Goal: Task Accomplishment & Management: Manage account settings

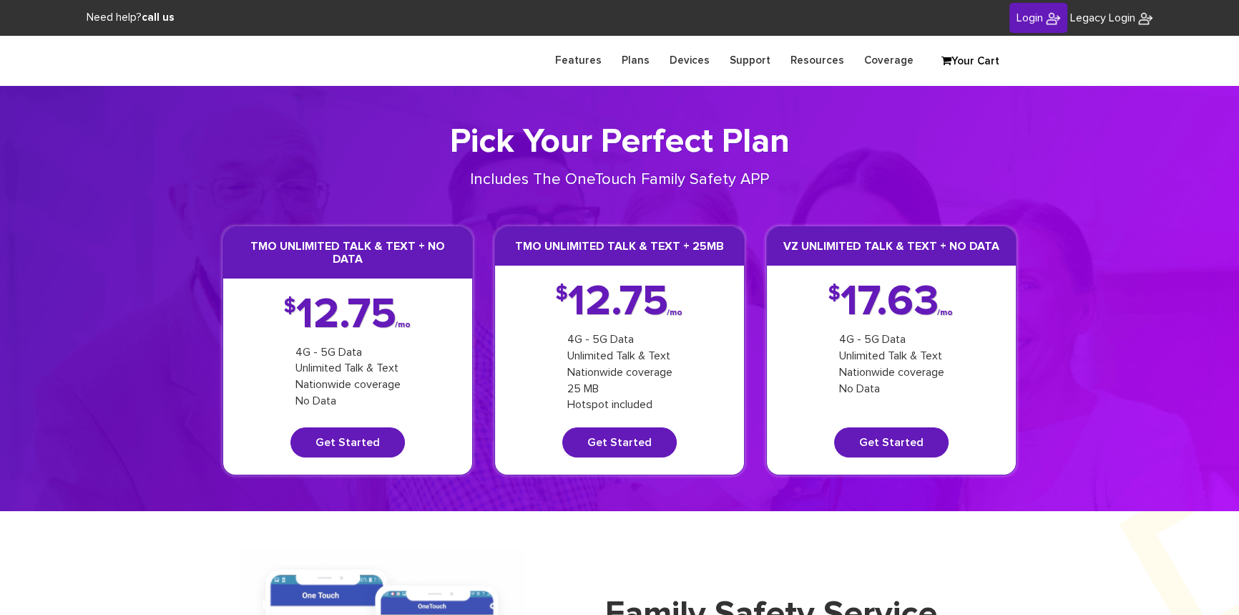
click at [1024, 17] on span "Login" at bounding box center [1030, 17] width 26 height 11
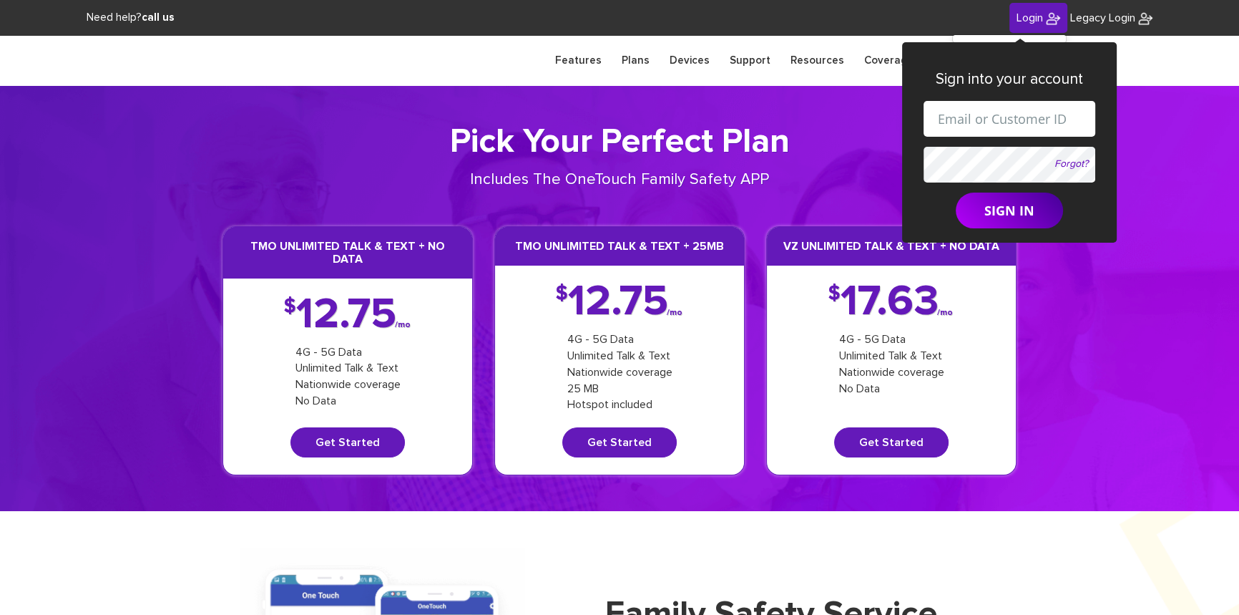
click at [968, 117] on input "text" at bounding box center [1010, 119] width 172 height 36
paste input "shgy9700+8453041683@gmail.com"
type input "shgy9700+8453041683@gmail.com"
click at [940, 147] on form "shgy9700+8453041683@gmail.com Forgot? SIGN IN" at bounding box center [1010, 164] width 172 height 127
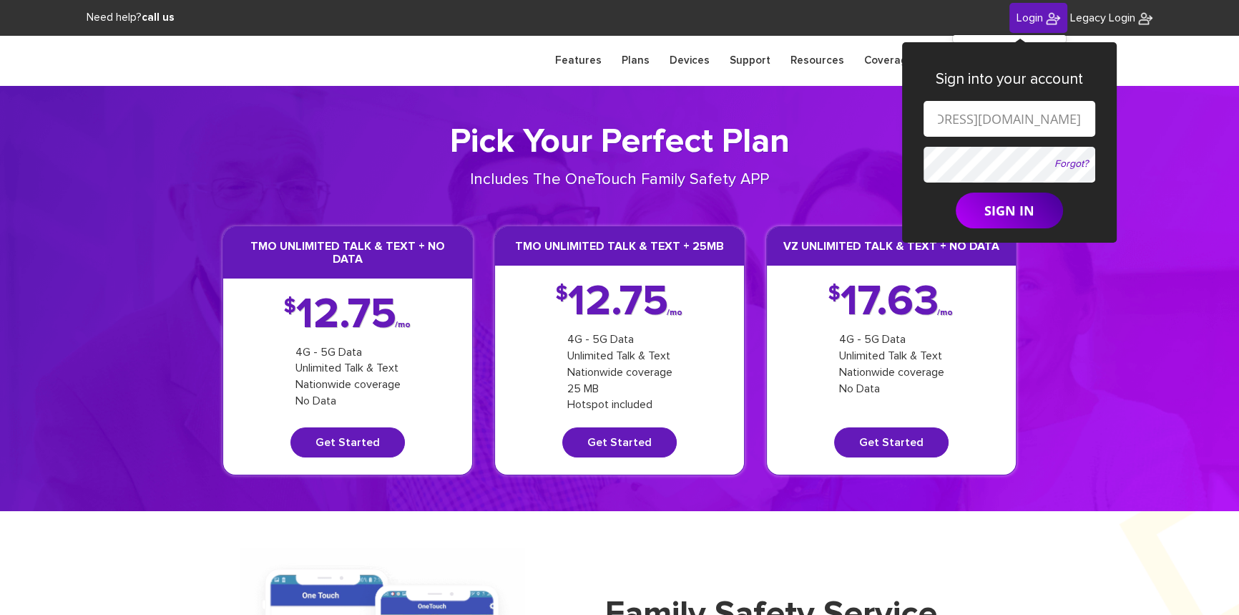
scroll to position [0, 0]
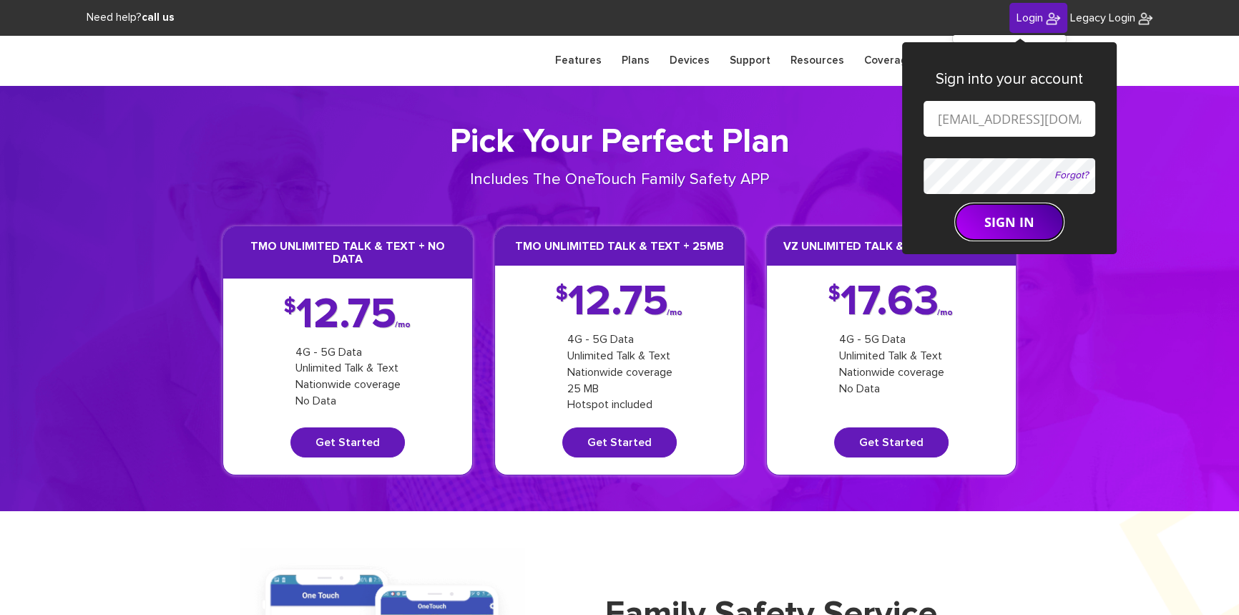
click at [965, 212] on form "shgy9700+8453041683@gmail.com Forgot? SIGN IN" at bounding box center [1010, 171] width 172 height 140
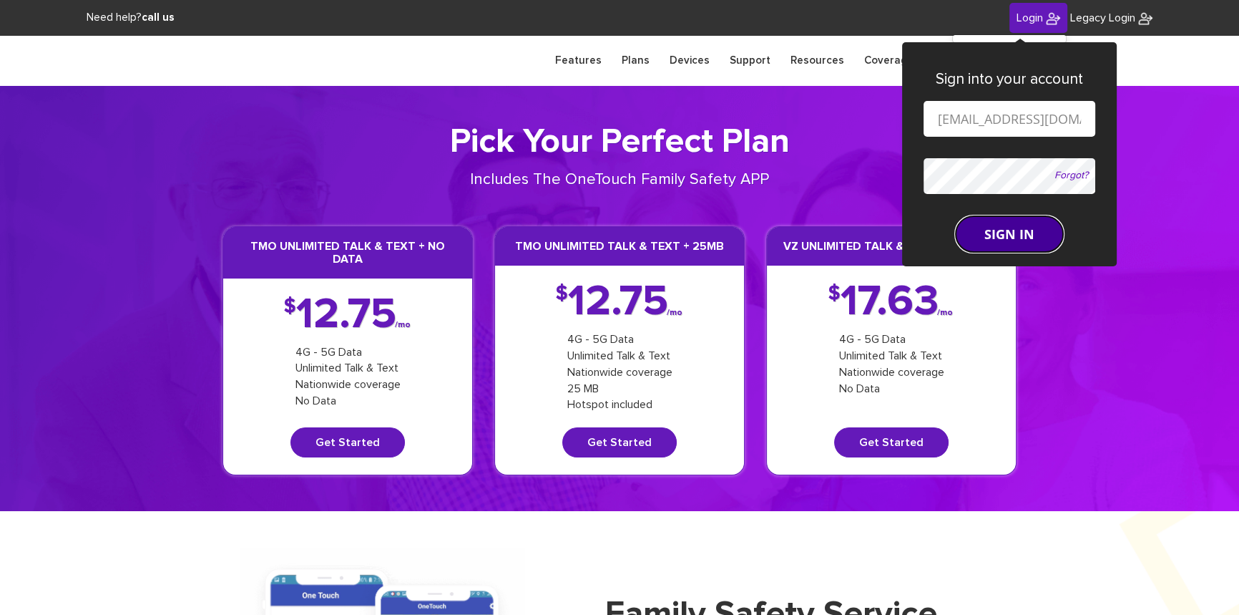
click at [971, 225] on button "SIGN IN" at bounding box center [1009, 234] width 107 height 36
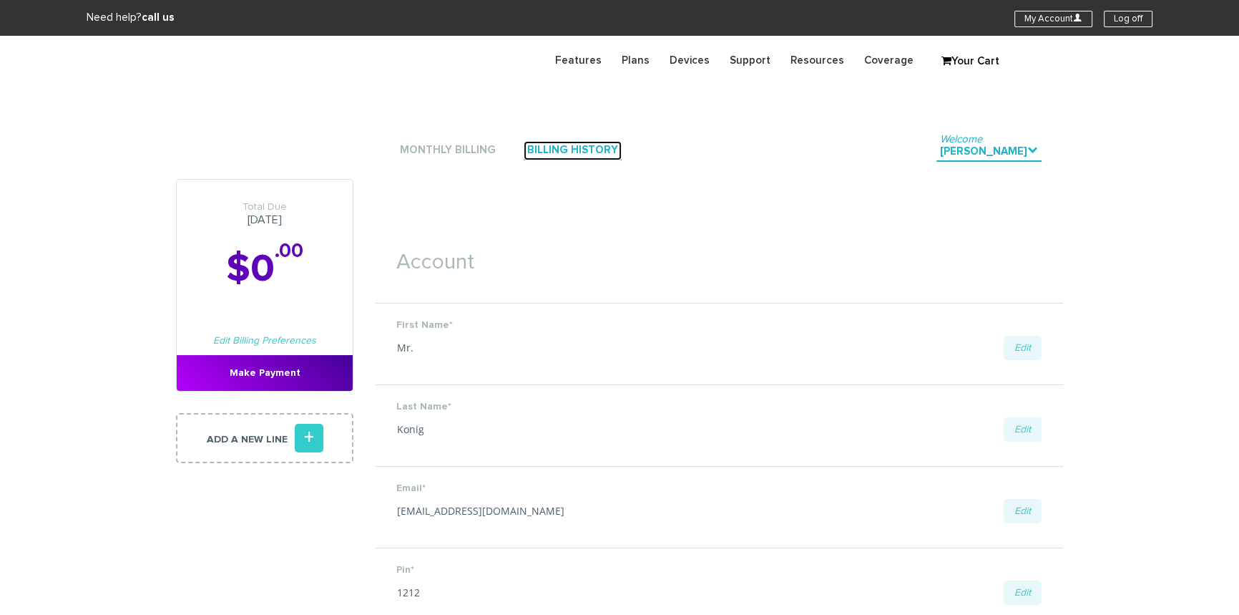
click at [557, 154] on link "Billing History" at bounding box center [573, 150] width 98 height 19
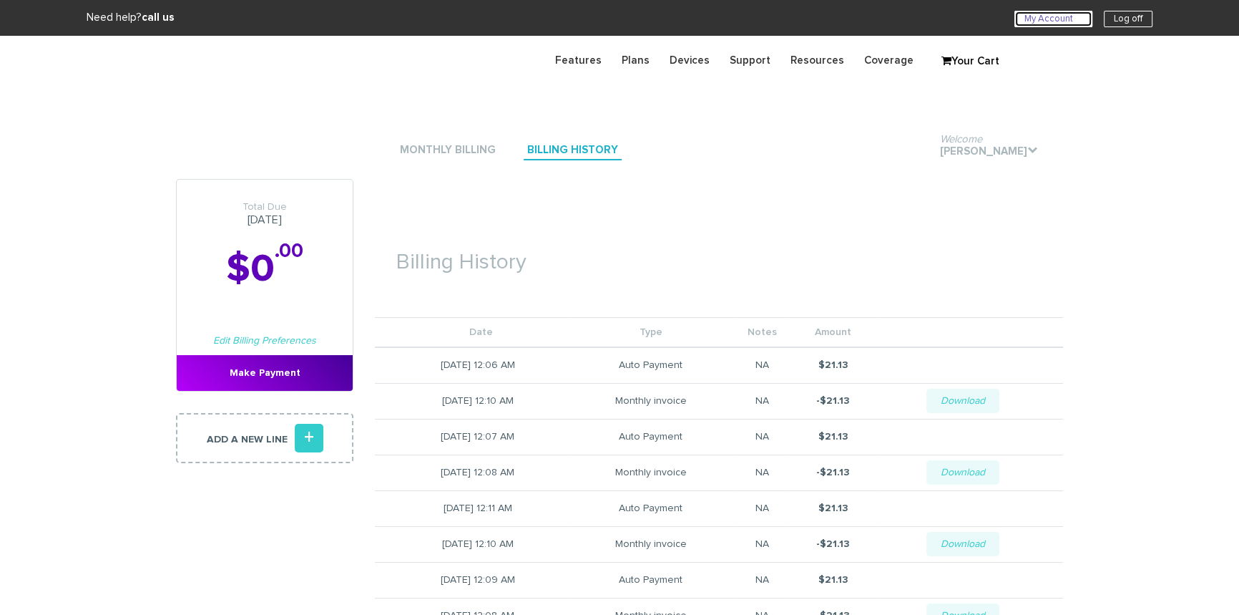
click at [1027, 18] on link "My Account U" at bounding box center [1054, 19] width 78 height 16
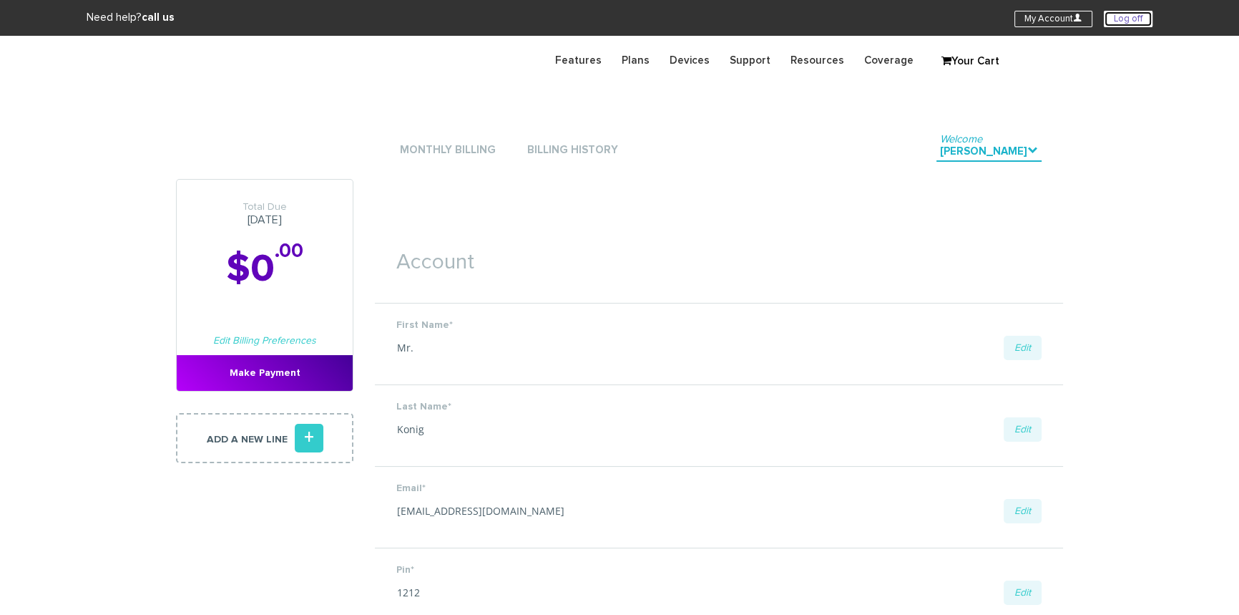
click at [1130, 19] on link "Log off" at bounding box center [1128, 19] width 49 height 16
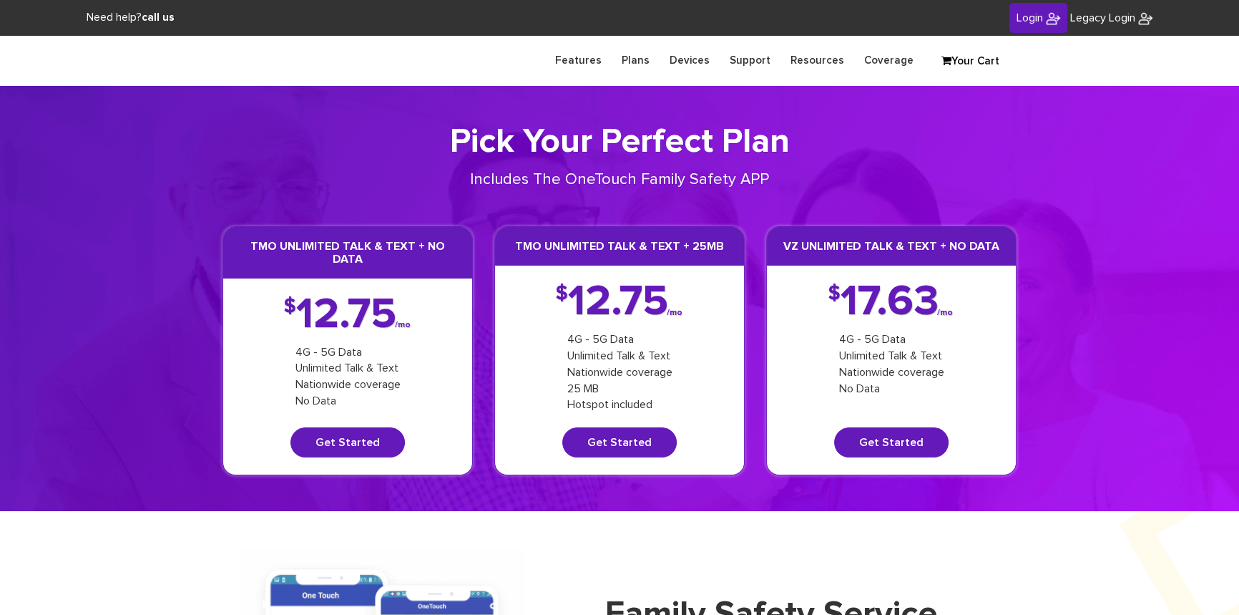
click at [1025, 15] on span "Login" at bounding box center [1030, 17] width 26 height 11
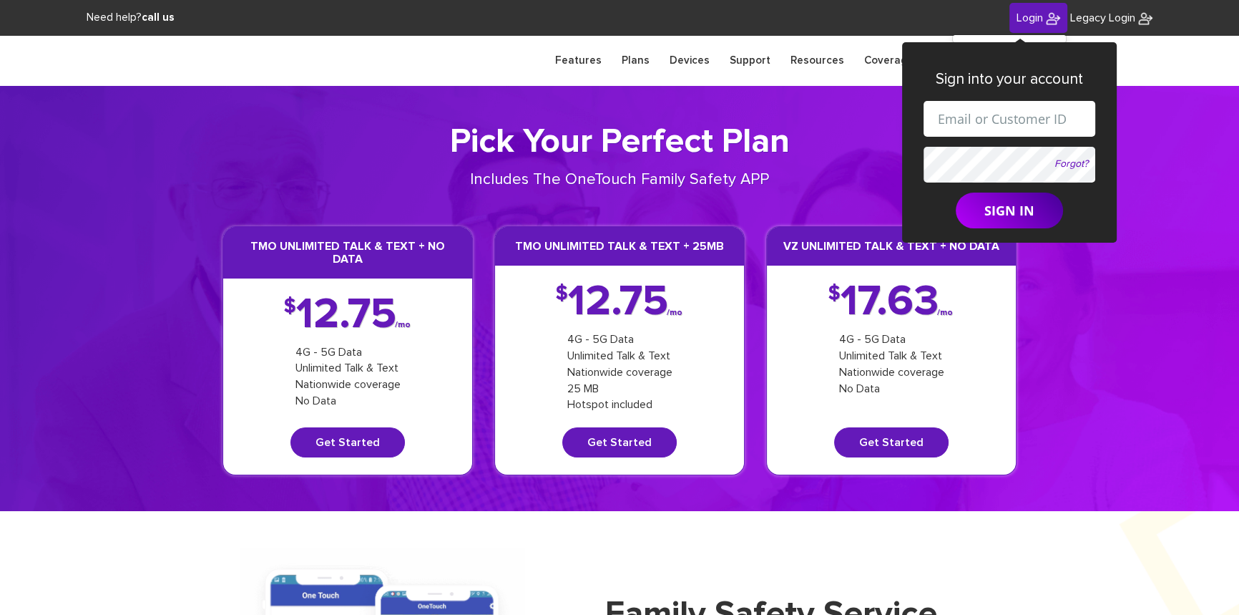
click at [961, 124] on input "text" at bounding box center [1010, 119] width 172 height 36
paste input "shgy9700+8455482410@gmail.com"
type input "shgy9700+8455482410@gmail.com"
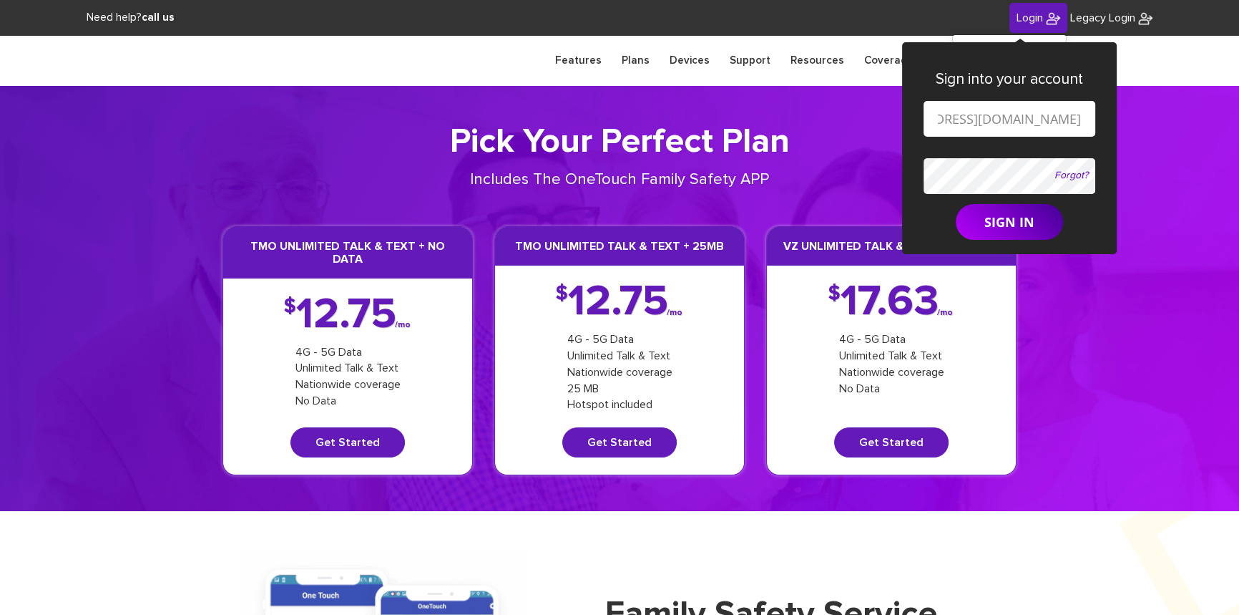
scroll to position [0, 0]
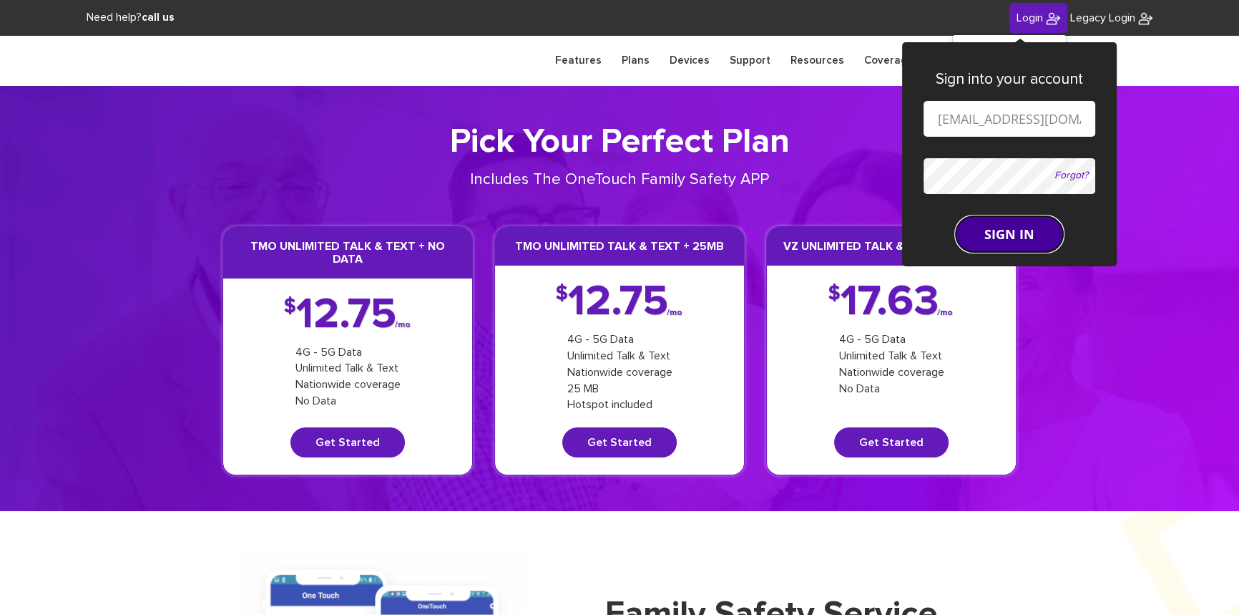
click at [1002, 229] on button "SIGN IN" at bounding box center [1009, 234] width 107 height 36
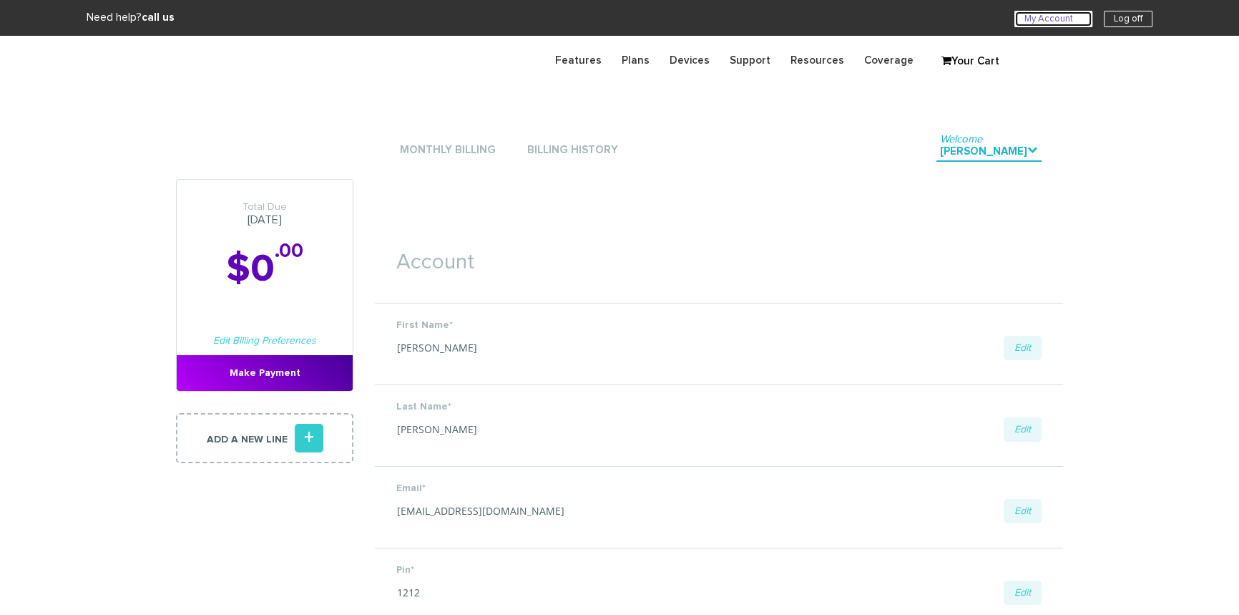
click at [1055, 18] on link "My Account U" at bounding box center [1054, 19] width 78 height 16
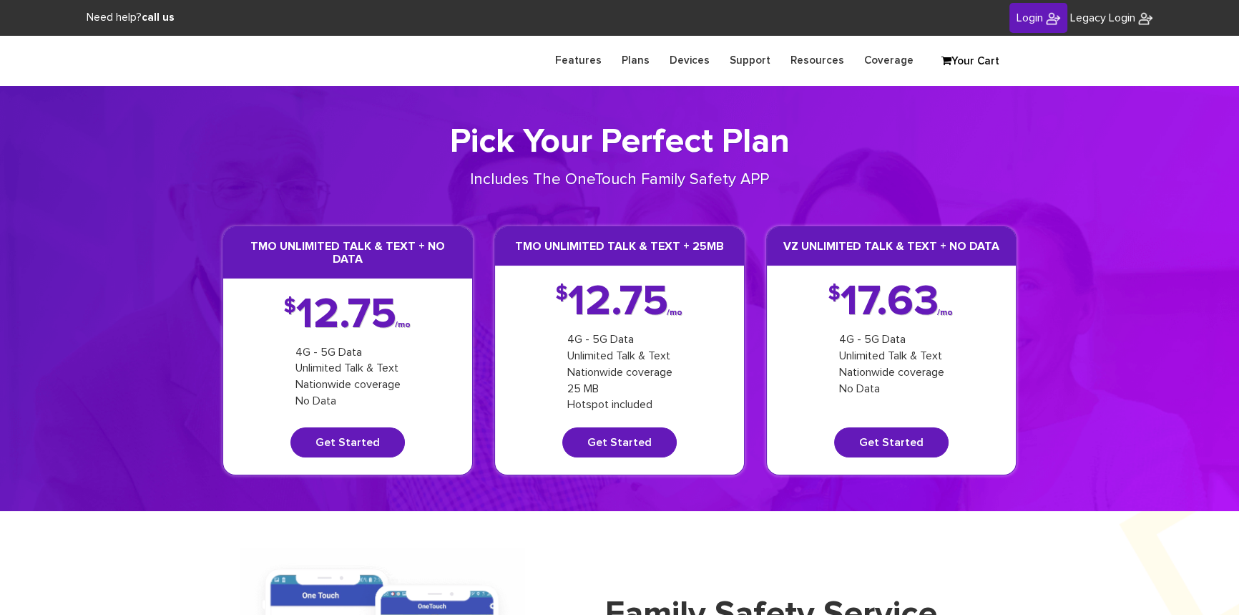
click at [1039, 19] on link "Login" at bounding box center [1039, 18] width 58 height 31
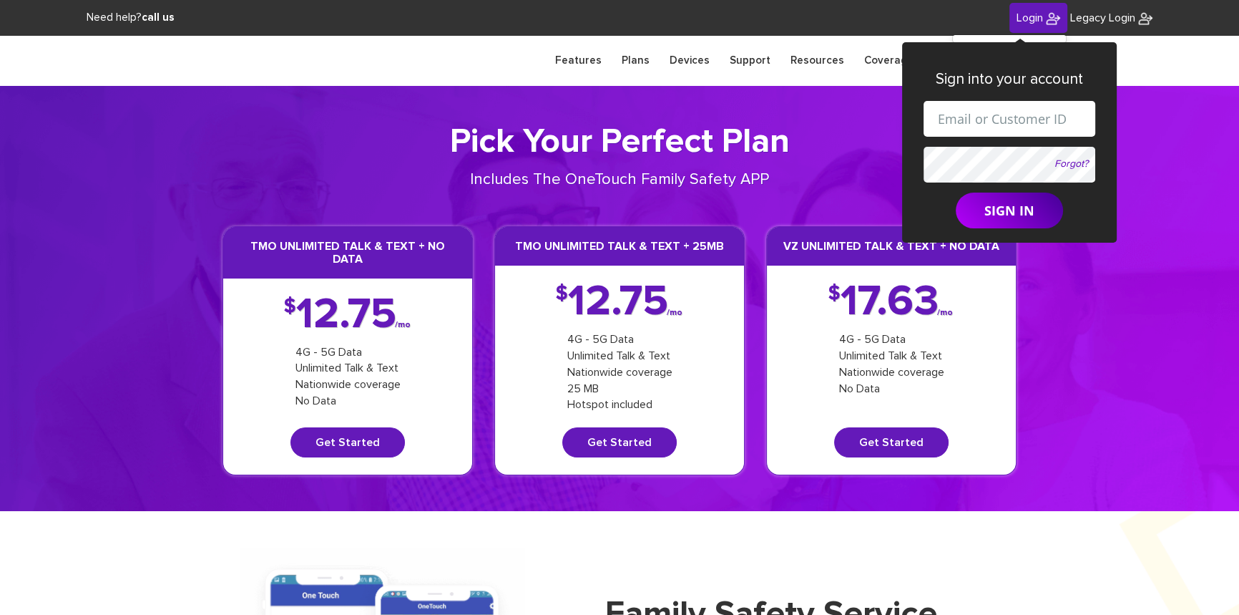
click at [956, 119] on input "text" at bounding box center [1010, 119] width 172 height 36
paste input "[EMAIL_ADDRESS][DOMAIN_NAME]"
type input "[EMAIL_ADDRESS][DOMAIN_NAME]"
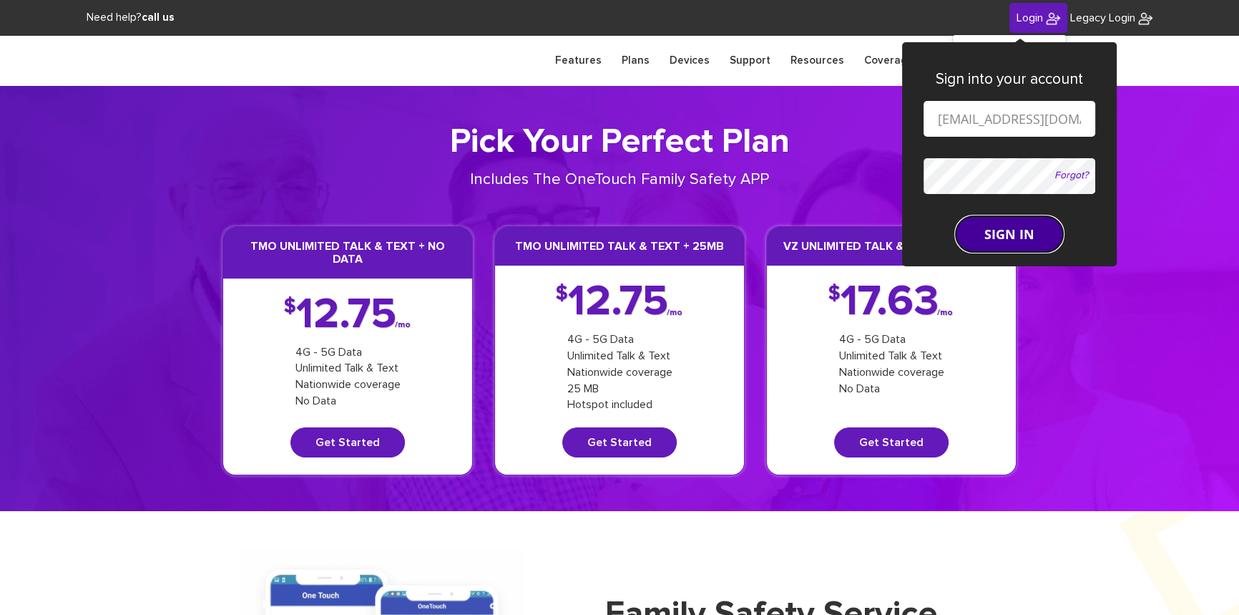
click at [974, 222] on button "SIGN IN" at bounding box center [1009, 234] width 107 height 36
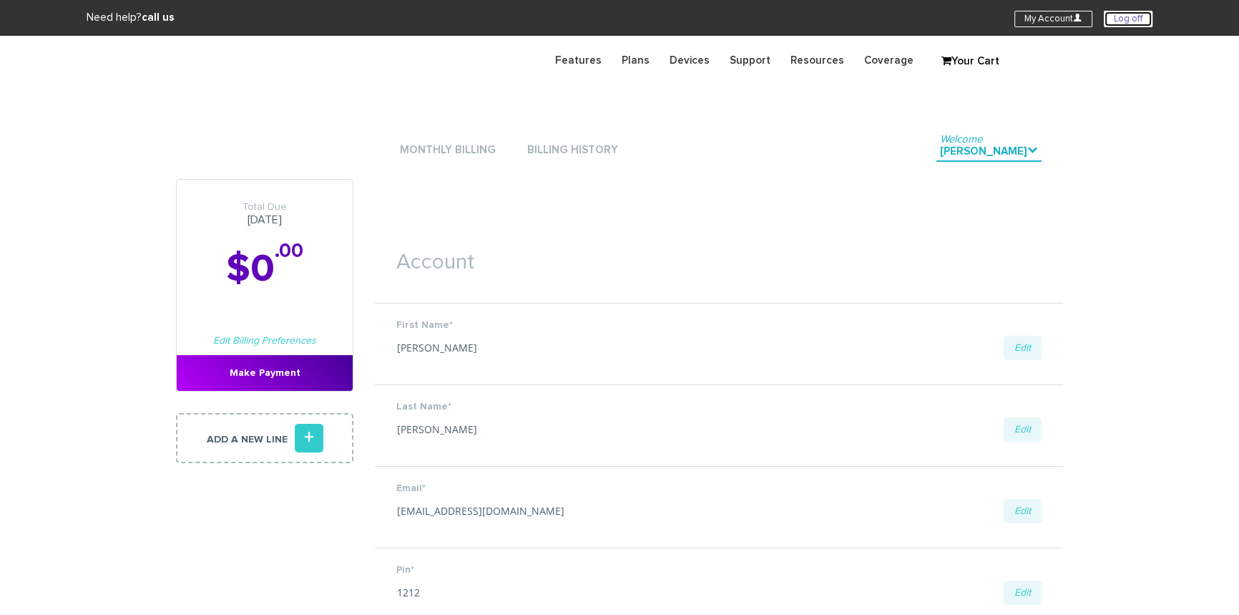
click at [1129, 20] on link "Log off" at bounding box center [1128, 19] width 49 height 16
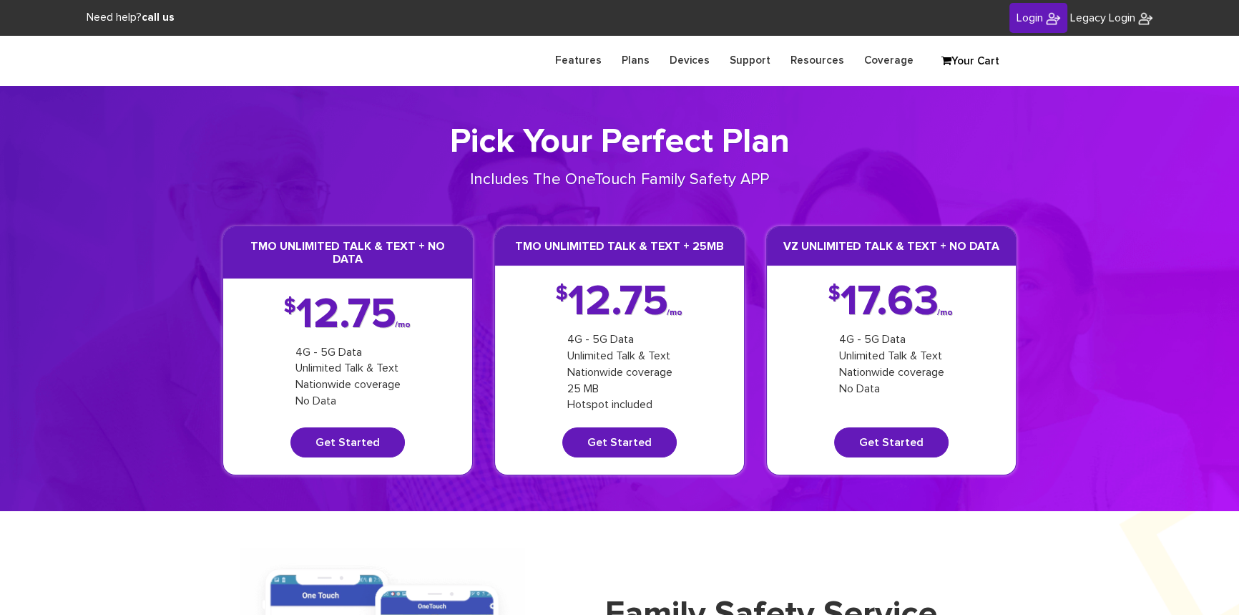
click at [1030, 17] on span "Login" at bounding box center [1030, 17] width 26 height 11
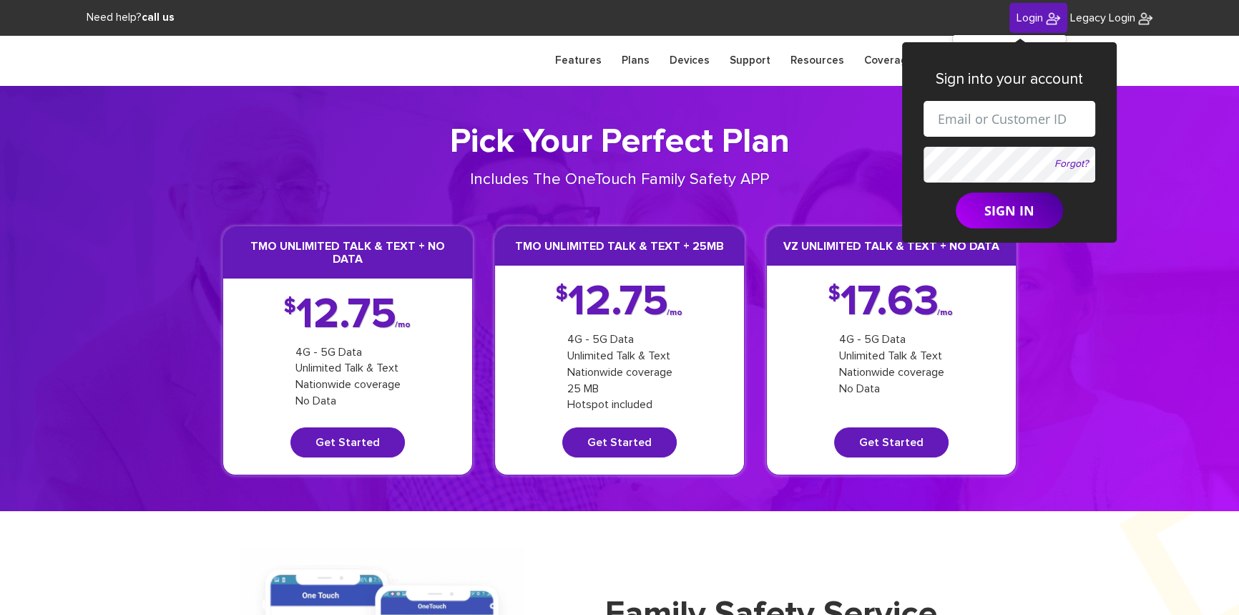
click at [984, 114] on input "text" at bounding box center [1010, 119] width 172 height 36
paste input "shgy9700+8452630347@gmail.com"
type input "shgy9700+8452630347@gmail.com"
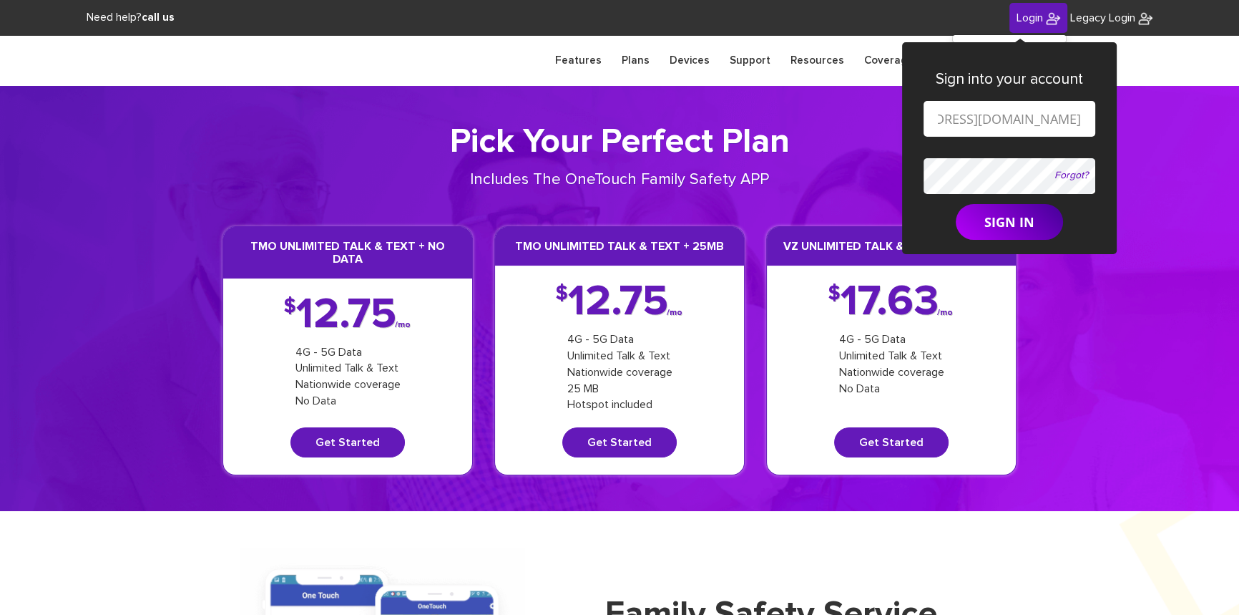
scroll to position [0, 0]
click at [983, 223] on button "SIGN IN" at bounding box center [1009, 222] width 107 height 36
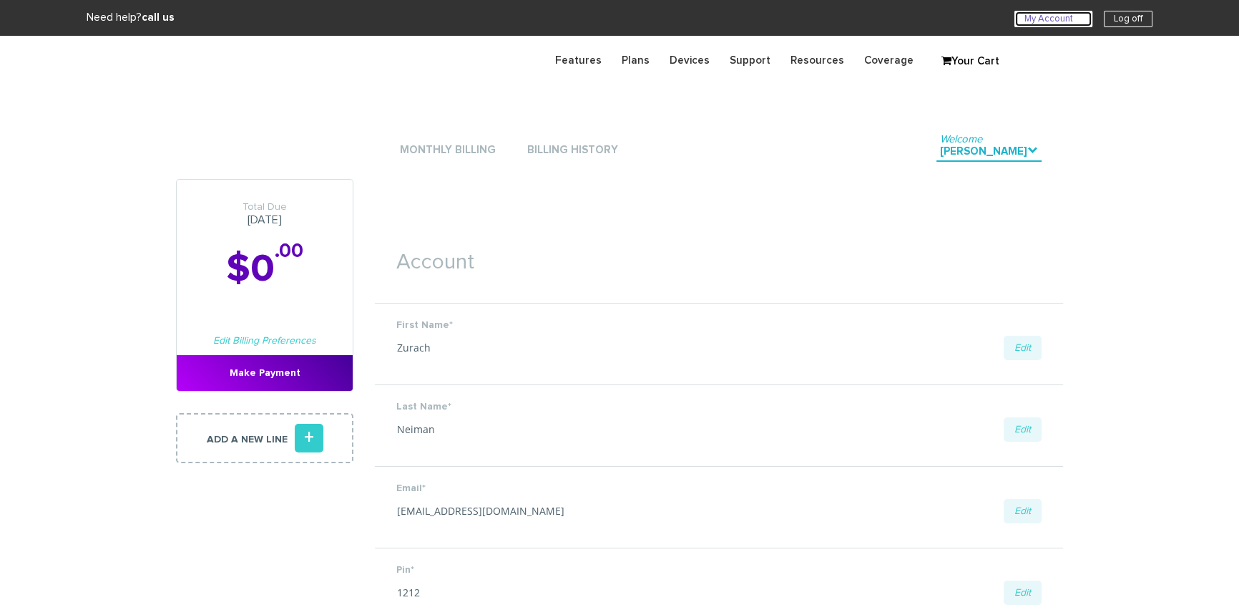
click at [1061, 21] on link "My Account U" at bounding box center [1054, 19] width 78 height 16
click at [1115, 19] on link "Log off" at bounding box center [1128, 19] width 49 height 16
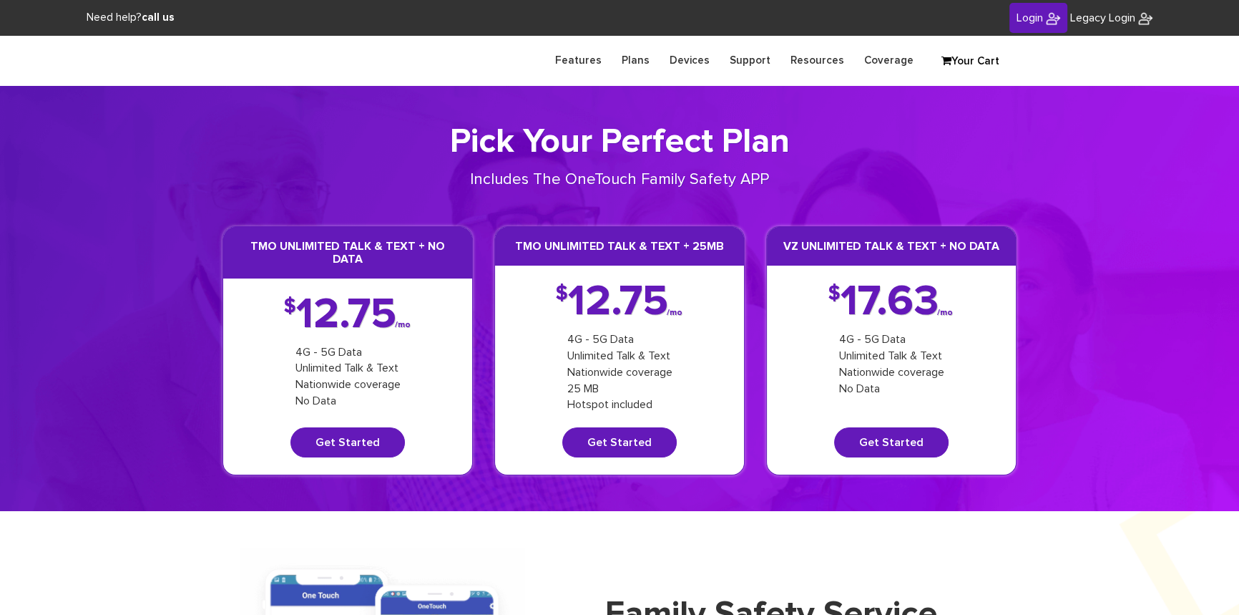
click at [1046, 21] on img at bounding box center [1053, 18] width 14 height 14
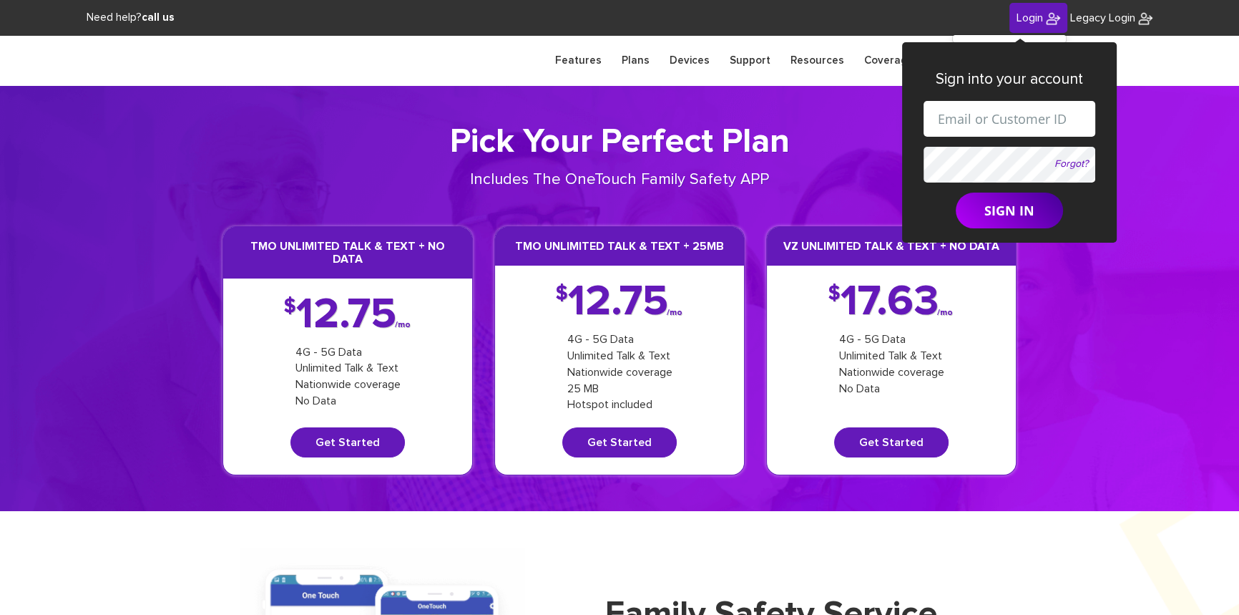
click at [996, 112] on input "text" at bounding box center [1010, 119] width 172 height 36
paste input "[EMAIL_ADDRESS][DOMAIN_NAME]"
click at [978, 121] on input "[EMAIL_ADDRESS][DOMAIN_NAME]" at bounding box center [1010, 119] width 172 height 36
click at [967, 118] on input "[EMAIL_ADDRESS][DOMAIN_NAME]" at bounding box center [1010, 119] width 172 height 36
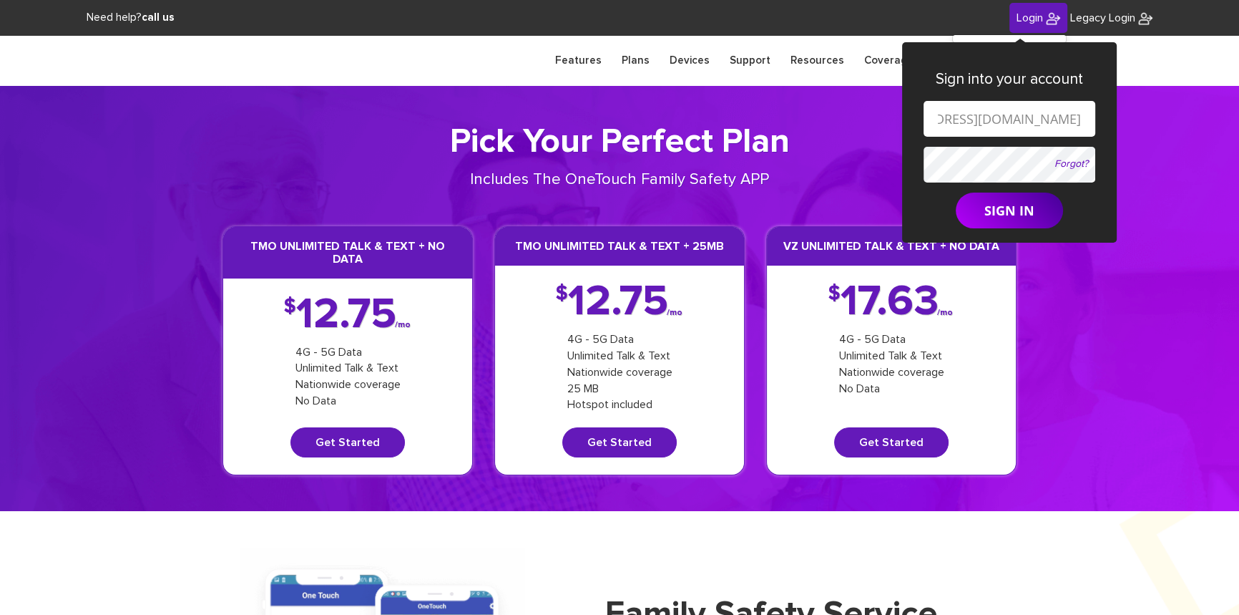
type input "[EMAIL_ADDRESS][DOMAIN_NAME]"
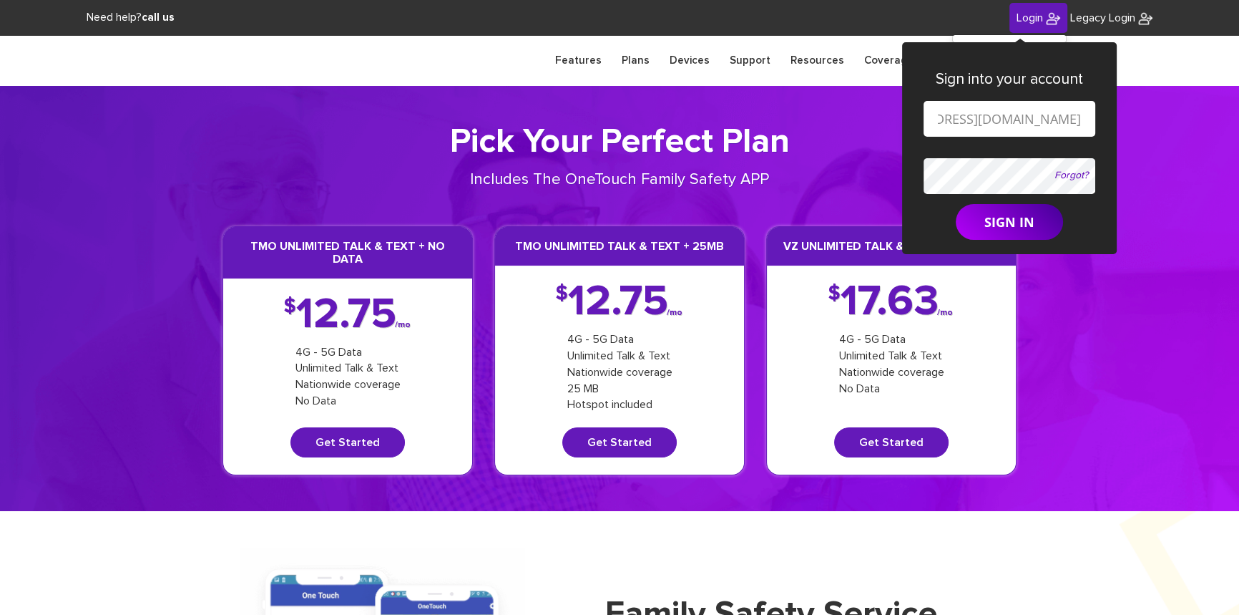
scroll to position [0, 0]
click at [956, 204] on button "SIGN IN" at bounding box center [1009, 222] width 107 height 36
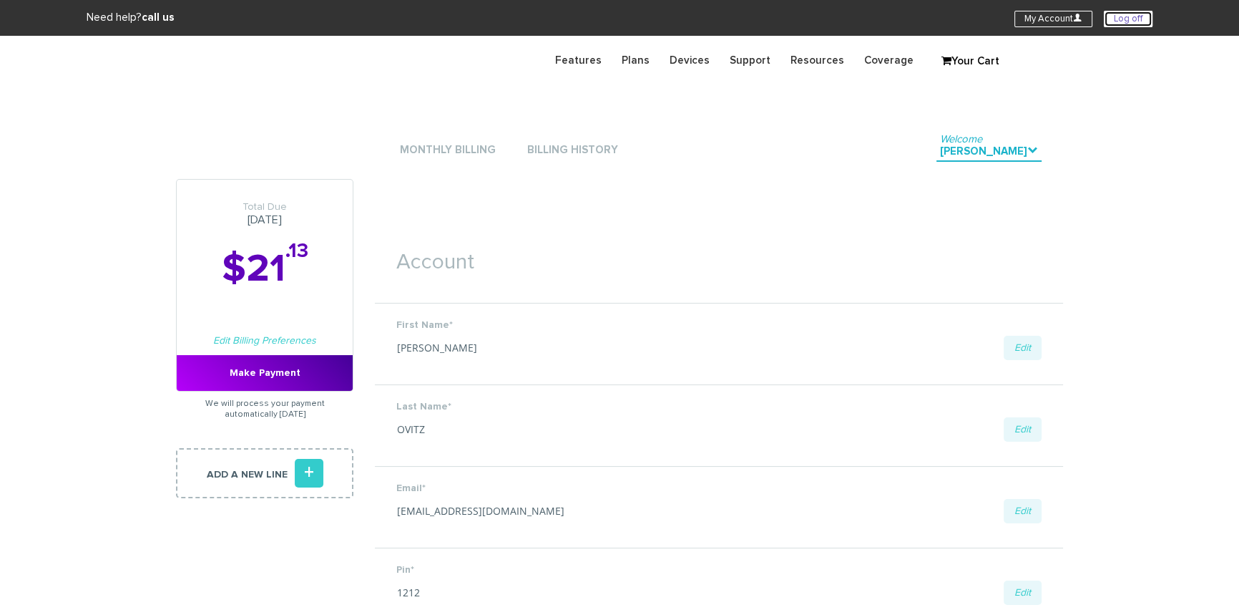
click at [1126, 17] on link "Log off" at bounding box center [1128, 19] width 49 height 16
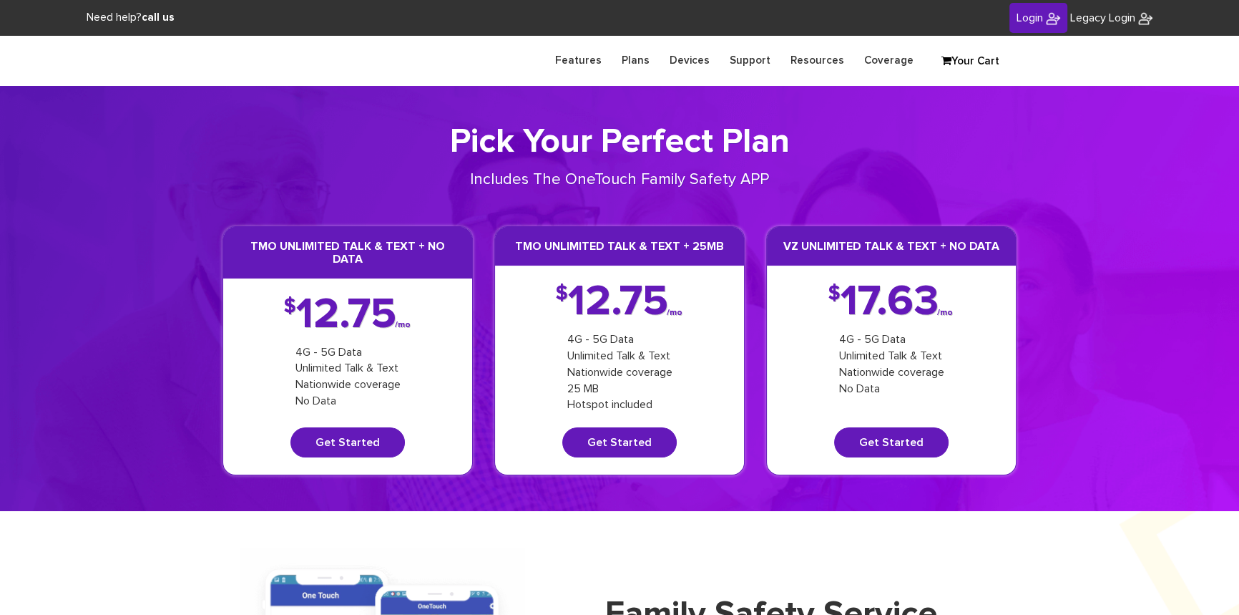
click at [1030, 24] on link "Login" at bounding box center [1039, 18] width 58 height 31
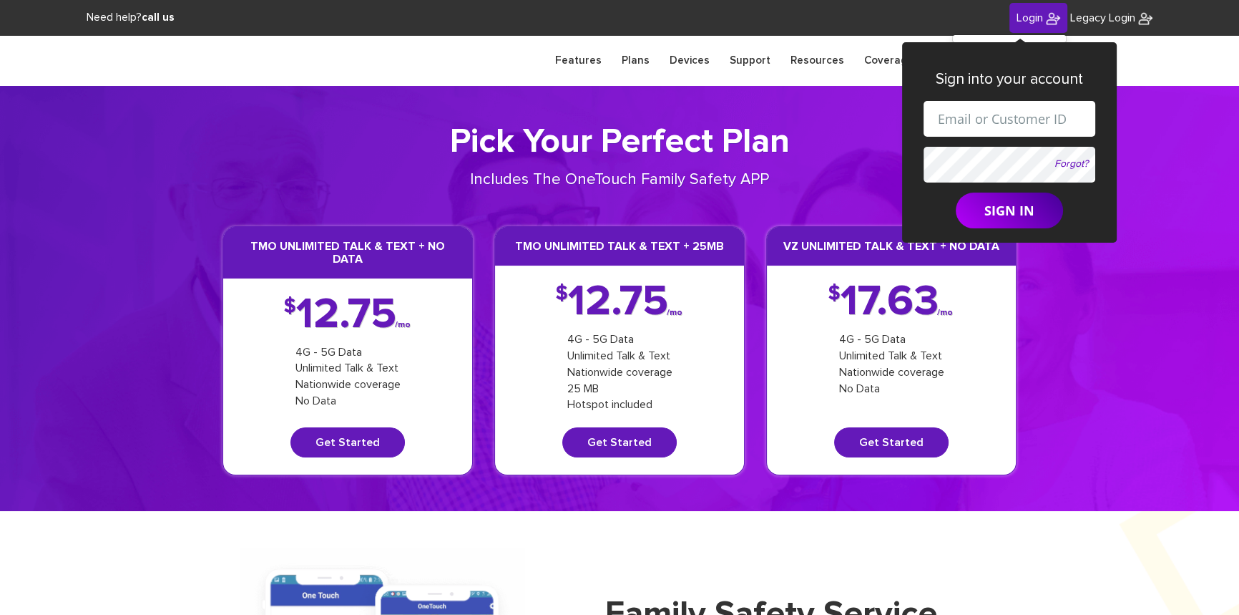
click at [956, 124] on input "text" at bounding box center [1010, 119] width 172 height 36
paste input "[EMAIL_ADDRESS][DOMAIN_NAME]"
type input "[EMAIL_ADDRESS][DOMAIN_NAME]"
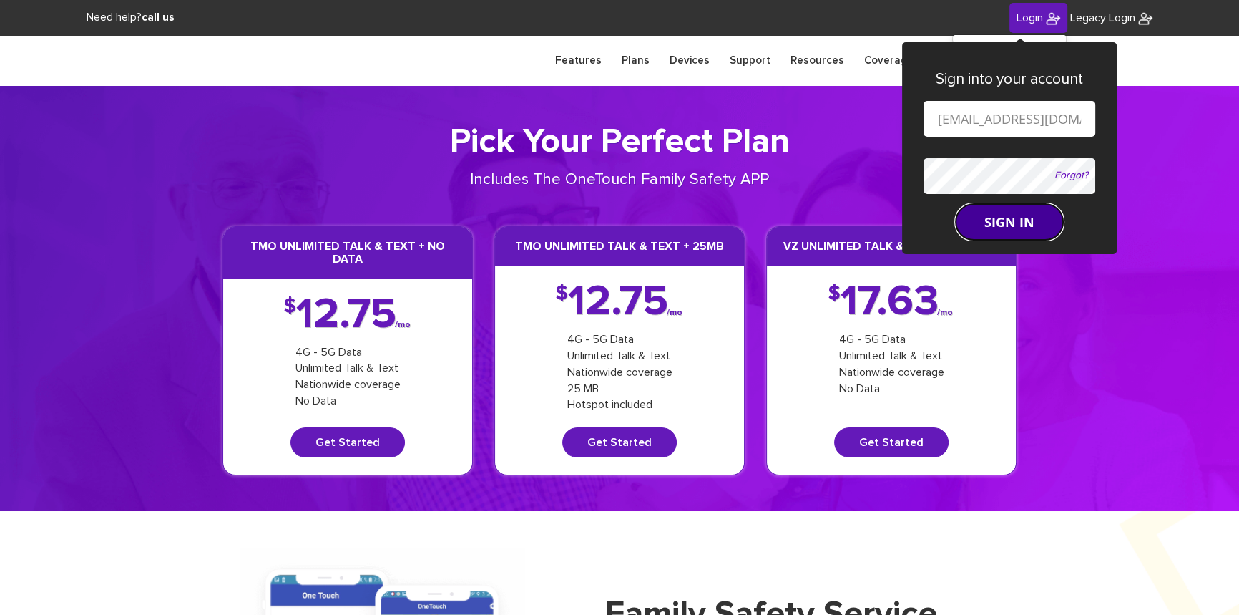
click at [971, 215] on button "SIGN IN" at bounding box center [1009, 222] width 107 height 36
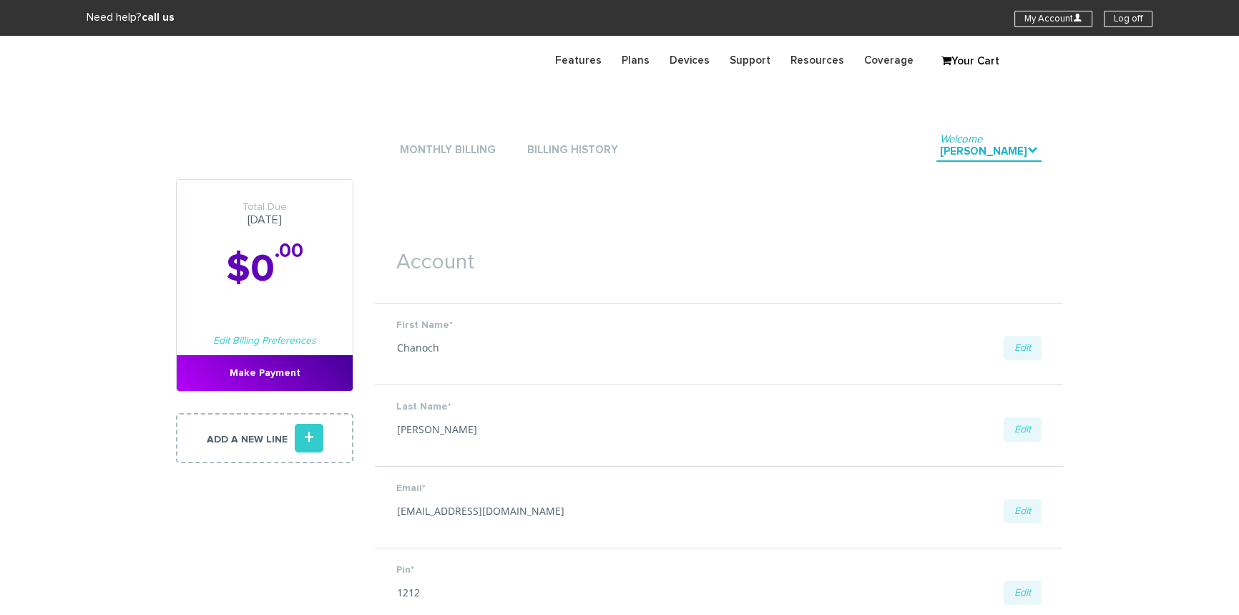
click at [1138, 10] on div "My Account U Log off" at bounding box center [1084, 18] width 138 height 16
click at [1134, 15] on link "Log off" at bounding box center [1128, 19] width 49 height 16
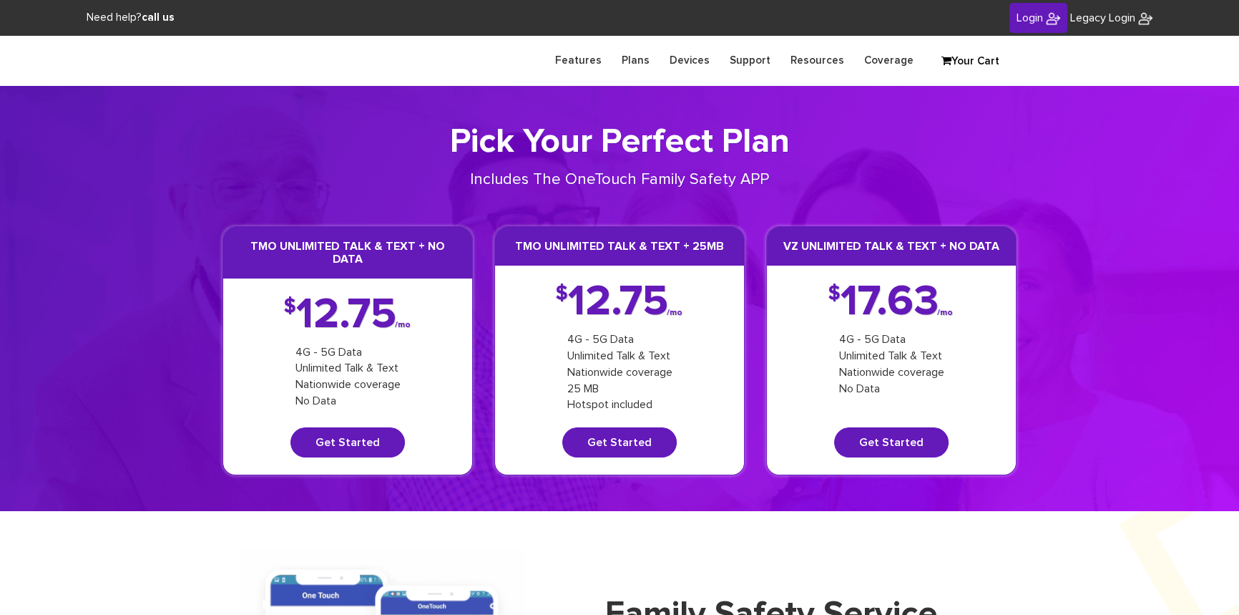
click at [1022, 14] on span "Login" at bounding box center [1030, 17] width 26 height 11
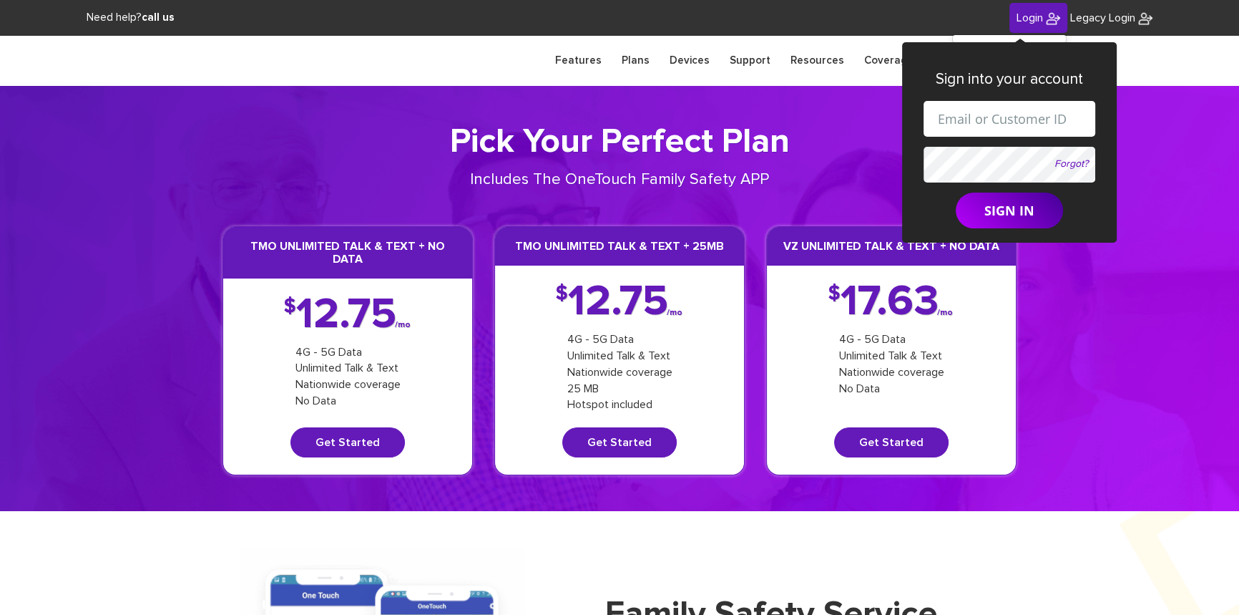
click at [986, 119] on input "text" at bounding box center [1010, 119] width 172 height 36
paste input "shgy9700+8454221156@gmail.com"
type input "shgy9700+8454221156@gmail.com"
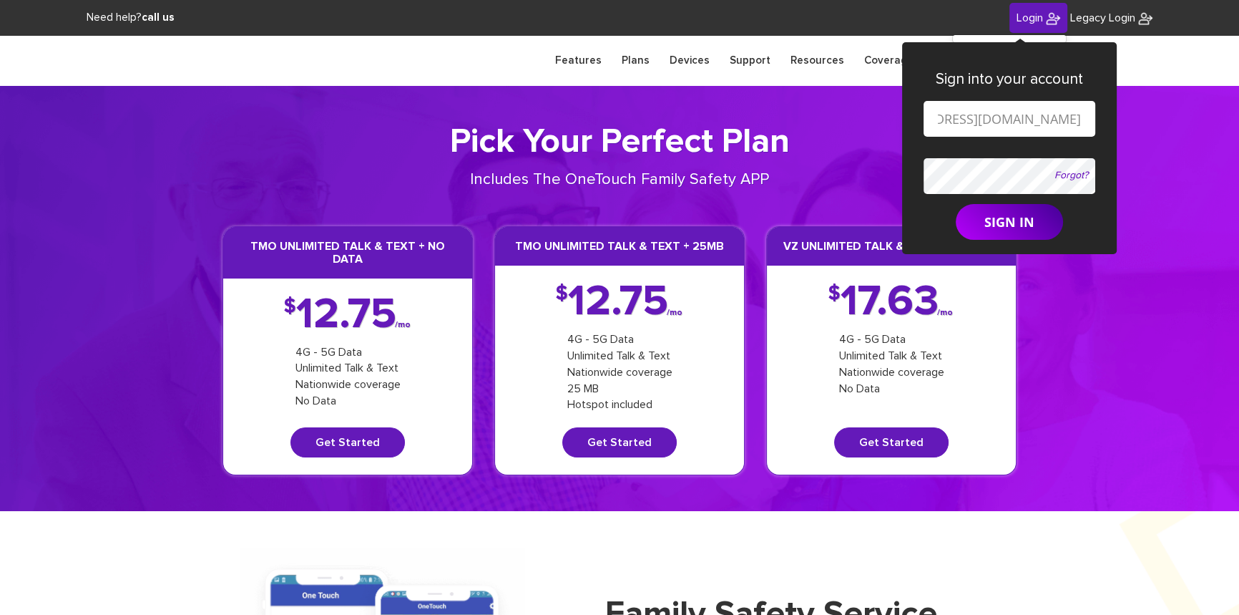
scroll to position [0, 0]
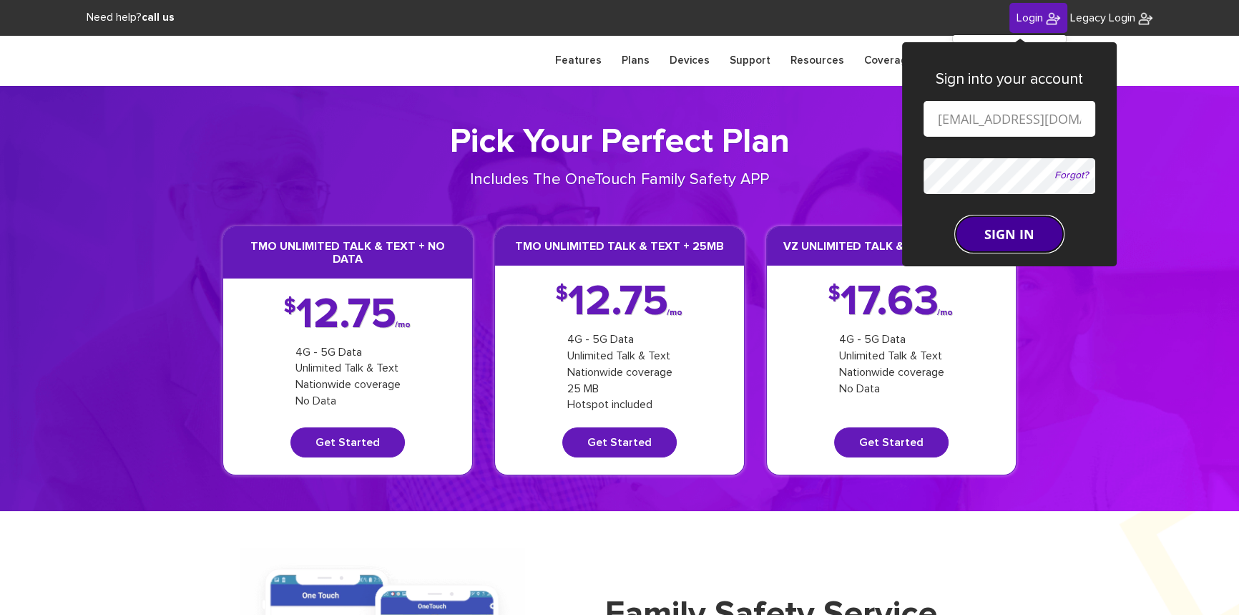
click at [982, 212] on form "shgy9700+8454221156@gmail.com Forgot? SIGN IN" at bounding box center [1010, 176] width 172 height 151
click at [980, 228] on button "SIGN IN" at bounding box center [1009, 234] width 107 height 36
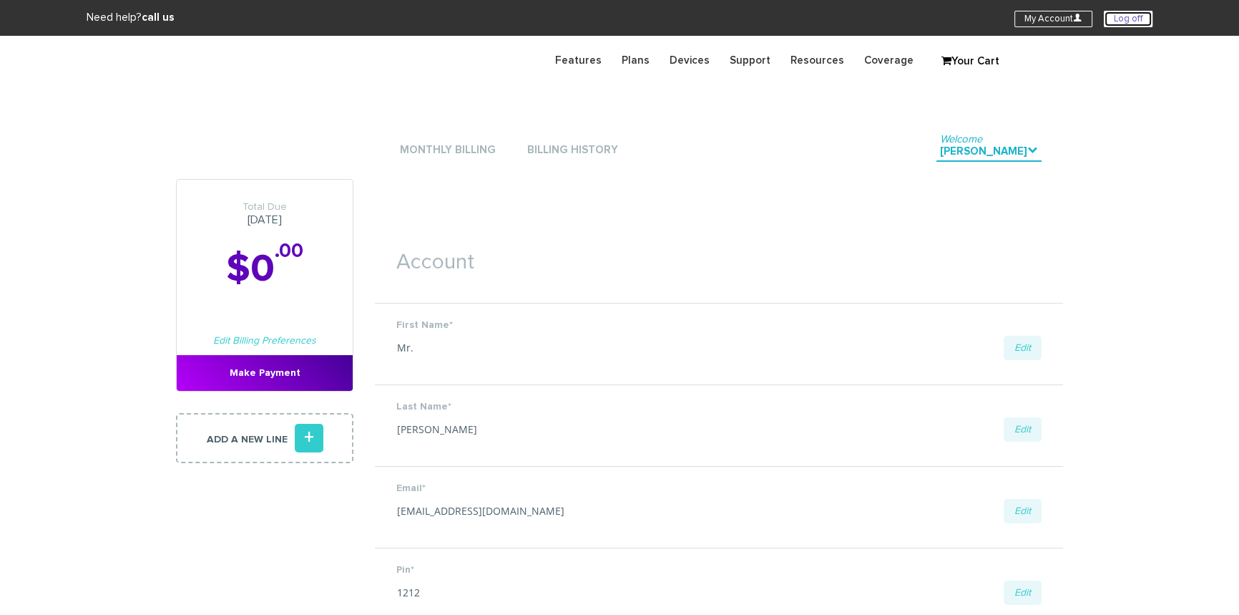
click at [1113, 16] on link "Log off" at bounding box center [1128, 19] width 49 height 16
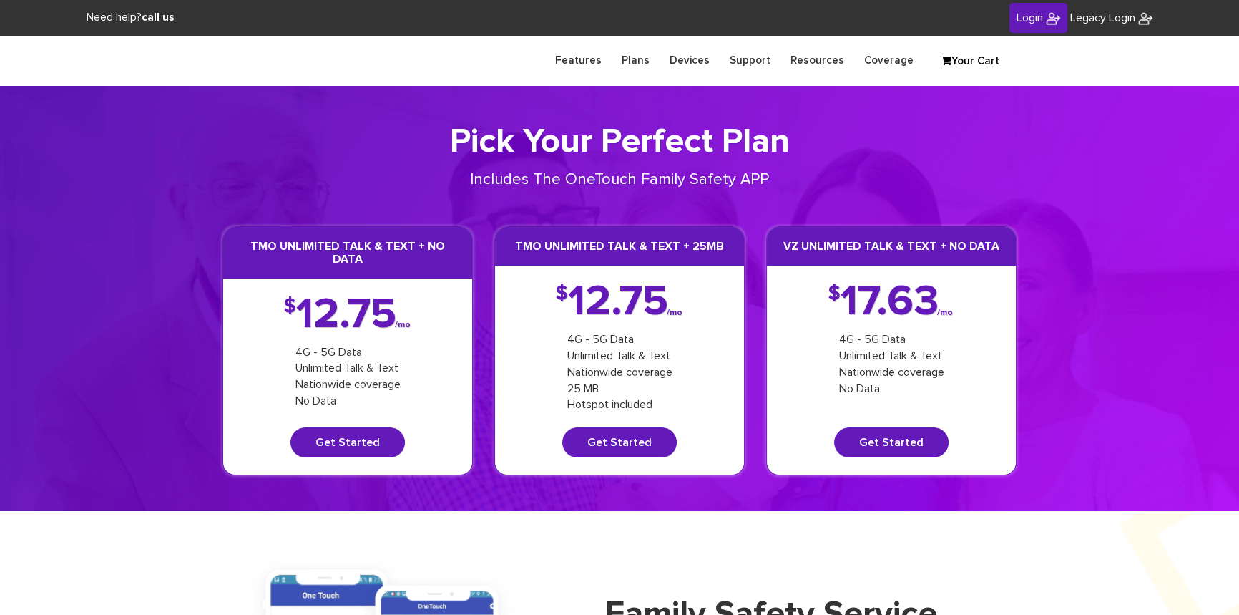
click at [1019, 21] on span "Login" at bounding box center [1030, 17] width 26 height 11
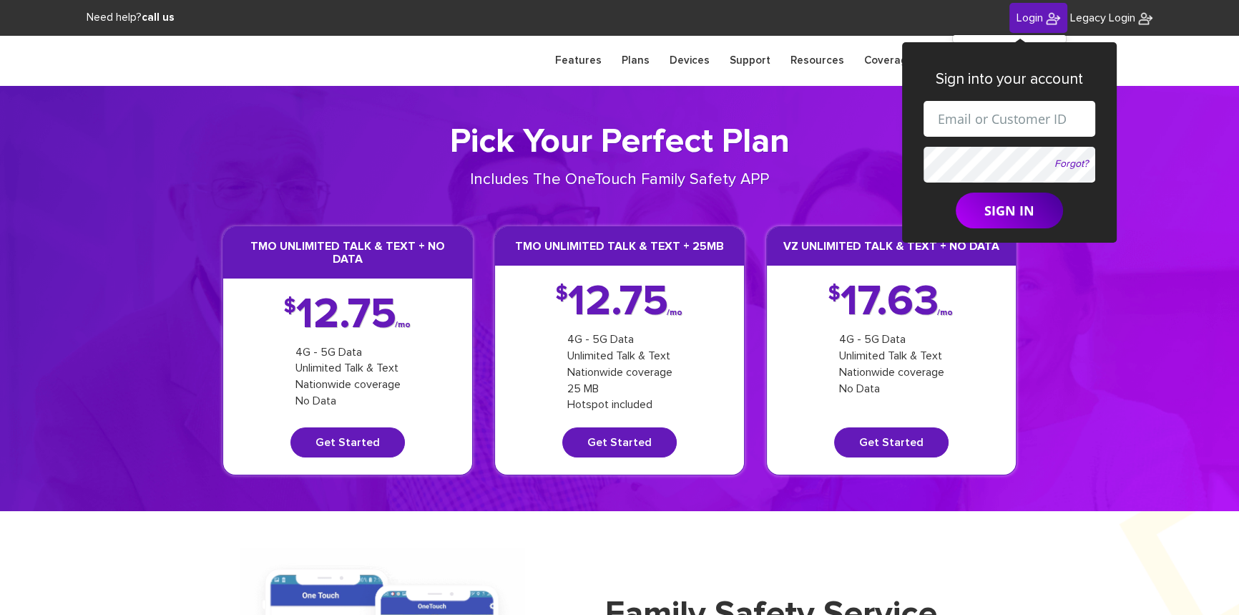
click at [962, 116] on input "text" at bounding box center [1010, 119] width 172 height 36
paste input "[EMAIL_ADDRESS][DOMAIN_NAME]"
type input "[EMAIL_ADDRESS][DOMAIN_NAME]"
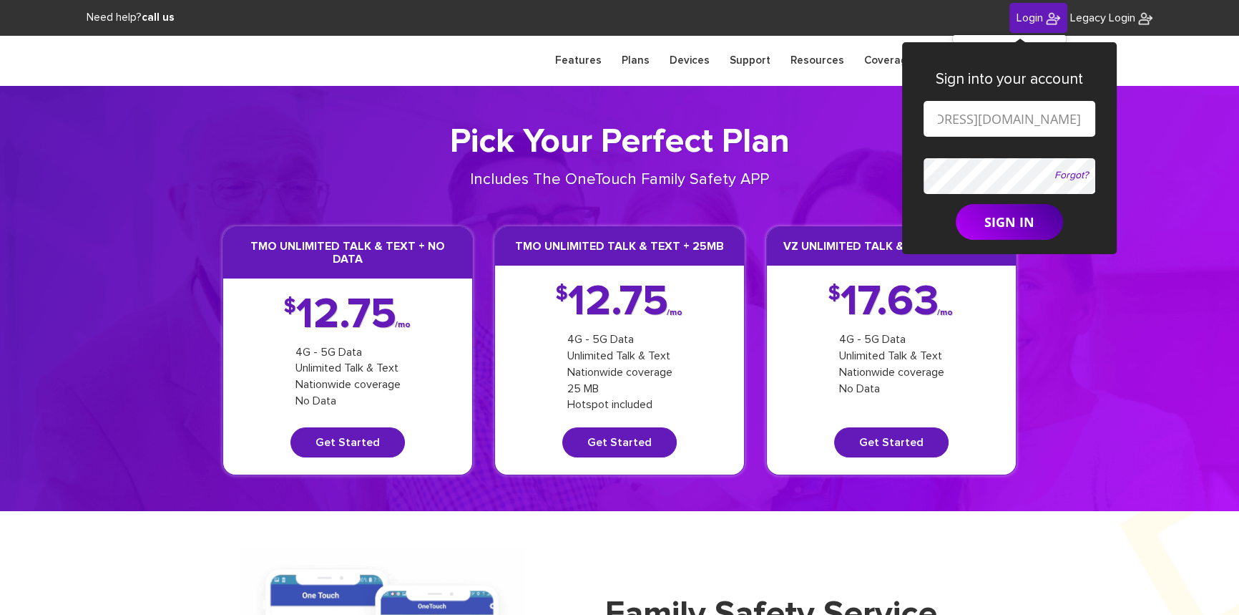
scroll to position [0, 0]
click at [991, 212] on form "shgy9700+8455387231@gmail.com Forgot? SIGN IN" at bounding box center [1010, 171] width 172 height 140
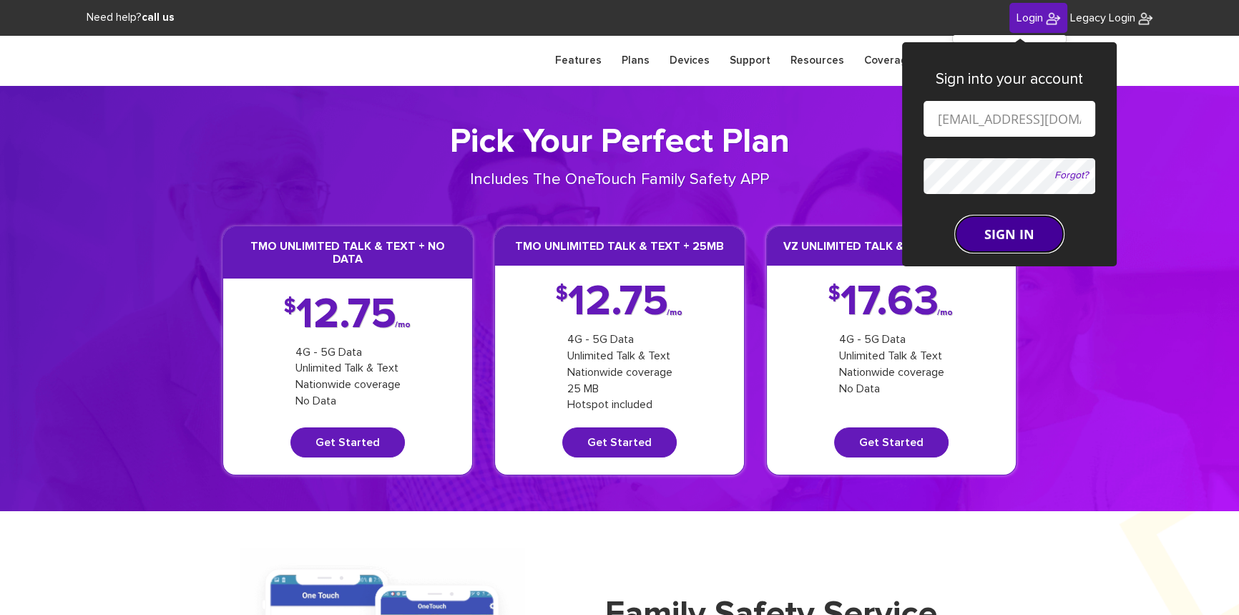
click at [993, 228] on button "SIGN IN" at bounding box center [1009, 234] width 107 height 36
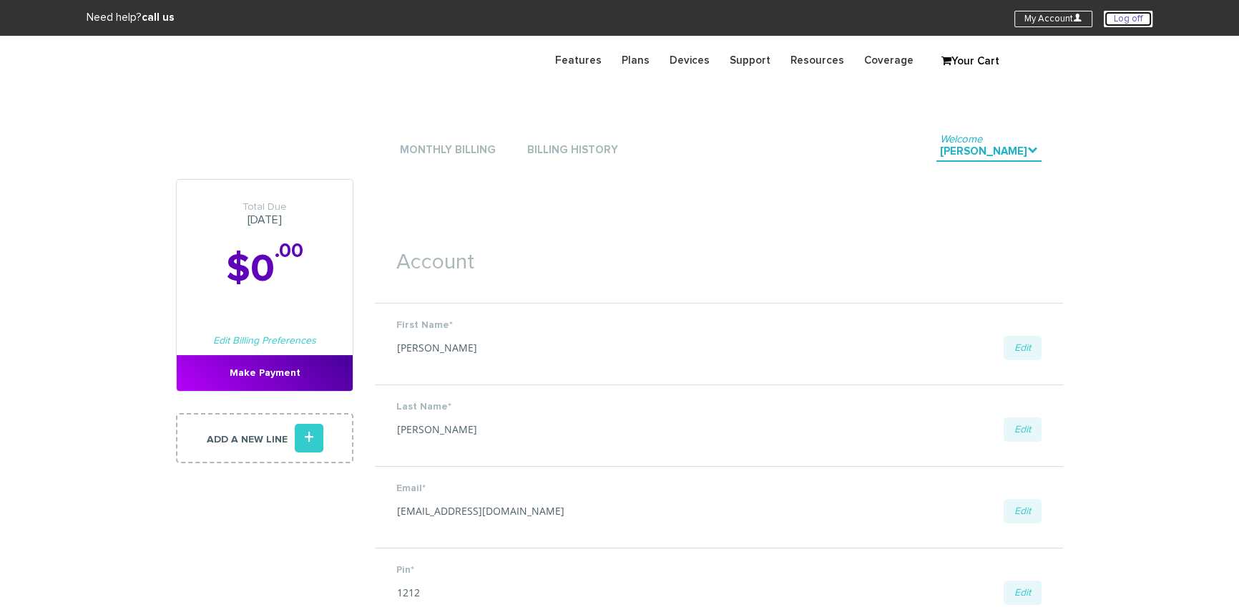
click at [1130, 16] on link "Log off" at bounding box center [1128, 19] width 49 height 16
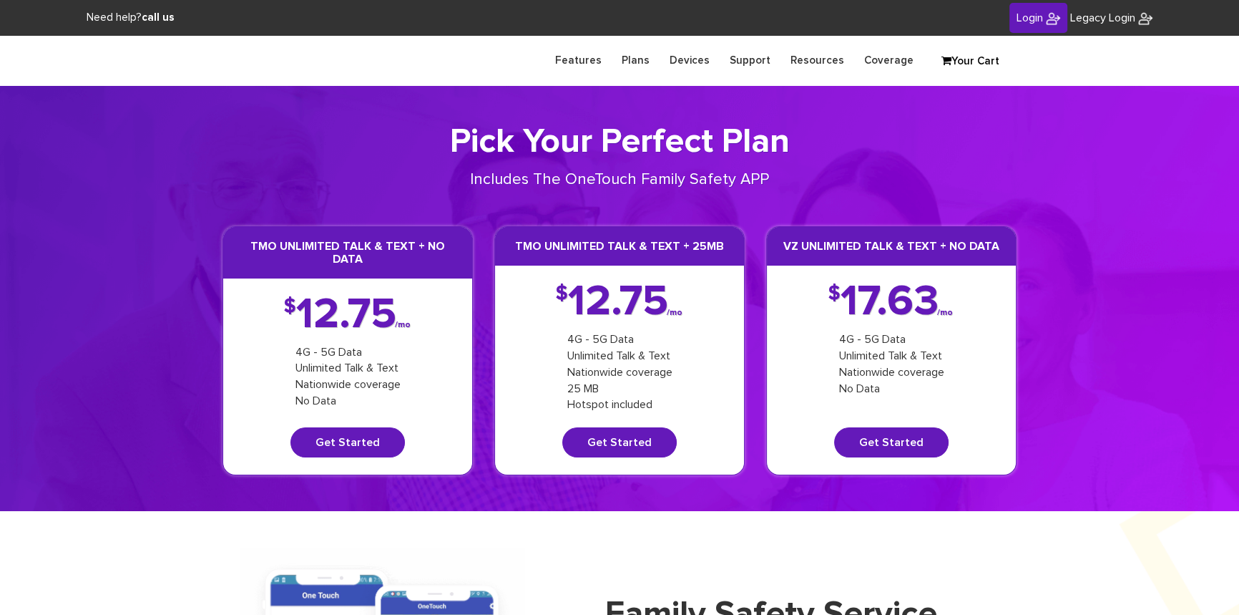
click at [1025, 21] on span "Login" at bounding box center [1030, 17] width 26 height 11
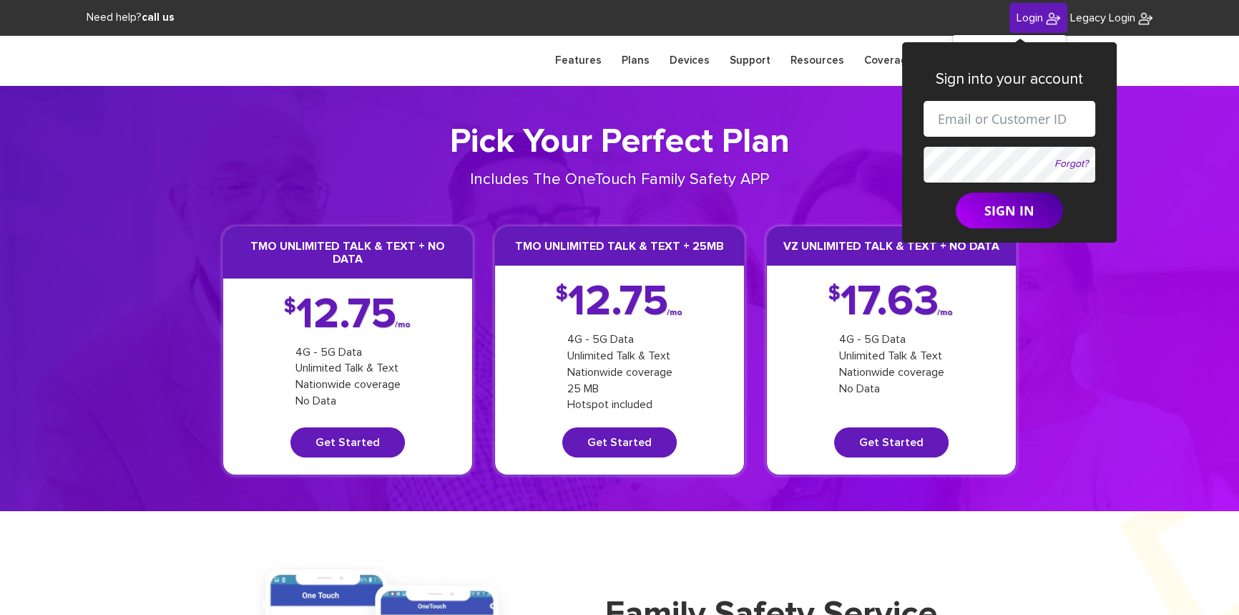
click at [992, 114] on input "text" at bounding box center [1010, 119] width 172 height 36
paste input "[EMAIL_ADDRESS][DOMAIN_NAME]"
type input "[EMAIL_ADDRESS][DOMAIN_NAME]"
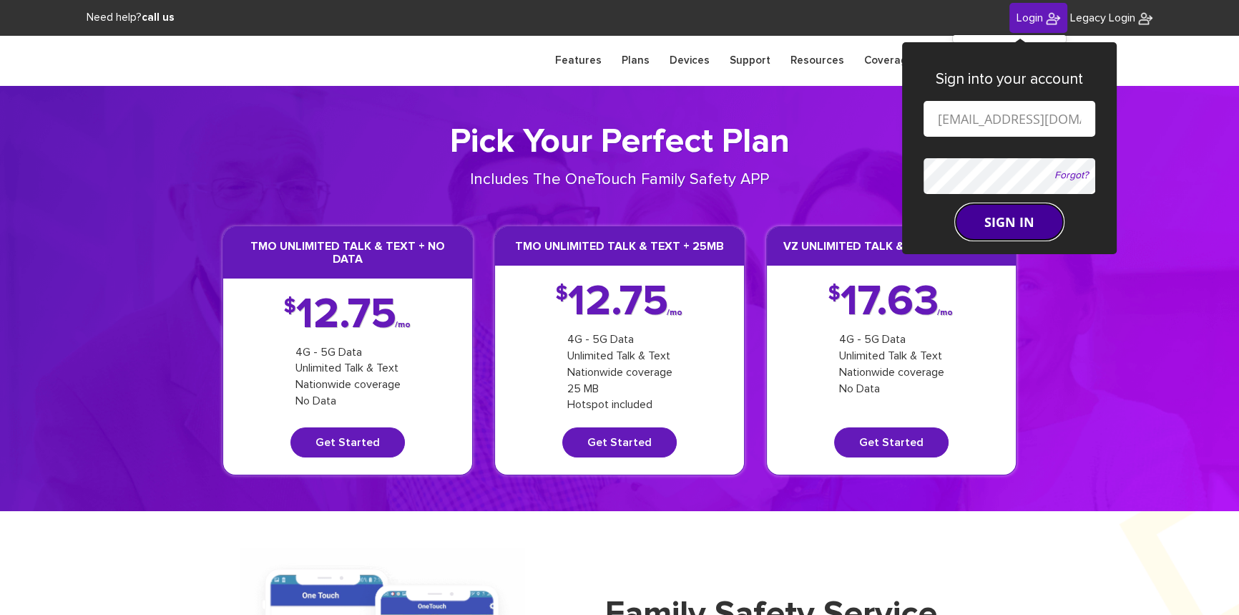
click at [987, 215] on button "SIGN IN" at bounding box center [1009, 222] width 107 height 36
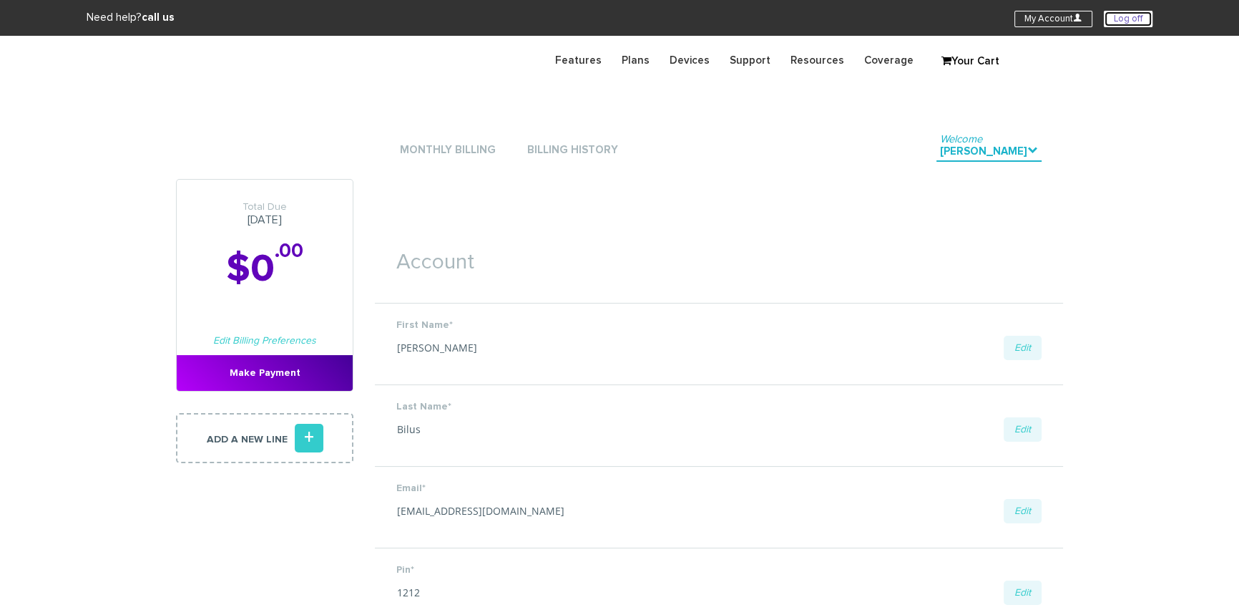
click at [1113, 21] on link "Log off" at bounding box center [1128, 19] width 49 height 16
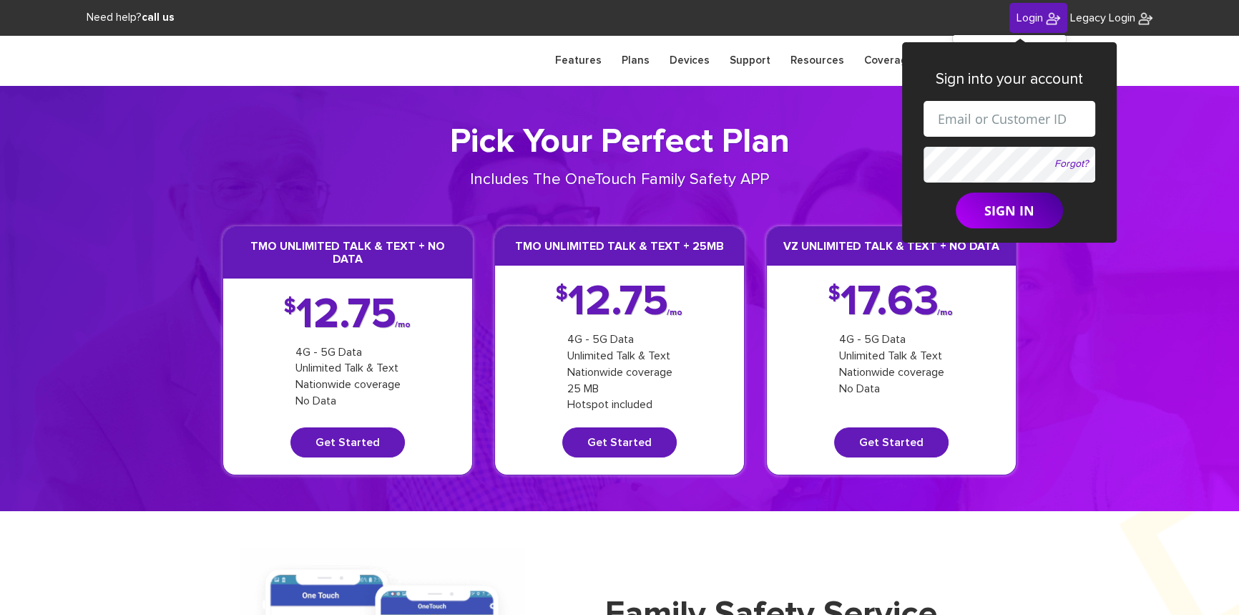
click at [974, 125] on input "text" at bounding box center [1010, 119] width 172 height 36
paste input "[EMAIL_ADDRESS][DOMAIN_NAME]"
type input "[EMAIL_ADDRESS][DOMAIN_NAME]"
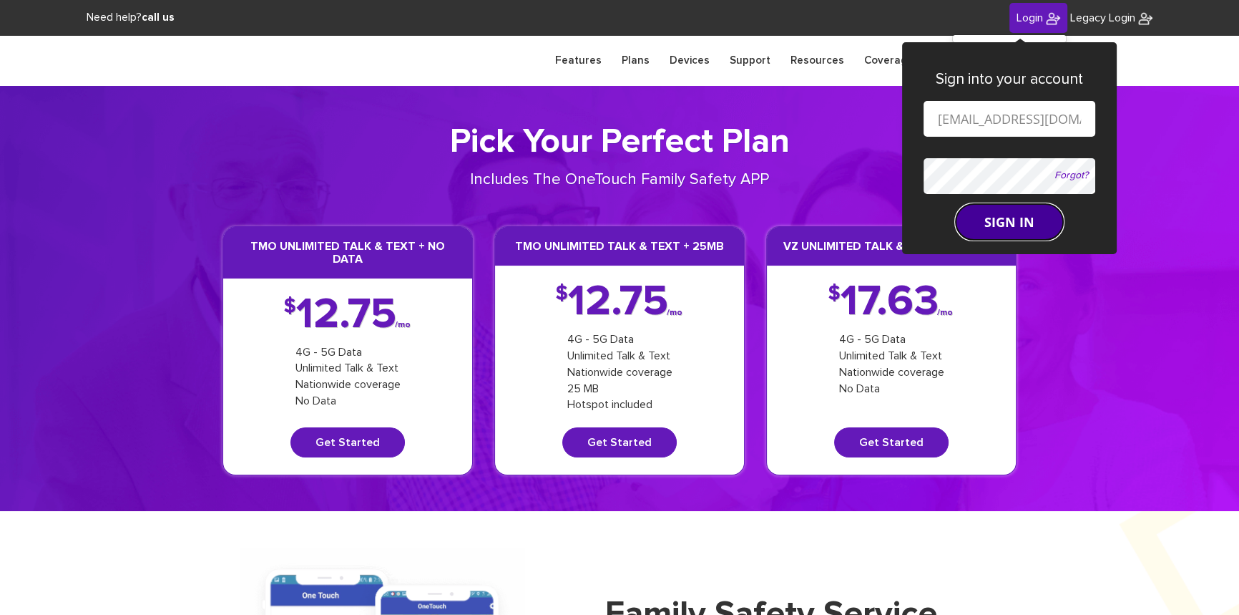
click at [983, 212] on form "[EMAIL_ADDRESS][DOMAIN_NAME] Forgot? SIGN IN" at bounding box center [1010, 171] width 172 height 140
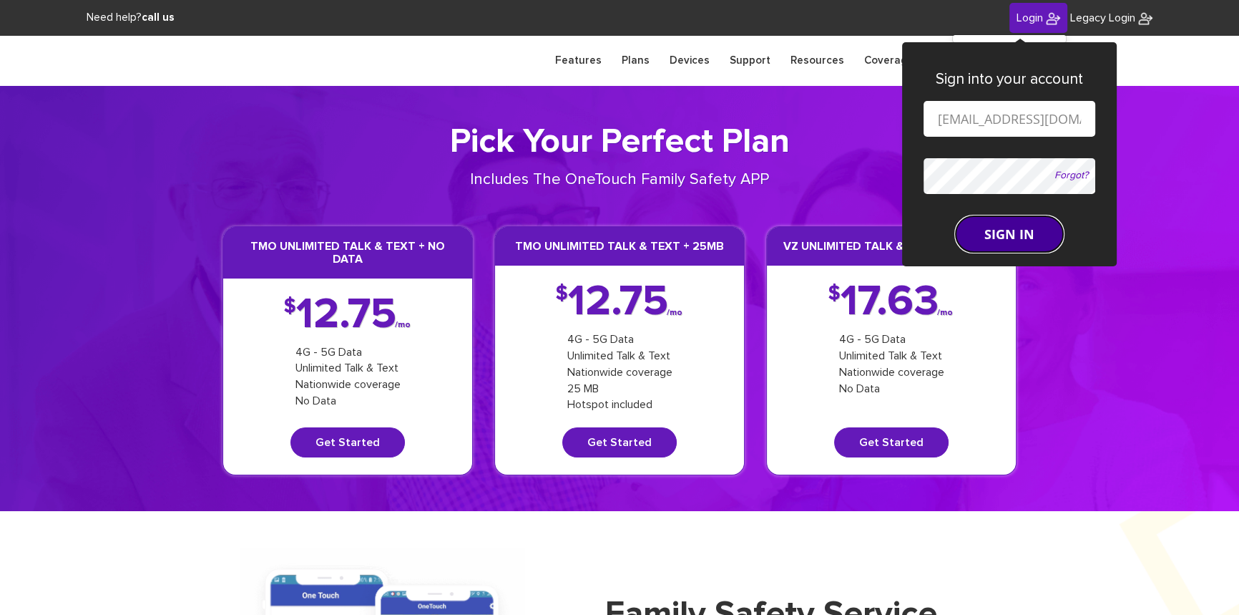
click at [974, 232] on button "SIGN IN" at bounding box center [1009, 234] width 107 height 36
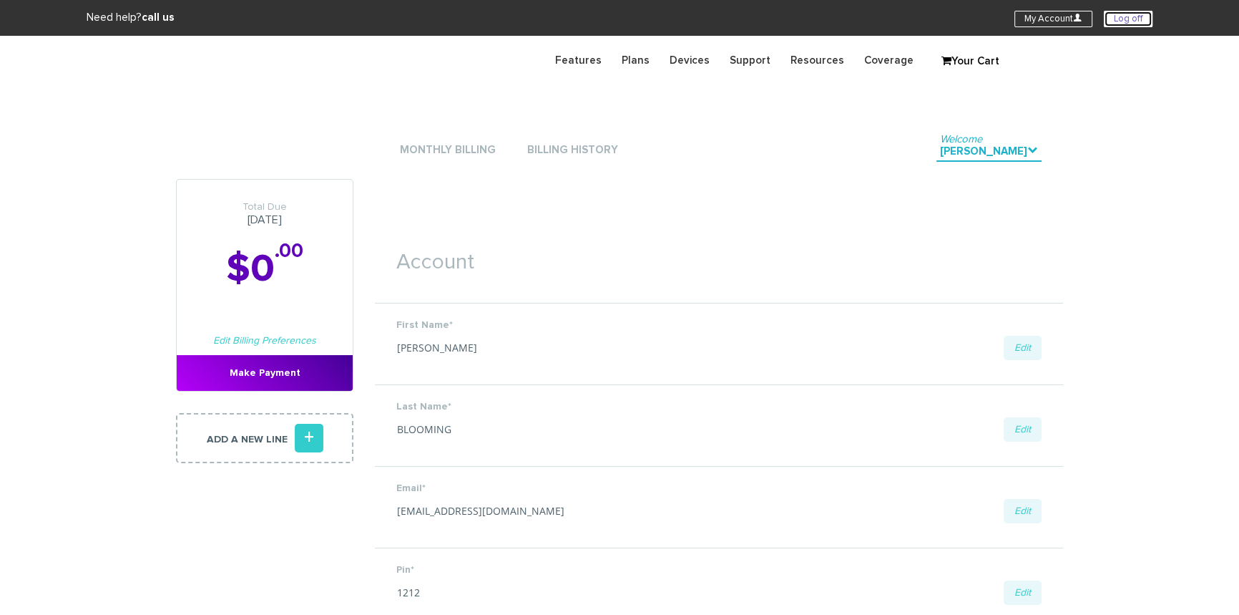
click at [1125, 18] on link "Log off" at bounding box center [1128, 19] width 49 height 16
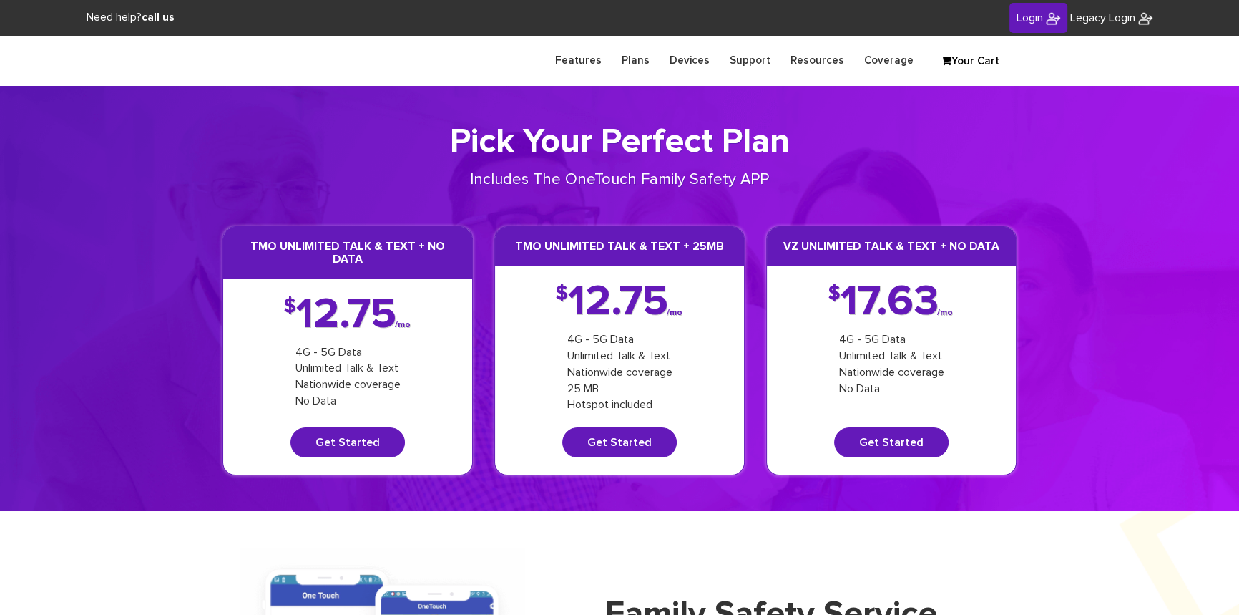
click at [1012, 23] on link "Login" at bounding box center [1039, 18] width 58 height 31
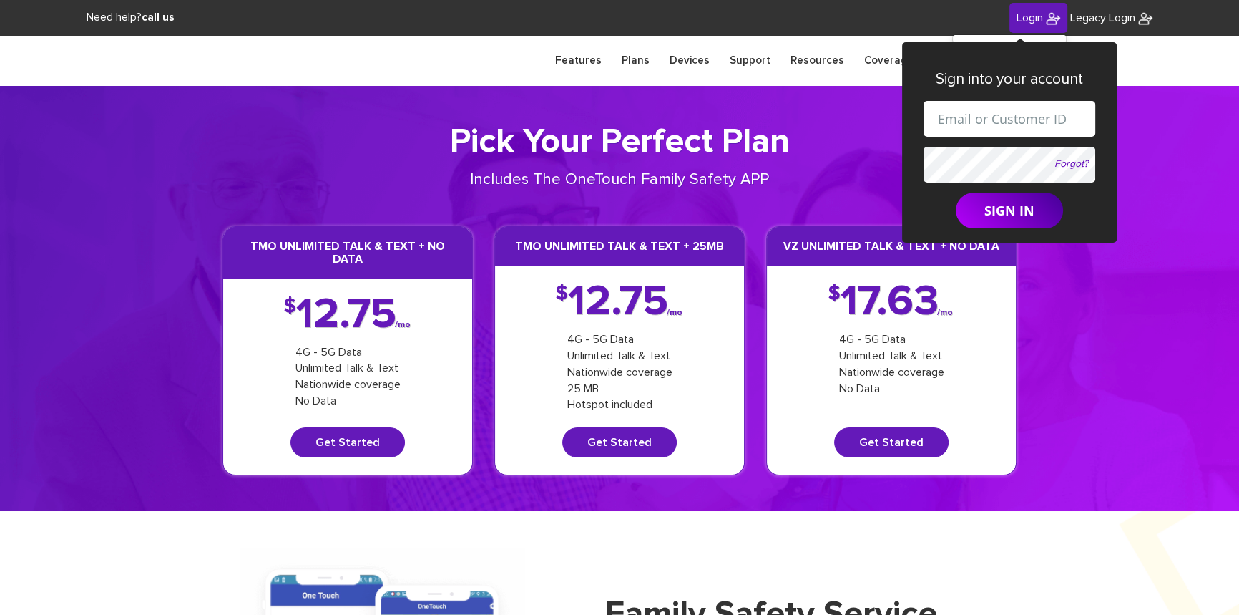
click at [949, 124] on input "text" at bounding box center [1010, 119] width 172 height 36
paste input "[EMAIL_ADDRESS][DOMAIN_NAME]"
type input "[EMAIL_ADDRESS][DOMAIN_NAME]"
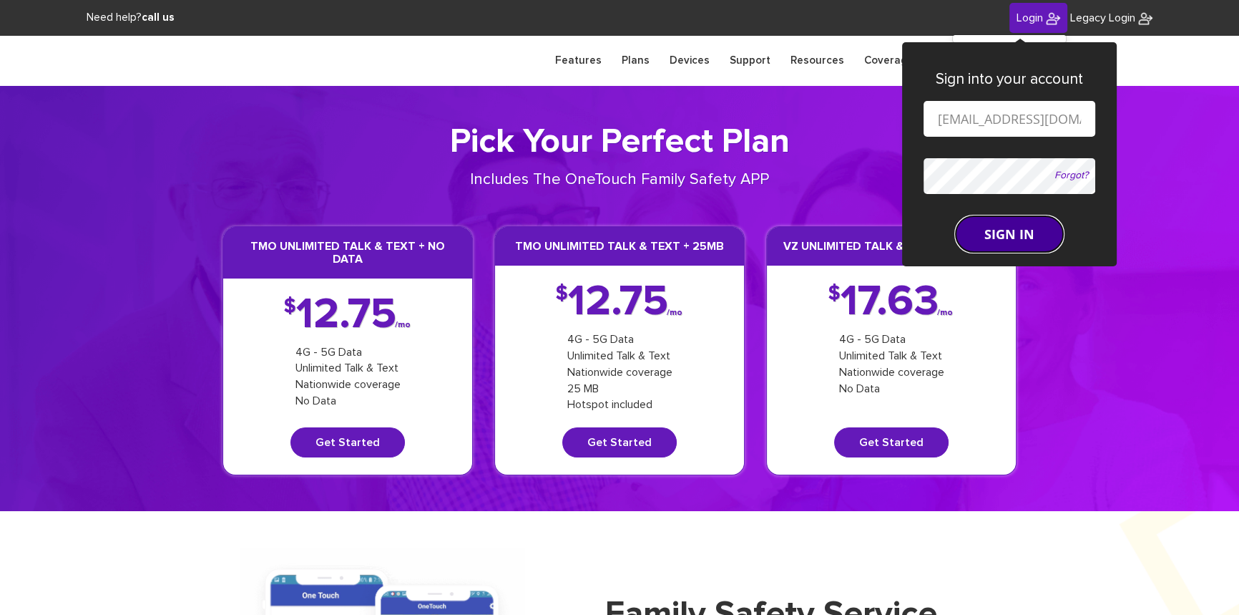
click at [999, 218] on button "SIGN IN" at bounding box center [1009, 234] width 107 height 36
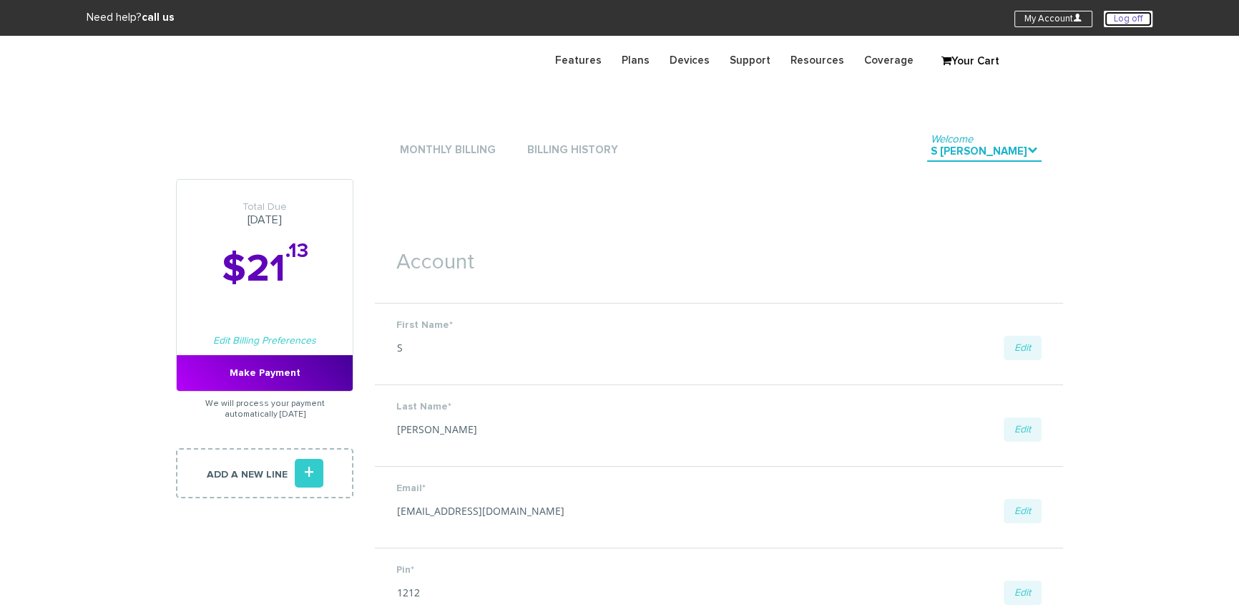
click at [1110, 19] on link "Log off" at bounding box center [1128, 19] width 49 height 16
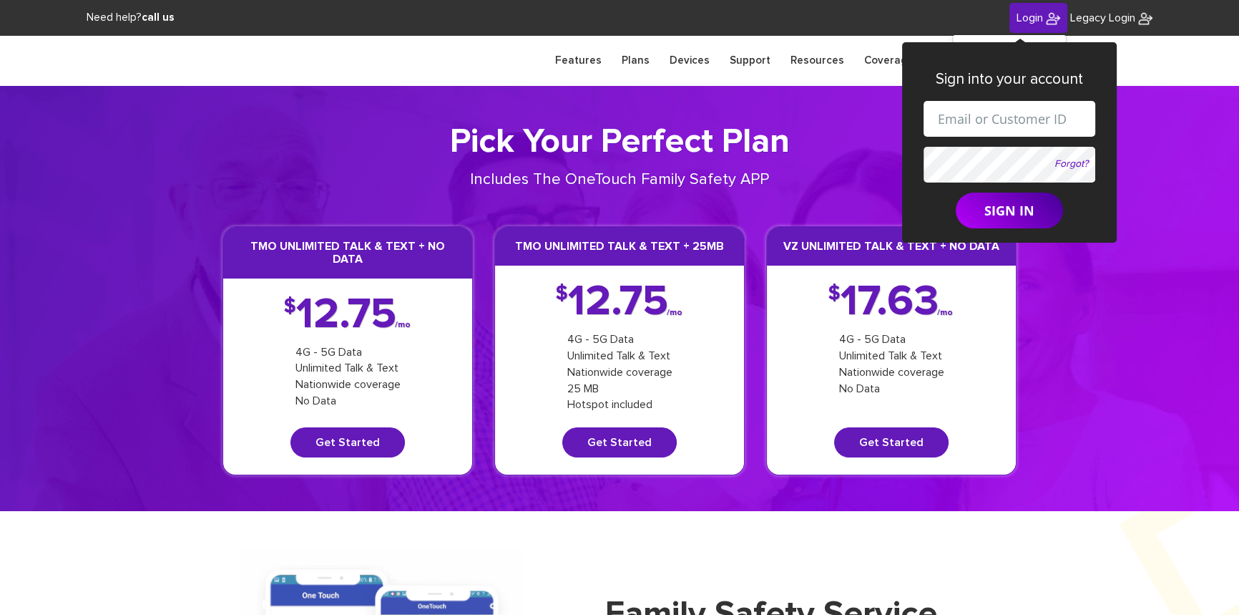
click at [972, 125] on input "text" at bounding box center [1010, 119] width 172 height 36
drag, startPoint x: 998, startPoint y: 117, endPoint x: 1023, endPoint y: 118, distance: 25.1
click at [1023, 118] on input "shgy9700+9142179266@gmail.com" at bounding box center [1010, 119] width 172 height 36
paste input "347-765-6088"
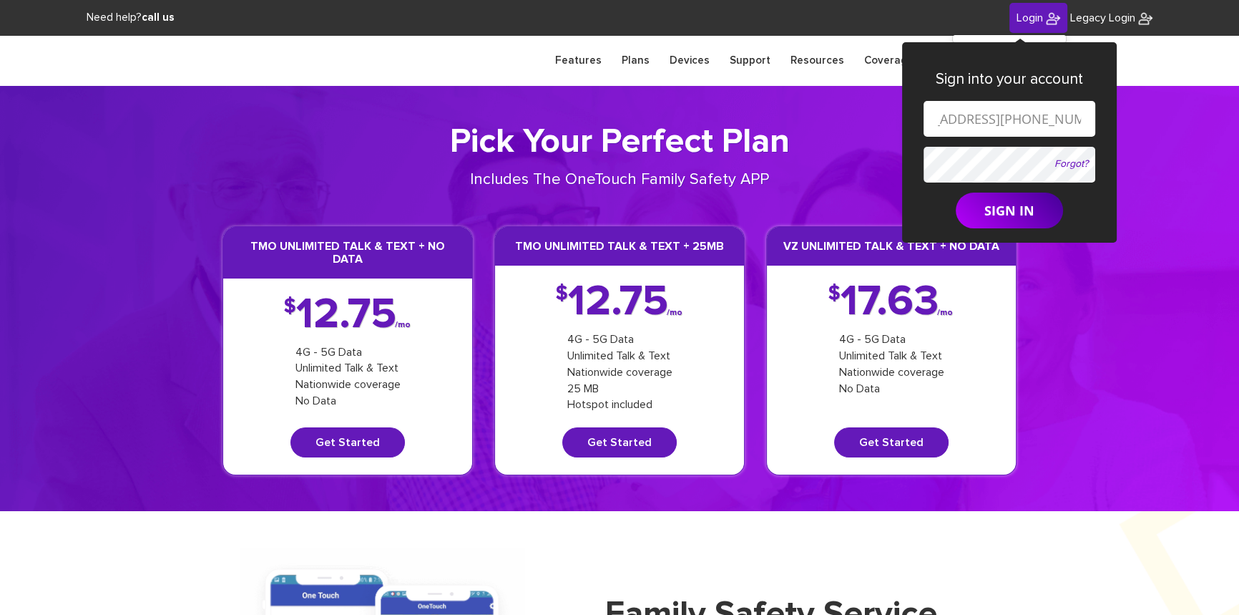
click at [980, 115] on input "shgy9700+347-765-6088@gmail.com" at bounding box center [1010, 119] width 172 height 36
click at [999, 118] on input "shgy9700+347765-6088@gmail.com" at bounding box center [1010, 119] width 172 height 36
type input "shgy9700+3477656088@gmail.com"
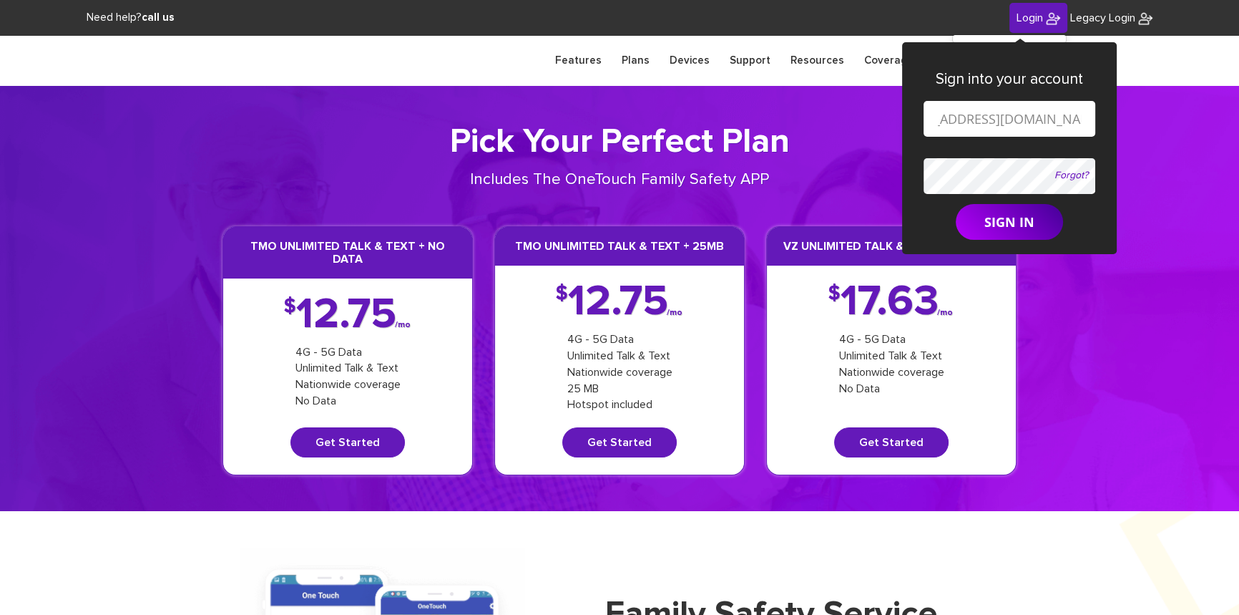
click at [981, 152] on form "shgy9700+3477656088@gmail.com Forgot? SIGN IN" at bounding box center [1010, 171] width 172 height 140
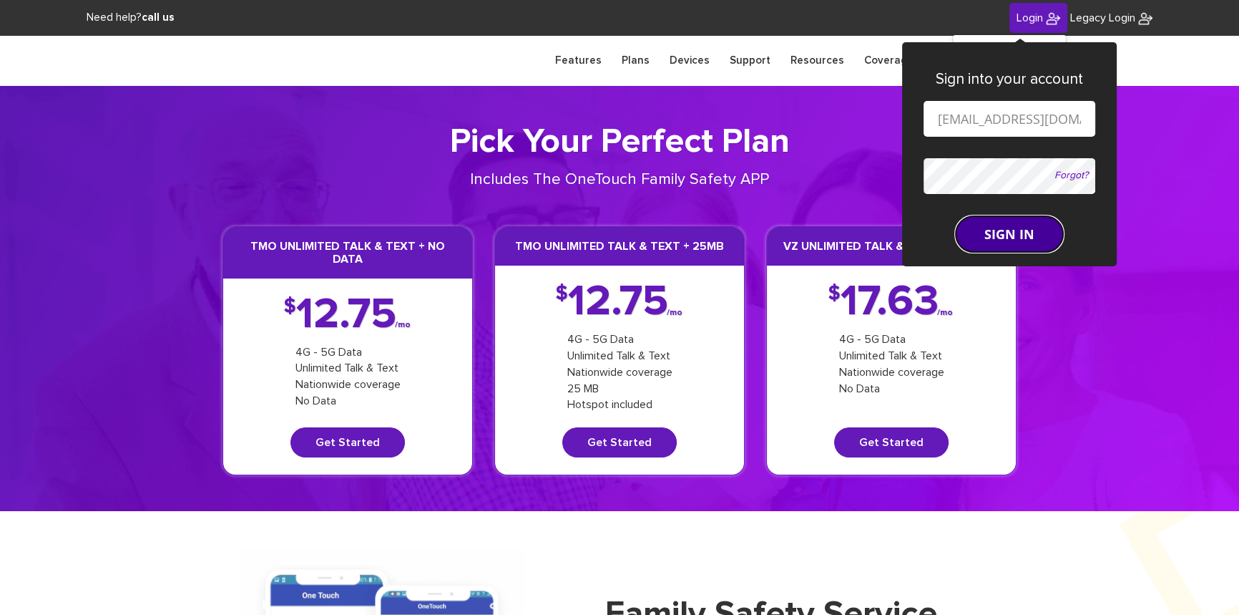
click at [984, 216] on button "SIGN IN" at bounding box center [1009, 234] width 107 height 36
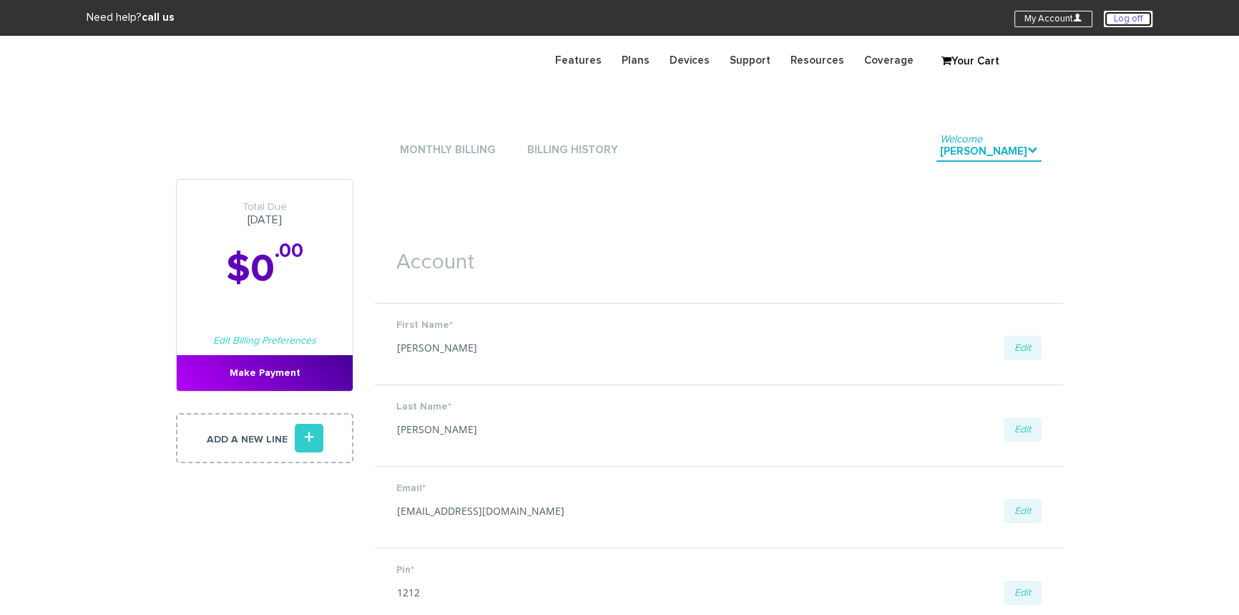
click at [1116, 14] on link "Log off" at bounding box center [1128, 19] width 49 height 16
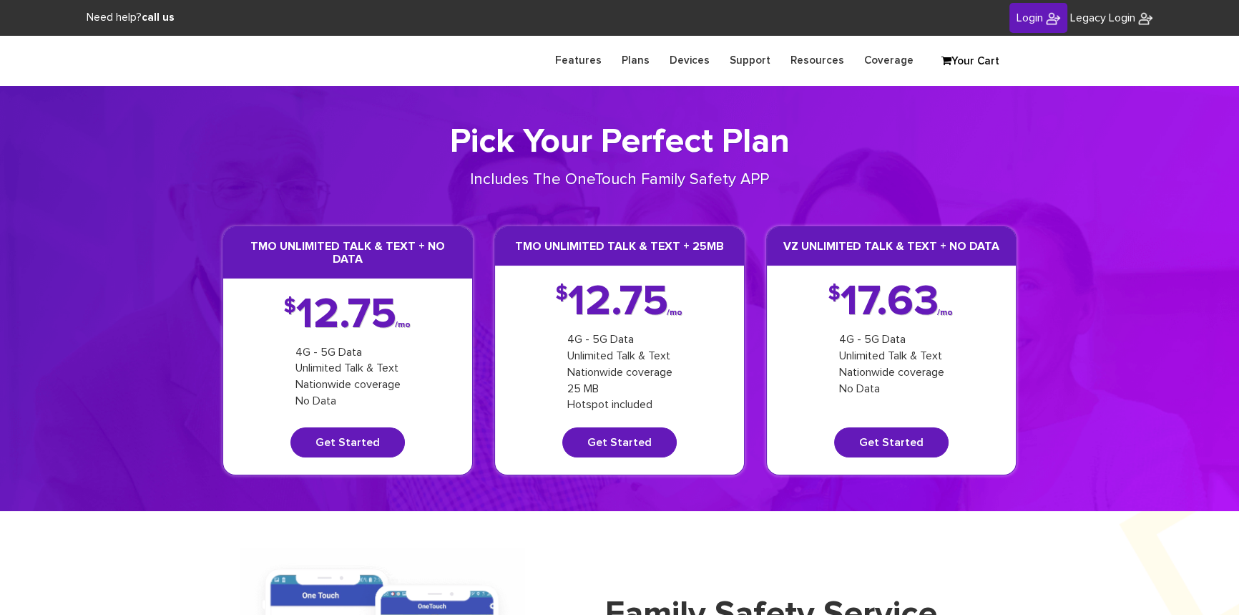
click at [1030, 9] on link "Login" at bounding box center [1039, 18] width 58 height 31
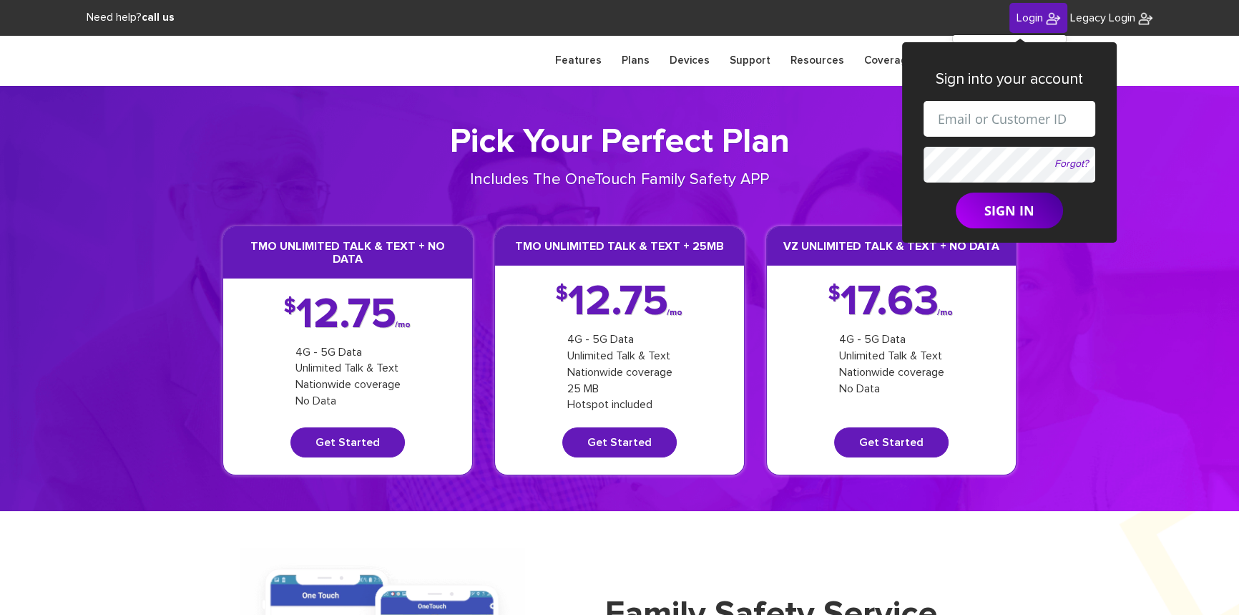
click at [1002, 117] on input "text" at bounding box center [1010, 119] width 172 height 36
drag, startPoint x: 996, startPoint y: 120, endPoint x: 1012, endPoint y: 127, distance: 17.7
click at [1012, 127] on input "shgy9700+9142179266@gmail.com" at bounding box center [1010, 119] width 172 height 36
paste input "845-608-1709"
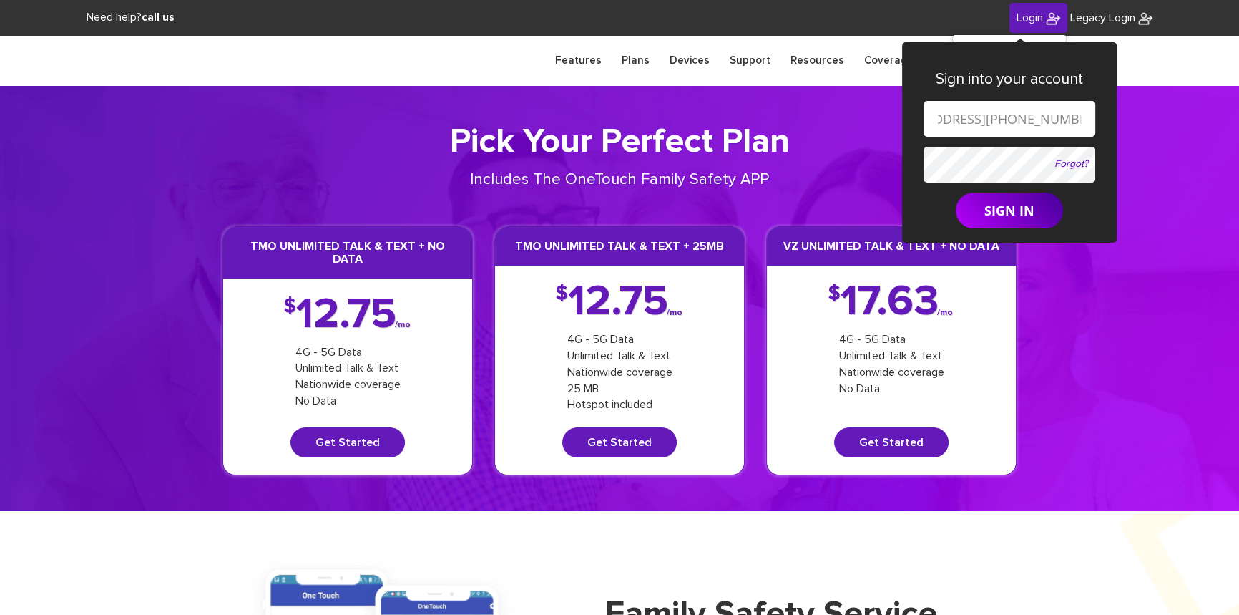
click at [962, 120] on input "shgy9700+845-608-1709@gmail.com" at bounding box center [1010, 119] width 172 height 36
click at [987, 117] on input "shgy9700+845608-1709@gmail.com" at bounding box center [1010, 119] width 172 height 36
type input "shgy9700+8456081709@gmail.com"
click at [982, 157] on form "shgy9700+8456081709@gmail.com Forgot? SIGN IN" at bounding box center [1010, 164] width 172 height 127
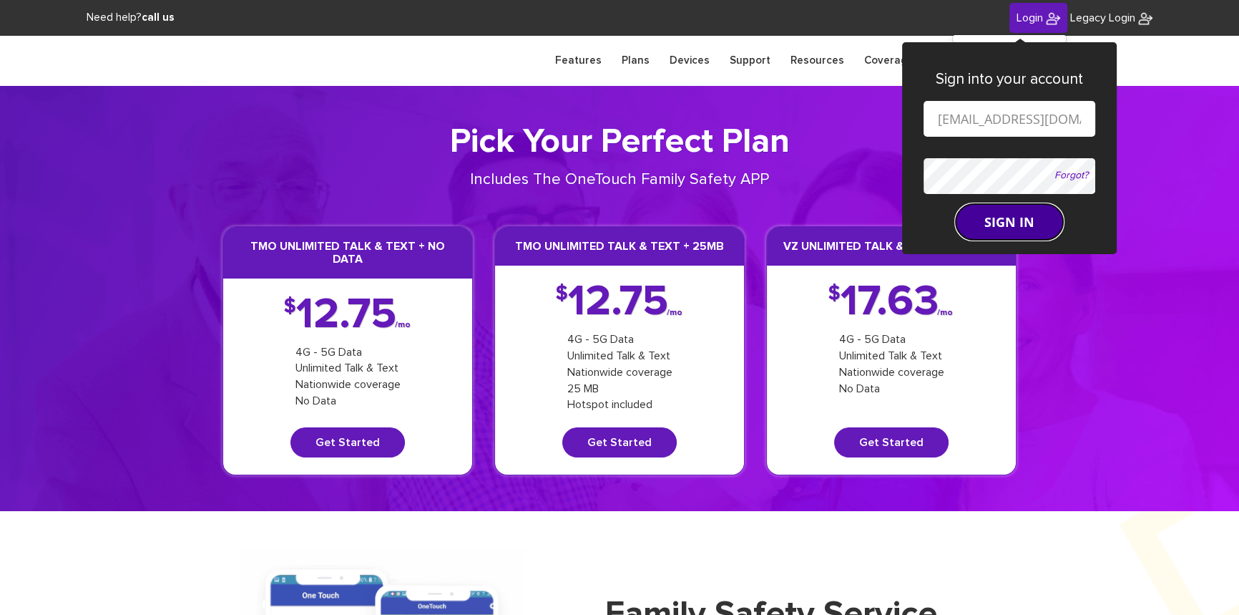
click at [993, 222] on button "SIGN IN" at bounding box center [1009, 222] width 107 height 36
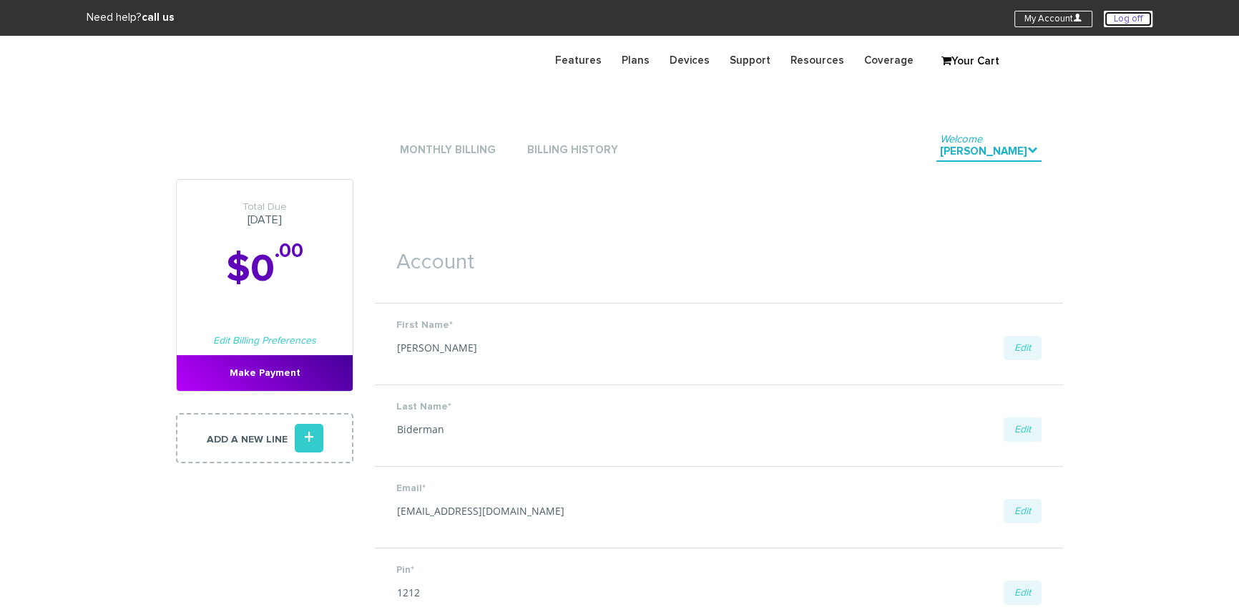
click at [1115, 18] on link "Log off" at bounding box center [1128, 19] width 49 height 16
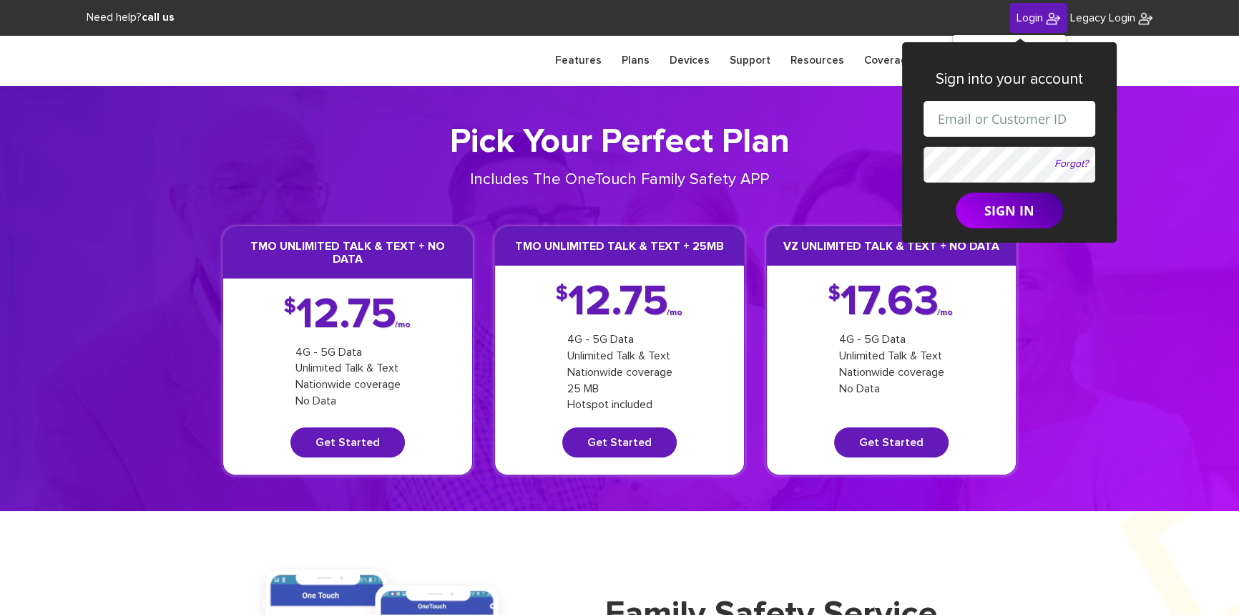
click at [1000, 120] on input "text" at bounding box center [1010, 119] width 172 height 36
drag, startPoint x: 997, startPoint y: 114, endPoint x: 1037, endPoint y: 114, distance: 40.1
click at [1037, 114] on input "[EMAIL_ADDRESS][DOMAIN_NAME]" at bounding box center [1010, 119] width 172 height 36
paste input "[PHONE_NUMBER]"
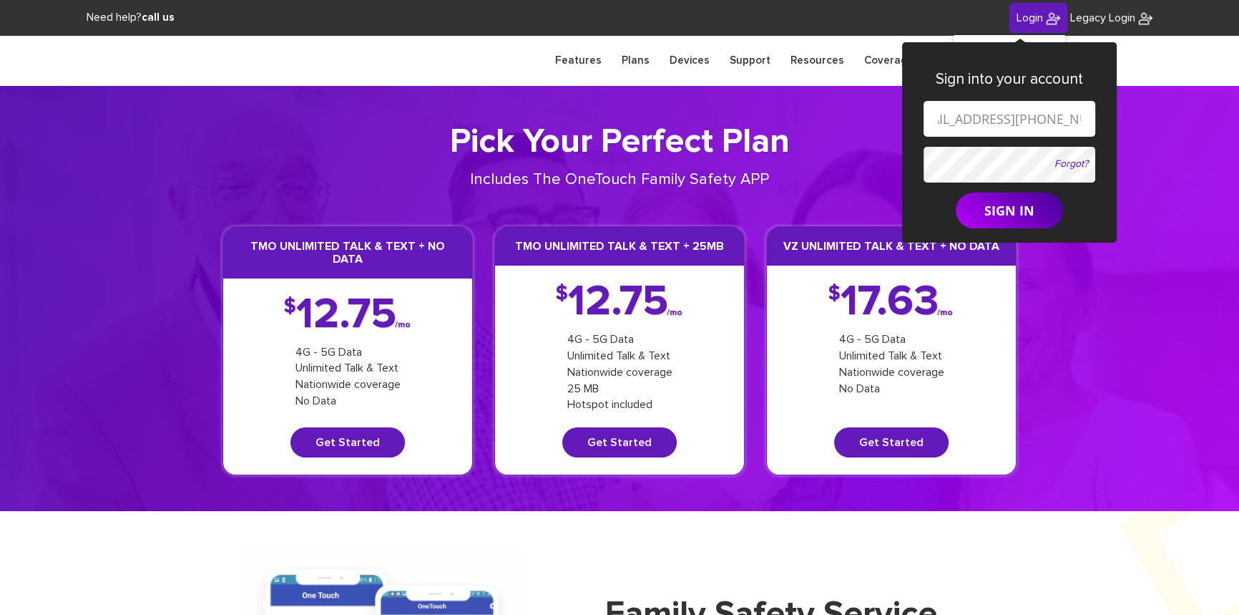
click at [994, 114] on input "[EMAIL_ADDRESS][PHONE_NUMBER][DOMAIN_NAME]" at bounding box center [1010, 119] width 172 height 36
click at [1014, 117] on input "[EMAIL_ADDRESS][DOMAIN_NAME]" at bounding box center [1010, 119] width 172 height 36
type input "[EMAIL_ADDRESS][DOMAIN_NAME]"
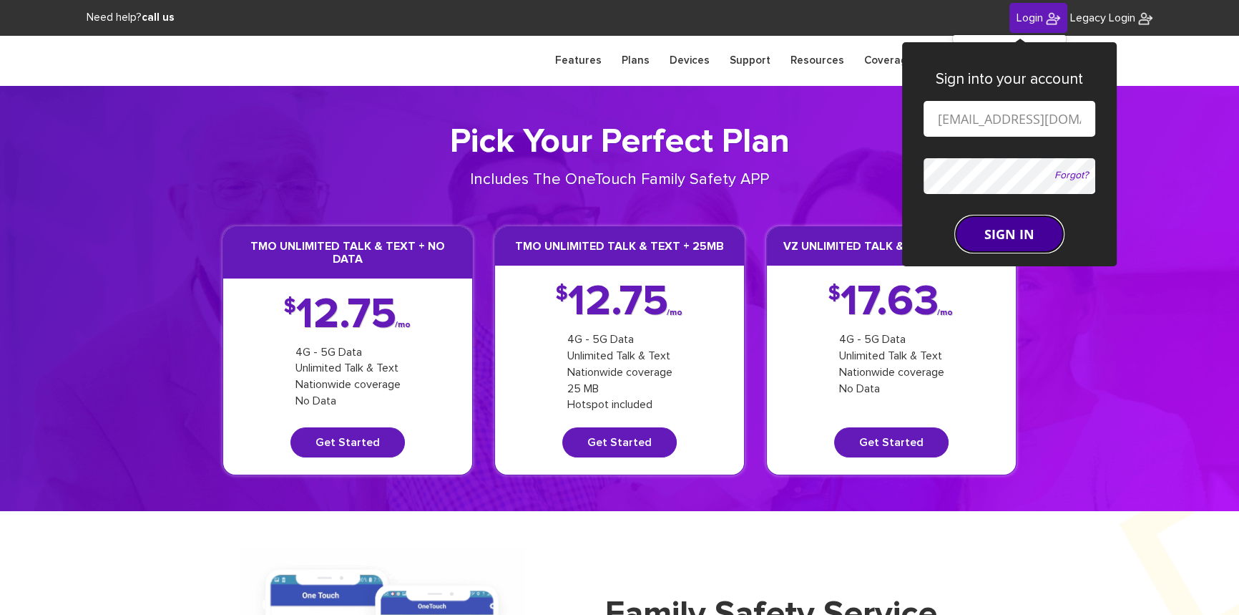
click at [1006, 217] on button "SIGN IN" at bounding box center [1009, 234] width 107 height 36
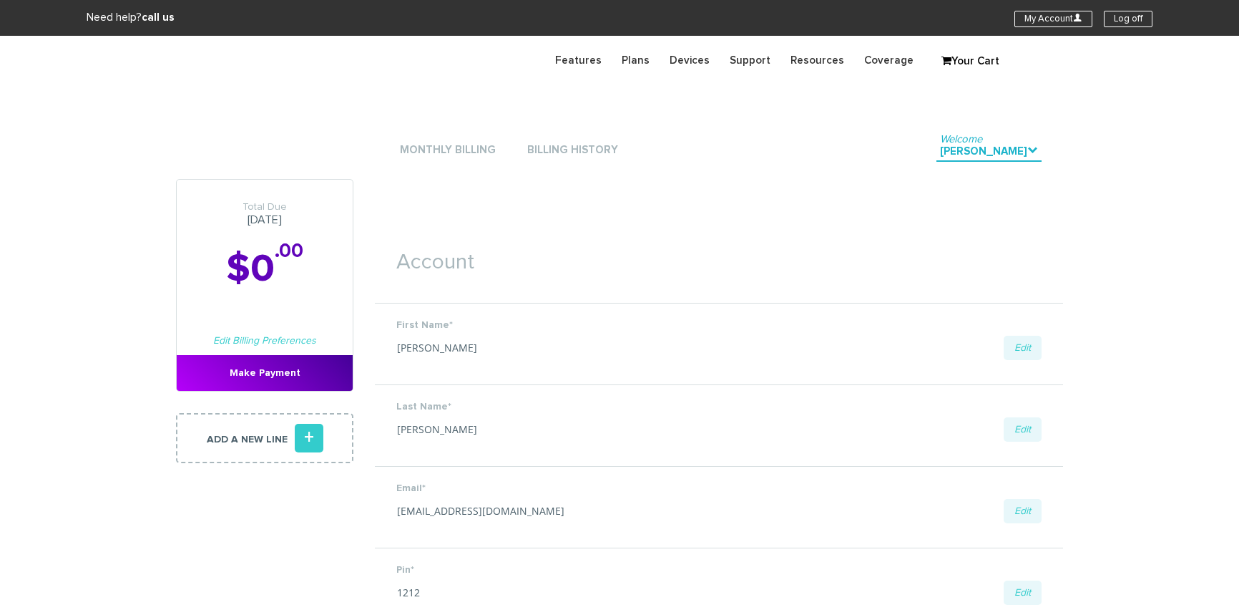
click at [1113, 17] on link "Log off" at bounding box center [1128, 19] width 49 height 16
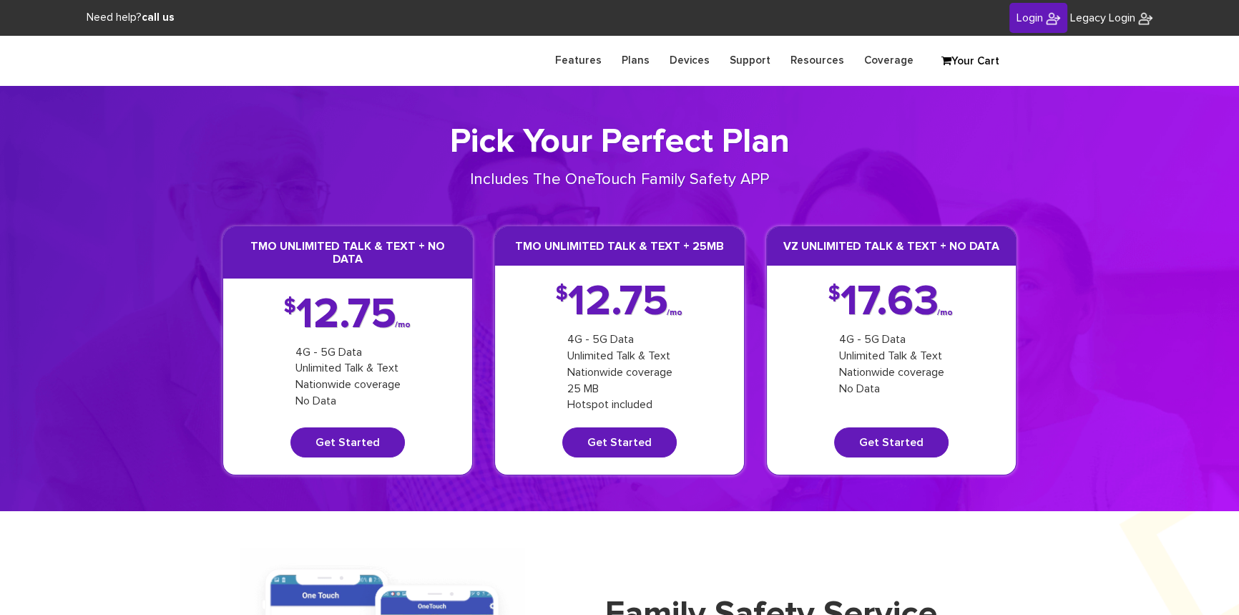
click at [1046, 24] on img at bounding box center [1053, 18] width 14 height 14
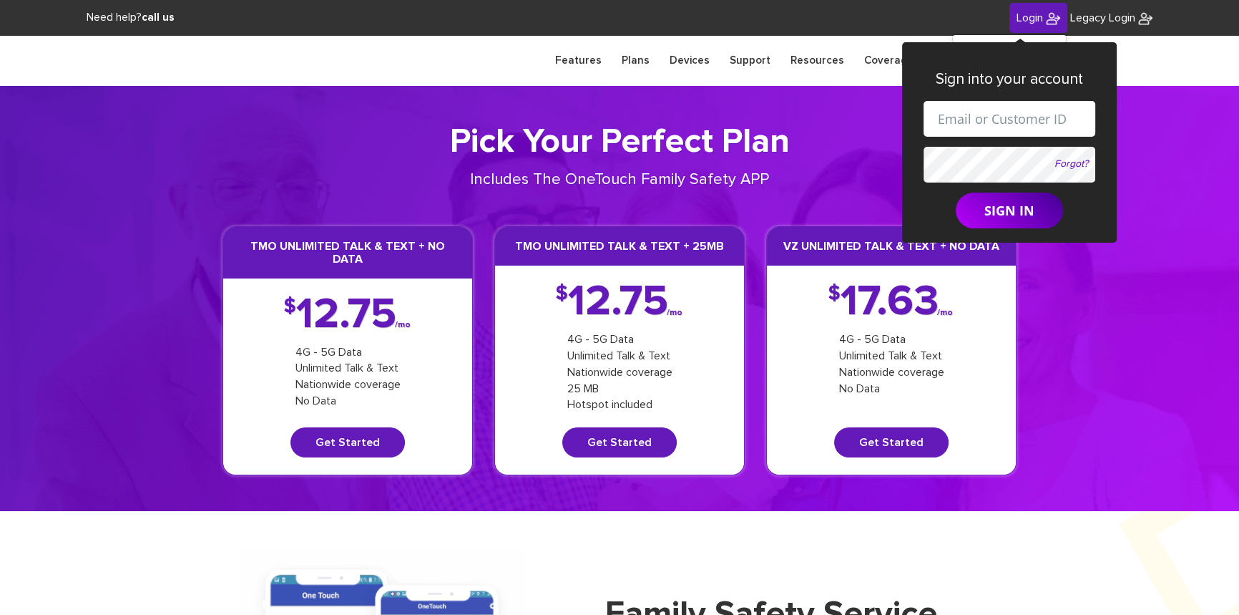
click at [1000, 106] on input "text" at bounding box center [1010, 119] width 172 height 36
drag, startPoint x: 1000, startPoint y: 118, endPoint x: 1022, endPoint y: 118, distance: 22.2
click at [1022, 118] on input "shgy9700+9142179266@gmail.com" at bounding box center [1010, 119] width 172 height 36
paste input "845-587-2915"
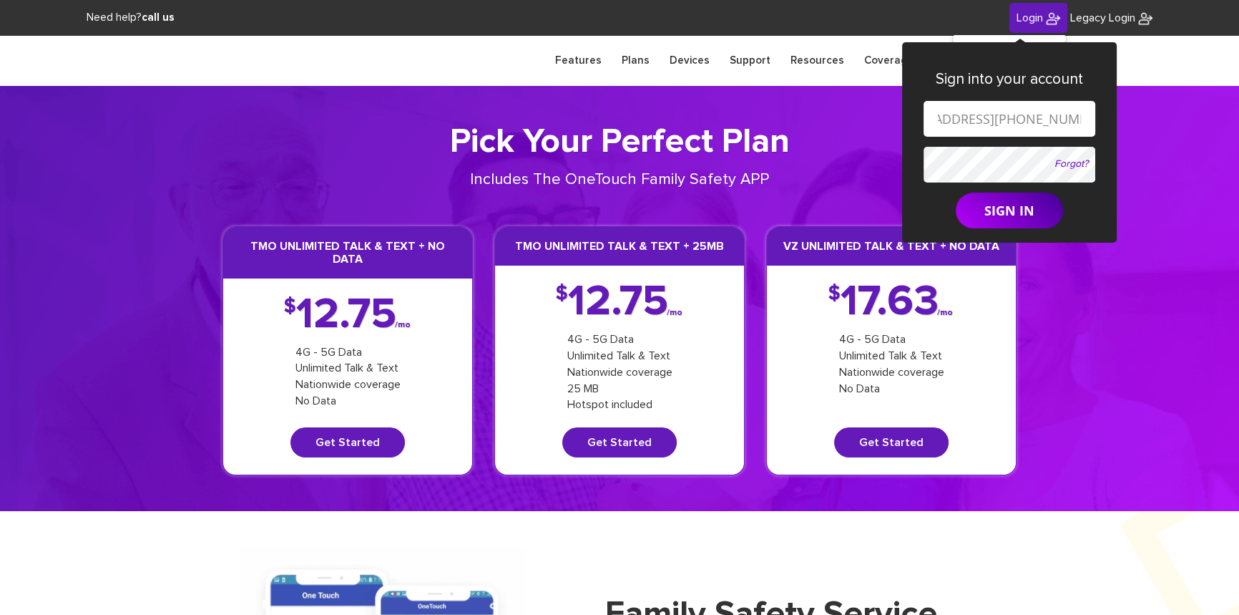
click at [974, 114] on input "shgy9700+845-587-2915@gmail.com" at bounding box center [1010, 119] width 172 height 36
click at [996, 122] on input "shgy9700+845587-2915@gmail.com" at bounding box center [1010, 119] width 172 height 36
type input "shgy9700+8455872915@gmail.com"
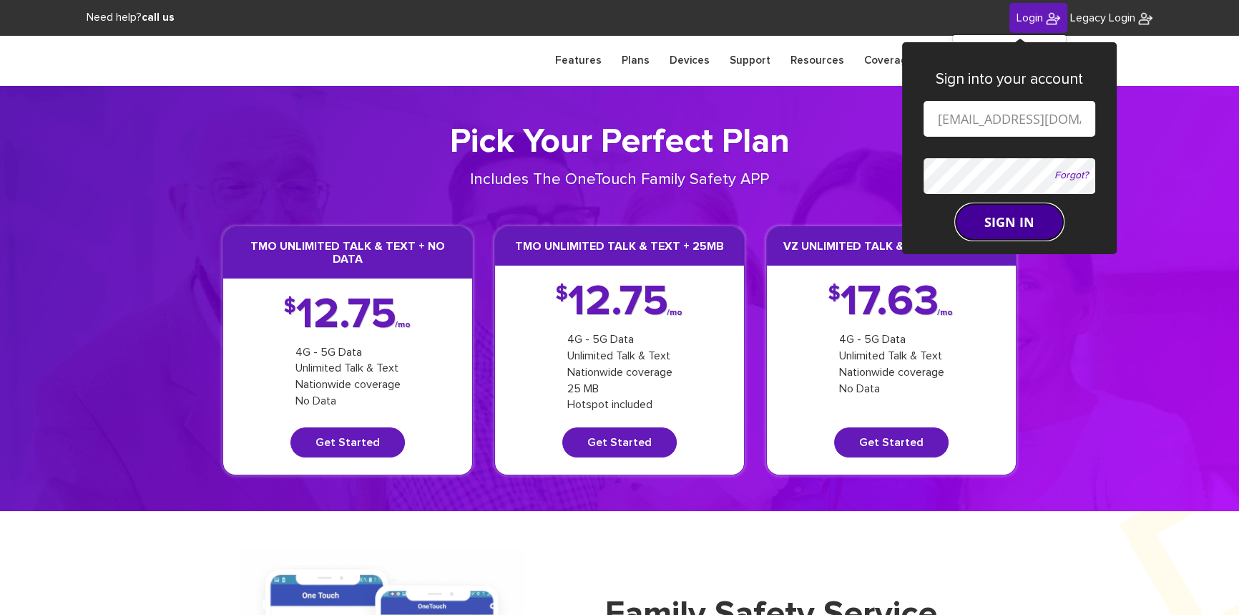
click at [1005, 220] on button "SIGN IN" at bounding box center [1009, 222] width 107 height 36
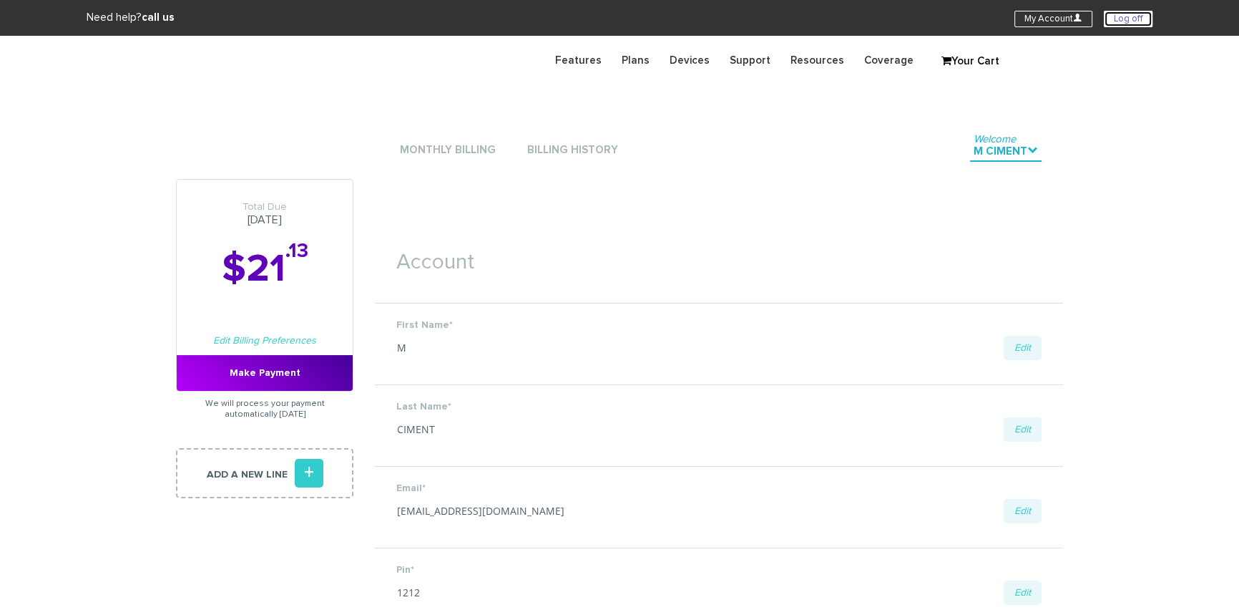
click at [1123, 18] on link "Log off" at bounding box center [1128, 19] width 49 height 16
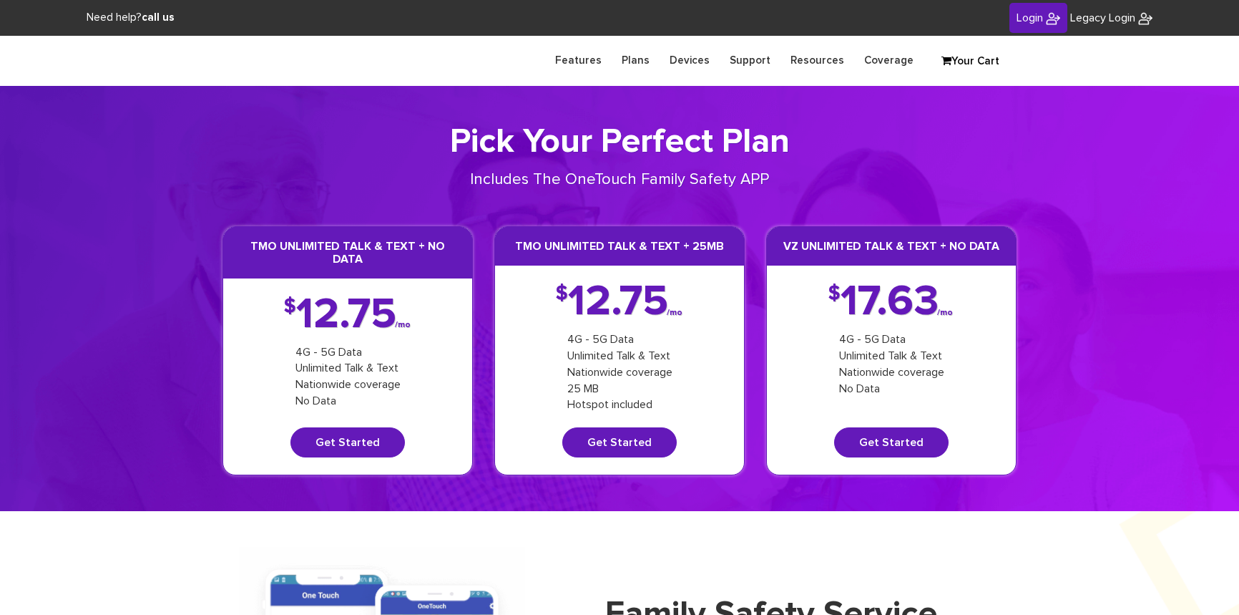
click at [1040, 20] on link "Login" at bounding box center [1039, 18] width 58 height 31
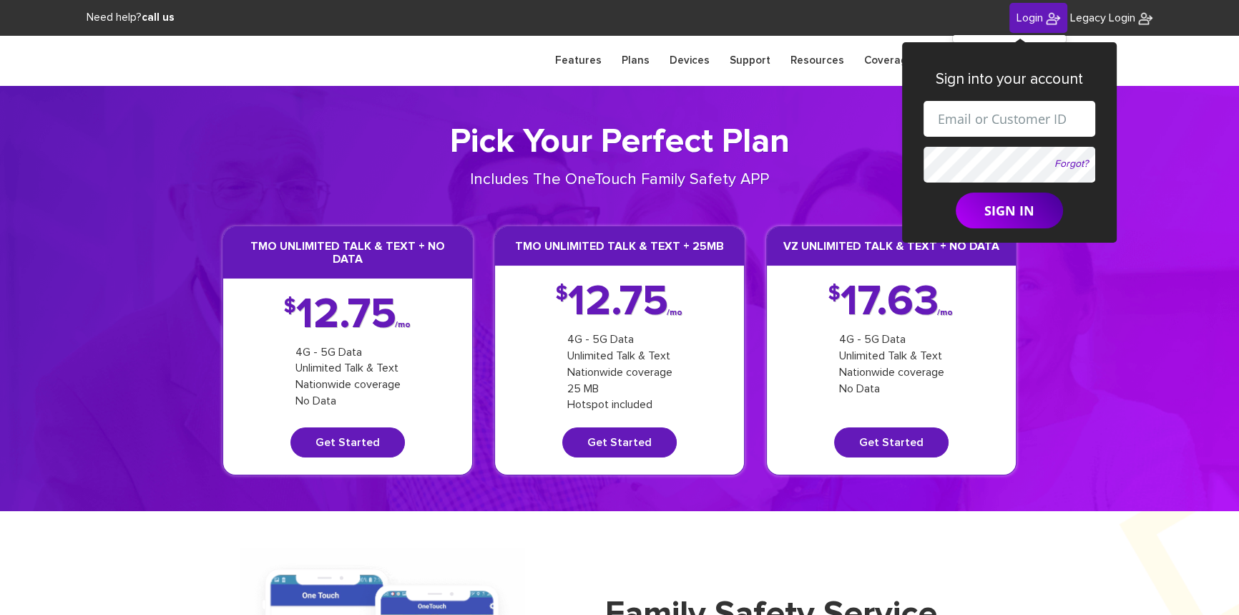
click at [995, 117] on input "text" at bounding box center [1010, 119] width 172 height 36
paste input "845-540-1162"
click at [959, 118] on input "845-540-1162" at bounding box center [1010, 119] width 172 height 36
click at [982, 119] on input "845540-1162" at bounding box center [1010, 119] width 172 height 36
type input "8455401162"
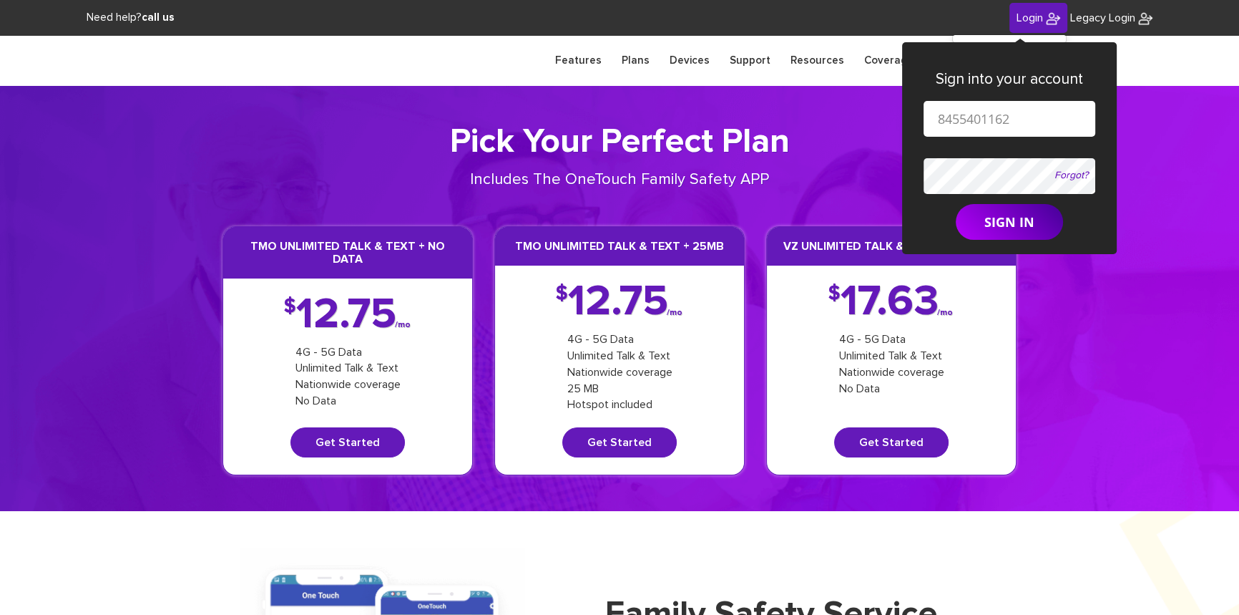
drag, startPoint x: 1023, startPoint y: 114, endPoint x: 918, endPoint y: 122, distance: 105.5
click at [924, 122] on input "8455401162" at bounding box center [1010, 119] width 172 height 36
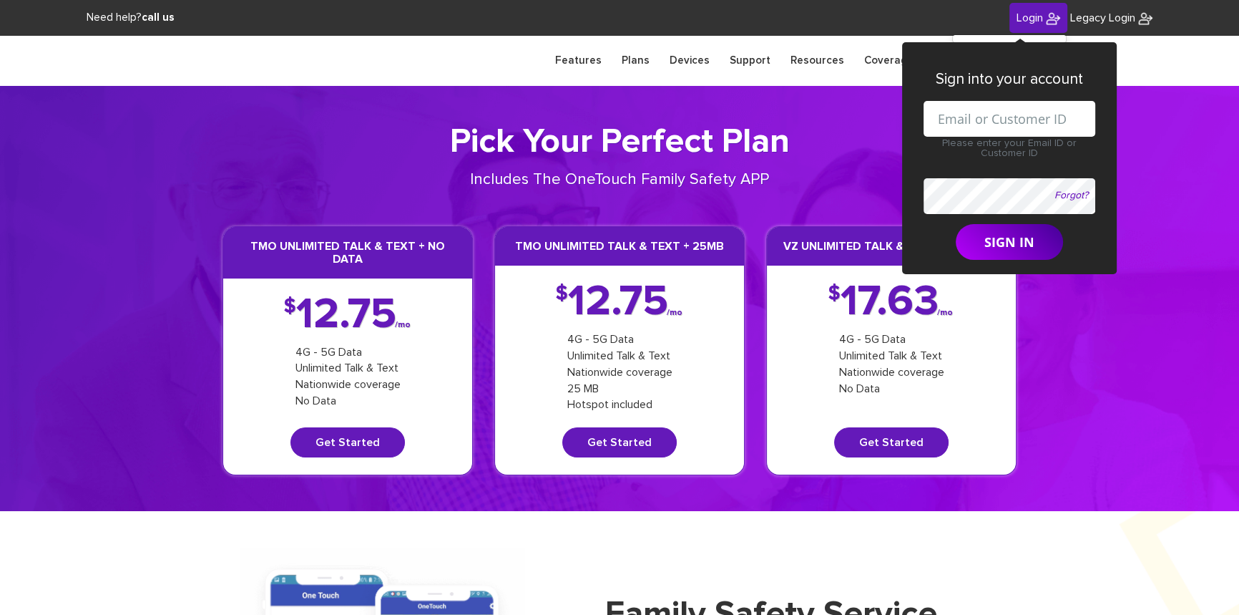
click at [974, 112] on input "text" at bounding box center [1010, 119] width 172 height 36
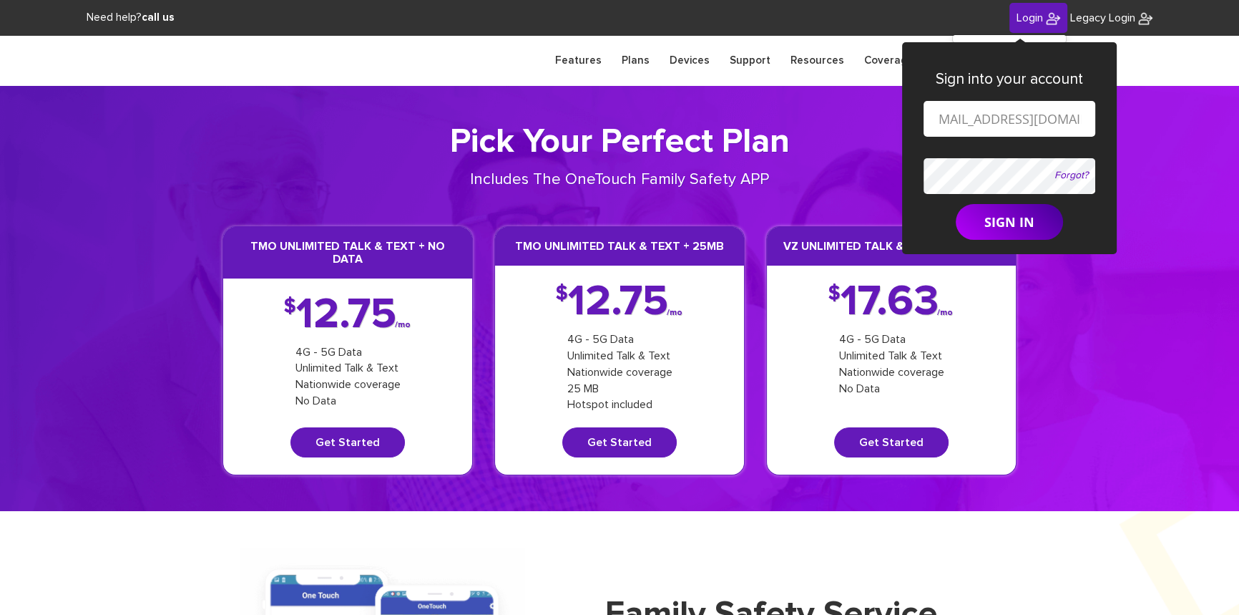
scroll to position [0, 41]
drag, startPoint x: 998, startPoint y: 122, endPoint x: 1027, endPoint y: 122, distance: 28.6
click at [1027, 122] on input "shgy9700+9142179266@gmail.com" at bounding box center [1010, 119] width 172 height 36
paste input "8455401162"
type input "shgy9700+8455401162@gmail.com"
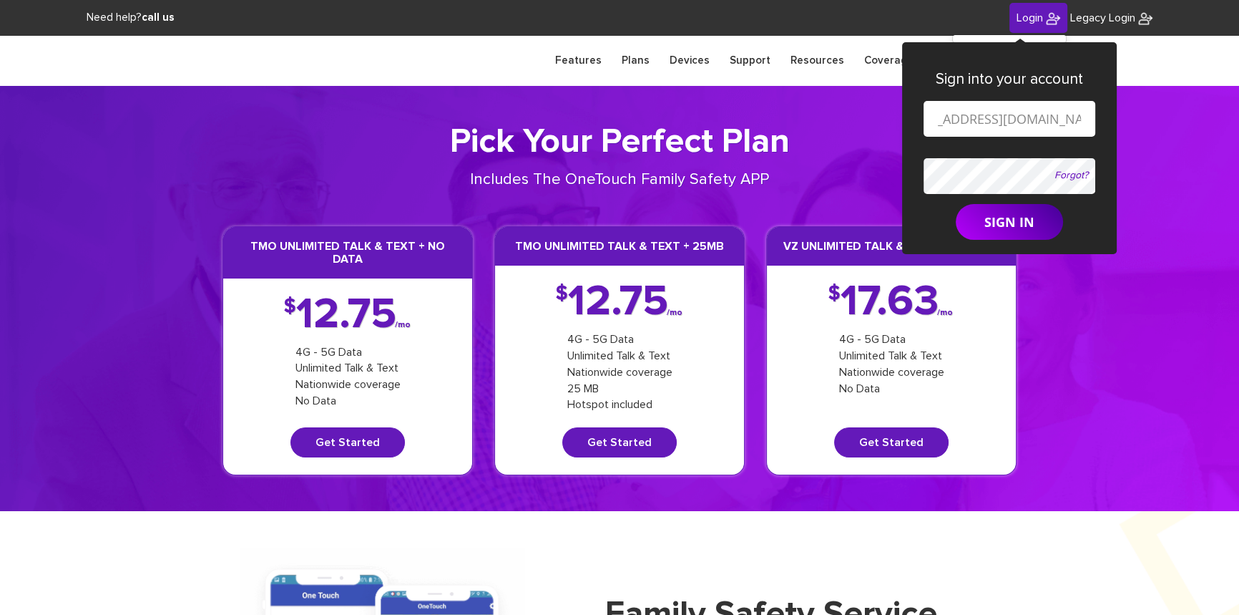
scroll to position [0, 0]
click at [984, 213] on form "shgy9700+8455401162@gmail.com Forgot? SIGN IN" at bounding box center [1010, 171] width 172 height 140
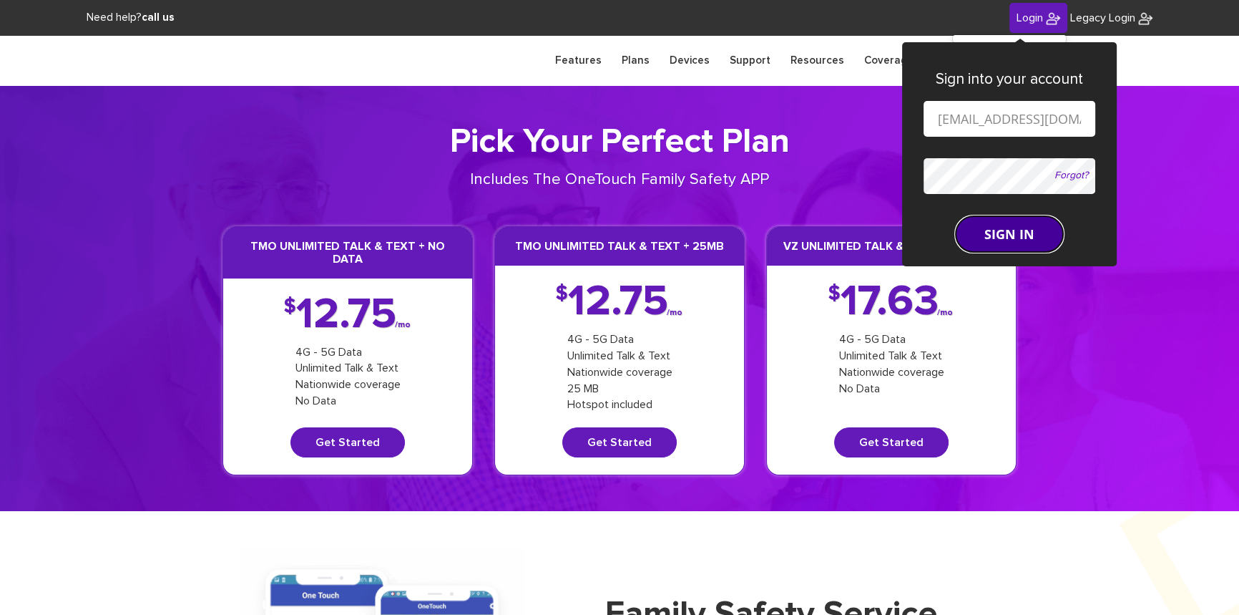
click at [1000, 228] on button "SIGN IN" at bounding box center [1009, 234] width 107 height 36
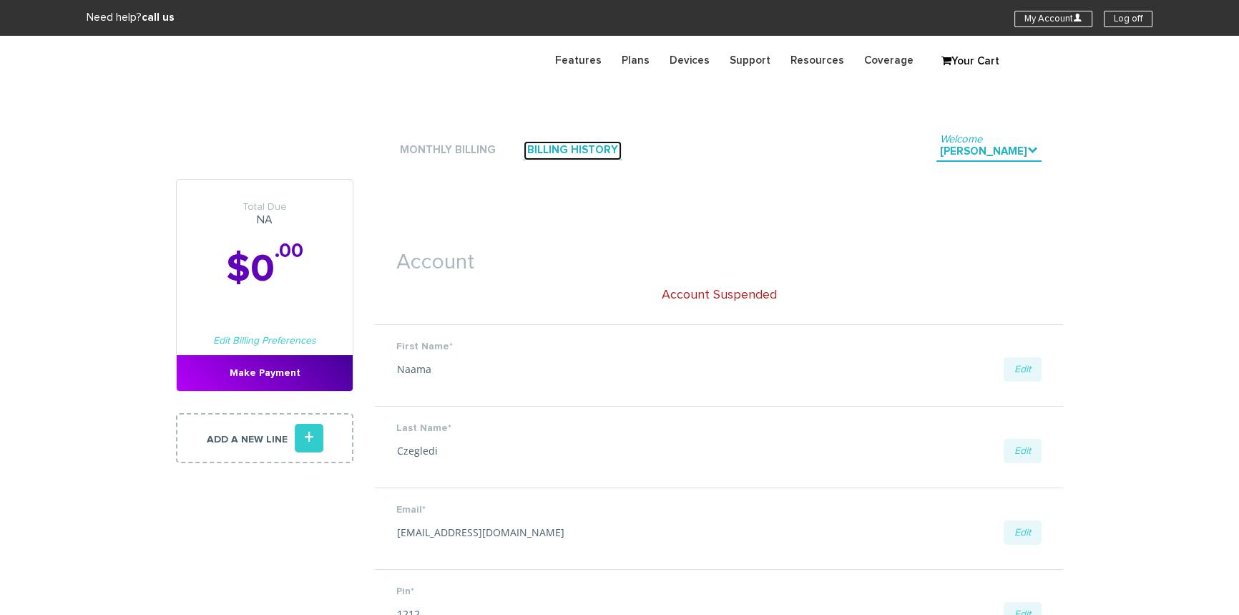
click at [590, 147] on link "Billing History" at bounding box center [573, 150] width 98 height 19
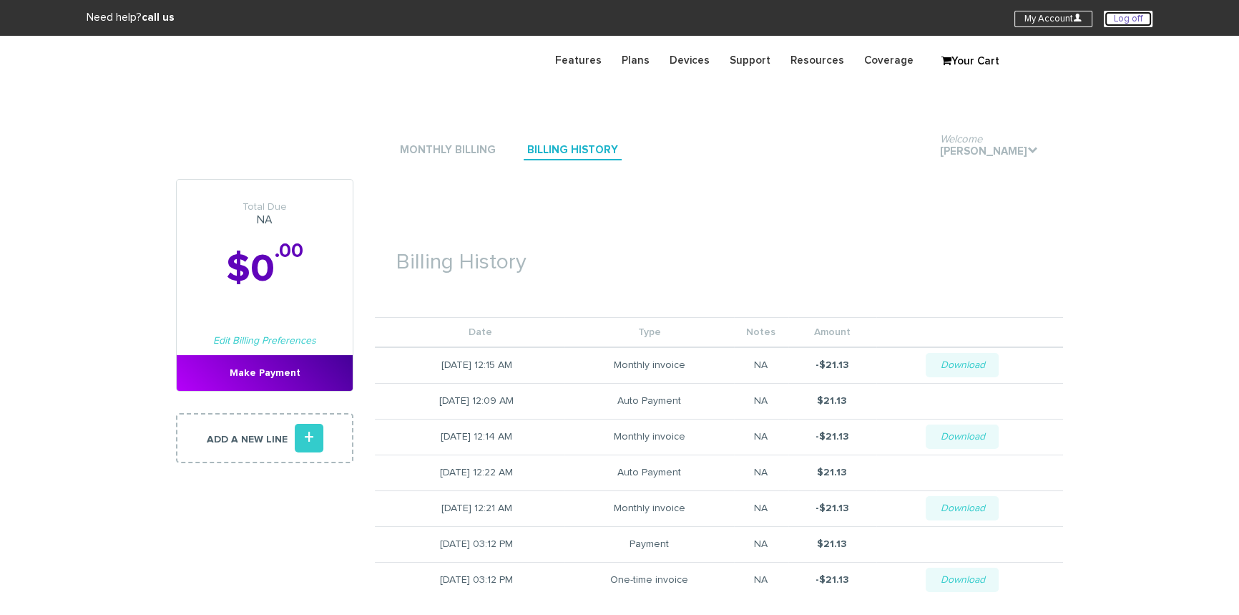
click at [1130, 23] on link "Log off" at bounding box center [1128, 19] width 49 height 16
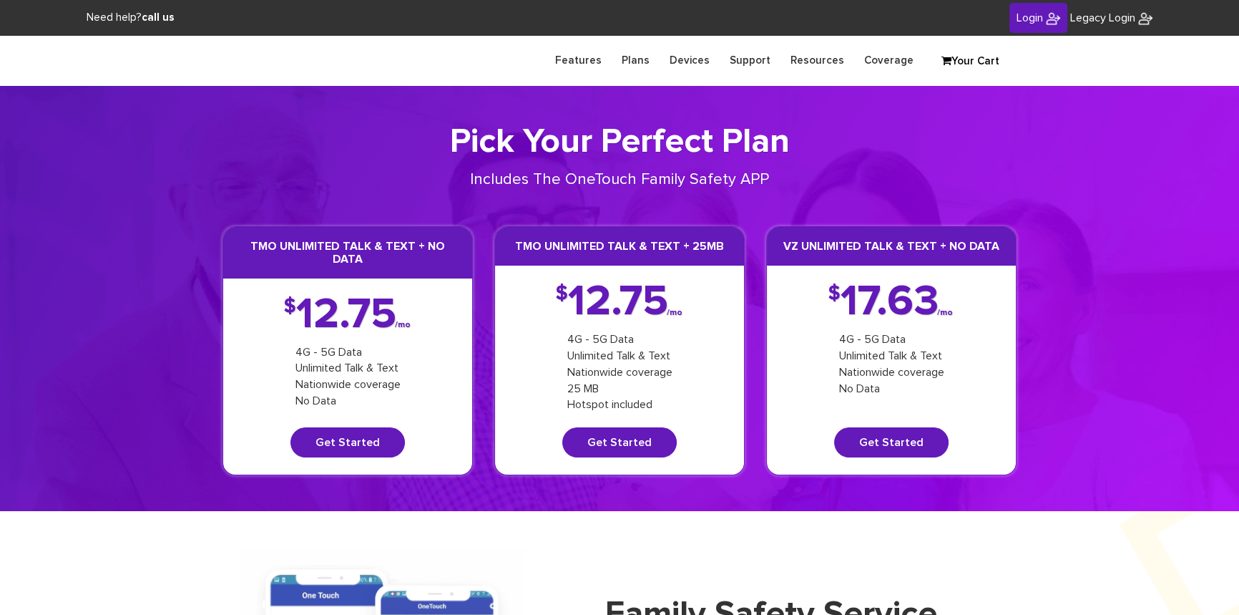
click at [1040, 19] on link "Login" at bounding box center [1039, 18] width 58 height 31
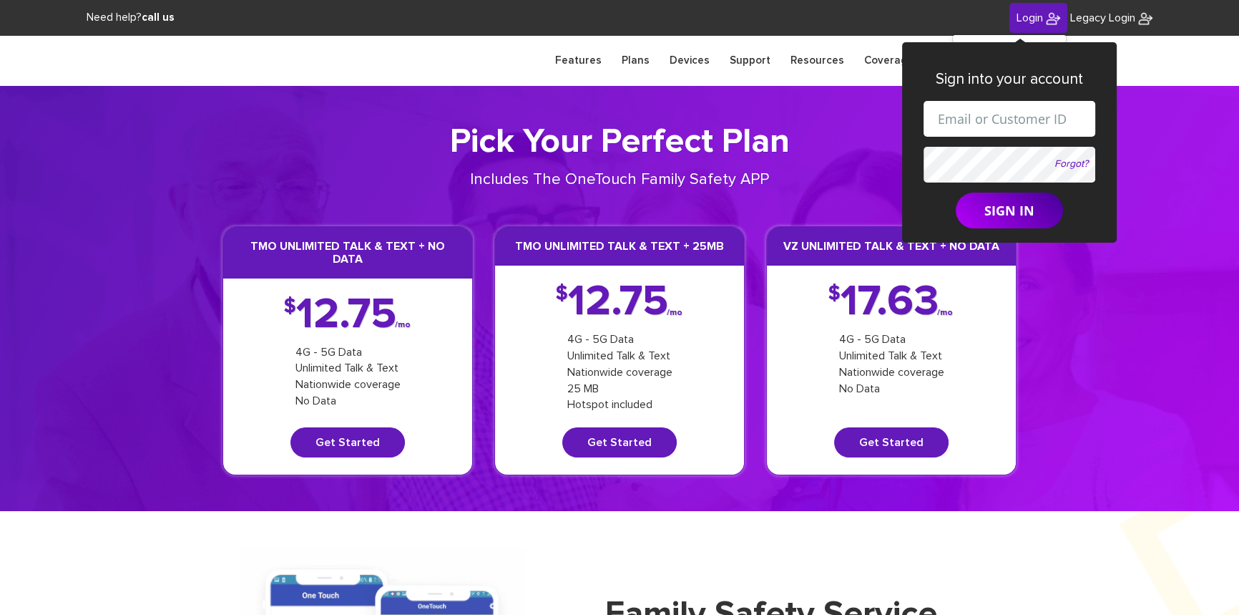
click at [1019, 112] on input "text" at bounding box center [1010, 119] width 172 height 36
click at [1003, 122] on input "shgy9700+9142179266@gmail.com" at bounding box center [1010, 119] width 172 height 36
paste input "[PHONE_NUMBER]"
click at [952, 119] on input "shgy9700+845-422-3308@gmail.com" at bounding box center [1010, 119] width 172 height 36
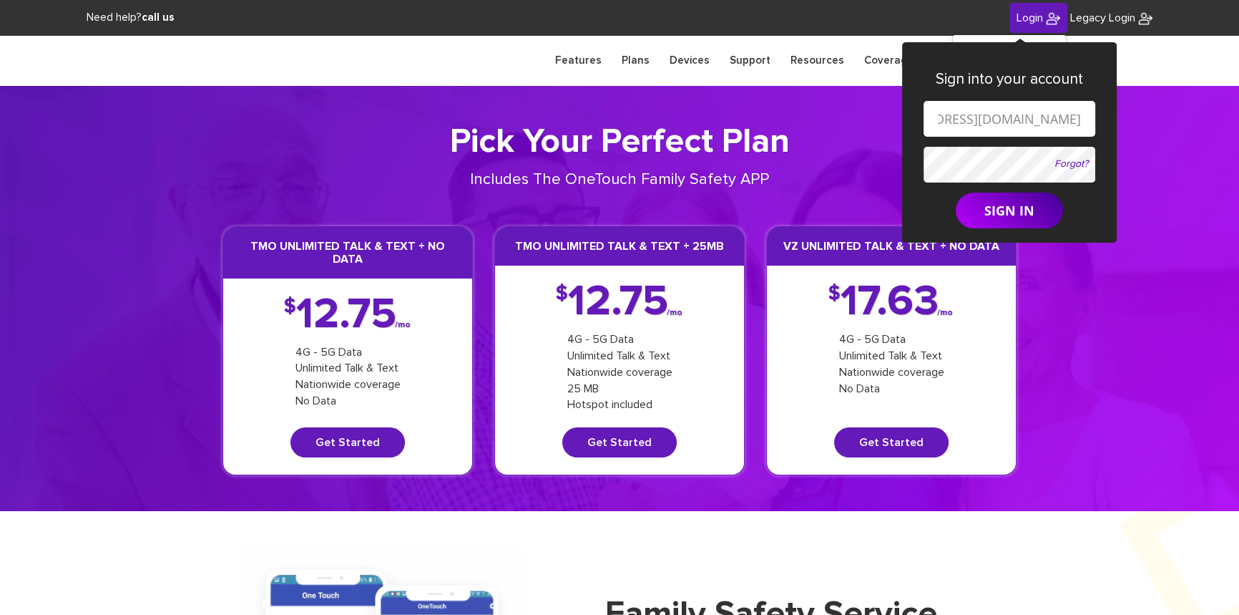
click at [977, 119] on input "shgy9700+845422-3308@gmail.com" at bounding box center [1010, 119] width 172 height 36
type input "[EMAIL_ADDRESS][DOMAIN_NAME]"
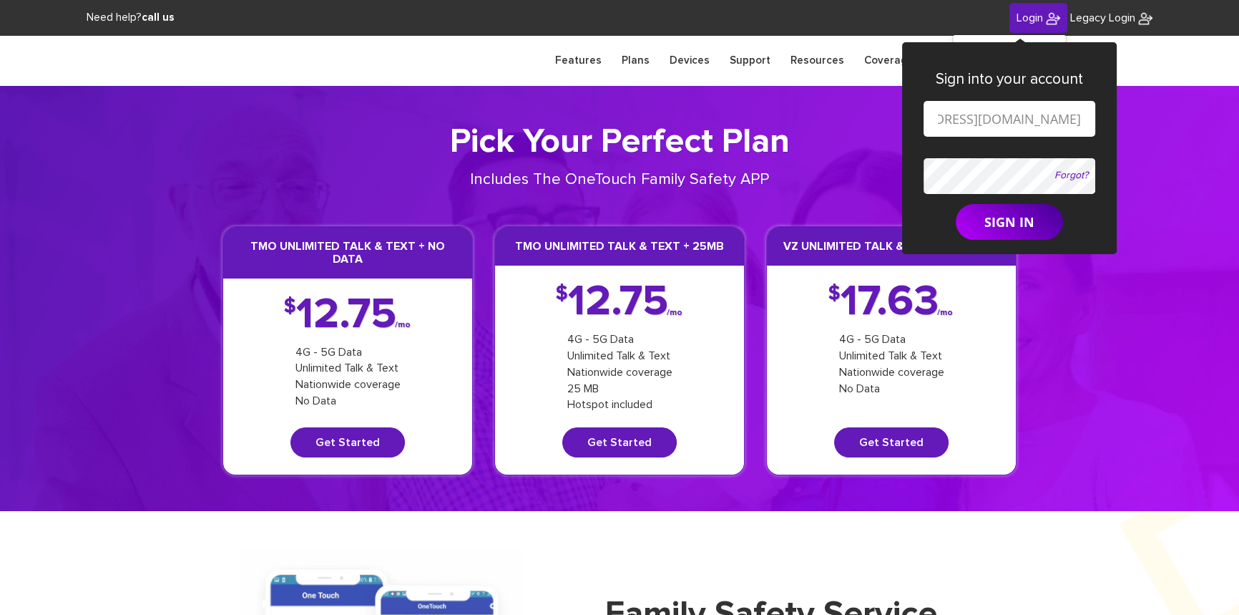
click at [975, 153] on form "shgy9700+8454223308@gmail.com Forgot? SIGN IN" at bounding box center [1010, 171] width 172 height 140
click at [1000, 217] on button "SIGN IN" at bounding box center [1009, 222] width 107 height 36
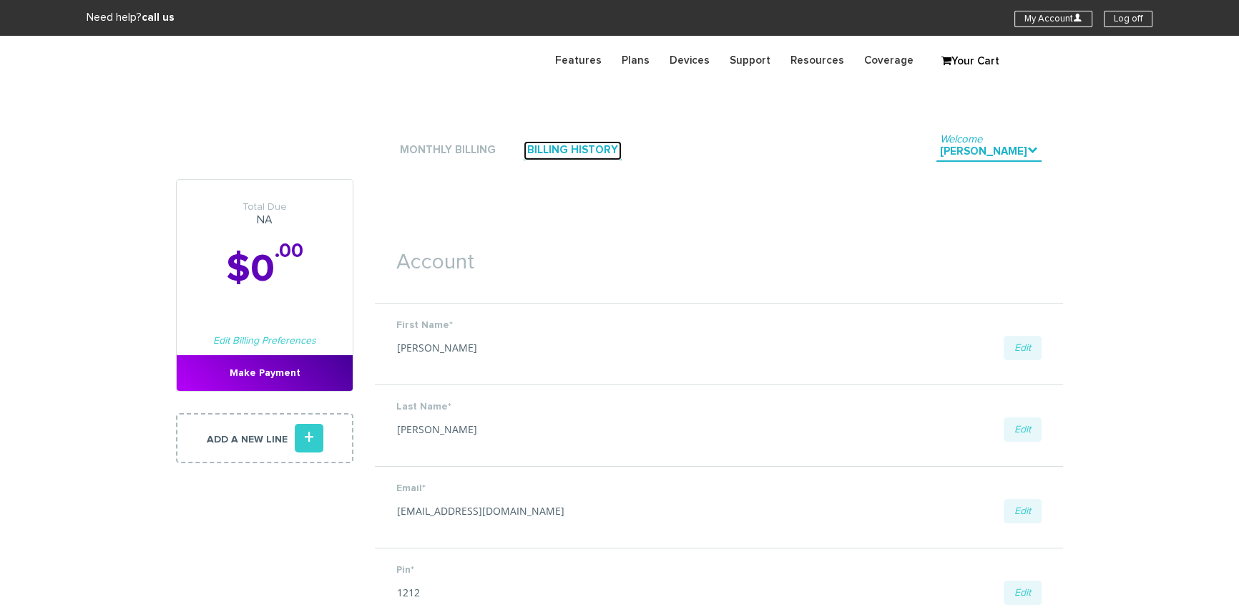
click at [554, 150] on link "Billing History" at bounding box center [573, 150] width 98 height 19
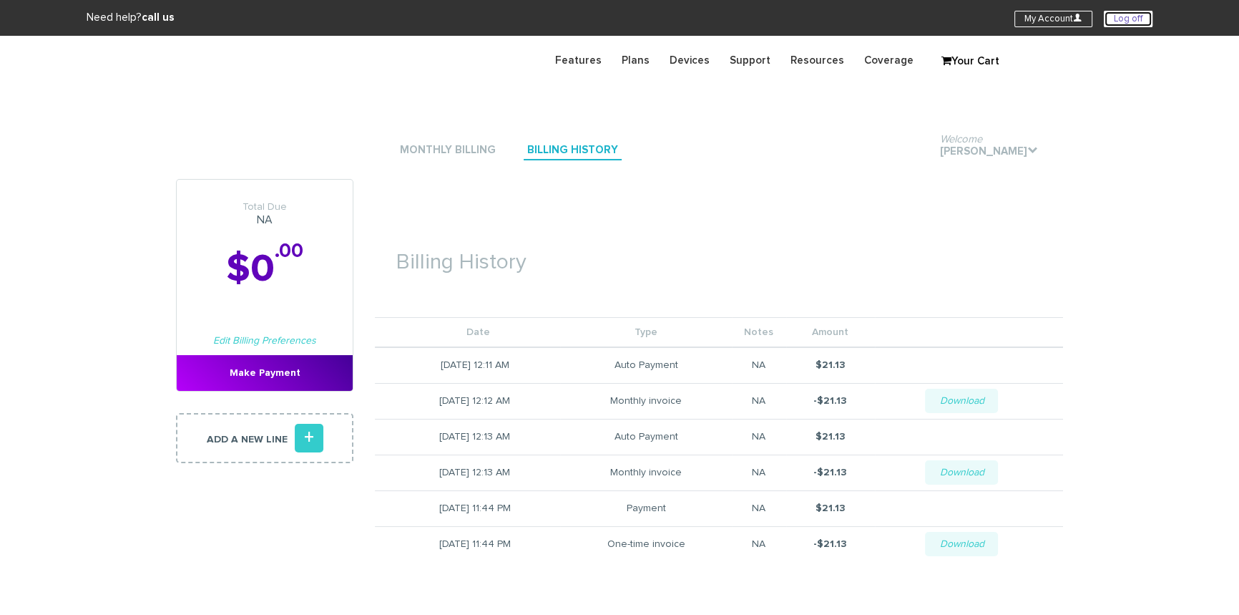
click at [1133, 18] on link "Log off" at bounding box center [1128, 19] width 49 height 16
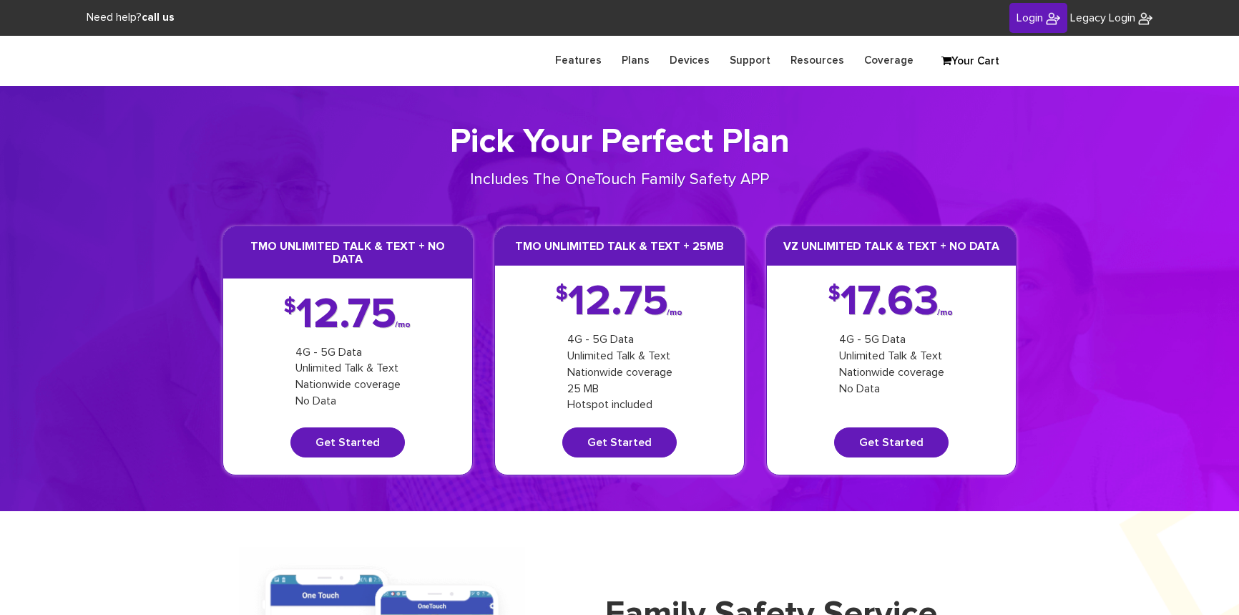
click at [1035, 21] on span "Login" at bounding box center [1030, 17] width 26 height 11
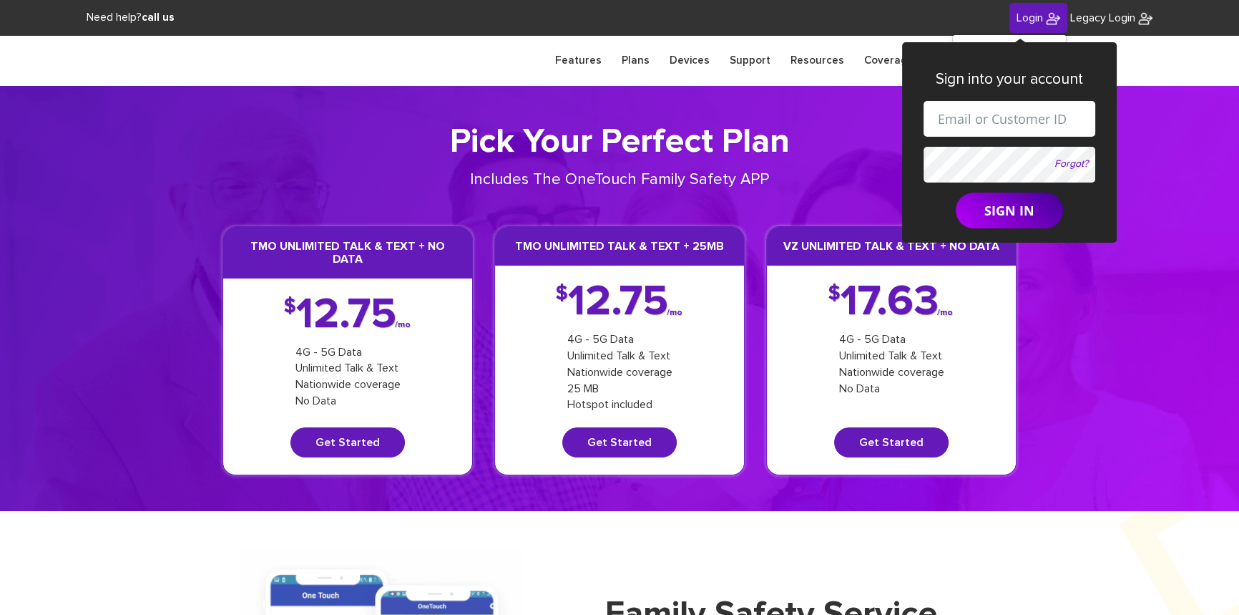
click at [1006, 116] on input "text" at bounding box center [1010, 119] width 172 height 36
click at [1001, 122] on input "[EMAIL_ADDRESS][DOMAIN_NAME]" at bounding box center [1010, 119] width 172 height 36
paste input "-589-3875"
click at [956, 117] on input "shgy9700+914-589-3875@gmail.com" at bounding box center [1010, 119] width 172 height 36
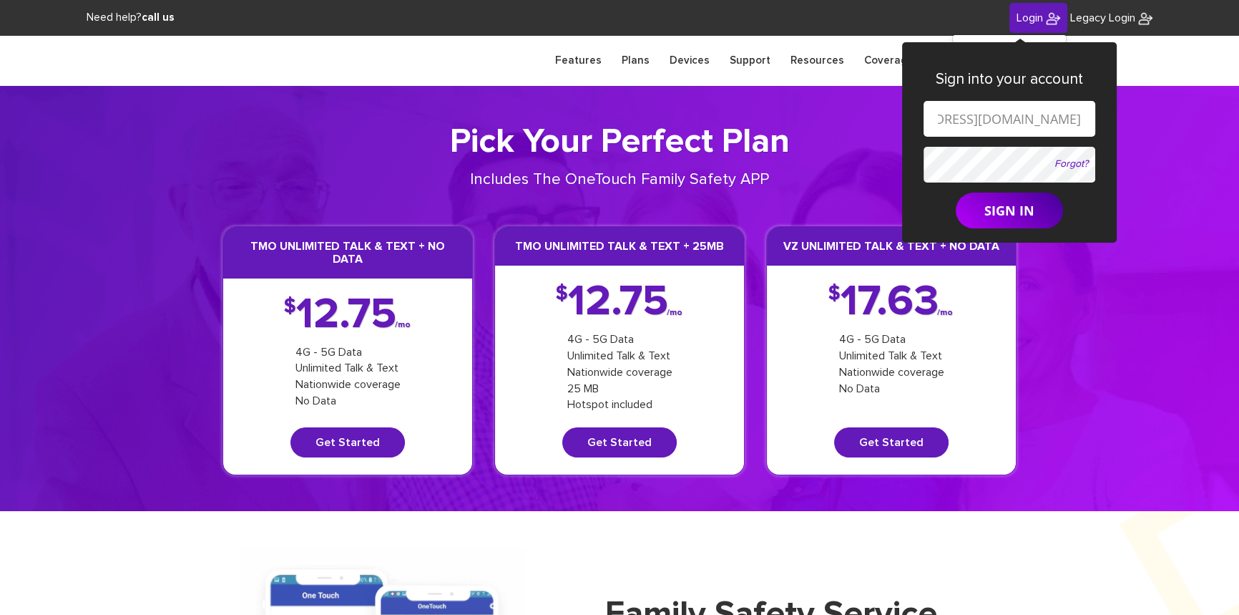
click at [979, 118] on input "shgy9700+914589-3875@gmail.com" at bounding box center [1010, 119] width 172 height 36
type input "shgy9700+9145893875@gmail.com"
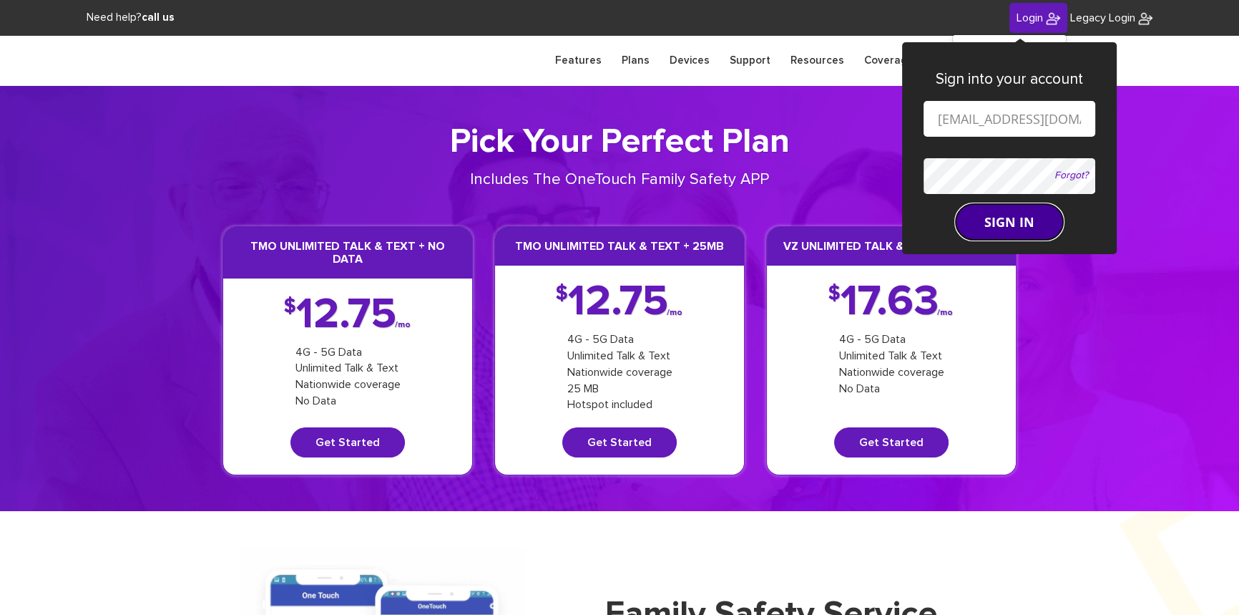
click at [994, 215] on button "SIGN IN" at bounding box center [1009, 222] width 107 height 36
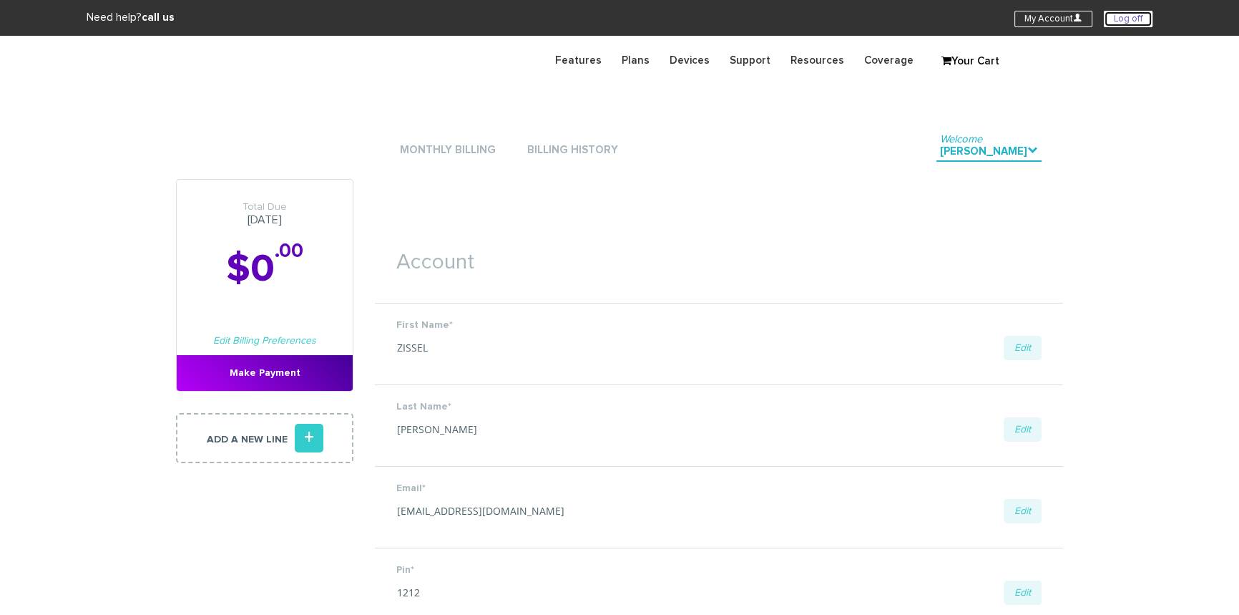
click at [1125, 20] on link "Log off" at bounding box center [1128, 19] width 49 height 16
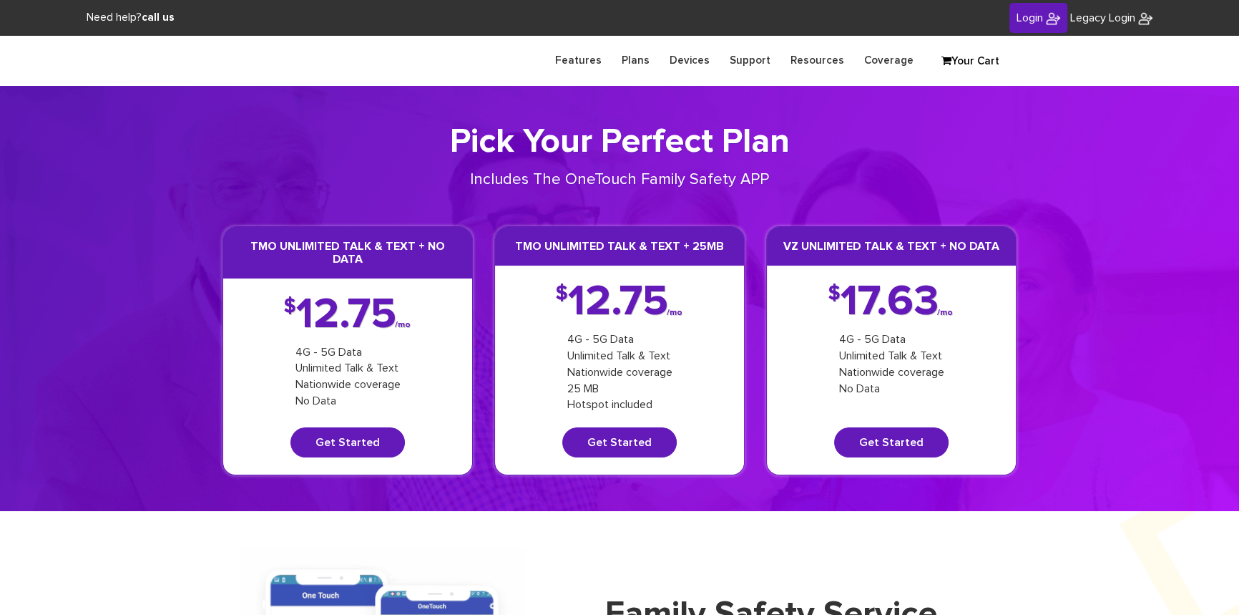
click at [1046, 21] on img at bounding box center [1053, 18] width 14 height 14
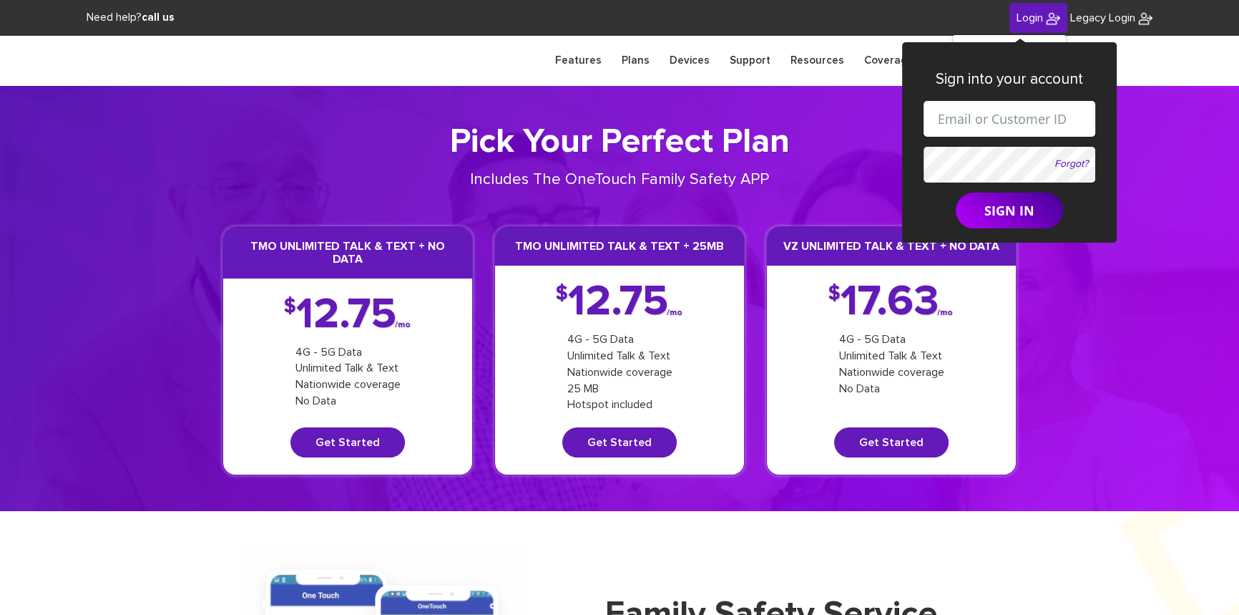
click at [994, 104] on input "text" at bounding box center [1010, 119] width 172 height 36
click at [1000, 120] on input "[EMAIL_ADDRESS][DOMAIN_NAME]" at bounding box center [1010, 119] width 172 height 36
paste input "[PHONE_NUMBER]"
click at [958, 119] on input "[EMAIL_ADDRESS][PHONE_NUMBER][DOMAIN_NAME]" at bounding box center [1010, 119] width 172 height 36
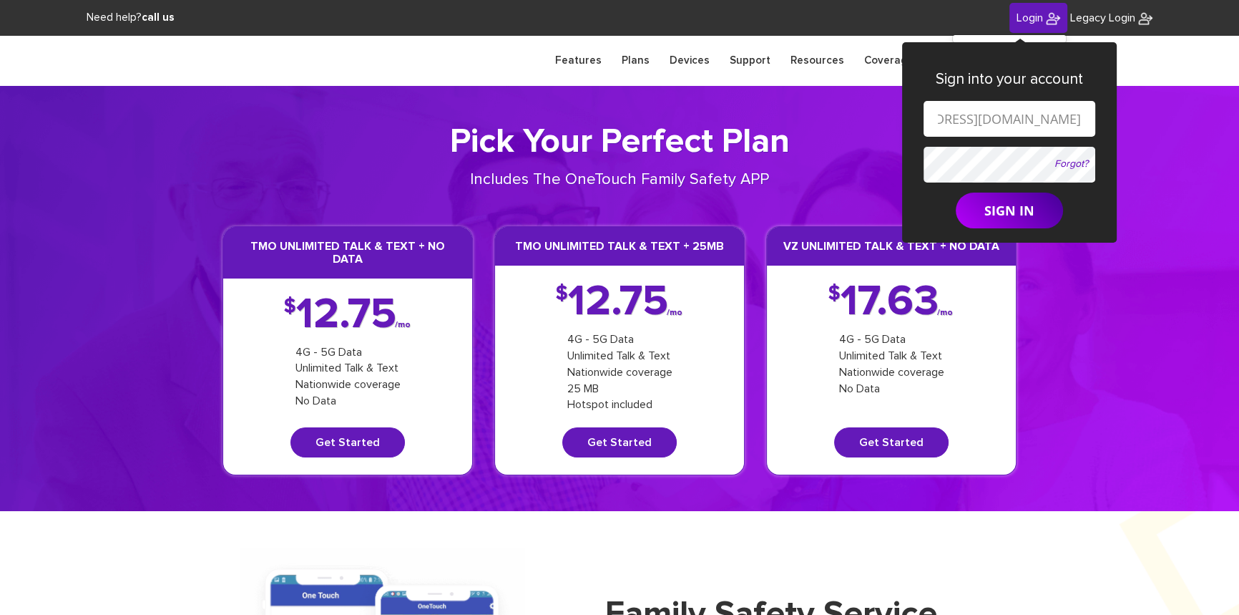
click at [977, 119] on input "[EMAIL_ADDRESS][DOMAIN_NAME]" at bounding box center [1010, 119] width 172 height 36
type input "[EMAIL_ADDRESS][DOMAIN_NAME]"
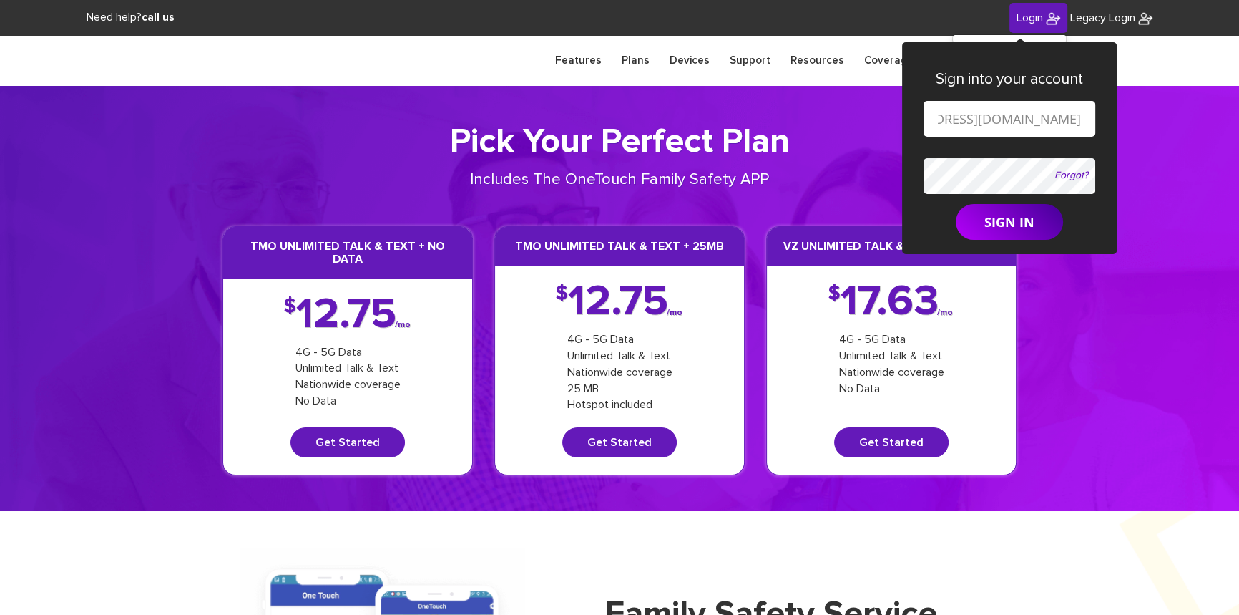
scroll to position [0, 0]
click at [982, 218] on button "SIGN IN" at bounding box center [1009, 222] width 107 height 36
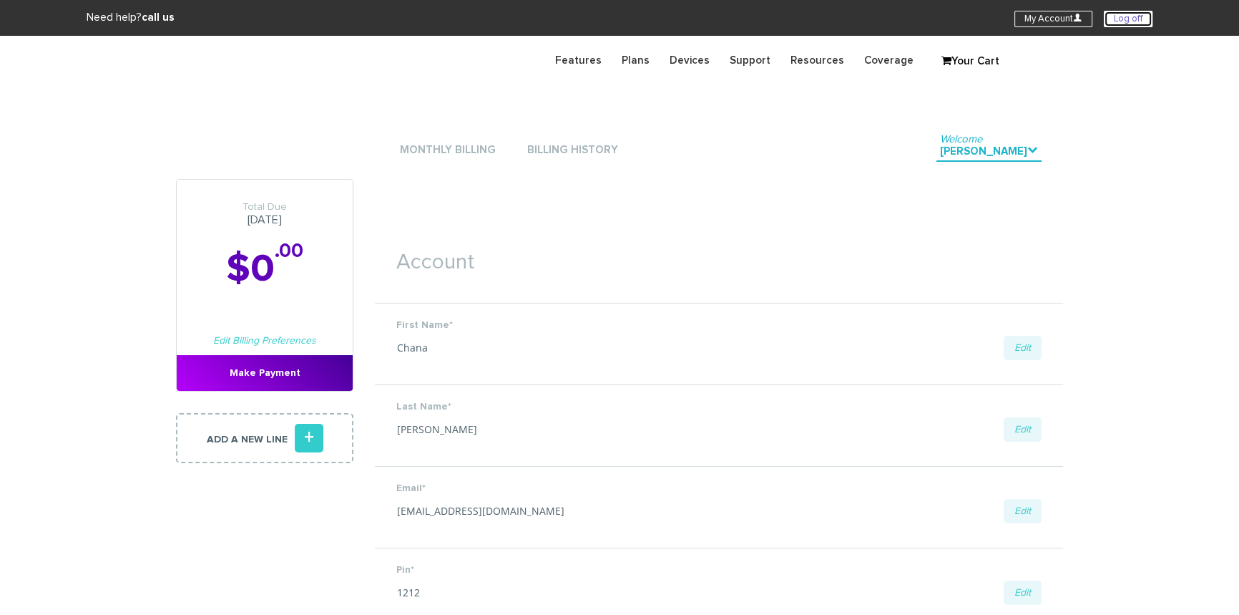
click at [1135, 19] on link "Log off" at bounding box center [1128, 19] width 49 height 16
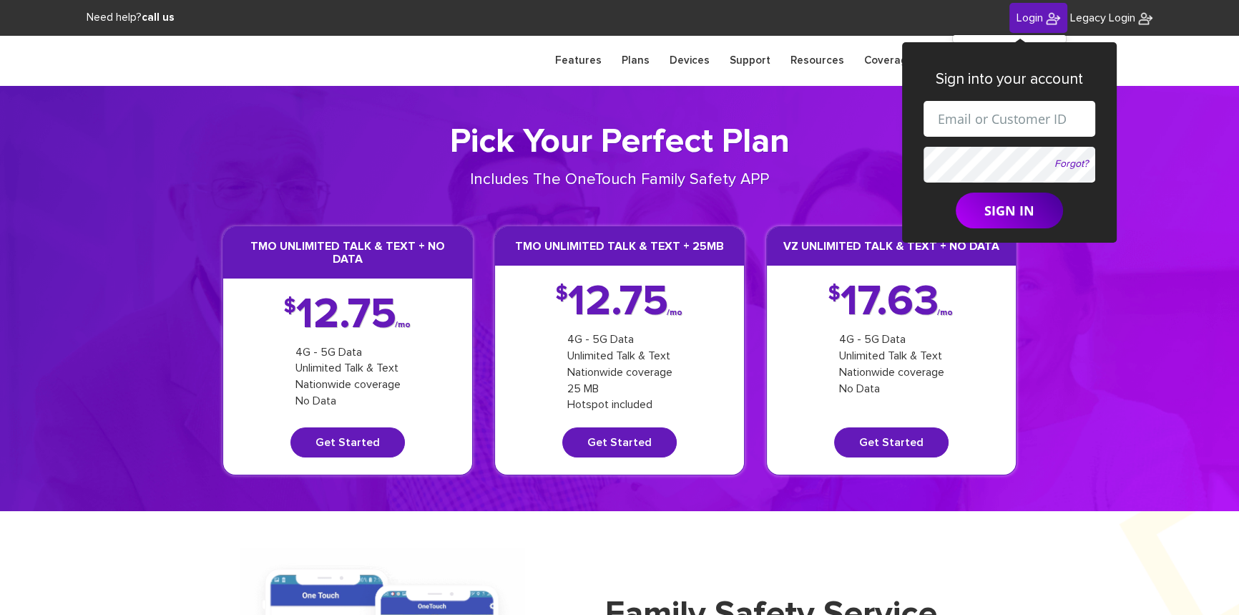
click at [1000, 107] on input "text" at bounding box center [1010, 119] width 172 height 36
click at [1000, 122] on input "shgy9700+9142179266@gmail.com" at bounding box center [1010, 119] width 172 height 36
paste input "[PHONE_NUMBER]"
click at [957, 120] on input "shgy9700+845-517-9569@gmail.com" at bounding box center [1010, 119] width 172 height 36
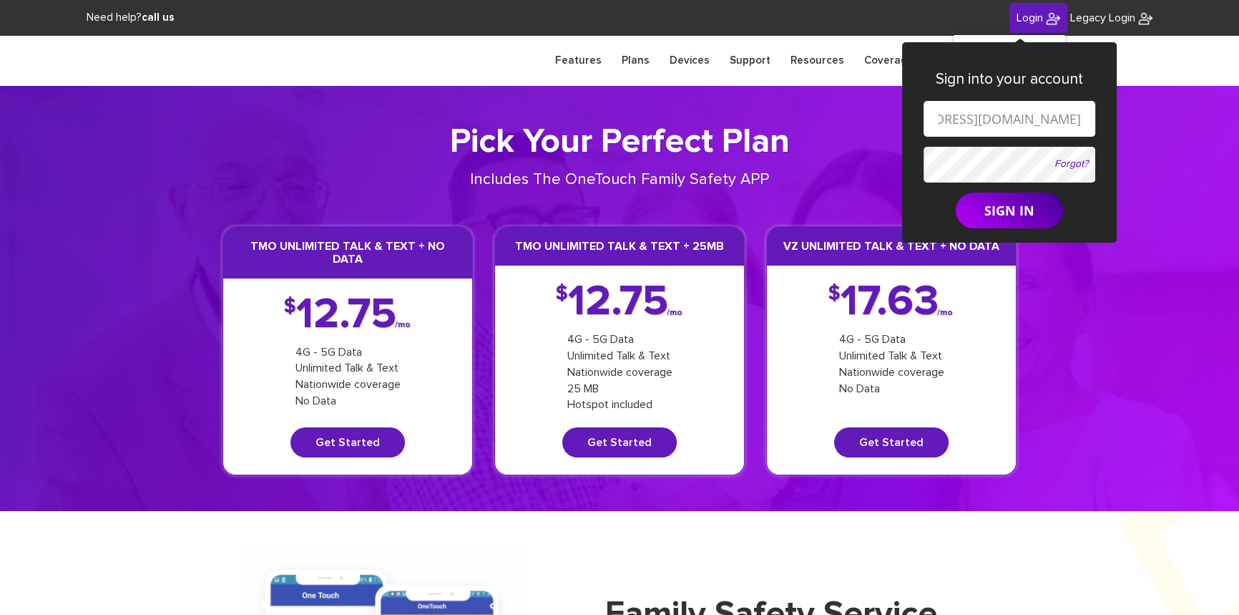
click at [977, 118] on input "shgy9700+845517-9569@gmail.com" at bounding box center [1010, 119] width 172 height 36
type input "[EMAIL_ADDRESS][DOMAIN_NAME]"
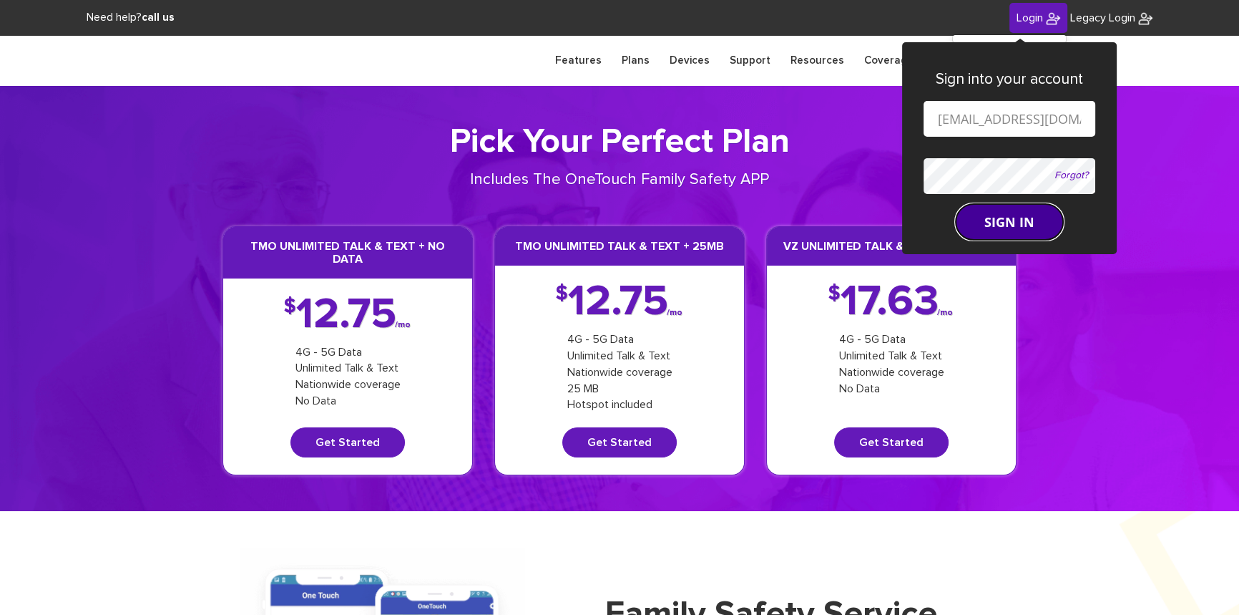
click at [1003, 221] on button "SIGN IN" at bounding box center [1009, 222] width 107 height 36
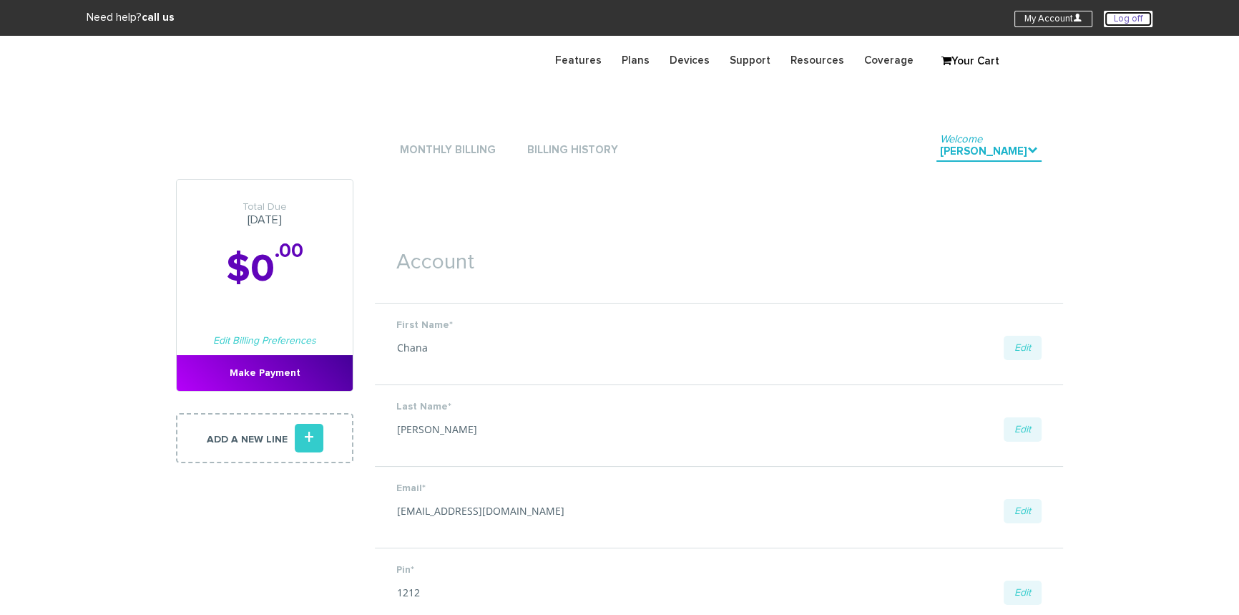
click at [1118, 20] on link "Log off" at bounding box center [1128, 19] width 49 height 16
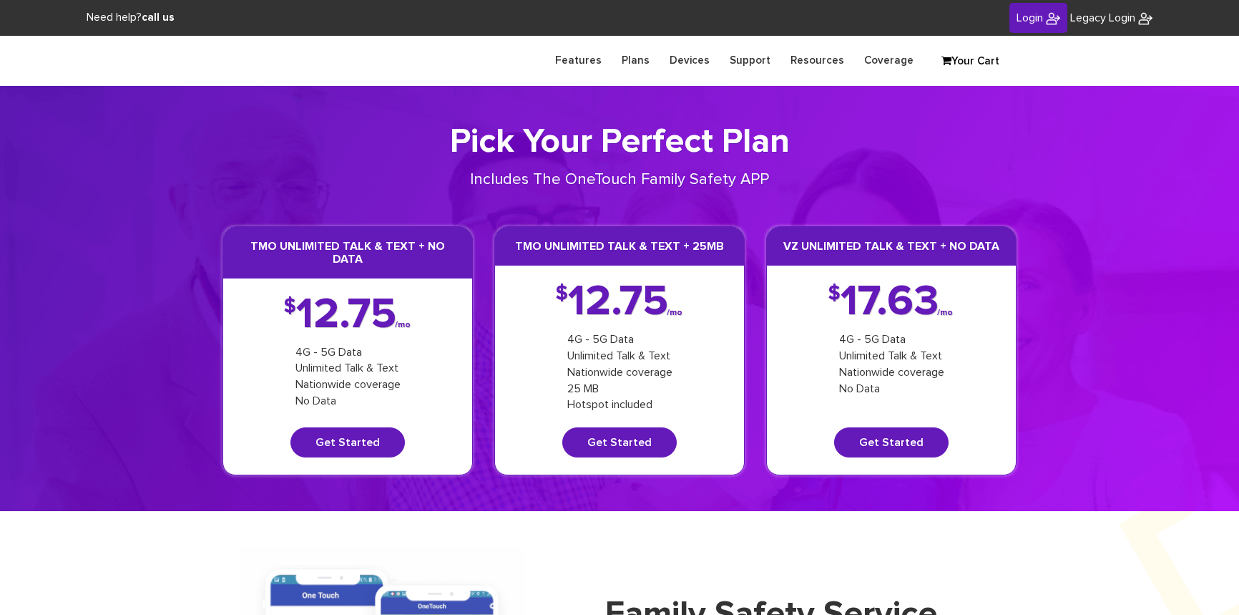
click at [1017, 16] on span "Login" at bounding box center [1030, 17] width 26 height 11
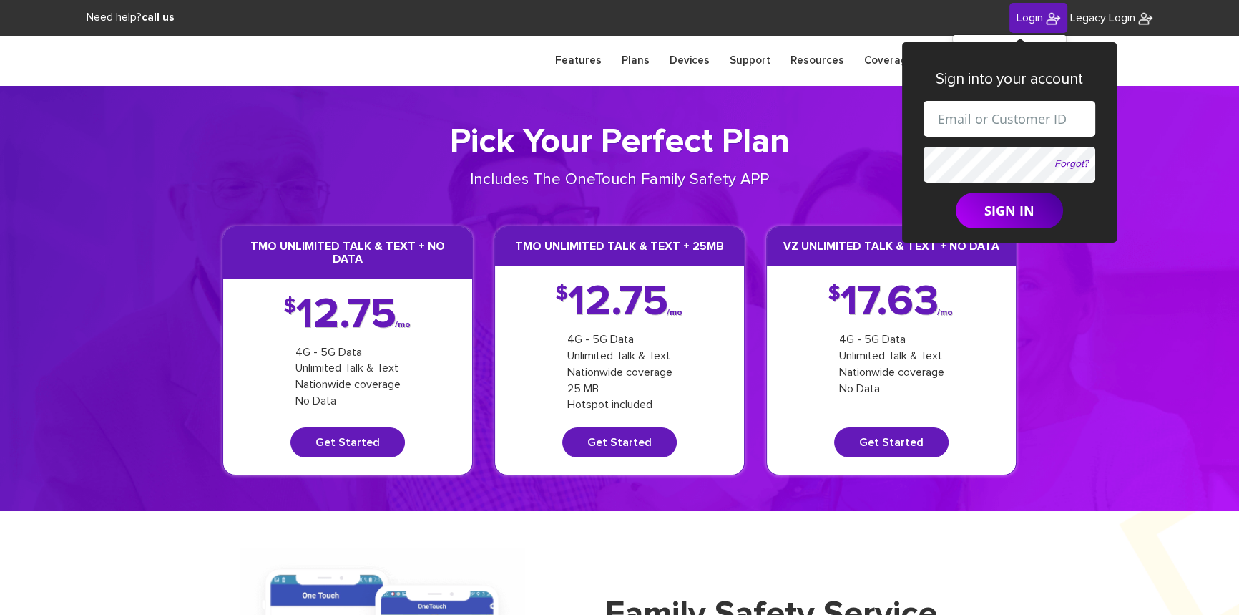
click at [1027, 109] on input "text" at bounding box center [1010, 119] width 172 height 36
drag, startPoint x: 995, startPoint y: 117, endPoint x: 1037, endPoint y: 120, distance: 43.0
click at [1037, 120] on input "[EMAIL_ADDRESS][DOMAIN_NAME]" at bounding box center [1010, 119] width 172 height 36
paste input "845-521-2541"
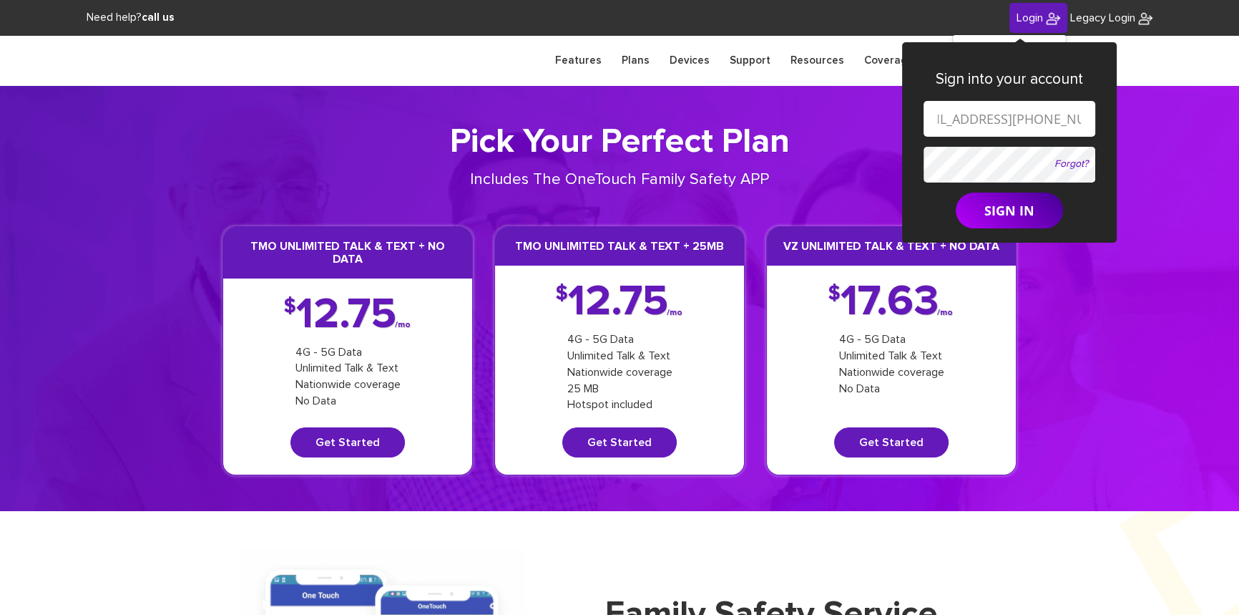
click at [990, 117] on input "shgy9700+845-521-2541@gmail.com" at bounding box center [1010, 119] width 172 height 36
click at [1009, 117] on input "shgy9700+845521-2541@gmail.com" at bounding box center [1010, 119] width 172 height 36
click at [1014, 120] on input "shgy9700+845521-2541@gmail.com" at bounding box center [1010, 119] width 172 height 36
type input "shgy9700+8455212541@gmail.com"
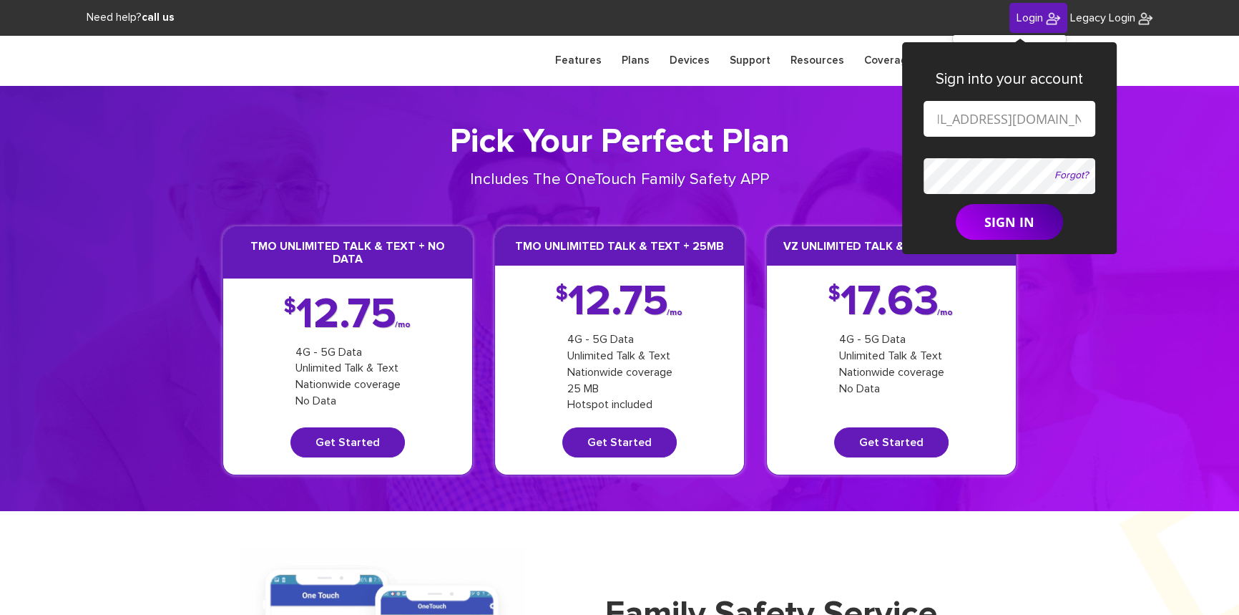
scroll to position [0, 0]
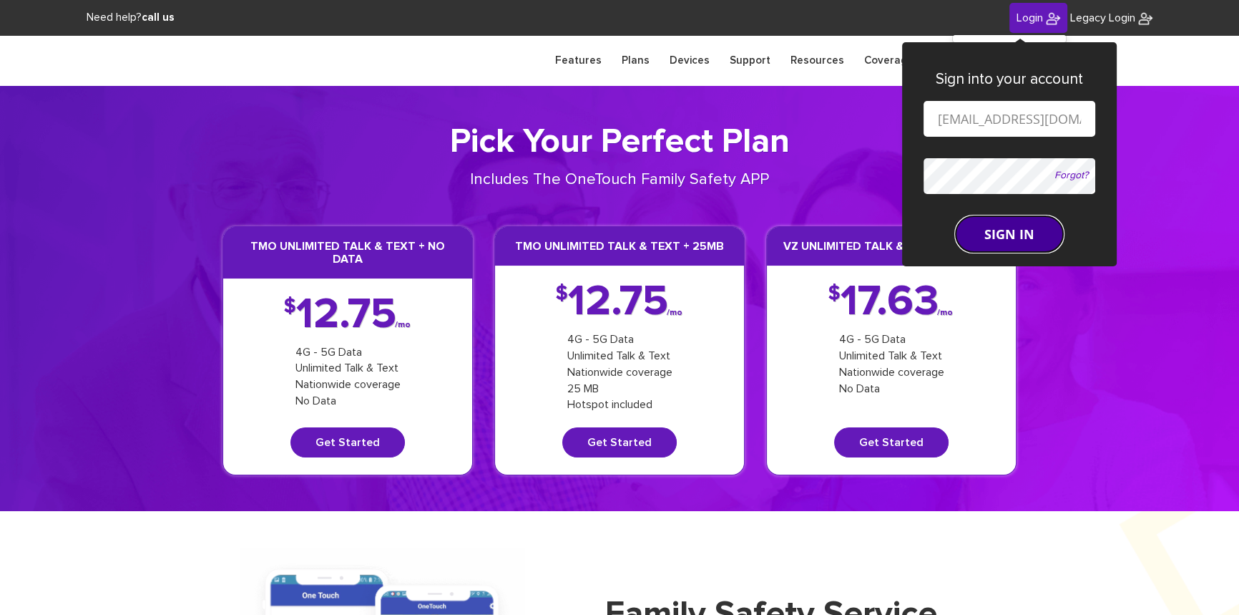
click at [1016, 225] on button "SIGN IN" at bounding box center [1009, 234] width 107 height 36
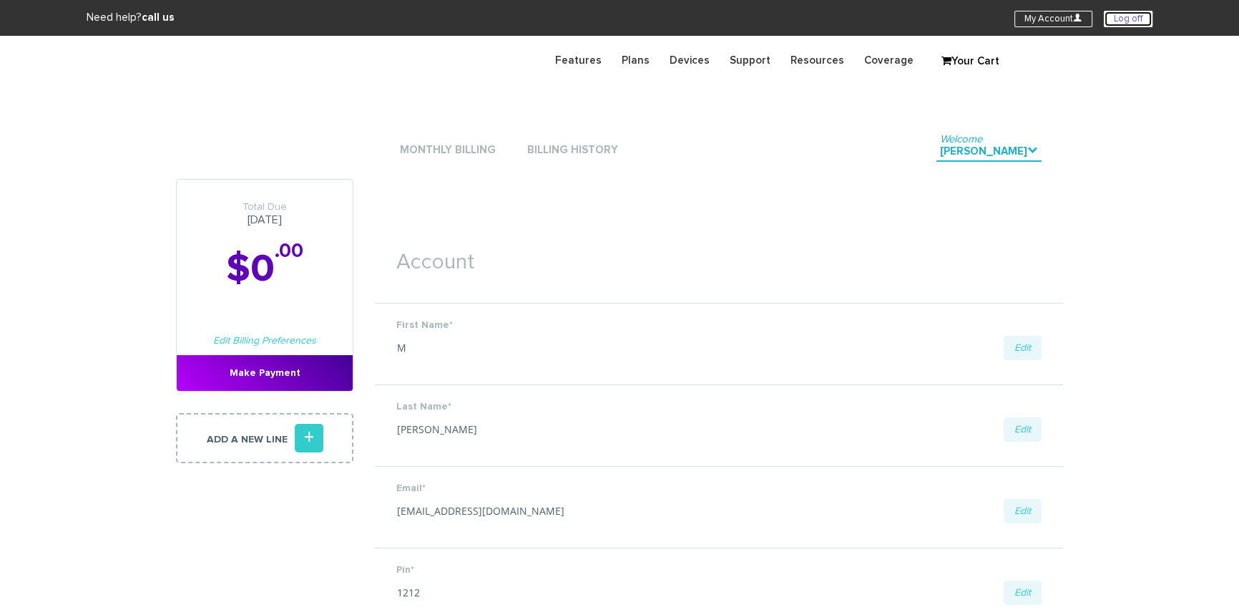
click at [1125, 20] on link "Log off" at bounding box center [1128, 19] width 49 height 16
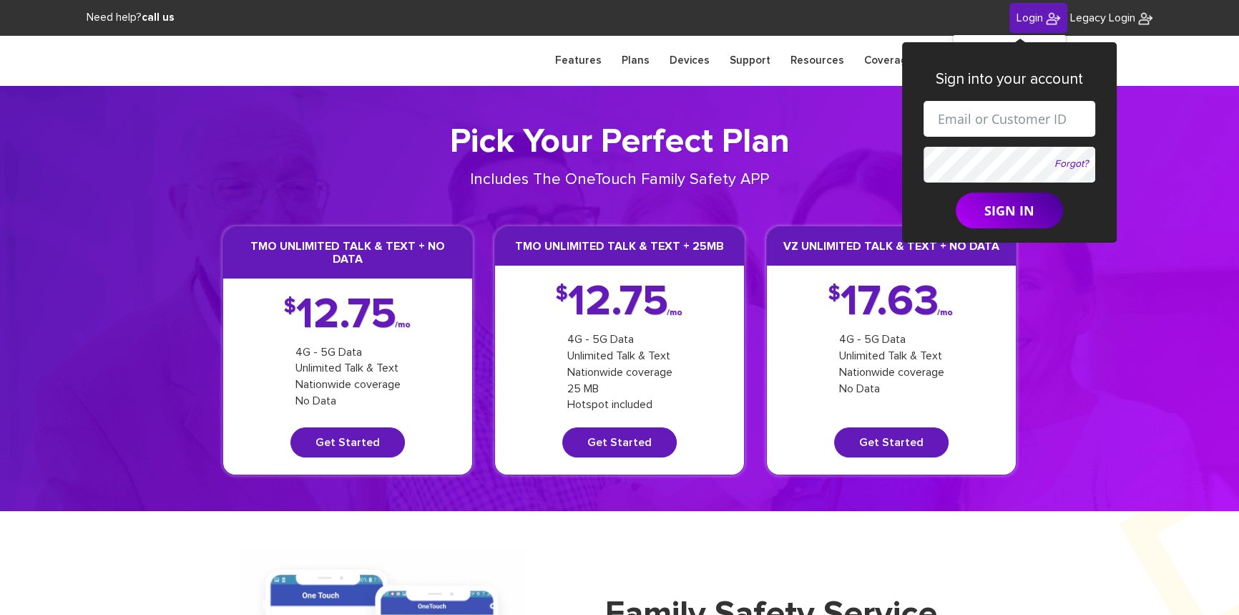
click at [976, 112] on input "text" at bounding box center [1010, 119] width 172 height 36
click at [1001, 122] on input "[EMAIL_ADDRESS][DOMAIN_NAME]" at bounding box center [1010, 119] width 172 height 36
paste input "[PHONE_NUMBER]"
click at [957, 118] on input "[EMAIL_ADDRESS][PHONE_NUMBER][DOMAIN_NAME]" at bounding box center [1010, 119] width 172 height 36
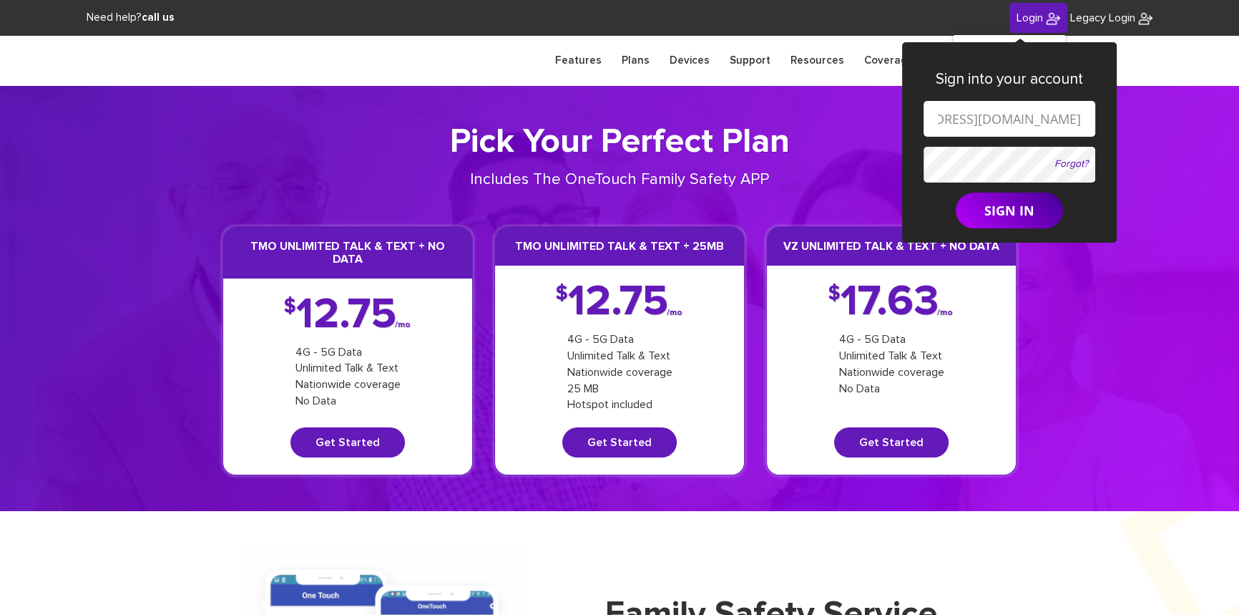
click at [979, 119] on input "[EMAIL_ADDRESS][DOMAIN_NAME]" at bounding box center [1010, 119] width 172 height 36
type input "[EMAIL_ADDRESS][DOMAIN_NAME]"
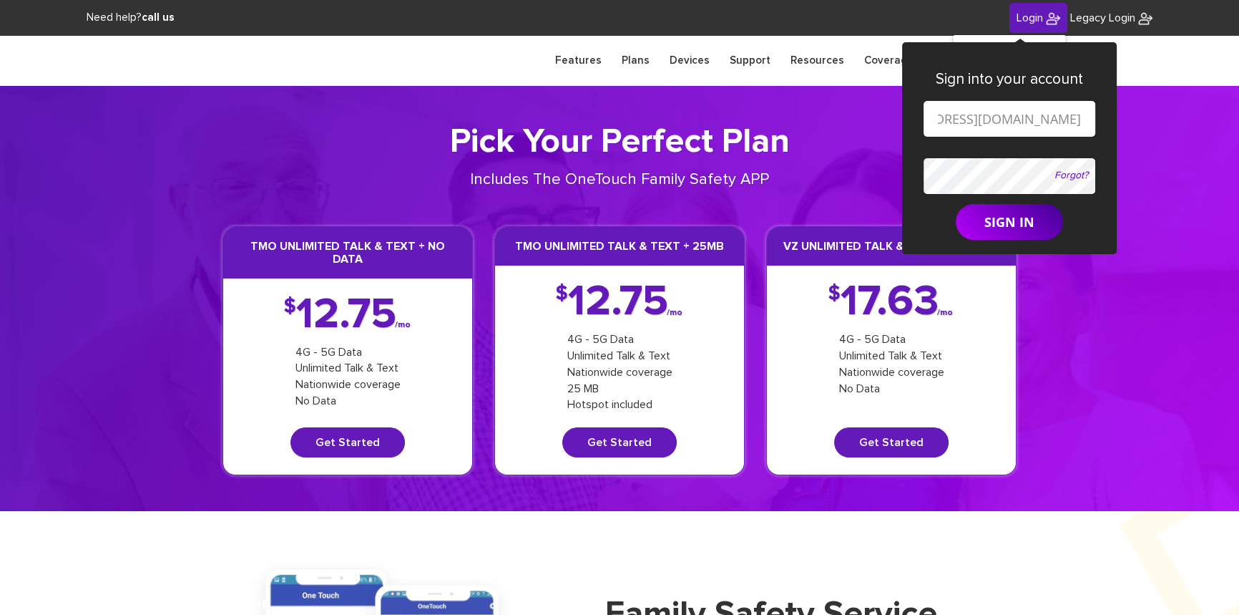
scroll to position [0, 0]
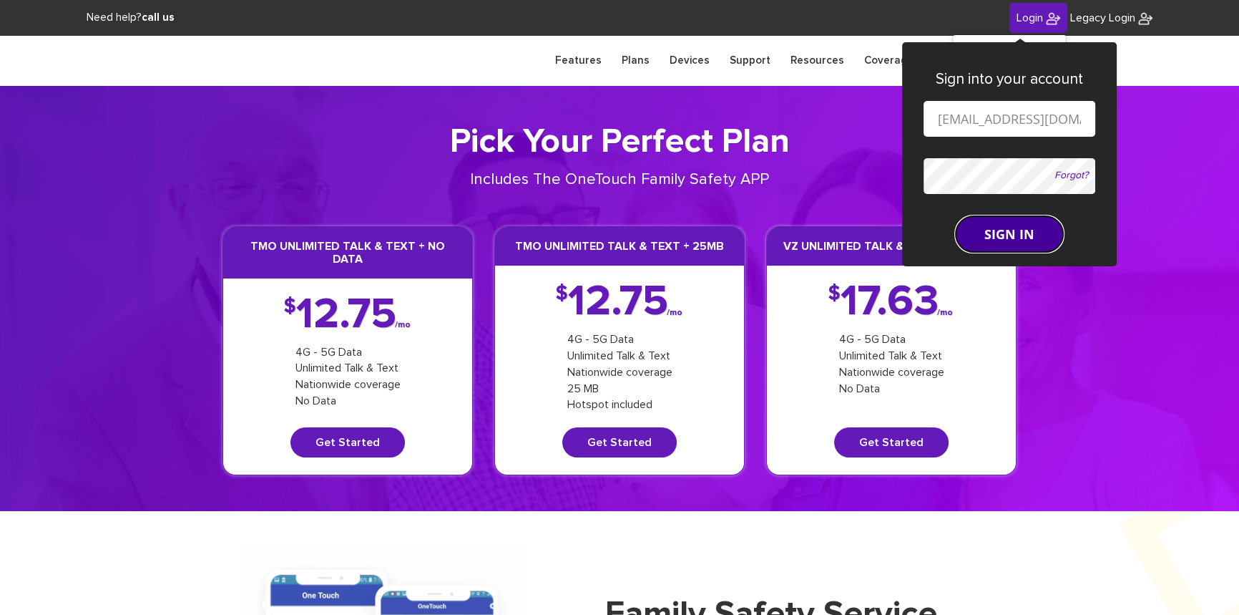
click at [987, 222] on button "SIGN IN" at bounding box center [1009, 234] width 107 height 36
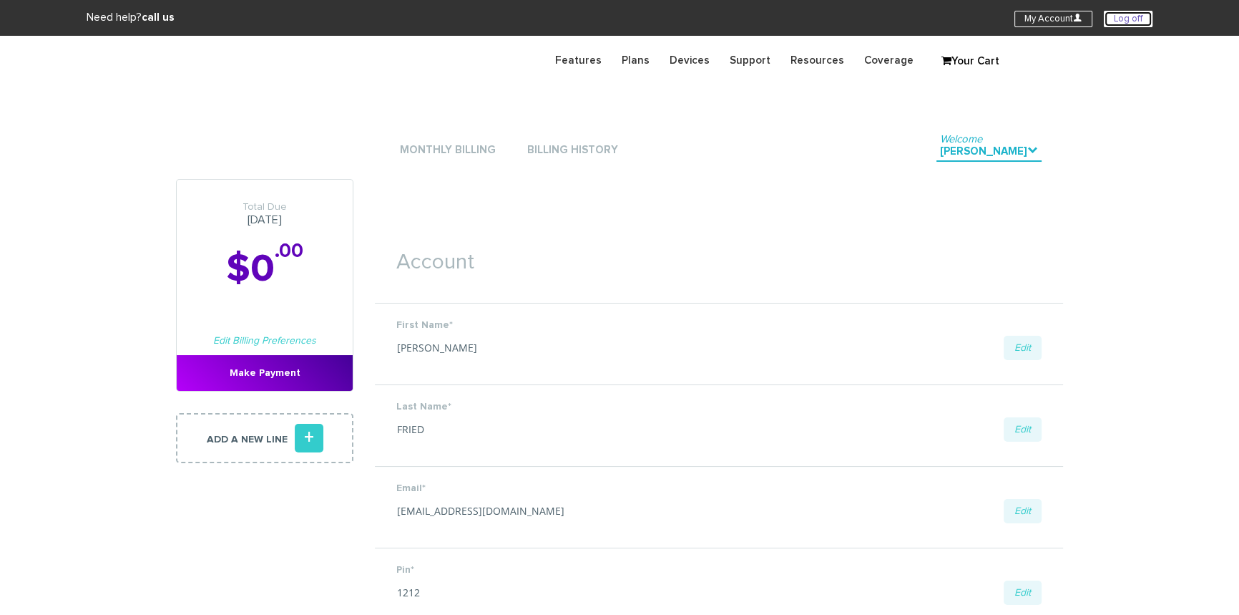
click at [1123, 16] on link "Log off" at bounding box center [1128, 19] width 49 height 16
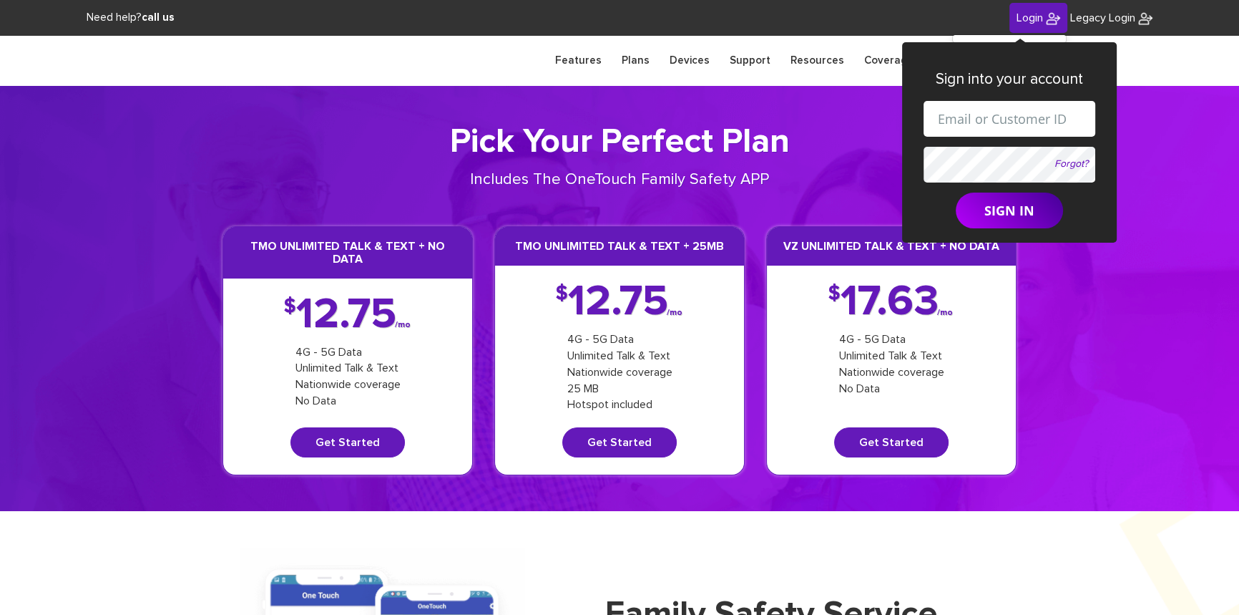
click at [1020, 114] on input "text" at bounding box center [1010, 119] width 172 height 36
drag, startPoint x: 995, startPoint y: 119, endPoint x: 1005, endPoint y: 126, distance: 11.3
click at [1005, 126] on input "shgy9700+9142179266@gmail.com" at bounding box center [1010, 119] width 172 height 36
paste input "347-342-7089"
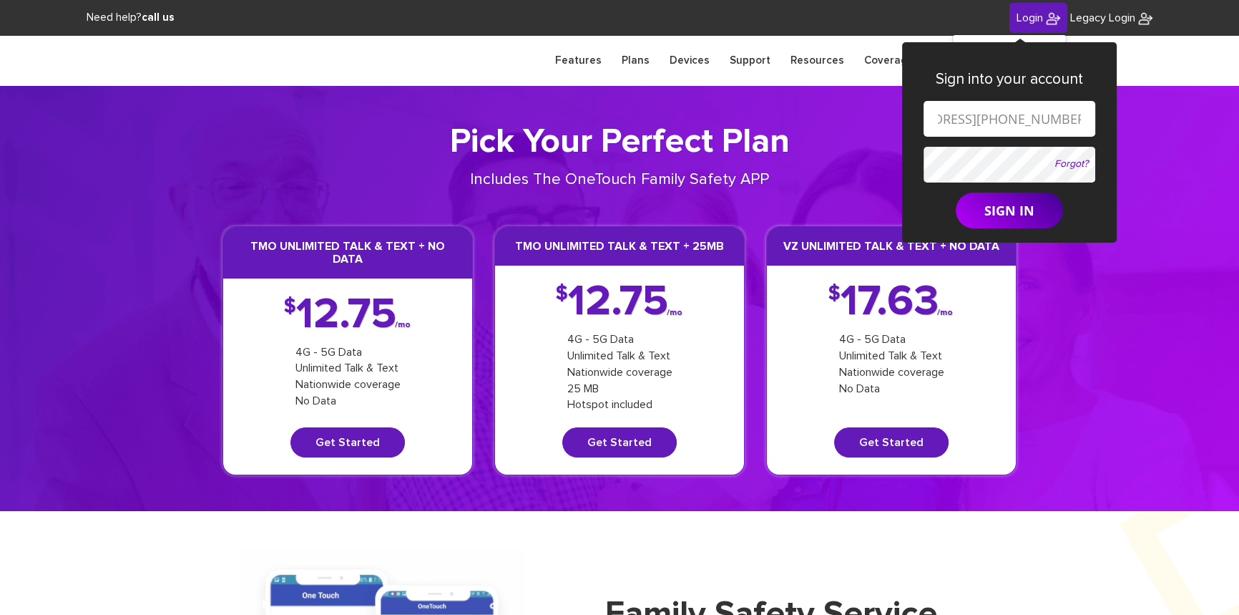
click at [954, 117] on input "shgy9700+347-342-7089@gmail.com" at bounding box center [1010, 119] width 172 height 36
click at [979, 119] on input "shgy9700+347342-7089@gmail.com" at bounding box center [1010, 119] width 172 height 36
type input "shgy9700+3473427089@gmail.com"
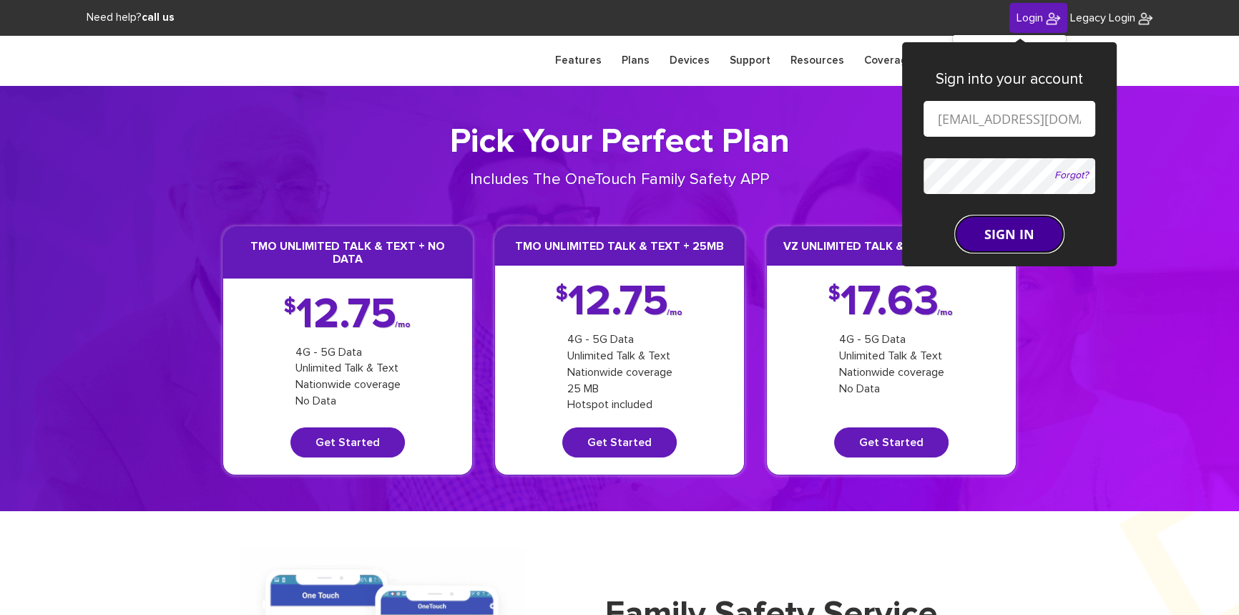
click at [1002, 216] on button "SIGN IN" at bounding box center [1009, 234] width 107 height 36
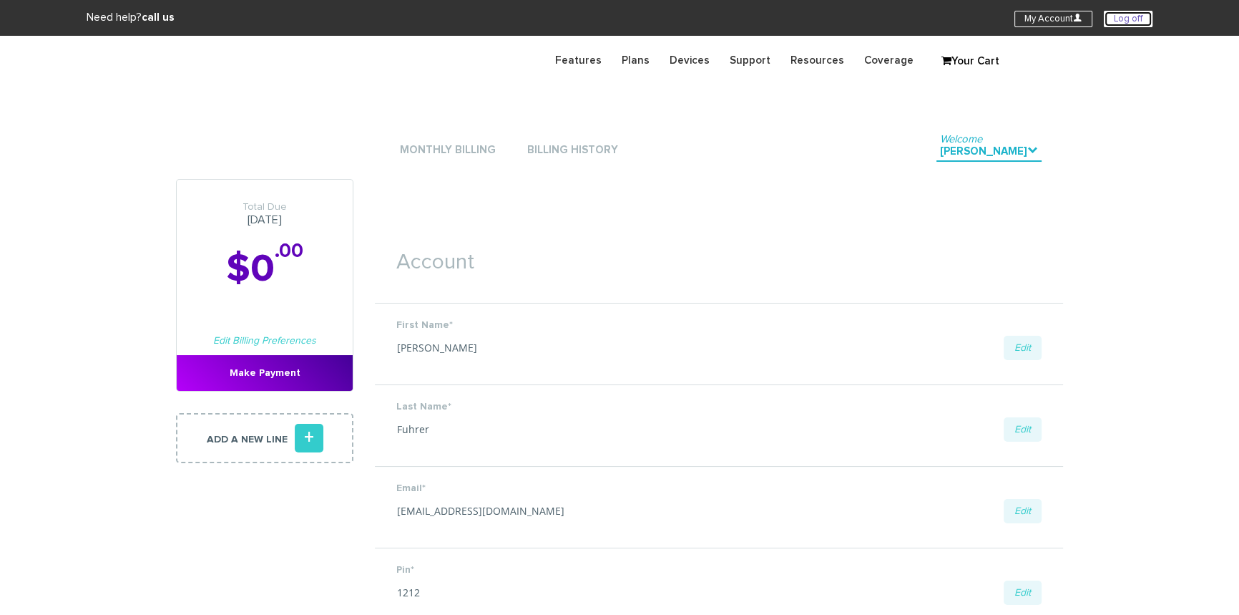
click at [1124, 14] on link "Log off" at bounding box center [1128, 19] width 49 height 16
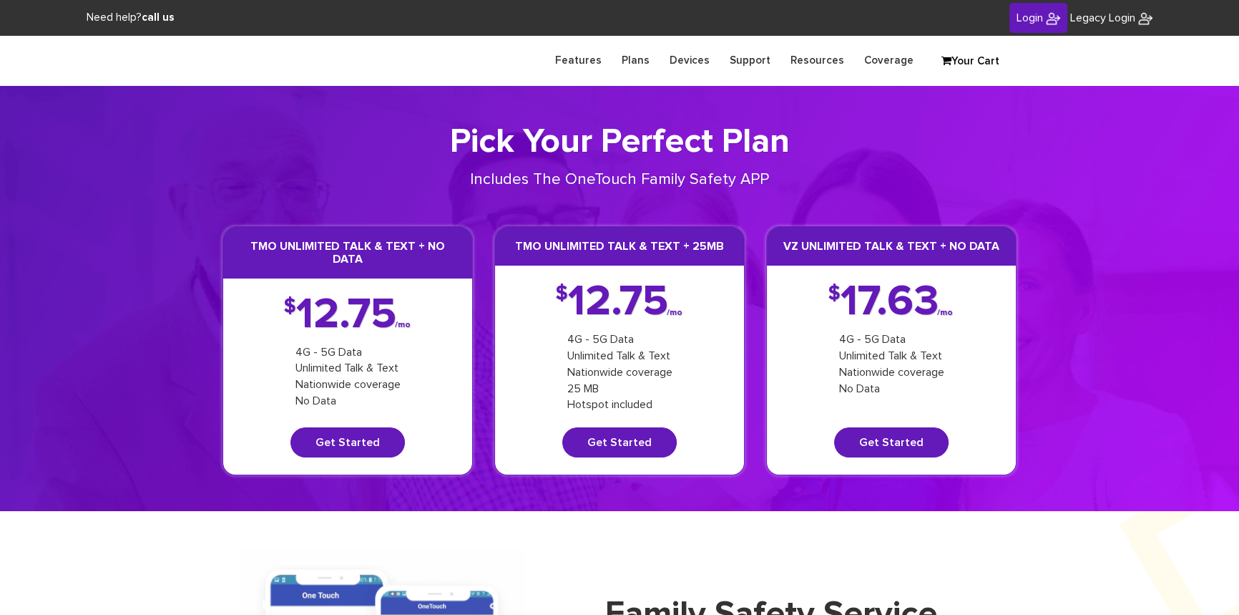
click at [1032, 21] on span "Login" at bounding box center [1030, 17] width 26 height 11
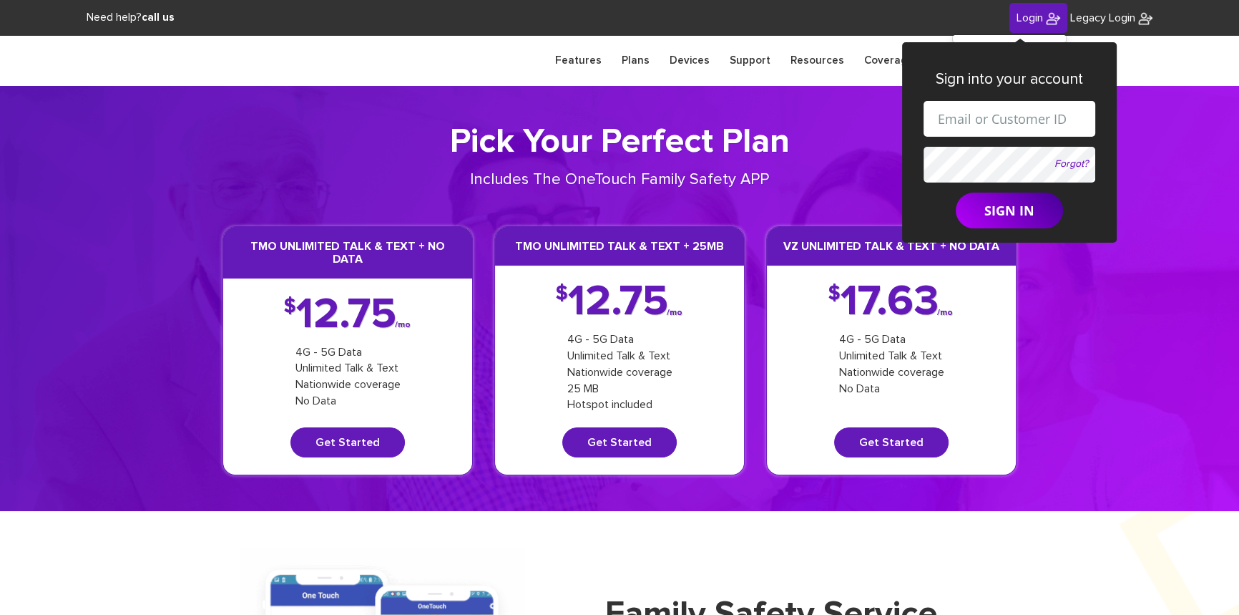
click at [1029, 18] on span "Login" at bounding box center [1030, 17] width 26 height 11
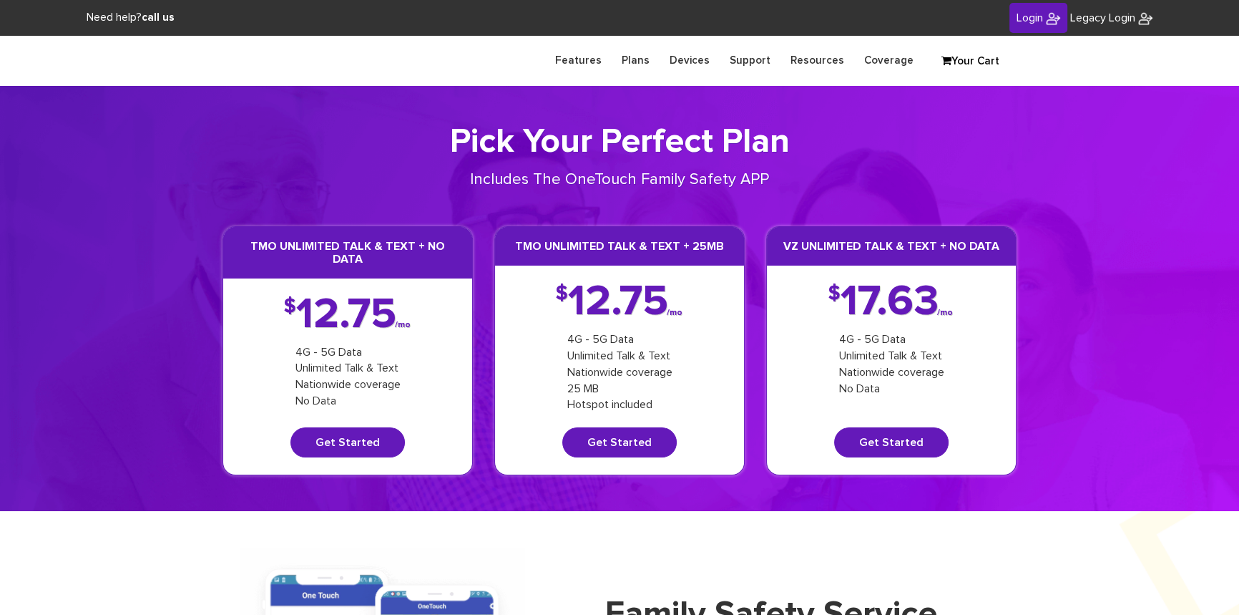
click at [1025, 19] on span "Login" at bounding box center [1030, 17] width 26 height 11
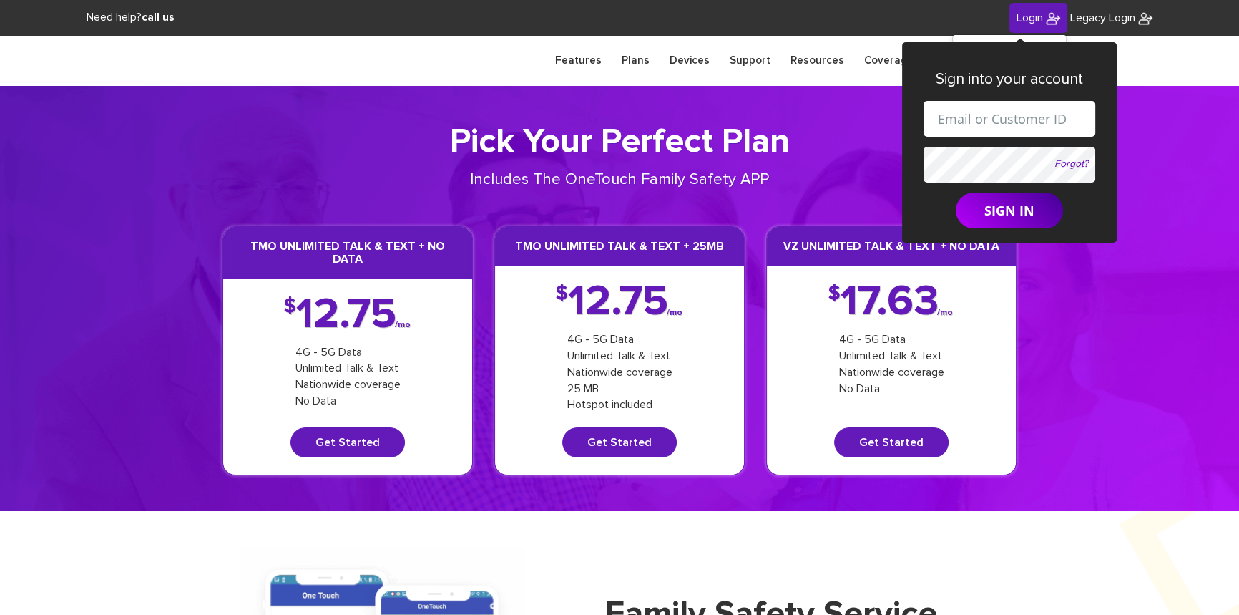
drag, startPoint x: 1019, startPoint y: 118, endPoint x: 1025, endPoint y: 122, distance: 7.4
click at [1019, 118] on input "text" at bounding box center [1010, 119] width 172 height 36
click at [998, 121] on input "[EMAIL_ADDRESS][DOMAIN_NAME]" at bounding box center [1010, 119] width 172 height 36
paste input "[PHONE_NUMBER]"
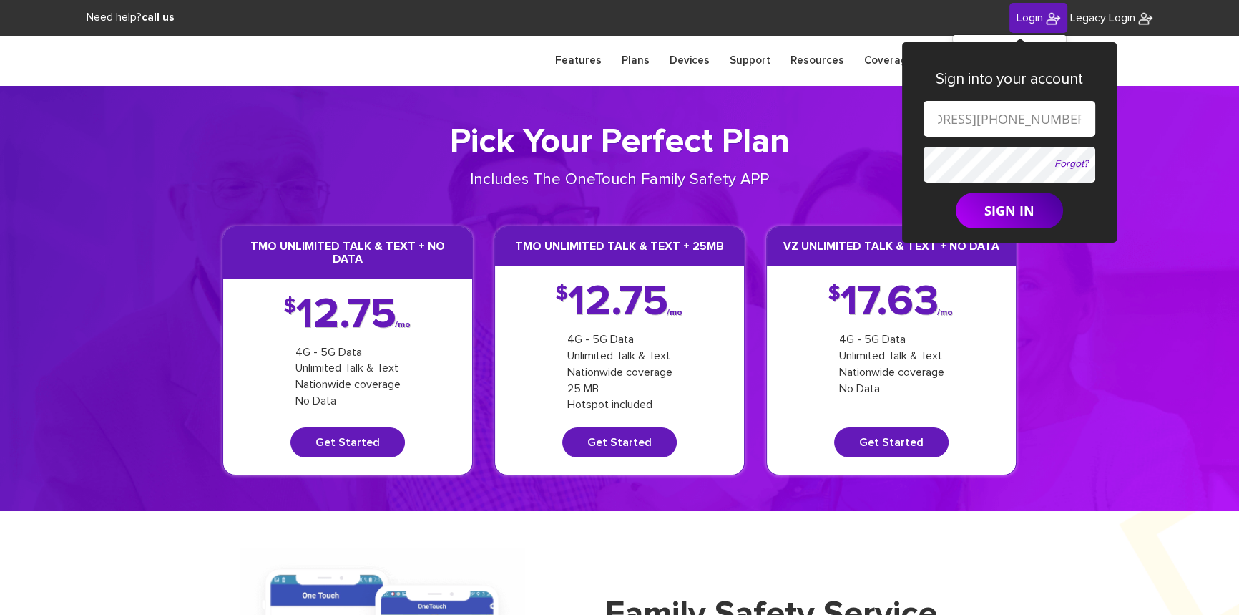
click at [956, 117] on input "shgy9700+845-499-4199@gmail.com" at bounding box center [1010, 119] width 172 height 36
click at [978, 120] on input "shgy9700+845499-4199@gmail.com" at bounding box center [1010, 119] width 172 height 36
type input "[EMAIL_ADDRESS][DOMAIN_NAME]"
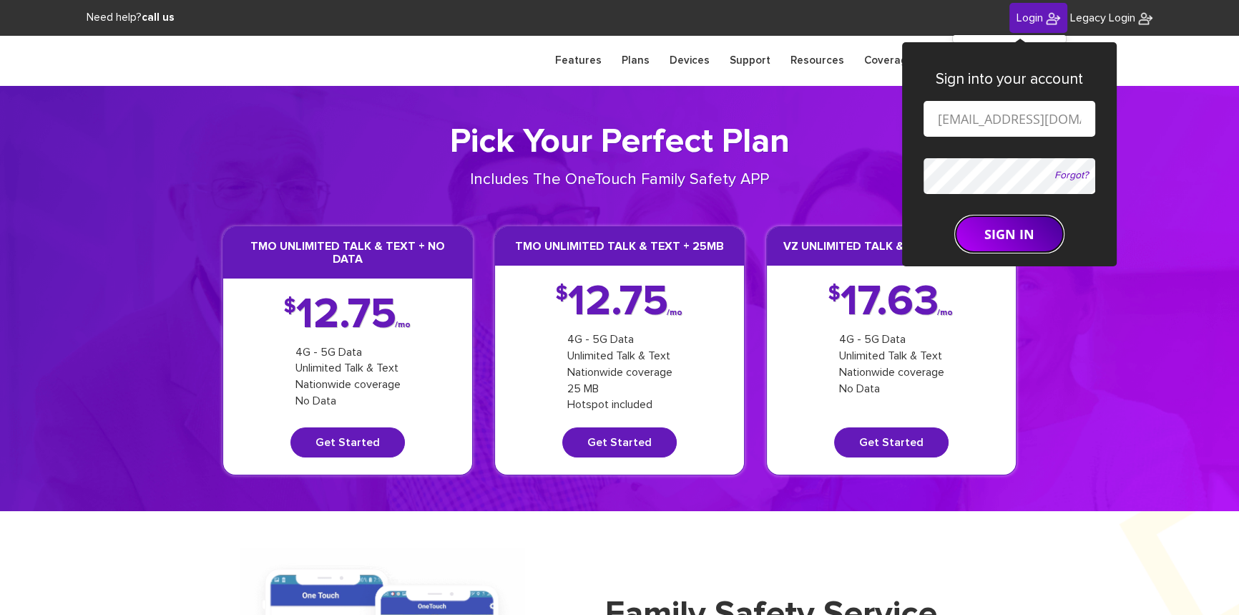
click at [980, 211] on form "shgy9700+8454994199@gmail.com Forgot? SIGN IN" at bounding box center [1010, 176] width 172 height 151
click at [980, 228] on button "SIGN IN" at bounding box center [1009, 234] width 107 height 36
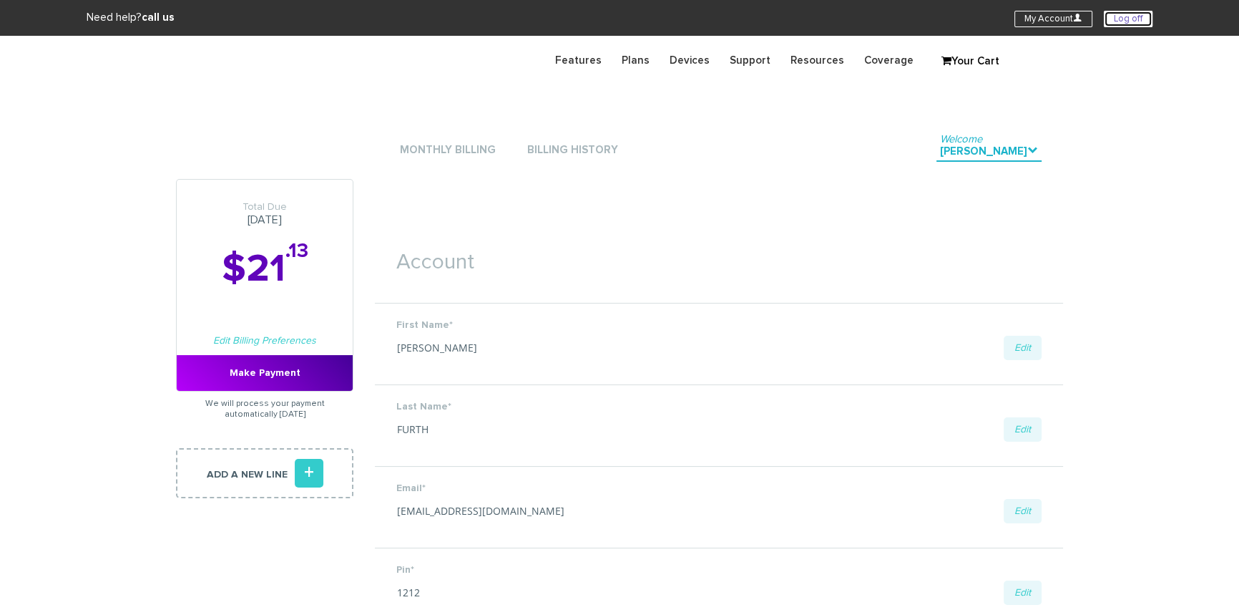
click at [1135, 14] on link "Log off" at bounding box center [1128, 19] width 49 height 16
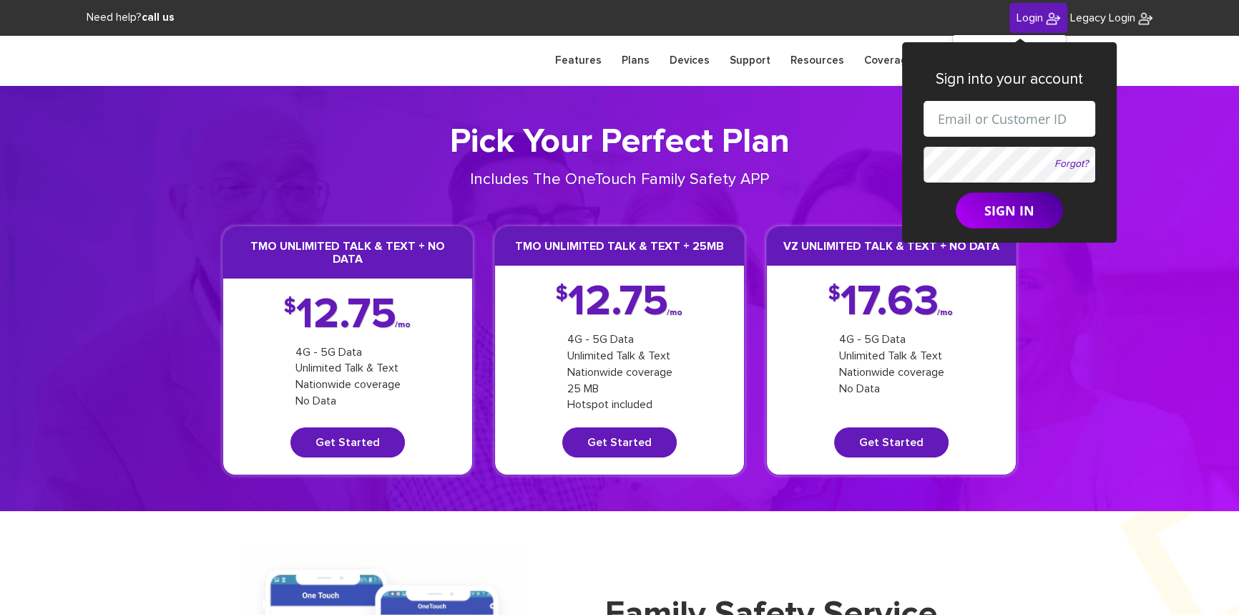
click at [1003, 121] on input "text" at bounding box center [1010, 119] width 172 height 36
paste input "845-642-9507"
drag, startPoint x: 1016, startPoint y: 119, endPoint x: 917, endPoint y: 121, distance: 99.5
click at [917, 121] on div "Sign into your account 845-642-9507 Forgot? SIGN IN" at bounding box center [1009, 142] width 215 height 200
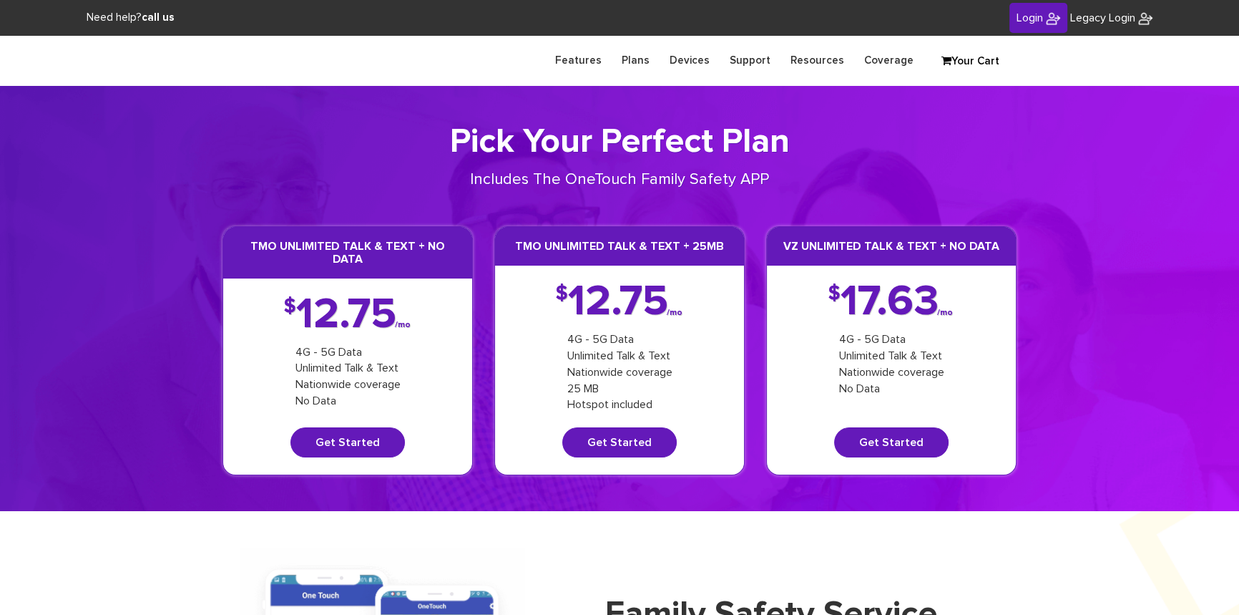
click at [1042, 5] on link "Login" at bounding box center [1039, 18] width 58 height 31
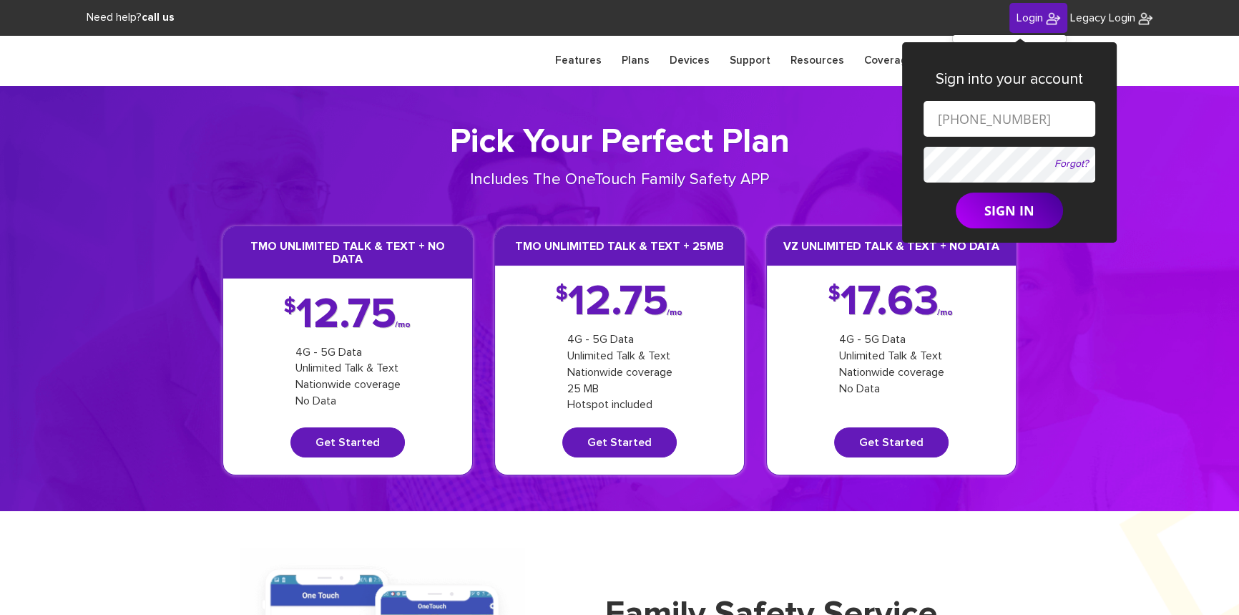
drag, startPoint x: 1025, startPoint y: 117, endPoint x: 907, endPoint y: 120, distance: 117.4
click at [907, 120] on div "Sign into your account 845-642-9507 Forgot? SIGN IN" at bounding box center [1009, 142] width 215 height 200
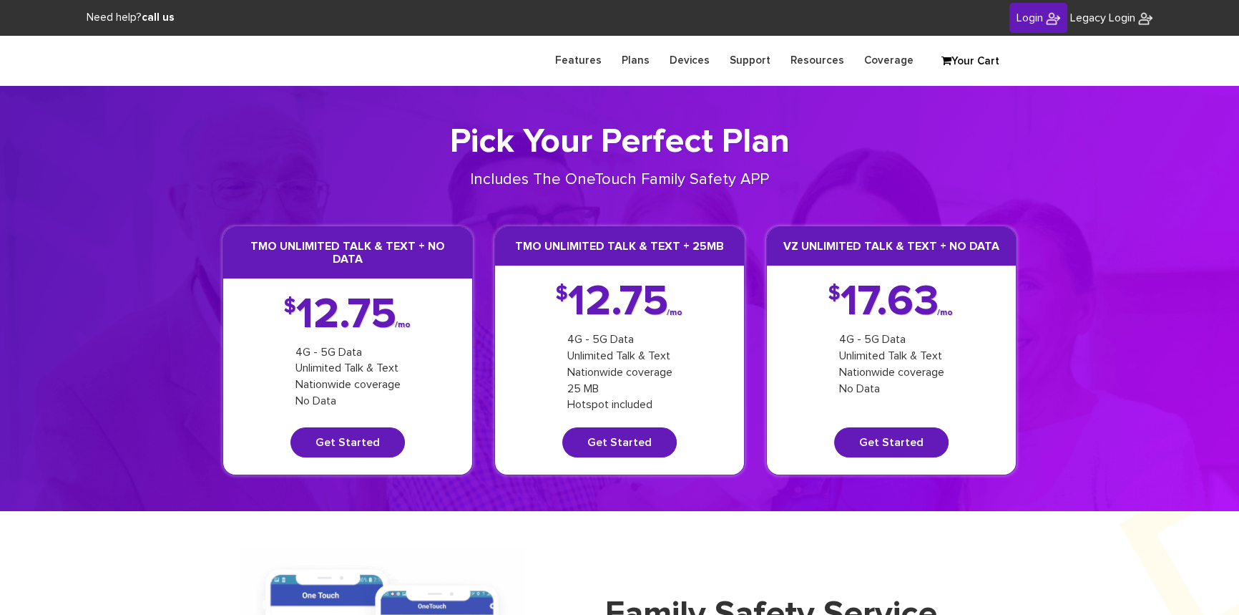
click at [1032, 18] on span "Login" at bounding box center [1030, 17] width 26 height 11
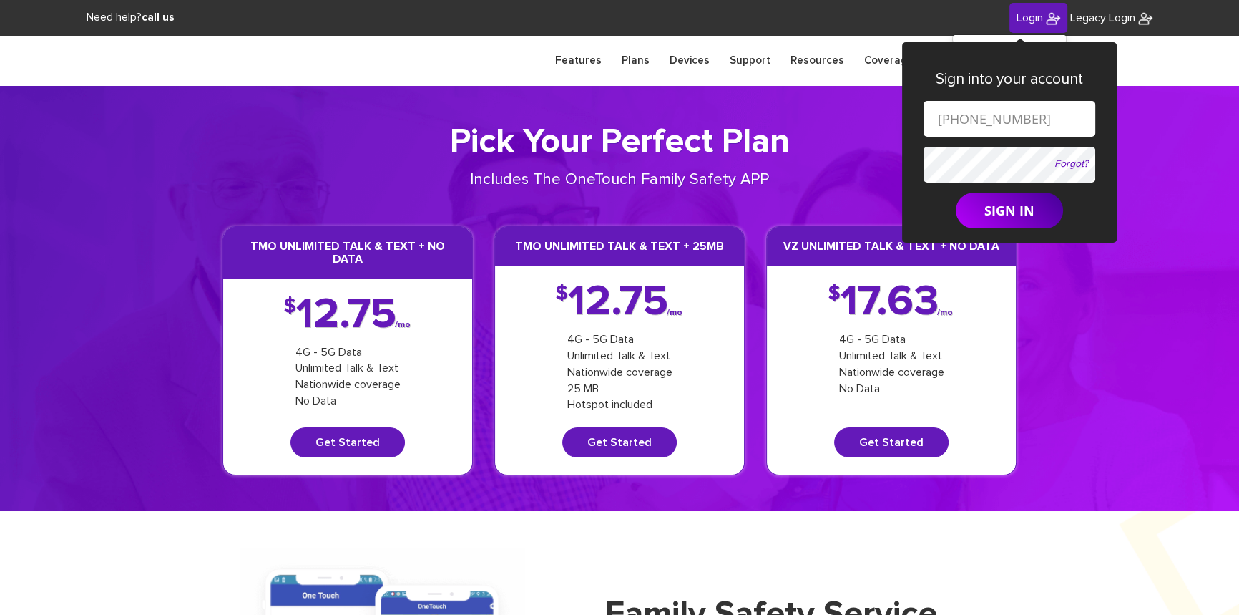
drag, startPoint x: 1020, startPoint y: 122, endPoint x: 939, endPoint y: 122, distance: 80.8
click at [939, 122] on input "845-642-9507" at bounding box center [1010, 119] width 172 height 36
type input "8"
click at [1002, 124] on input "text" at bounding box center [1010, 119] width 172 height 36
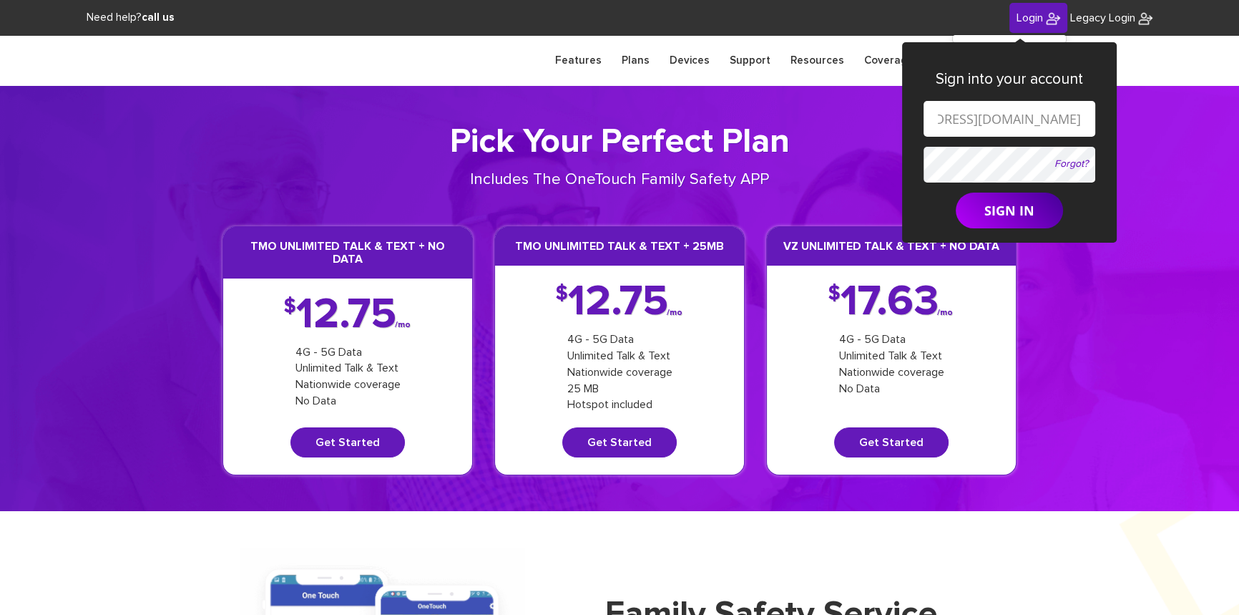
drag, startPoint x: 996, startPoint y: 119, endPoint x: 1005, endPoint y: 125, distance: 10.7
click at [1005, 125] on input "[EMAIL_ADDRESS][DOMAIN_NAME]" at bounding box center [1010, 119] width 172 height 36
paste input "845-642-9507"
click at [954, 119] on input "shgy9700+845-642-9507@gmail.com" at bounding box center [1010, 119] width 172 height 36
click at [977, 119] on input "shgy9700+845642-9507@gmail.com" at bounding box center [1010, 119] width 172 height 36
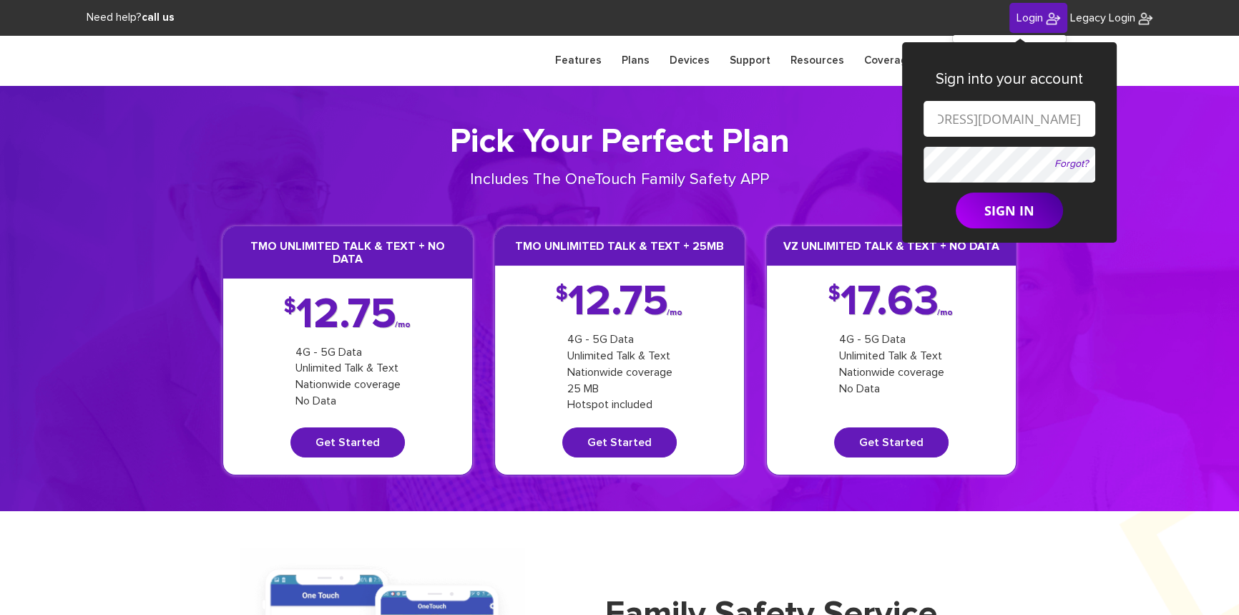
type input "shgy9700+8456429507@gmail.com"
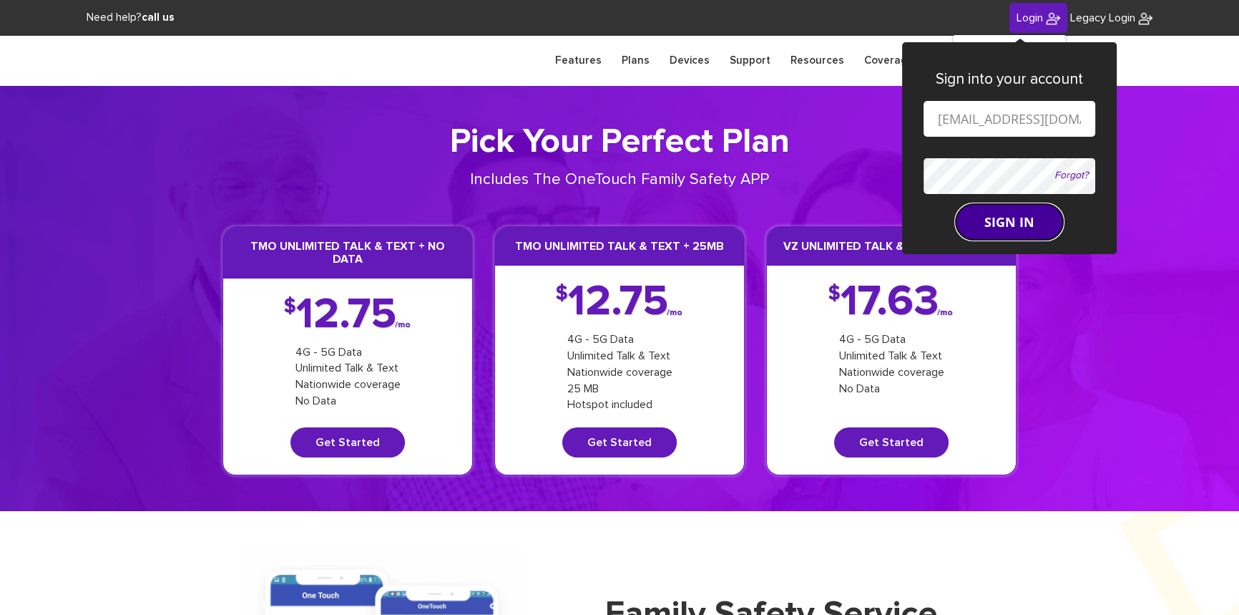
click at [988, 219] on button "SIGN IN" at bounding box center [1009, 222] width 107 height 36
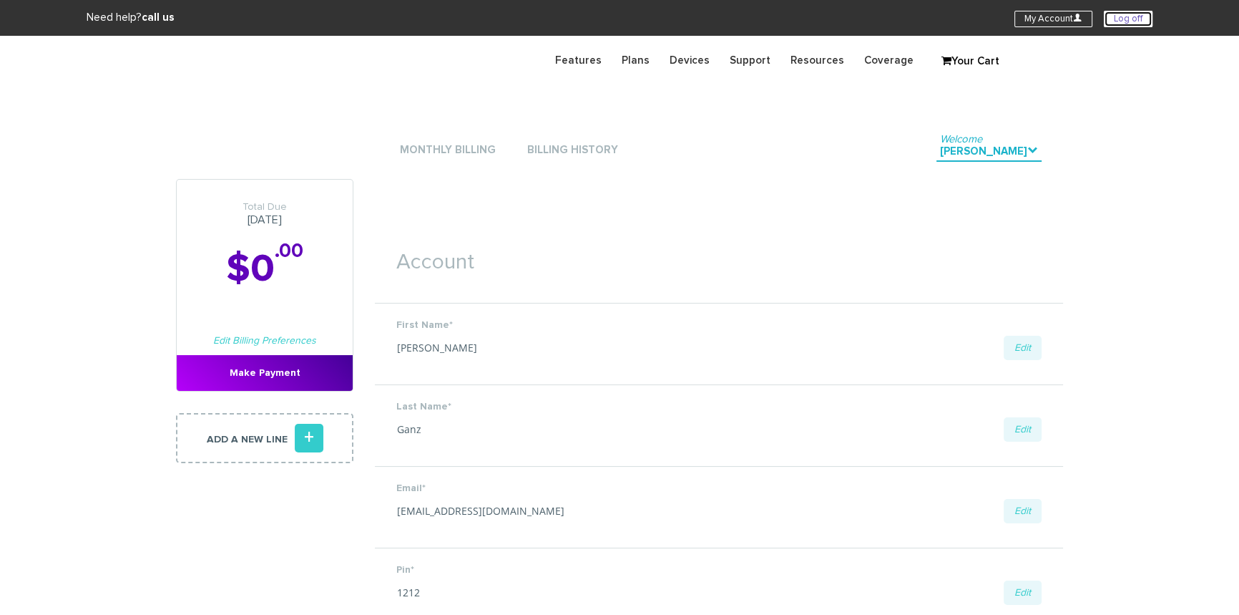
click at [1118, 23] on link "Log off" at bounding box center [1128, 19] width 49 height 16
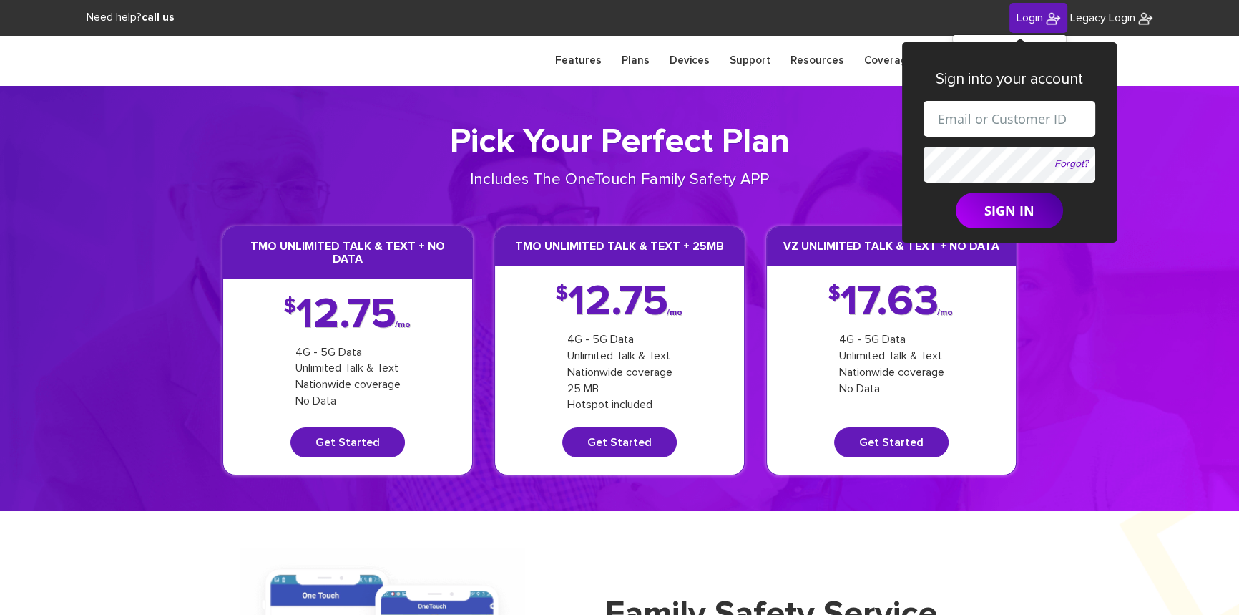
click at [1012, 114] on input "text" at bounding box center [1010, 119] width 172 height 36
drag, startPoint x: 995, startPoint y: 117, endPoint x: 1012, endPoint y: 122, distance: 17.0
click at [1012, 122] on input "[EMAIL_ADDRESS][DOMAIN_NAME]" at bounding box center [1010, 119] width 172 height 36
paste input "845-263-7049"
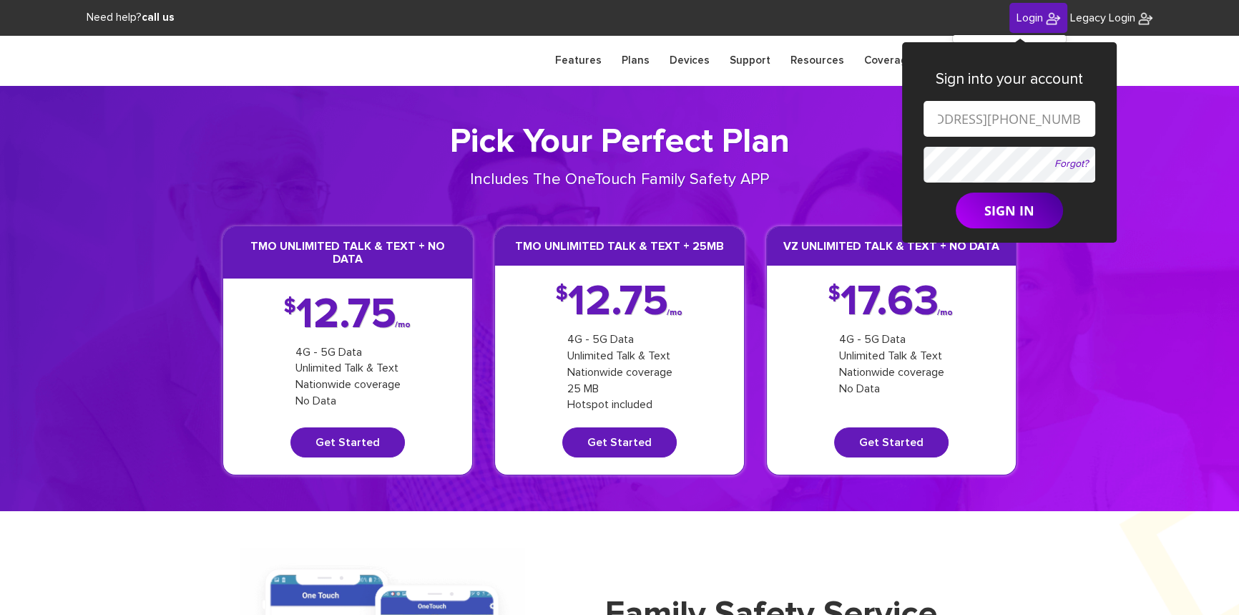
click at [967, 119] on input "shgy9700+845-263-7049@gmail.com" at bounding box center [1010, 119] width 172 height 36
click at [988, 119] on input "shgy9700+845263-7049@gmail.com" at bounding box center [1010, 119] width 172 height 36
type input "shgy9700+8452637049@gmail.com"
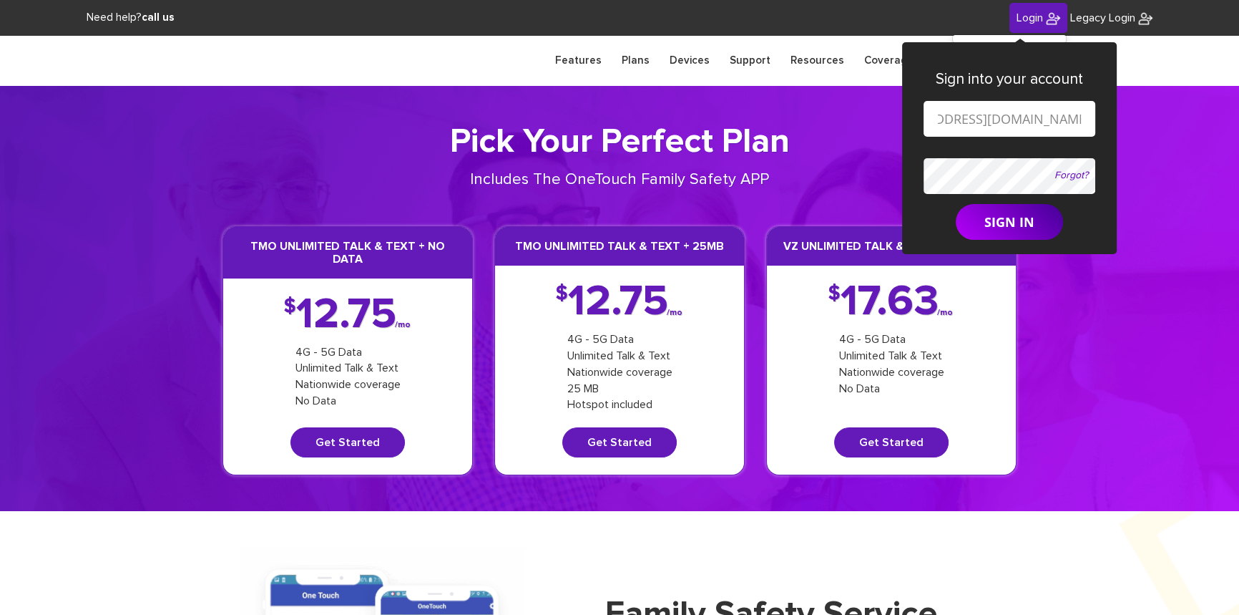
scroll to position [0, 0]
click at [984, 222] on button "SIGN IN" at bounding box center [1009, 222] width 107 height 36
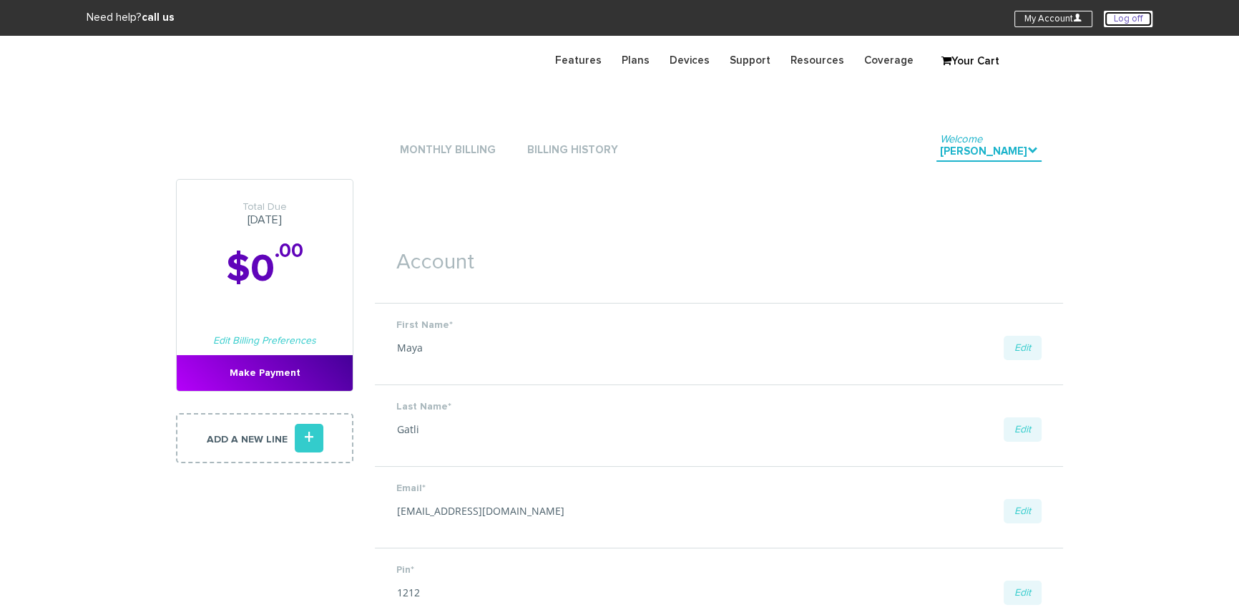
click at [1115, 21] on link "Log off" at bounding box center [1128, 19] width 49 height 16
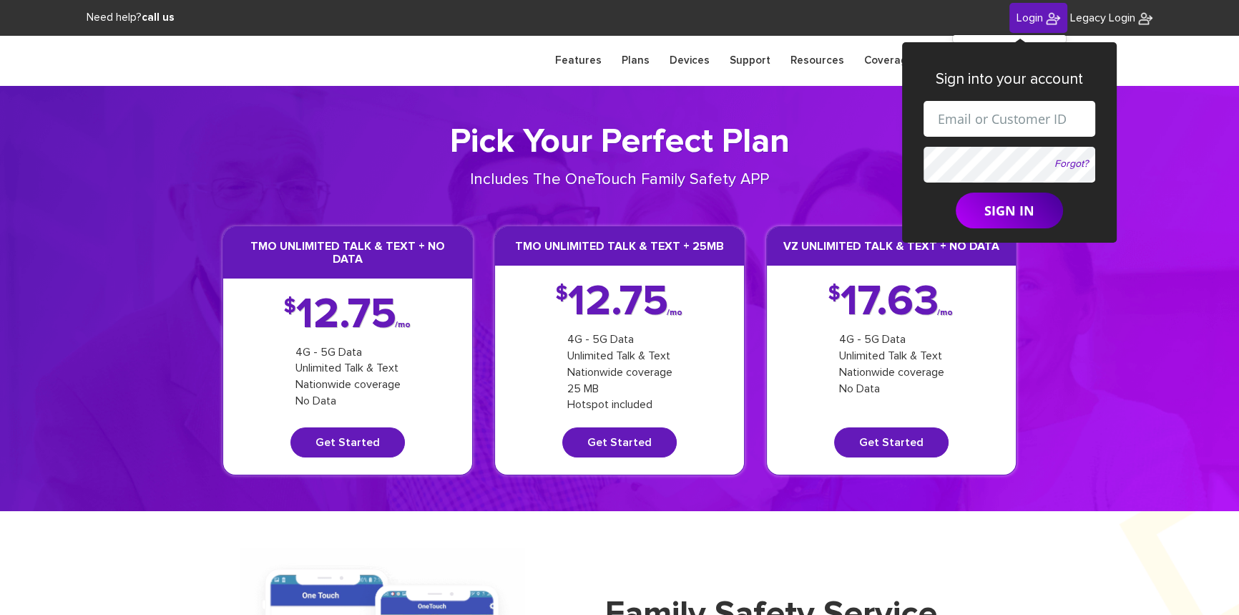
drag, startPoint x: 1001, startPoint y: 108, endPoint x: 1008, endPoint y: 115, distance: 10.1
click at [1002, 109] on input "text" at bounding box center [1010, 119] width 172 height 36
drag, startPoint x: 996, startPoint y: 122, endPoint x: 1007, endPoint y: 121, distance: 10.8
click at [1007, 121] on input "[EMAIL_ADDRESS][DOMAIN_NAME]" at bounding box center [1010, 119] width 172 height 36
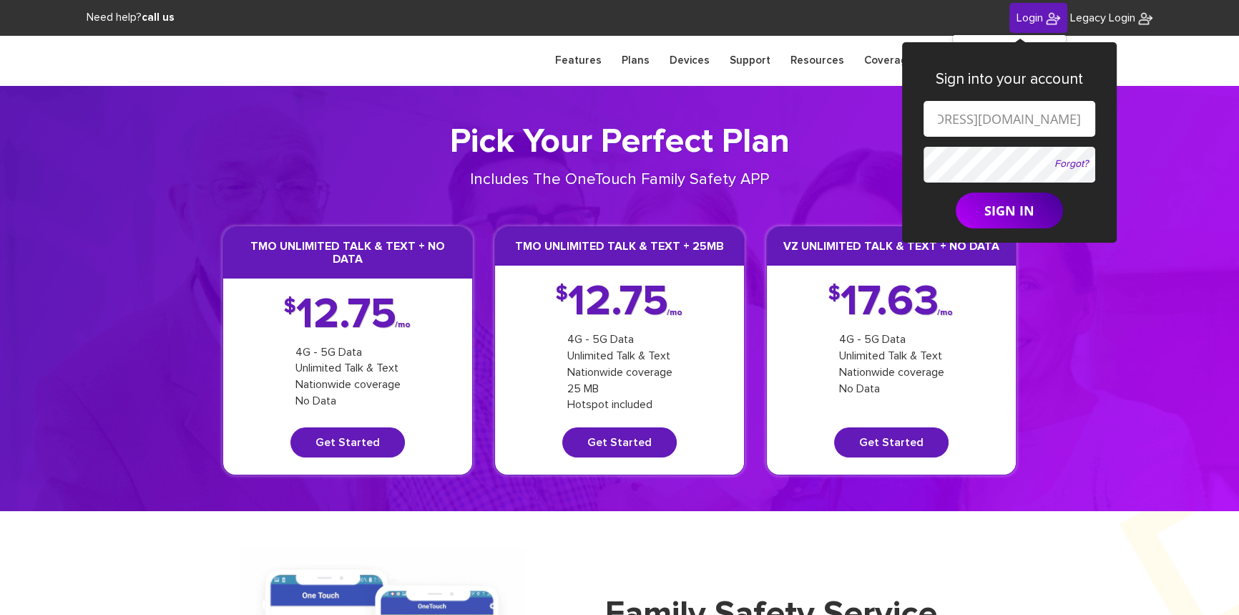
paste input "[PHONE_NUMBER]"
click at [955, 119] on input "shgy9700+845 213 [EMAIL_ADDRESS][DOMAIN_NAME]" at bounding box center [1010, 119] width 172 height 36
click at [977, 118] on input "shgy9700+845213 [EMAIL_ADDRESS][DOMAIN_NAME]" at bounding box center [1010, 119] width 172 height 36
type input "[EMAIL_ADDRESS][DOMAIN_NAME]"
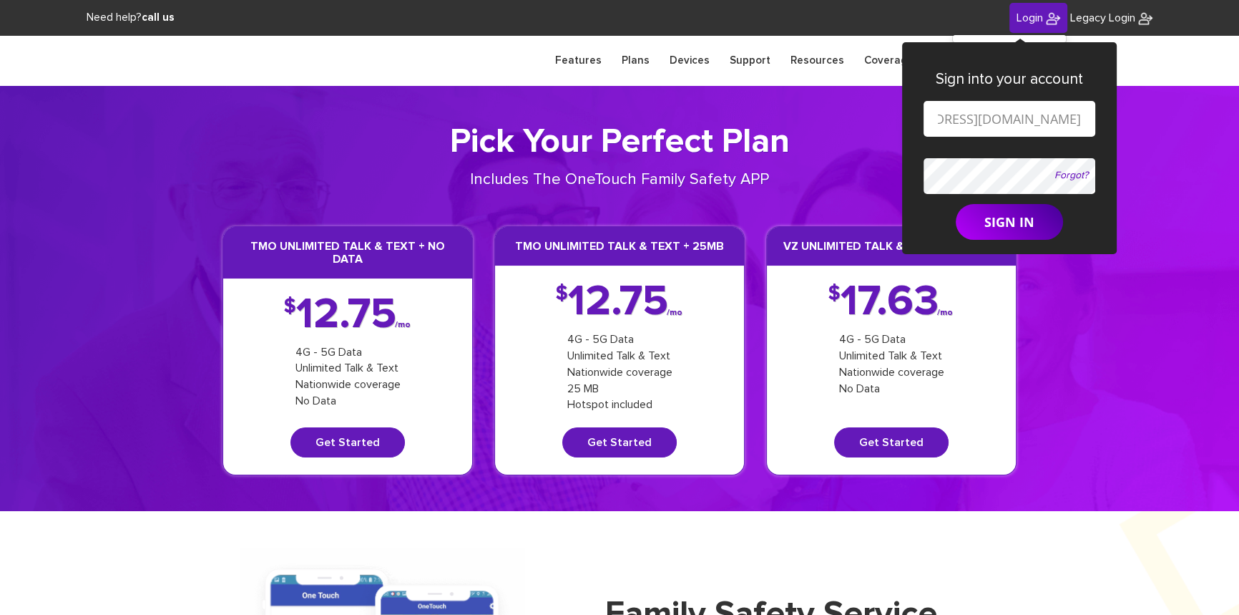
scroll to position [0, 0]
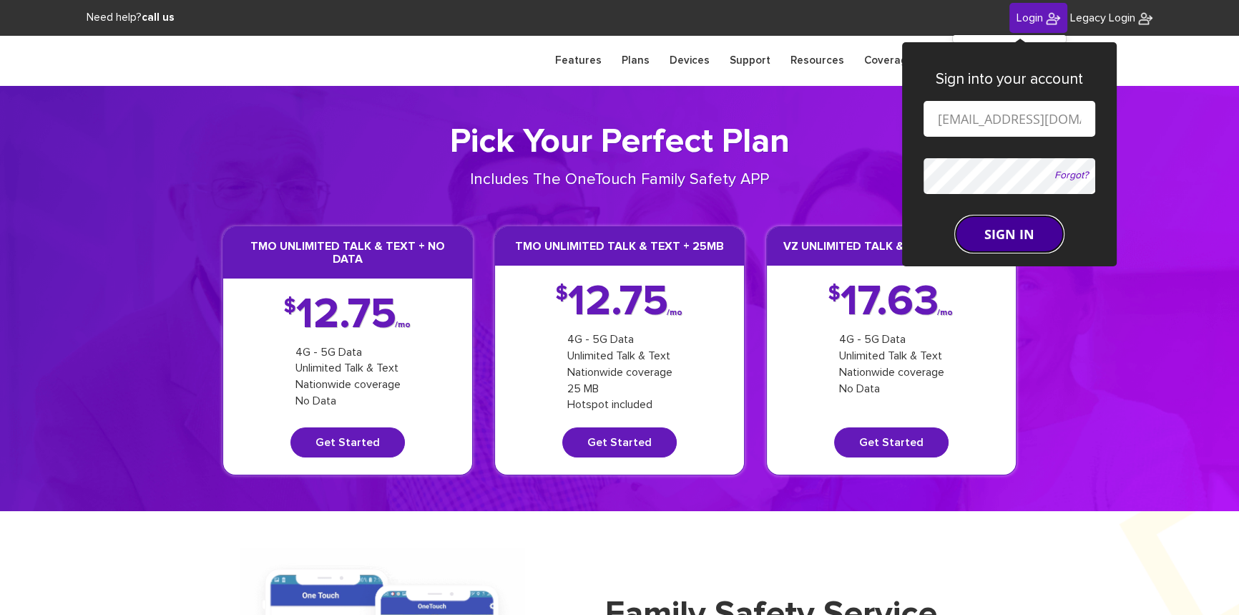
click at [997, 213] on form "[EMAIL_ADDRESS][DOMAIN_NAME] Forgot? SIGN IN" at bounding box center [1010, 176] width 172 height 151
click at [997, 225] on button "SIGN IN" at bounding box center [1009, 234] width 107 height 36
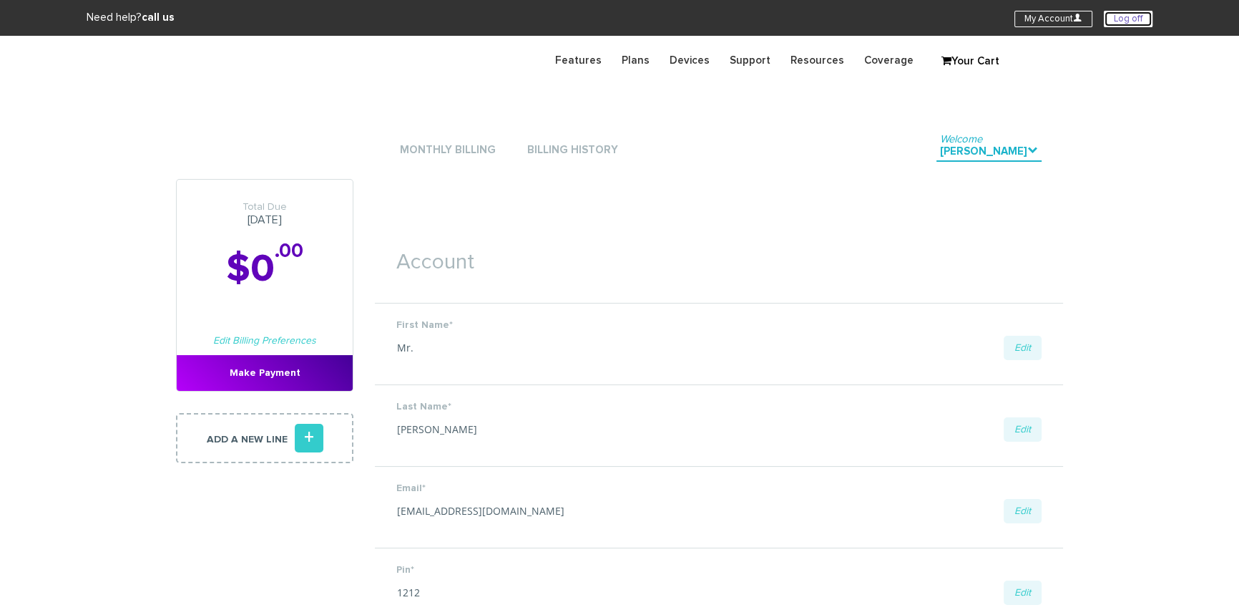
click at [1135, 15] on link "Log off" at bounding box center [1128, 19] width 49 height 16
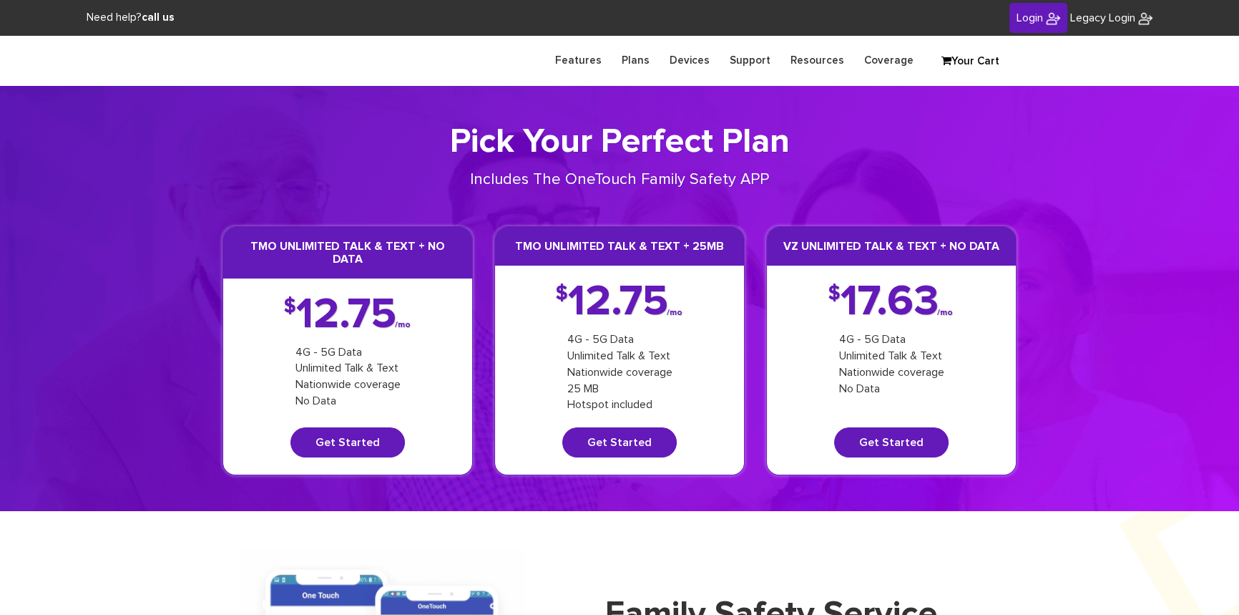
click at [1018, 15] on span "Login" at bounding box center [1030, 17] width 26 height 11
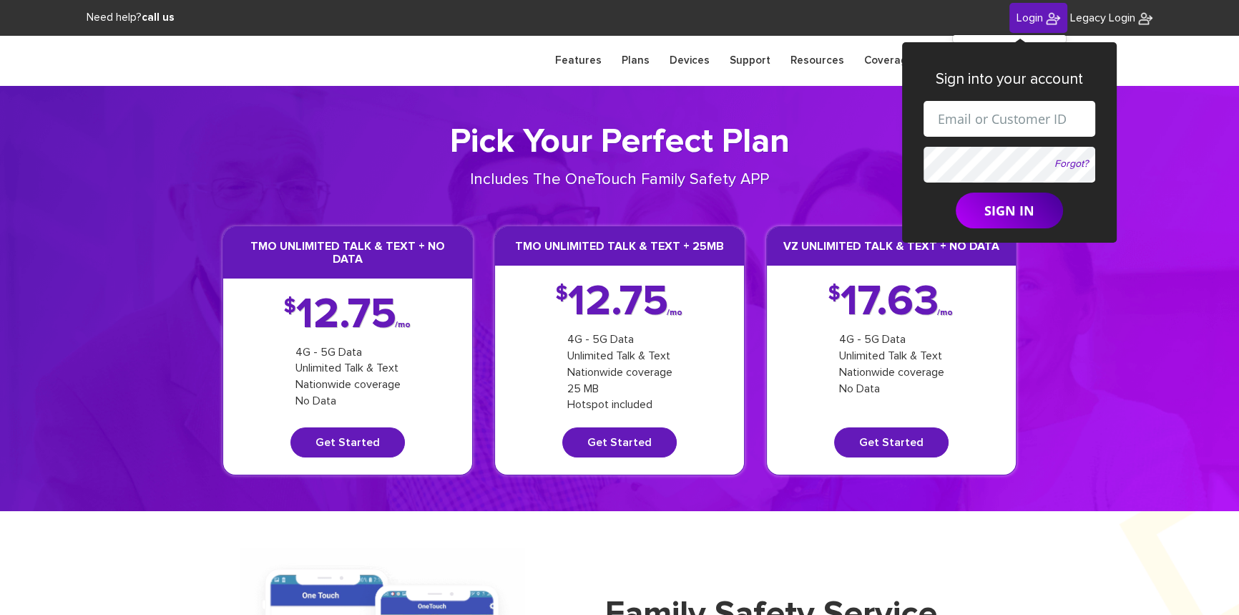
click at [987, 121] on input "text" at bounding box center [1010, 119] width 172 height 36
drag, startPoint x: 995, startPoint y: 120, endPoint x: 1029, endPoint y: 121, distance: 33.6
click at [1029, 121] on input "[EMAIL_ADDRESS][DOMAIN_NAME]" at bounding box center [1010, 119] width 172 height 36
paste input "[PHONE_NUMBER]"
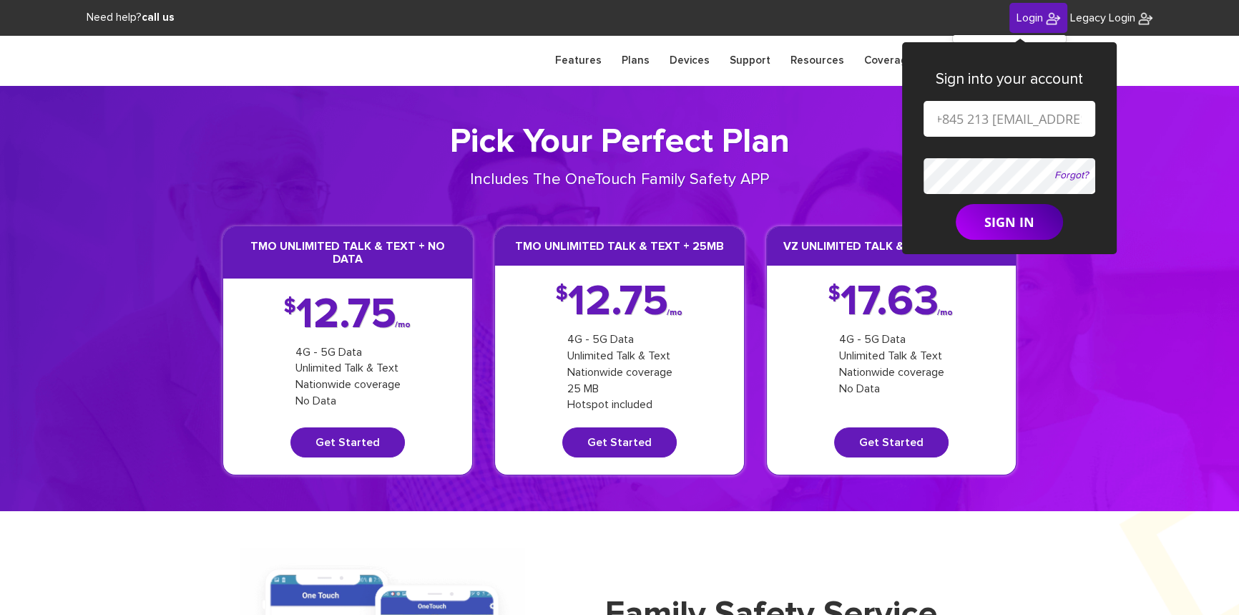
scroll to position [0, 74]
click at [1001, 116] on input "shgy9700+845 213 [EMAIL_ADDRESS][DOMAIN_NAME]" at bounding box center [1010, 119] width 172 height 36
paste input "[PHONE_NUMBER]"
click at [976, 122] on input "shgy9700+914 587 [EMAIL_ADDRESS][DOMAIN_NAME]" at bounding box center [1010, 119] width 172 height 36
click at [952, 120] on input "shgy9700+914 [EMAIL_ADDRESS][DOMAIN_NAME]" at bounding box center [1010, 119] width 172 height 36
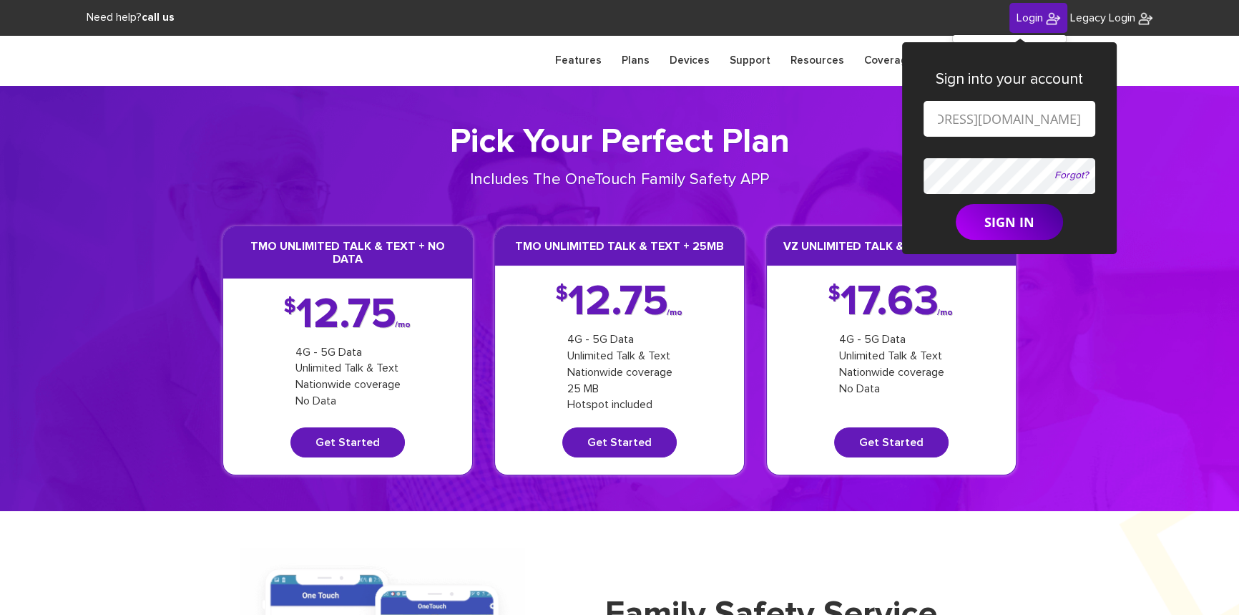
scroll to position [0, 68]
type input "[EMAIL_ADDRESS][DOMAIN_NAME]"
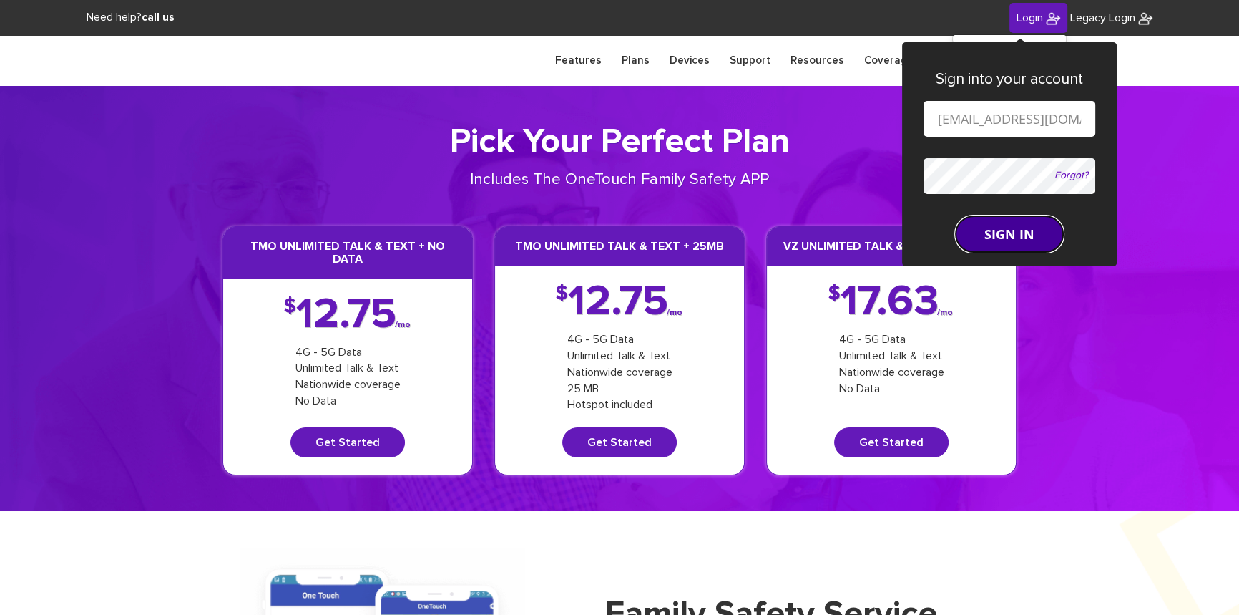
click at [965, 219] on button "SIGN IN" at bounding box center [1009, 234] width 107 height 36
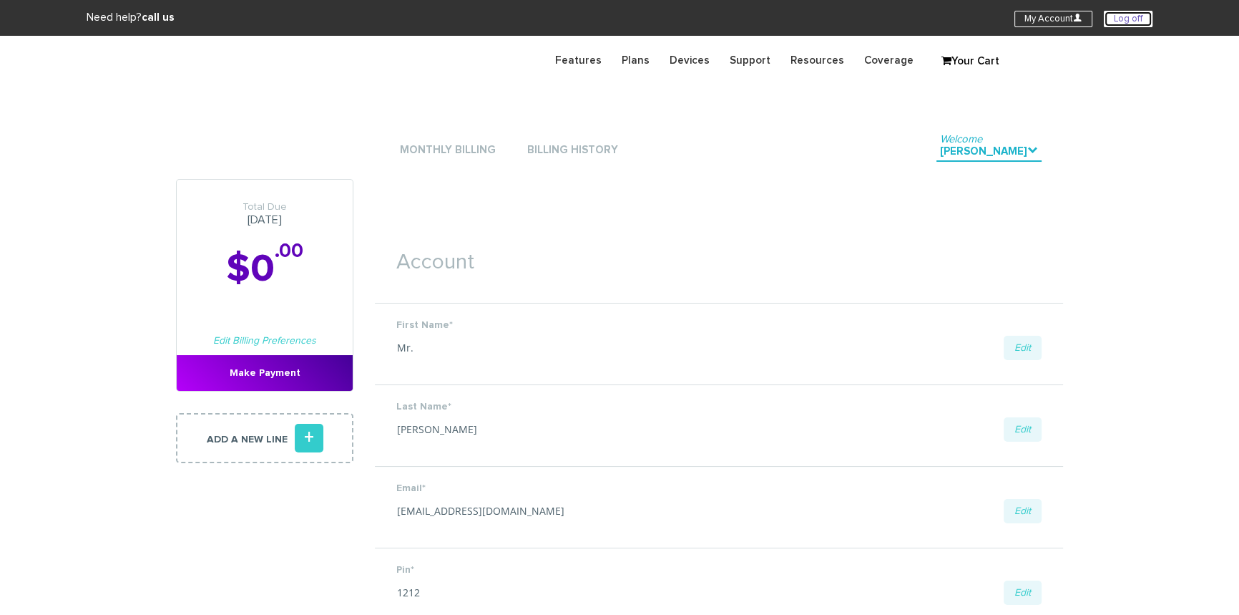
click at [1119, 21] on link "Log off" at bounding box center [1128, 19] width 49 height 16
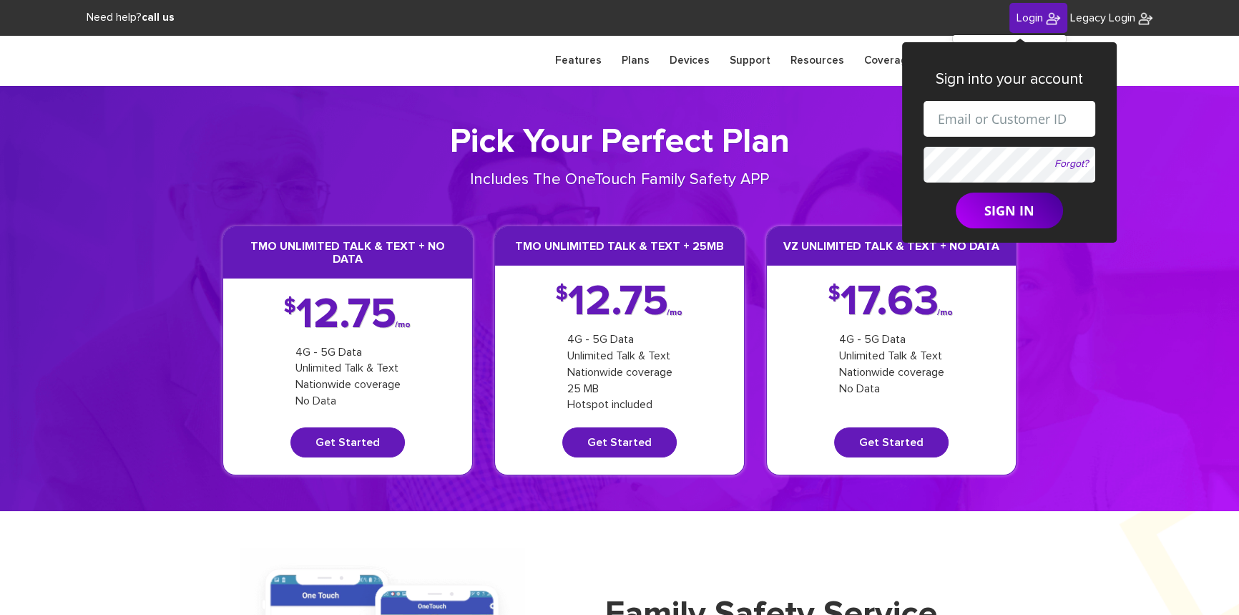
click at [992, 112] on input "text" at bounding box center [1010, 119] width 172 height 36
drag, startPoint x: 998, startPoint y: 123, endPoint x: 1006, endPoint y: 126, distance: 8.4
click at [1006, 126] on input "[EMAIL_ADDRESS][DOMAIN_NAME]" at bounding box center [1010, 119] width 172 height 36
paste input "[PHONE_NUMBER]"
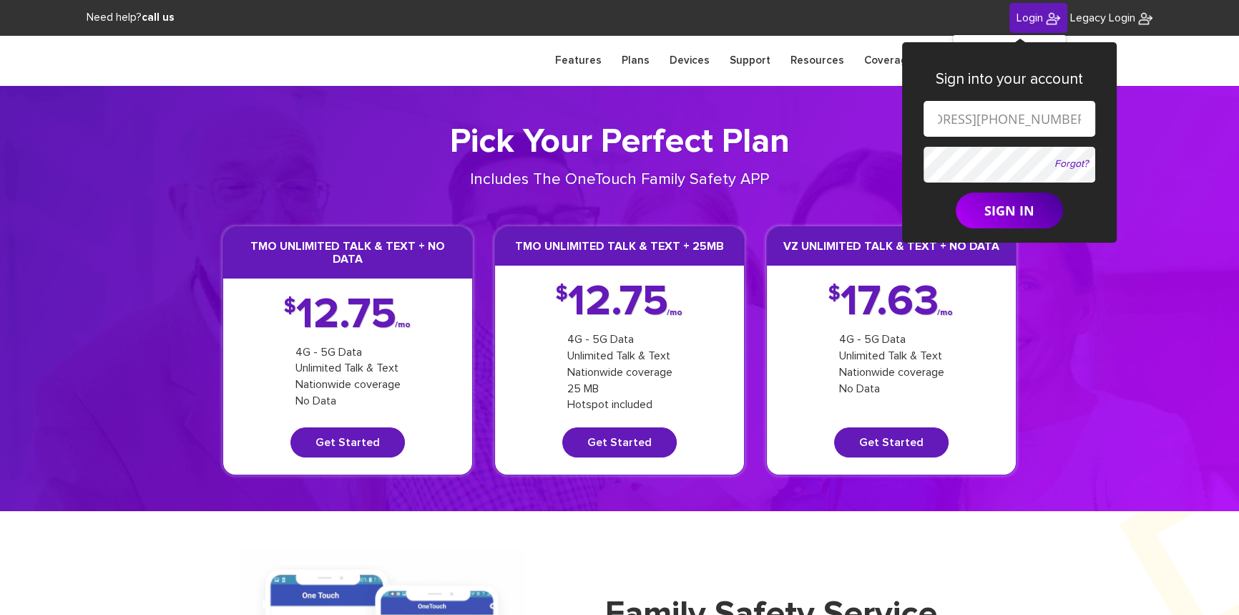
click at [955, 117] on input "[EMAIL_ADDRESS][PHONE_NUMBER][DOMAIN_NAME]" at bounding box center [1010, 119] width 172 height 36
click at [977, 116] on input "[EMAIL_ADDRESS][DOMAIN_NAME]" at bounding box center [1010, 119] width 172 height 36
type input "[EMAIL_ADDRESS][DOMAIN_NAME]"
click at [980, 156] on form "[EMAIL_ADDRESS][DOMAIN_NAME] Forgot? SIGN IN" at bounding box center [1010, 164] width 172 height 127
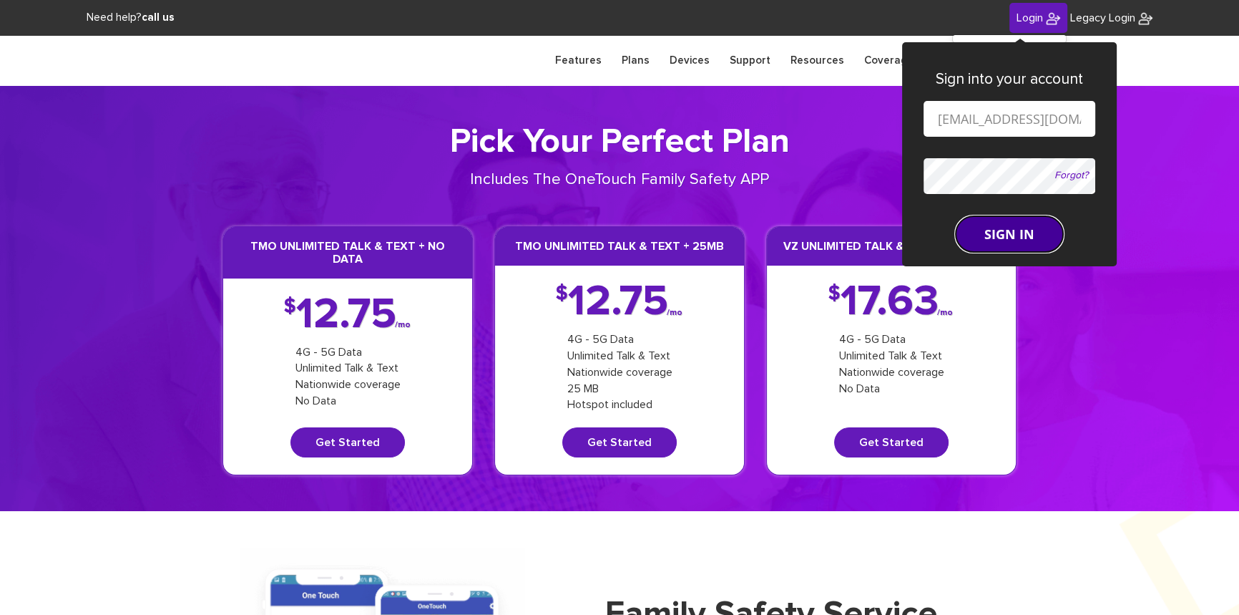
click at [1010, 218] on button "SIGN IN" at bounding box center [1009, 234] width 107 height 36
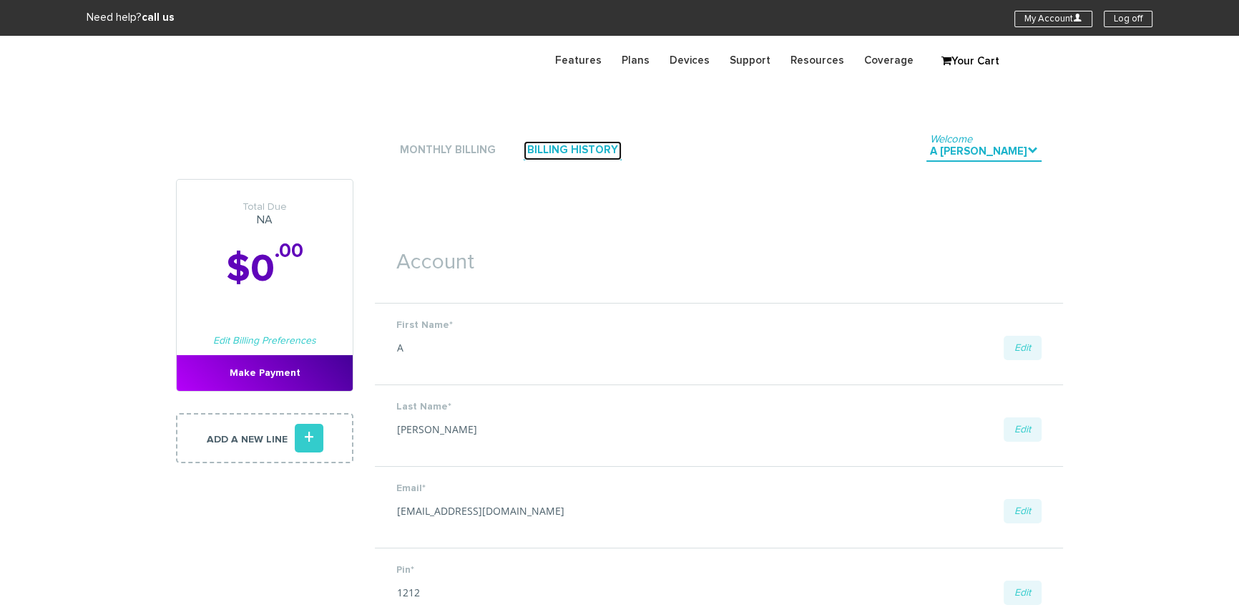
click at [577, 150] on link "Billing History" at bounding box center [573, 150] width 98 height 19
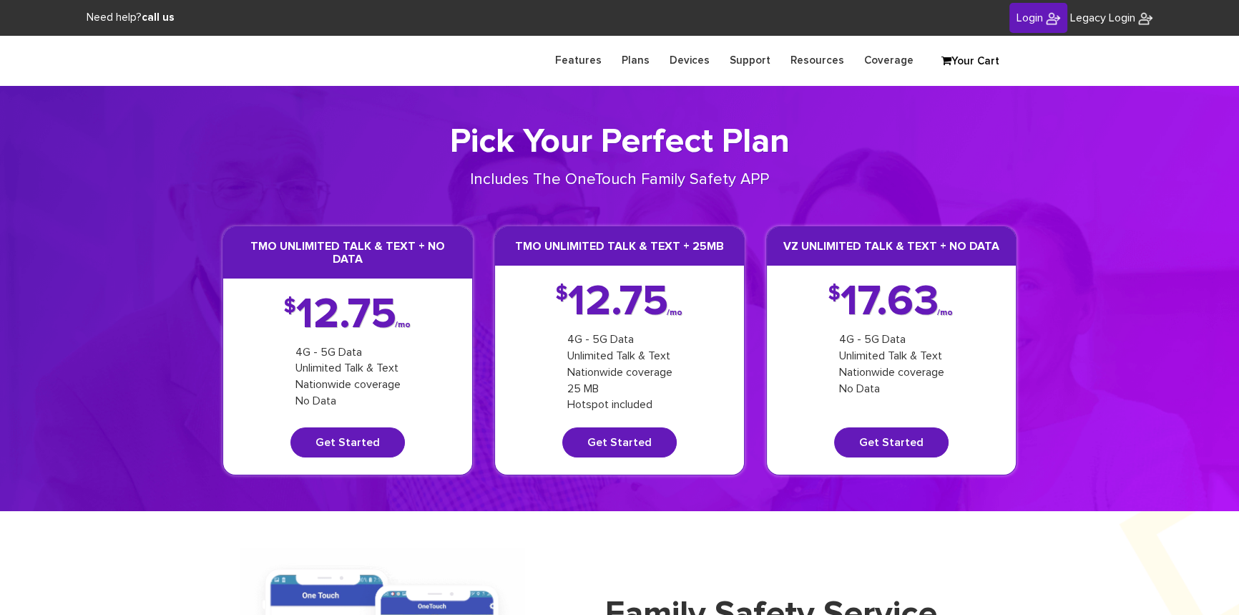
click at [1029, 18] on span "Login" at bounding box center [1030, 17] width 26 height 11
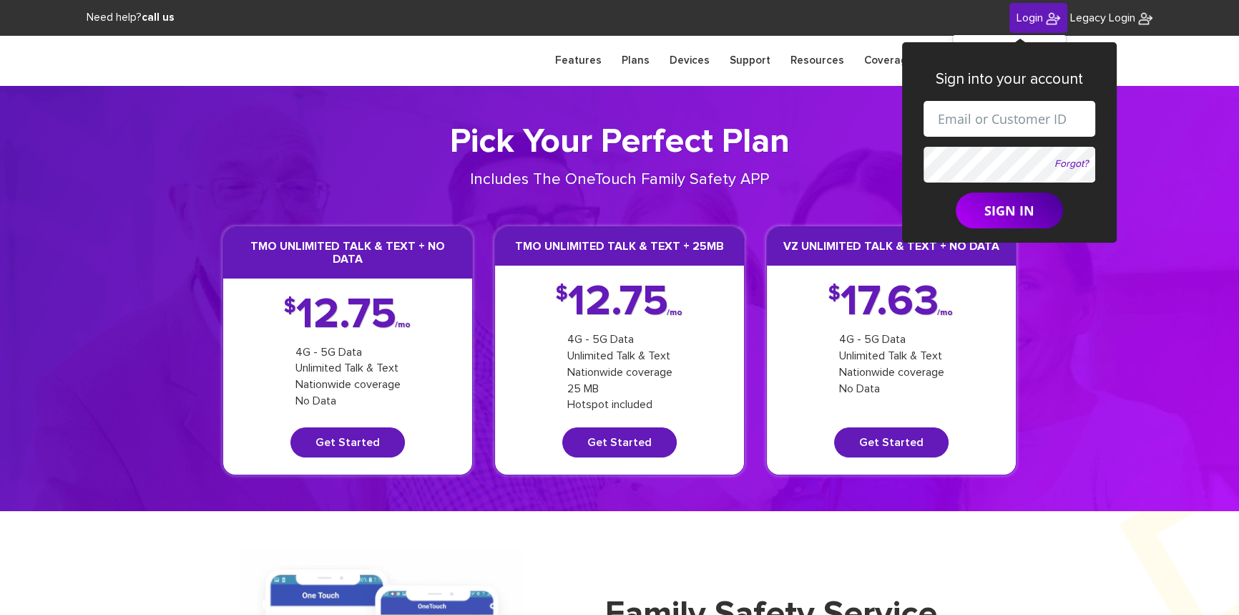
click at [1005, 112] on input "text" at bounding box center [1010, 119] width 172 height 36
click at [1002, 124] on input "[EMAIL_ADDRESS][DOMAIN_NAME]" at bounding box center [1010, 119] width 172 height 36
paste input "845 367 2620"
click at [952, 119] on input "shgy9700+845 367 2620@gmail.com" at bounding box center [1010, 119] width 172 height 36
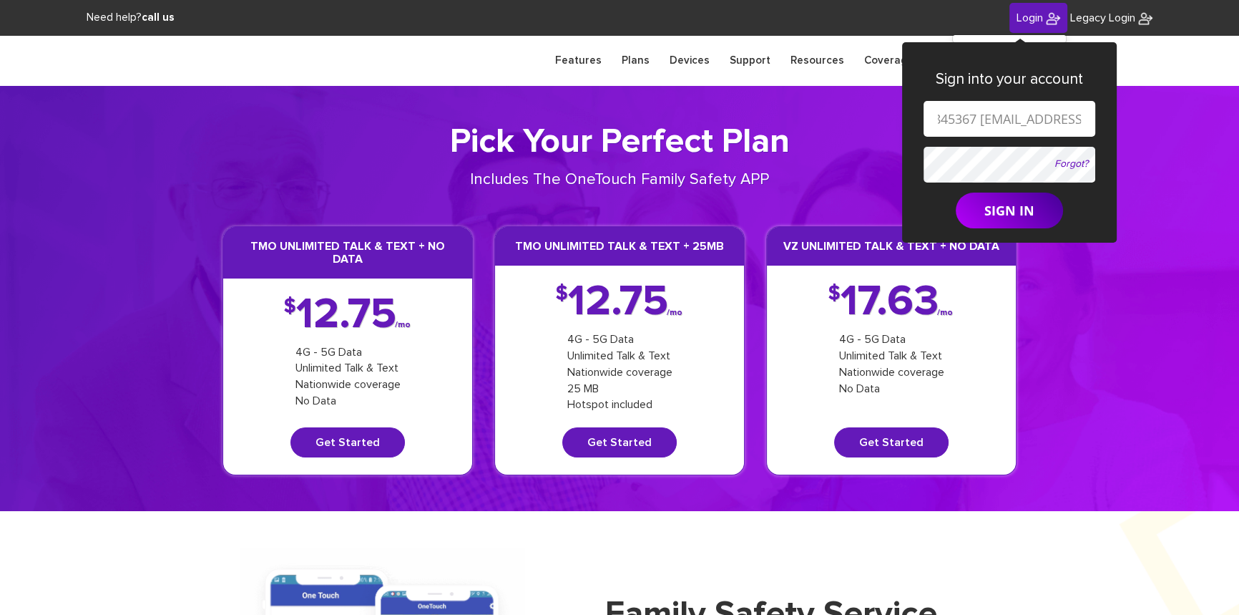
click at [979, 118] on input "shgy9700+845367 2620@gmail.com" at bounding box center [1010, 119] width 172 height 36
type input "shgy9700+8453672620@gmail.com"
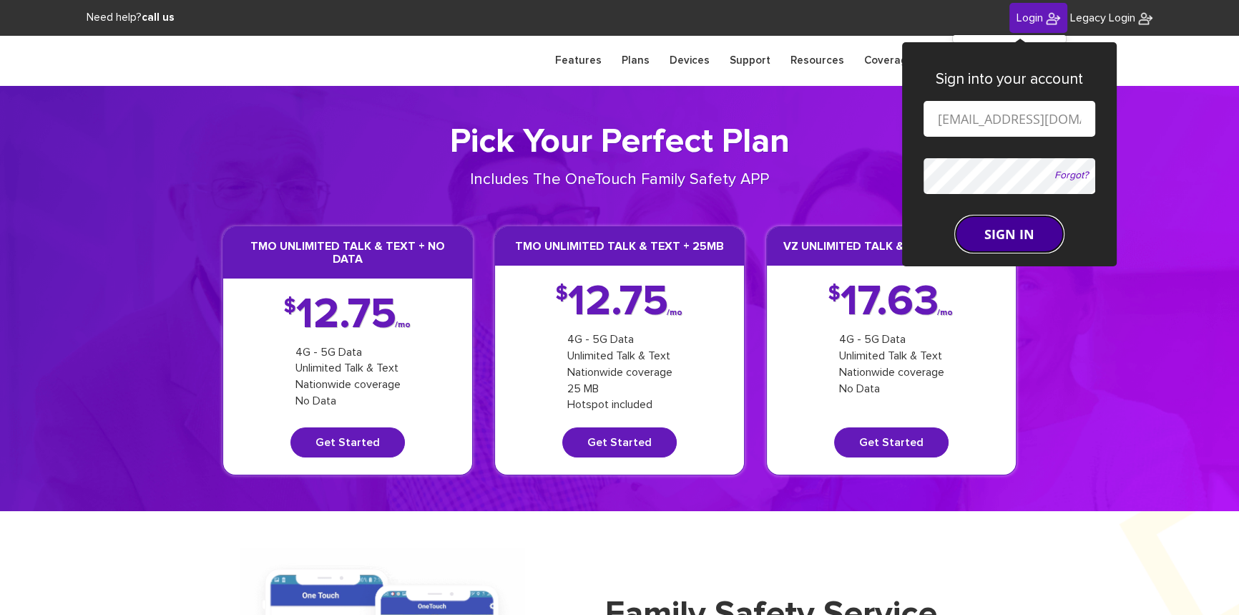
click at [980, 219] on button "SIGN IN" at bounding box center [1009, 234] width 107 height 36
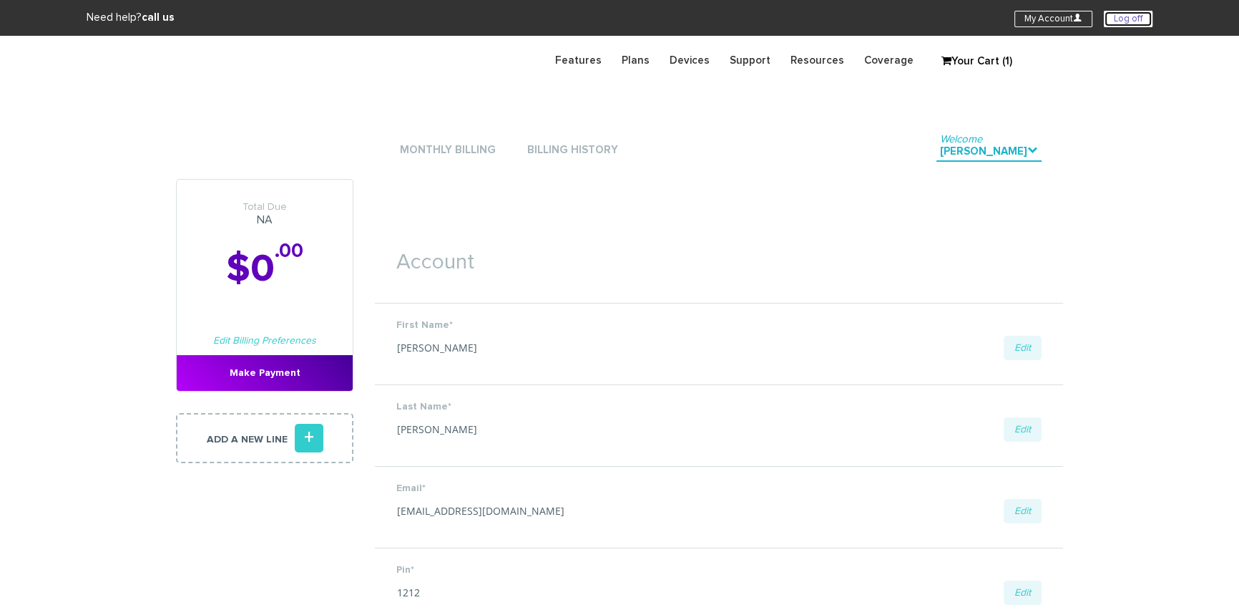
click at [1138, 14] on link "Log off" at bounding box center [1128, 19] width 49 height 16
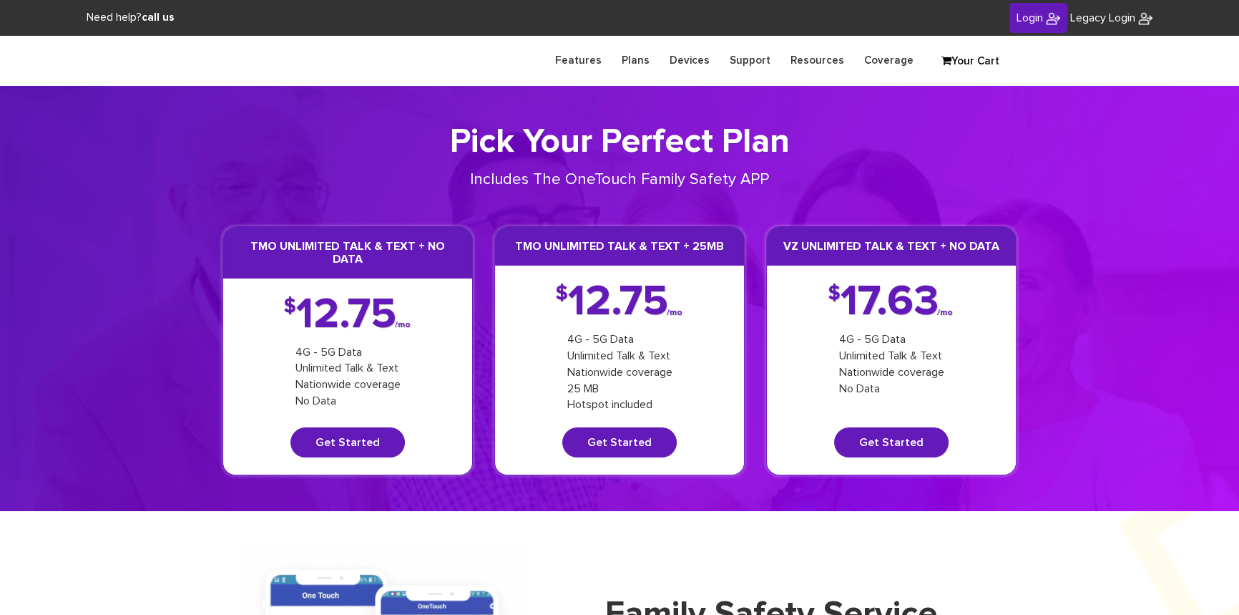
click at [1022, 16] on span "Login" at bounding box center [1030, 17] width 26 height 11
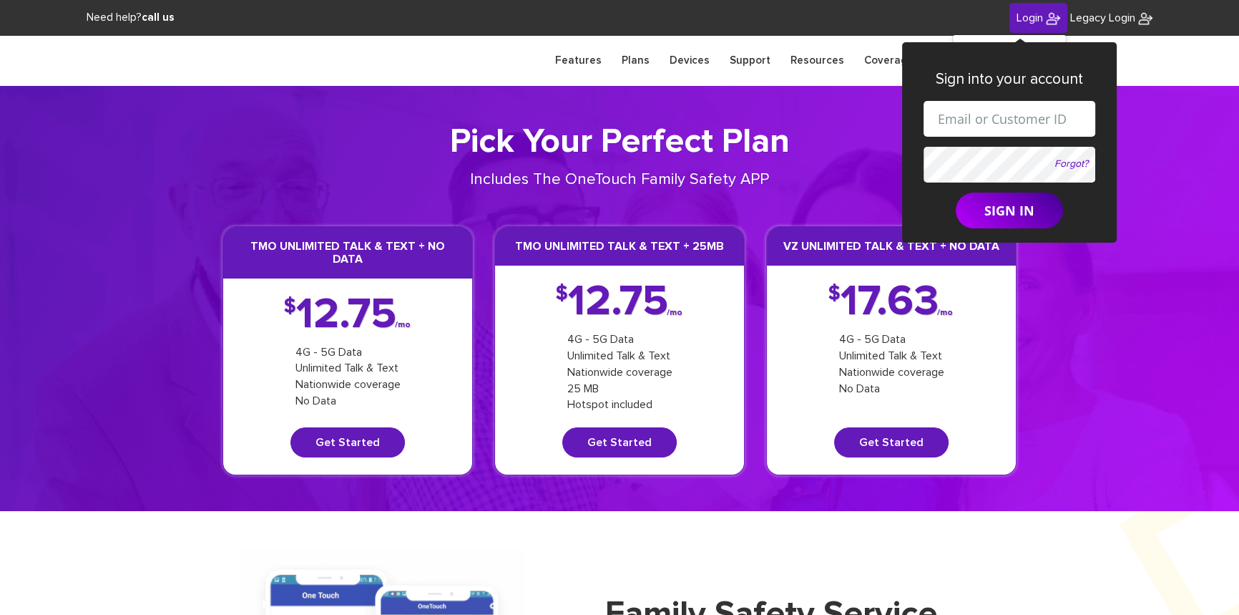
click at [997, 116] on input "text" at bounding box center [1010, 119] width 172 height 36
click at [1001, 122] on input "[EMAIL_ADDRESS][DOMAIN_NAME]" at bounding box center [1010, 119] width 172 height 36
paste input "845 290 280"
click at [955, 115] on input "shgy9700+845 290 [EMAIL_ADDRESS][DOMAIN_NAME]" at bounding box center [1010, 119] width 172 height 36
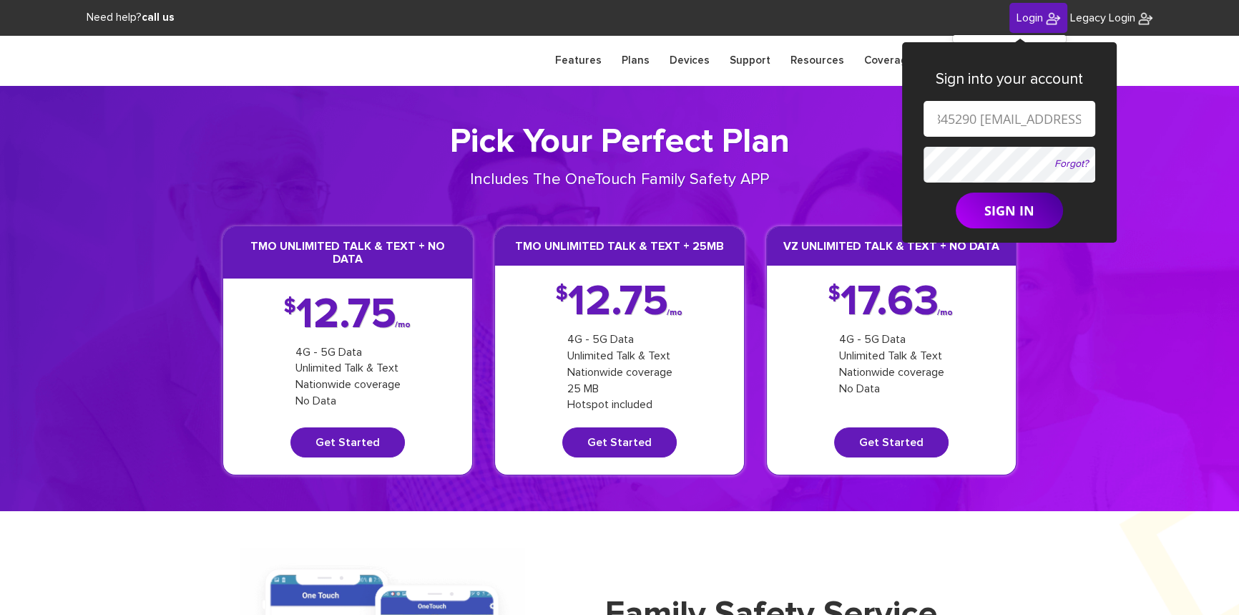
click at [976, 119] on input "shgy9700+845290 [EMAIL_ADDRESS][DOMAIN_NAME]" at bounding box center [1010, 119] width 172 height 36
type input "[EMAIL_ADDRESS][DOMAIN_NAME]"
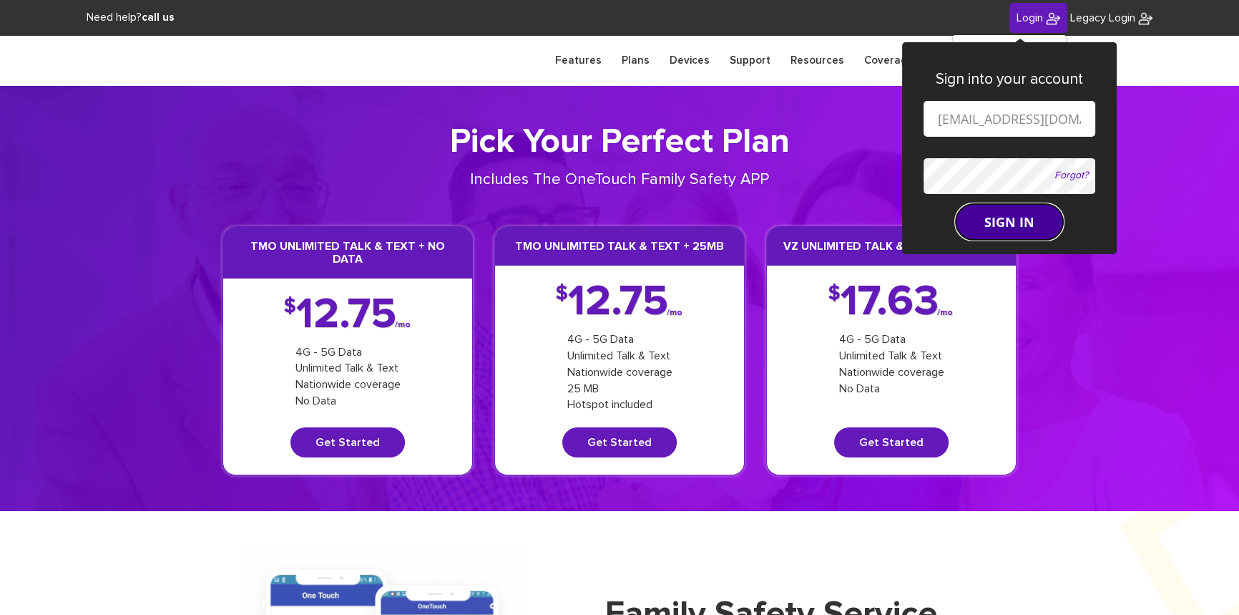
click at [987, 228] on button "SIGN IN" at bounding box center [1009, 222] width 107 height 36
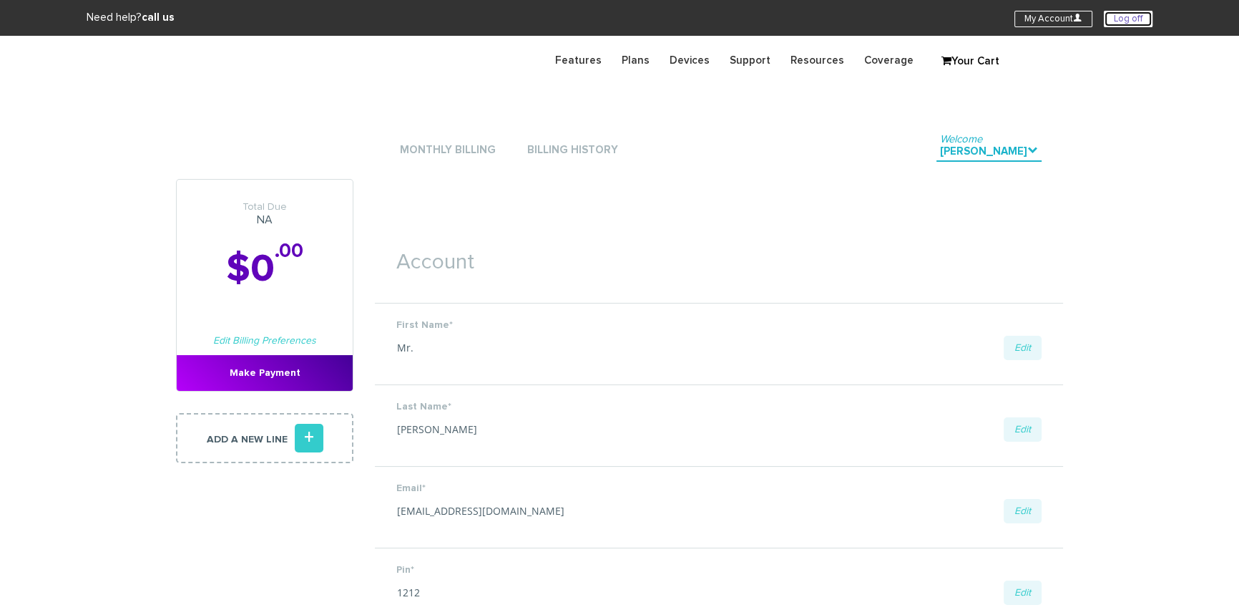
click at [1119, 19] on link "Log off" at bounding box center [1128, 19] width 49 height 16
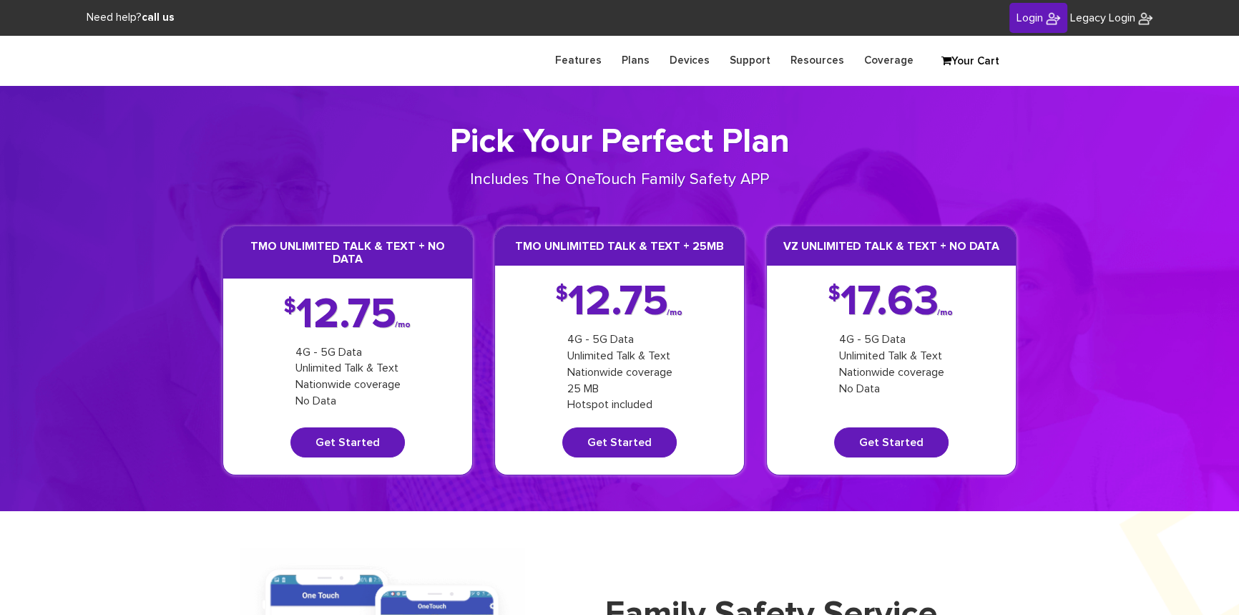
click at [1036, 24] on link "Login" at bounding box center [1039, 18] width 58 height 31
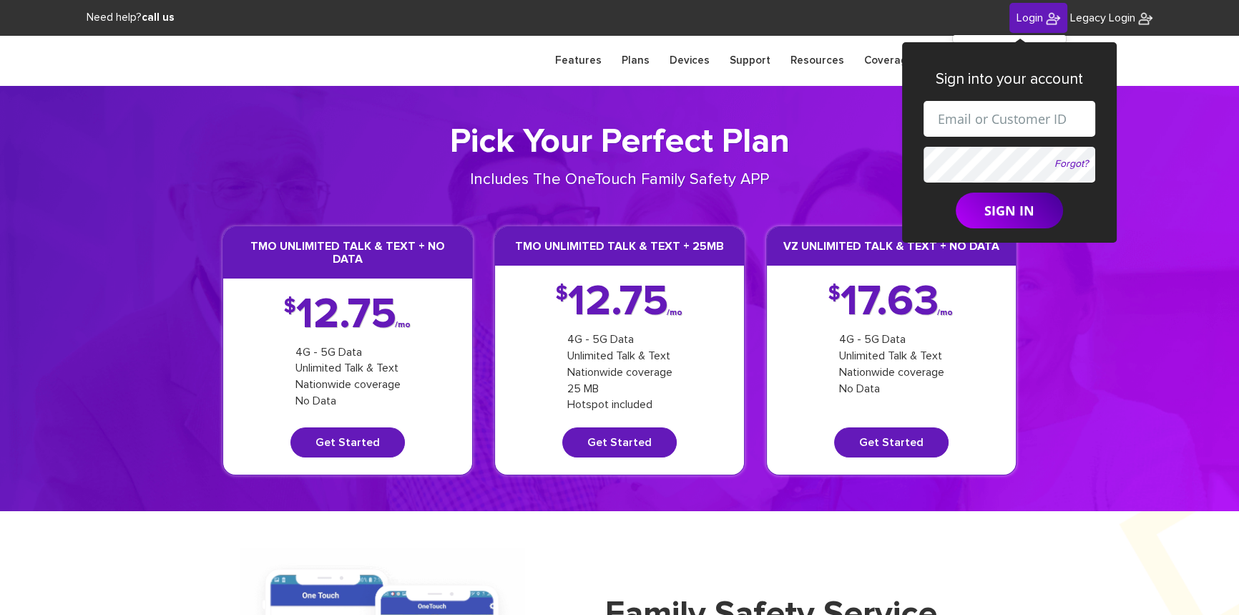
click at [1000, 115] on input "text" at bounding box center [1010, 119] width 172 height 36
drag, startPoint x: 995, startPoint y: 119, endPoint x: 1002, endPoint y: 123, distance: 8.0
click at [1002, 123] on input "[EMAIL_ADDRESS][DOMAIN_NAME]" at bounding box center [1010, 119] width 172 height 36
paste input "[PHONE_NUMBER]"
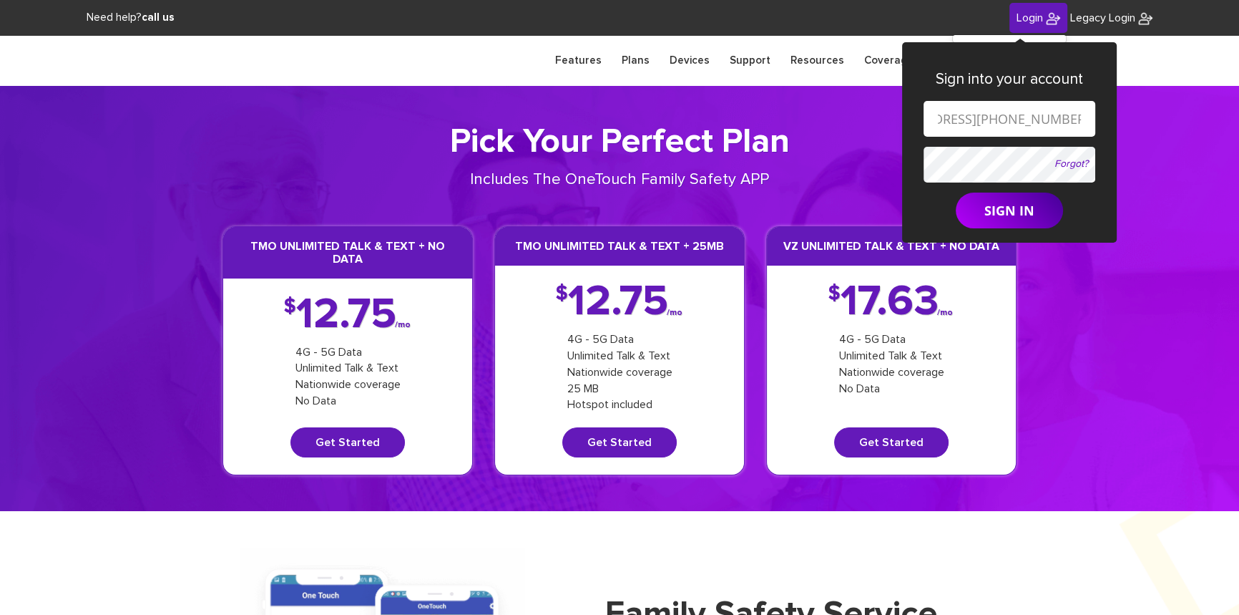
click at [957, 121] on input "[EMAIL_ADDRESS][PHONE_NUMBER][DOMAIN_NAME]" at bounding box center [1010, 119] width 172 height 36
click at [977, 119] on input "[EMAIL_ADDRESS][DOMAIN_NAME]" at bounding box center [1010, 119] width 172 height 36
type input "[EMAIL_ADDRESS][DOMAIN_NAME]"
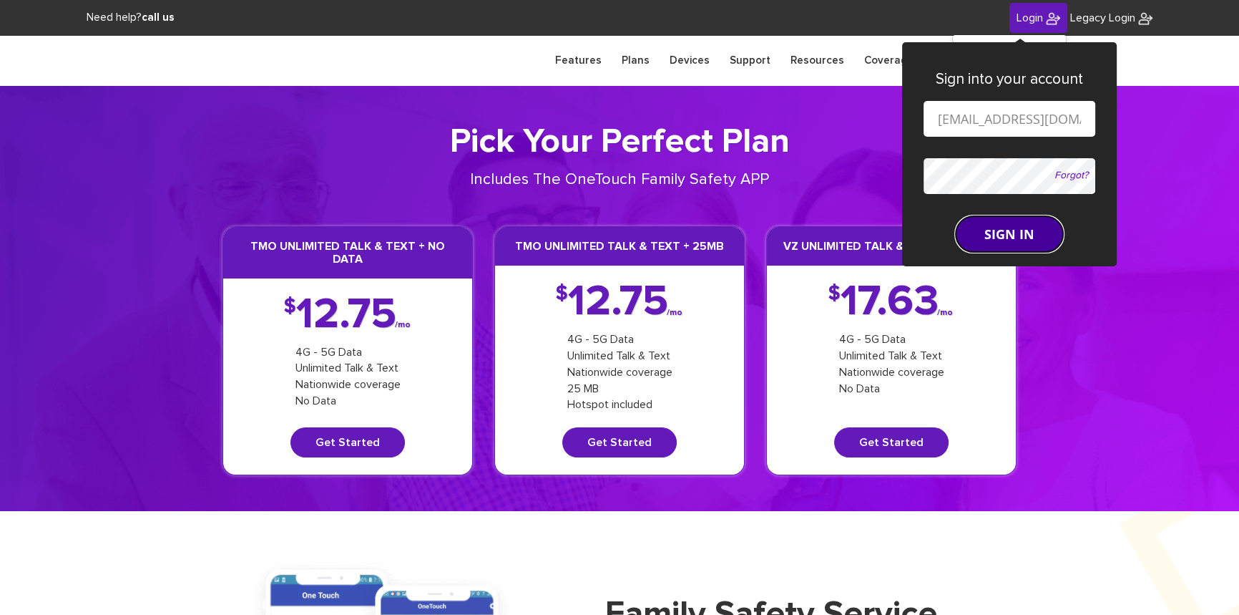
click at [992, 214] on form "[EMAIL_ADDRESS][DOMAIN_NAME] Forgot? SIGN IN" at bounding box center [1010, 176] width 172 height 151
click at [992, 236] on button "SIGN IN" at bounding box center [1009, 234] width 107 height 36
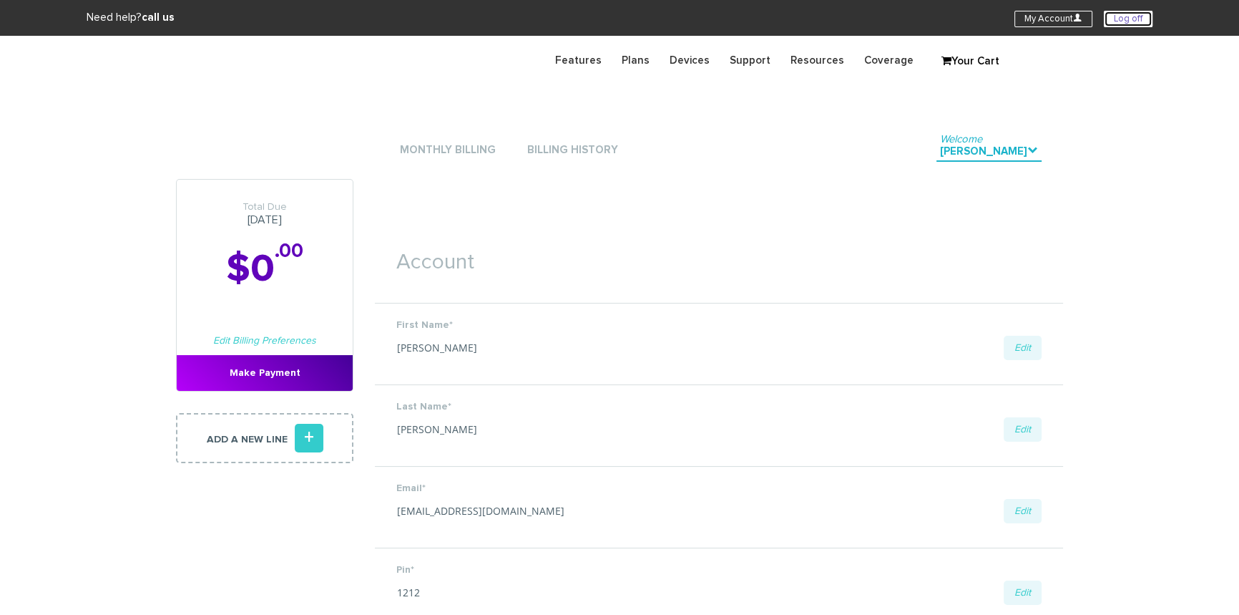
click at [1129, 17] on link "Log off" at bounding box center [1128, 19] width 49 height 16
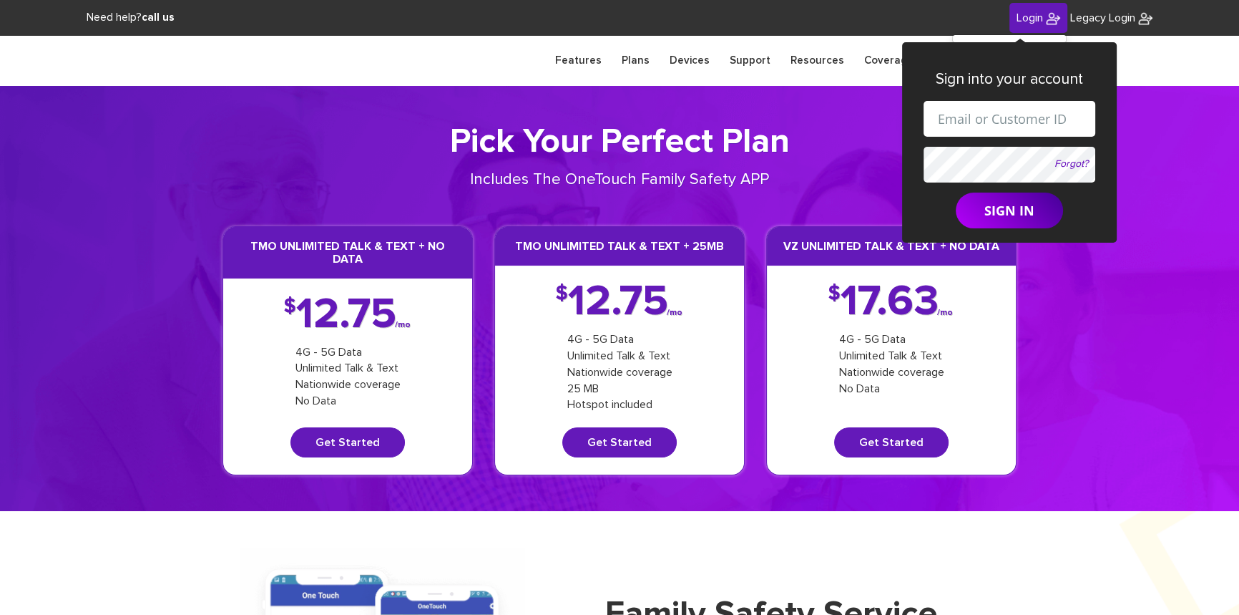
click at [1012, 24] on link "Login" at bounding box center [1039, 18] width 58 height 31
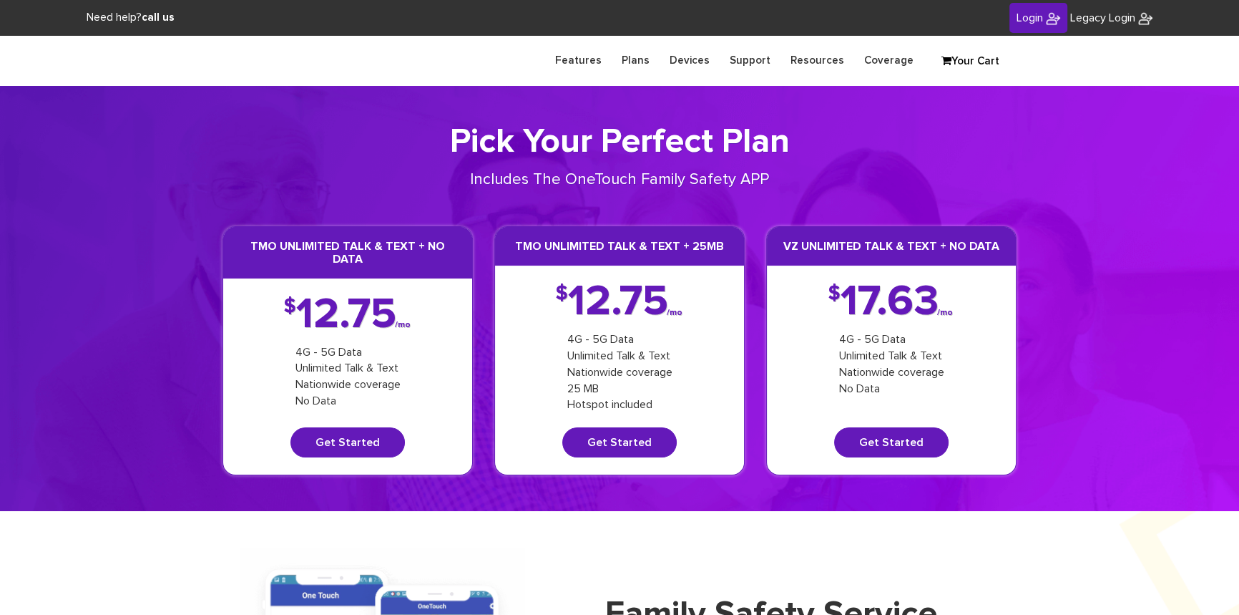
click at [1027, 24] on link "Login" at bounding box center [1039, 18] width 58 height 31
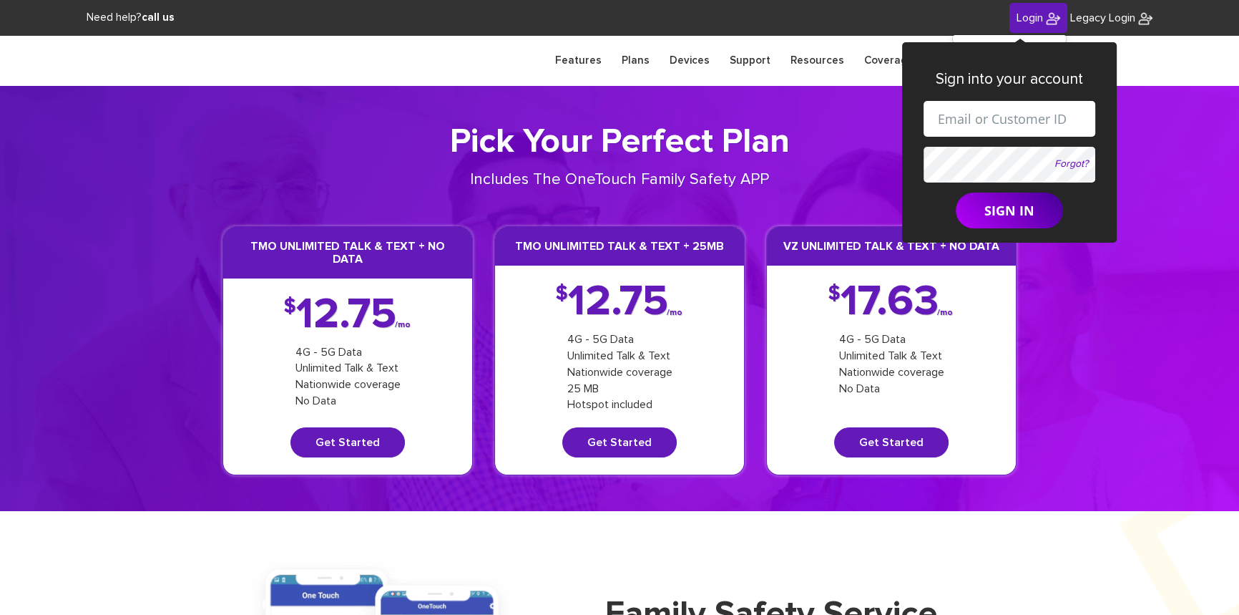
click at [994, 114] on input "text" at bounding box center [1010, 119] width 172 height 36
type input "[EMAIL_ADDRESS][DOMAIN_NAME]"
click at [1000, 124] on input "[EMAIL_ADDRESS][DOMAIN_NAME]" at bounding box center [1010, 119] width 172 height 36
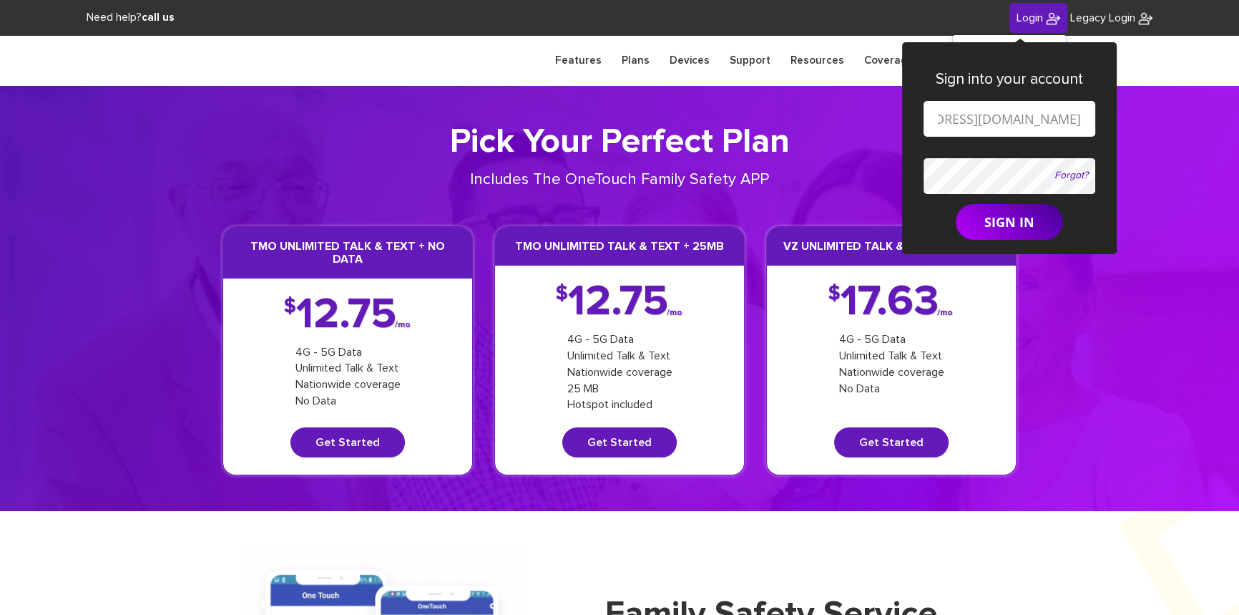
scroll to position [0, 0]
click at [984, 219] on button "SIGN IN" at bounding box center [1009, 222] width 107 height 36
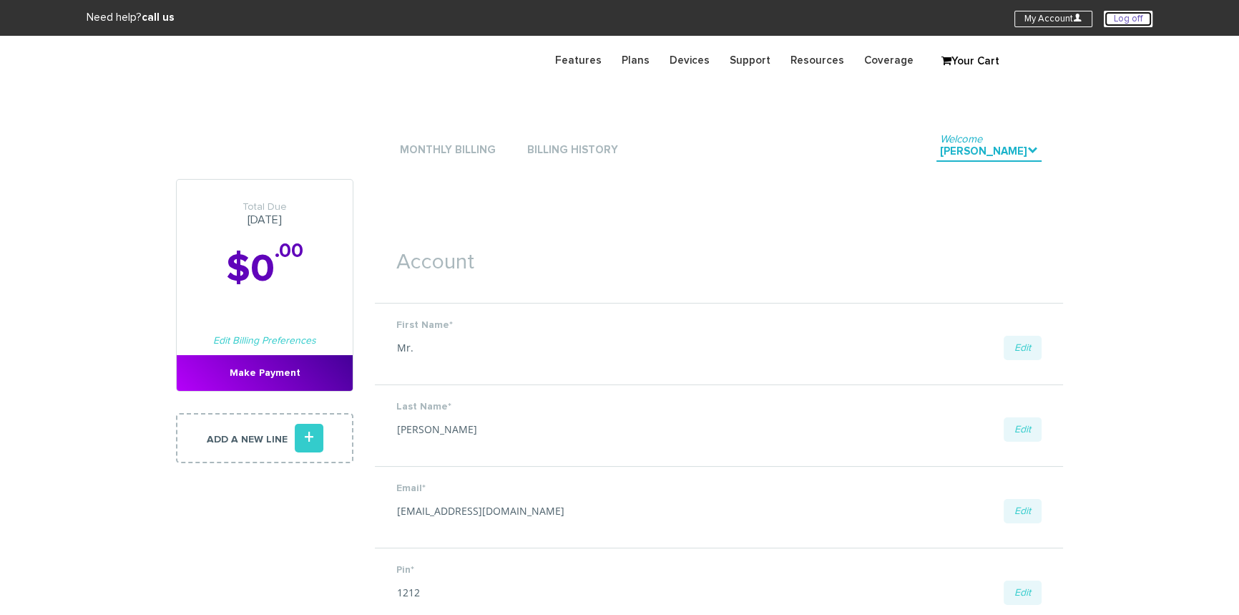
click at [1128, 15] on link "Log off" at bounding box center [1128, 19] width 49 height 16
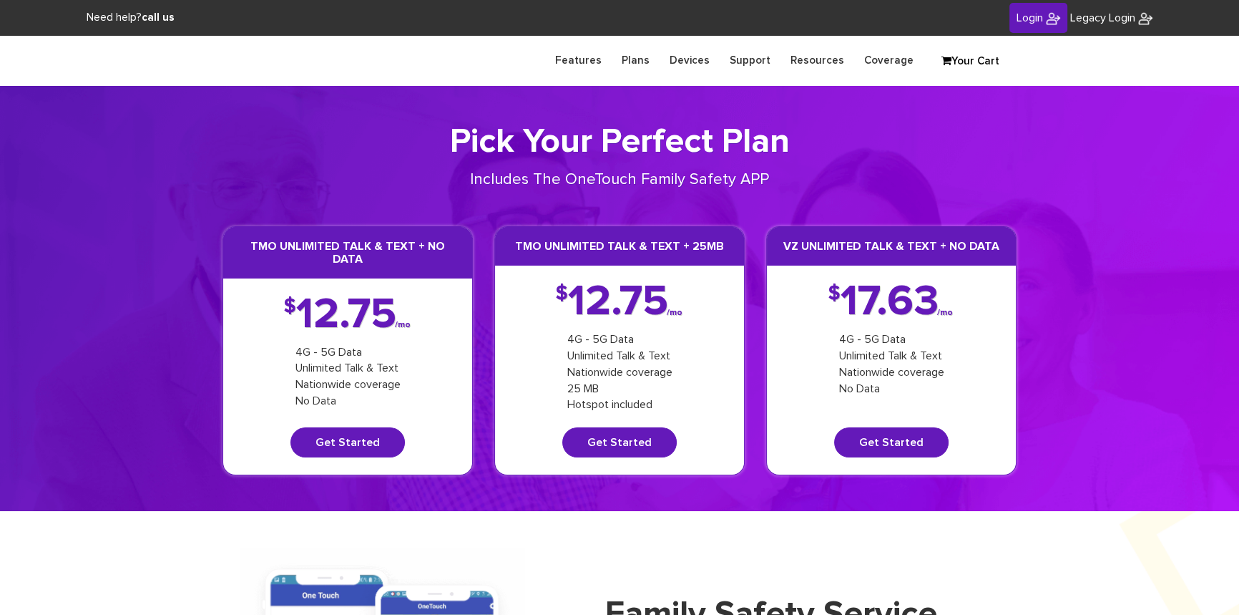
click at [1057, 14] on link "Login" at bounding box center [1039, 18] width 58 height 31
click at [0, 0] on input "text" at bounding box center [0, 0] width 0 height 0
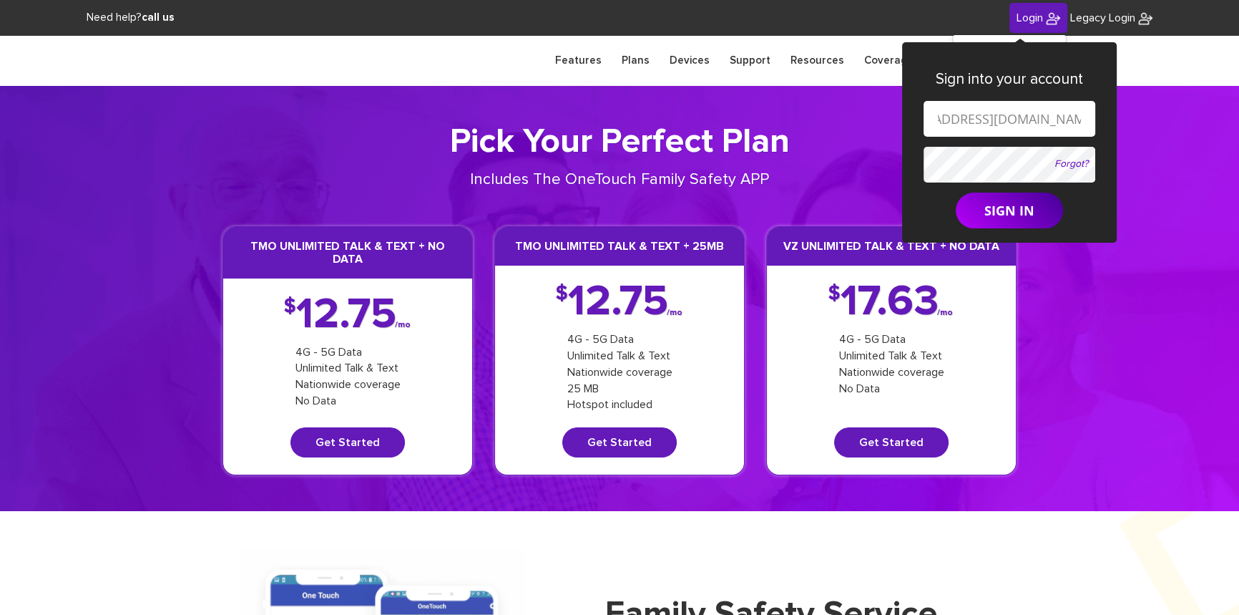
scroll to position [0, 68]
click at [1001, 122] on input "shgy9700+9142179266@gmail.com" at bounding box center [1010, 119] width 172 height 36
paste input "845-608-7732"
click at [954, 119] on input "shgy9700+845-608-7732@gmail.com" at bounding box center [1010, 119] width 172 height 36
click at [977, 119] on input "shgy9700+845608-7732@gmail.com" at bounding box center [1010, 119] width 172 height 36
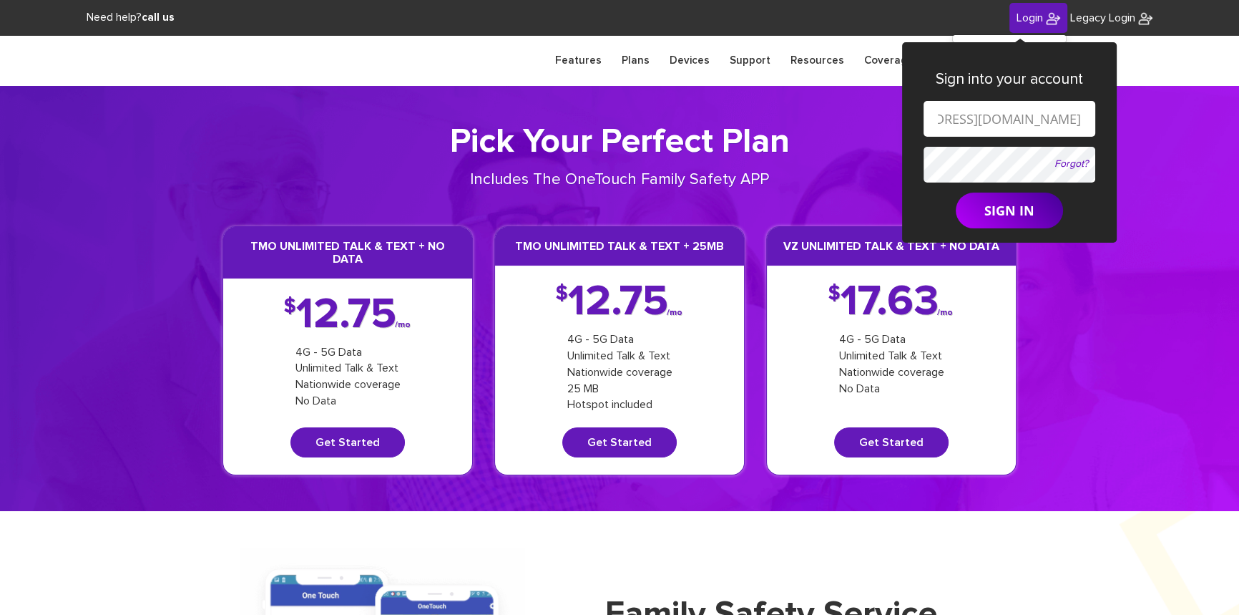
type input "shgy9700+8456087732@gmail.com"
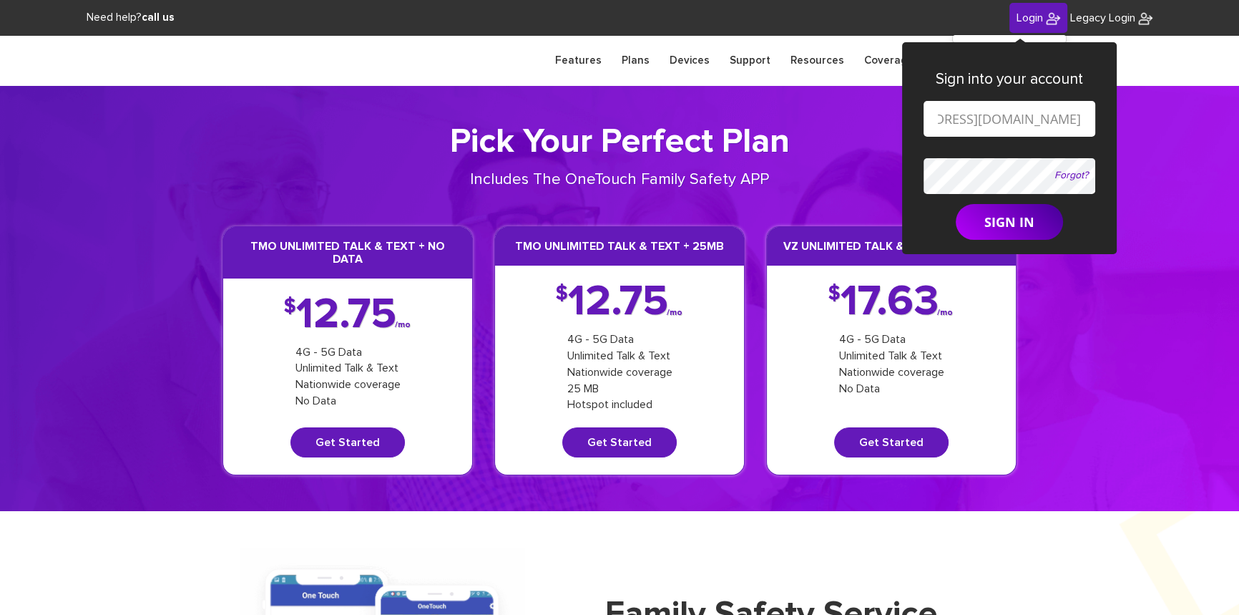
click at [980, 154] on form "shgy9700+8456087732@gmail.com Forgot? SIGN IN" at bounding box center [1010, 171] width 172 height 140
click at [990, 214] on form "shgy9700+8456087732@gmail.com Forgot? SIGN IN" at bounding box center [1010, 171] width 172 height 140
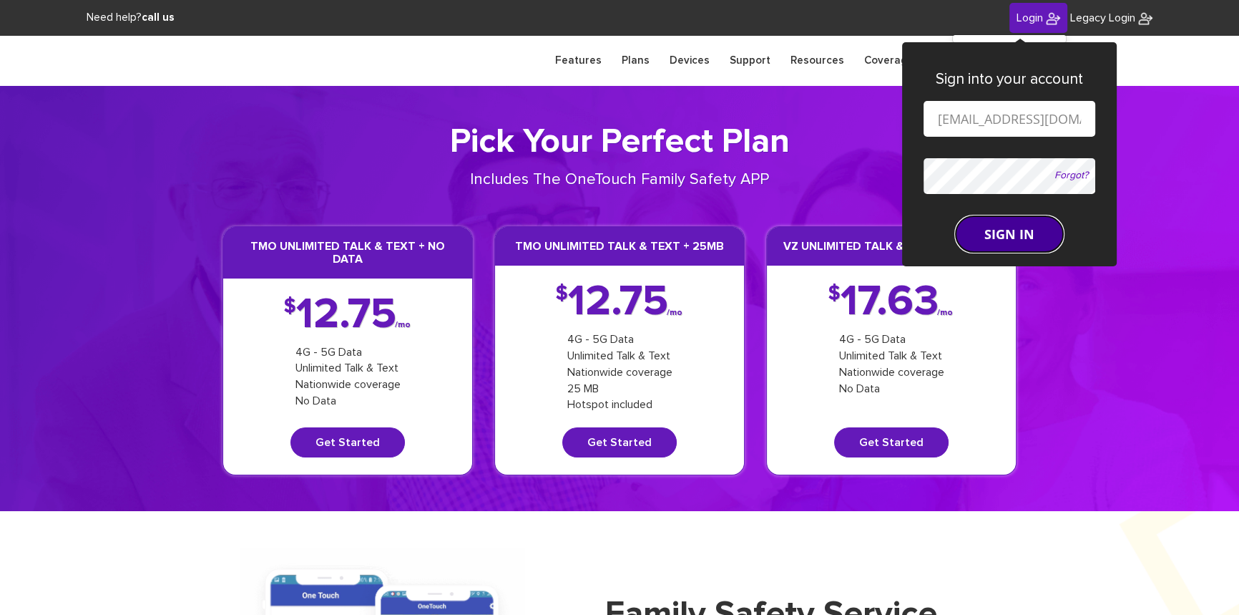
click at [992, 229] on button "SIGN IN" at bounding box center [1009, 234] width 107 height 36
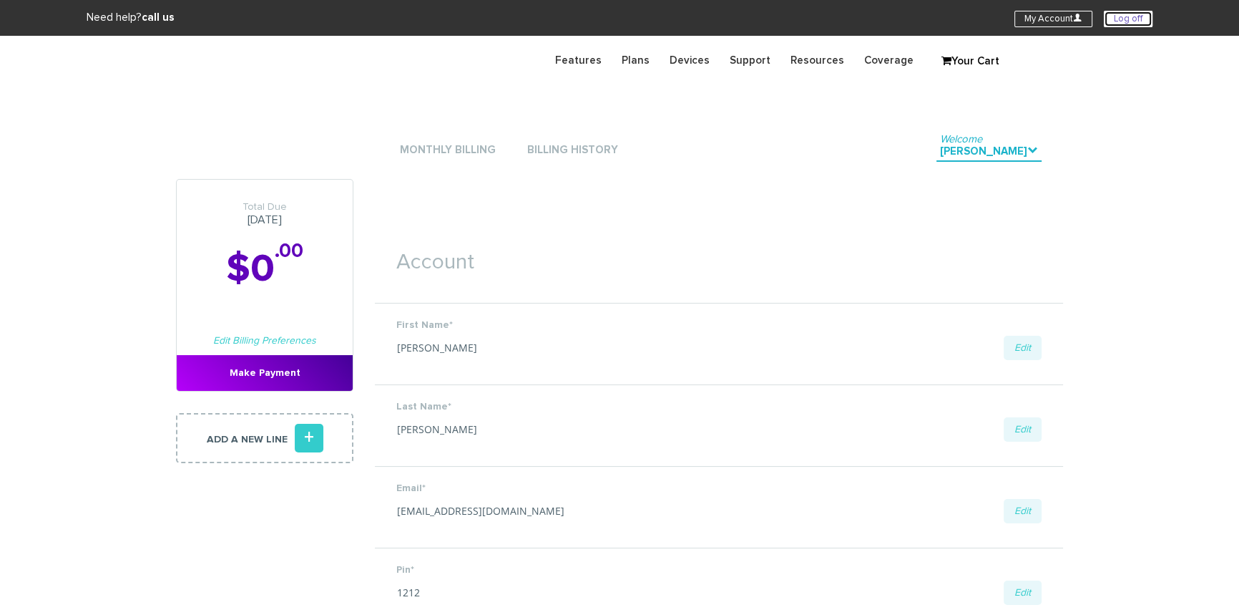
click at [1127, 23] on link "Log off" at bounding box center [1128, 19] width 49 height 16
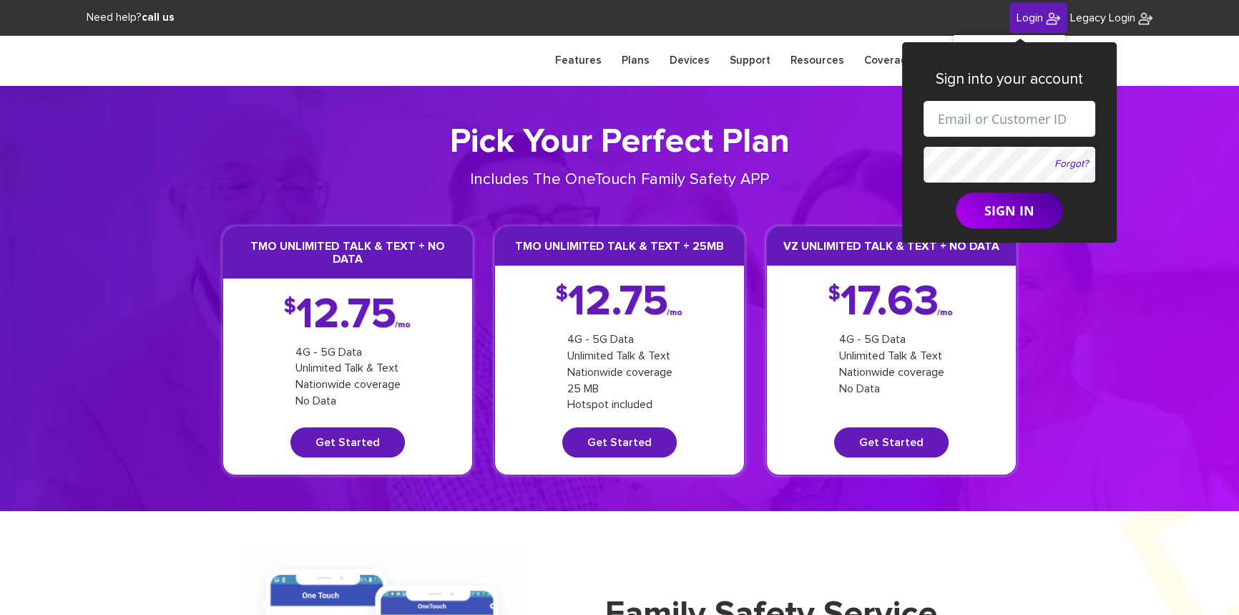
click at [971, 122] on input "text" at bounding box center [1010, 119] width 172 height 36
drag, startPoint x: 999, startPoint y: 122, endPoint x: 1006, endPoint y: 118, distance: 8.0
click at [1006, 118] on input "[EMAIL_ADDRESS][DOMAIN_NAME]" at bounding box center [1010, 119] width 172 height 36
paste input "845 428 5227"
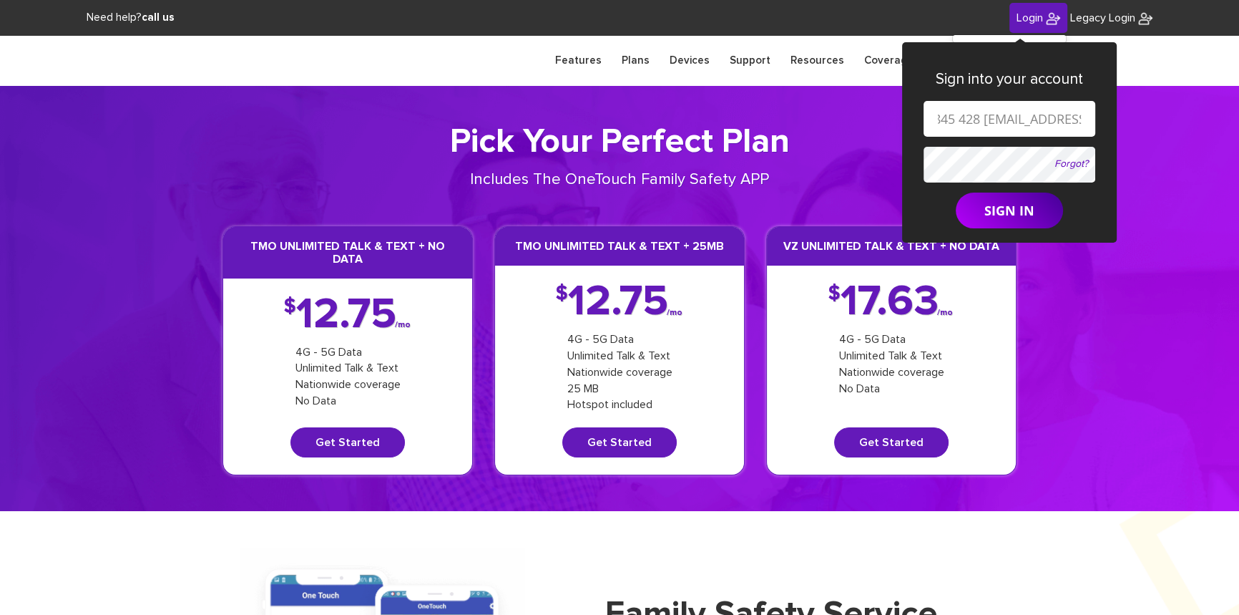
click at [955, 118] on input "shgy9700+845 428 5227@gmail.com" at bounding box center [1010, 119] width 172 height 36
click at [976, 117] on input "shgy9700+845428 5227@gmail.com" at bounding box center [1010, 119] width 172 height 36
type input "shgy9700+8454285227@gmail.com"
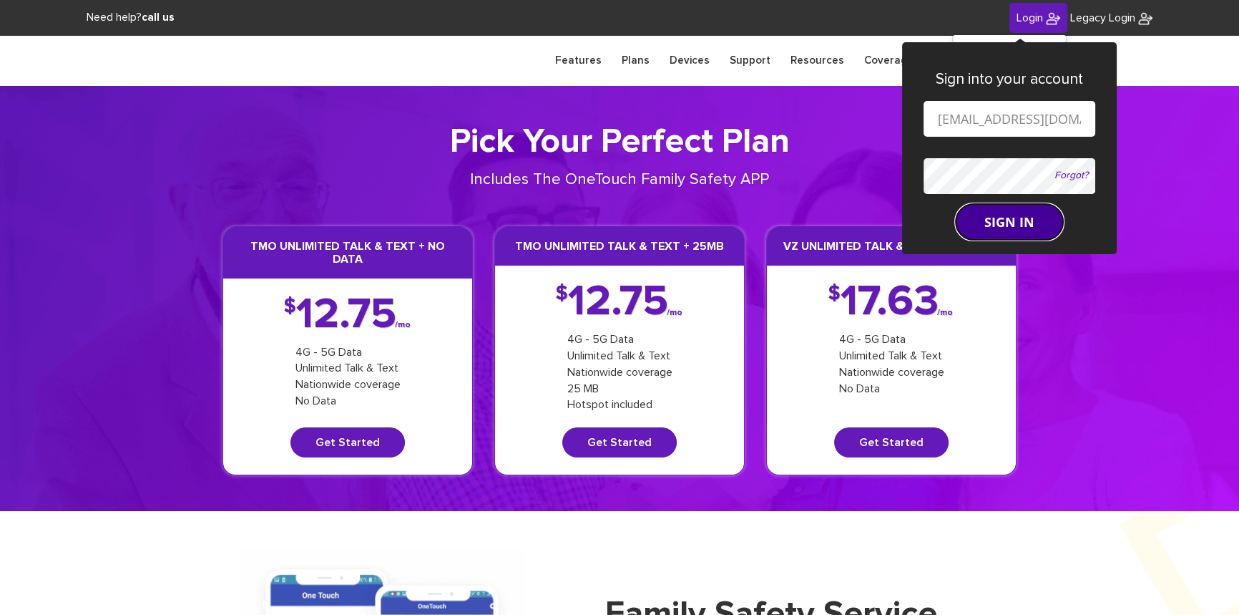
click at [992, 225] on button "SIGN IN" at bounding box center [1009, 222] width 107 height 36
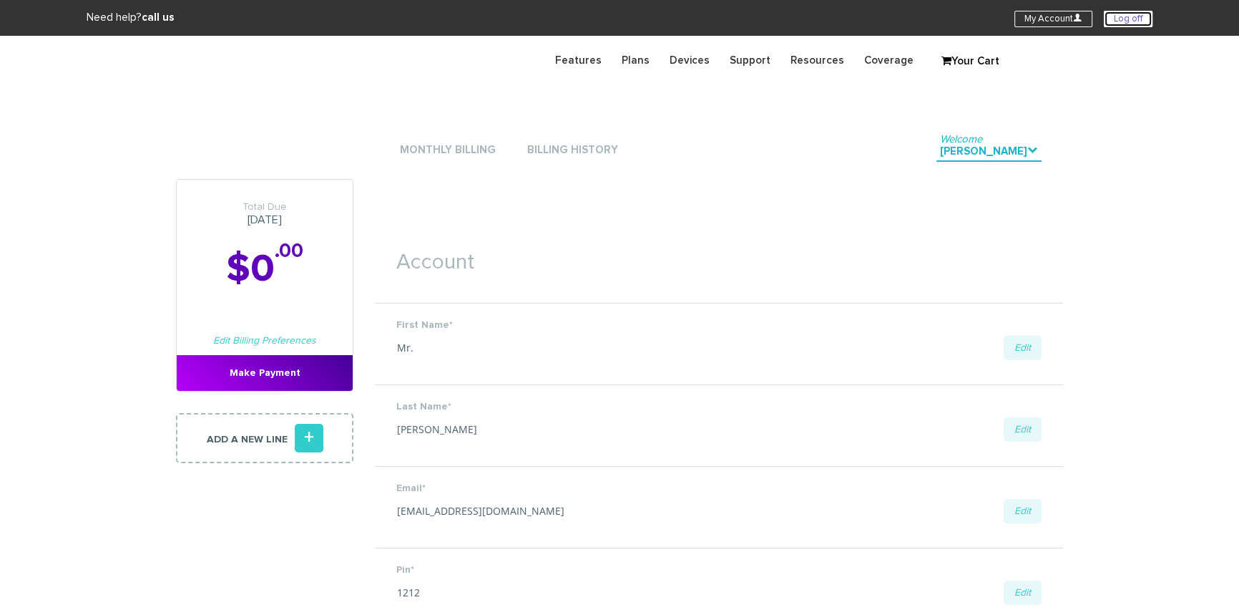
click at [1123, 19] on link "Log off" at bounding box center [1128, 19] width 49 height 16
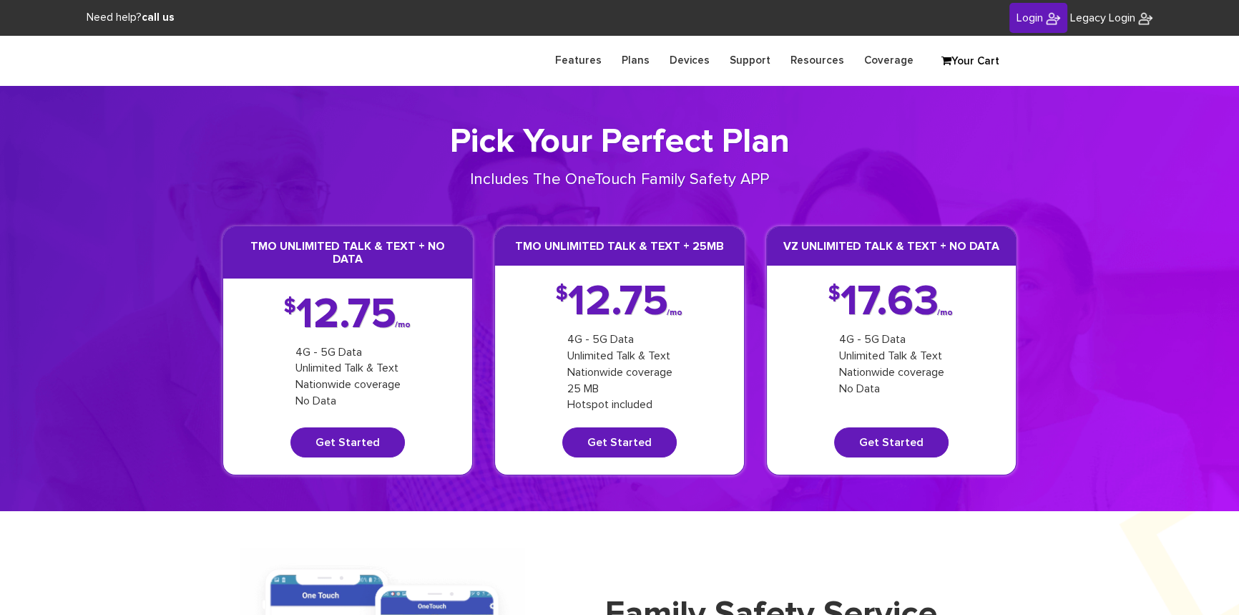
click at [1025, 14] on span "Login" at bounding box center [1030, 17] width 26 height 11
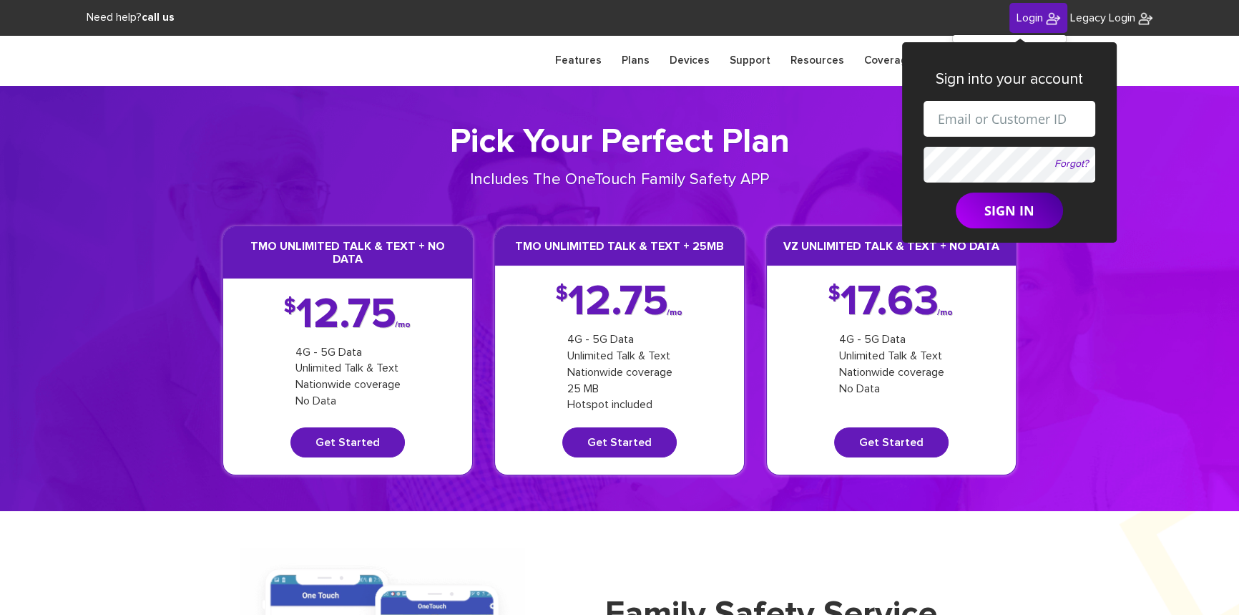
click at [977, 124] on input "text" at bounding box center [1010, 119] width 172 height 36
paste input "[PHONE_NUMBER]"
type input "[PHONE_NUMBER]"
drag, startPoint x: 1017, startPoint y: 118, endPoint x: 912, endPoint y: 122, distance: 105.3
click at [912, 122] on div "Sign into your account [PHONE_NUMBER] Forgot? SIGN IN" at bounding box center [1009, 142] width 215 height 200
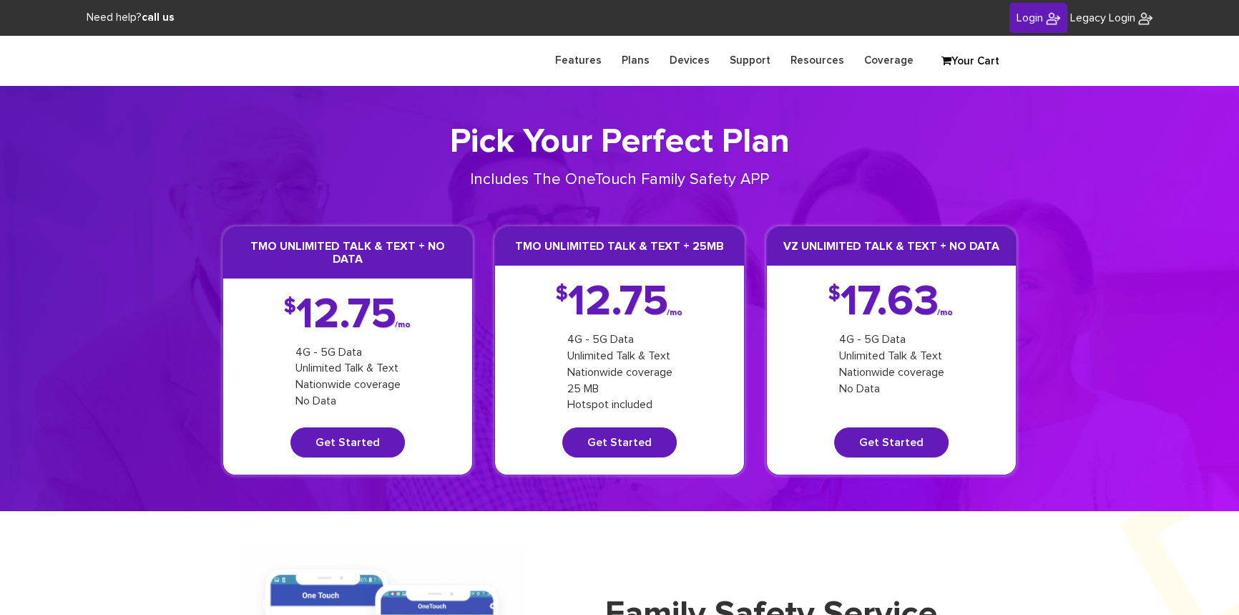
click at [1034, 21] on span "Login" at bounding box center [1030, 17] width 26 height 11
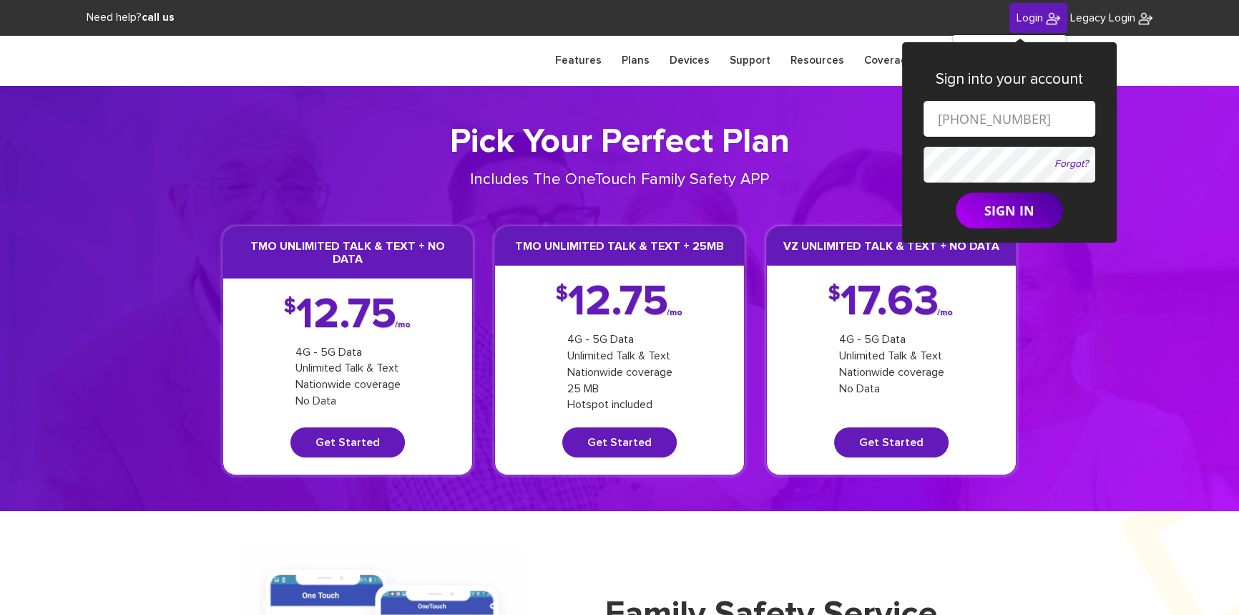
drag, startPoint x: 1042, startPoint y: 112, endPoint x: 894, endPoint y: 116, distance: 148.1
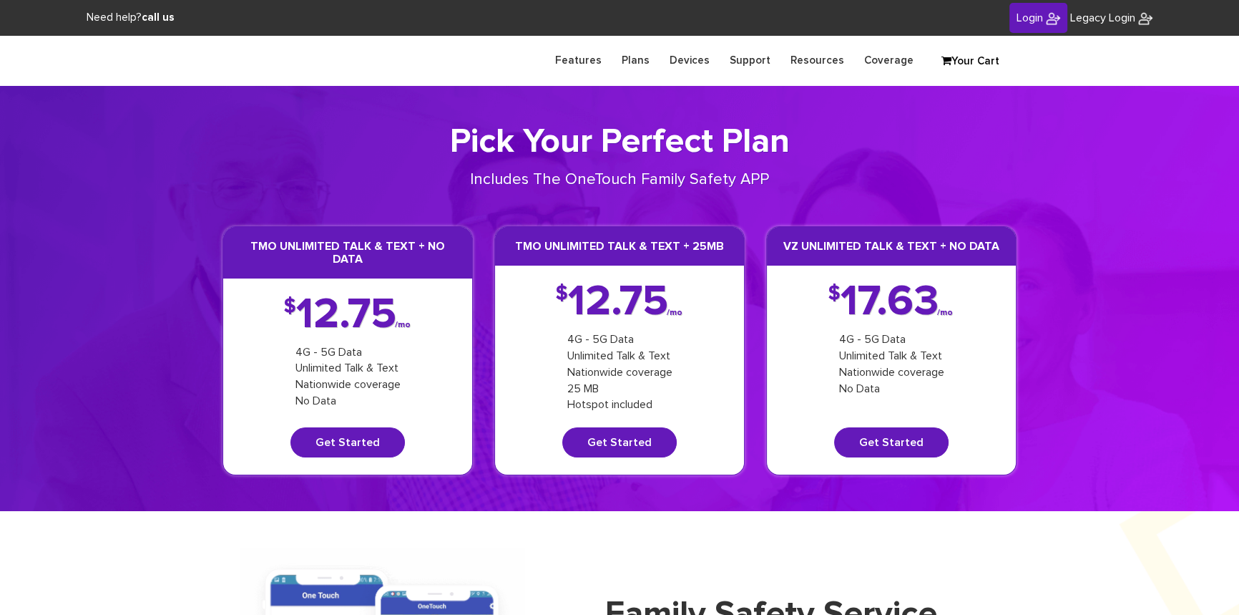
drag, startPoint x: 1032, startPoint y: 19, endPoint x: 1032, endPoint y: 91, distance: 71.5
click at [1032, 24] on link "Login" at bounding box center [1039, 18] width 58 height 31
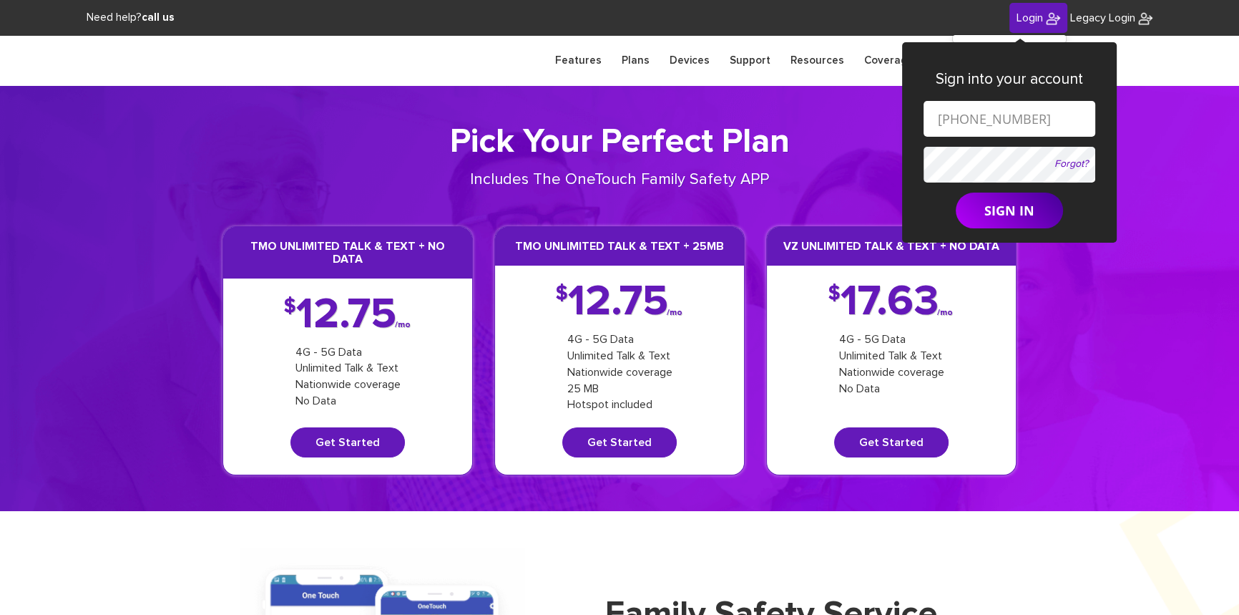
drag, startPoint x: 1020, startPoint y: 114, endPoint x: 928, endPoint y: 122, distance: 92.7
click at [928, 122] on input "[PHONE_NUMBER]" at bounding box center [1010, 119] width 172 height 36
click at [992, 122] on input "text" at bounding box center [1010, 119] width 172 height 36
drag, startPoint x: 997, startPoint y: 119, endPoint x: 1035, endPoint y: 122, distance: 37.3
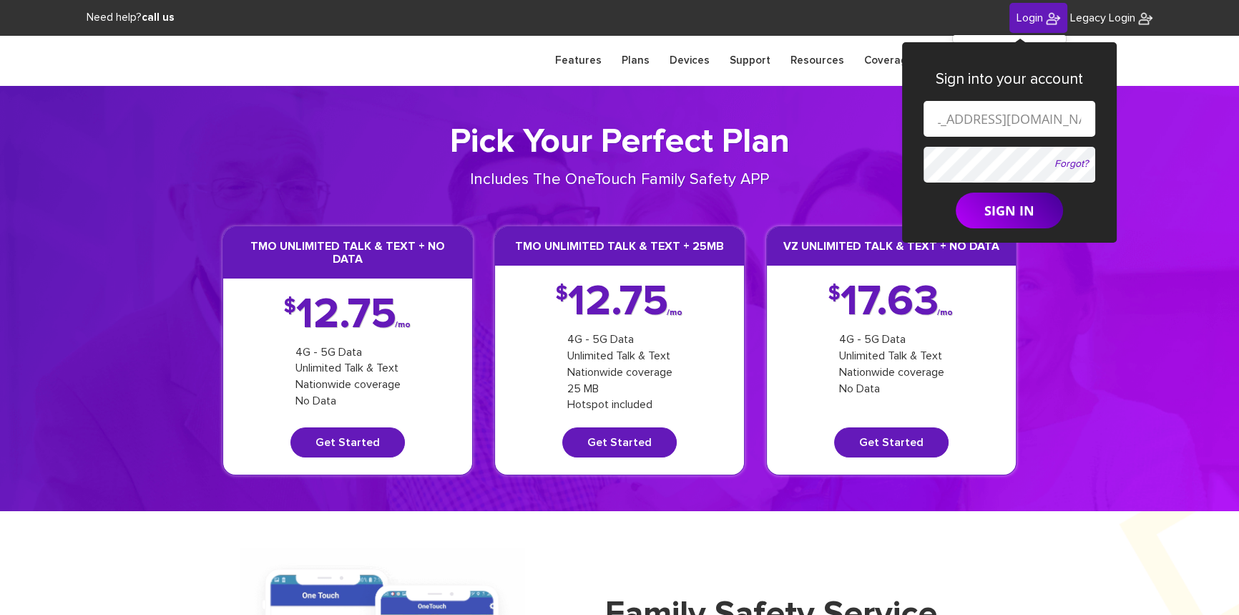
click at [1035, 122] on input "[EMAIL_ADDRESS][DOMAIN_NAME]" at bounding box center [1010, 119] width 172 height 36
paste input "[PHONE_NUMBER]"
click at [980, 119] on input "[EMAIL_ADDRESS][PHONE_NUMBER][DOMAIN_NAME]" at bounding box center [1010, 119] width 172 height 36
click at [984, 119] on input "[EMAIL_ADDRESS][PHONE_NUMBER][DOMAIN_NAME]" at bounding box center [1010, 119] width 172 height 36
click at [1008, 117] on input "shgy9700+845701-9668@gmail.com" at bounding box center [1010, 119] width 172 height 36
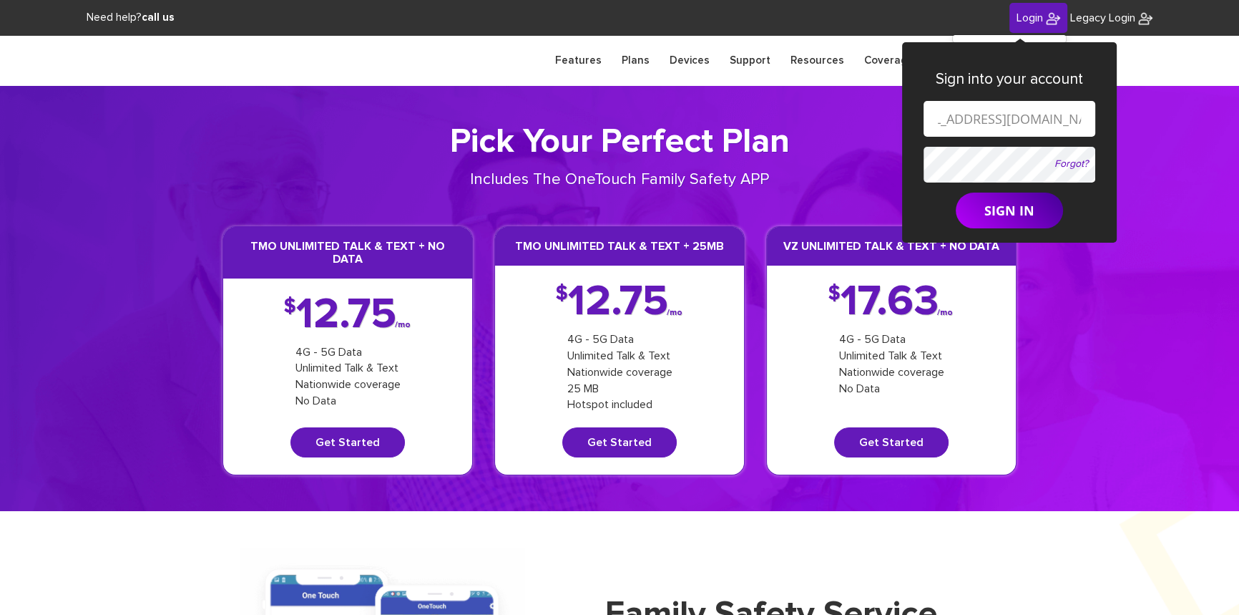
type input "[EMAIL_ADDRESS][DOMAIN_NAME]"
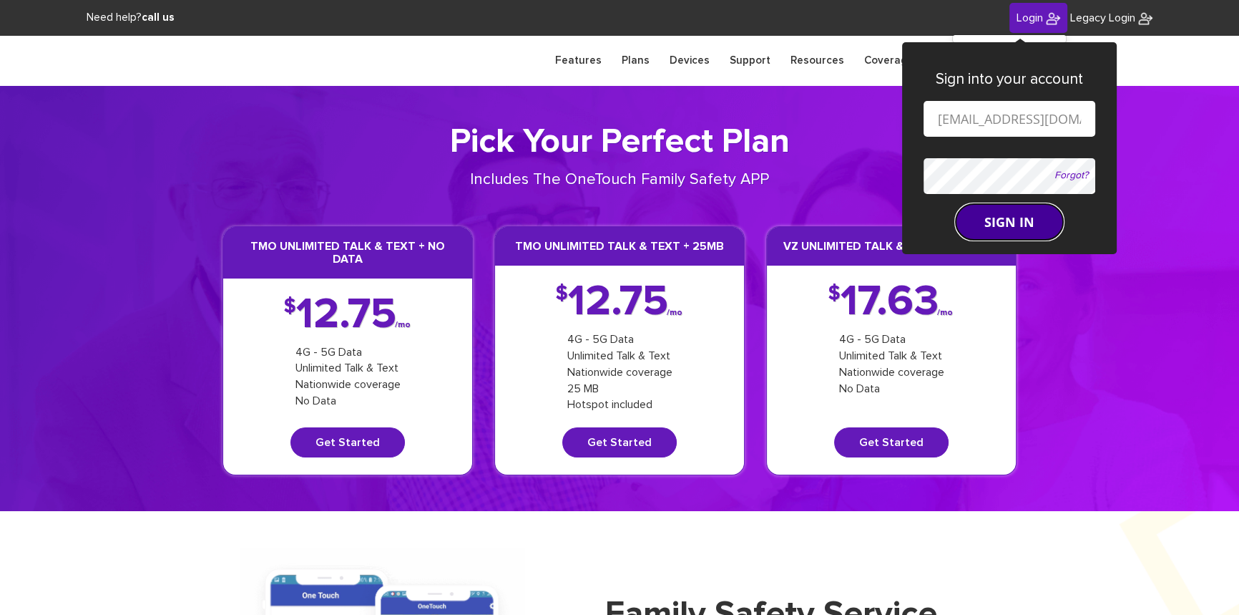
click at [1000, 218] on button "SIGN IN" at bounding box center [1009, 222] width 107 height 36
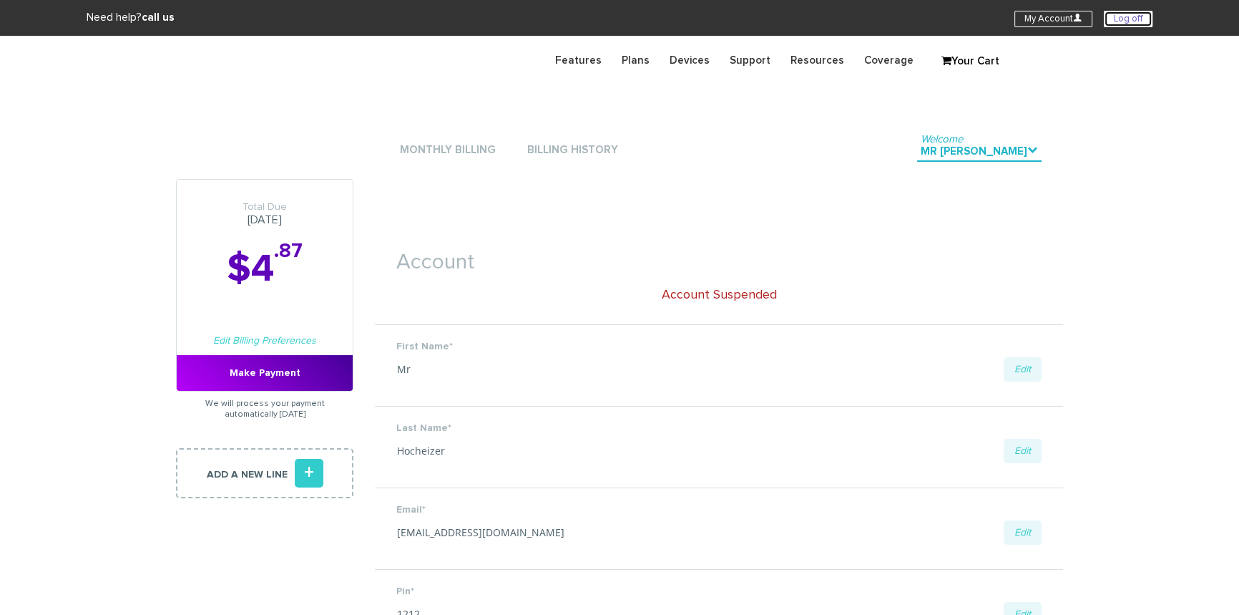
click at [1119, 17] on link "Log off" at bounding box center [1128, 19] width 49 height 16
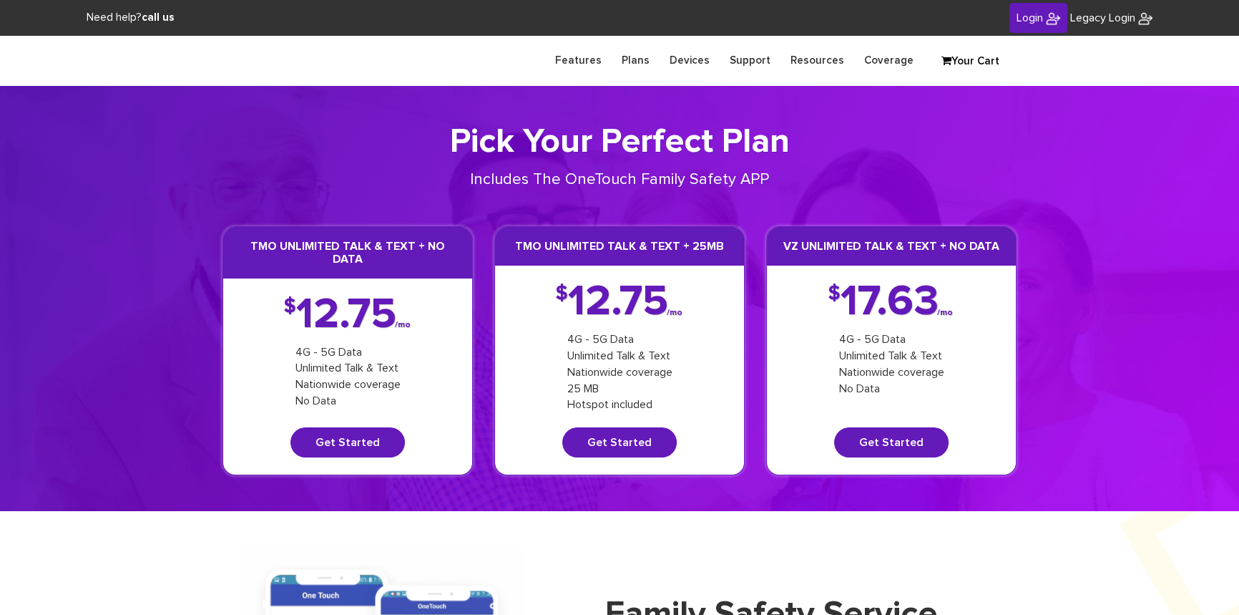
click at [1038, 26] on link "Login" at bounding box center [1039, 18] width 58 height 31
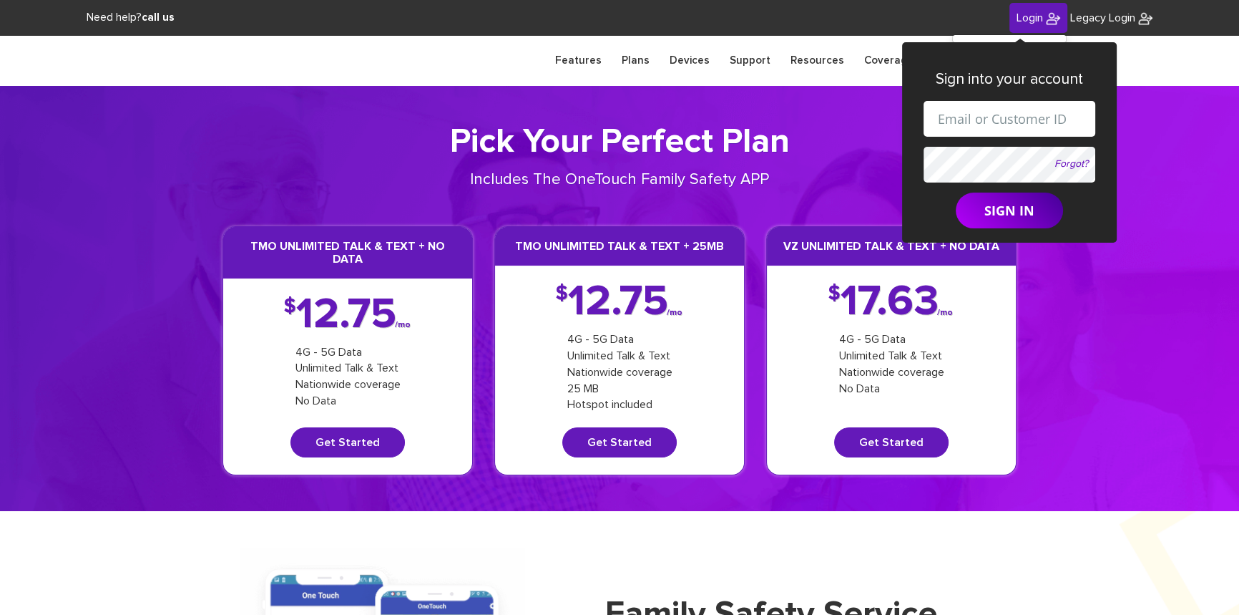
click at [956, 111] on input "text" at bounding box center [1010, 119] width 172 height 36
drag, startPoint x: 995, startPoint y: 119, endPoint x: 1002, endPoint y: 124, distance: 7.7
click at [1002, 124] on input "shgy9700+9142179266@gmail.com" at bounding box center [1010, 119] width 172 height 36
paste input "[PHONE_NUMBER]"
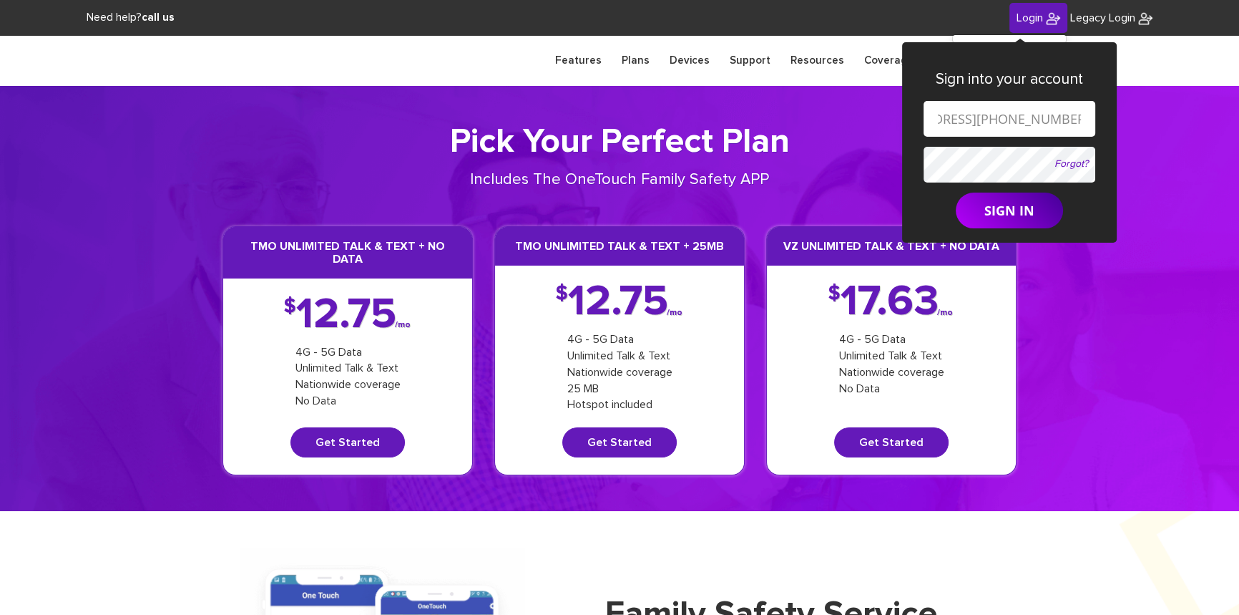
click at [954, 117] on input "shgy9700+845-828-3250@gmail.com" at bounding box center [1010, 119] width 172 height 36
click at [974, 119] on input "shgy9700+845828-3250@gmail.com" at bounding box center [1010, 119] width 172 height 36
type input "shgy9700+8458283250@gmail.com"
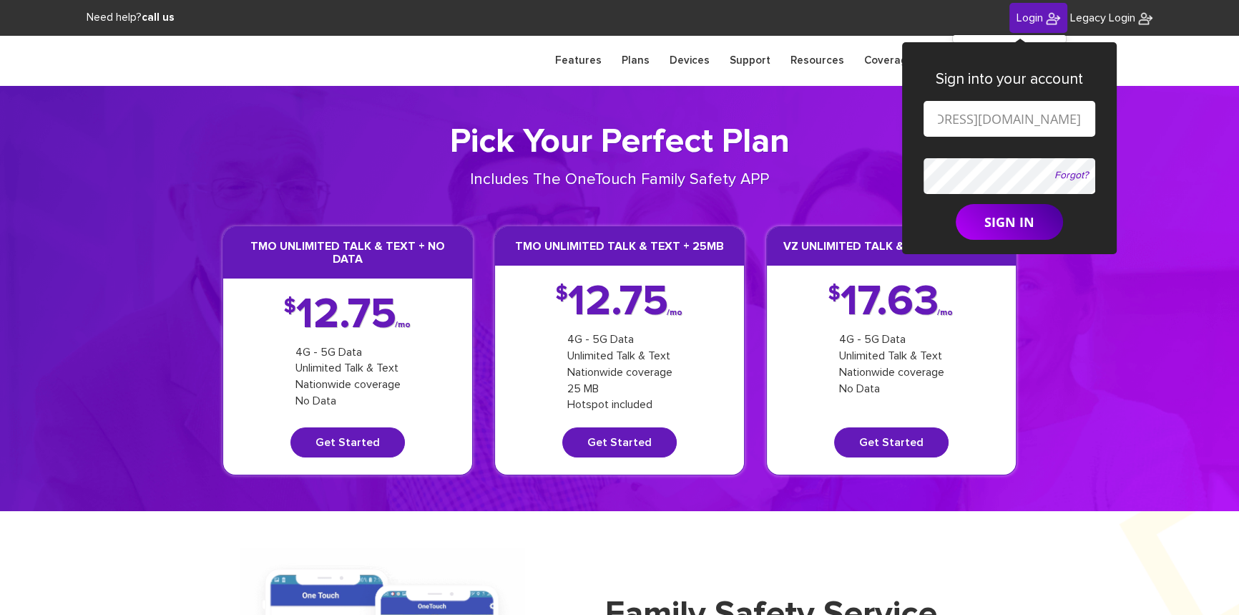
scroll to position [0, 0]
click at [996, 211] on form "shgy9700+8458283250@gmail.com Forgot? SIGN IN" at bounding box center [1010, 171] width 172 height 140
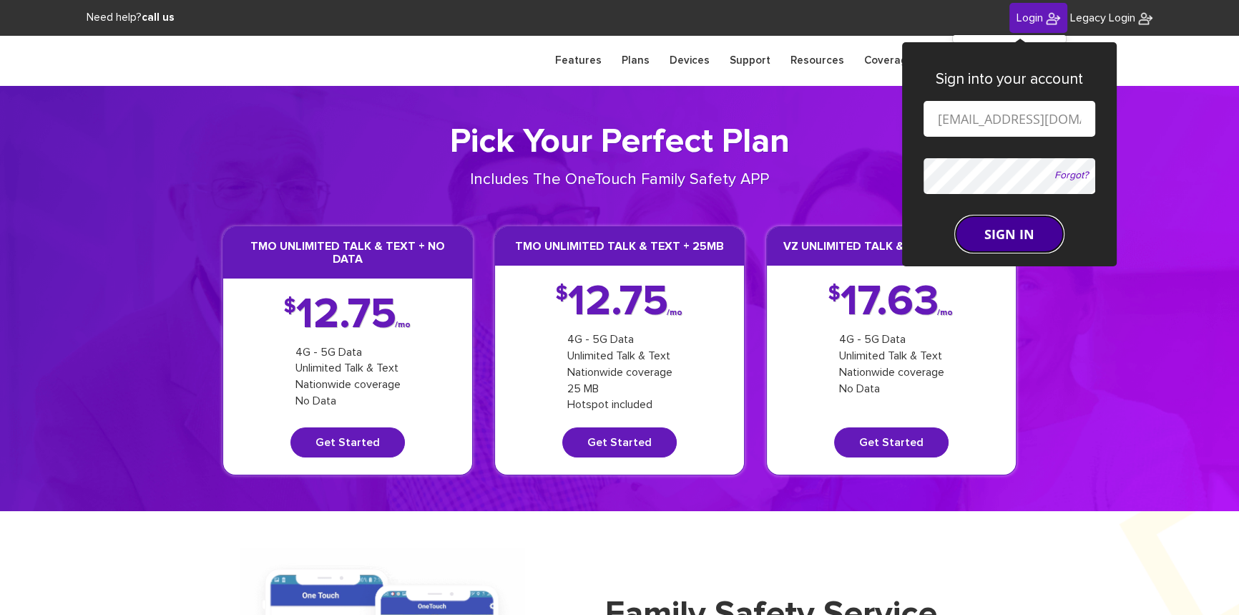
click at [999, 224] on button "SIGN IN" at bounding box center [1009, 234] width 107 height 36
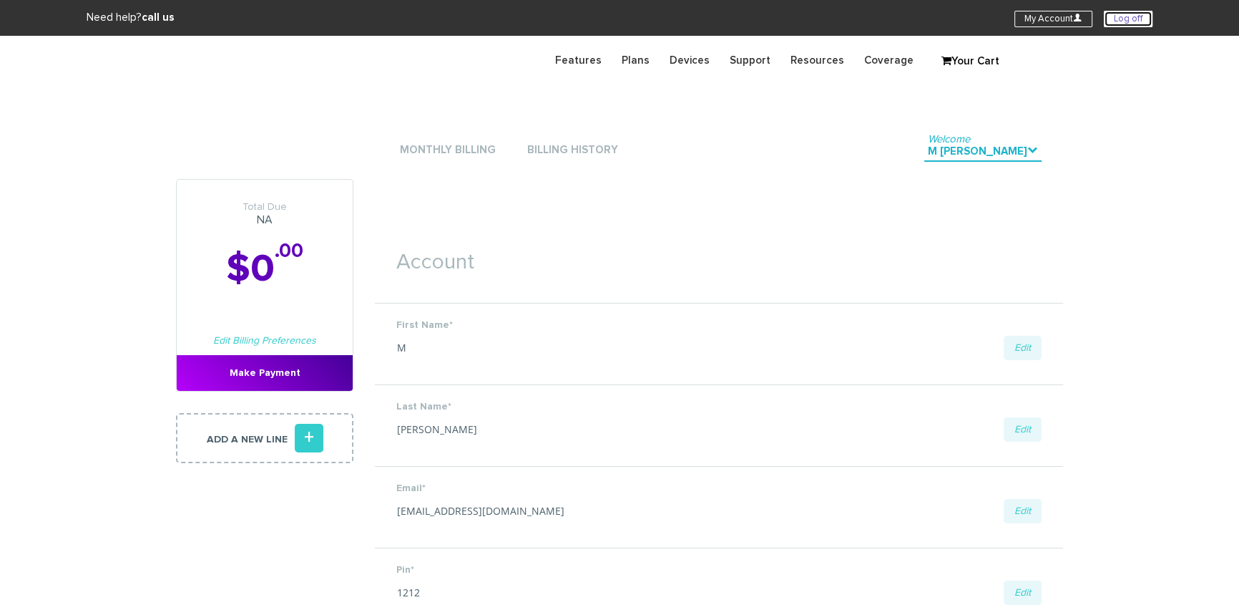
click at [1113, 14] on link "Log off" at bounding box center [1128, 19] width 49 height 16
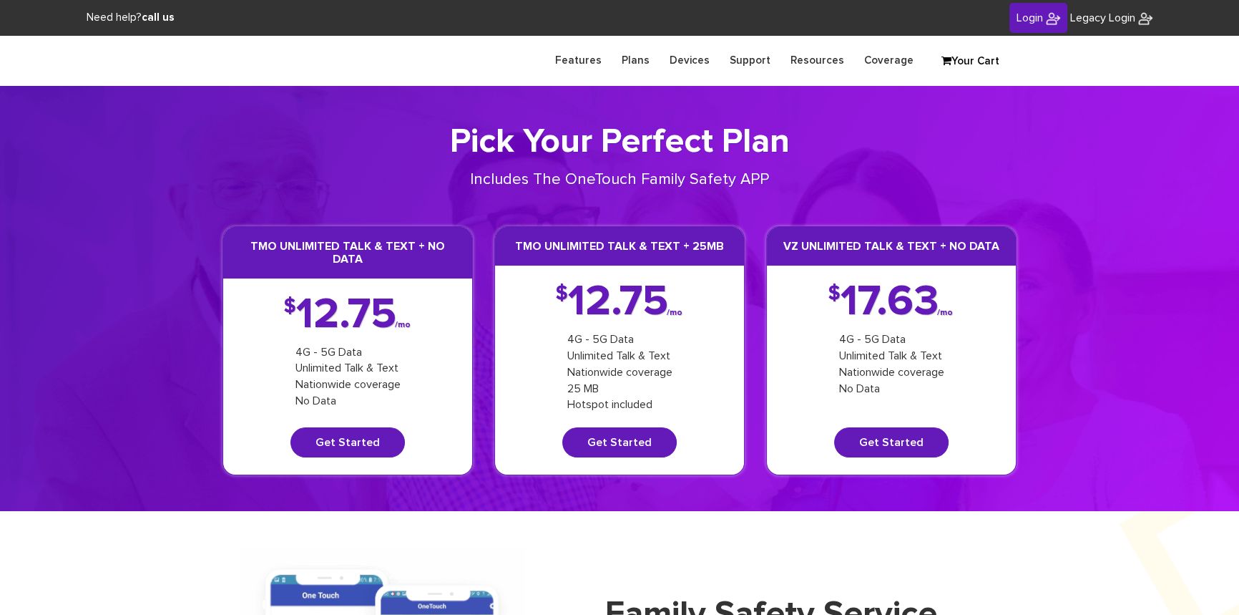
click at [1027, 21] on span "Login" at bounding box center [1030, 17] width 26 height 11
click at [0, 0] on input "text" at bounding box center [0, 0] width 0 height 0
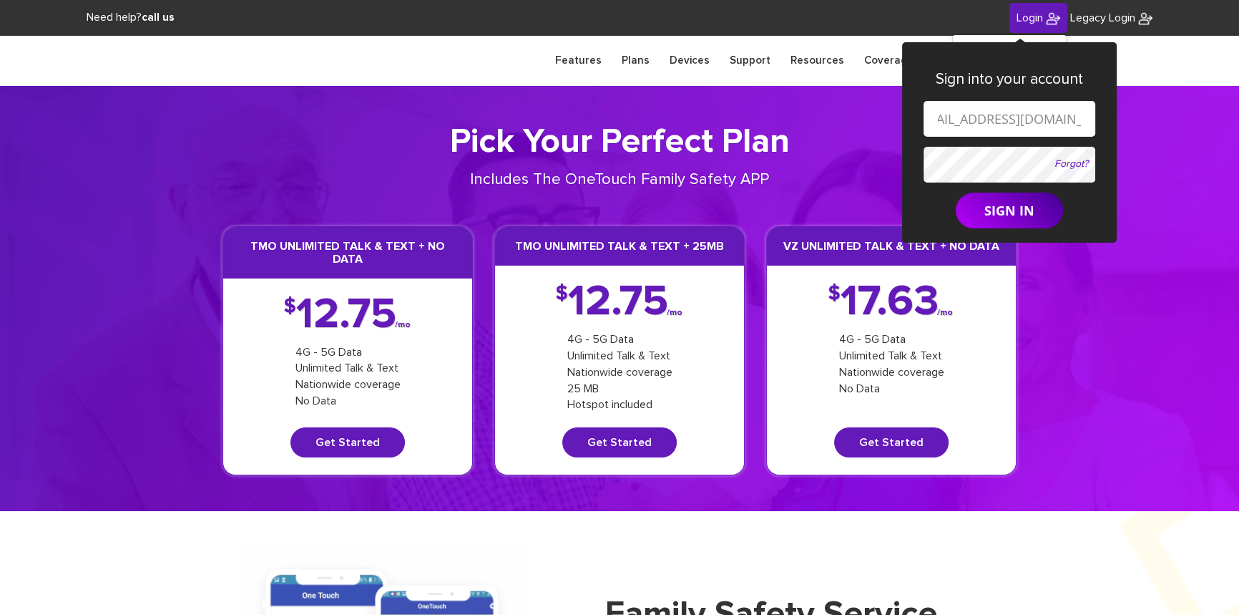
scroll to position [0, 68]
click at [1002, 119] on input "[EMAIL_ADDRESS][DOMAIN_NAME]" at bounding box center [1010, 119] width 172 height 36
paste input "845-376-9614"
click at [954, 121] on input "shgy9700+845-376-9614@gmail.com" at bounding box center [1010, 119] width 172 height 36
click at [979, 117] on input "shgy9700+845376-9614@gmail.com" at bounding box center [1010, 119] width 172 height 36
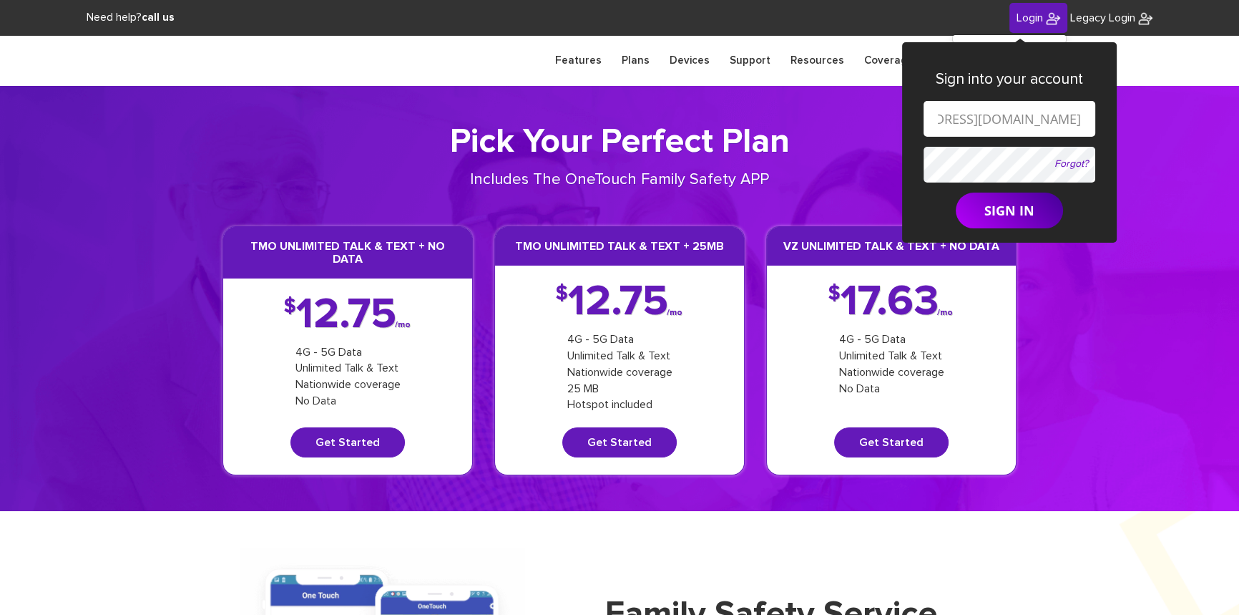
type input "shgy9700+8453769614@gmail.com"
click at [978, 157] on form "shgy9700+8453769614@gmail.com Forgot? SIGN IN" at bounding box center [1010, 164] width 172 height 127
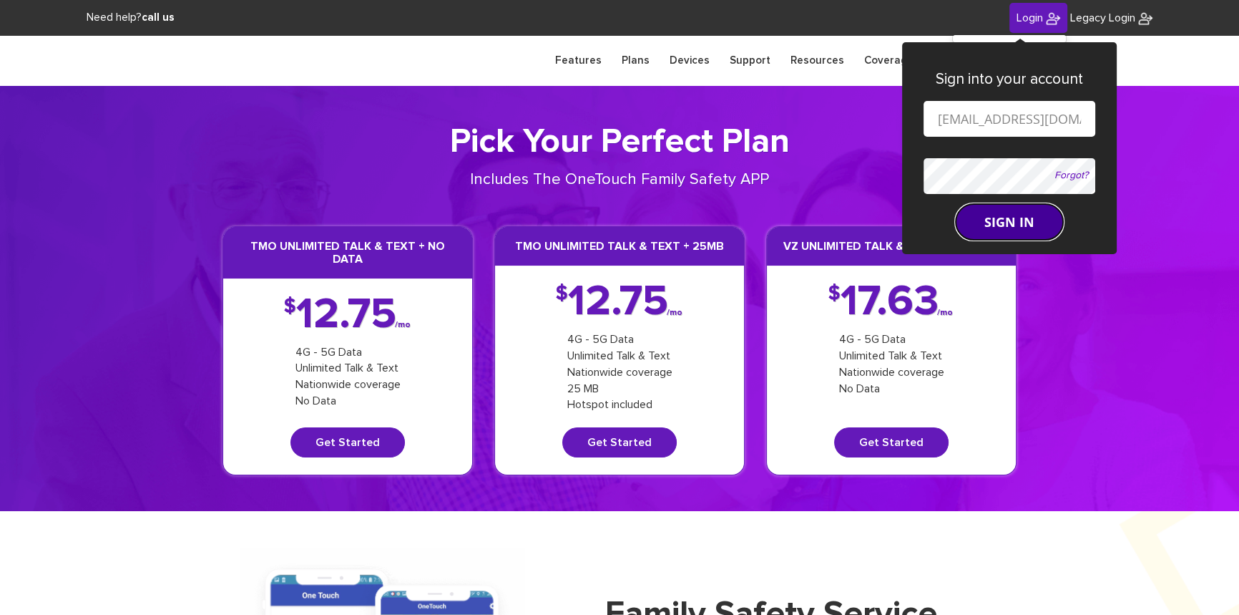
click at [986, 215] on button "SIGN IN" at bounding box center [1009, 222] width 107 height 36
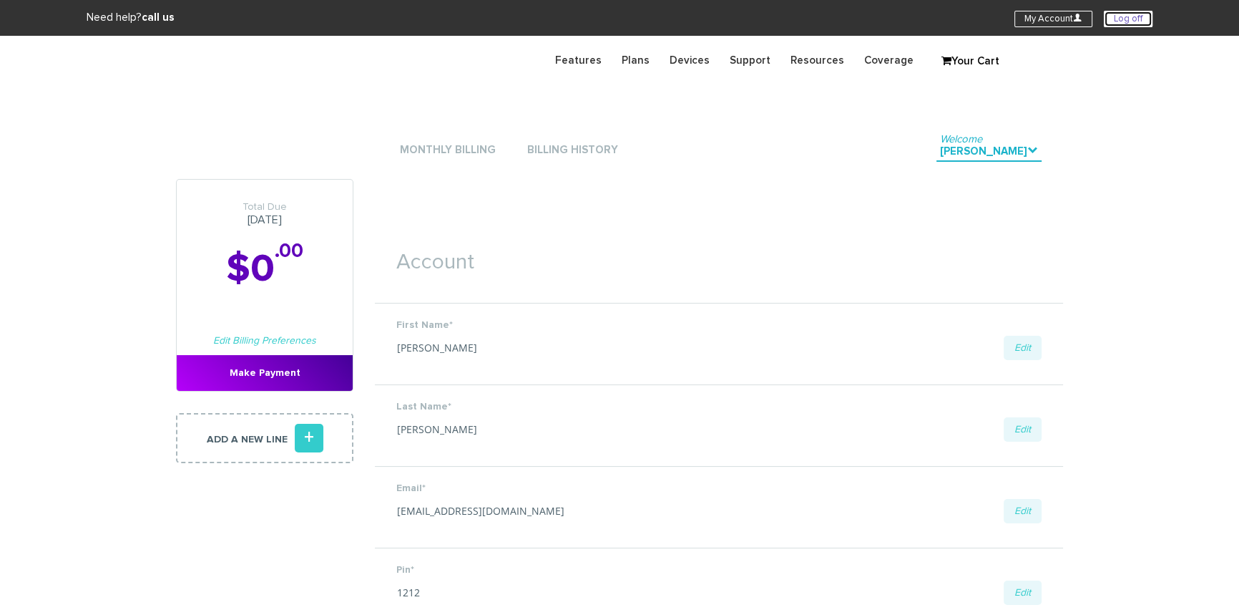
click at [1127, 21] on link "Log off" at bounding box center [1128, 19] width 49 height 16
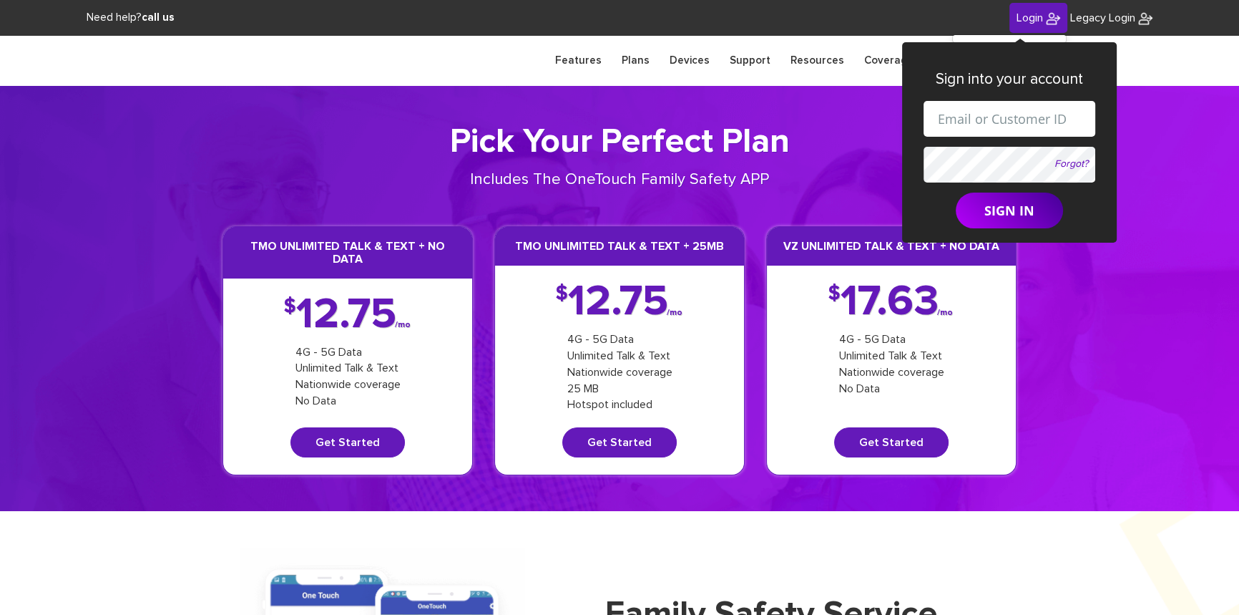
click at [1025, 121] on input "text" at bounding box center [1010, 119] width 172 height 36
click at [1005, 119] on input "[EMAIL_ADDRESS][DOMAIN_NAME]" at bounding box center [1010, 119] width 172 height 36
paste input "845-323-1339"
click at [955, 119] on input "shgy9700+845-323-1339@gmail.com" at bounding box center [1010, 119] width 172 height 36
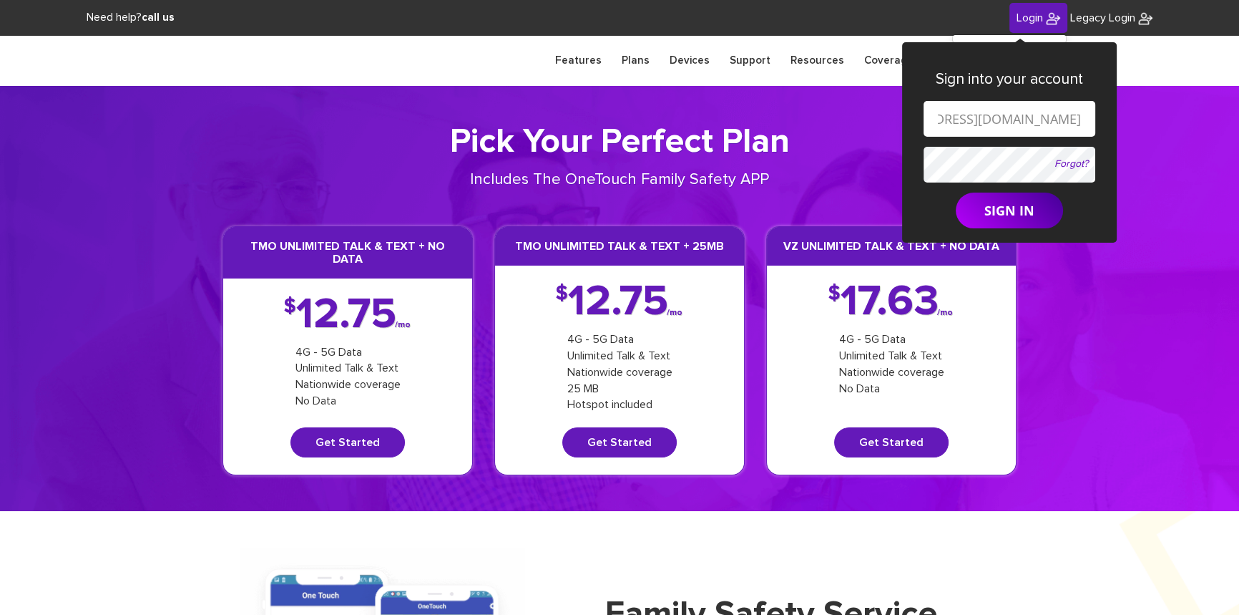
click at [979, 122] on input "shgy9700+845323-1339@gmail.com" at bounding box center [1010, 119] width 172 height 36
type input "shgy9700+8453231339@gmail.com"
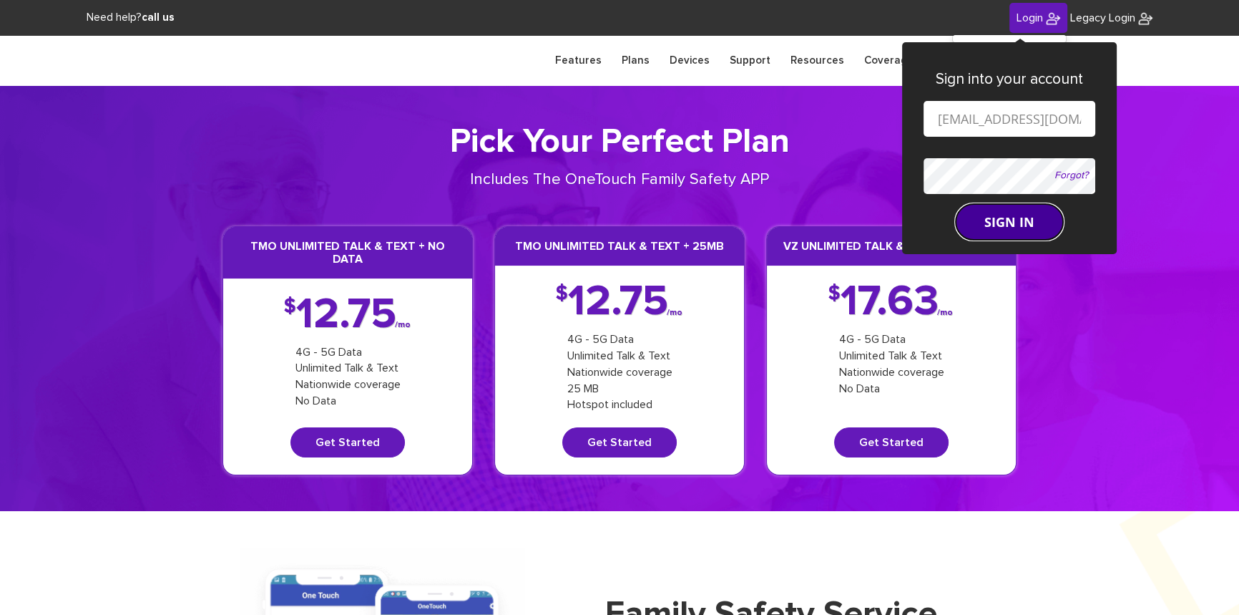
click at [967, 215] on button "SIGN IN" at bounding box center [1009, 222] width 107 height 36
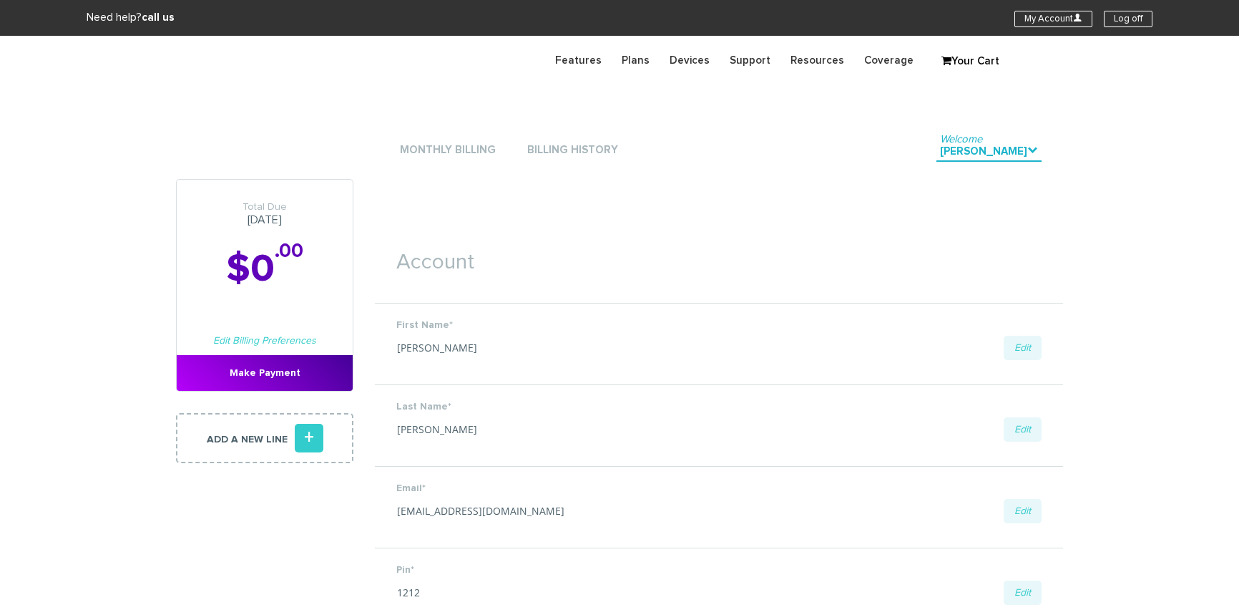
click at [1124, 20] on link "Log off" at bounding box center [1128, 19] width 49 height 16
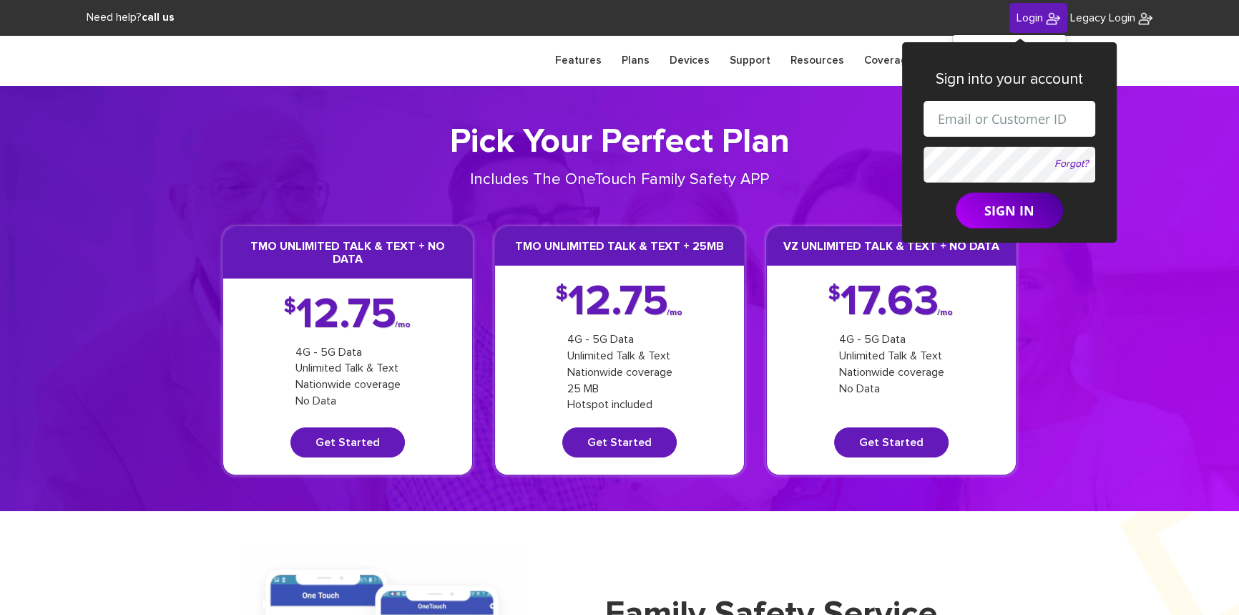
drag, startPoint x: 1000, startPoint y: 110, endPoint x: 1014, endPoint y: 121, distance: 17.9
click at [1000, 111] on input "text" at bounding box center [1010, 119] width 172 height 36
click at [1002, 123] on input "[EMAIL_ADDRESS][DOMAIN_NAME]" at bounding box center [1010, 119] width 172 height 36
paste input "[PHONE_NUMBER]"
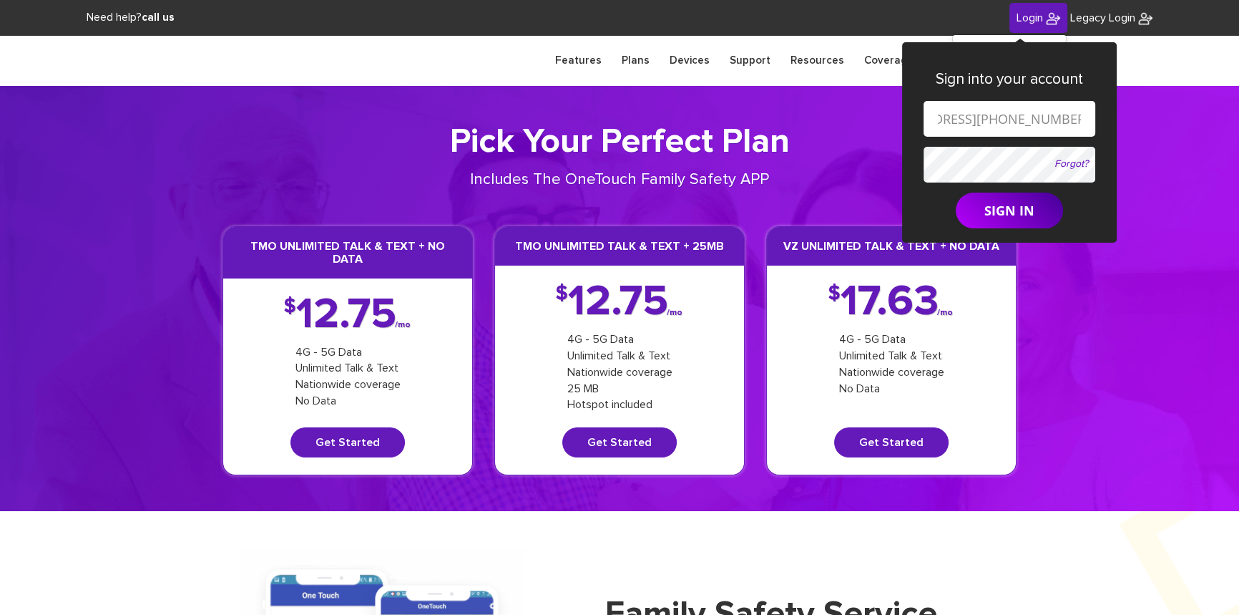
click at [958, 115] on input "[EMAIL_ADDRESS][PHONE_NUMBER][DOMAIN_NAME]" at bounding box center [1010, 119] width 172 height 36
click at [979, 116] on input "[EMAIL_ADDRESS][DOMAIN_NAME]" at bounding box center [1010, 119] width 172 height 36
type input "[EMAIL_ADDRESS][DOMAIN_NAME]"
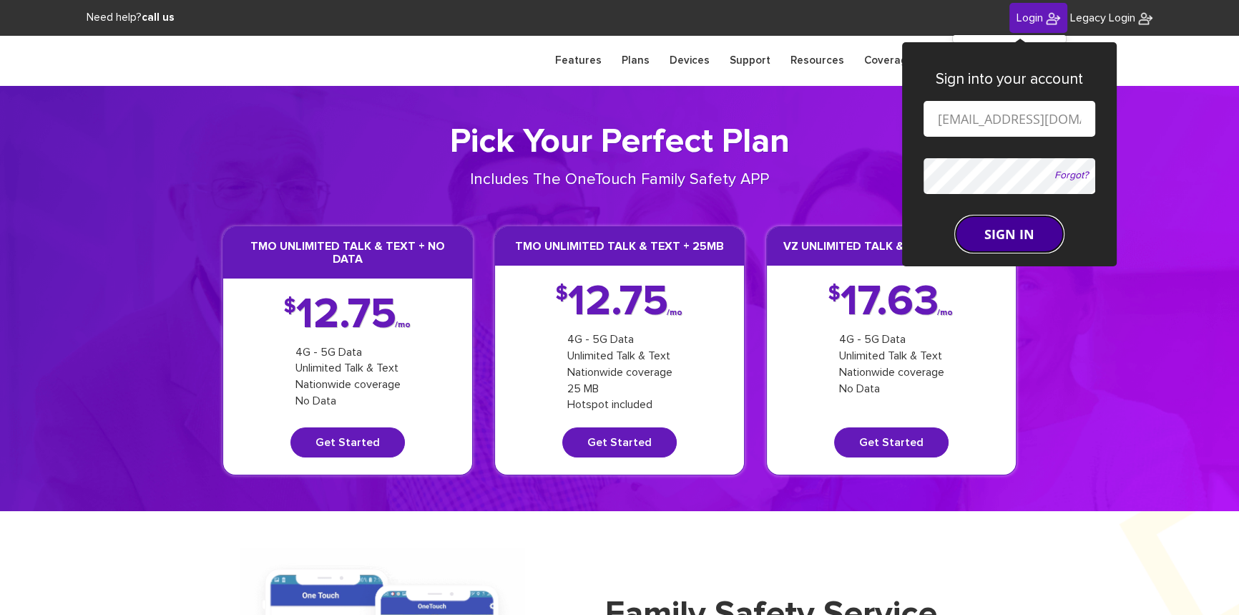
click at [987, 216] on button "SIGN IN" at bounding box center [1009, 234] width 107 height 36
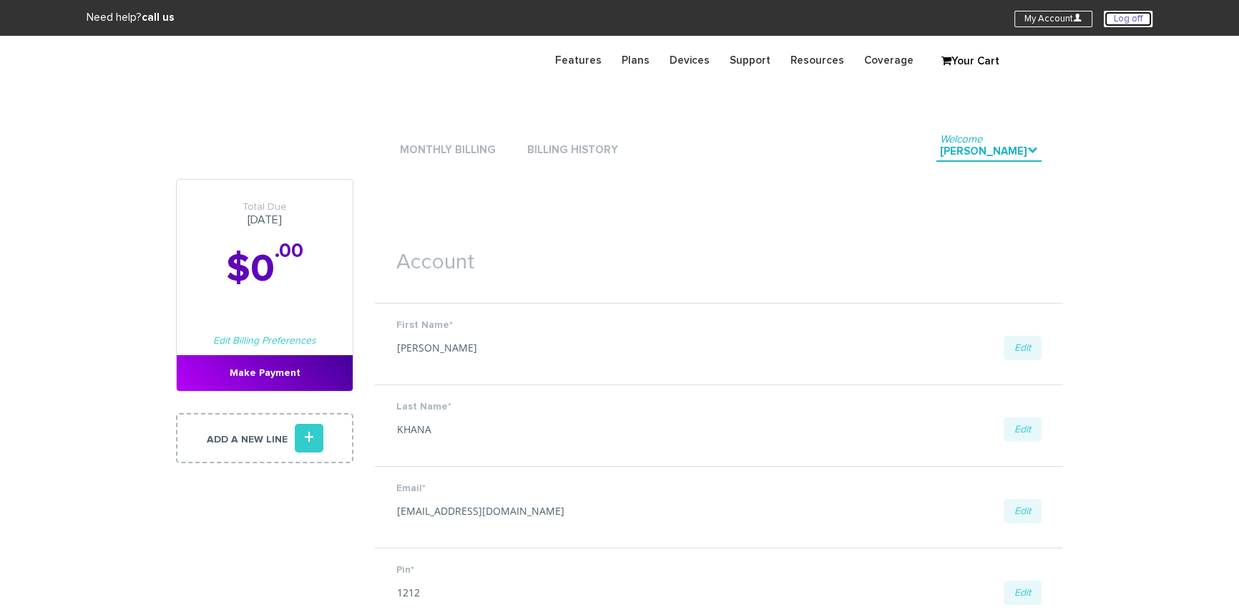
click at [1115, 19] on link "Log off" at bounding box center [1128, 19] width 49 height 16
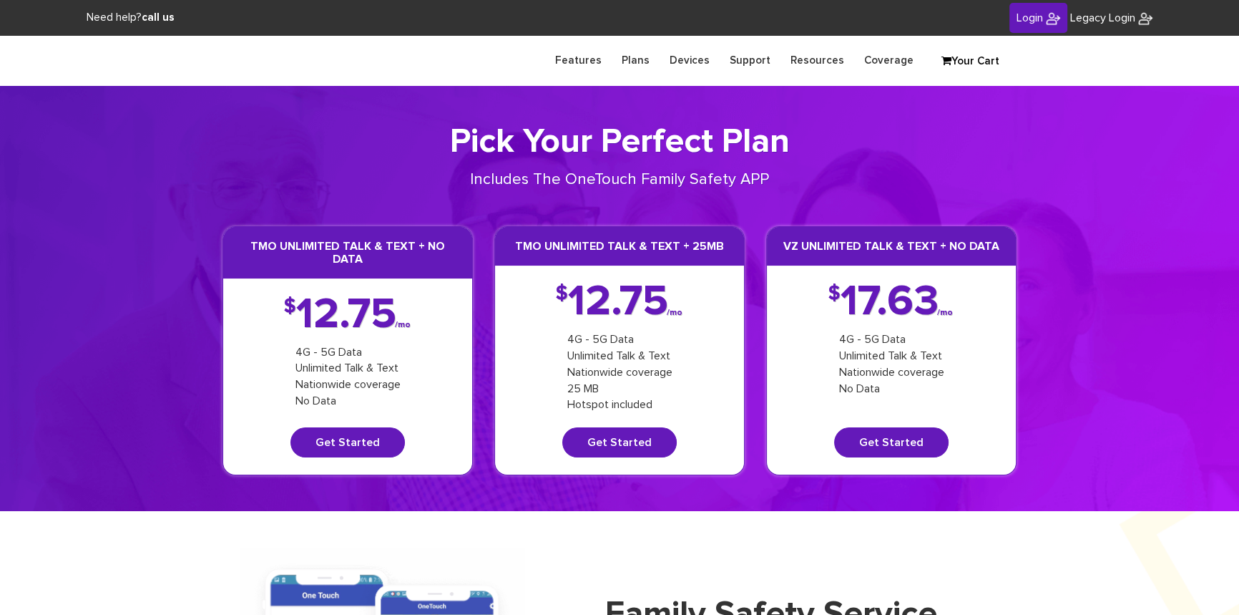
click at [1010, 17] on link "Login" at bounding box center [1039, 18] width 58 height 31
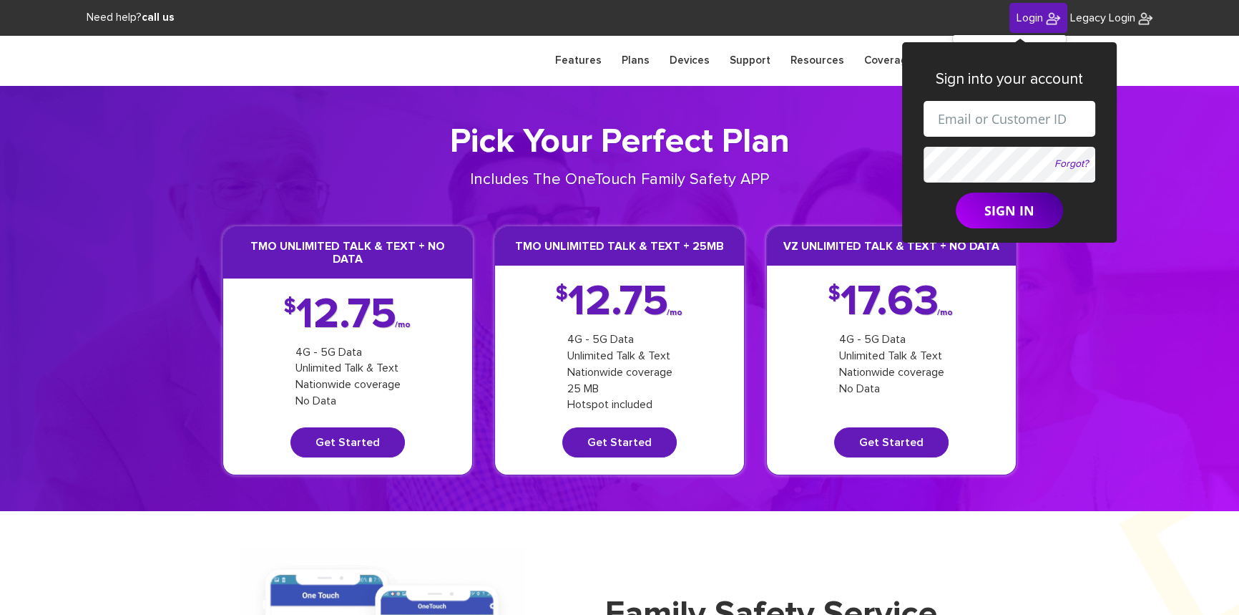
click at [1020, 110] on input "text" at bounding box center [1010, 119] width 172 height 36
drag, startPoint x: 999, startPoint y: 117, endPoint x: 1006, endPoint y: 119, distance: 7.5
click at [1006, 119] on input "shgy9700+8453721079@gmail.com" at bounding box center [1010, 119] width 172 height 36
paste input "-274-8356"
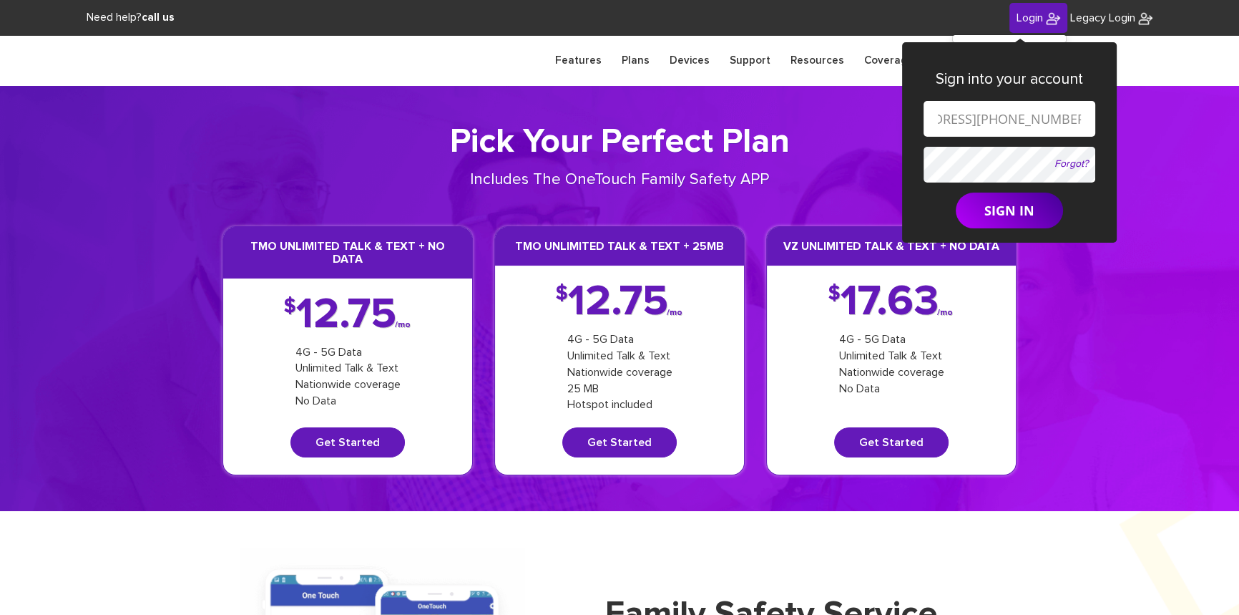
click at [955, 120] on input "shgy9700+845-274-8356@gmail.com" at bounding box center [1010, 119] width 172 height 36
click at [979, 119] on input "shgy9700+845274-8356@gmail.com" at bounding box center [1010, 119] width 172 height 36
type input "shgy9700+8452748356@gmail.com"
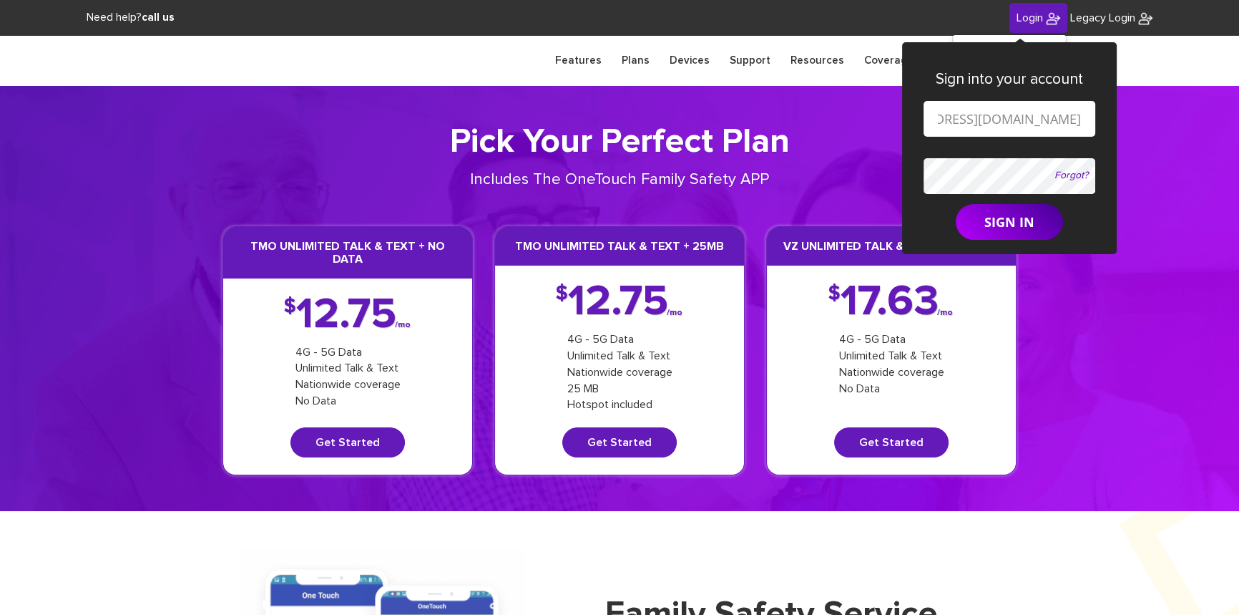
scroll to position [0, 0]
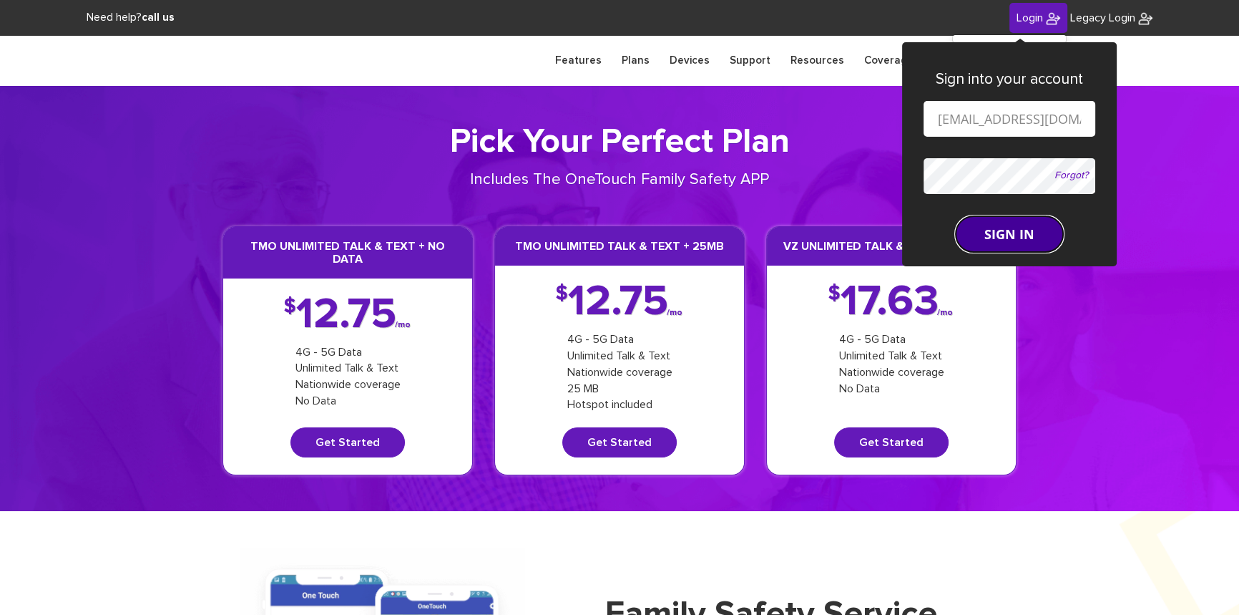
click at [987, 212] on form "shgy9700+8452748356@gmail.com Forgot? SIGN IN" at bounding box center [1010, 176] width 172 height 151
click at [987, 228] on button "SIGN IN" at bounding box center [1009, 234] width 107 height 36
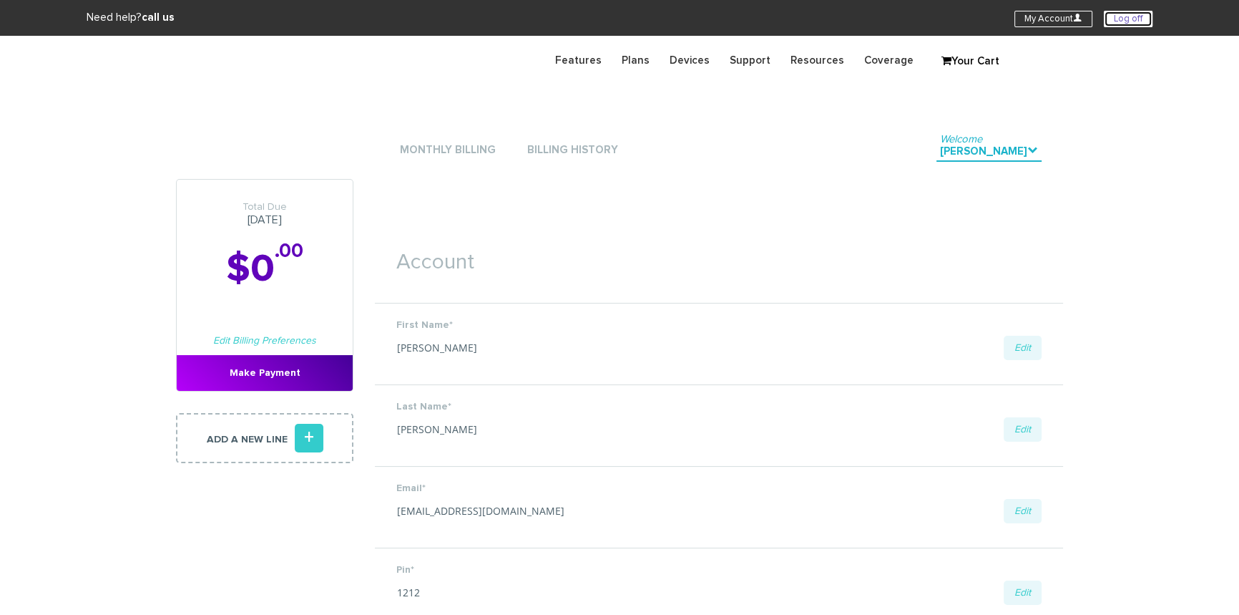
click at [1114, 16] on link "Log off" at bounding box center [1128, 19] width 49 height 16
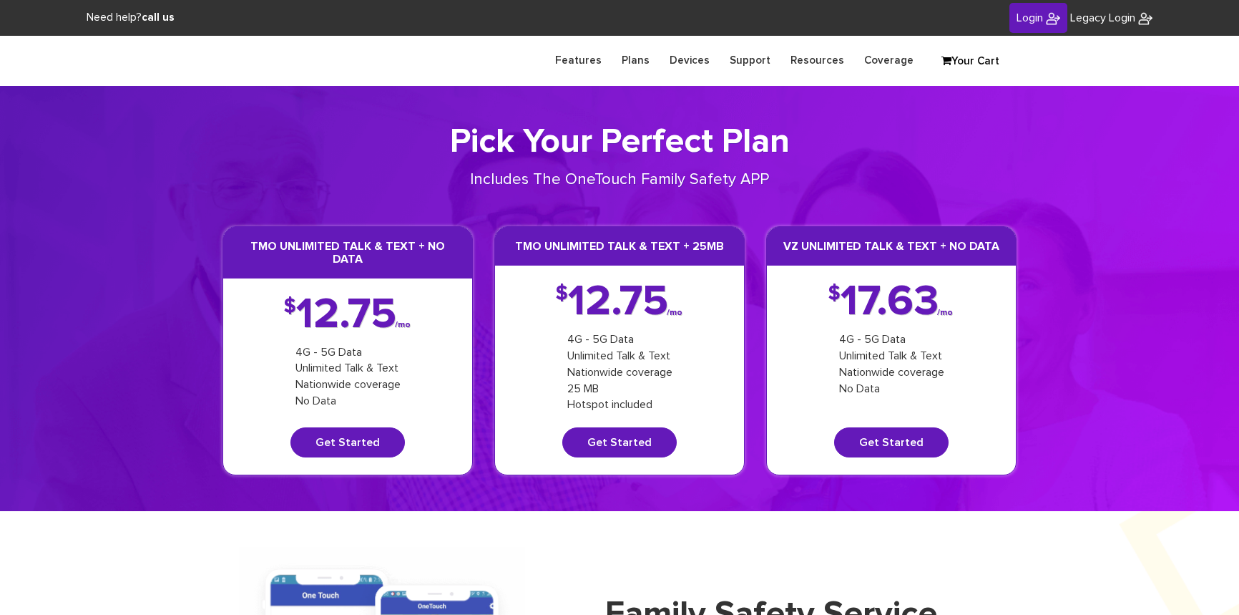
click at [1031, 16] on span "Login" at bounding box center [1030, 17] width 26 height 11
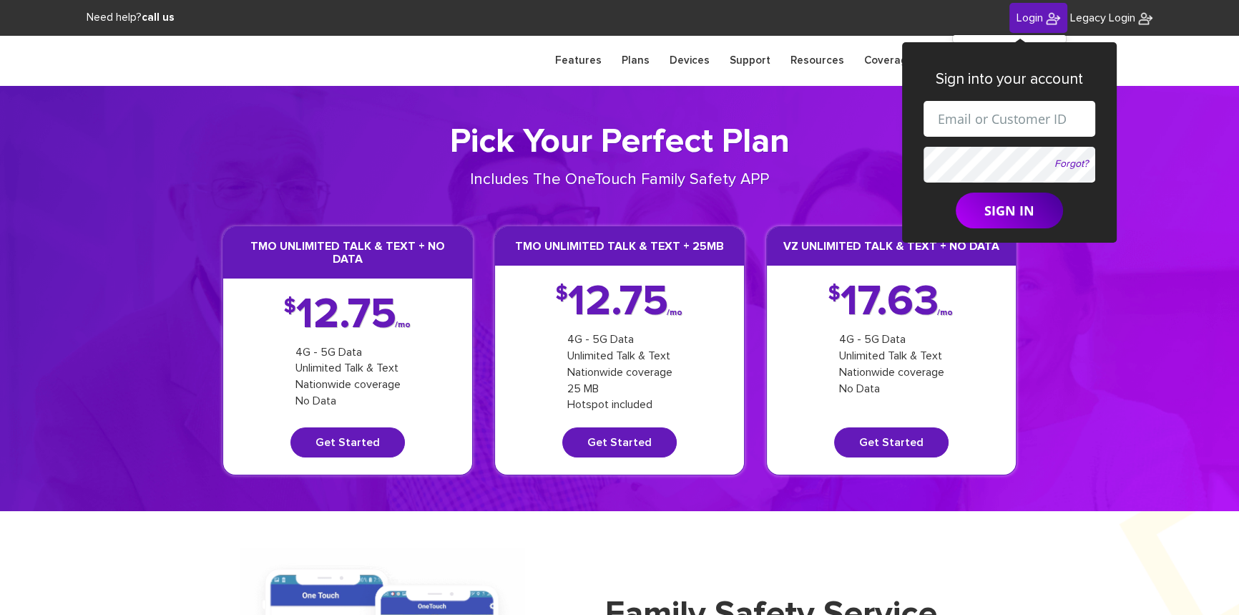
drag, startPoint x: 1007, startPoint y: 112, endPoint x: 1015, endPoint y: 117, distance: 9.2
click at [1007, 112] on input "text" at bounding box center [1010, 119] width 172 height 36
drag, startPoint x: 1001, startPoint y: 120, endPoint x: 1022, endPoint y: 117, distance: 21.7
click at [1022, 117] on input "shgy9700+9142179266@gmail.com" at bounding box center [1010, 119] width 172 height 36
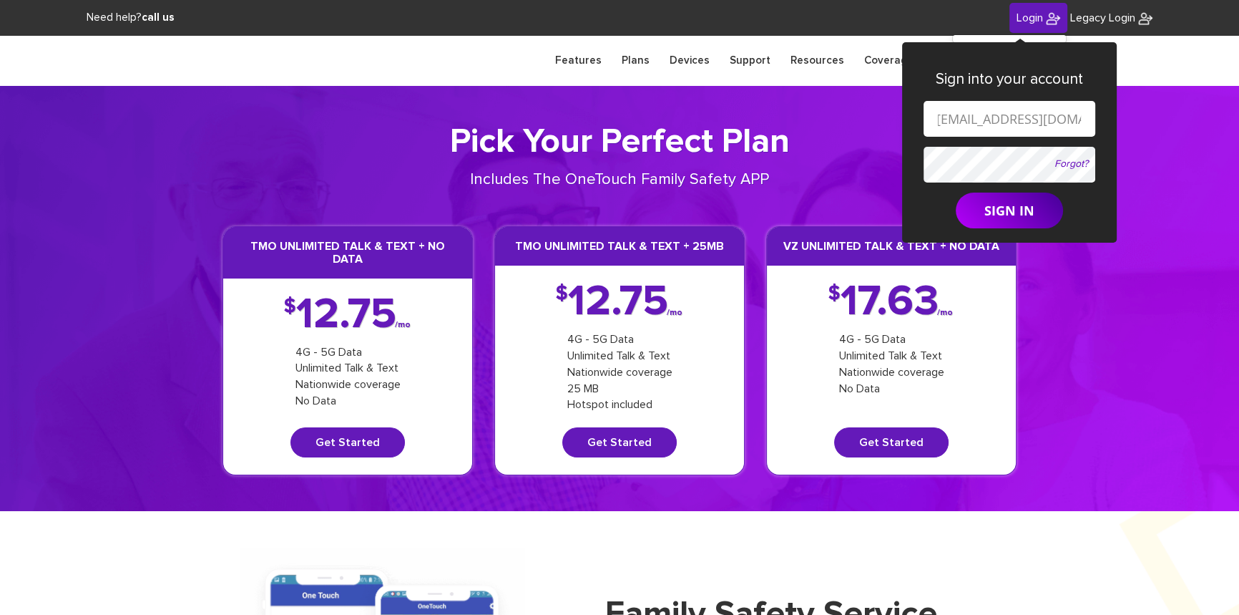
scroll to position [0, 0]
paste input "[PHONE_NUMBER]"
click at [1020, 118] on input "shgy9700+914-261-2031@gmail.com" at bounding box center [1010, 119] width 172 height 36
click at [1040, 119] on input "shgy9700+914261-2031@gmail.com" at bounding box center [1010, 119] width 172 height 36
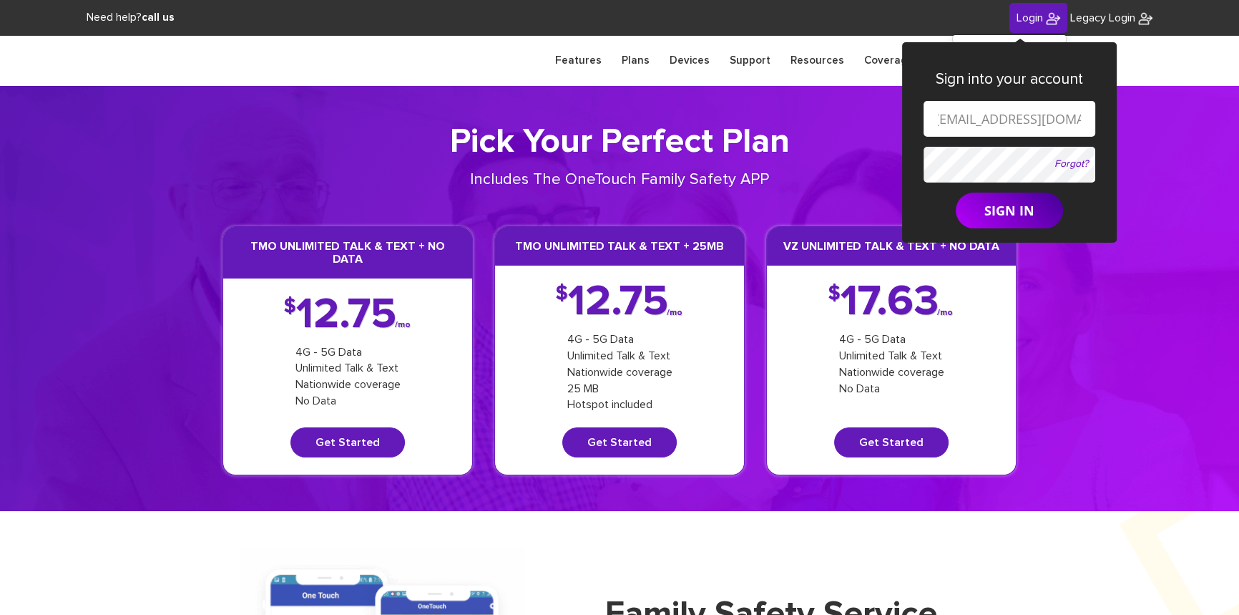
type input "shgy9700+9142612031@gmail.com"
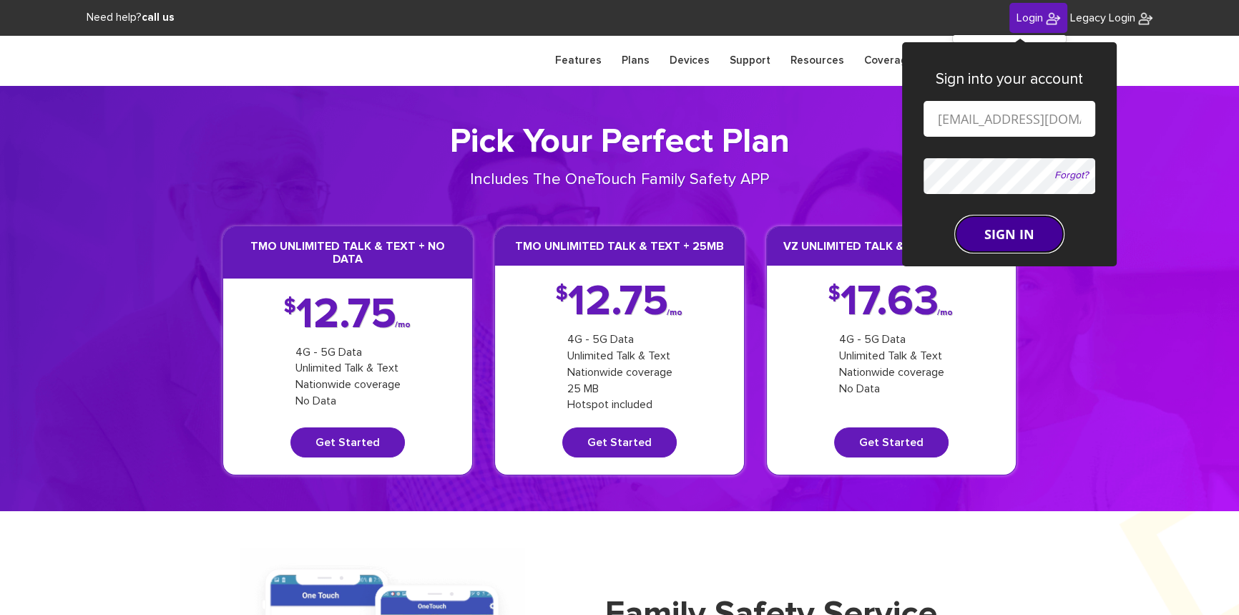
click at [1017, 208] on form "shgy9700+9142612031@gmail.com Forgot? SIGN IN" at bounding box center [1010, 176] width 172 height 151
click at [999, 230] on button "SIGN IN" at bounding box center [1009, 234] width 107 height 36
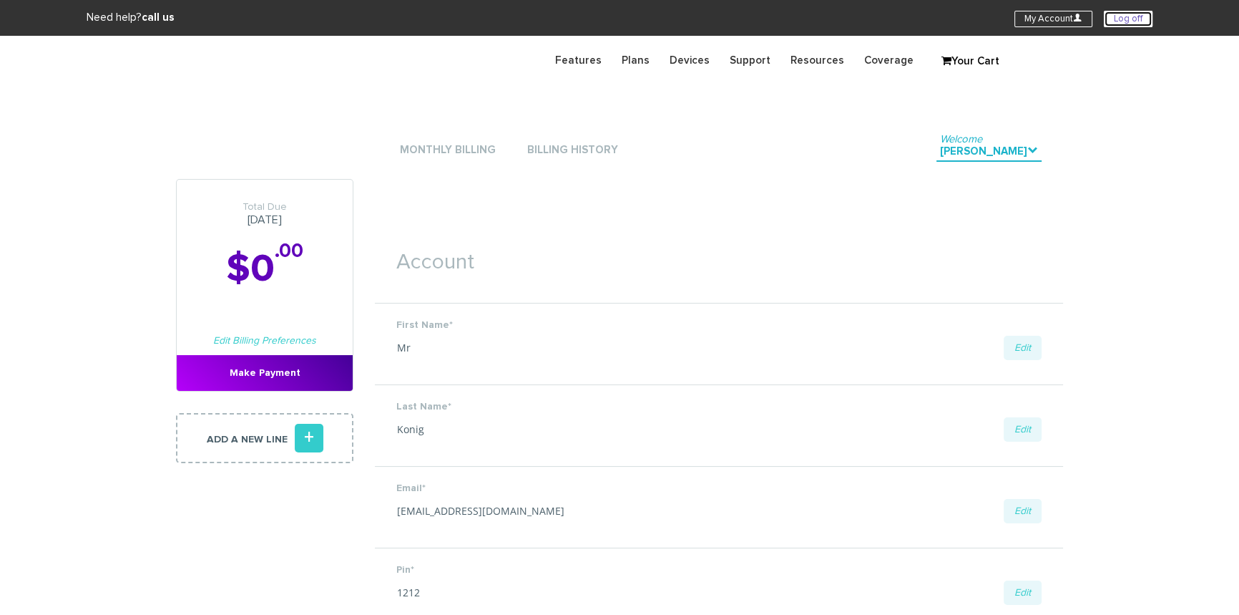
click at [1124, 19] on link "Log off" at bounding box center [1128, 19] width 49 height 16
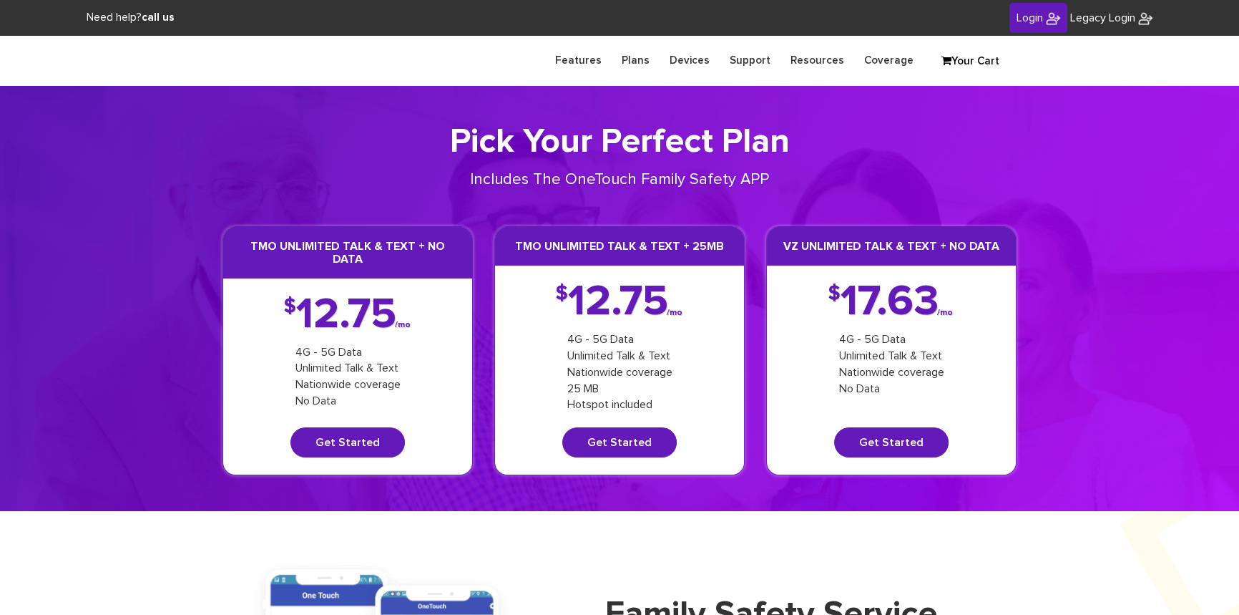
click at [1030, 19] on span "Login" at bounding box center [1030, 17] width 26 height 11
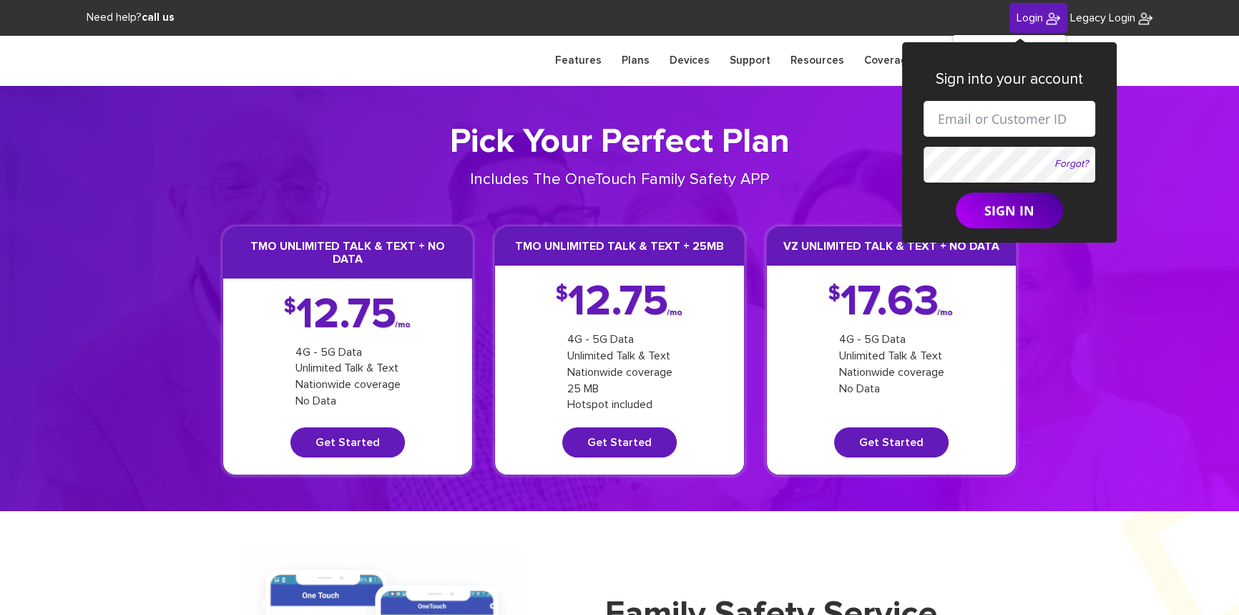
click at [977, 124] on input "text" at bounding box center [1010, 119] width 172 height 36
click at [977, 121] on input "text" at bounding box center [1010, 119] width 172 height 36
click at [1002, 124] on input "shgy9700+9142179266@gmail.com" at bounding box center [1010, 119] width 172 height 36
paste input "329-205-8447"
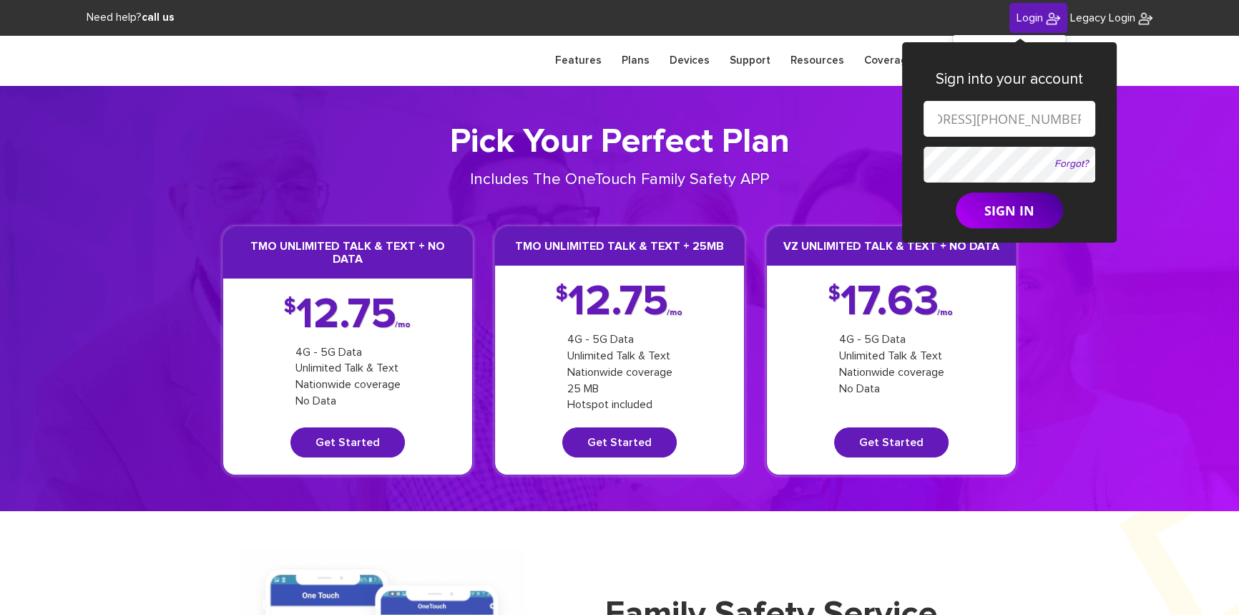
click at [955, 119] on input "shgy9700+329-205-8447@gmail.com" at bounding box center [1010, 119] width 172 height 36
click at [975, 121] on input "shgy9700+329205-8447@gmail.com" at bounding box center [1010, 119] width 172 height 36
type input "shgy9700+3292058447@gmail.com"
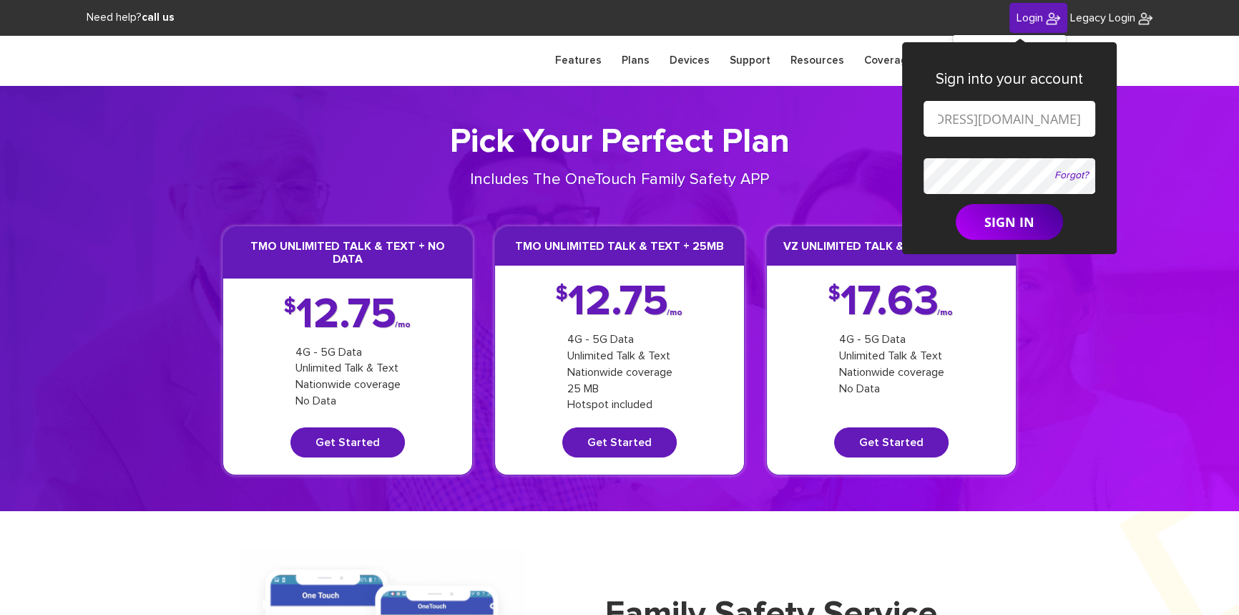
scroll to position [0, 0]
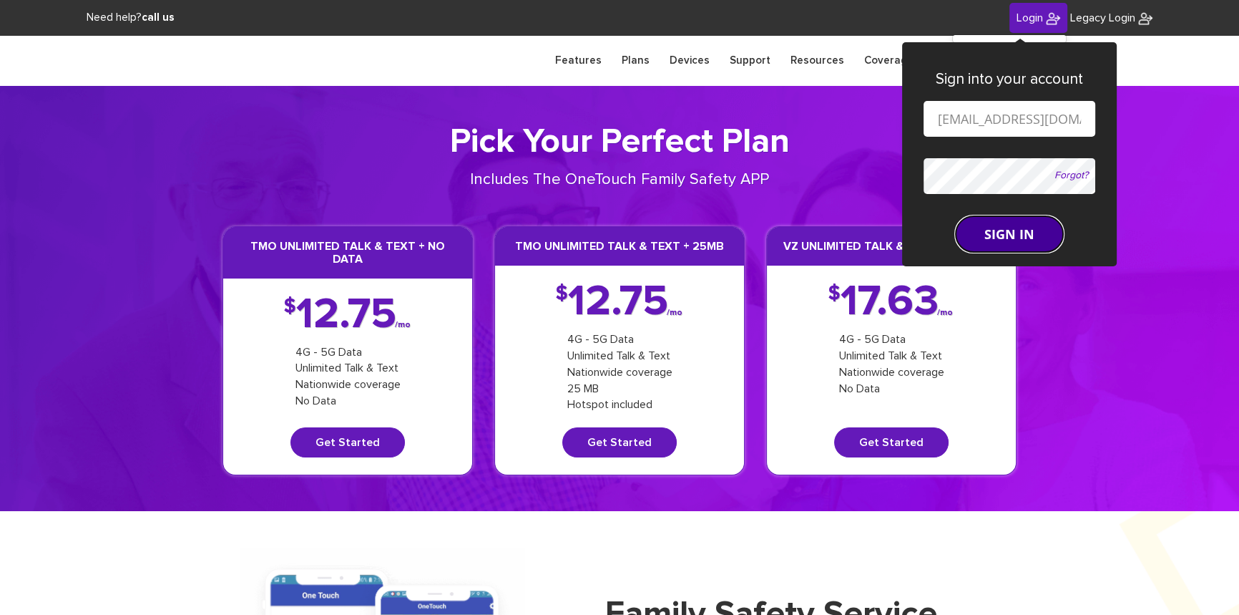
click at [979, 222] on button "SIGN IN" at bounding box center [1009, 234] width 107 height 36
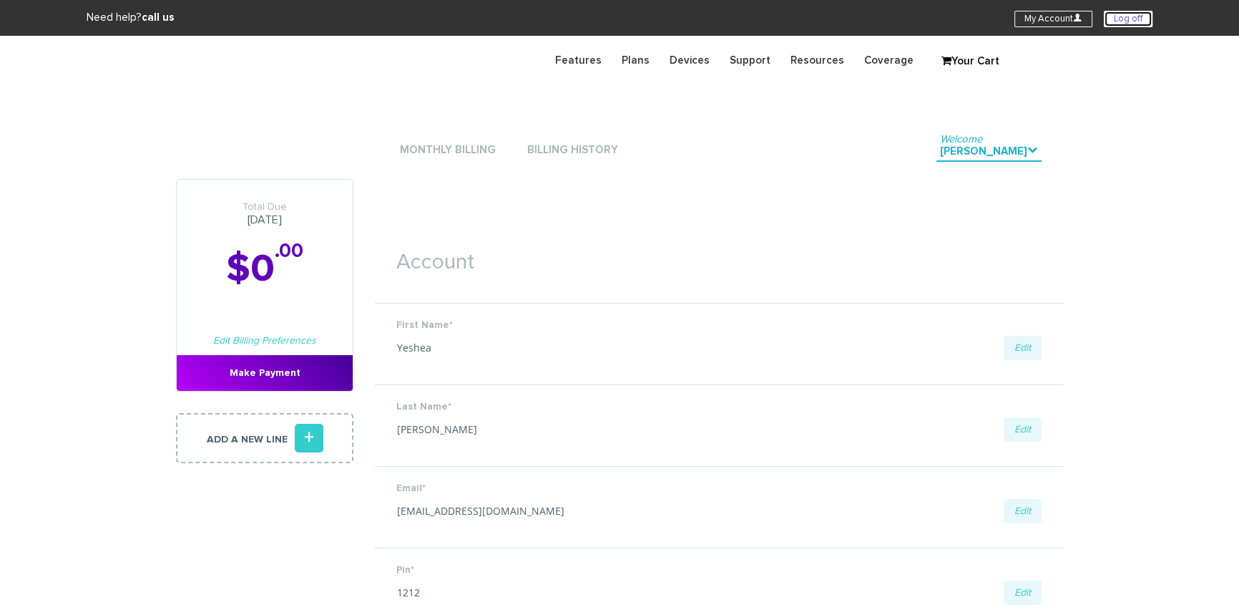
click at [1138, 18] on link "Log off" at bounding box center [1128, 19] width 49 height 16
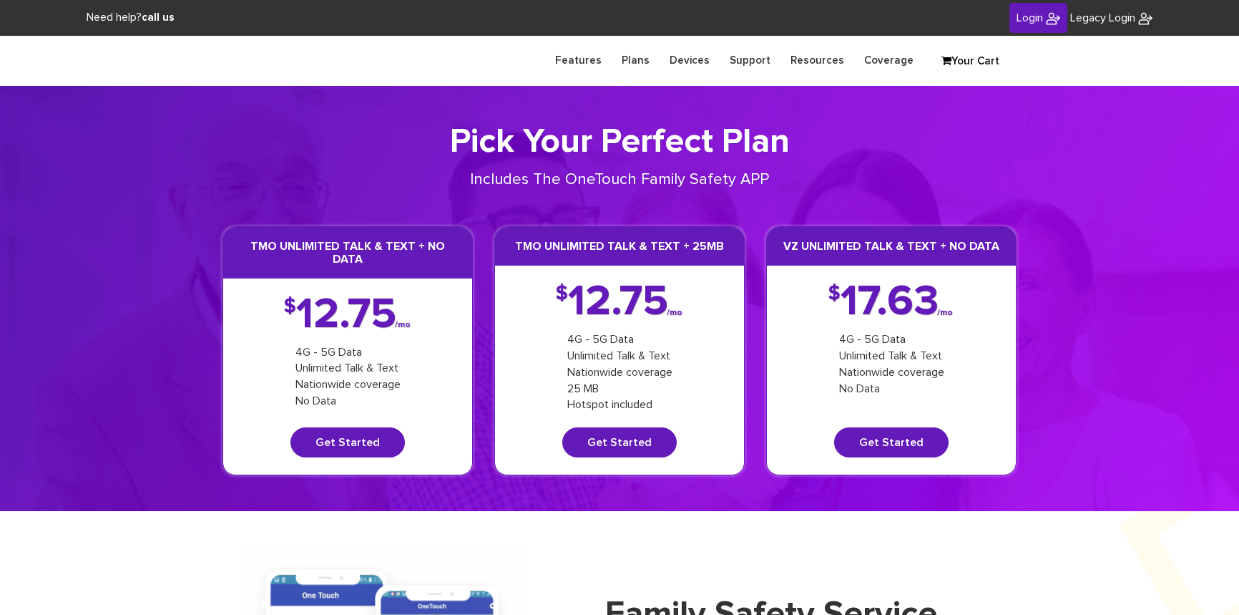
click at [1020, 19] on span "Login" at bounding box center [1030, 17] width 26 height 11
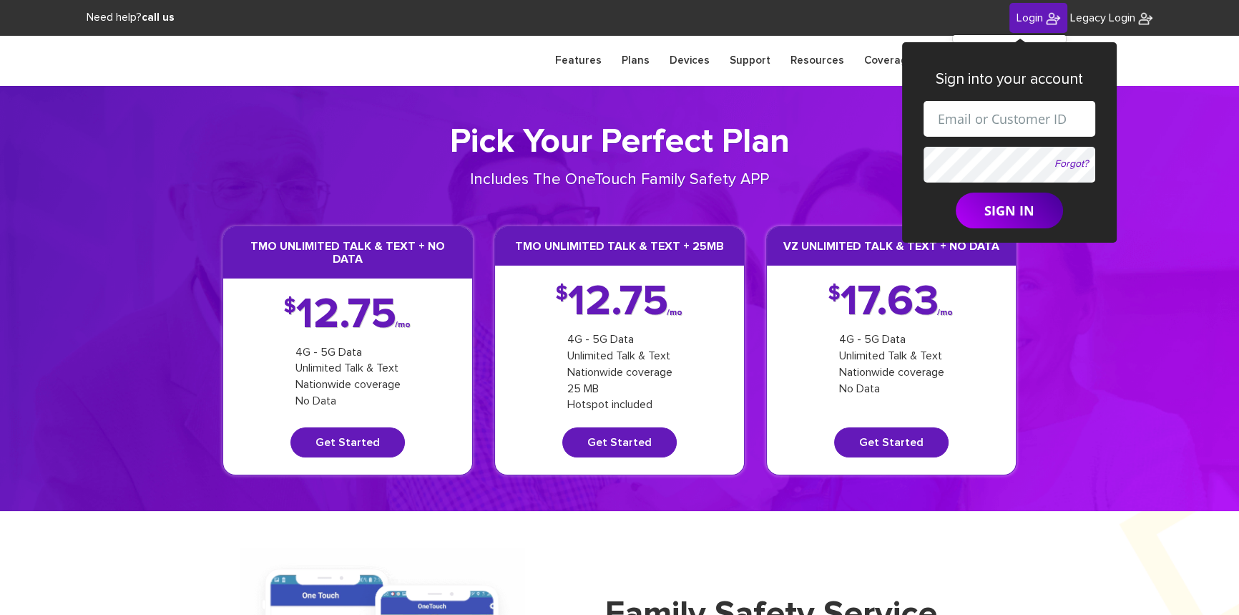
click at [960, 126] on input "text" at bounding box center [1010, 119] width 172 height 36
click at [1000, 123] on input "shgy9700+9142179266@gmail.com" at bounding box center [1010, 119] width 172 height 36
paste input "845 729 0985"
click at [956, 119] on input "shgy9700+845 729 0985@gmail.com" at bounding box center [1010, 119] width 172 height 36
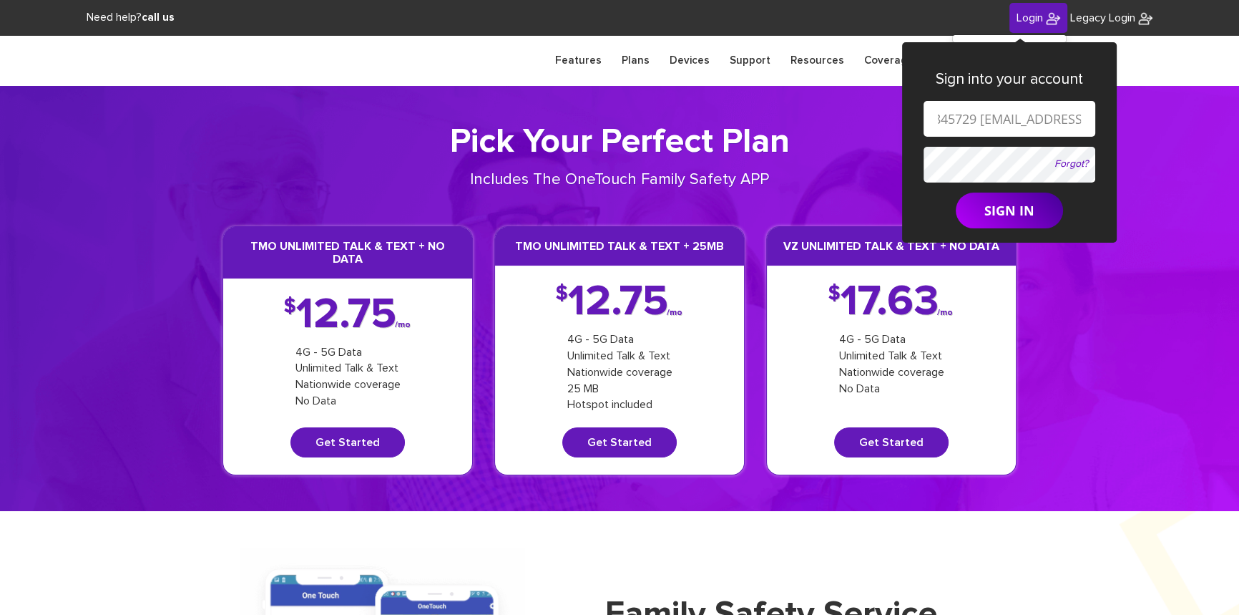
click at [978, 117] on input "shgy9700+845729 0985@gmail.com" at bounding box center [1010, 119] width 172 height 36
type input "shgy9700+8457290985@gmail.com"
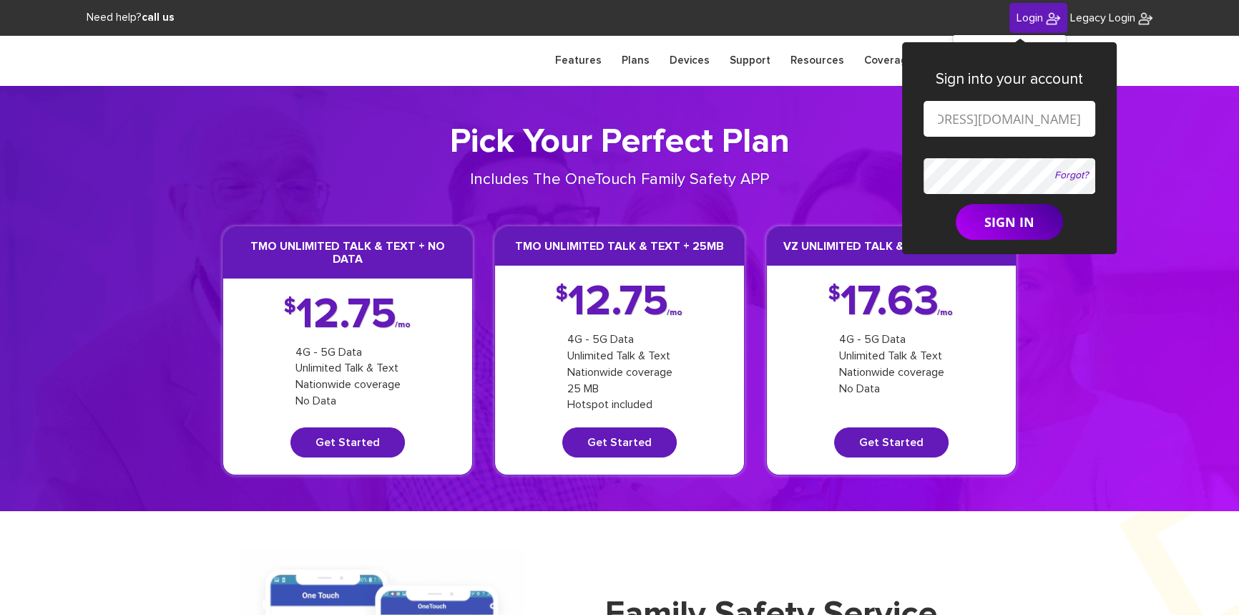
click at [982, 155] on form "shgy9700+8457290985@gmail.com Forgot? SIGN IN" at bounding box center [1010, 171] width 172 height 140
click at [996, 220] on button "SIGN IN" at bounding box center [1009, 222] width 107 height 36
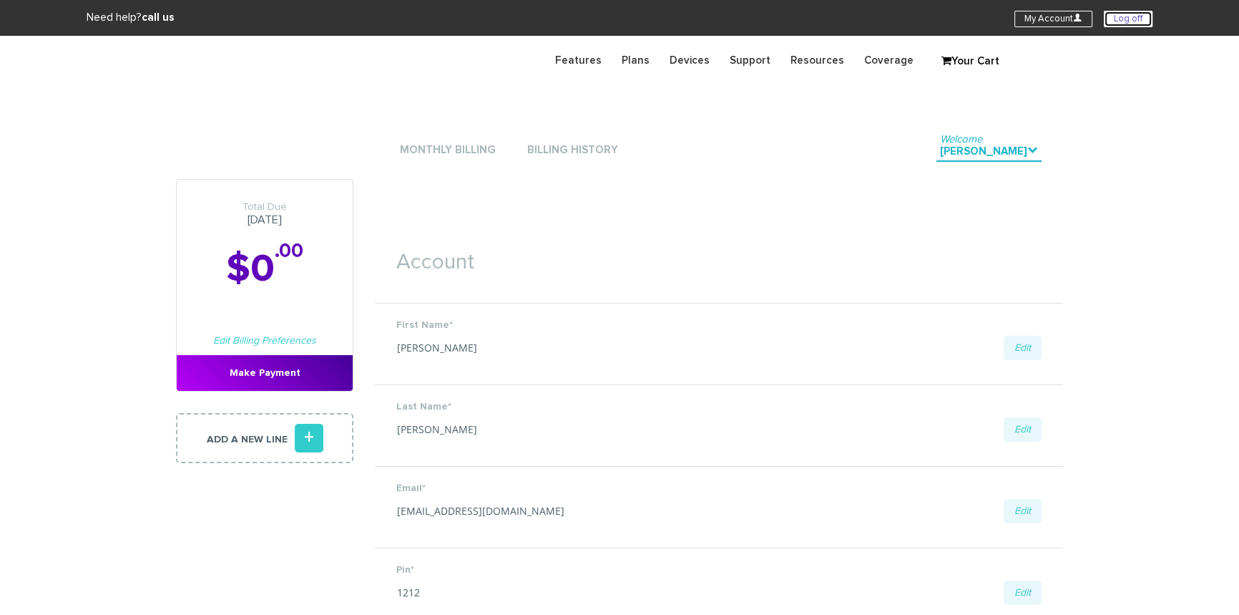
click at [1125, 21] on link "Log off" at bounding box center [1128, 19] width 49 height 16
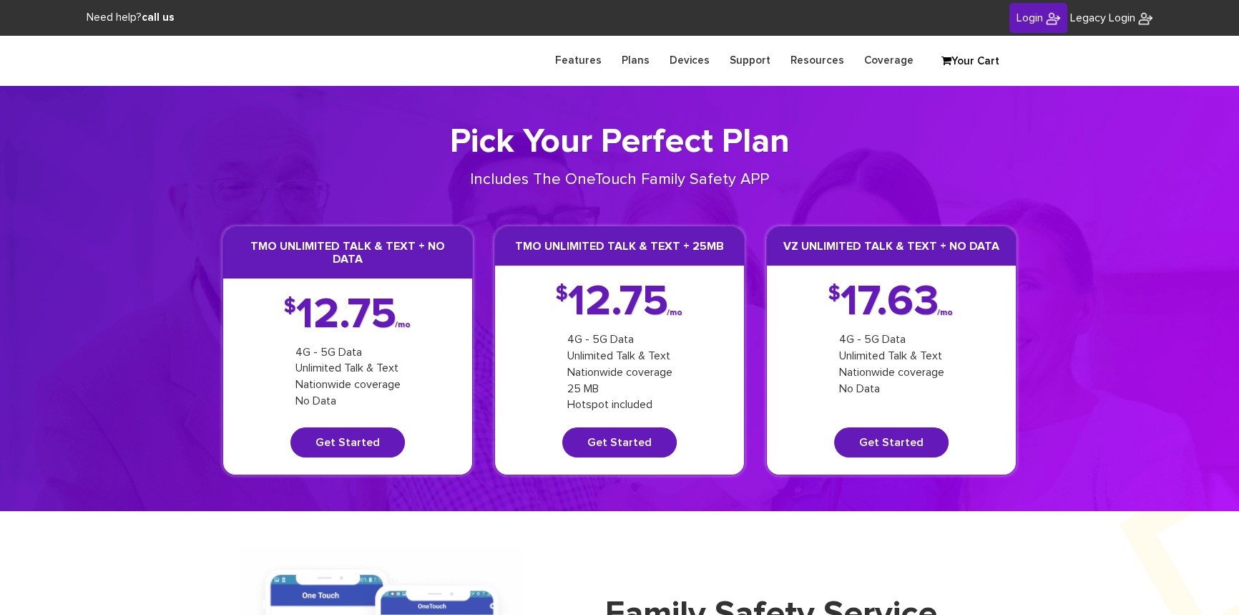
click at [1038, 20] on link "Login" at bounding box center [1039, 18] width 58 height 31
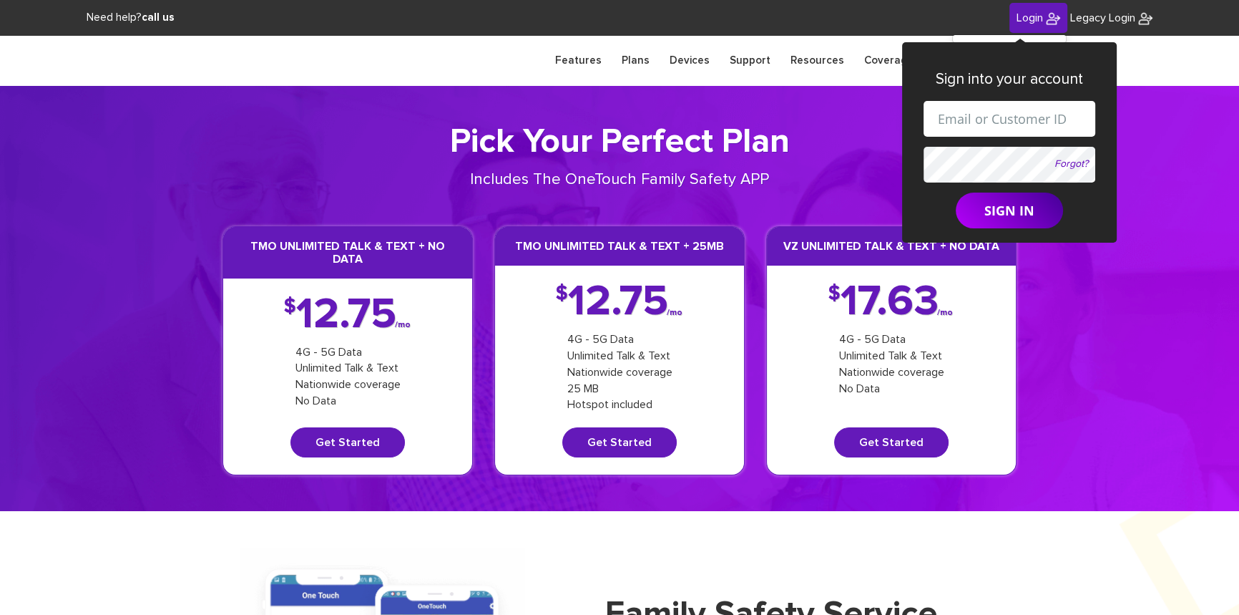
click at [1001, 101] on input "text" at bounding box center [1010, 119] width 172 height 36
drag, startPoint x: 998, startPoint y: 124, endPoint x: 1023, endPoint y: 125, distance: 25.1
click at [1023, 125] on input "shgy9700+9142179266@gmail.com" at bounding box center [1010, 119] width 172 height 36
paste input "[PHONE_NUMBER]"
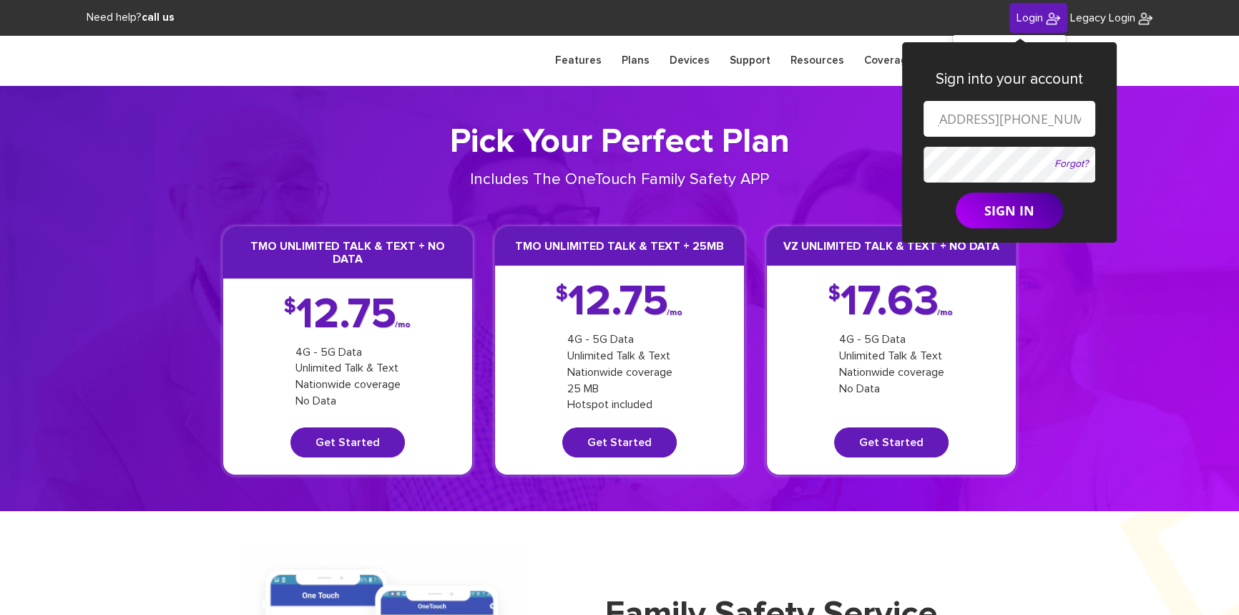
click at [979, 117] on input "shgy9700+347-461-8947@gmail.com" at bounding box center [1010, 119] width 172 height 36
click at [999, 121] on input "shgy9700+347461-8947@gmail.com" at bounding box center [1010, 119] width 172 height 36
type input "shgy9700+3474618947@gmail.com"
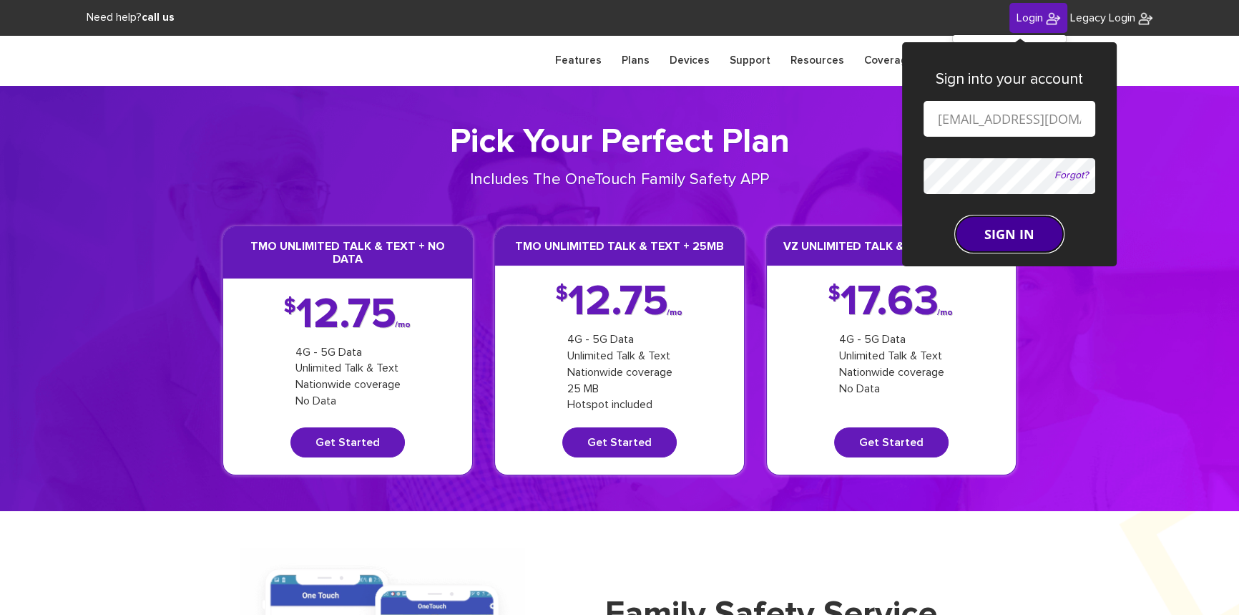
click at [1007, 213] on form "shgy9700+3474618947@gmail.com Forgot? SIGN IN" at bounding box center [1010, 176] width 172 height 151
click at [1009, 236] on button "SIGN IN" at bounding box center [1009, 234] width 107 height 36
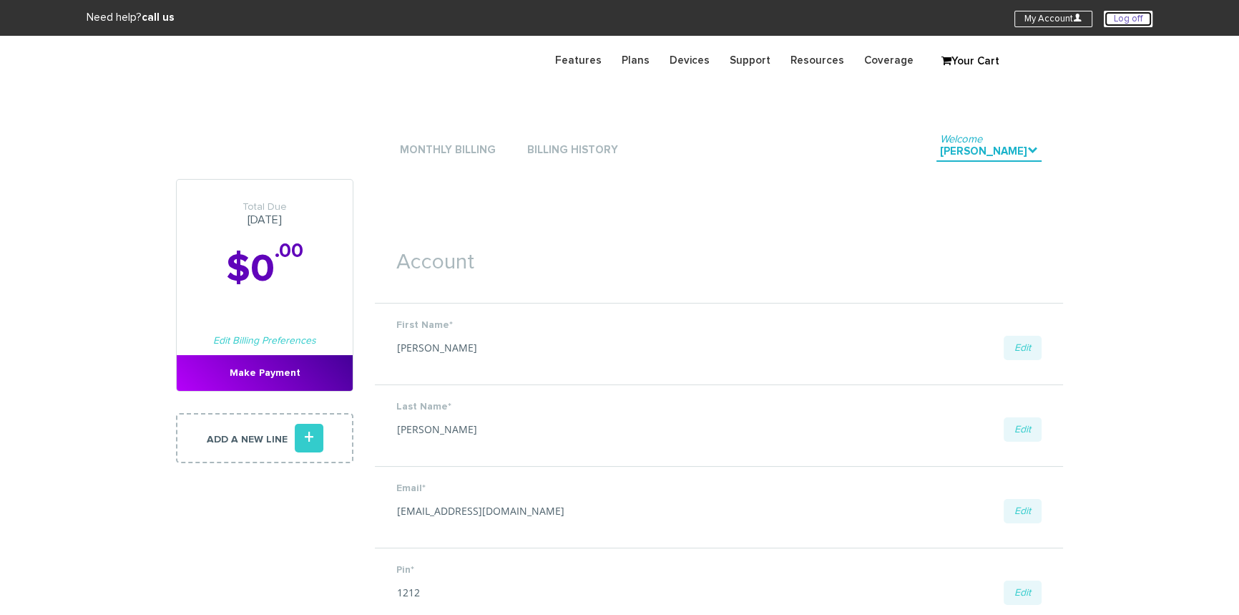
click at [1121, 17] on link "Log off" at bounding box center [1128, 19] width 49 height 16
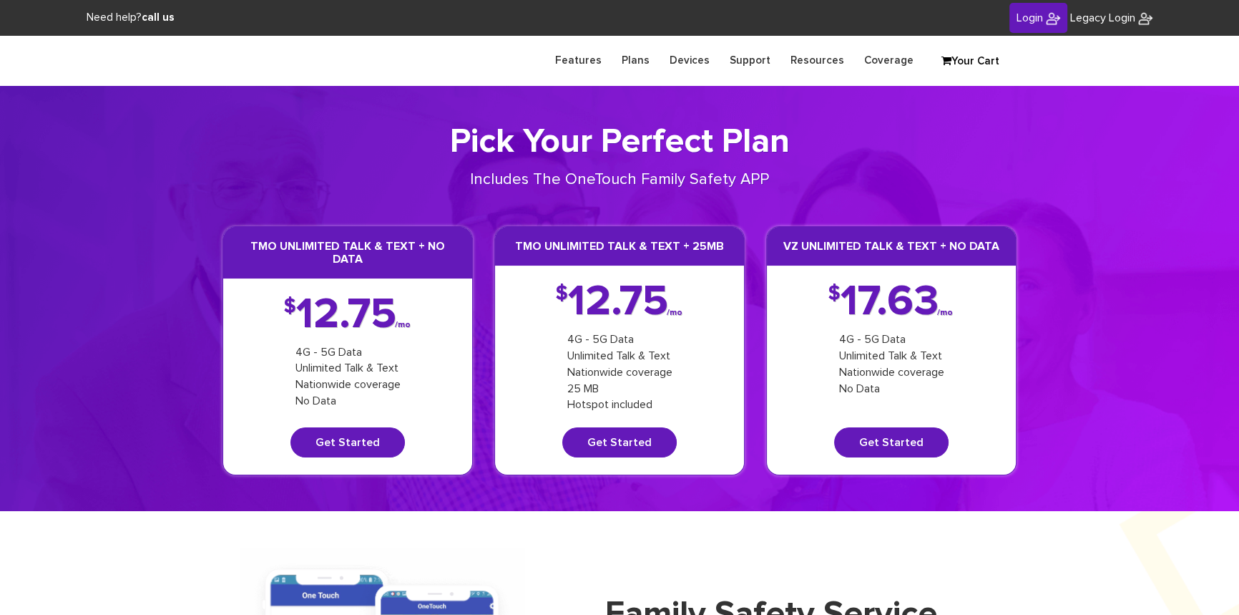
click at [1023, 15] on span "Login" at bounding box center [1030, 17] width 26 height 11
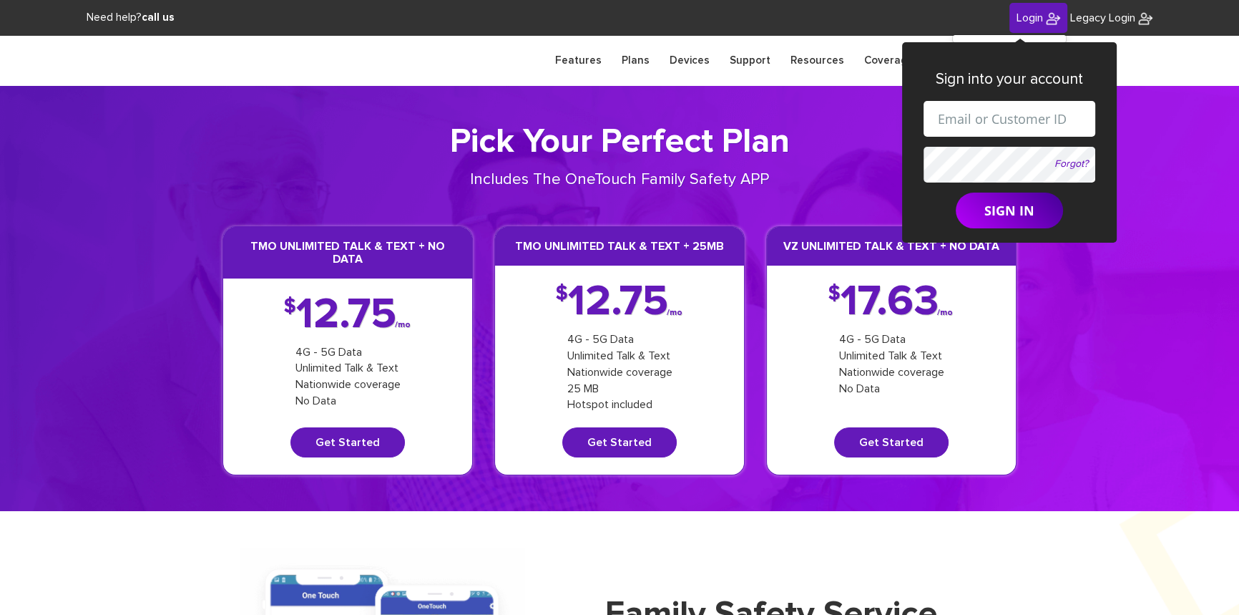
click at [993, 114] on input "text" at bounding box center [1010, 119] width 172 height 36
drag, startPoint x: 995, startPoint y: 122, endPoint x: 1012, endPoint y: 122, distance: 17.2
click at [1012, 122] on input "[EMAIL_ADDRESS][DOMAIN_NAME]" at bounding box center [1010, 119] width 172 height 36
paste input "845-270-9105"
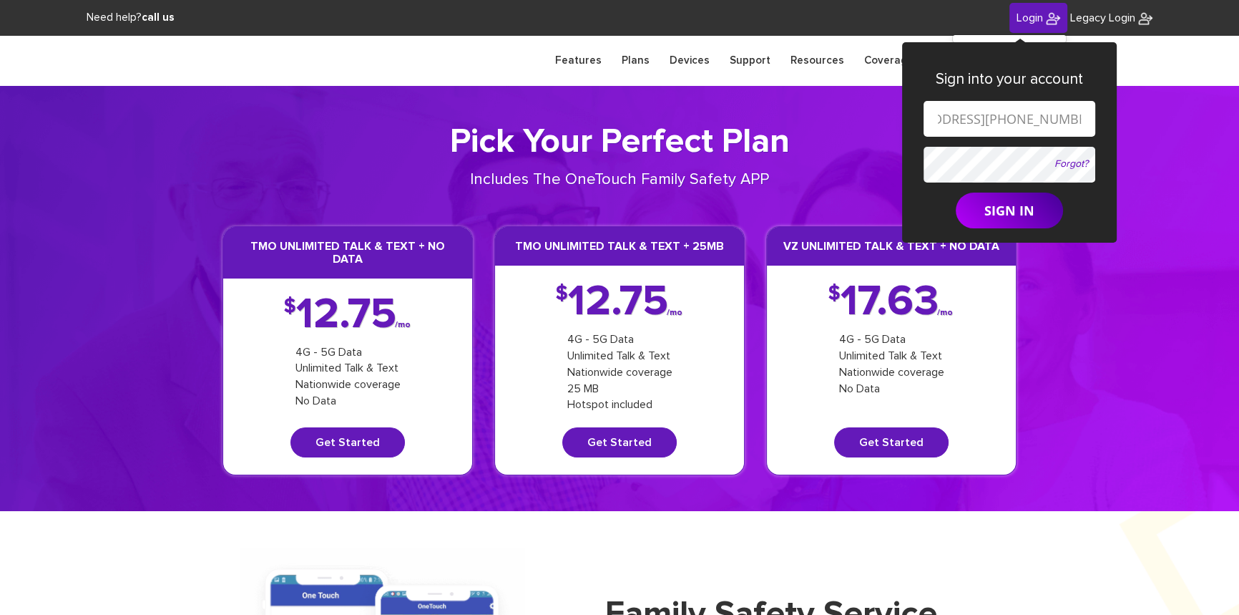
click at [966, 117] on input "shgy9700+845-270-9105@gmail.com" at bounding box center [1010, 119] width 172 height 36
click at [985, 119] on input "shgy9700+845270-9105@gmail.com" at bounding box center [1010, 119] width 172 height 36
type input "shgy9700+8452709105@gmail.com"
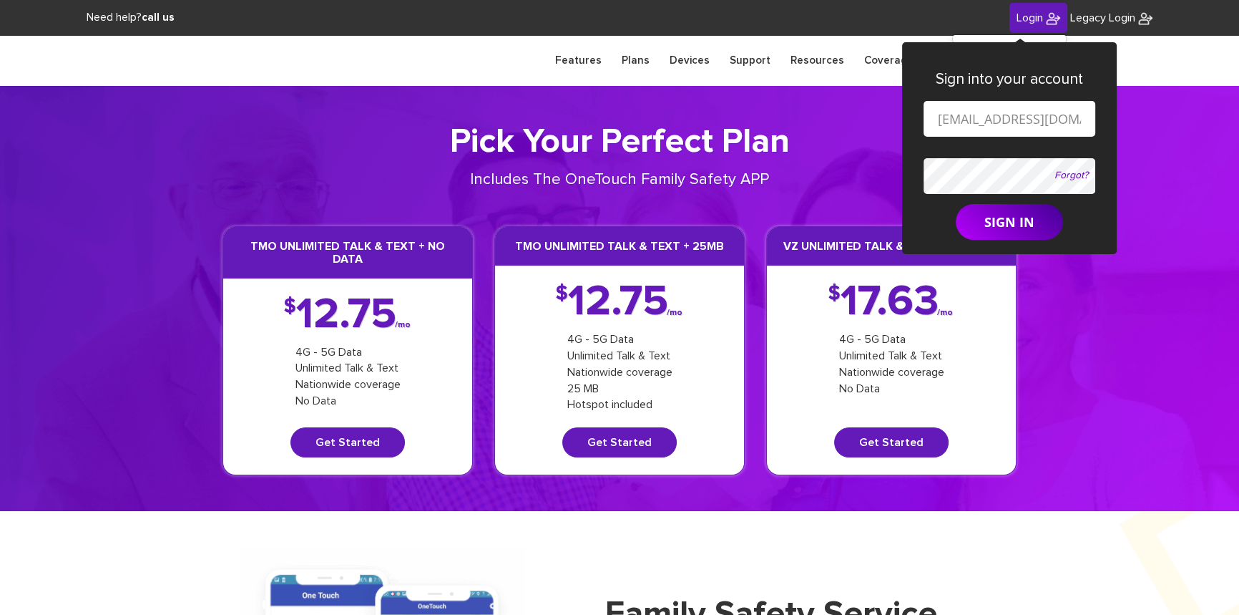
click at [956, 204] on button "SIGN IN" at bounding box center [1009, 222] width 107 height 36
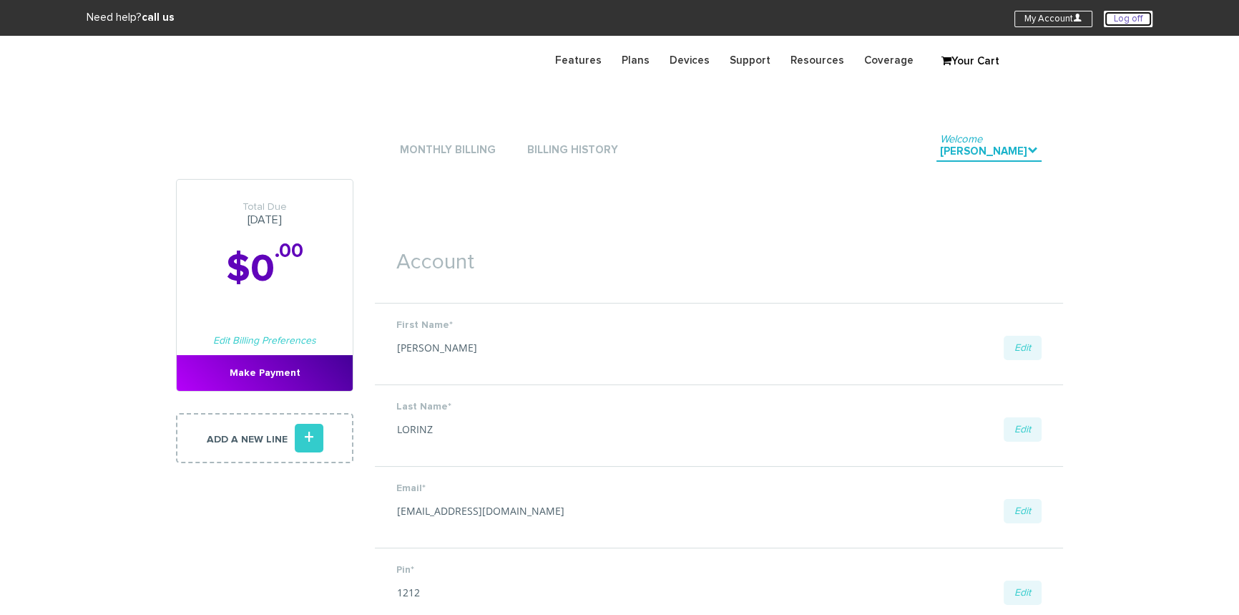
click at [1110, 19] on link "Log off" at bounding box center [1128, 19] width 49 height 16
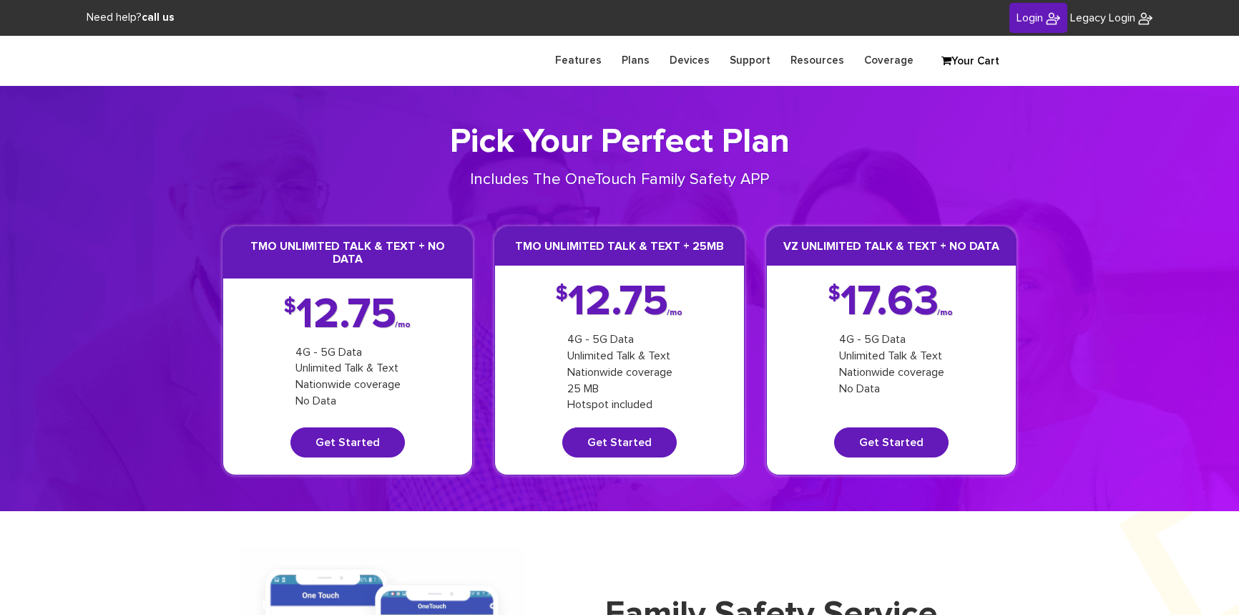
click at [1037, 21] on span "Login" at bounding box center [1030, 17] width 26 height 11
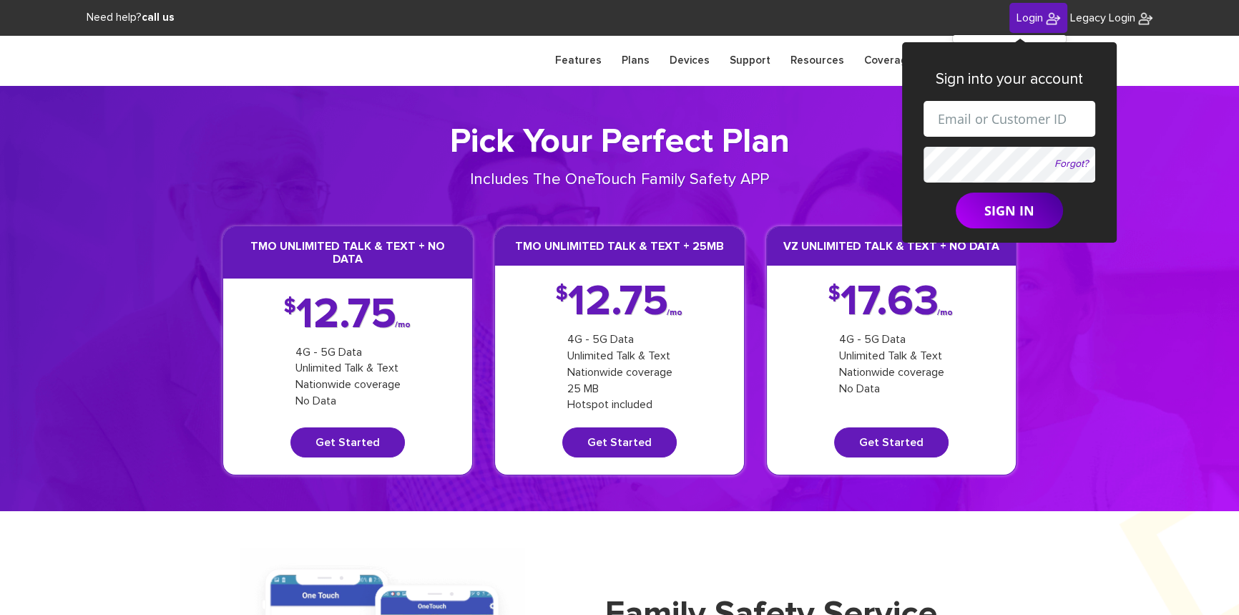
click at [1002, 127] on input "text" at bounding box center [1010, 119] width 172 height 36
click at [1004, 122] on input "[EMAIL_ADDRESS][DOMAIN_NAME]" at bounding box center [1010, 119] width 172 height 36
paste input "845-263-0605"
click at [958, 119] on input "shgy9700+845-263-0605@gmail.com" at bounding box center [1010, 119] width 172 height 36
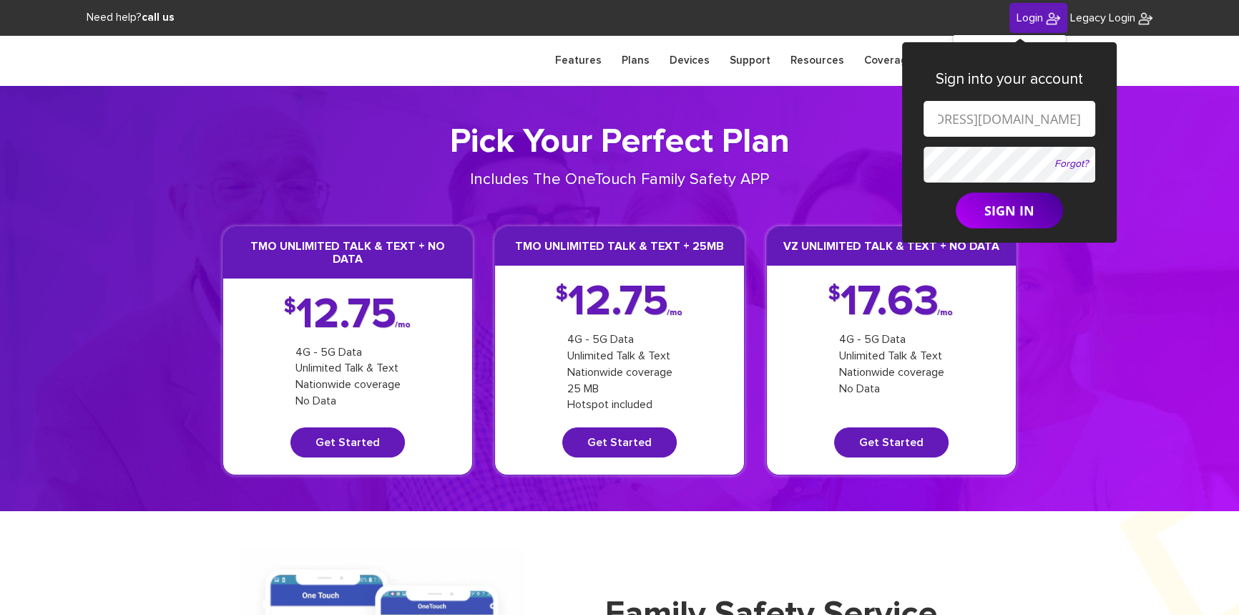
click at [980, 119] on input "shgy9700+845263-0605@gmail.com" at bounding box center [1010, 119] width 172 height 36
type input "shgy9700+8452630605@gmail.com"
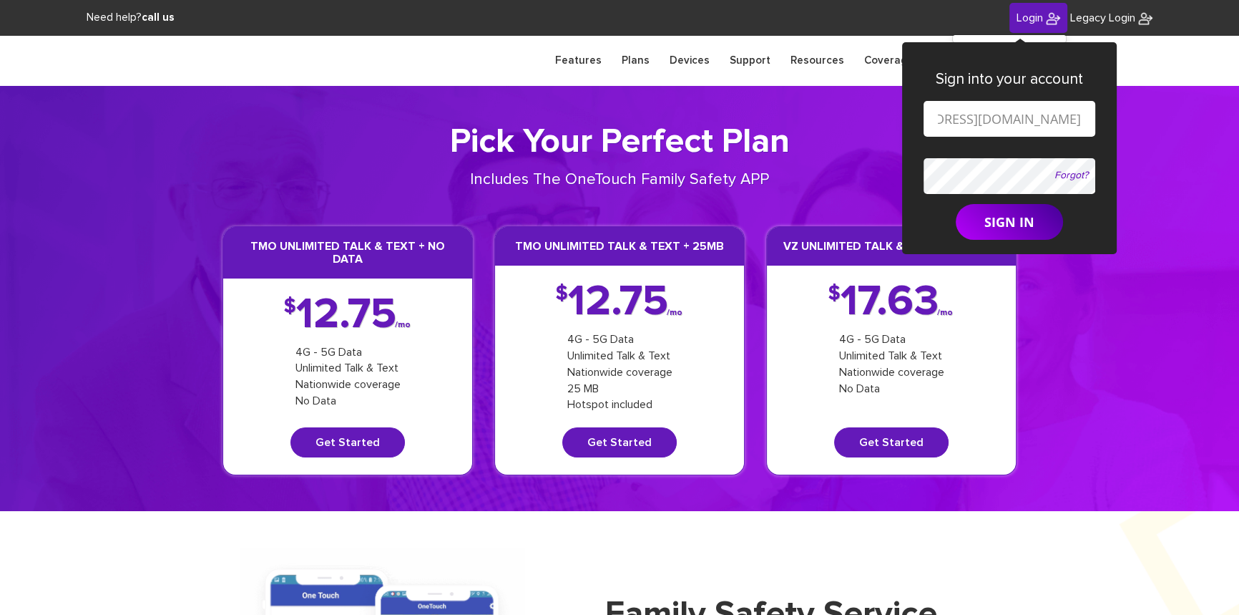
scroll to position [0, 0]
click at [956, 204] on button "SIGN IN" at bounding box center [1009, 222] width 107 height 36
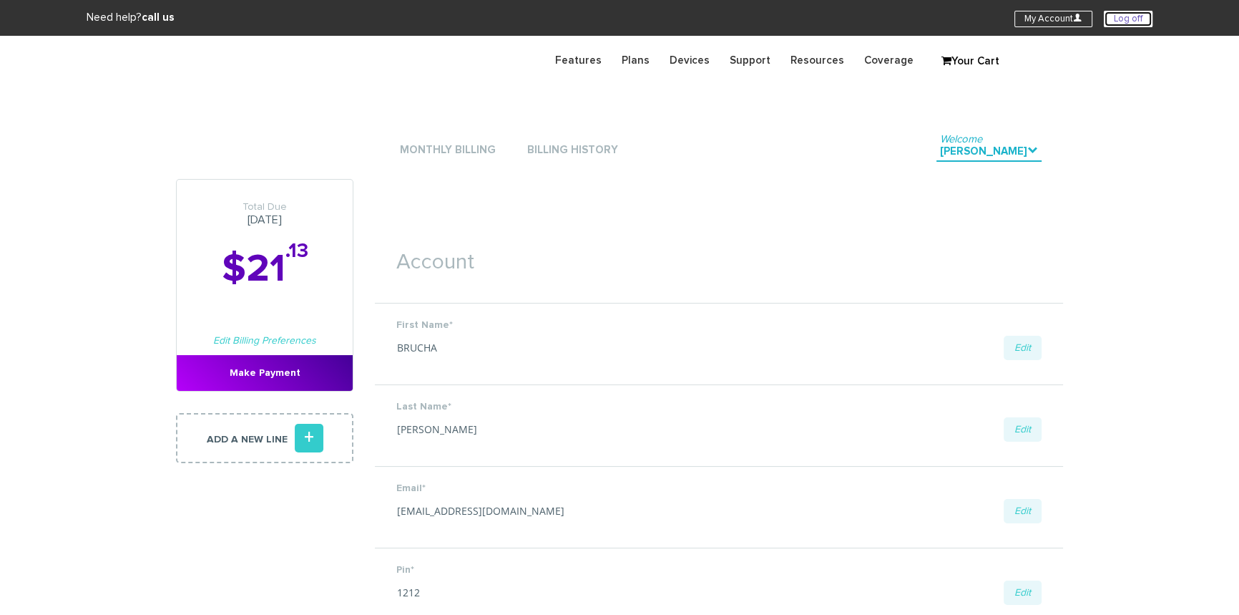
click at [1124, 21] on link "Log off" at bounding box center [1128, 19] width 49 height 16
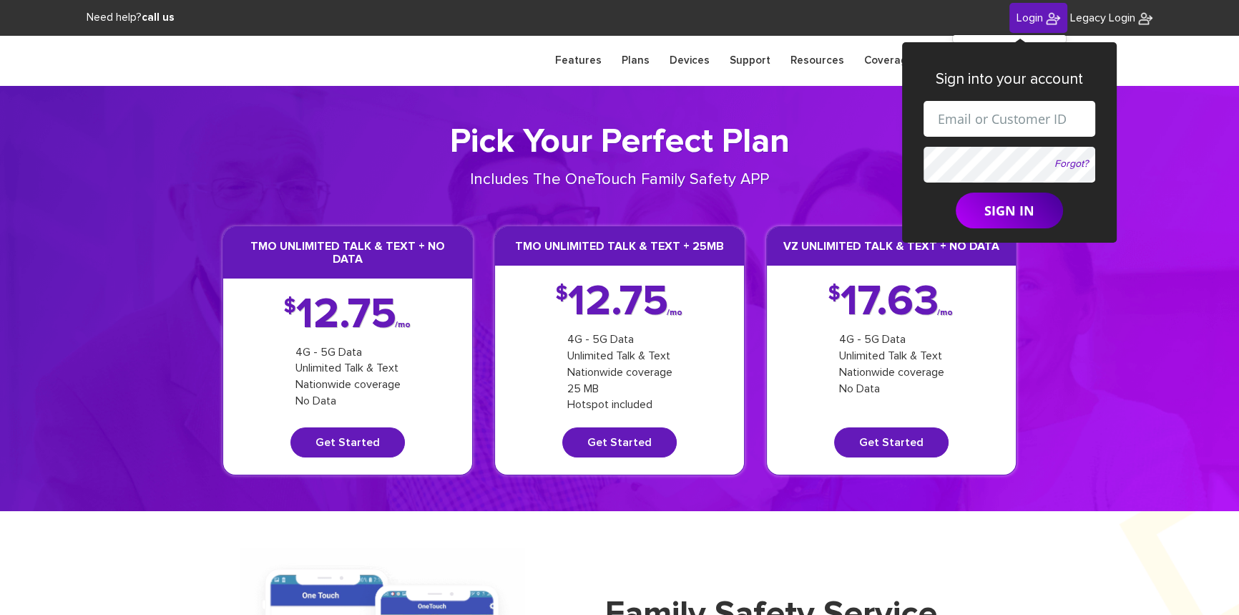
click at [1000, 121] on input "text" at bounding box center [1010, 119] width 172 height 36
click at [1002, 121] on input "[EMAIL_ADDRESS][DOMAIN_NAME]" at bounding box center [1010, 119] width 172 height 36
paste input "[PHONE_NUMBER]"
click at [954, 117] on input "[EMAIL_ADDRESS][PHONE_NUMBER][DOMAIN_NAME]" at bounding box center [1010, 119] width 172 height 36
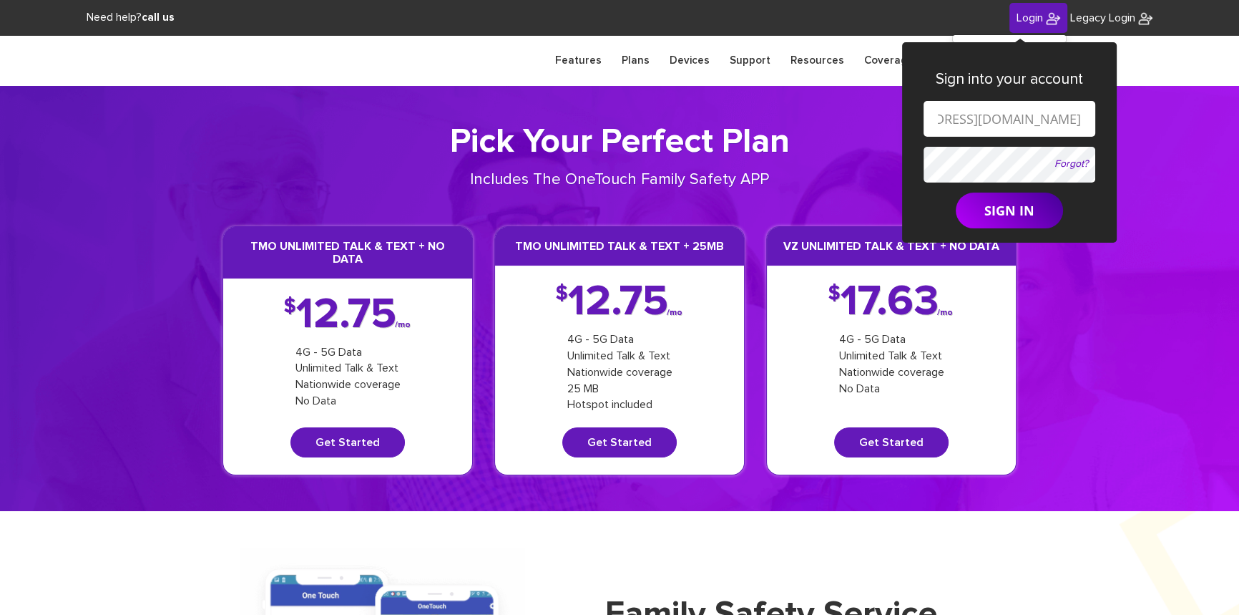
click at [980, 122] on input "[EMAIL_ADDRESS][DOMAIN_NAME]" at bounding box center [1010, 119] width 172 height 36
type input "[EMAIL_ADDRESS][DOMAIN_NAME]"
click at [979, 157] on form "shgy9700+8453763846@gmail.com Forgot? SIGN IN" at bounding box center [1010, 164] width 172 height 127
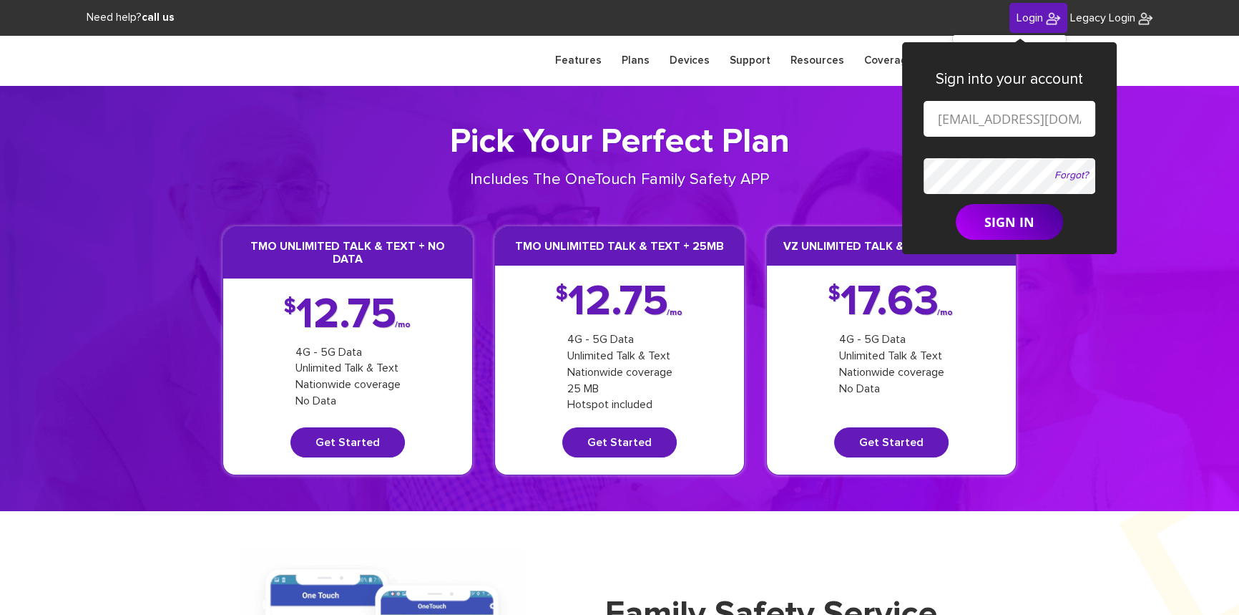
click at [956, 204] on button "SIGN IN" at bounding box center [1009, 222] width 107 height 36
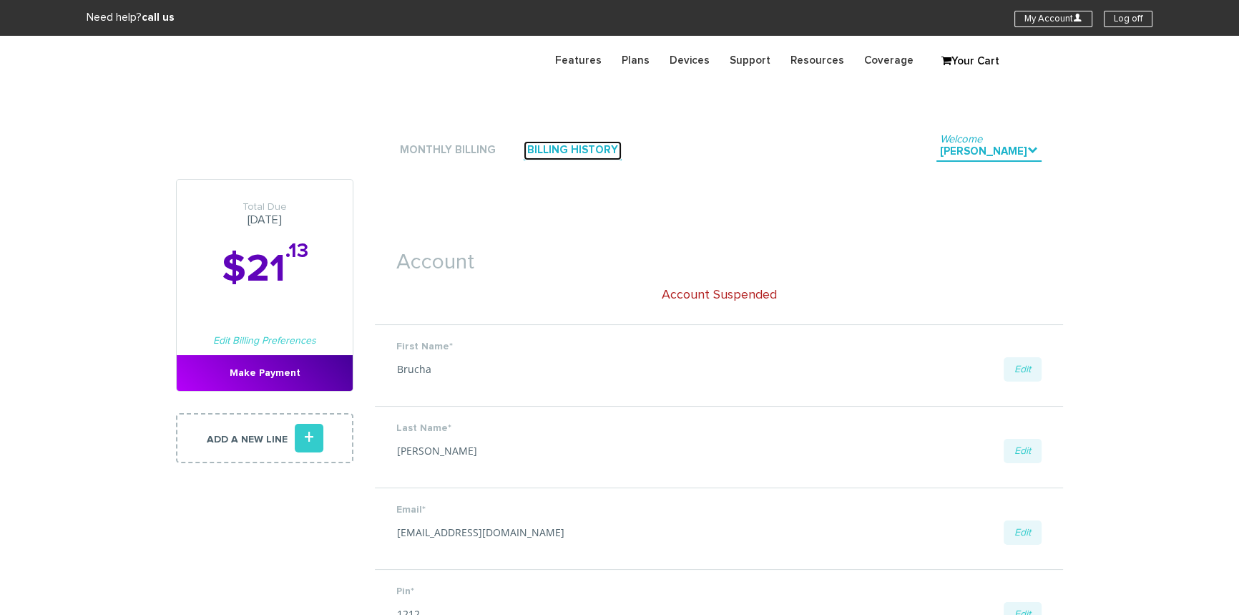
click at [580, 150] on link "Billing History" at bounding box center [573, 150] width 98 height 19
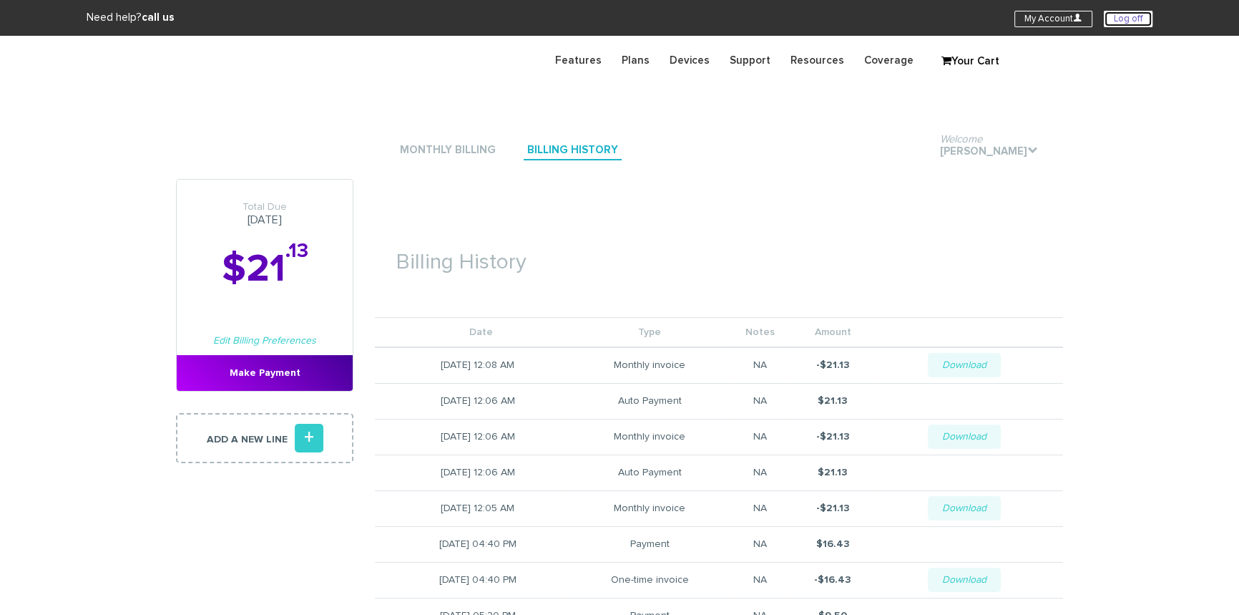
click at [1140, 24] on link "Log off" at bounding box center [1128, 19] width 49 height 16
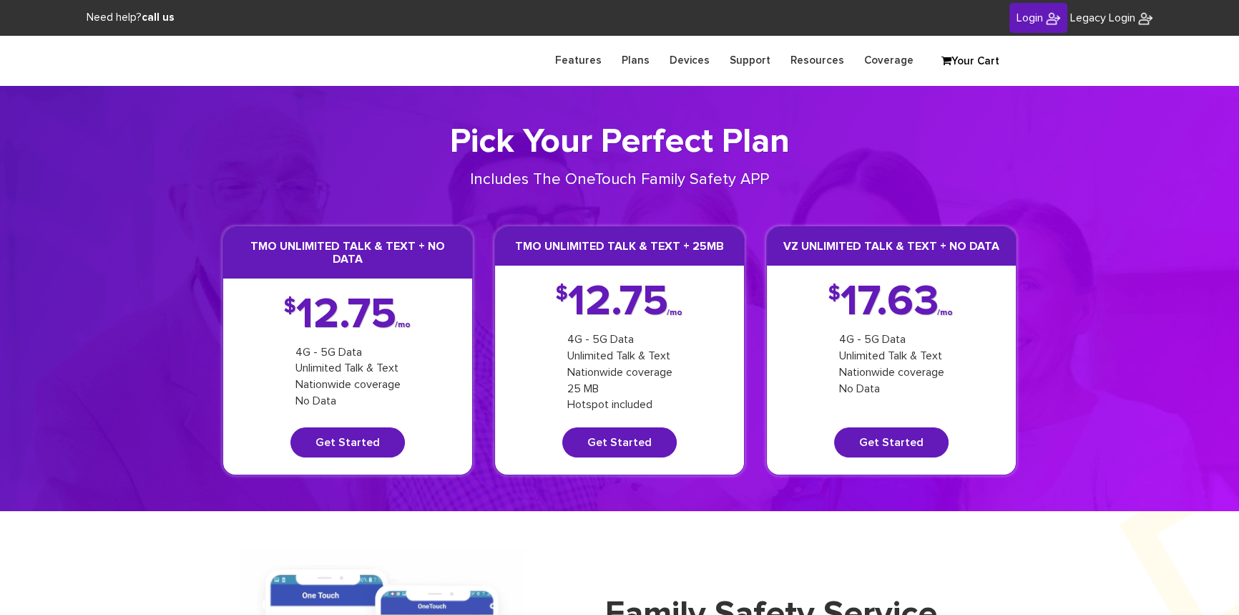
click at [1017, 18] on span "Login" at bounding box center [1030, 17] width 26 height 11
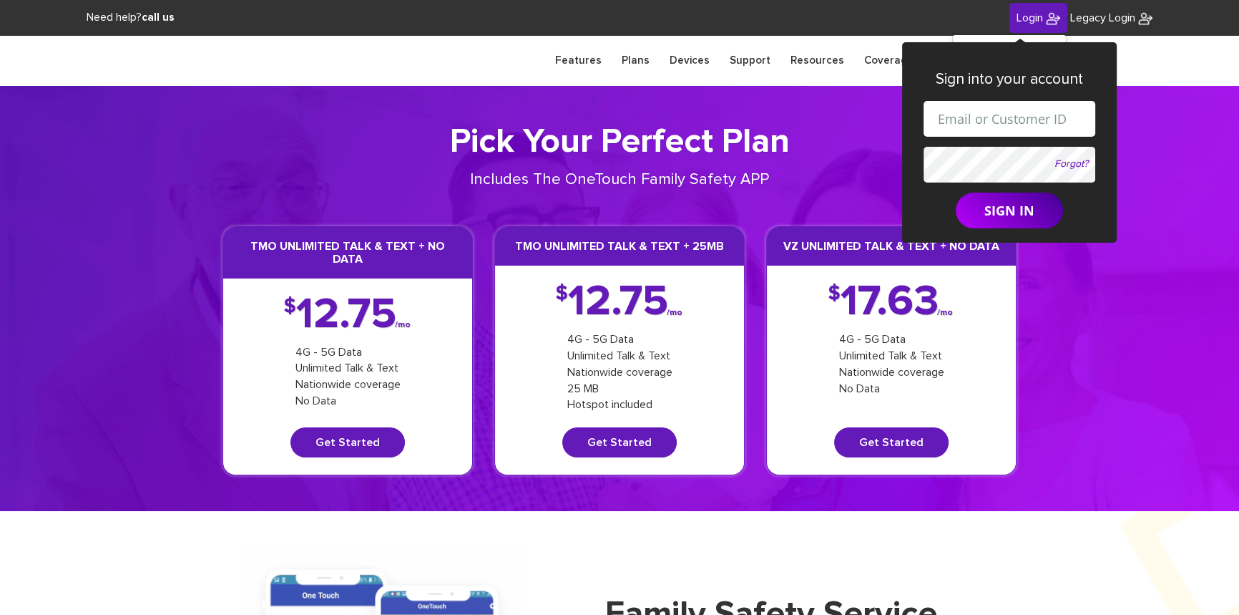
click at [1007, 115] on input "text" at bounding box center [1010, 119] width 172 height 36
drag, startPoint x: 997, startPoint y: 119, endPoint x: 1017, endPoint y: 125, distance: 21.7
click at [1017, 125] on input "shgy9700+9142179266@gmail.com" at bounding box center [1010, 119] width 172 height 36
paste input "845-376-384"
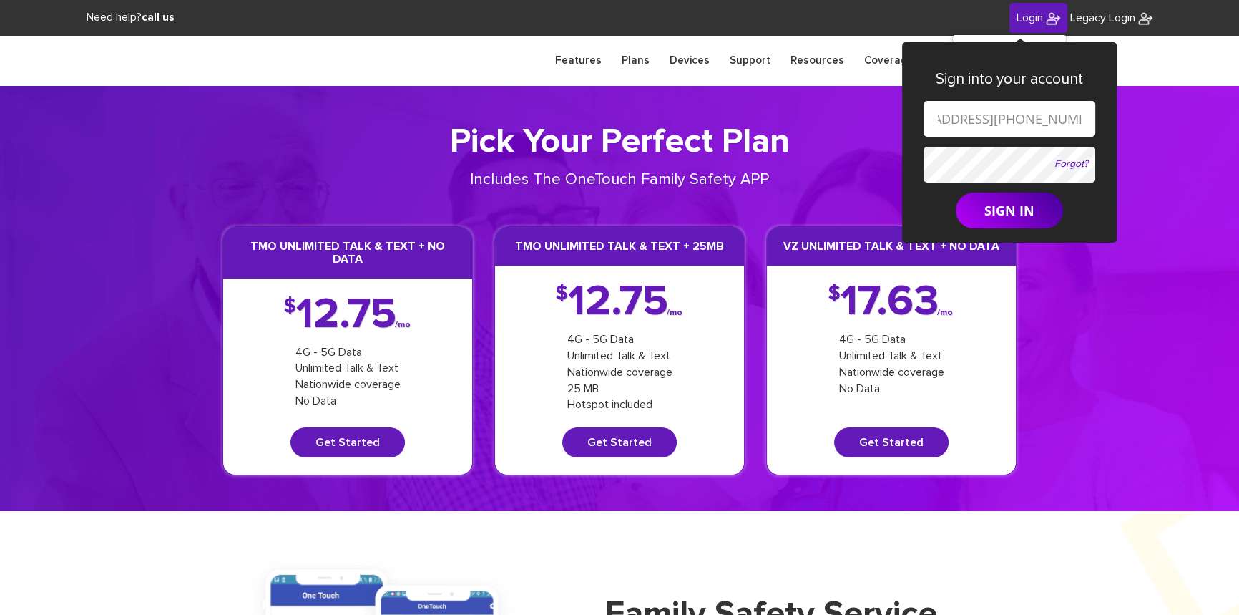
click at [970, 118] on input "shgy9700+845-376-3846@gmail.com" at bounding box center [1010, 119] width 172 height 36
click at [995, 118] on input "shgy9700+845376-3846@gmail.com" at bounding box center [1010, 119] width 172 height 36
type input "shgy9700+8453763846@gmail.com"
click at [990, 157] on form "shgy9700+8453763846@gmail.com Forgot? SIGN IN" at bounding box center [1010, 164] width 172 height 127
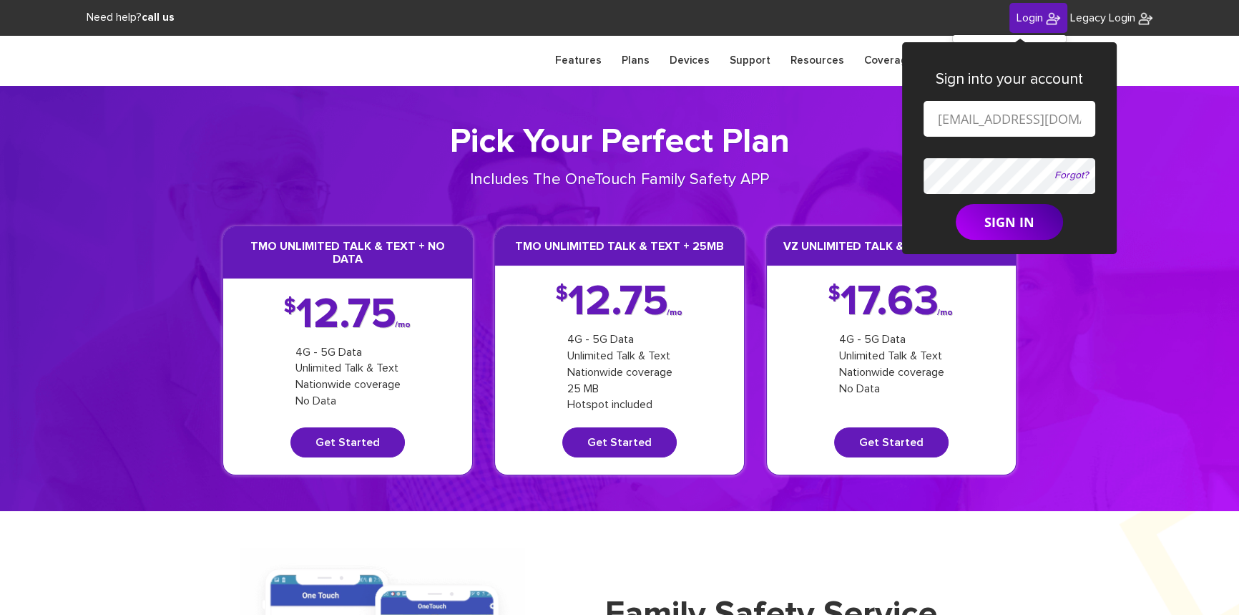
click at [956, 204] on button "SIGN IN" at bounding box center [1009, 222] width 107 height 36
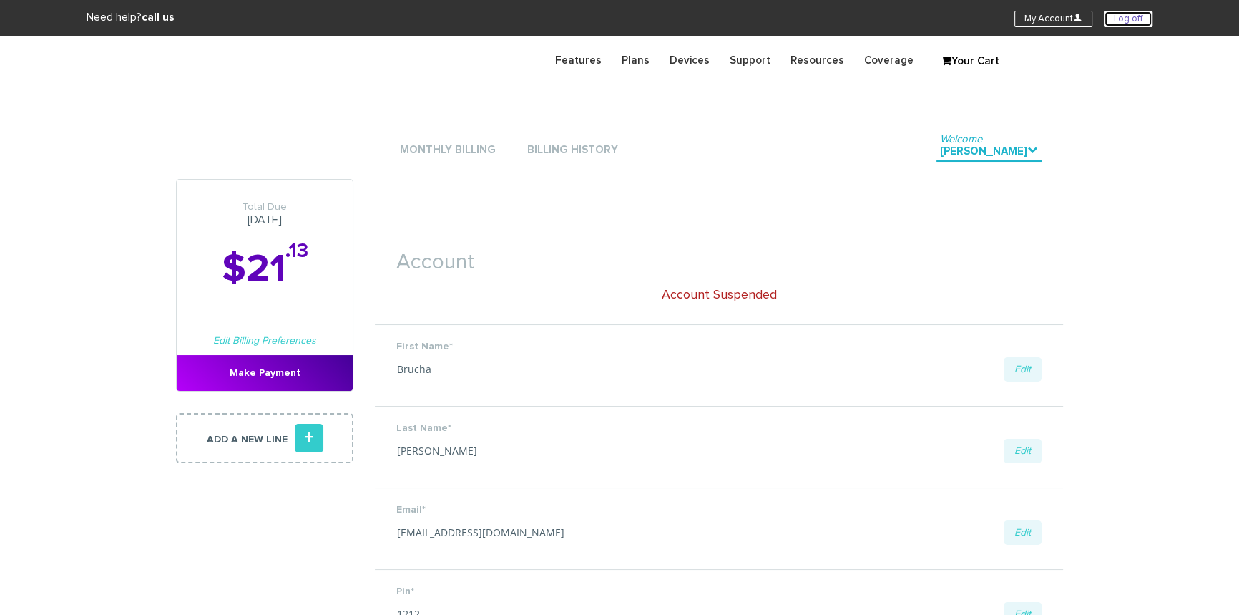
click at [1110, 16] on link "Log off" at bounding box center [1128, 19] width 49 height 16
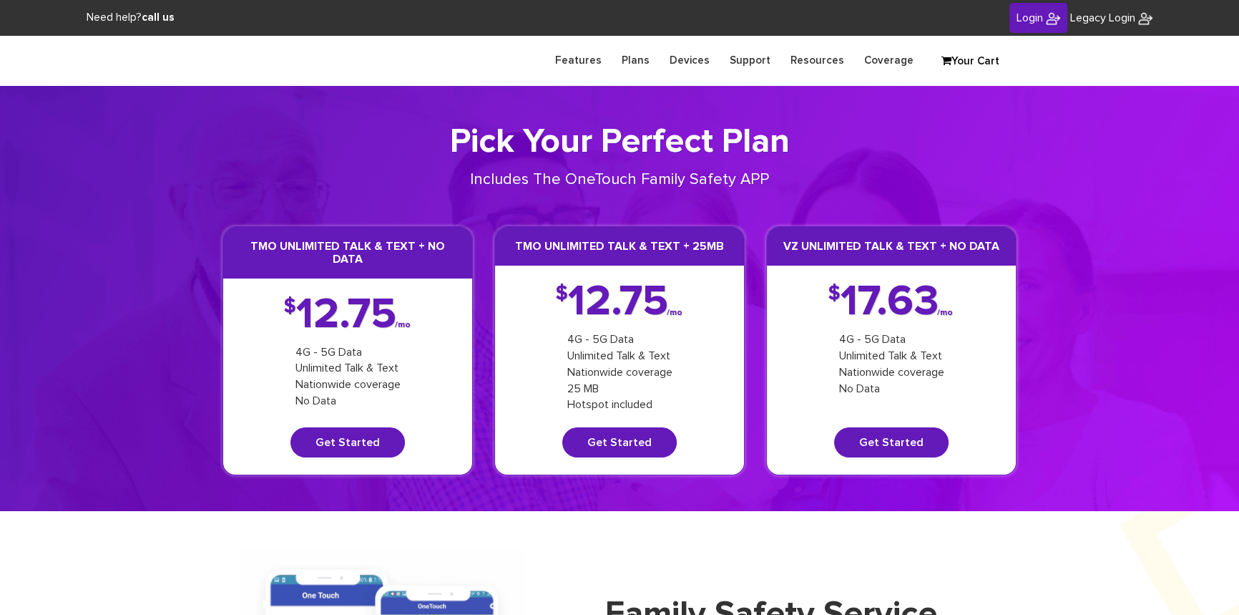
click at [1037, 25] on link "Login" at bounding box center [1039, 18] width 58 height 31
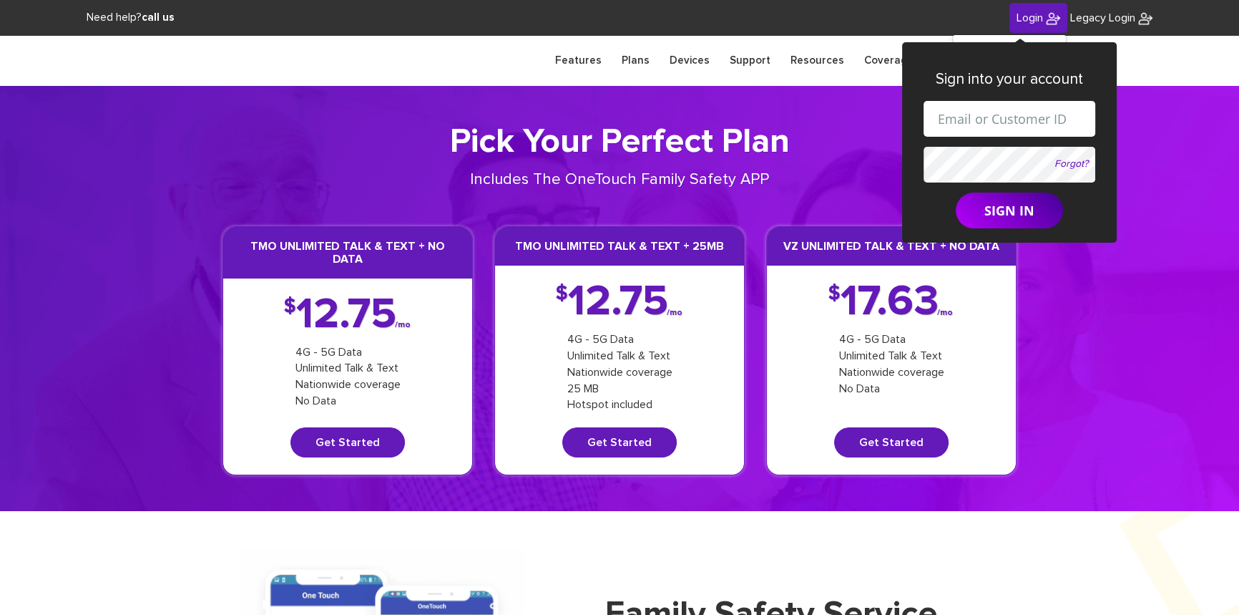
click at [1023, 20] on span "Login" at bounding box center [1030, 17] width 26 height 11
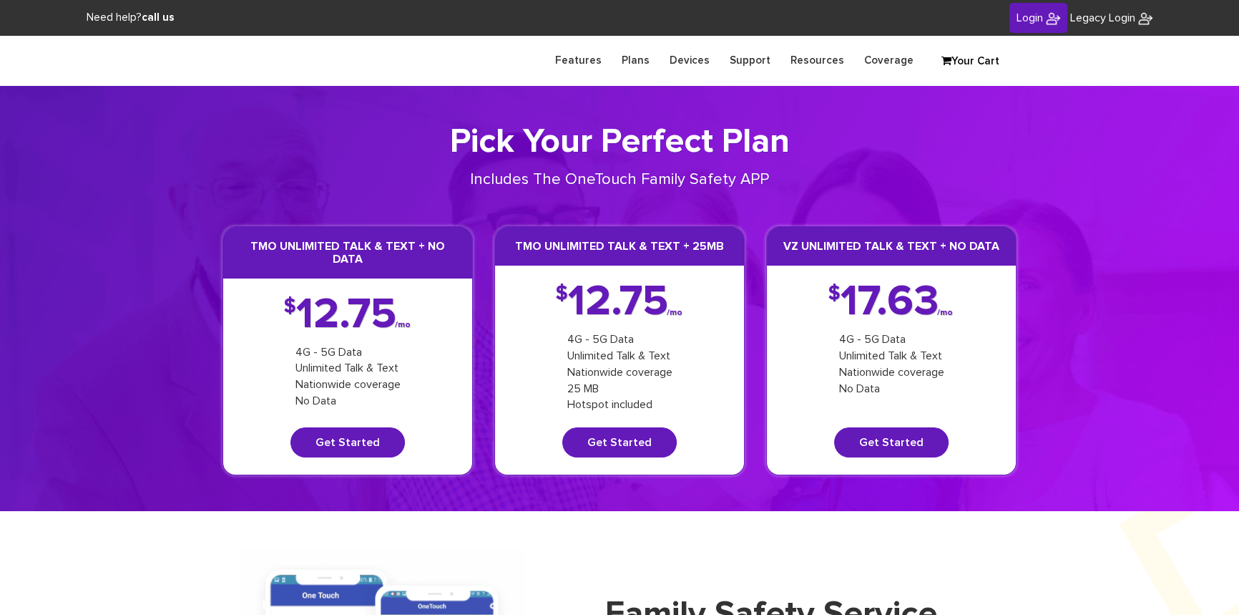
click at [1019, 20] on span "Login" at bounding box center [1030, 17] width 26 height 11
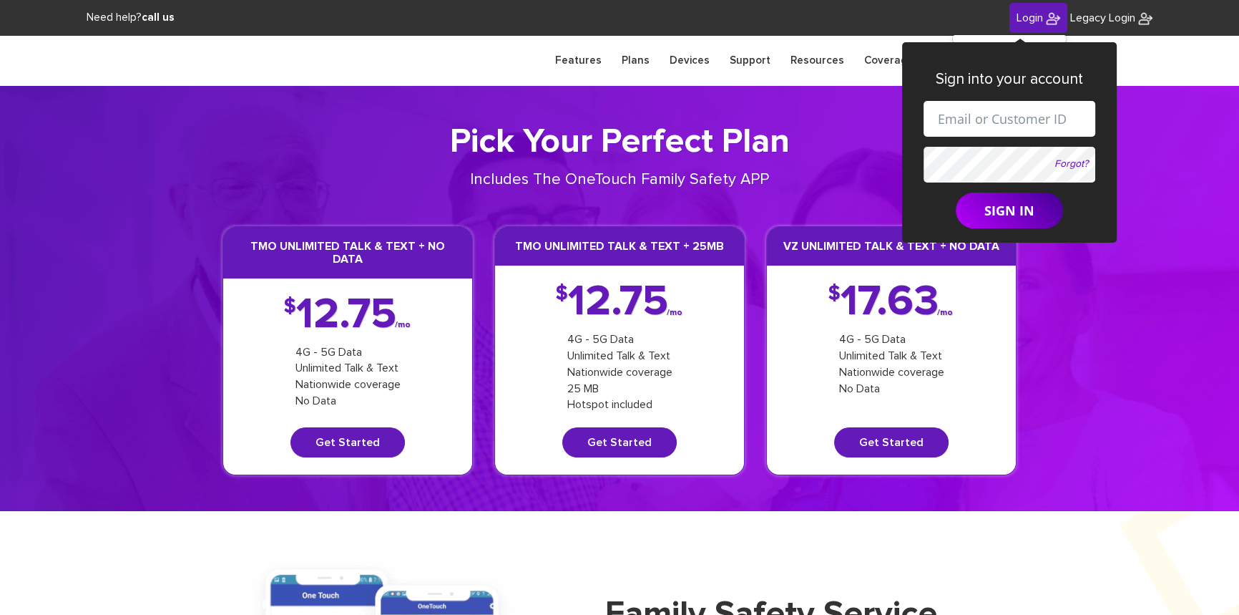
drag, startPoint x: 991, startPoint y: 122, endPoint x: 1023, endPoint y: 130, distance: 33.1
click at [991, 122] on input "text" at bounding box center [1010, 119] width 172 height 36
click at [1003, 120] on input "[EMAIL_ADDRESS][DOMAIN_NAME]" at bounding box center [1010, 119] width 172 height 36
paste input "845-596-9701"
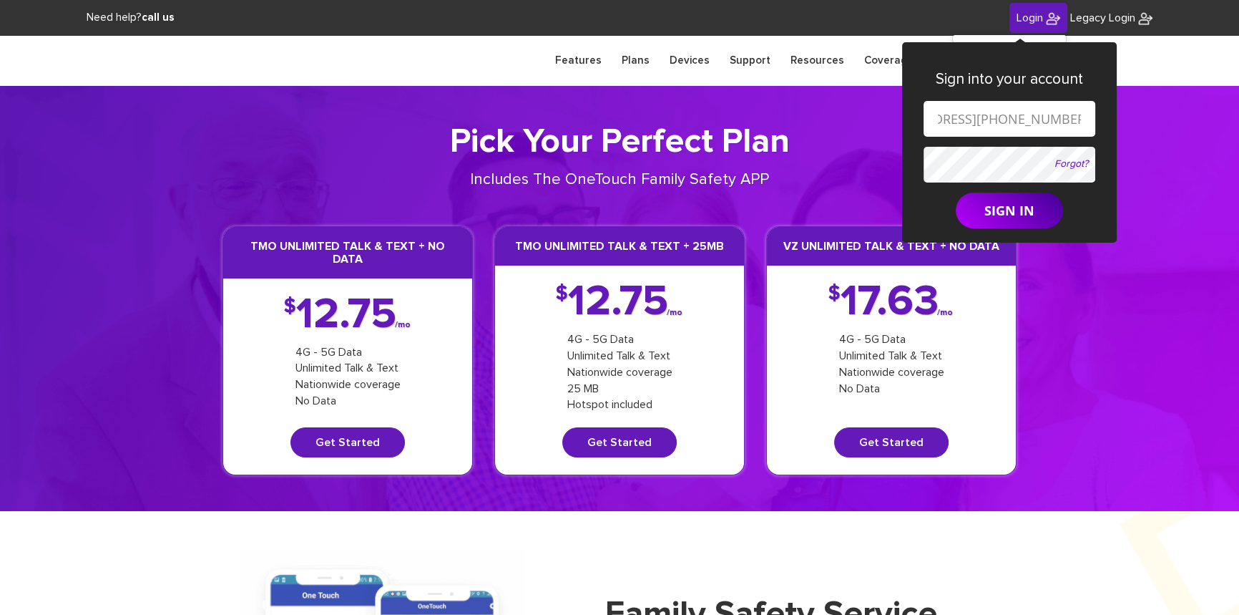
click at [956, 118] on input "shgy9700+845-596-9701@gmail.com" at bounding box center [1010, 119] width 172 height 36
click at [978, 118] on input "shgy9700+845596-9701@gmail.com" at bounding box center [1010, 119] width 172 height 36
type input "shgy9700+8455969701@gmail.com"
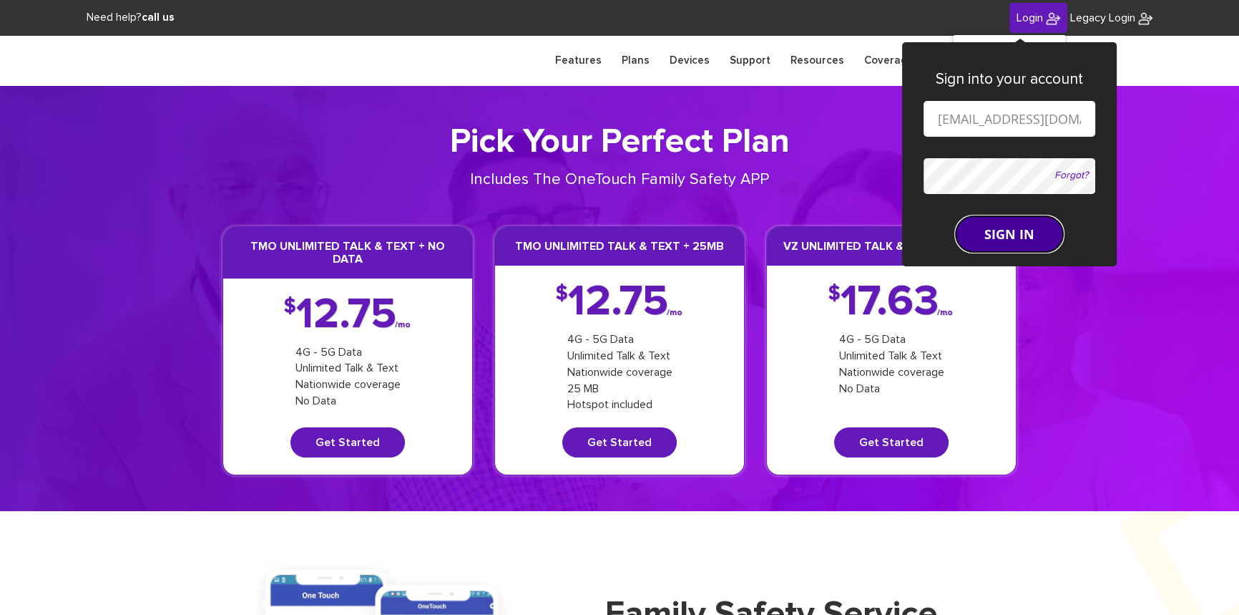
click at [979, 224] on button "SIGN IN" at bounding box center [1009, 234] width 107 height 36
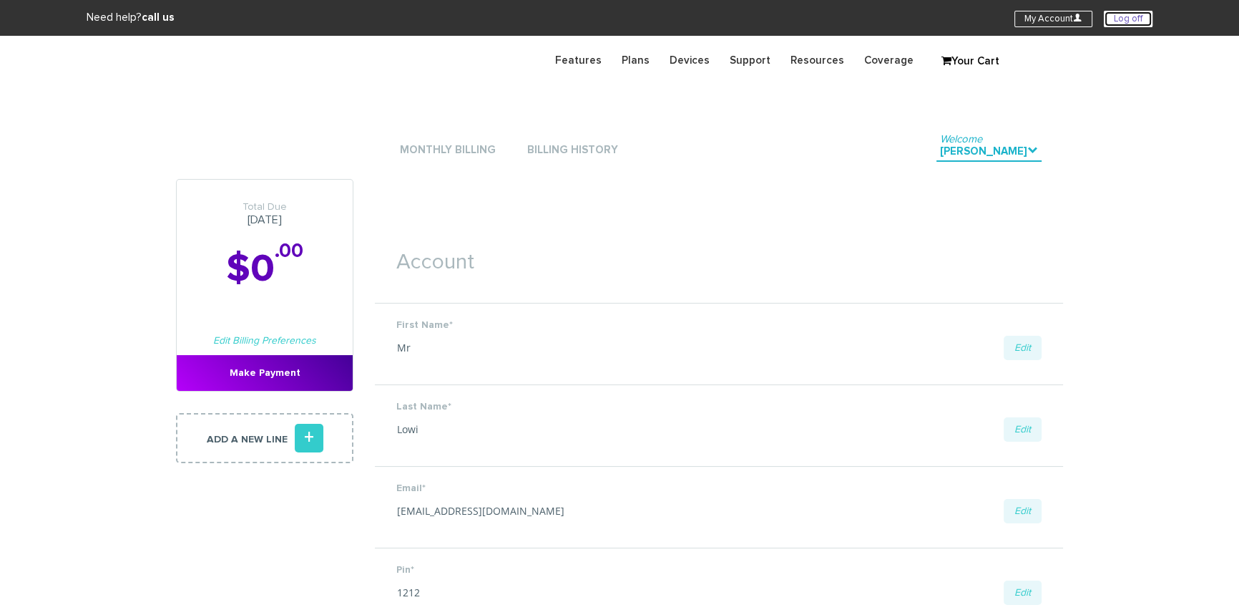
click at [1124, 23] on link "Log off" at bounding box center [1128, 19] width 49 height 16
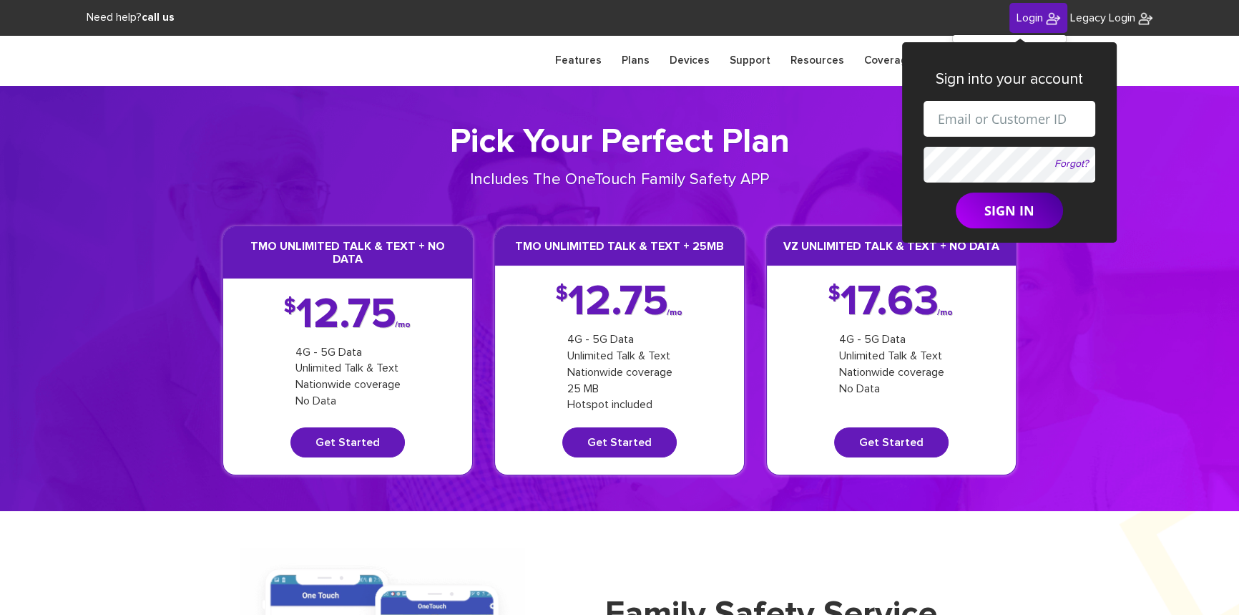
drag, startPoint x: 1002, startPoint y: 120, endPoint x: 1005, endPoint y: 131, distance: 11.3
click at [1002, 120] on input "text" at bounding box center [1010, 119] width 172 height 36
drag, startPoint x: 996, startPoint y: 117, endPoint x: 1007, endPoint y: 122, distance: 11.6
click at [1007, 122] on input "[EMAIL_ADDRESS][DOMAIN_NAME]" at bounding box center [1010, 119] width 172 height 36
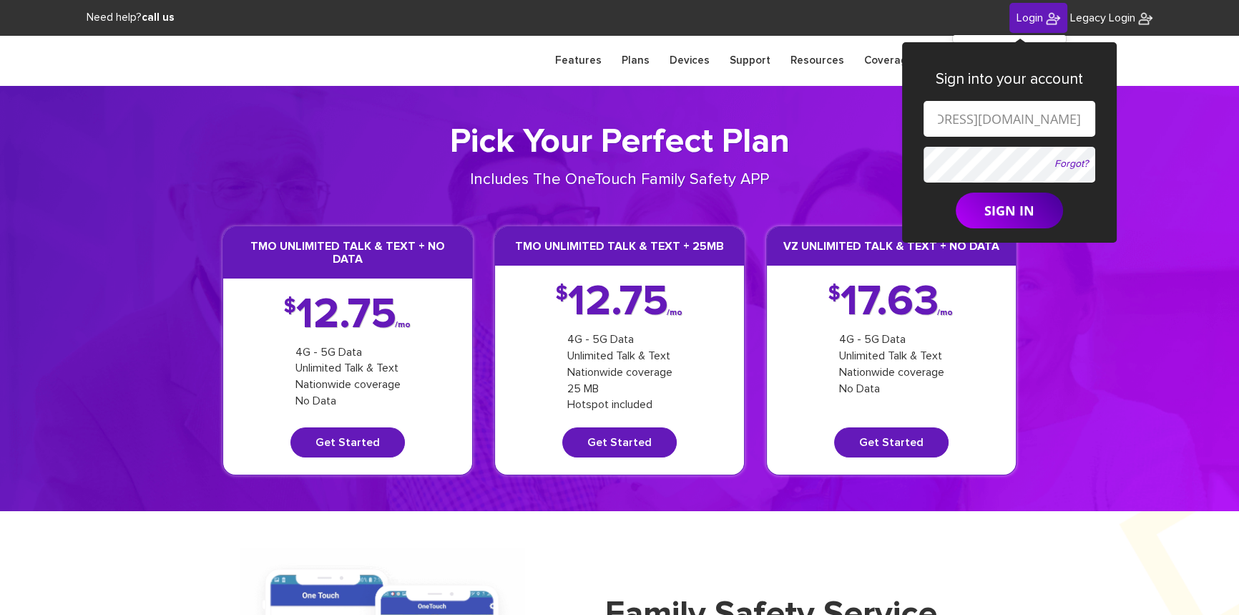
paste input "[PHONE_NUMBER]"
click at [955, 121] on input "[EMAIL_ADDRESS][PHONE_NUMBER][DOMAIN_NAME]" at bounding box center [1010, 119] width 172 height 36
click at [977, 118] on input "[EMAIL_ADDRESS][DOMAIN_NAME]" at bounding box center [1010, 119] width 172 height 36
type input "[EMAIL_ADDRESS][DOMAIN_NAME]"
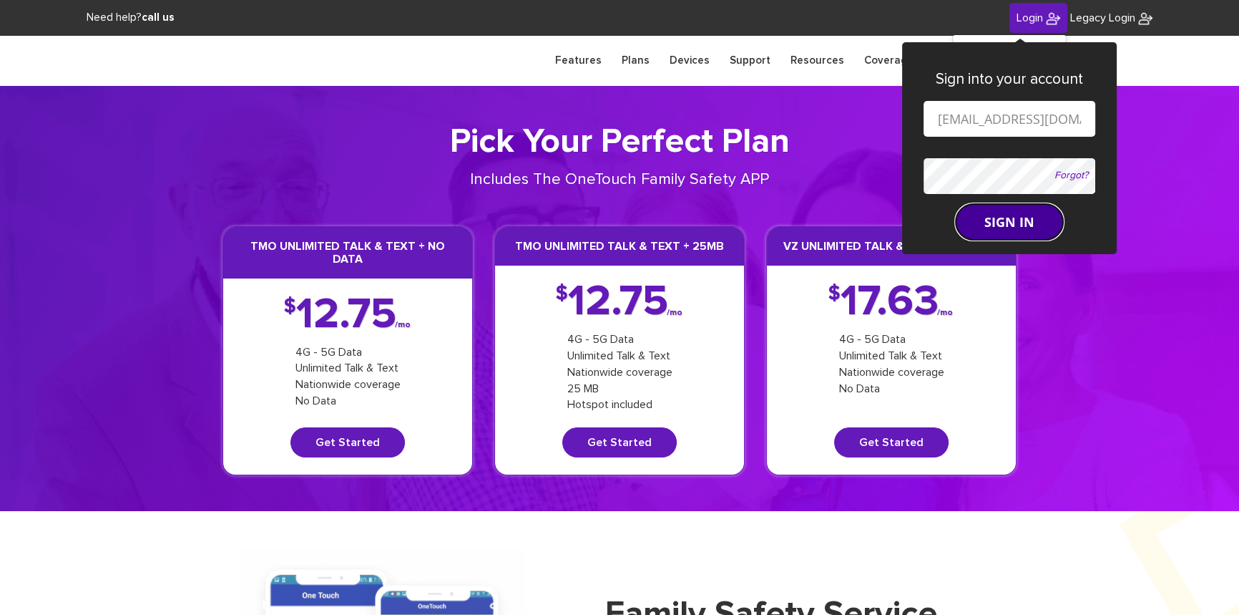
click at [991, 217] on button "SIGN IN" at bounding box center [1009, 222] width 107 height 36
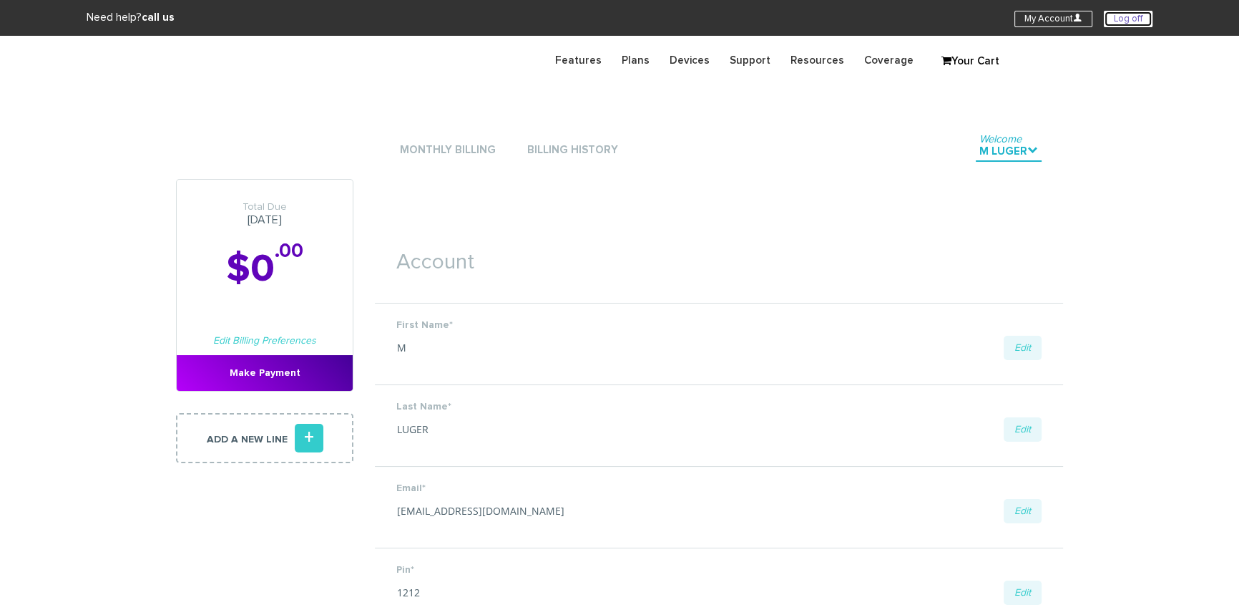
click at [1110, 14] on link "Log off" at bounding box center [1128, 19] width 49 height 16
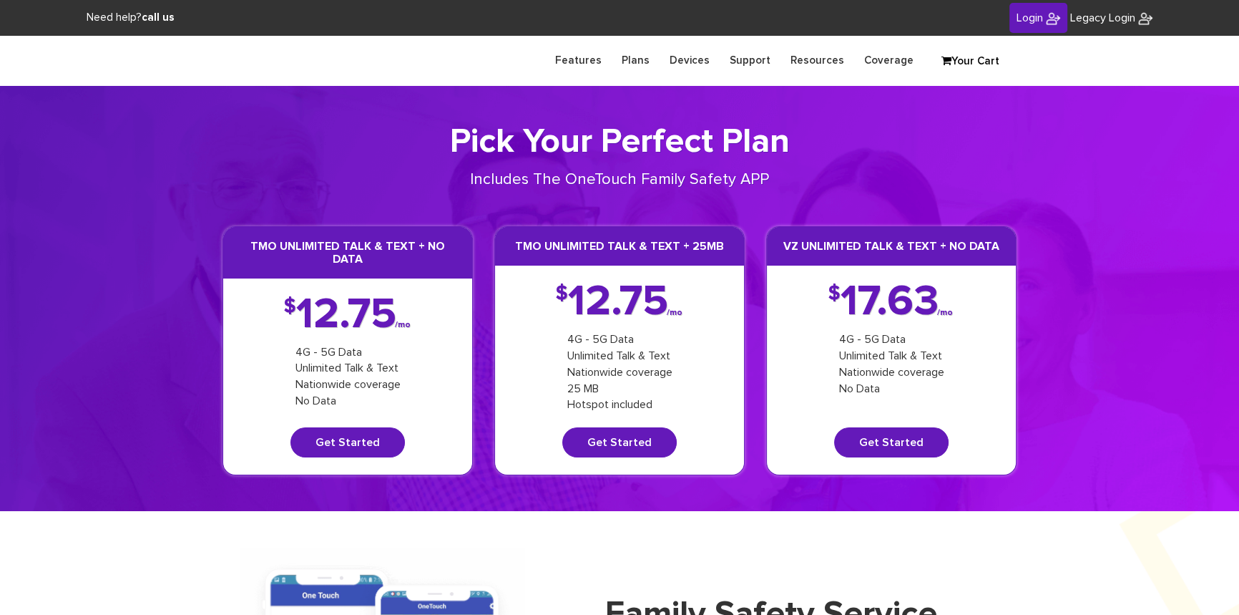
click at [1025, 23] on link "Login" at bounding box center [1039, 18] width 58 height 31
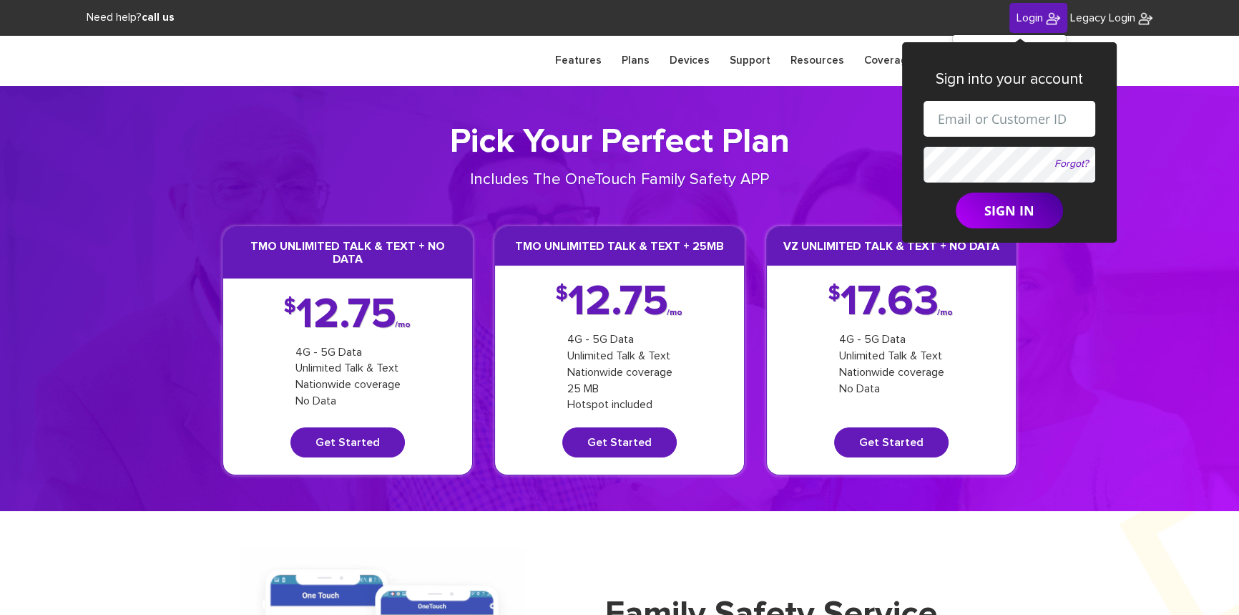
click at [1025, 112] on input "text" at bounding box center [1010, 119] width 172 height 36
click at [1001, 119] on input "[EMAIL_ADDRESS][DOMAIN_NAME]" at bounding box center [1010, 119] width 172 height 36
paste input "845-707-953"
click at [956, 119] on input "shgy9700+845-707-9536@gmail.com" at bounding box center [1010, 119] width 172 height 36
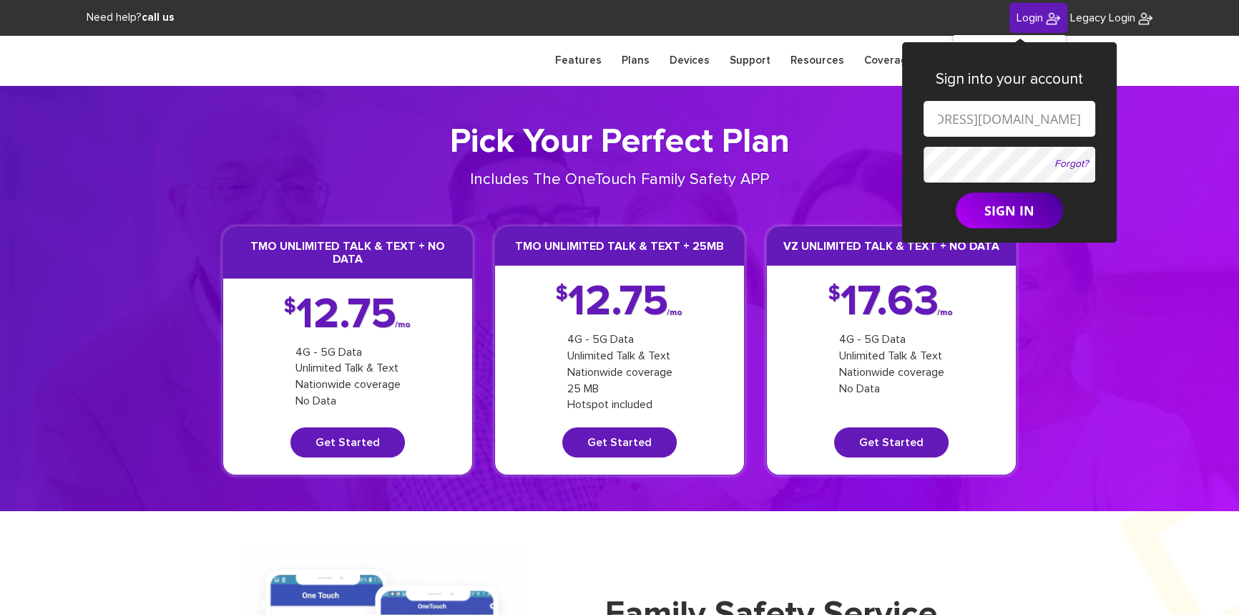
click at [978, 120] on input "shgy9700+845707-9536@gmail.com" at bounding box center [1010, 119] width 172 height 36
type input "shgy9700+8457079536@gmail.com"
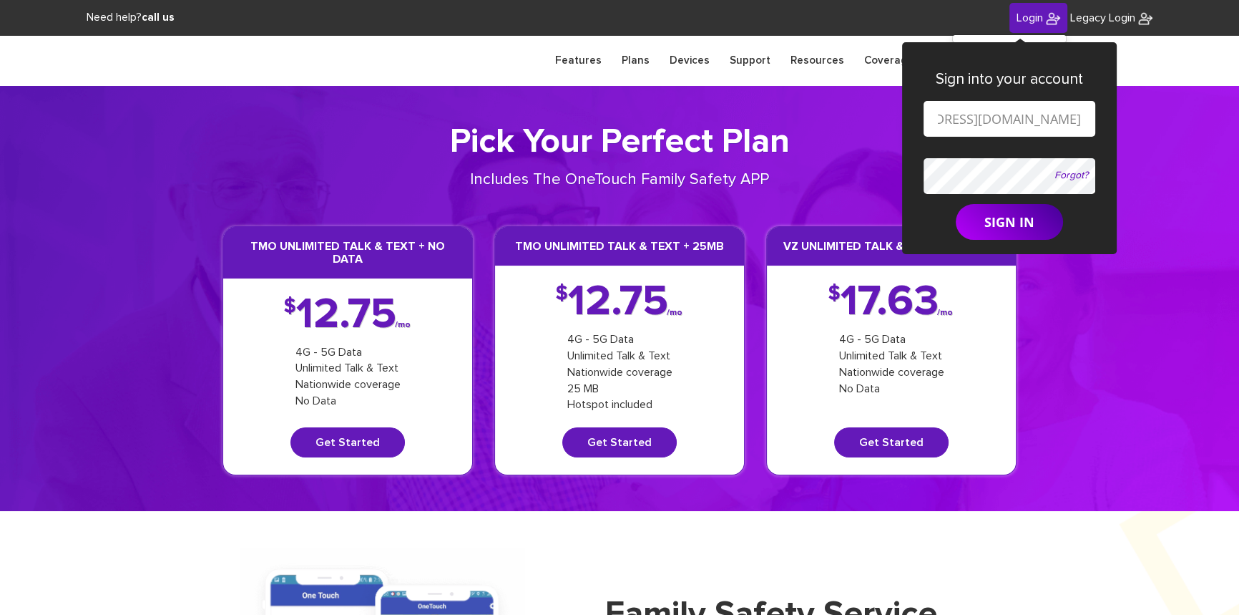
scroll to position [0, 0]
click at [1002, 219] on button "SIGN IN" at bounding box center [1009, 222] width 107 height 36
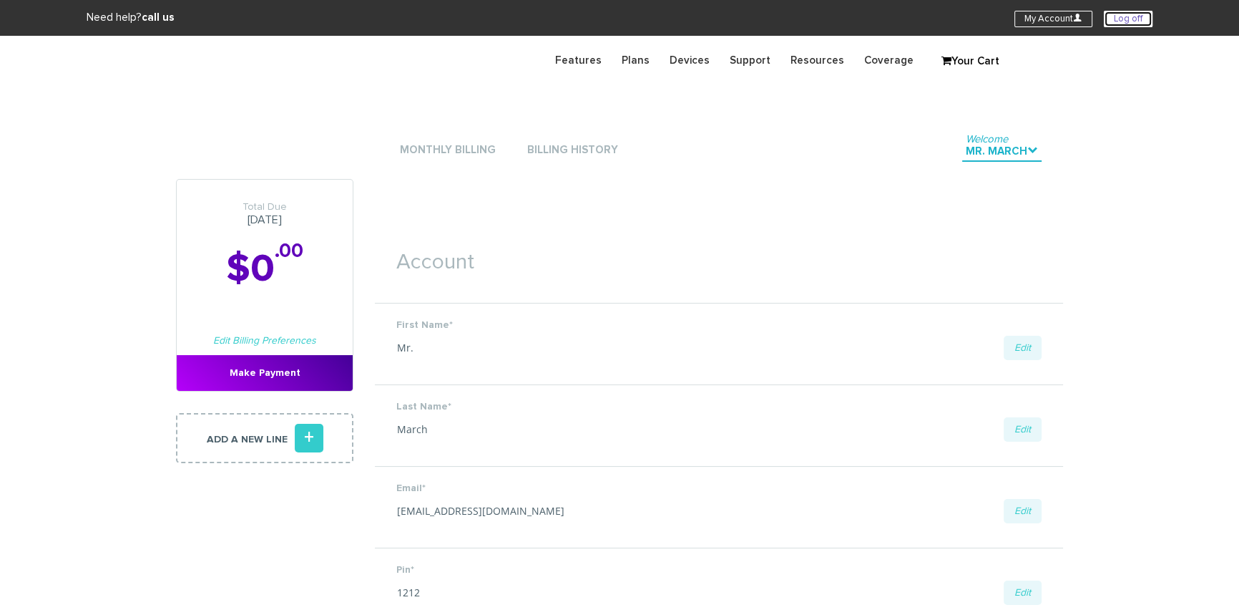
click at [1112, 14] on link "Log off" at bounding box center [1128, 19] width 49 height 16
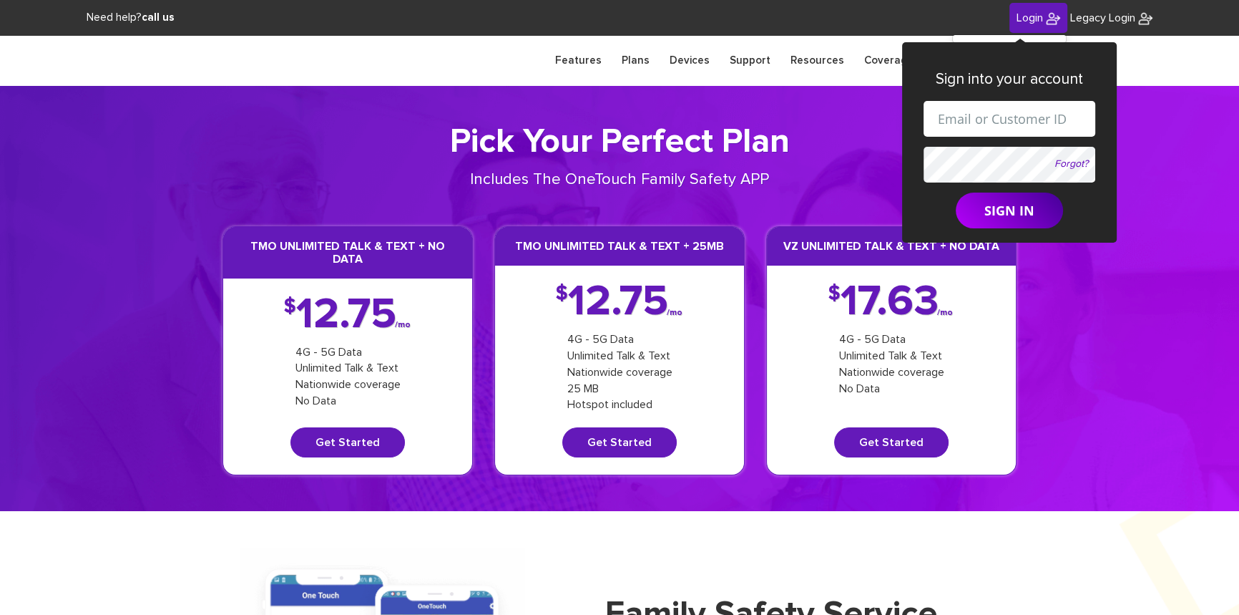
click at [978, 124] on input "text" at bounding box center [1010, 119] width 172 height 36
drag, startPoint x: 998, startPoint y: 120, endPoint x: 1005, endPoint y: 122, distance: 7.5
click at [1005, 122] on input "[EMAIL_ADDRESS][DOMAIN_NAME]" at bounding box center [1010, 119] width 172 height 36
paste input "[PHONE_NUMBER]"
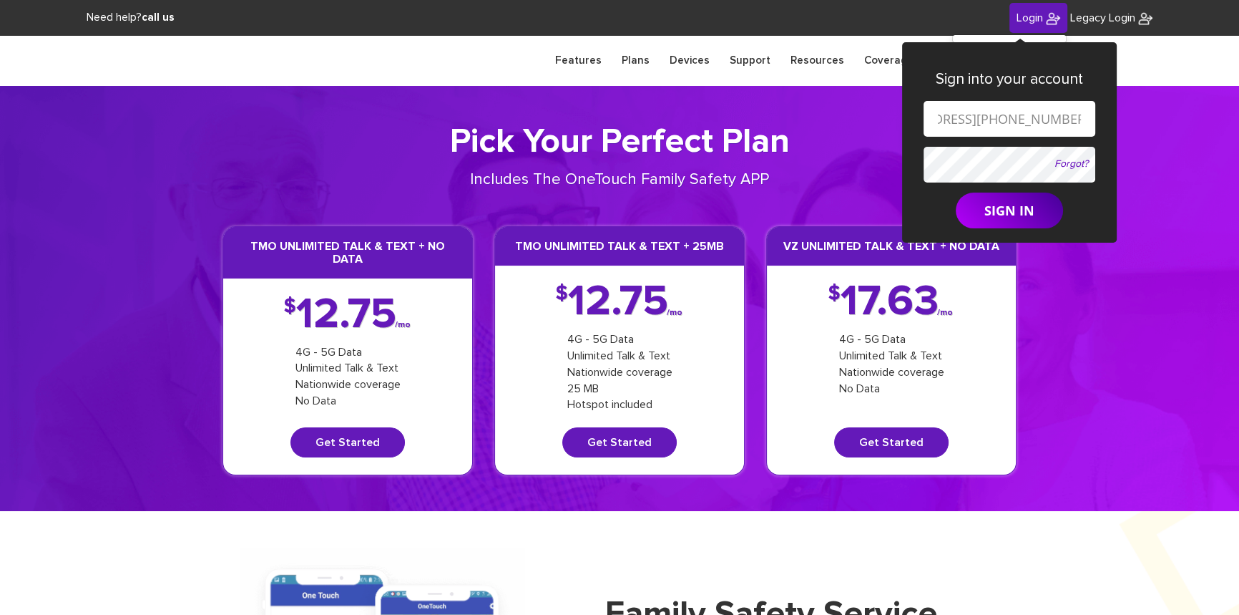
click at [956, 117] on input "[EMAIL_ADDRESS][PHONE_NUMBER][DOMAIN_NAME]" at bounding box center [1010, 119] width 172 height 36
click at [977, 119] on input "[EMAIL_ADDRESS][DOMAIN_NAME]" at bounding box center [1010, 119] width 172 height 36
type input "[EMAIL_ADDRESS][DOMAIN_NAME]"
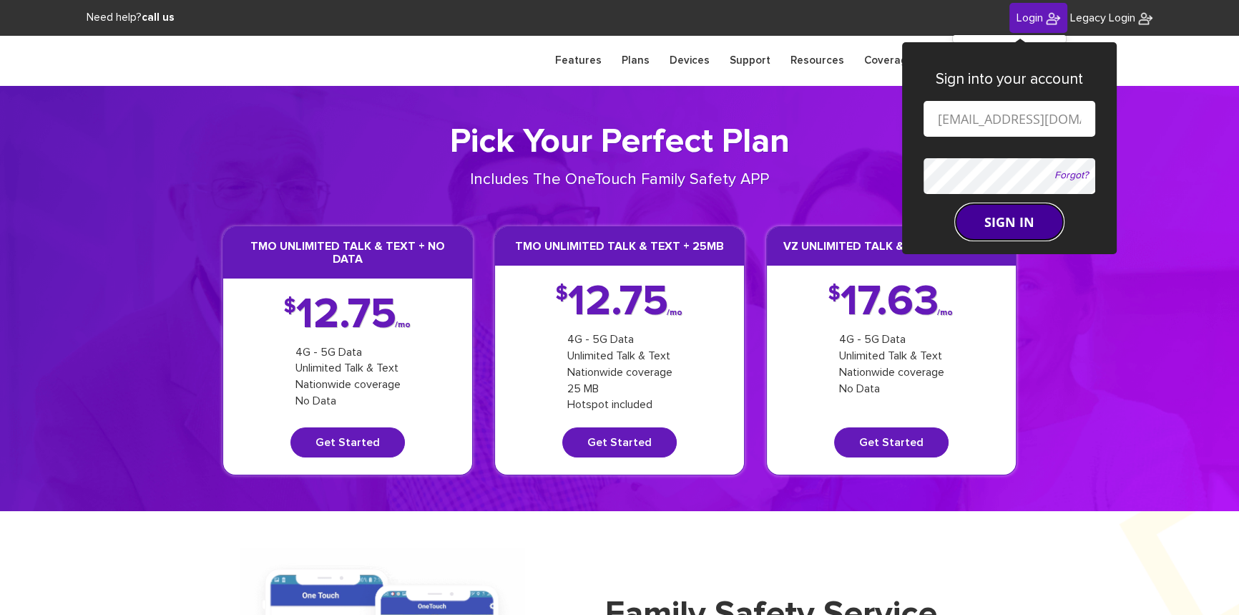
click at [988, 211] on form "[EMAIL_ADDRESS][DOMAIN_NAME] Forgot? SIGN IN" at bounding box center [1010, 171] width 172 height 140
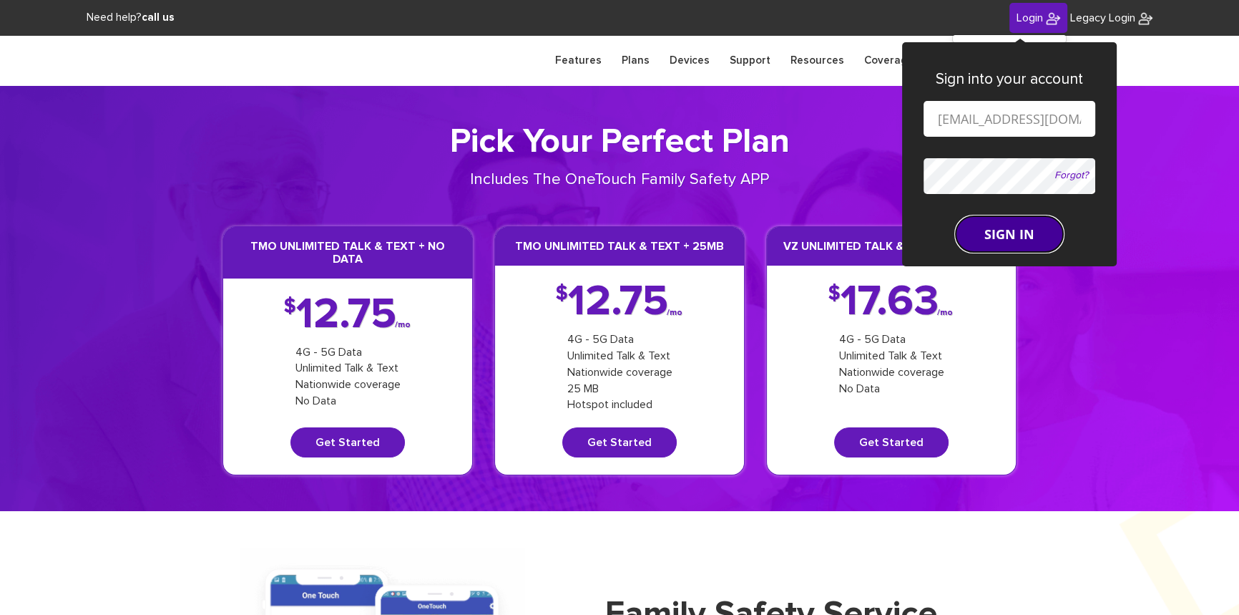
click at [984, 224] on button "SIGN IN" at bounding box center [1009, 234] width 107 height 36
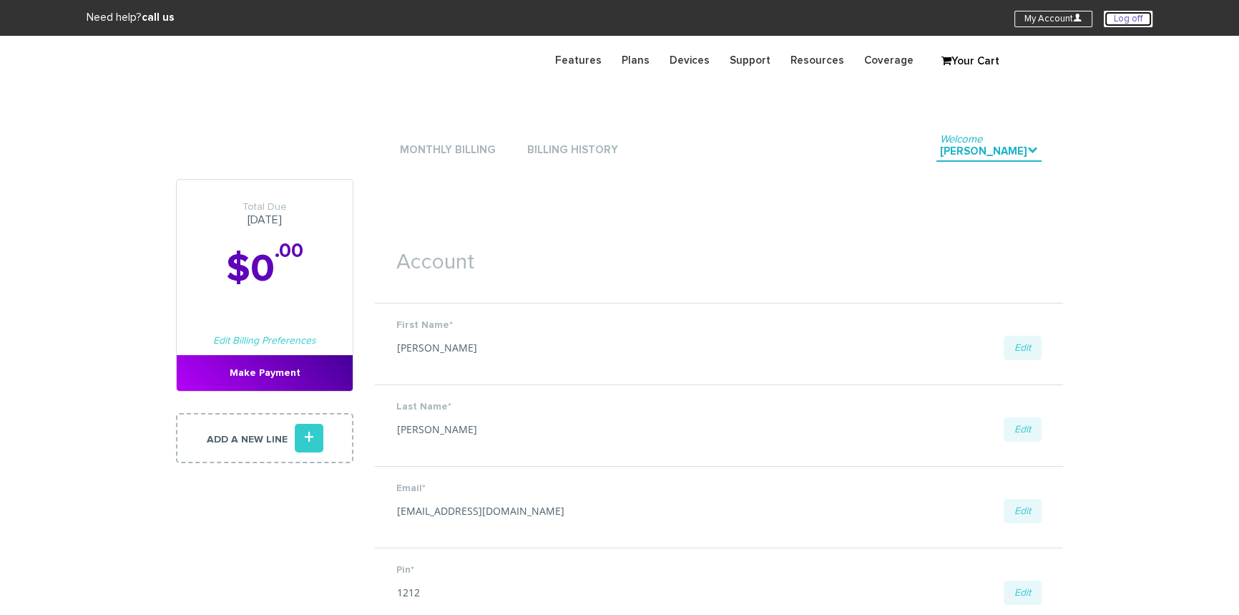
click at [1116, 19] on link "Log off" at bounding box center [1128, 19] width 49 height 16
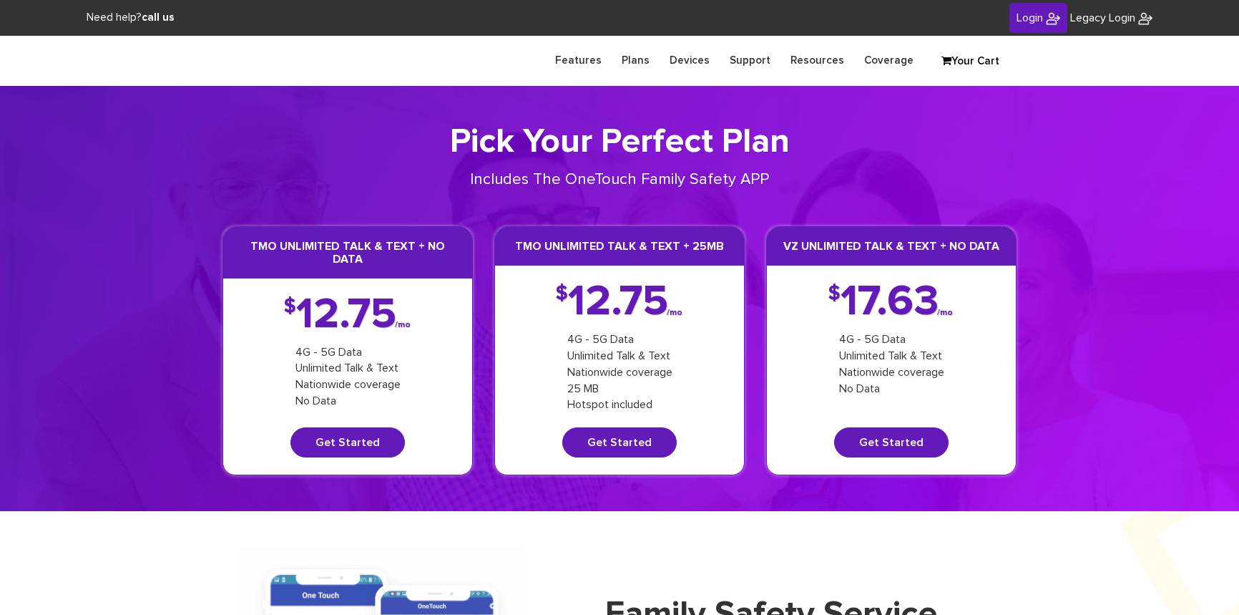
click at [998, 22] on div "Login Legacy Login Sign into your account Forgot? SIGN IN" at bounding box center [930, 18] width 620 height 31
click at [1010, 21] on link "Login" at bounding box center [1039, 18] width 58 height 31
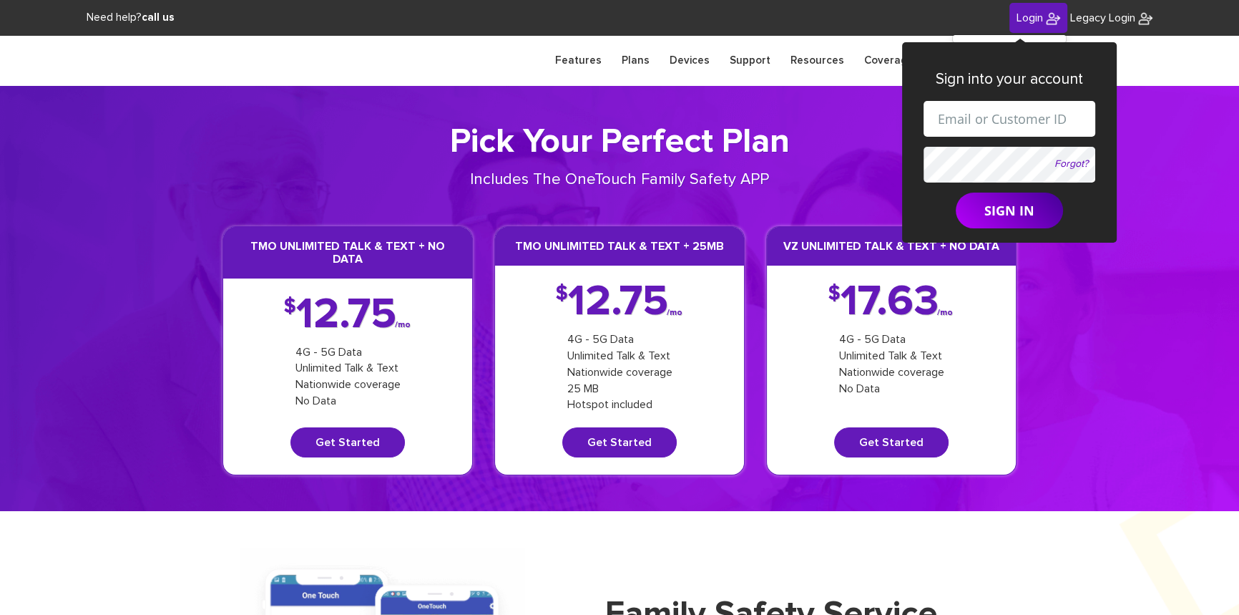
click at [1007, 114] on input "text" at bounding box center [1010, 119] width 172 height 36
drag, startPoint x: 996, startPoint y: 119, endPoint x: 1002, endPoint y: 124, distance: 8.2
click at [1002, 124] on input "shgy9700+9142179266@gmail.com" at bounding box center [1010, 119] width 172 height 36
paste input "[PHONE_NUMBER]"
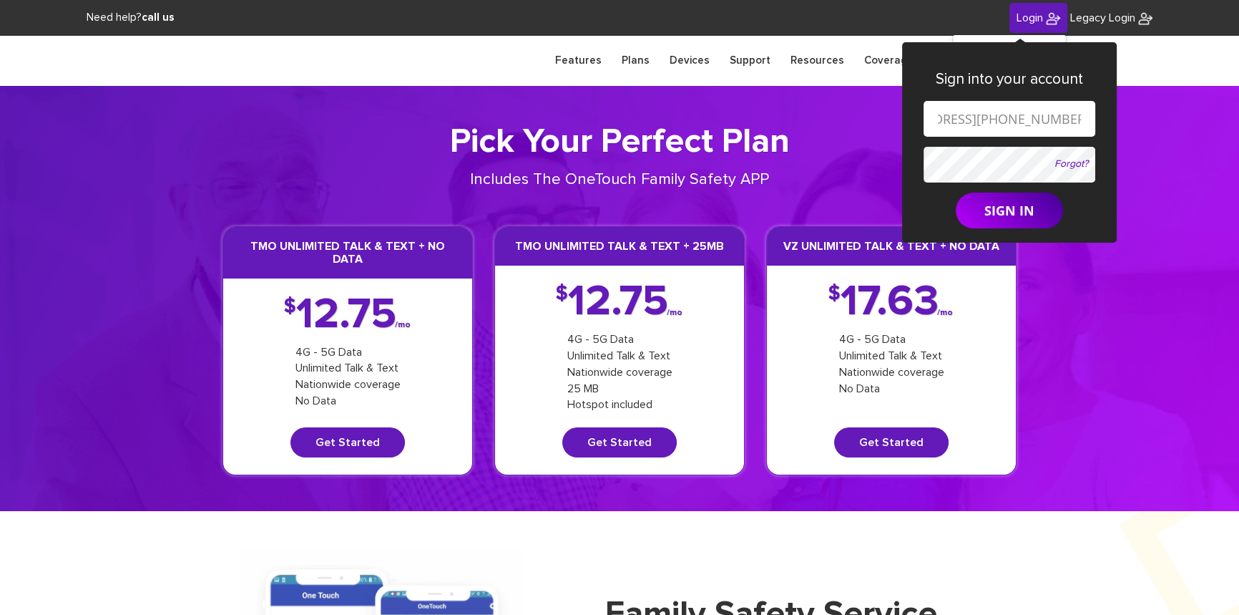
click at [957, 114] on input "shgy9700+845-263-5261@gmail.com" at bounding box center [1010, 119] width 172 height 36
click at [979, 119] on input "shgy9700+845263-5261@gmail.com" at bounding box center [1010, 119] width 172 height 36
type input "[EMAIL_ADDRESS][DOMAIN_NAME]"
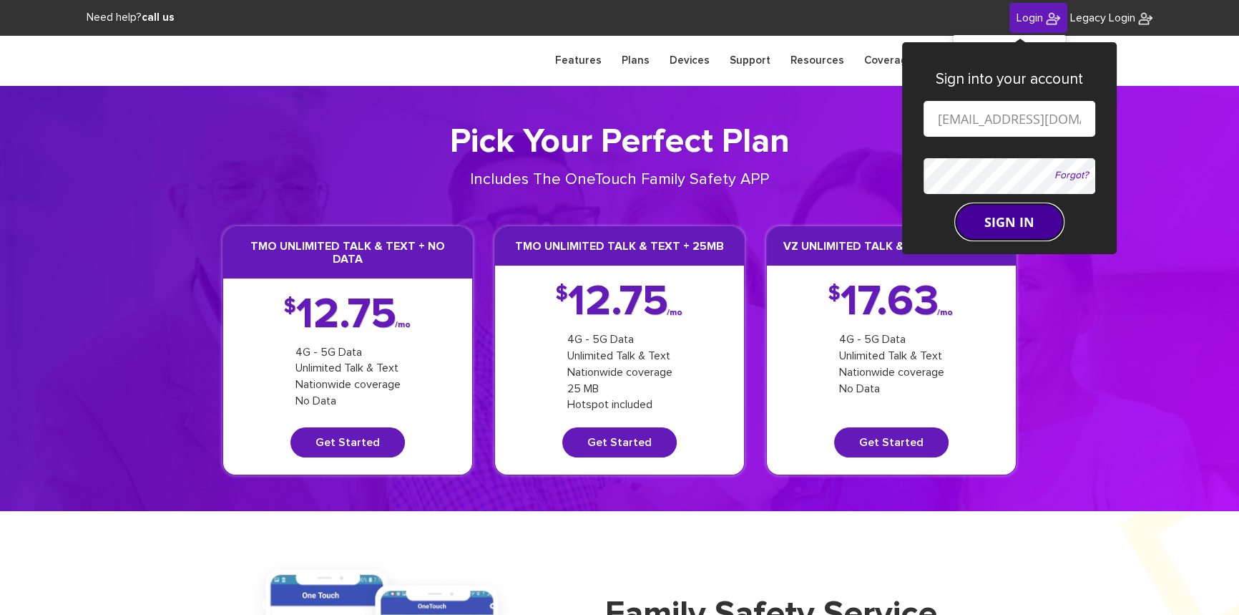
click at [996, 220] on button "SIGN IN" at bounding box center [1009, 222] width 107 height 36
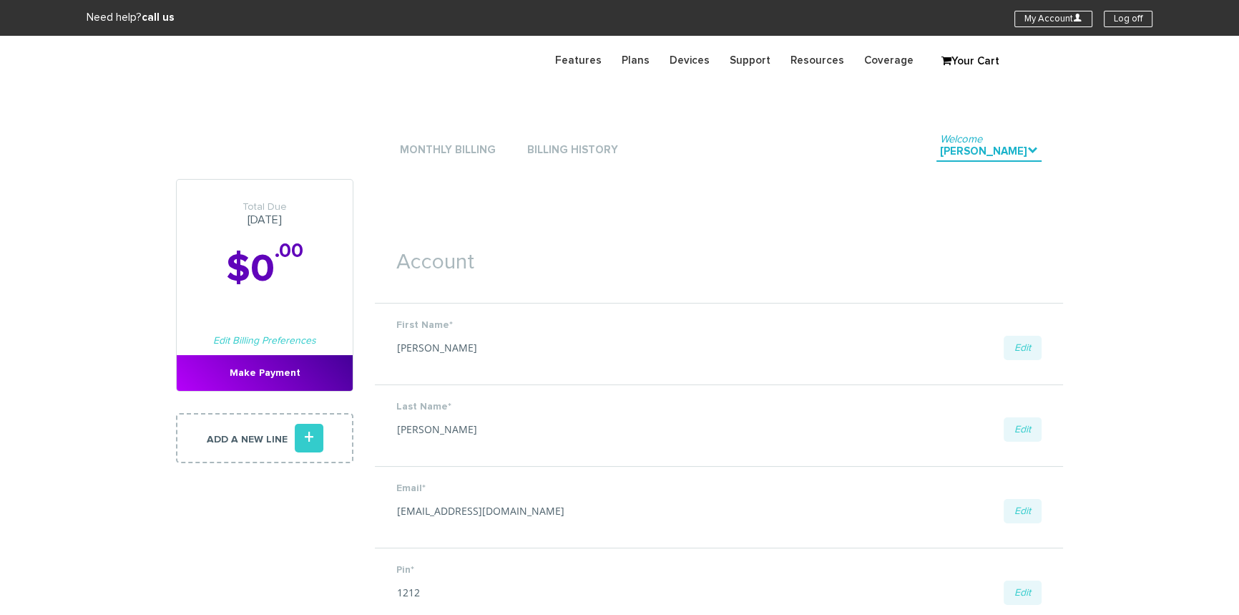
click at [1112, 15] on link "Log off" at bounding box center [1128, 19] width 49 height 16
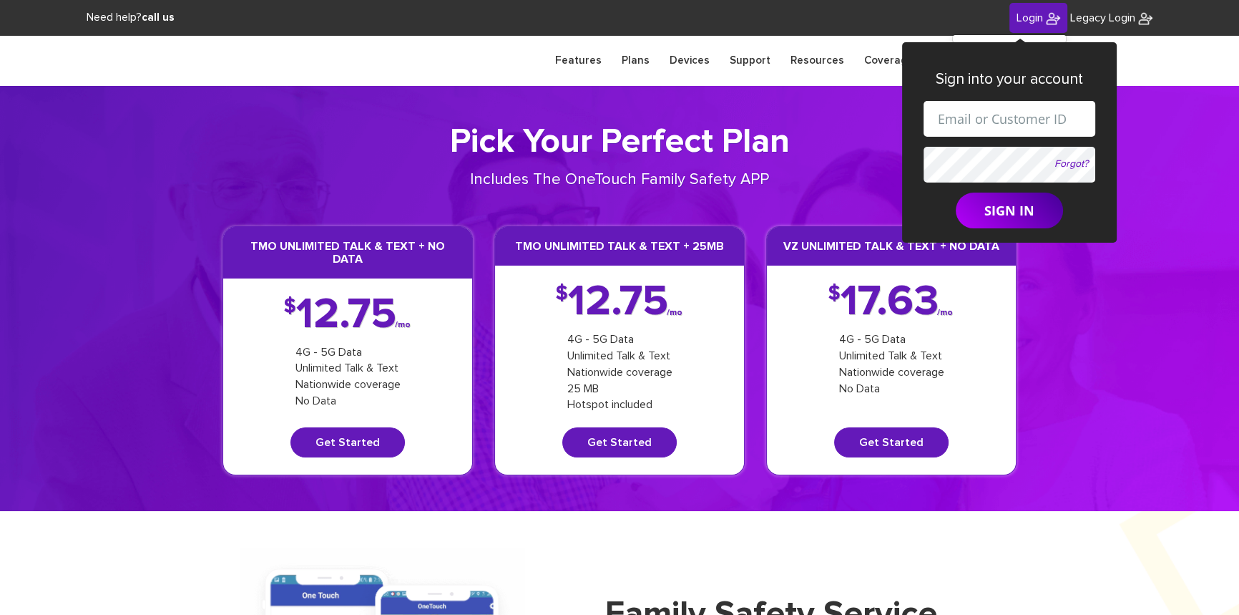
click at [993, 114] on input "text" at bounding box center [1010, 119] width 172 height 36
drag, startPoint x: 1026, startPoint y: 122, endPoint x: 1005, endPoint y: 122, distance: 20.8
click at [1005, 122] on input "[EMAIL_ADDRESS][DOMAIN_NAME]" at bounding box center [1010, 119] width 172 height 36
paste input "845-502-6565"
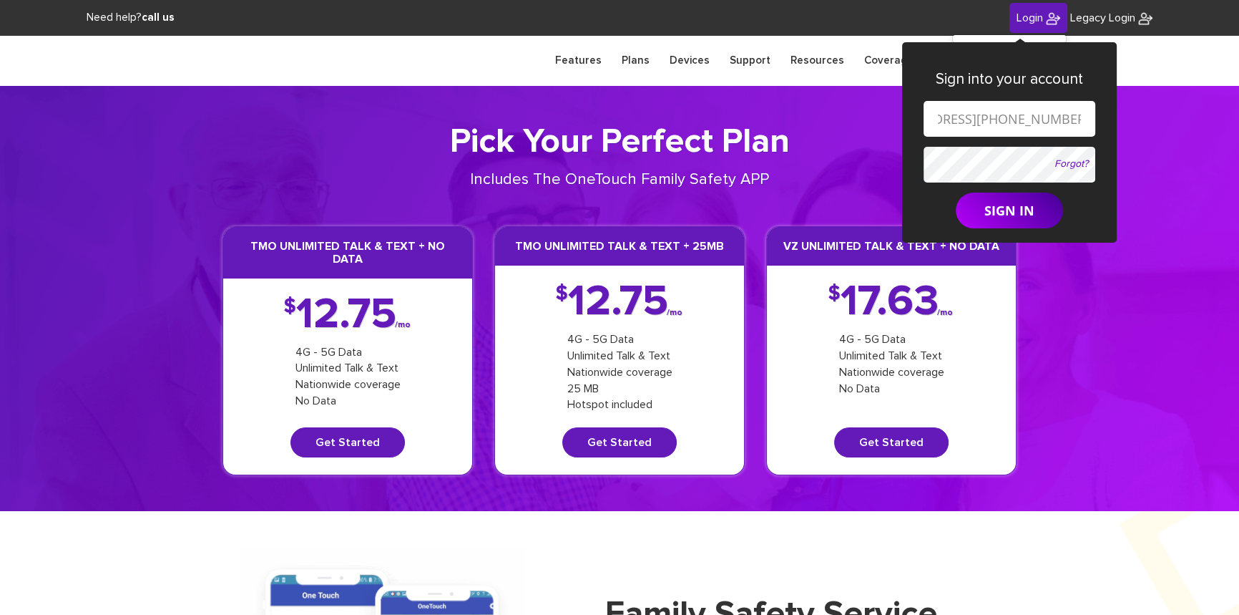
click at [957, 121] on input "shgy9700+845-502-6565@gmail.com" at bounding box center [1010, 119] width 172 height 36
click at [975, 117] on input "shgy9700+845502-6565@gmail.com" at bounding box center [1010, 119] width 172 height 36
type input "shgy9700+8455026565@gmail.com"
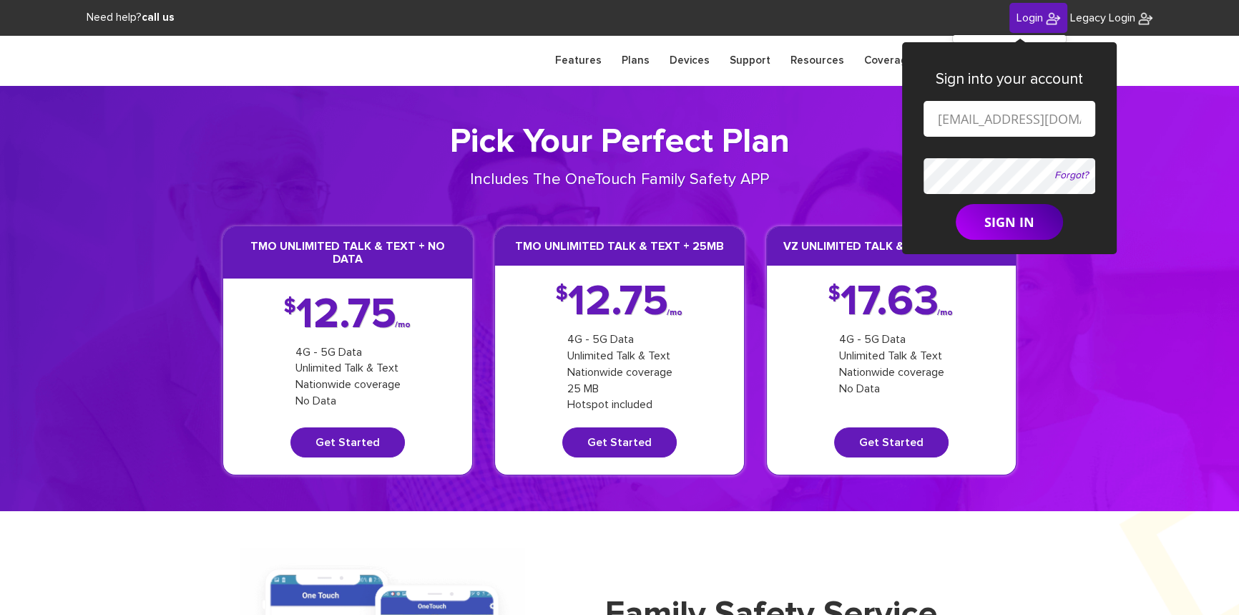
click at [956, 204] on button "SIGN IN" at bounding box center [1009, 222] width 107 height 36
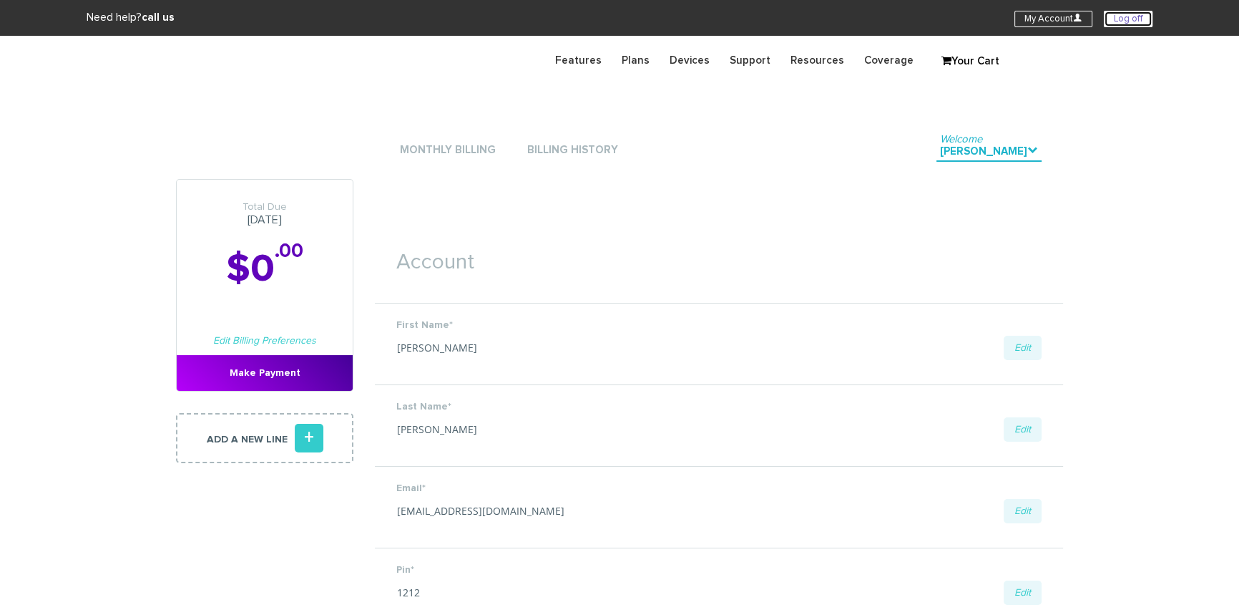
click at [1123, 18] on link "Log off" at bounding box center [1128, 19] width 49 height 16
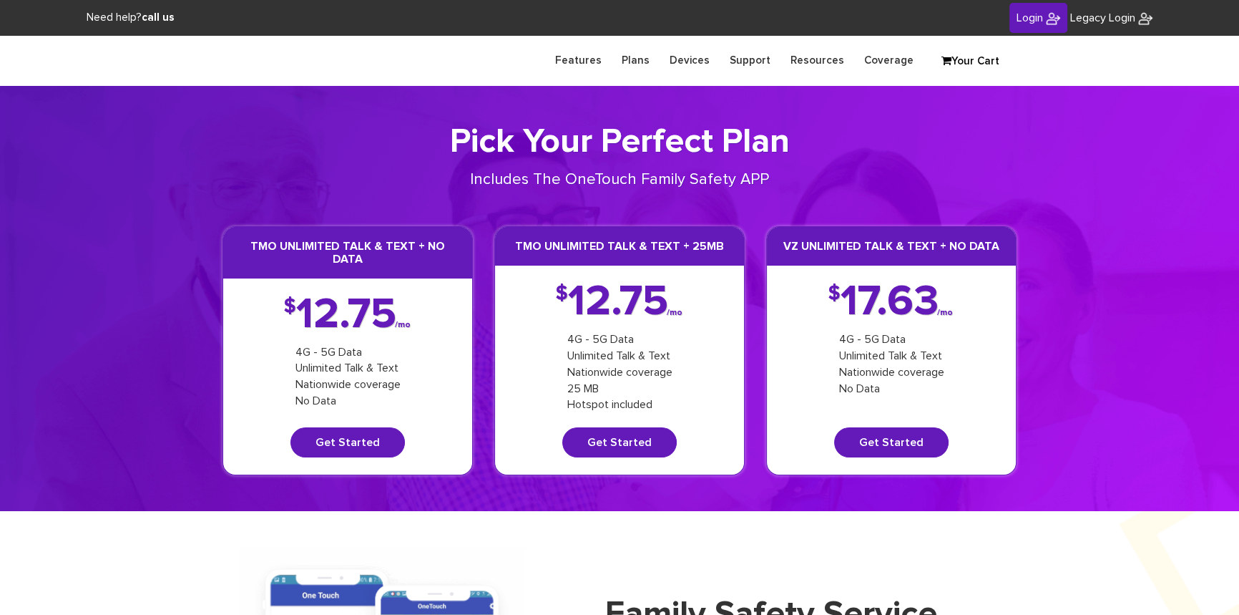
click at [1025, 23] on link "Login" at bounding box center [1039, 18] width 58 height 31
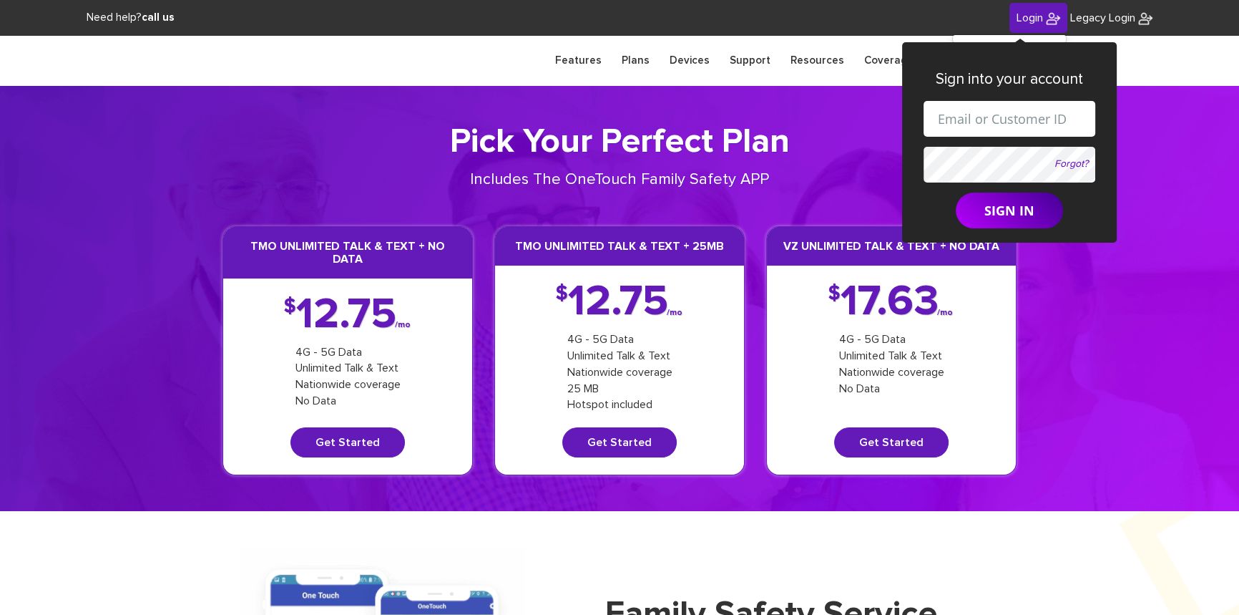
drag, startPoint x: 974, startPoint y: 119, endPoint x: 987, endPoint y: 125, distance: 15.0
click at [975, 119] on input "text" at bounding box center [1010, 119] width 172 height 36
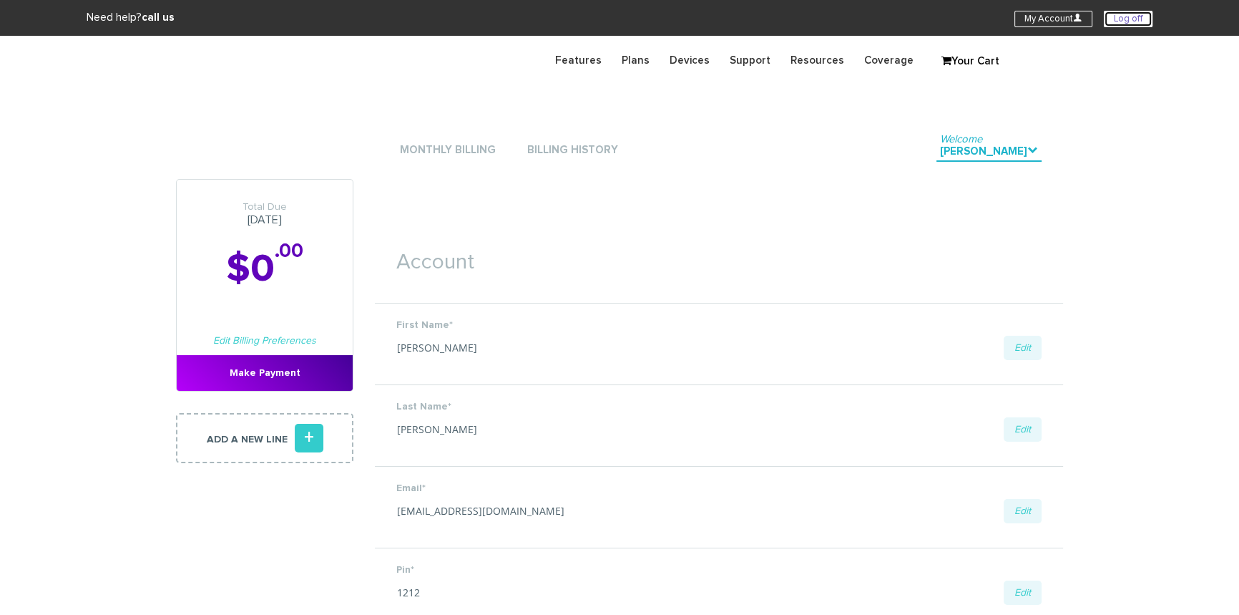
click at [1125, 21] on link "Log off" at bounding box center [1128, 19] width 49 height 16
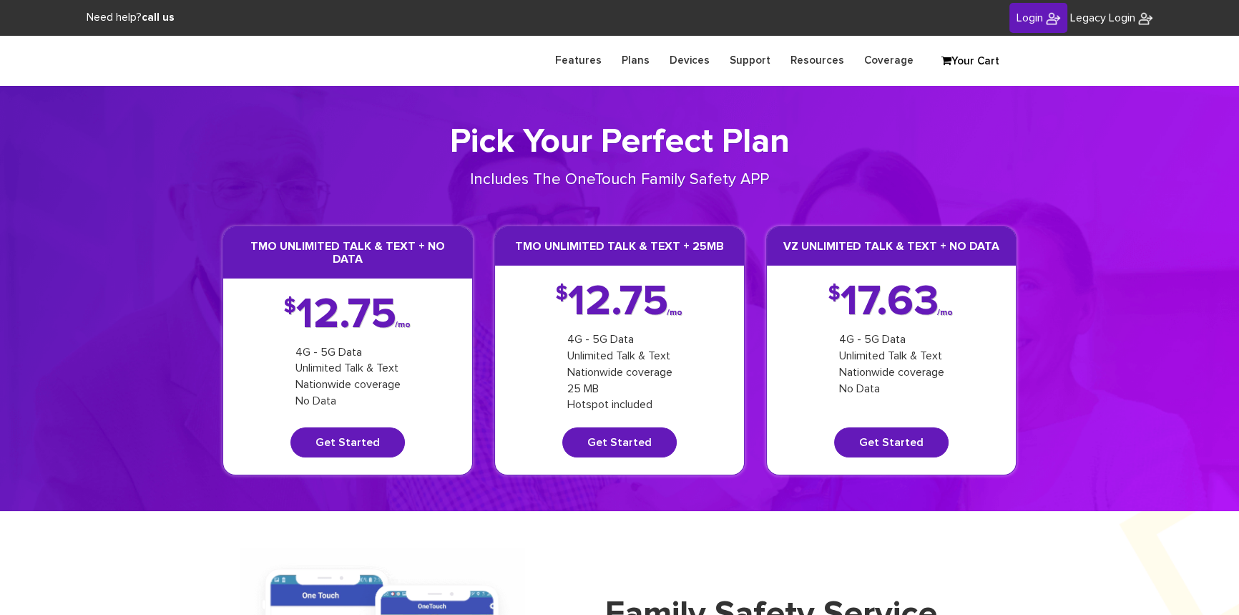
click at [1017, 14] on span "Login" at bounding box center [1030, 17] width 26 height 11
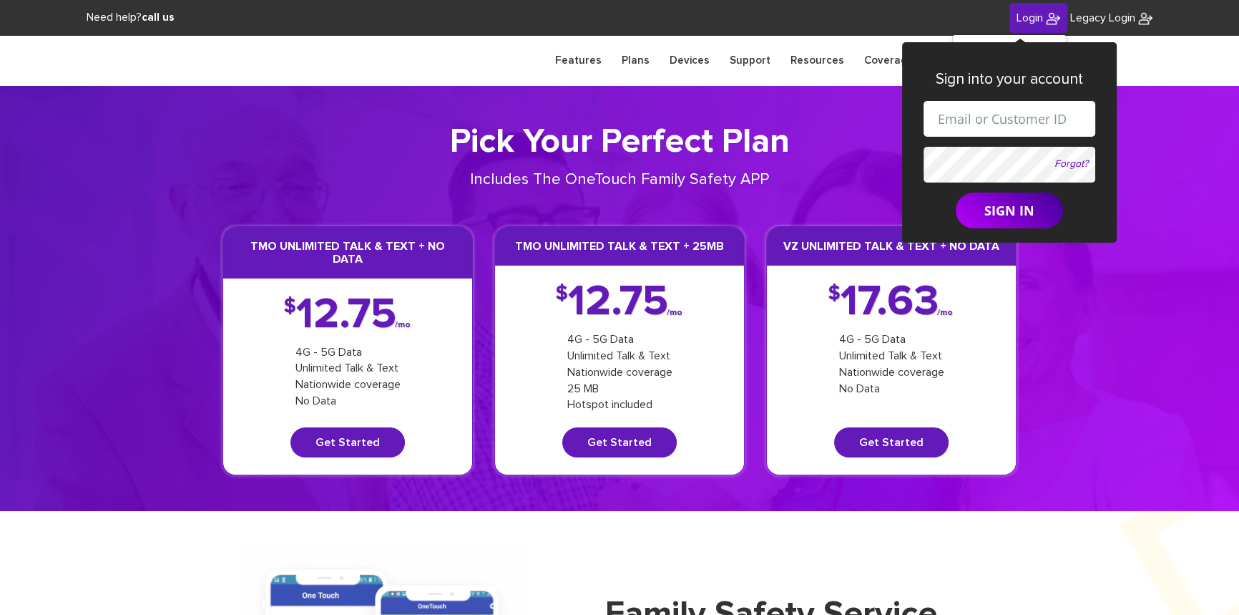
click at [1036, 114] on input "text" at bounding box center [1010, 119] width 172 height 36
click at [1002, 124] on input "[EMAIL_ADDRESS][DOMAIN_NAME]" at bounding box center [1010, 119] width 172 height 36
paste input "[PHONE_NUMBER]"
click at [955, 117] on input "[EMAIL_ADDRESS][PHONE_NUMBER][DOMAIN_NAME]" at bounding box center [1010, 119] width 172 height 36
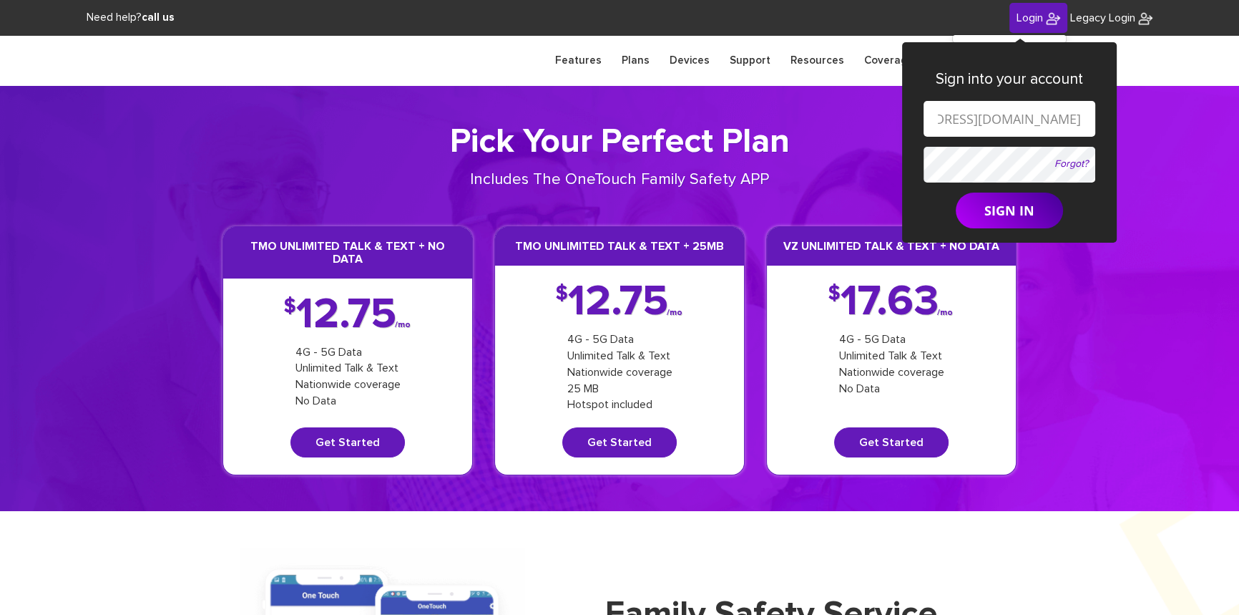
click at [977, 119] on input "[EMAIL_ADDRESS][DOMAIN_NAME]" at bounding box center [1010, 119] width 172 height 36
type input "[EMAIL_ADDRESS][DOMAIN_NAME]"
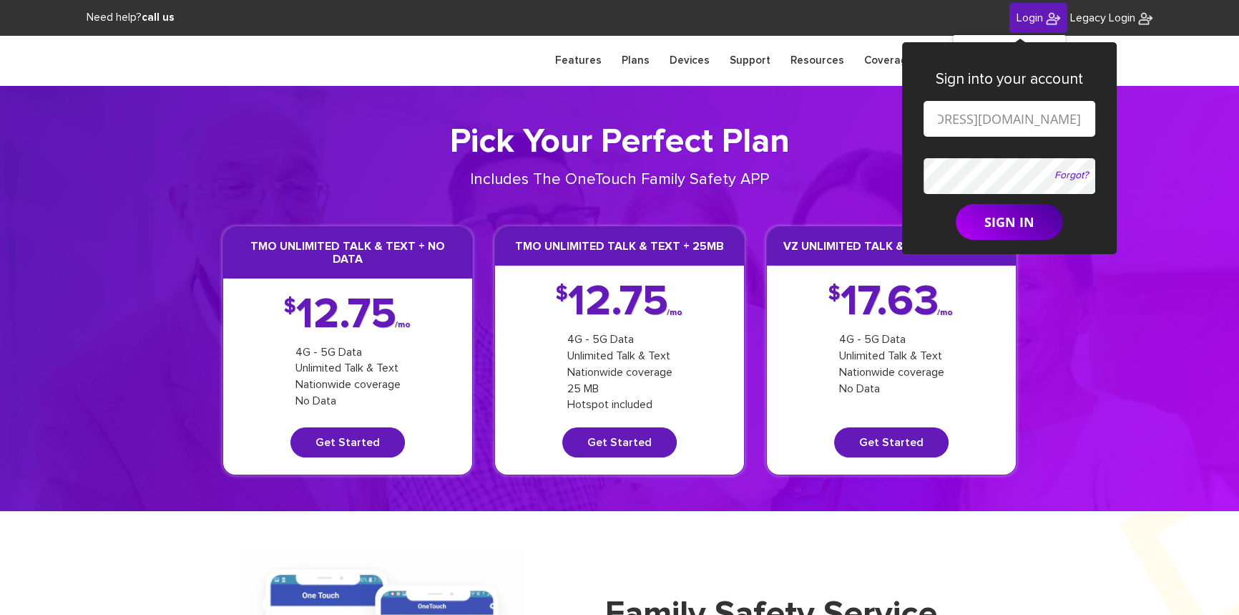
scroll to position [0, 0]
click at [985, 225] on button "SIGN IN" at bounding box center [1009, 222] width 107 height 36
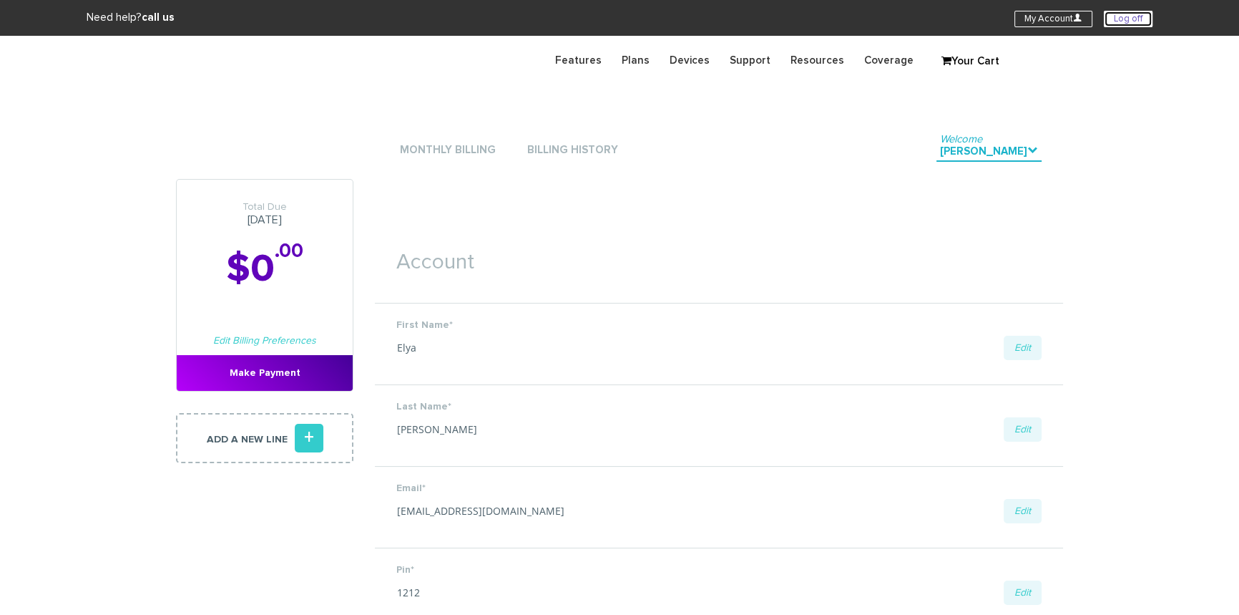
click at [1112, 19] on link "Log off" at bounding box center [1128, 19] width 49 height 16
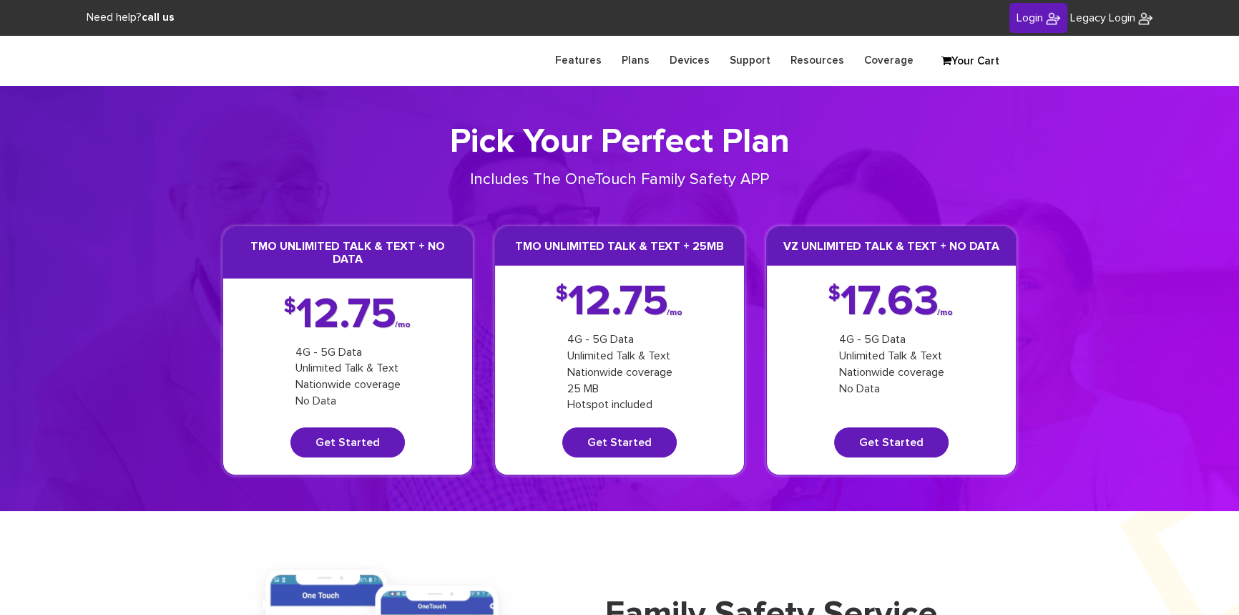
click at [1028, 21] on span "Login" at bounding box center [1030, 17] width 26 height 11
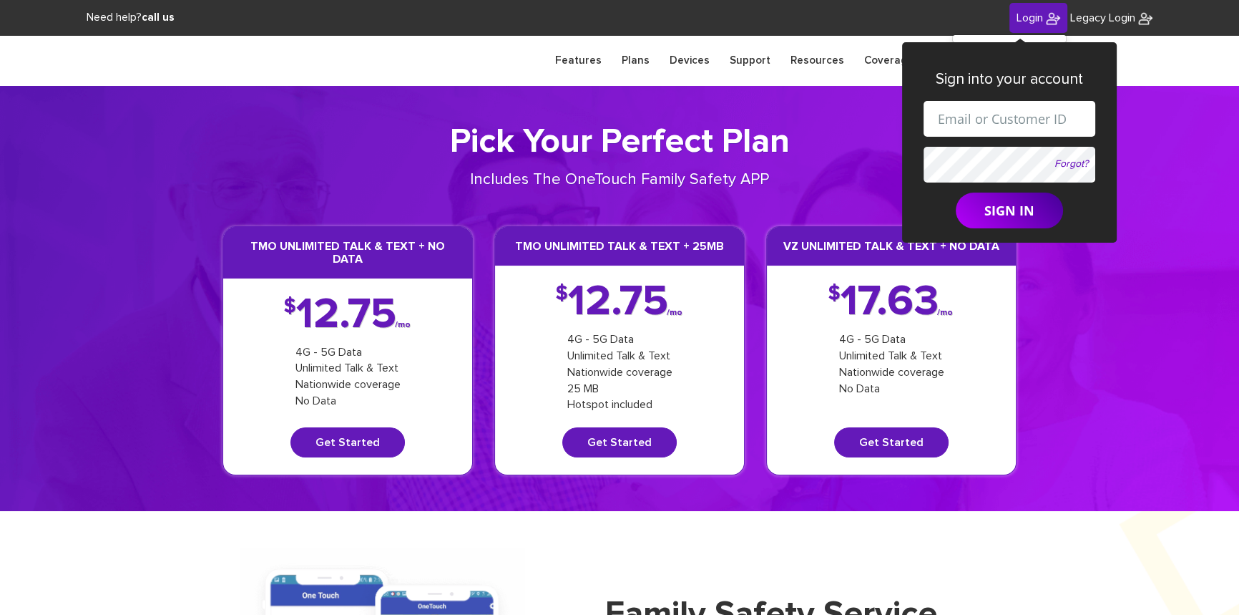
click at [1000, 117] on input "text" at bounding box center [1010, 119] width 172 height 36
drag, startPoint x: 996, startPoint y: 119, endPoint x: 1005, endPoint y: 122, distance: 9.1
click at [1005, 122] on input "shgy9700+9142179266@gmail.com" at bounding box center [1010, 119] width 172 height 36
paste input "[PHONE_NUMBER]"
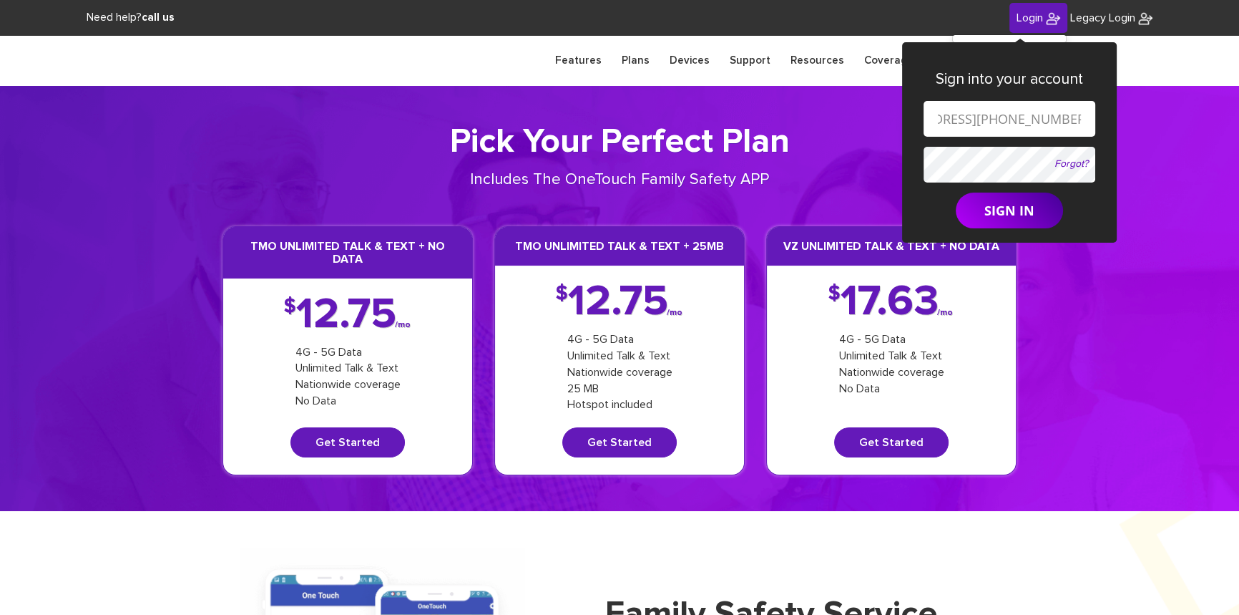
click at [957, 119] on input "shgy9700+845-540-3547@gmail.com" at bounding box center [1010, 119] width 172 height 36
click at [979, 122] on input "shgy9700+845540-3547@gmail.com" at bounding box center [1010, 119] width 172 height 36
type input "[EMAIL_ADDRESS][DOMAIN_NAME]"
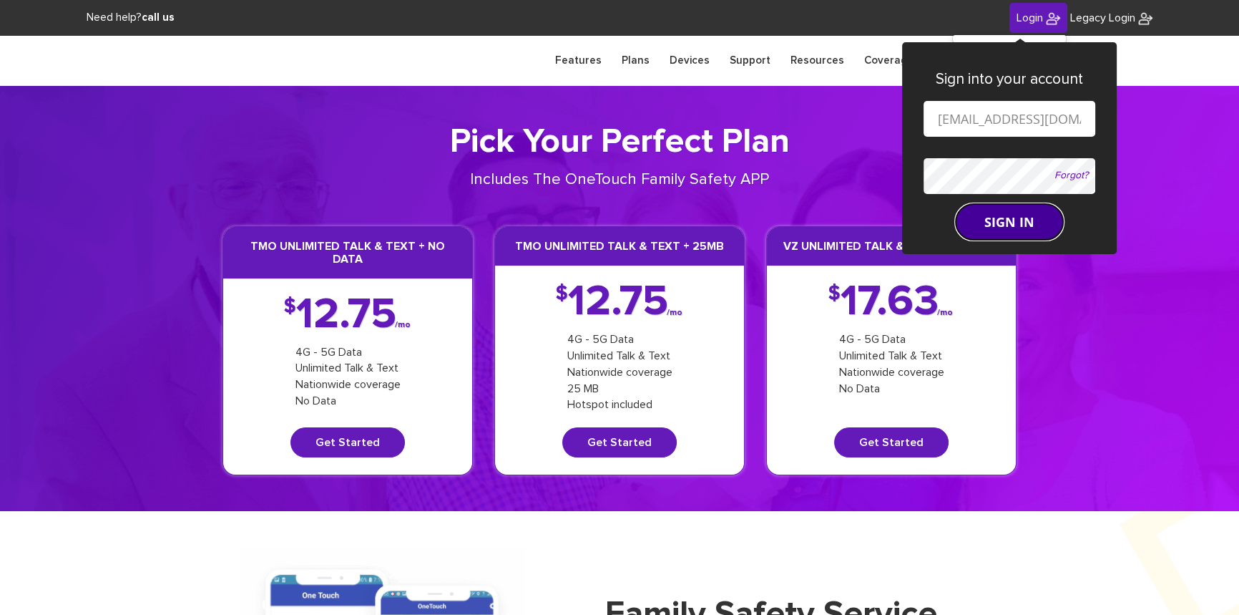
click at [987, 233] on button "SIGN IN" at bounding box center [1009, 222] width 107 height 36
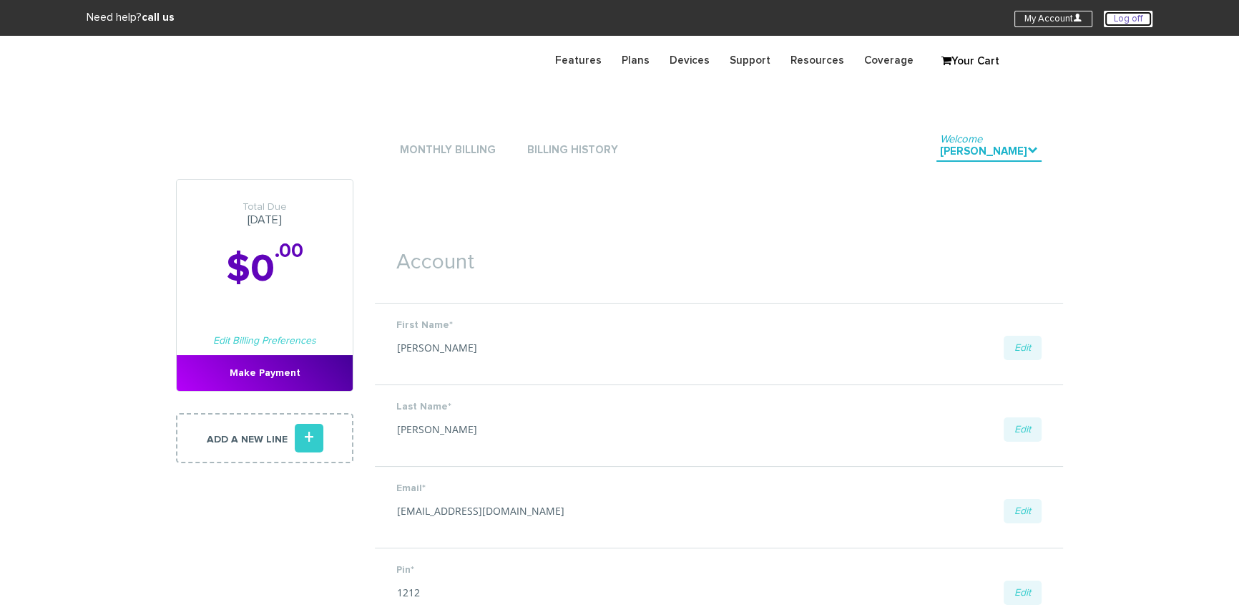
click at [1120, 23] on link "Log off" at bounding box center [1128, 19] width 49 height 16
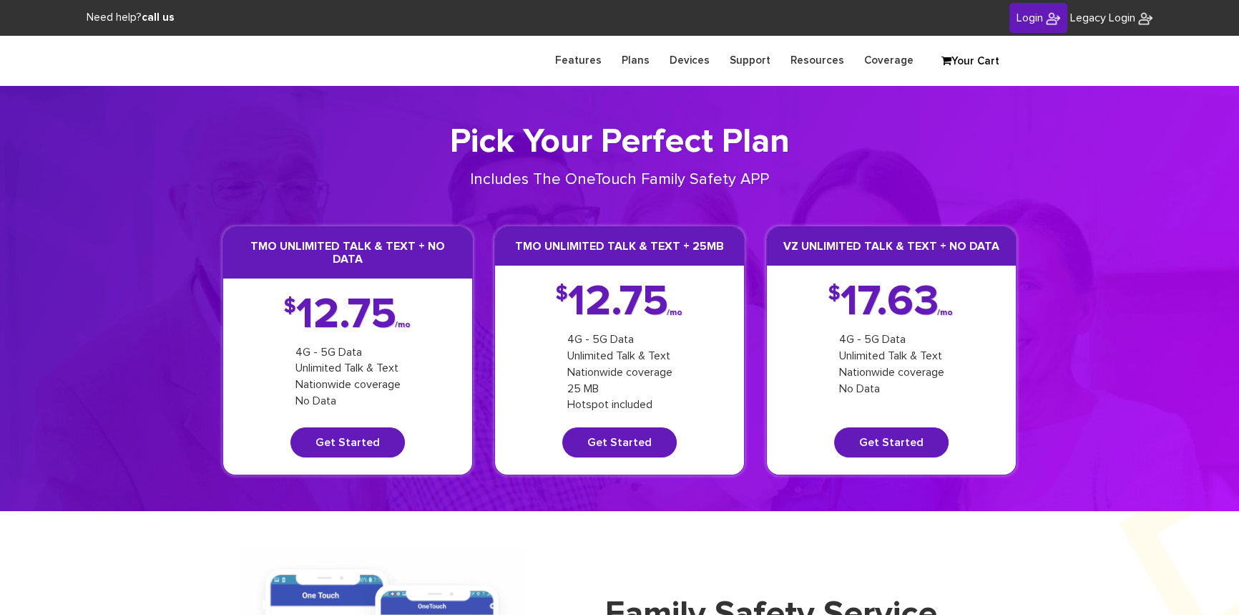
click at [1037, 26] on link "Login" at bounding box center [1039, 18] width 58 height 31
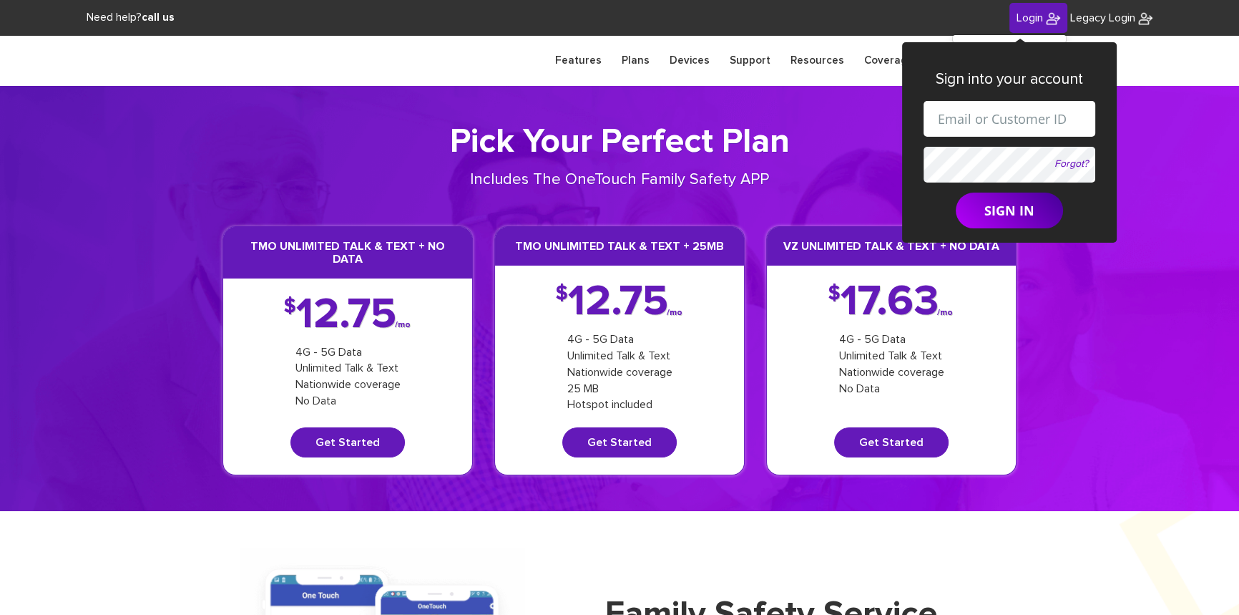
drag, startPoint x: 994, startPoint y: 116, endPoint x: 1002, endPoint y: 129, distance: 15.1
click at [994, 116] on input "text" at bounding box center [1010, 119] width 172 height 36
click at [1002, 125] on input "[EMAIL_ADDRESS][DOMAIN_NAME]" at bounding box center [1010, 119] width 172 height 36
paste input "-642-4940"
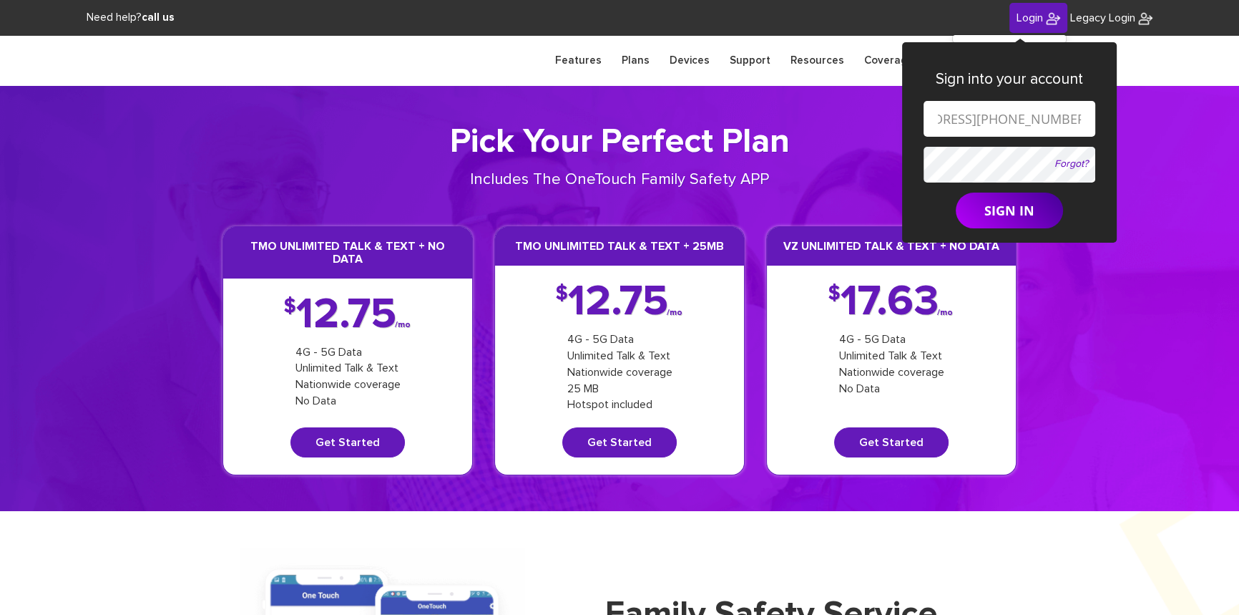
click at [956, 119] on input "shgy9700+914-642-4940@gmail.com" at bounding box center [1010, 119] width 172 height 36
click at [978, 119] on input "shgy9700+914642-4940@gmail.com" at bounding box center [1010, 119] width 172 height 36
type input "shgy9700+9146424940@gmail.com"
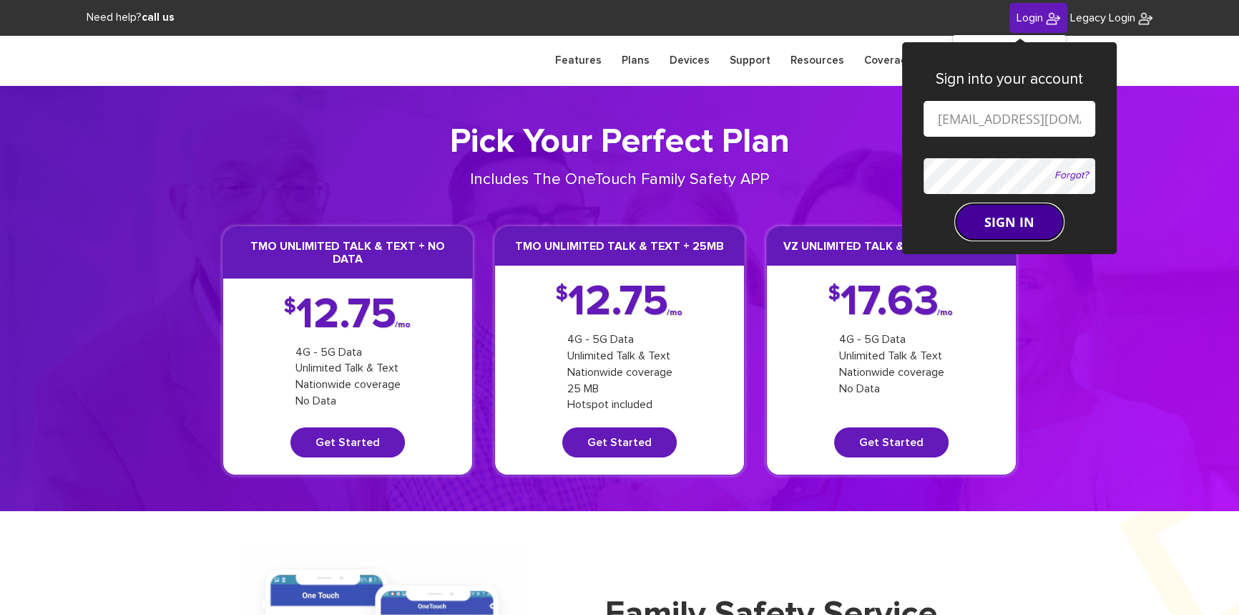
click at [993, 220] on button "SIGN IN" at bounding box center [1009, 222] width 107 height 36
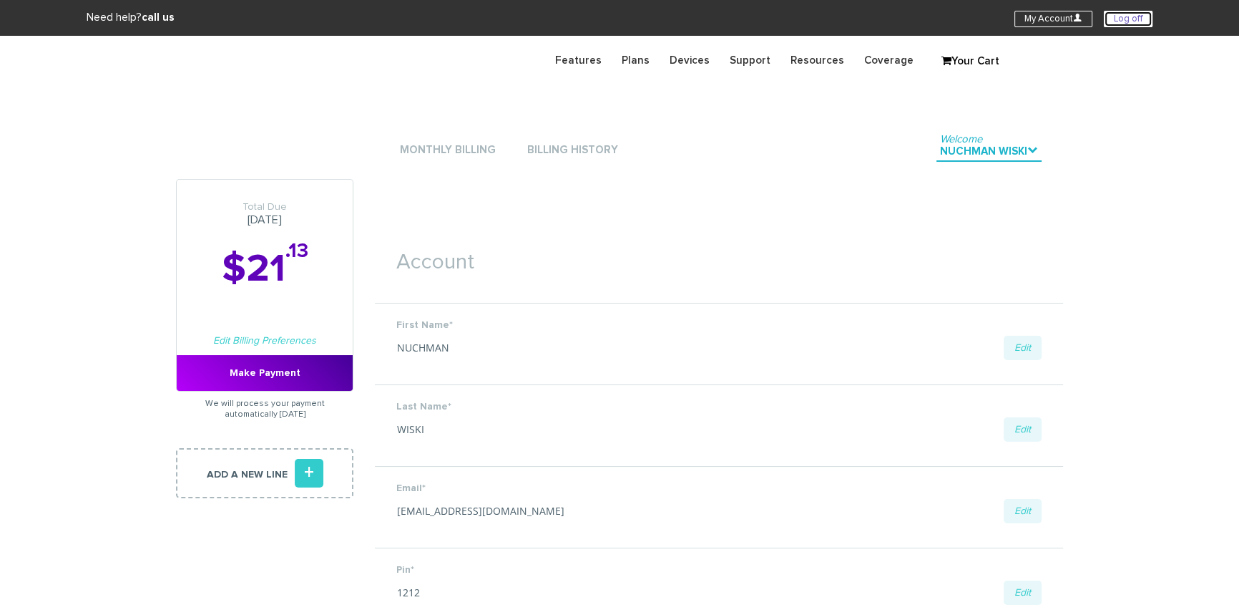
click at [1123, 18] on link "Log off" at bounding box center [1128, 19] width 49 height 16
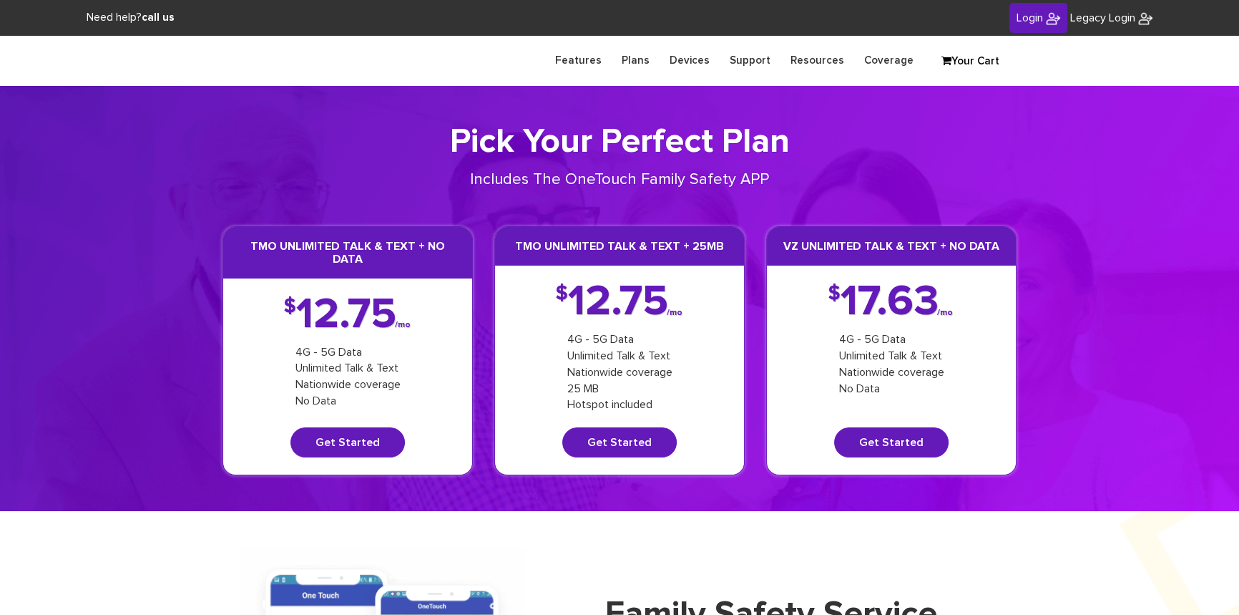
click at [1035, 24] on link "Login" at bounding box center [1039, 18] width 58 height 31
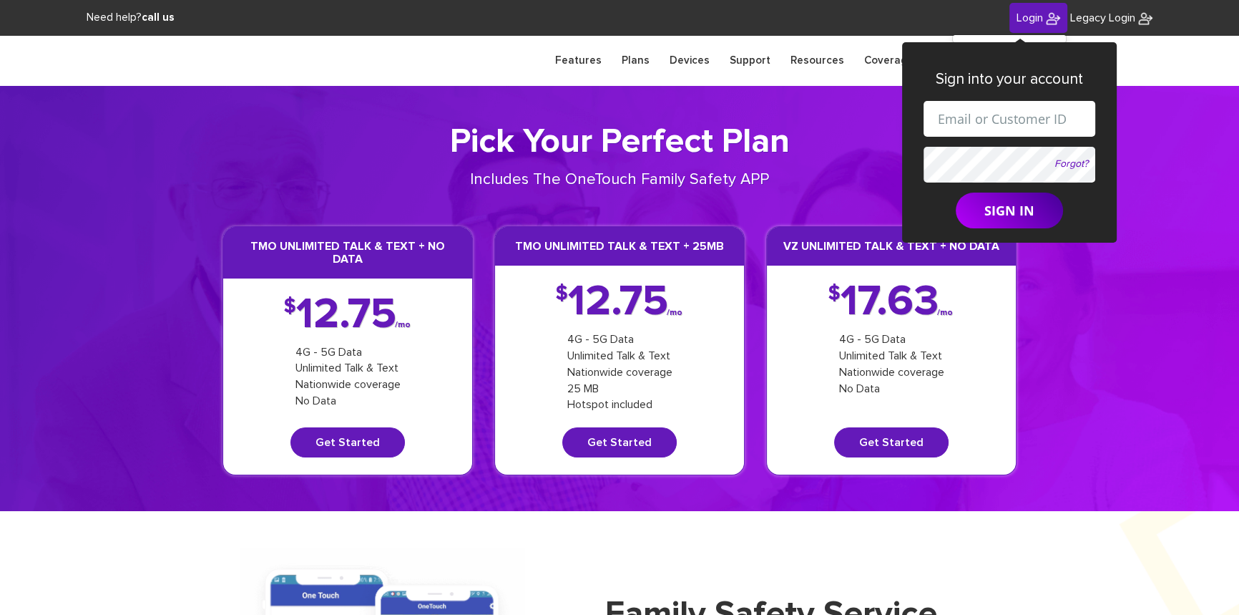
click at [1007, 112] on input "text" at bounding box center [1010, 119] width 172 height 36
click at [1001, 122] on input "shgy9700+9142179266@gmail.com" at bounding box center [1010, 119] width 172 height 36
paste input "845 263 0347"
click at [954, 119] on input "shgy9700+845 263 0347@gmail.com" at bounding box center [1010, 119] width 172 height 36
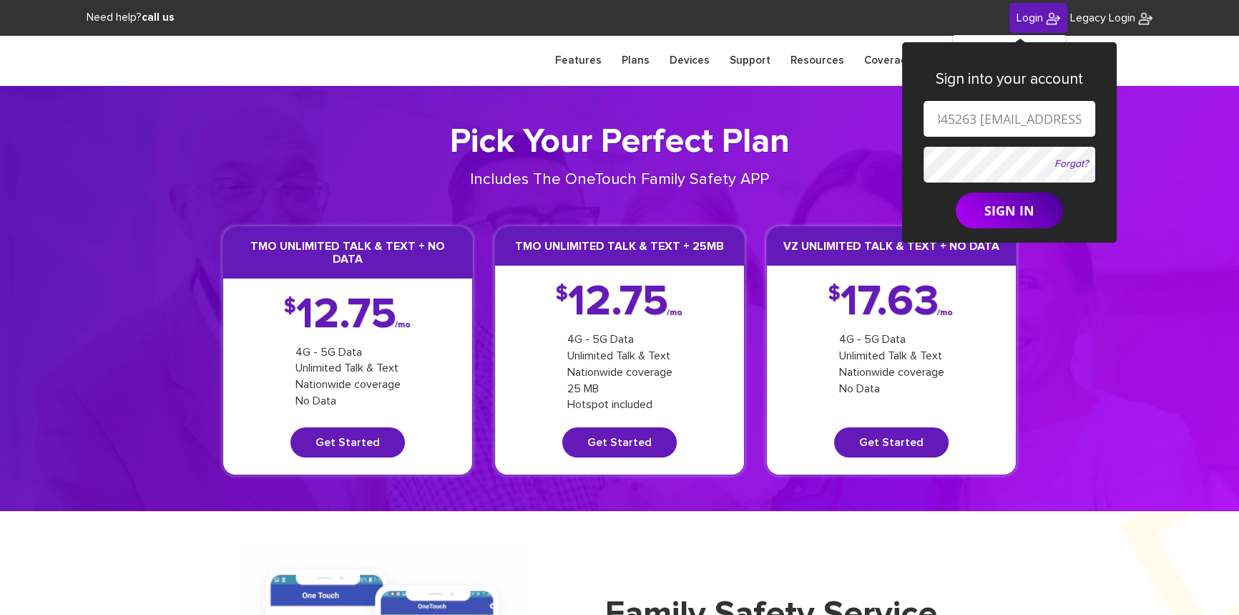
click at [974, 119] on input "shgy9700+845263 0347@gmail.com" at bounding box center [1010, 119] width 172 height 36
type input "shgy9700+8452630347@gmail.com"
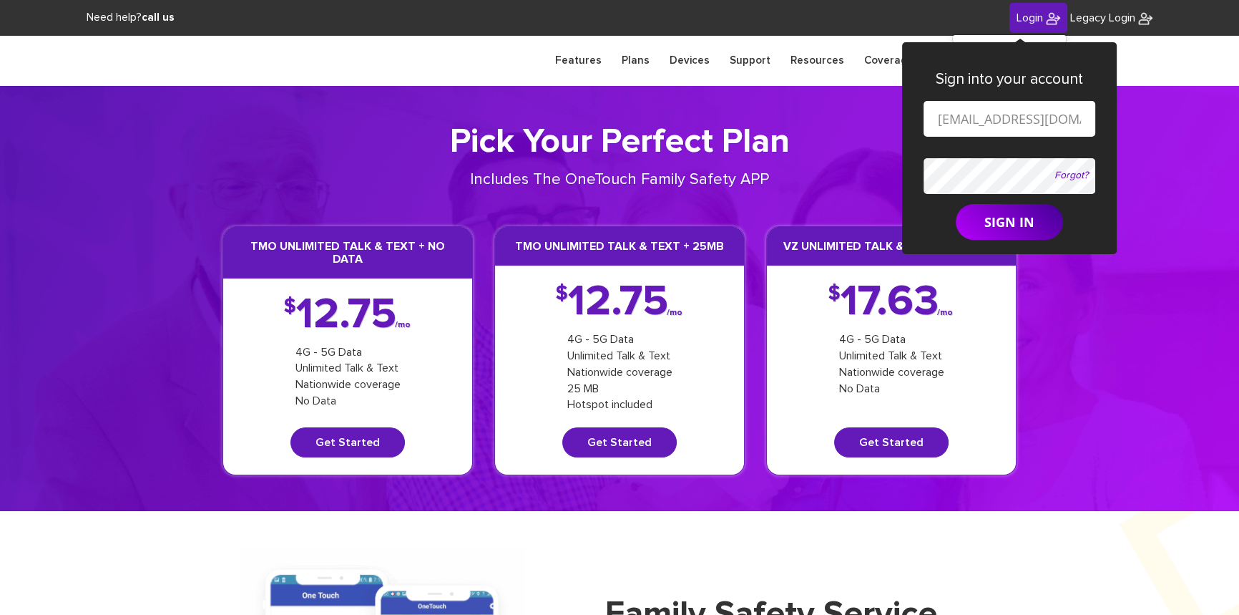
click at [956, 204] on button "SIGN IN" at bounding box center [1009, 222] width 107 height 36
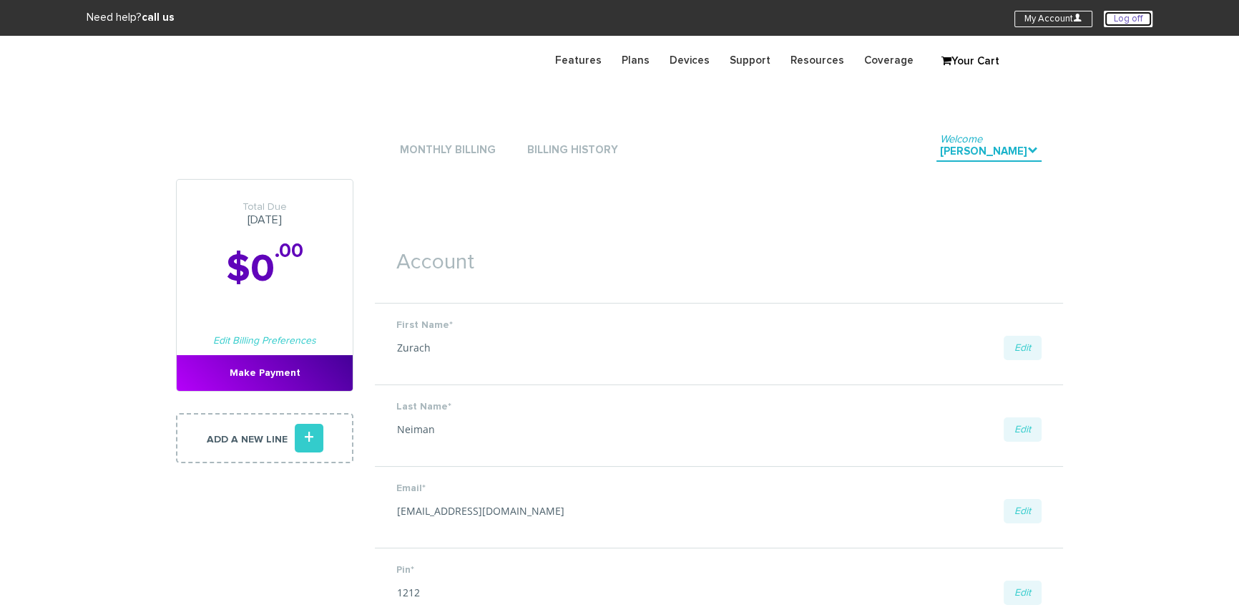
click at [1109, 15] on link "Log off" at bounding box center [1128, 19] width 49 height 16
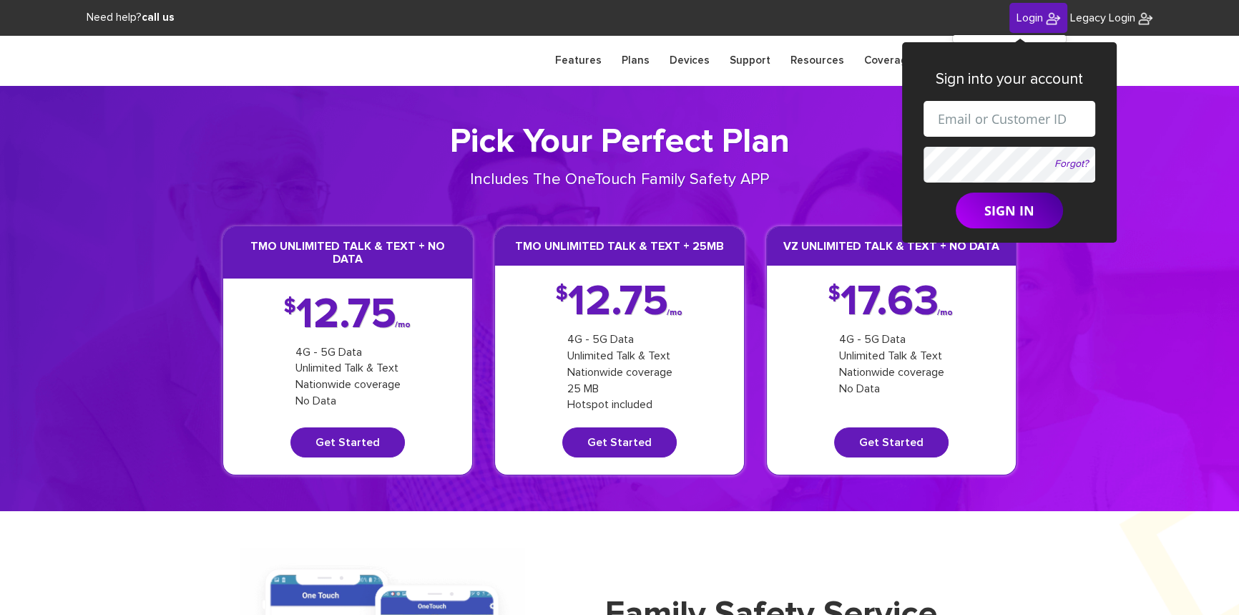
drag, startPoint x: 992, startPoint y: 118, endPoint x: 998, endPoint y: 125, distance: 9.2
click at [992, 118] on input "text" at bounding box center [1010, 119] width 172 height 36
drag, startPoint x: 997, startPoint y: 121, endPoint x: 1004, endPoint y: 125, distance: 7.7
click at [1004, 125] on input "[EMAIL_ADDRESS][DOMAIN_NAME]" at bounding box center [1010, 119] width 172 height 36
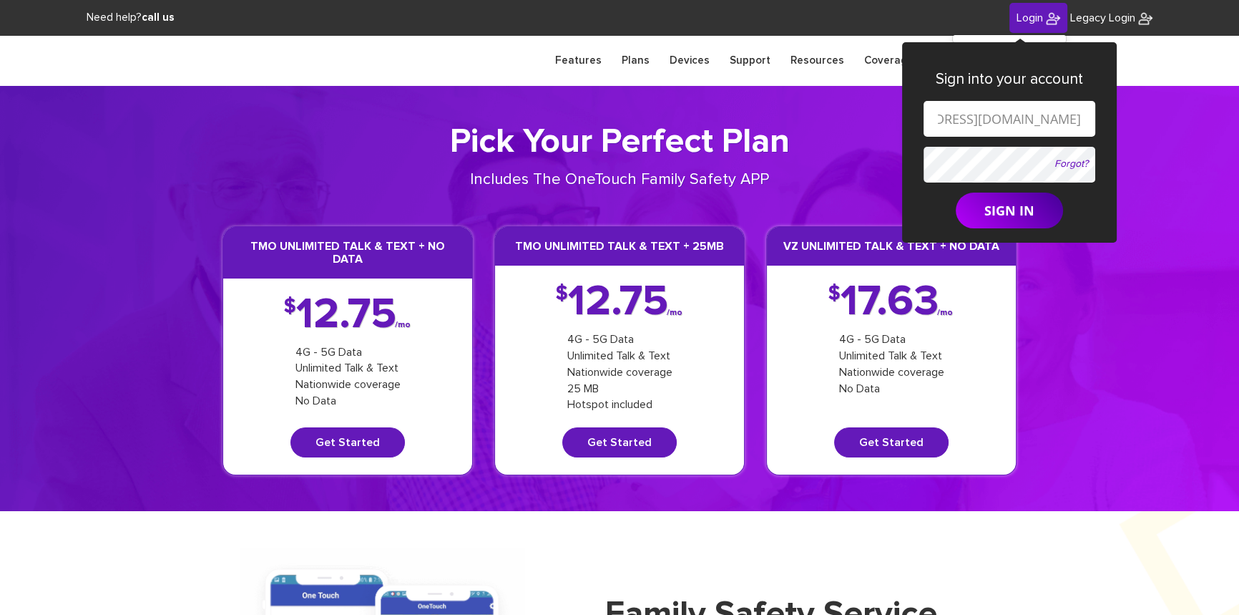
paste input "-376-6961"
click at [955, 122] on input "[EMAIL_ADDRESS][PHONE_NUMBER][DOMAIN_NAME]" at bounding box center [1010, 119] width 172 height 36
click at [975, 118] on input "[EMAIL_ADDRESS][DOMAIN_NAME]" at bounding box center [1010, 119] width 172 height 36
type input "[EMAIL_ADDRESS][DOMAIN_NAME]"
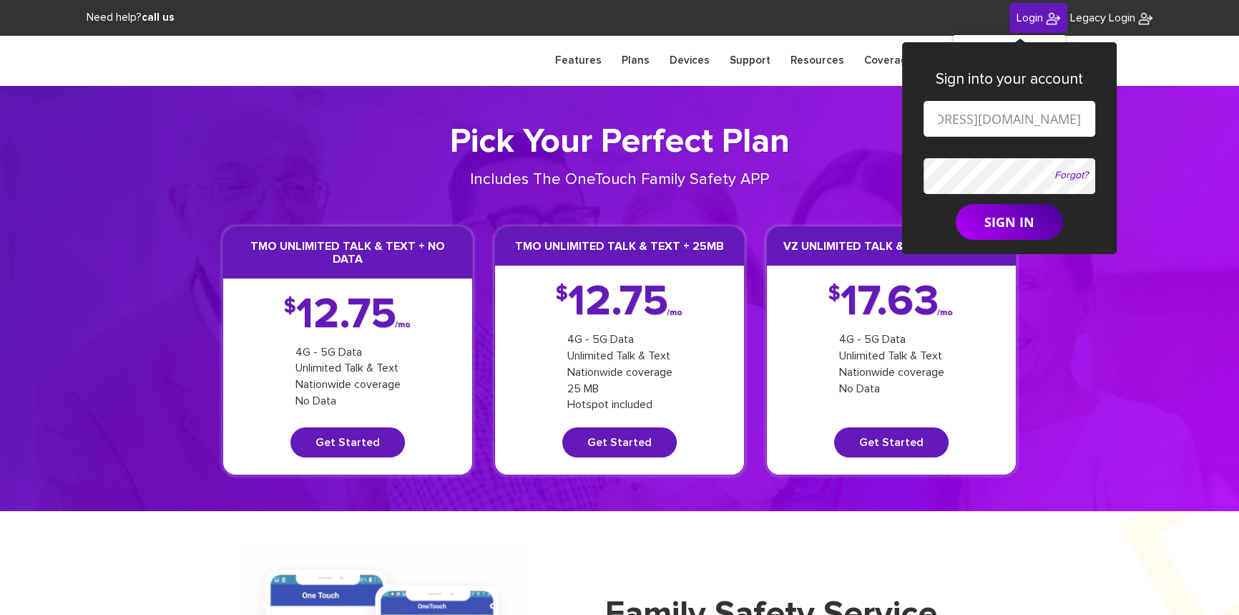
scroll to position [0, 0]
click at [956, 204] on button "SIGN IN" at bounding box center [1009, 222] width 107 height 36
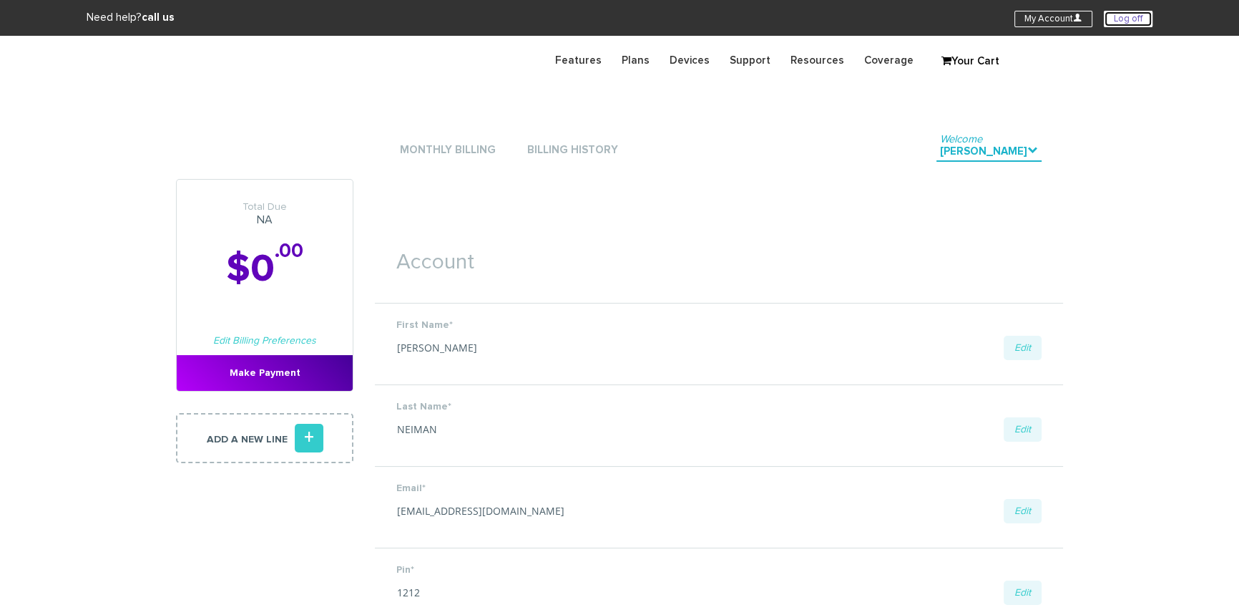
click at [1120, 19] on link "Log off" at bounding box center [1128, 19] width 49 height 16
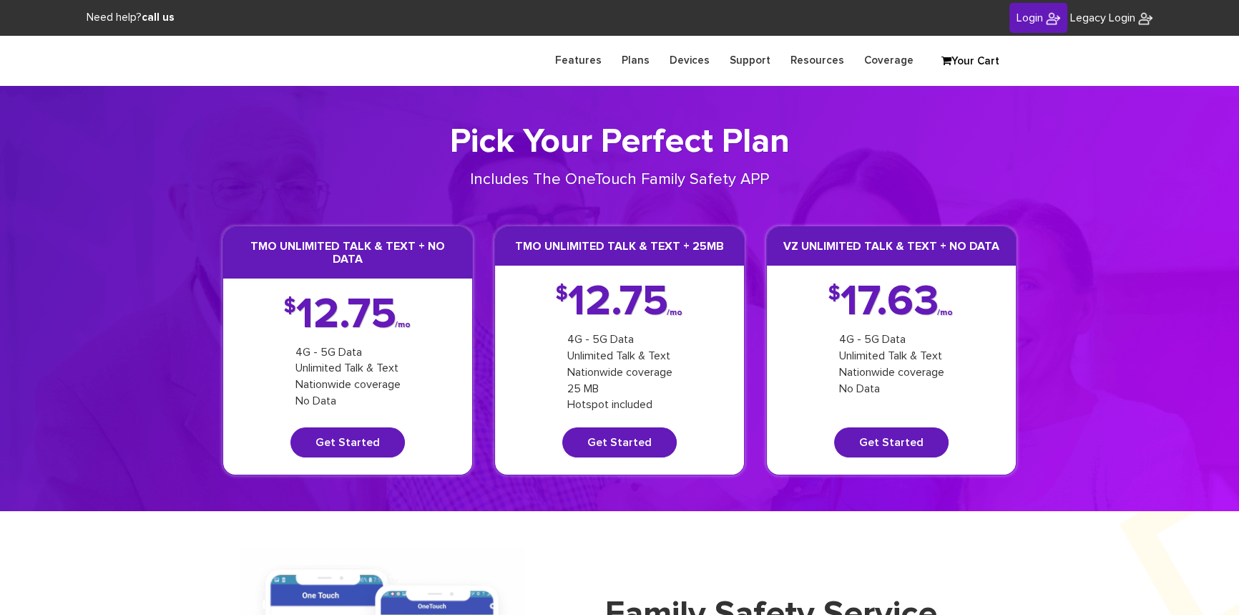
click at [1037, 20] on span "Login" at bounding box center [1030, 17] width 26 height 11
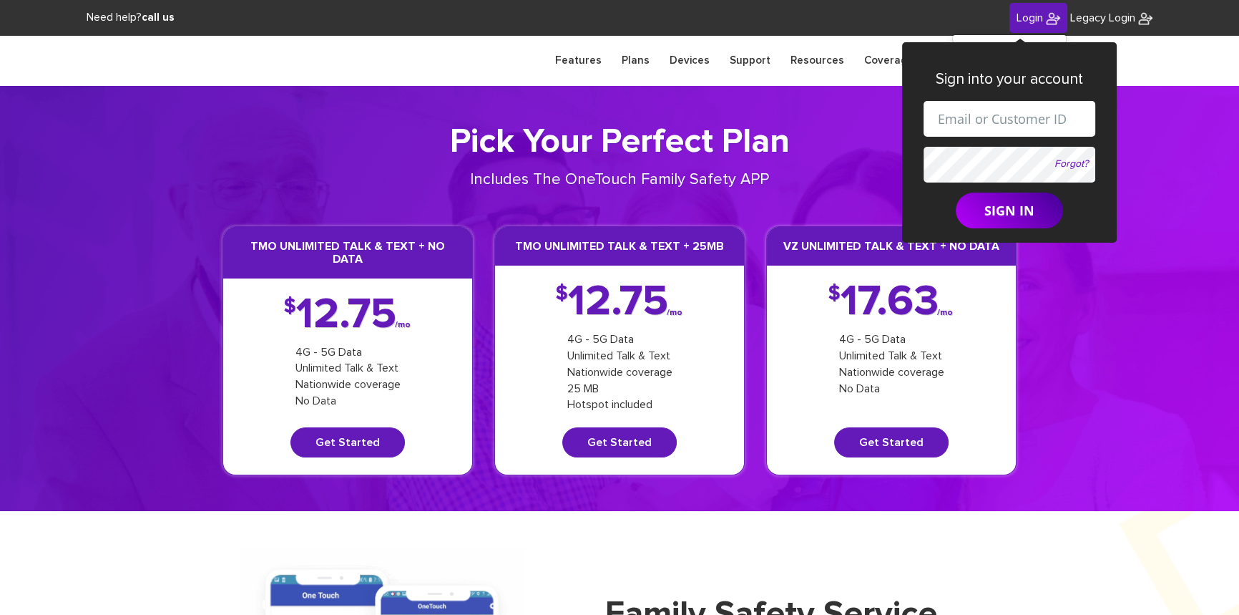
click at [983, 114] on input "text" at bounding box center [1010, 119] width 172 height 36
drag, startPoint x: 1000, startPoint y: 122, endPoint x: 1007, endPoint y: 129, distance: 10.1
click at [1007, 129] on input "shgy9700+9142179266@gmail.com" at bounding box center [1010, 119] width 172 height 36
paste input "845-239-9652"
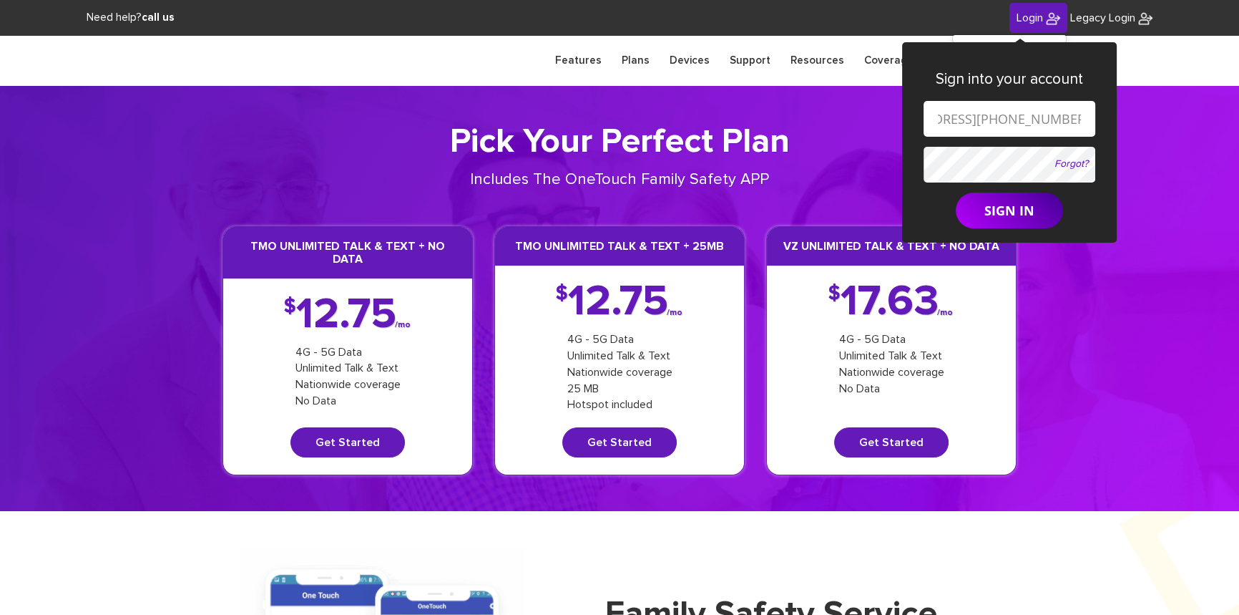
click at [957, 119] on input "shgy9700+845-239-9652@gmail.com" at bounding box center [1010, 119] width 172 height 36
click at [979, 121] on input "shgy9700+845239-9652@gmail.com" at bounding box center [1010, 119] width 172 height 36
type input "shgy9700+8452399652@gmail.com"
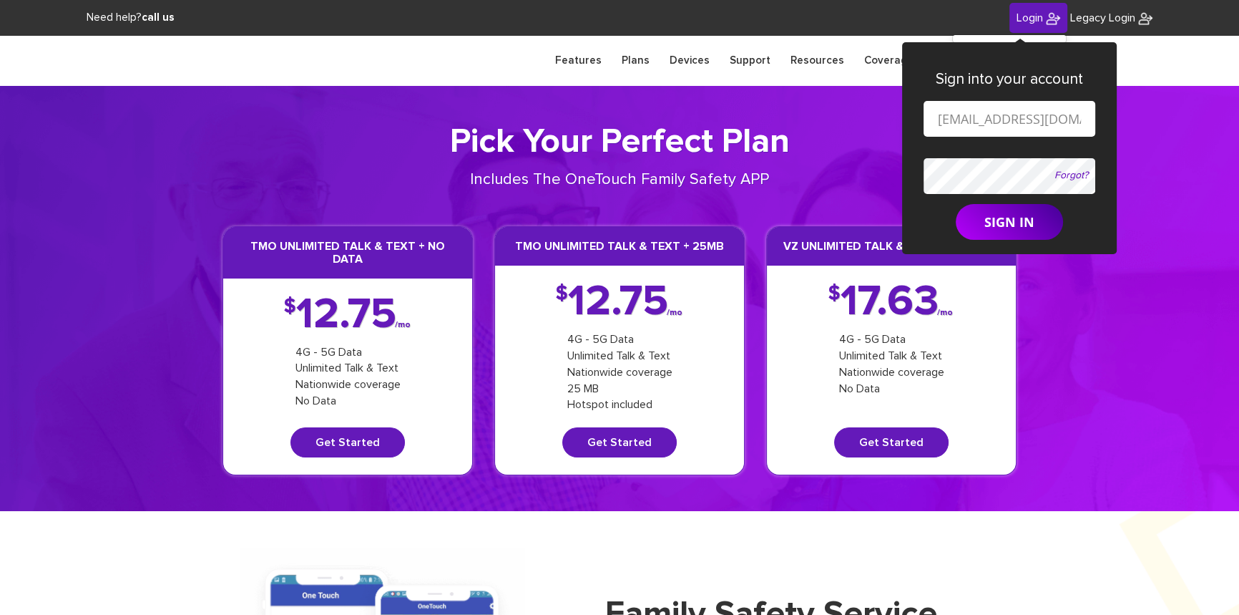
click at [956, 204] on button "SIGN IN" at bounding box center [1009, 222] width 107 height 36
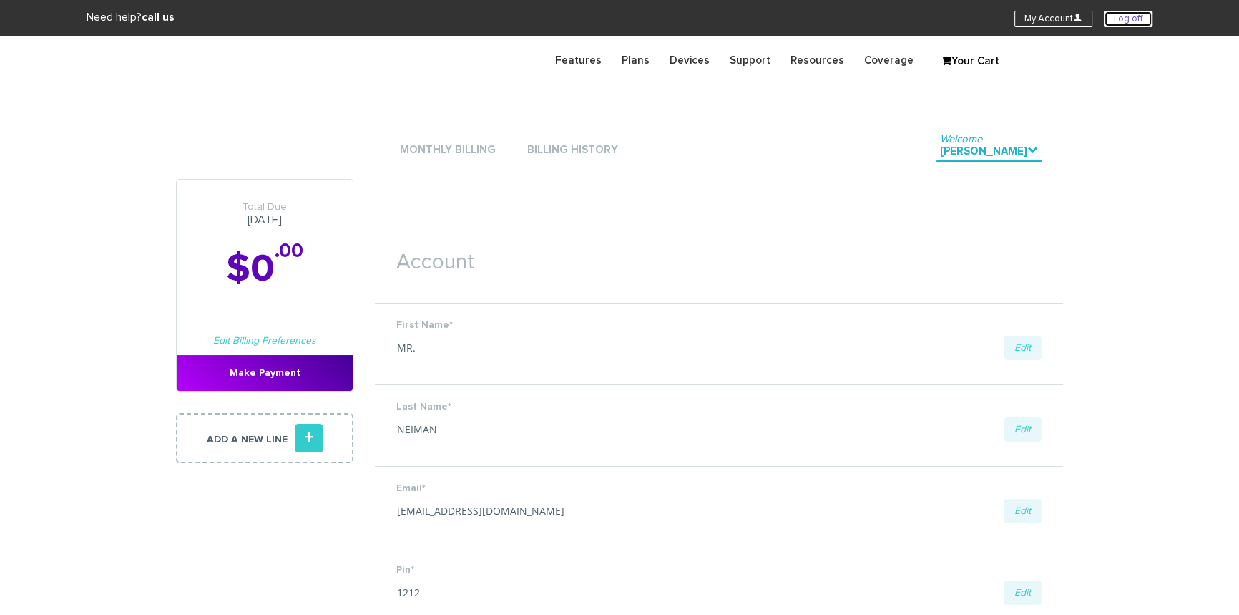
click at [1107, 21] on link "Log off" at bounding box center [1128, 19] width 49 height 16
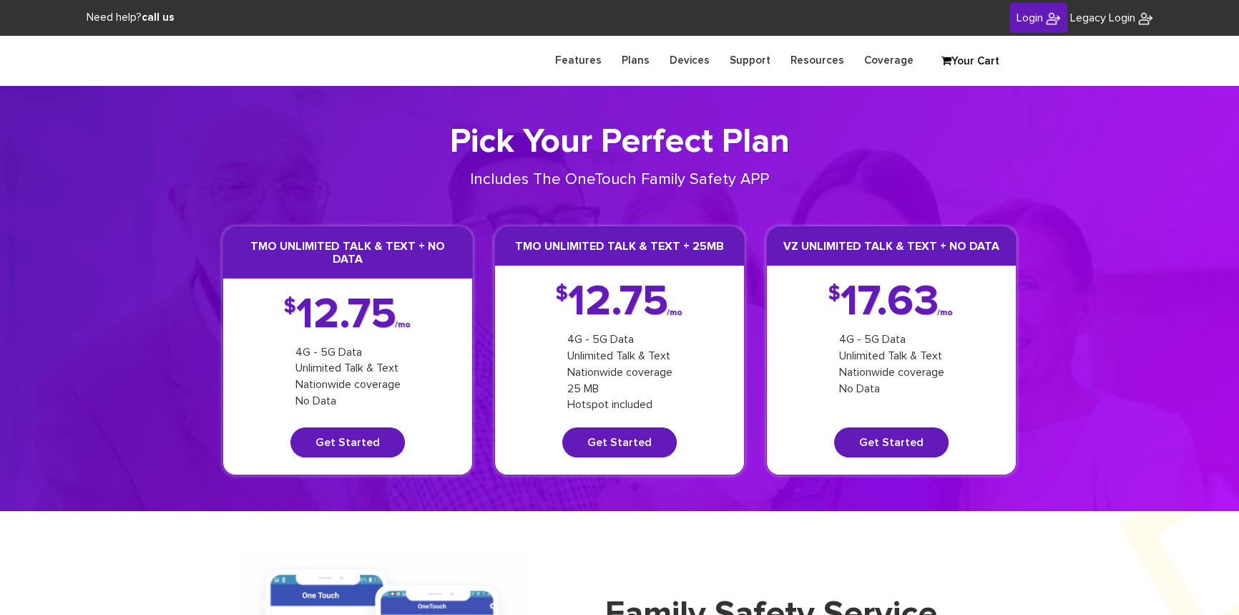
click at [1010, 24] on link "Login" at bounding box center [1039, 18] width 58 height 31
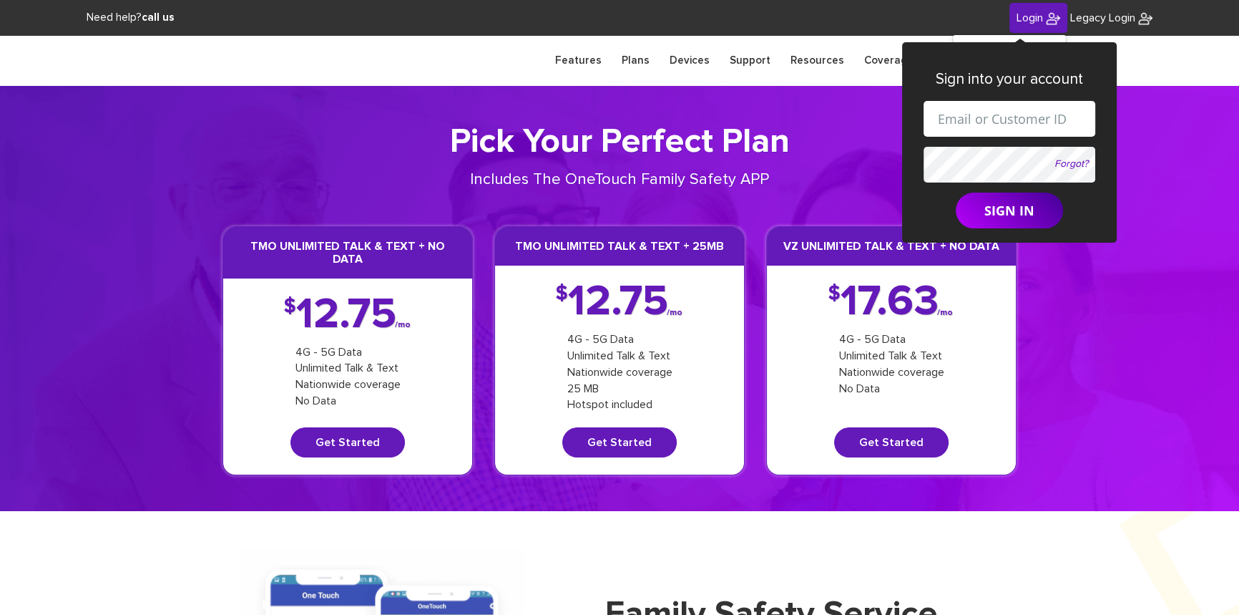
click at [989, 119] on input "text" at bounding box center [1010, 119] width 172 height 36
drag, startPoint x: 997, startPoint y: 119, endPoint x: 1015, endPoint y: 118, distance: 17.2
click at [1015, 118] on input "[EMAIL_ADDRESS][DOMAIN_NAME]" at bounding box center [1010, 119] width 172 height 36
paste input "8454995541"
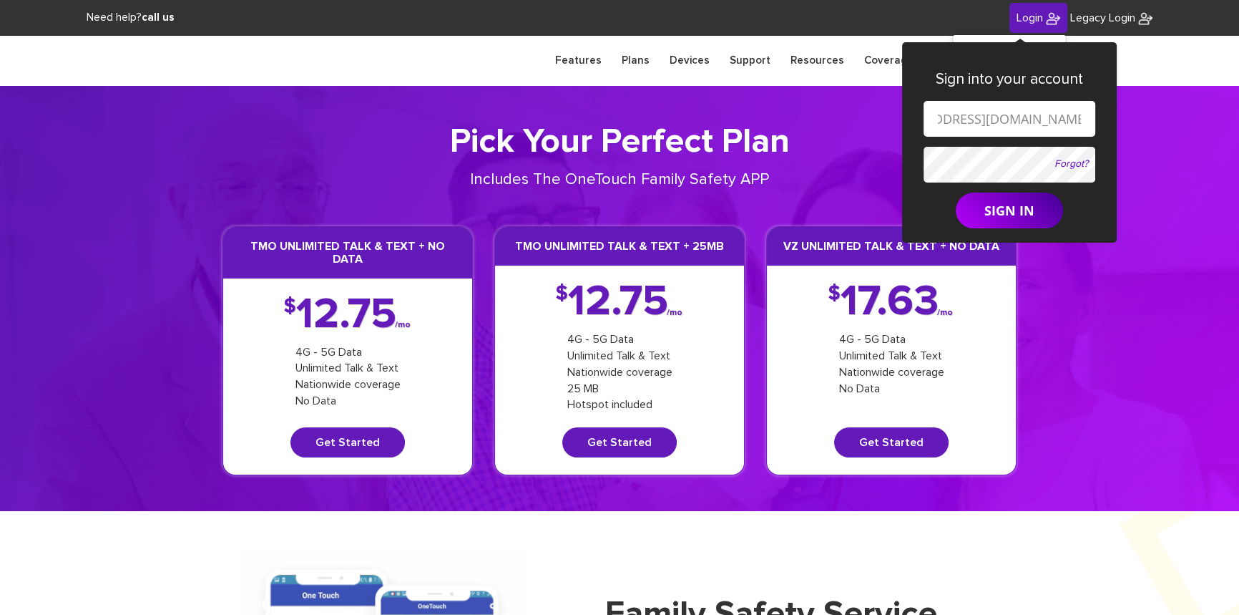
type input "[EMAIL_ADDRESS][DOMAIN_NAME]"
click at [969, 157] on form "shgy9700+8454995541@gmail.com Forgot? SIGN IN" at bounding box center [1010, 164] width 172 height 127
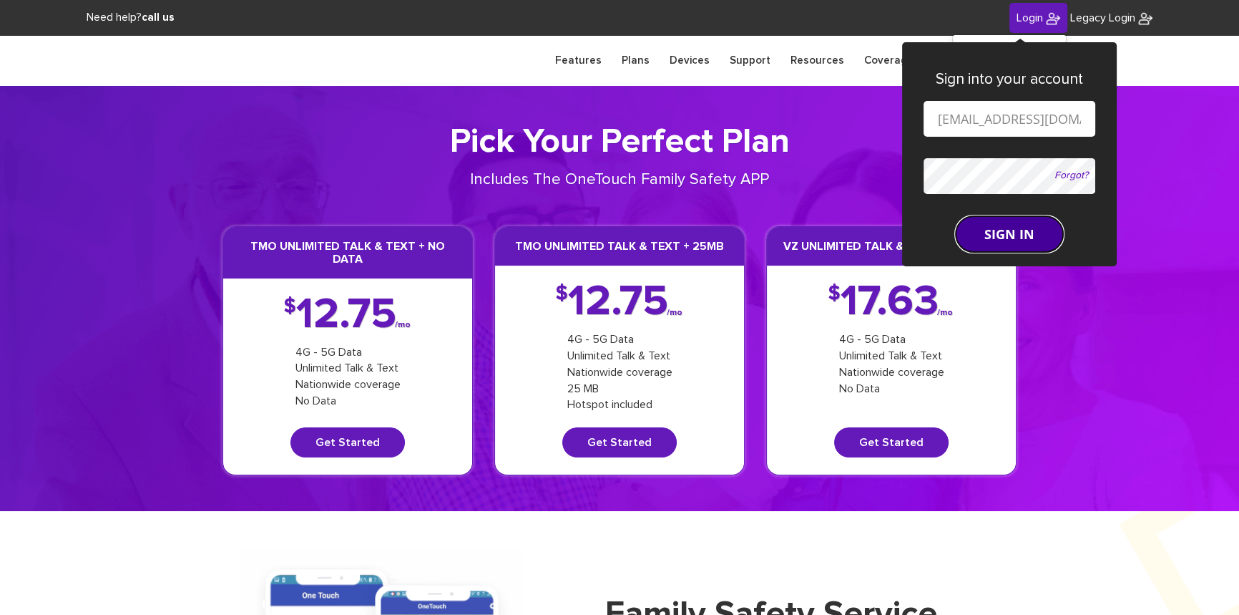
click at [994, 207] on form "shgy9700+8454995541@gmail.com Forgot? SIGN IN" at bounding box center [1010, 176] width 172 height 151
click at [956, 216] on button "SIGN IN" at bounding box center [1009, 234] width 107 height 36
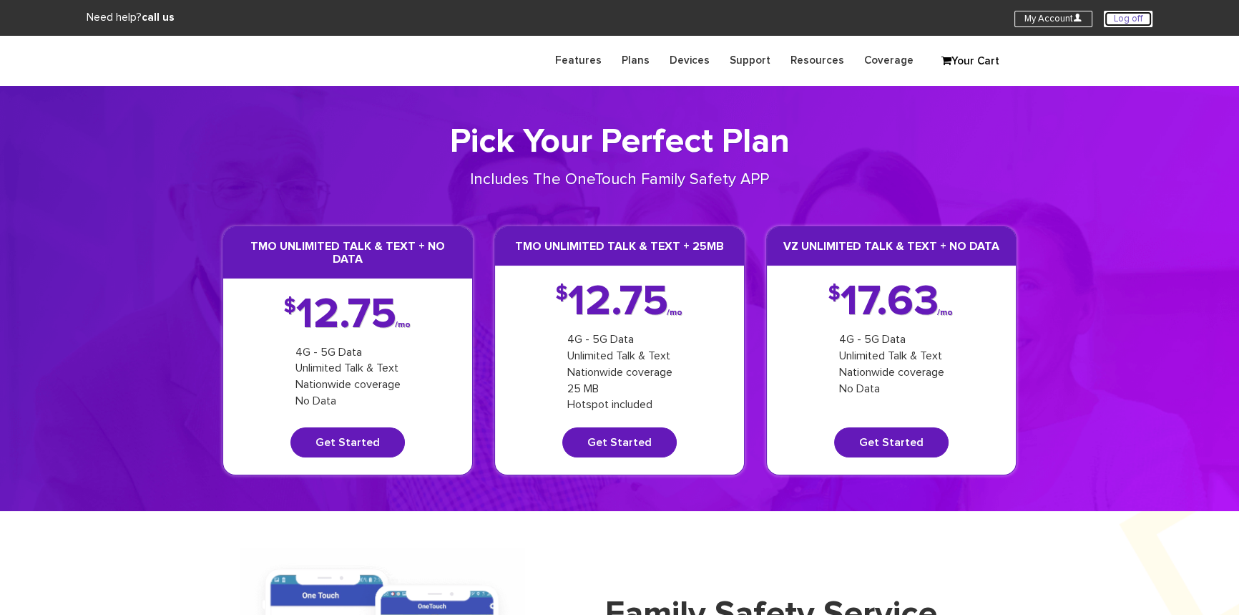
click at [1116, 21] on link "Log off" at bounding box center [1128, 19] width 49 height 16
click at [1030, 20] on span "Login" at bounding box center [1030, 17] width 26 height 11
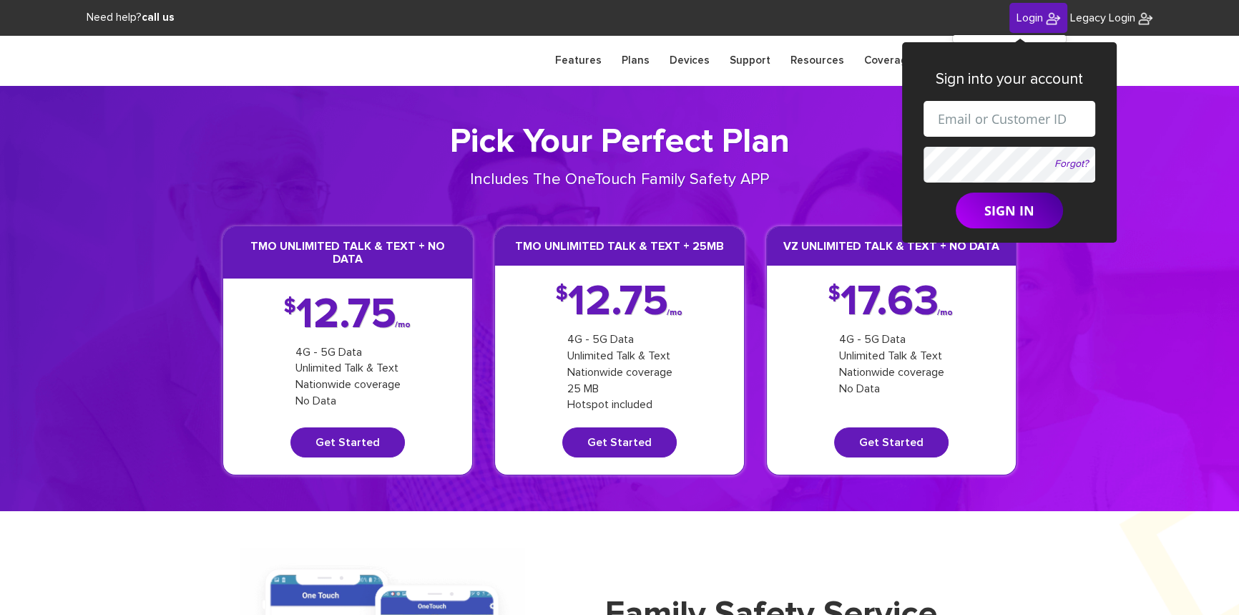
click at [1013, 112] on input "text" at bounding box center [1010, 119] width 172 height 36
click at [1012, 124] on input "shgy9700+9142179266@gmail.com" at bounding box center [1010, 119] width 172 height 36
drag, startPoint x: 1000, startPoint y: 123, endPoint x: 1005, endPoint y: 128, distance: 7.6
click at [1005, 128] on input "shgy9700+9142179266@gmail.com" at bounding box center [1010, 119] width 172 height 36
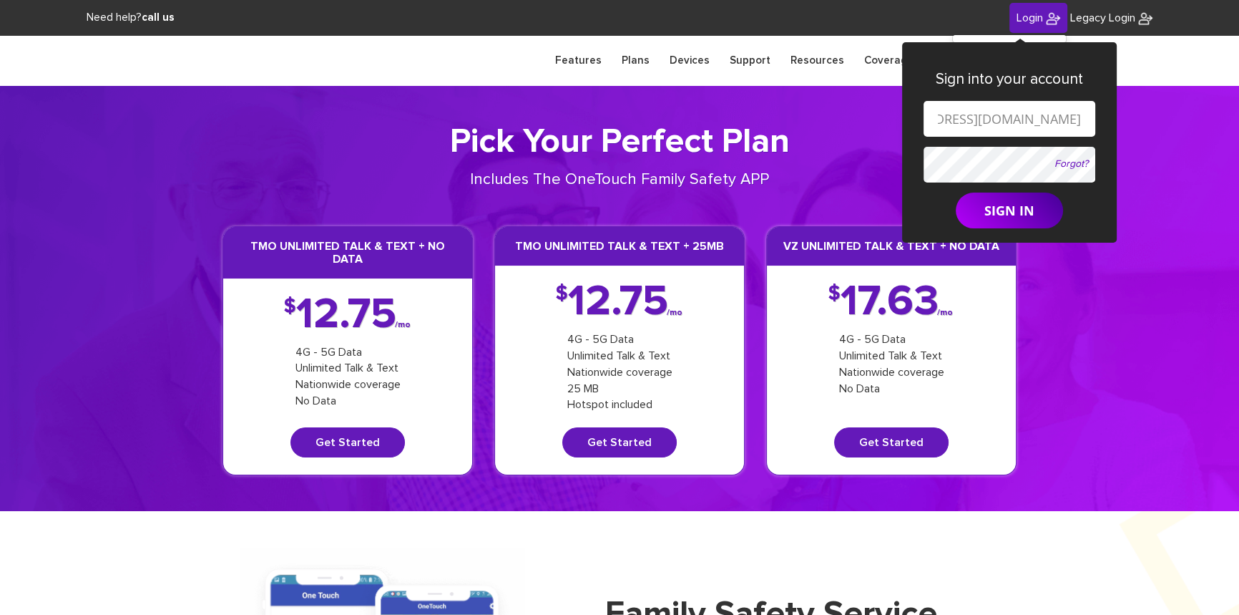
paste input "845 376 4625"
click at [954, 118] on input "shgy9700+845 376 4625@gmail.com" at bounding box center [1010, 119] width 172 height 36
click at [978, 119] on input "shgy9700+845376 4625@gmail.com" at bounding box center [1010, 119] width 172 height 36
type input "shgy9700+8453764625@gmail.com"
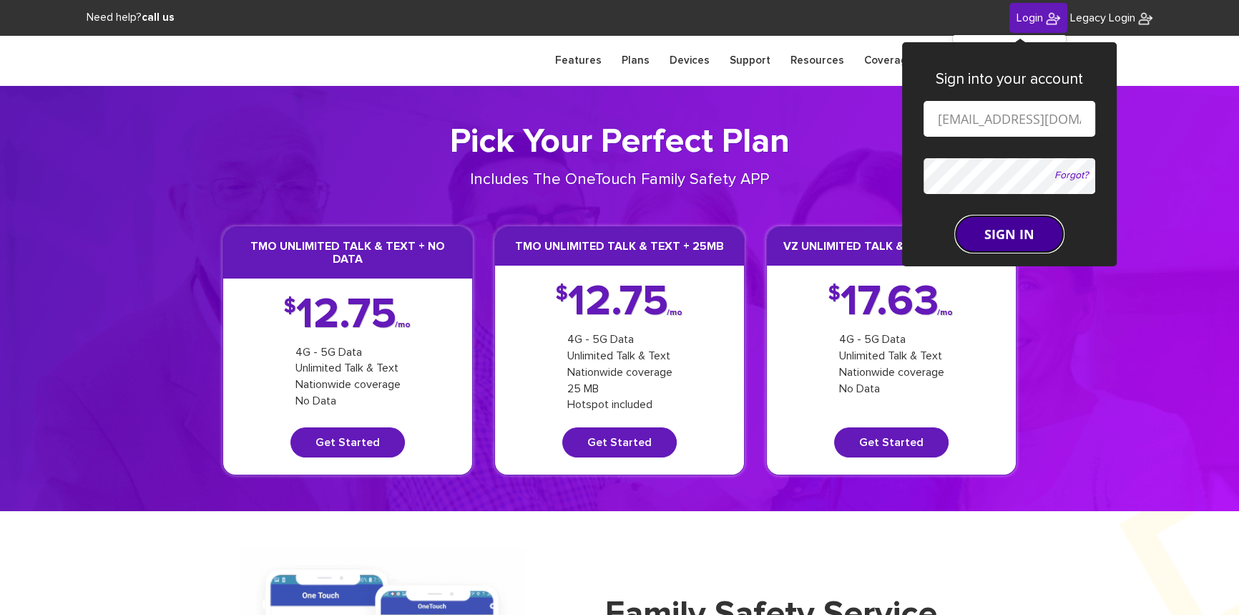
click at [982, 227] on button "SIGN IN" at bounding box center [1009, 234] width 107 height 36
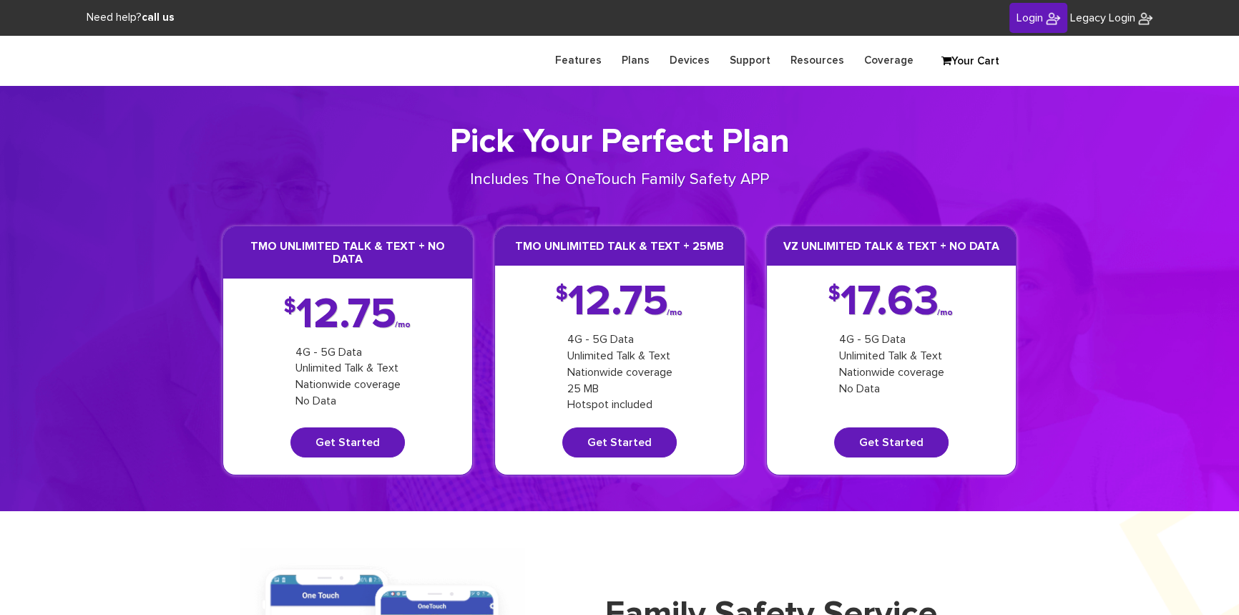
click at [1017, 15] on span "Login" at bounding box center [1030, 17] width 26 height 11
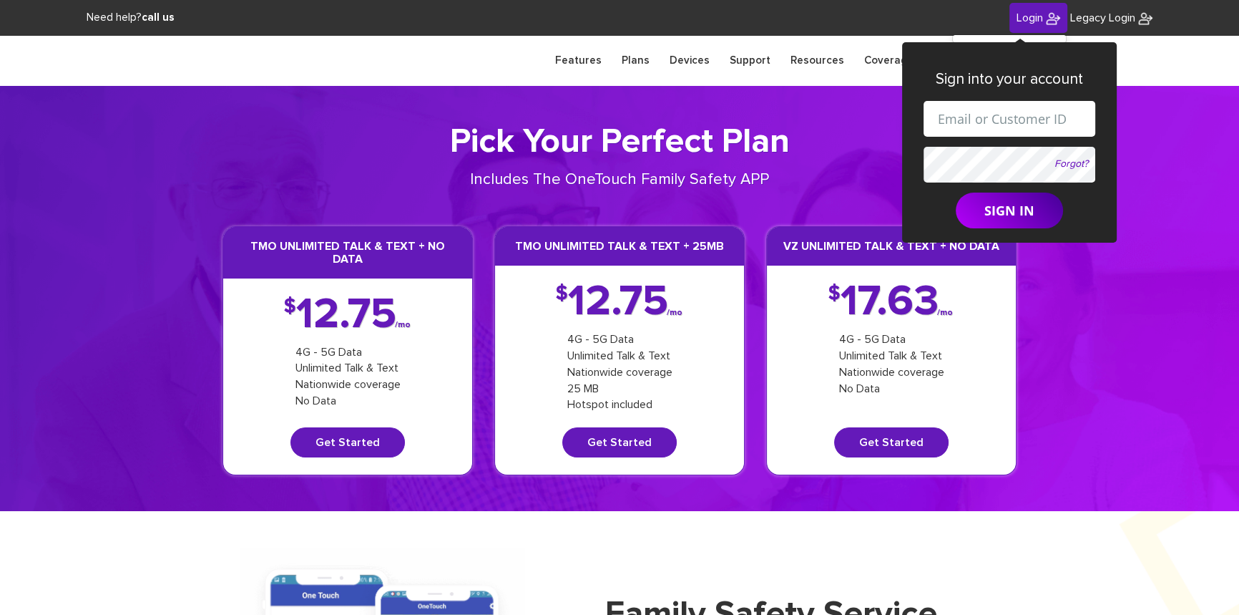
click at [984, 117] on input "text" at bounding box center [1010, 119] width 172 height 36
click at [1004, 122] on input "shgy9700+9142179266@gmail.com" at bounding box center [1010, 119] width 172 height 36
paste input "[PHONE_NUMBER]"
click at [956, 114] on input "shgy9700+845-538-5780@gmail.com" at bounding box center [1010, 119] width 172 height 36
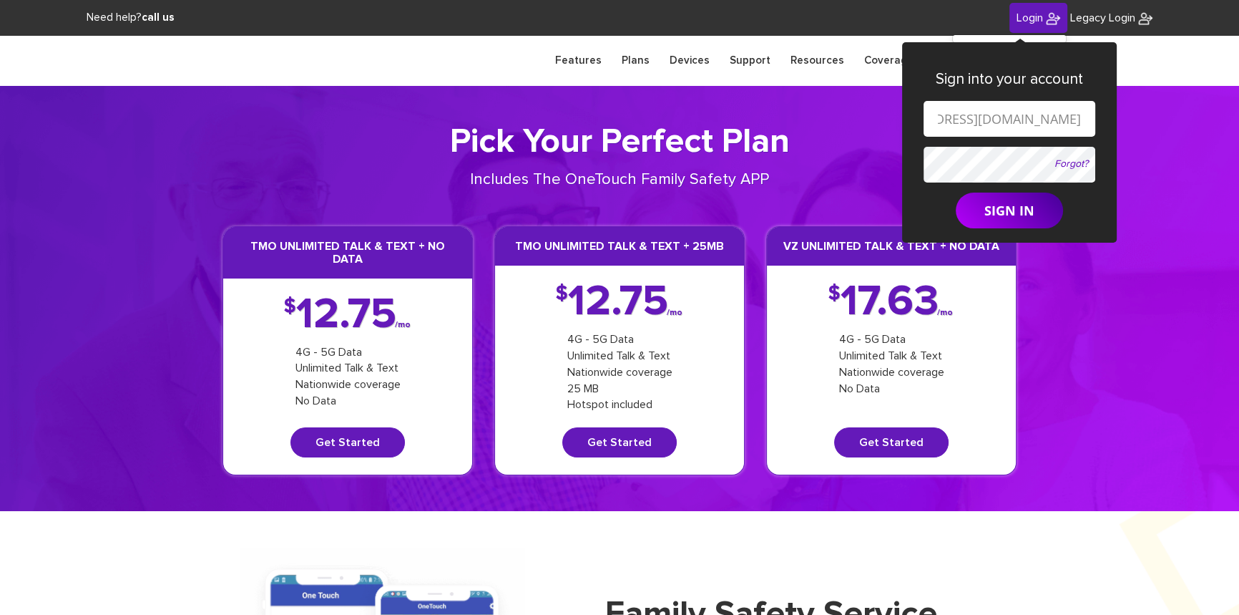
click at [977, 118] on input "shgy9700+845538-5780@gmail.com" at bounding box center [1010, 119] width 172 height 36
type input "shgy9700+8455385780@gmail.com"
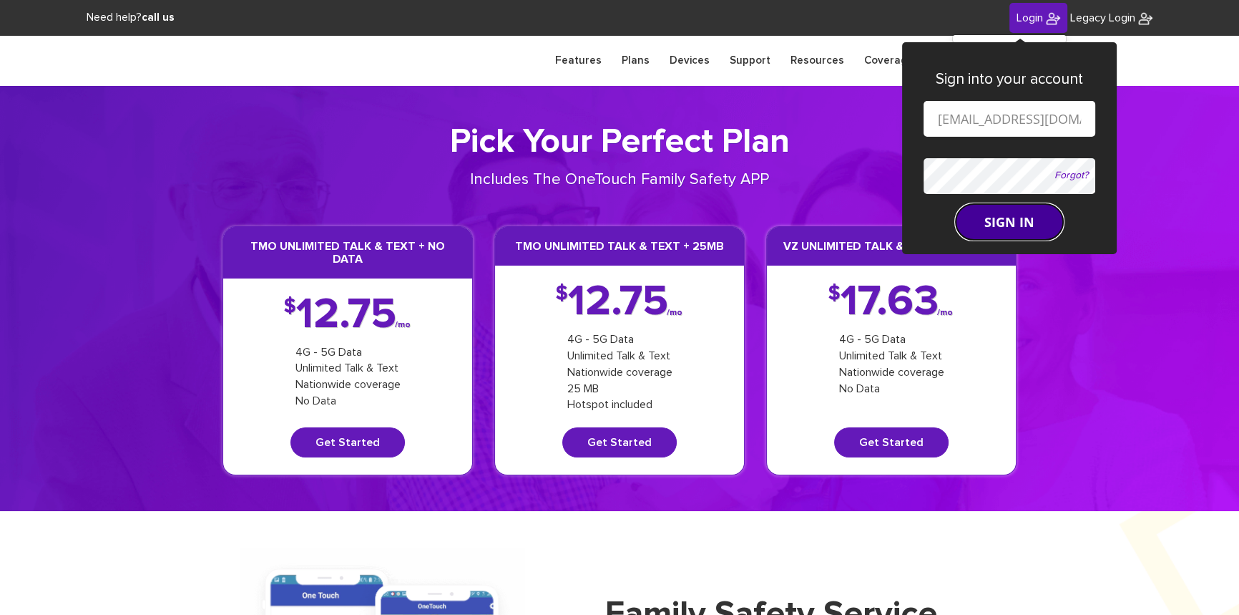
click at [994, 216] on button "SIGN IN" at bounding box center [1009, 222] width 107 height 36
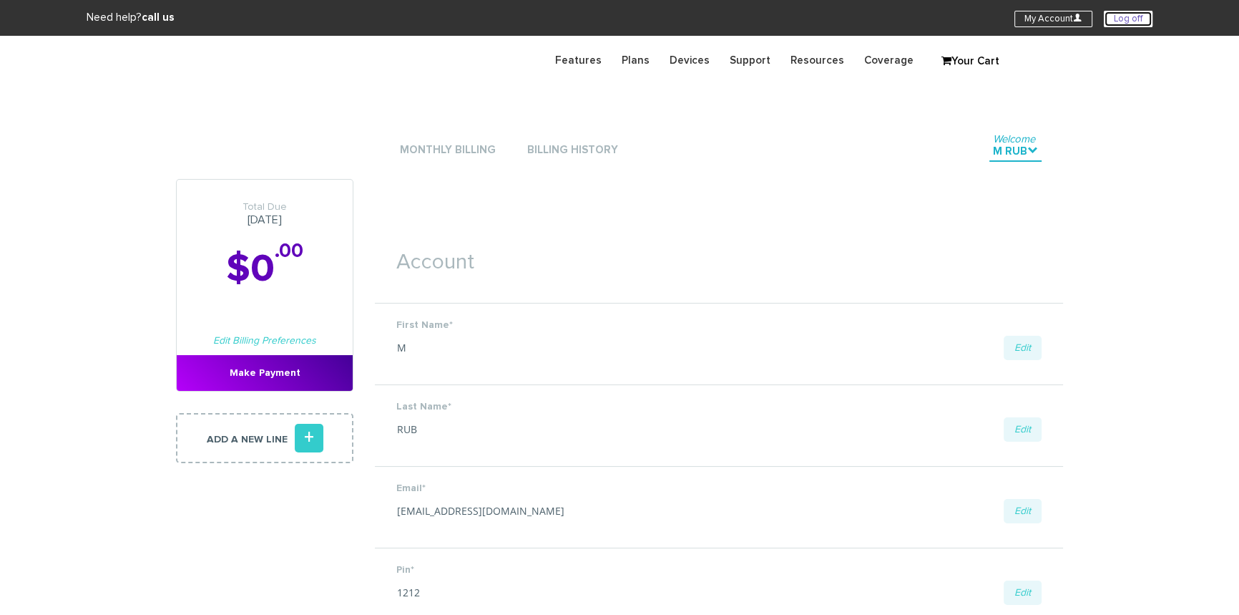
click at [1122, 19] on link "Log off" at bounding box center [1128, 19] width 49 height 16
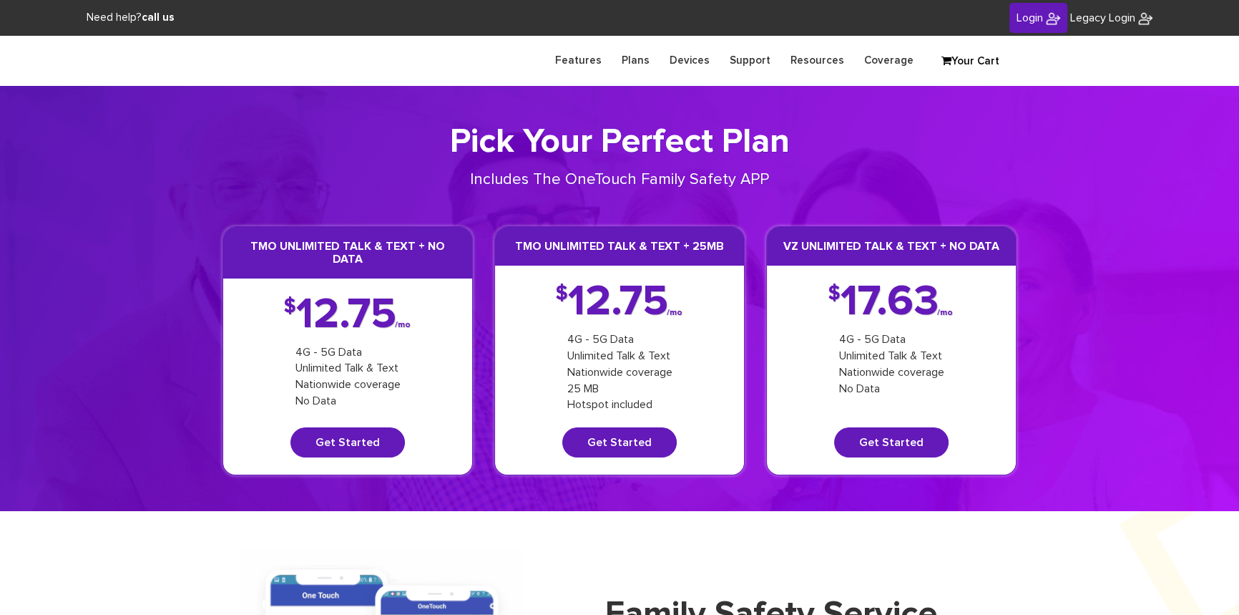
click at [1030, 25] on link "Login" at bounding box center [1039, 18] width 58 height 31
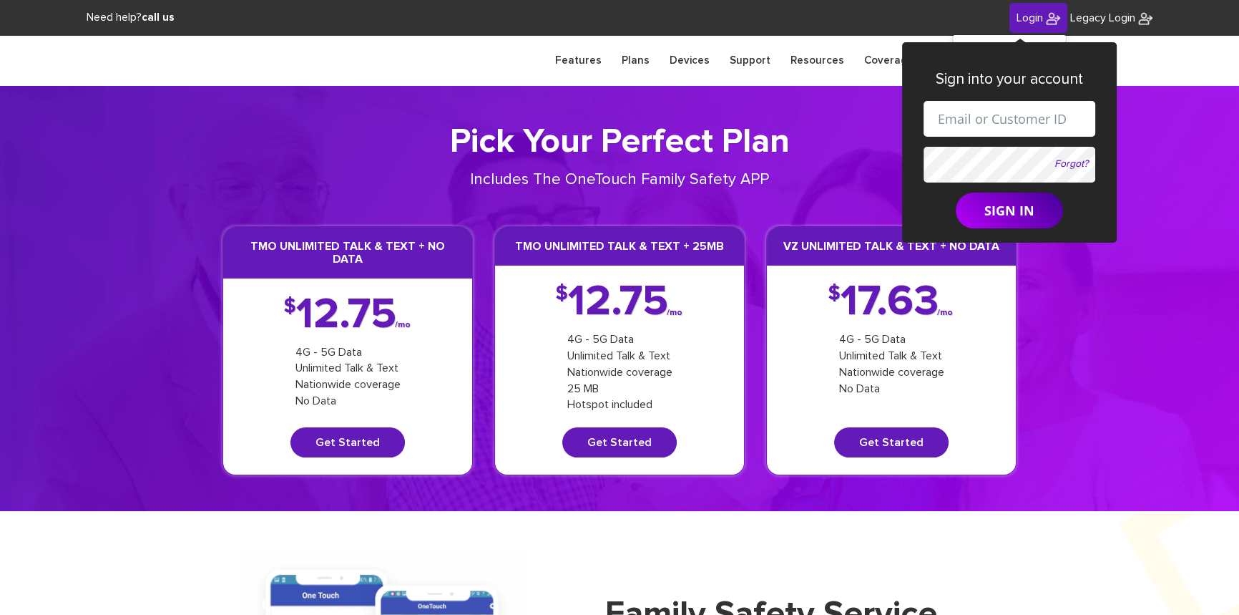
click at [1022, 114] on input "text" at bounding box center [1010, 119] width 172 height 36
drag, startPoint x: 997, startPoint y: 120, endPoint x: 1042, endPoint y: 118, distance: 45.8
click at [1042, 118] on input "shgy9700+9142179266@gmail.com" at bounding box center [1010, 119] width 172 height 36
paste input "[PHONE_NUMBER]"
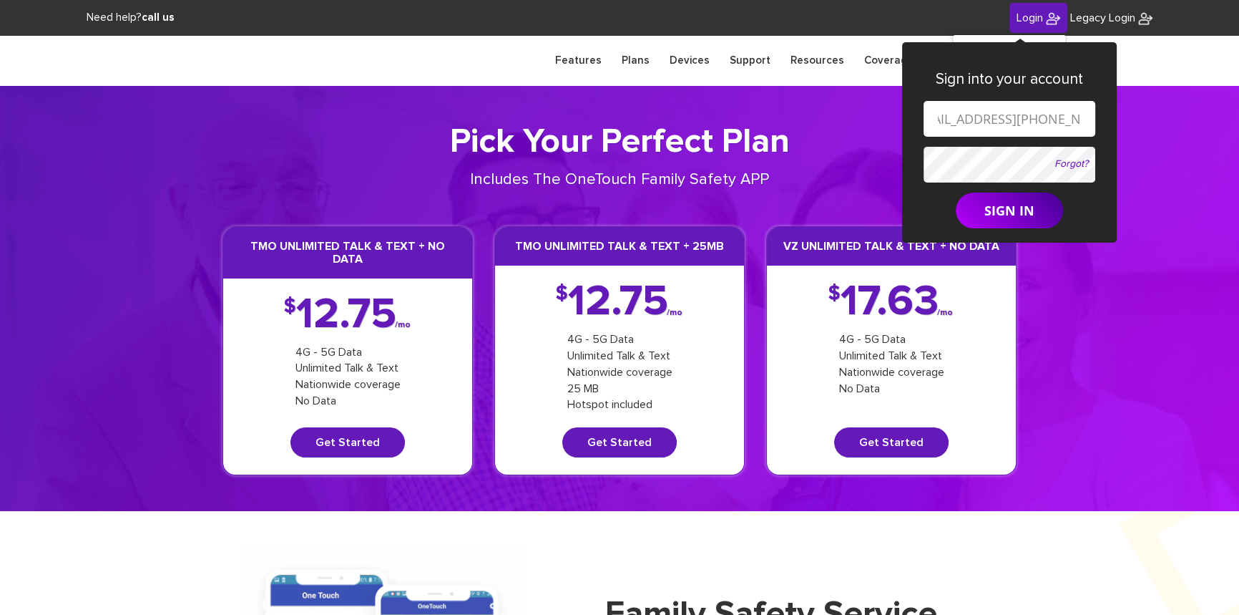
click at [995, 120] on input "shgy9700+845-323-1171@gmail.com" at bounding box center [1010, 119] width 172 height 36
click at [1020, 120] on input "shgy9700+845323-1171@gmail.com" at bounding box center [1010, 119] width 172 height 36
type input "[EMAIL_ADDRESS][DOMAIN_NAME]"
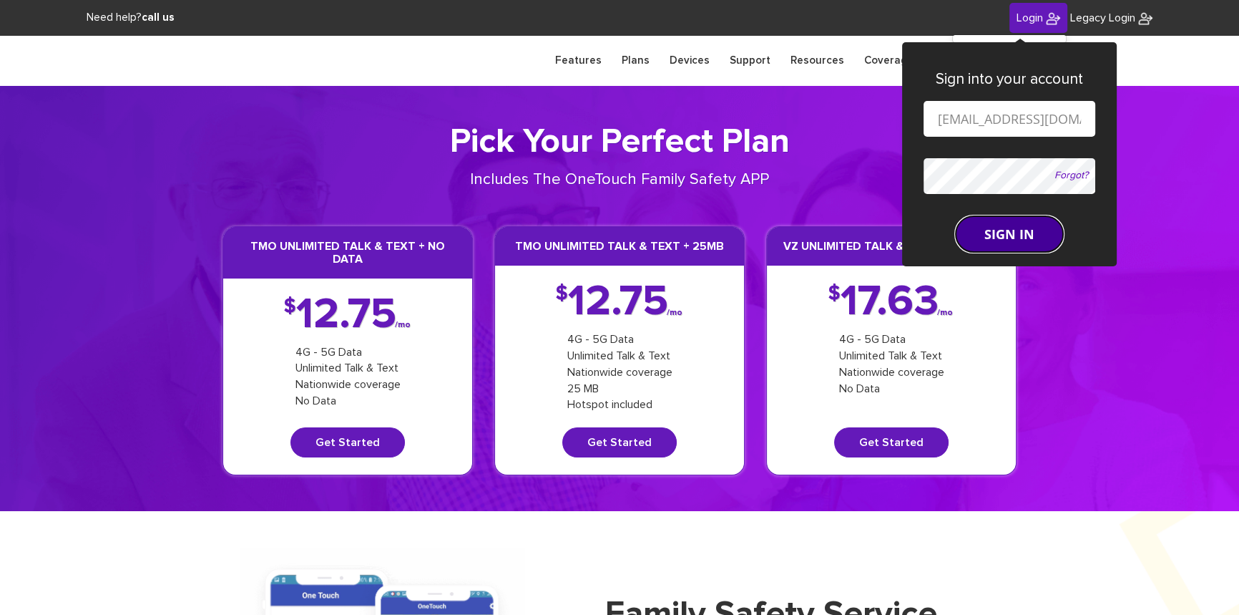
click at [995, 213] on form "shgy9700+8453231171@gmail.com Forgot? SIGN IN" at bounding box center [1010, 176] width 172 height 151
click at [1017, 238] on button "SIGN IN" at bounding box center [1009, 234] width 107 height 36
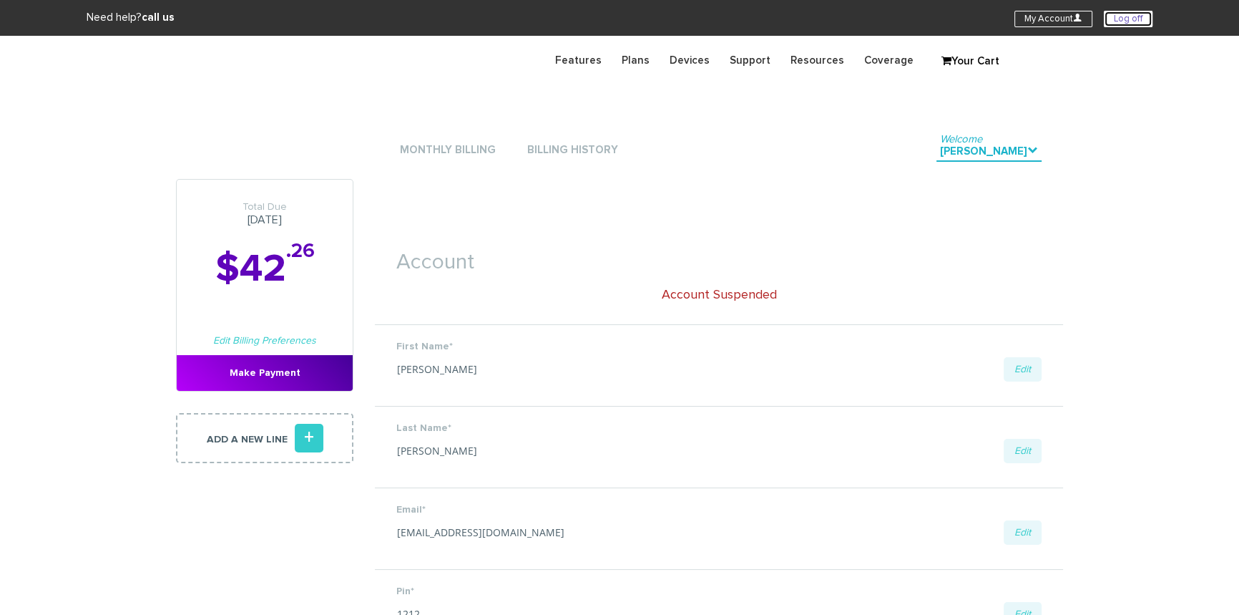
click at [1124, 18] on link "Log off" at bounding box center [1128, 19] width 49 height 16
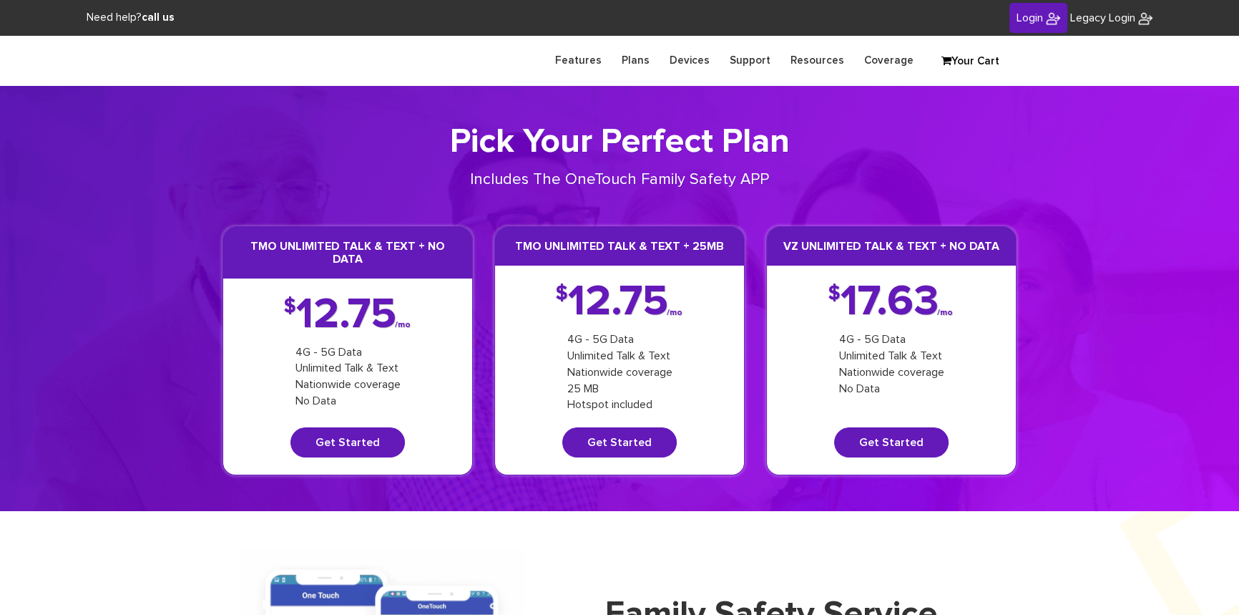
click at [1032, 19] on span "Login" at bounding box center [1030, 17] width 26 height 11
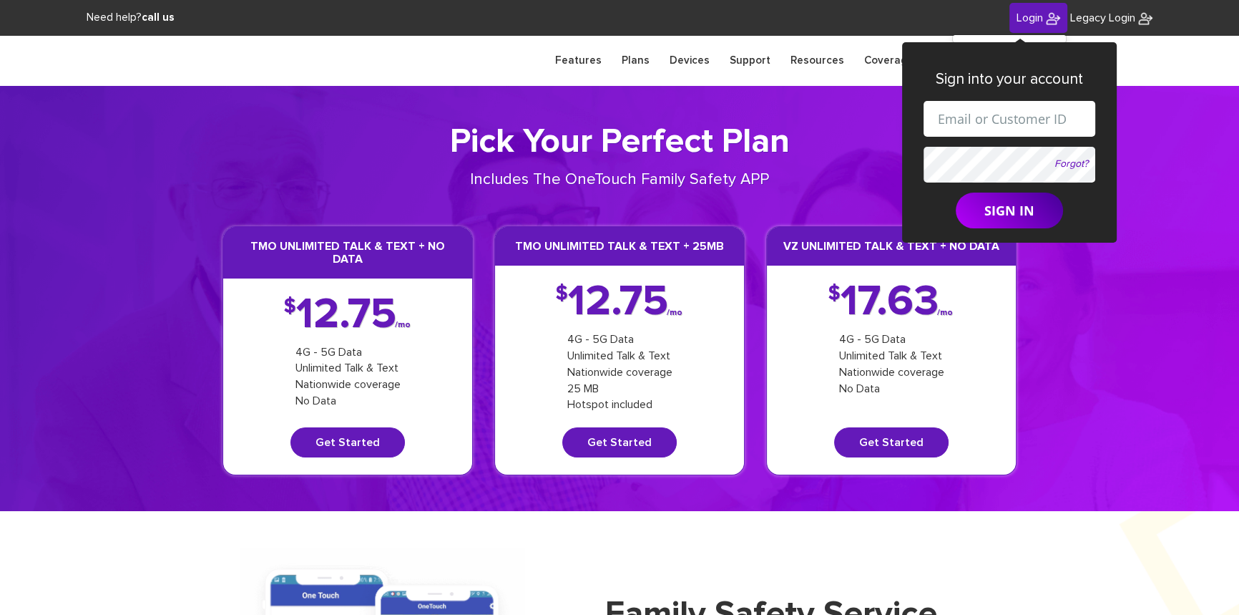
click at [977, 118] on input "text" at bounding box center [1010, 119] width 172 height 36
drag, startPoint x: 999, startPoint y: 119, endPoint x: 1022, endPoint y: 120, distance: 23.6
click at [1022, 120] on input "[EMAIL_ADDRESS][DOMAIN_NAME]" at bounding box center [1010, 119] width 172 height 36
paste input "845-425-0145"
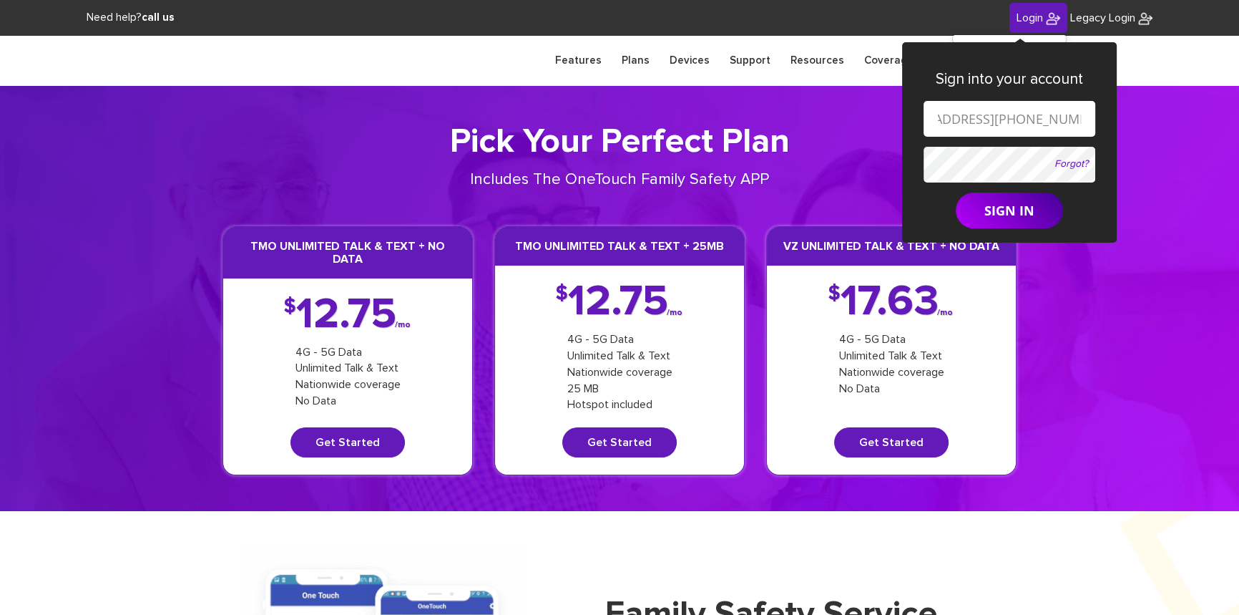
click at [975, 122] on input "shgy9700+845-425-0145@gmail.com" at bounding box center [1010, 119] width 172 height 36
click at [997, 118] on input "shgy9700+845425-0145@gmail.com" at bounding box center [1010, 119] width 172 height 36
type input "shgy9700+8454250145@gmail.com"
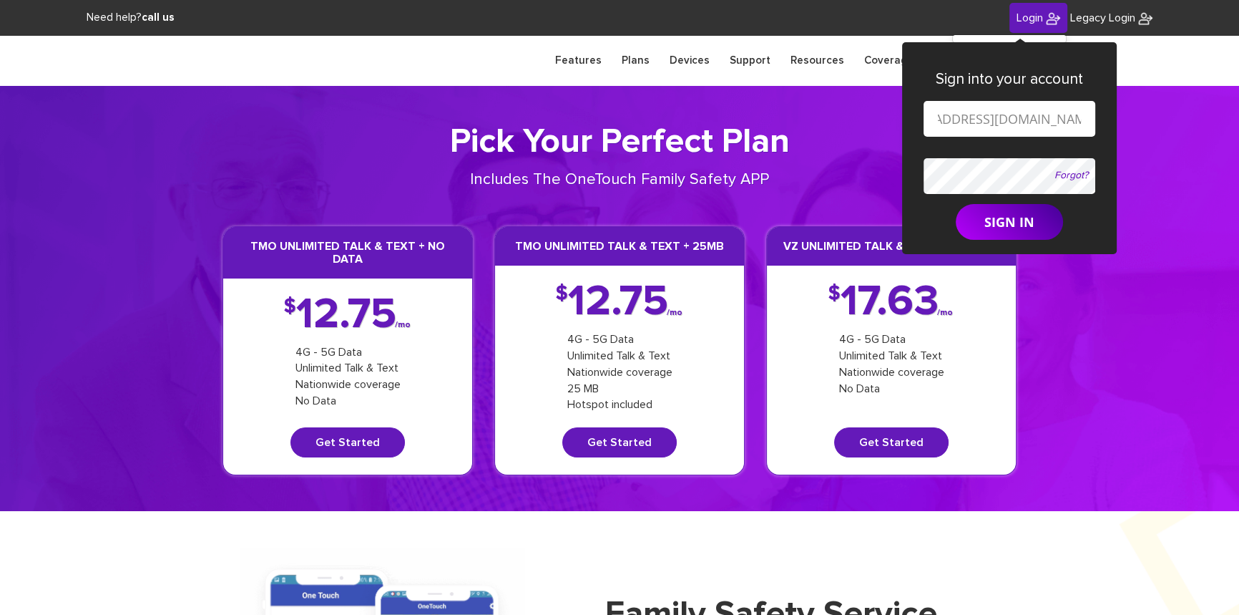
scroll to position [0, 0]
click at [956, 204] on button "SIGN IN" at bounding box center [1009, 222] width 107 height 36
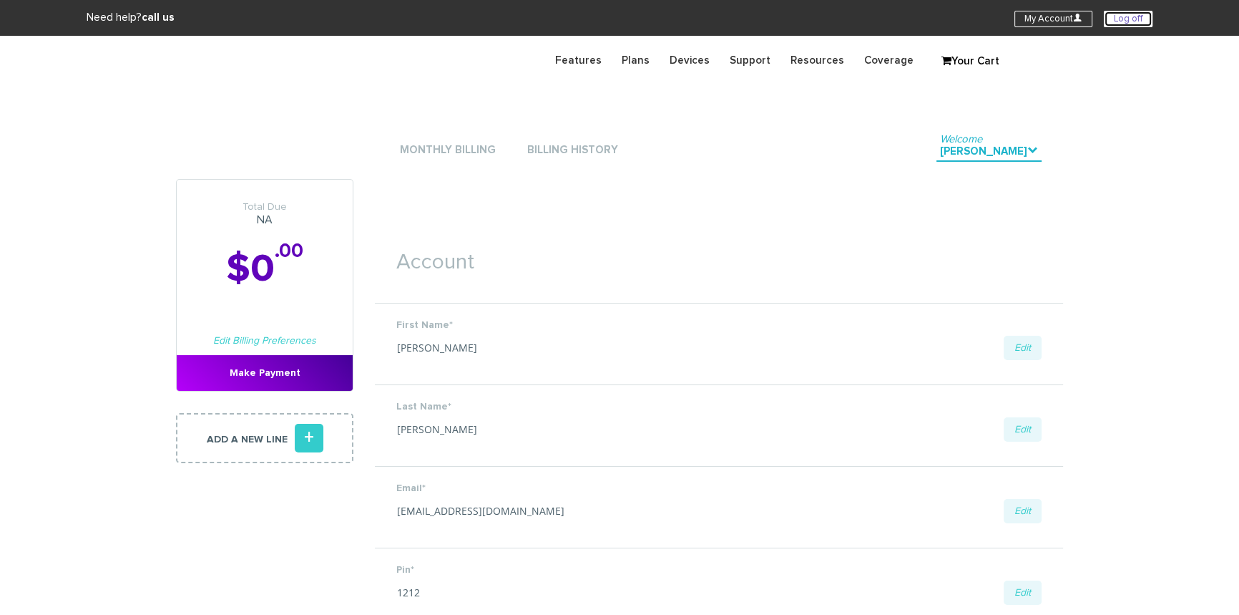
click at [1115, 18] on link "Log off" at bounding box center [1128, 19] width 49 height 16
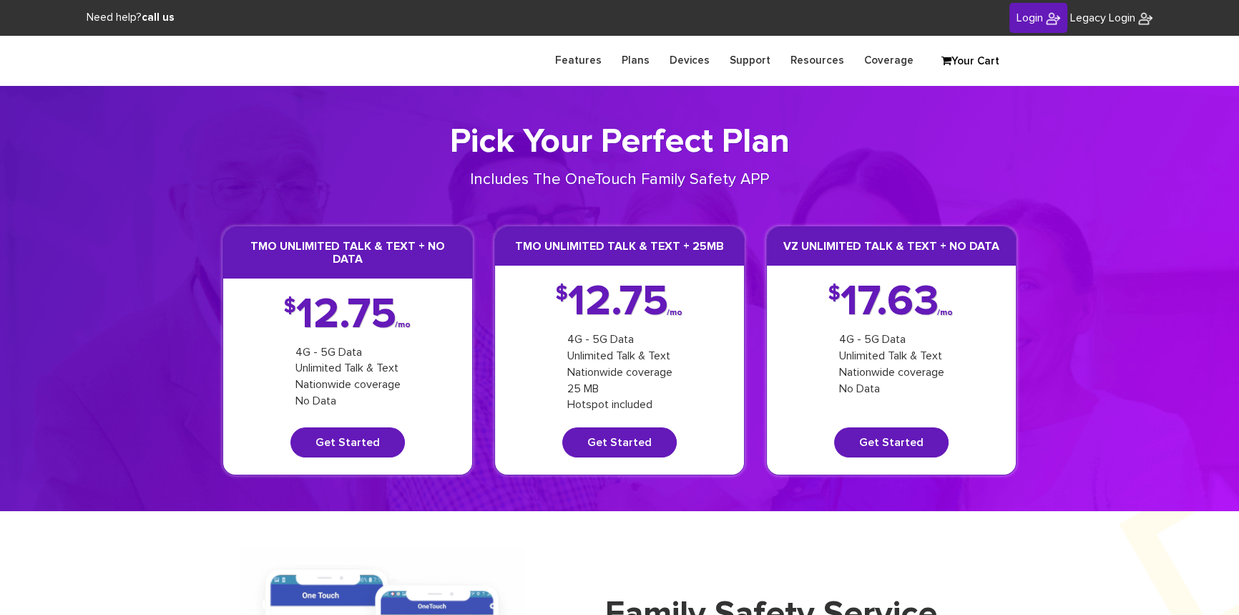
click at [1017, 21] on span "Login" at bounding box center [1030, 17] width 26 height 11
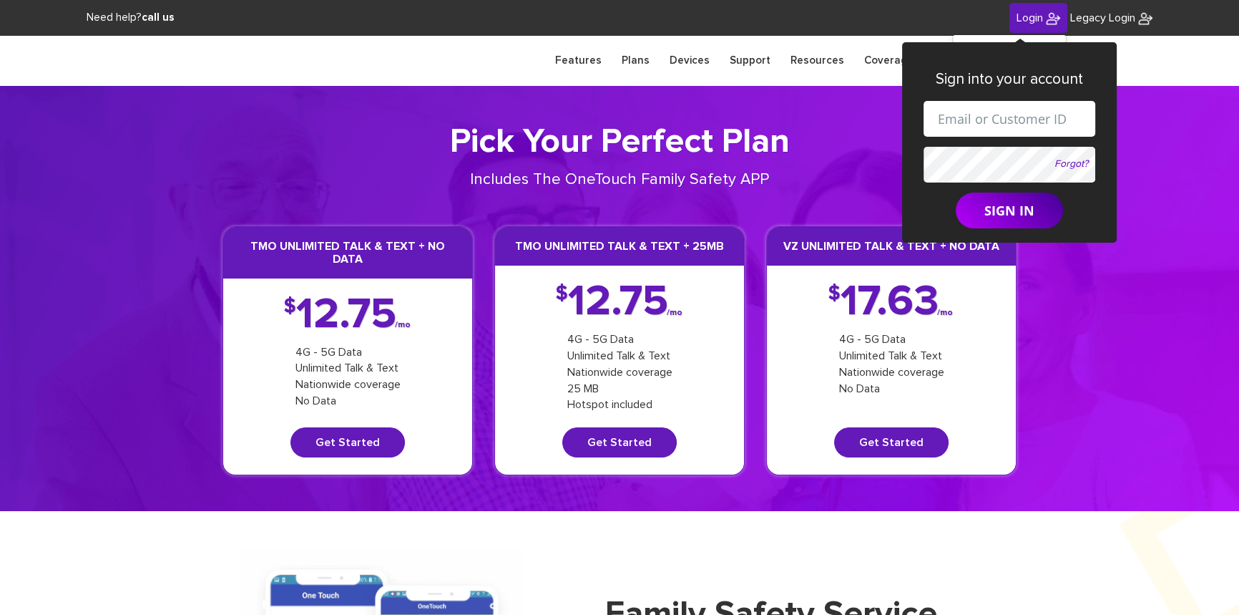
drag, startPoint x: 987, startPoint y: 115, endPoint x: 992, endPoint y: 124, distance: 10.2
click at [987, 115] on input "text" at bounding box center [1010, 119] width 172 height 36
drag, startPoint x: 996, startPoint y: 118, endPoint x: 1004, endPoint y: 122, distance: 8.6
click at [1004, 122] on input "shgy9700+9142179266@gmail.com" at bounding box center [1010, 119] width 172 height 36
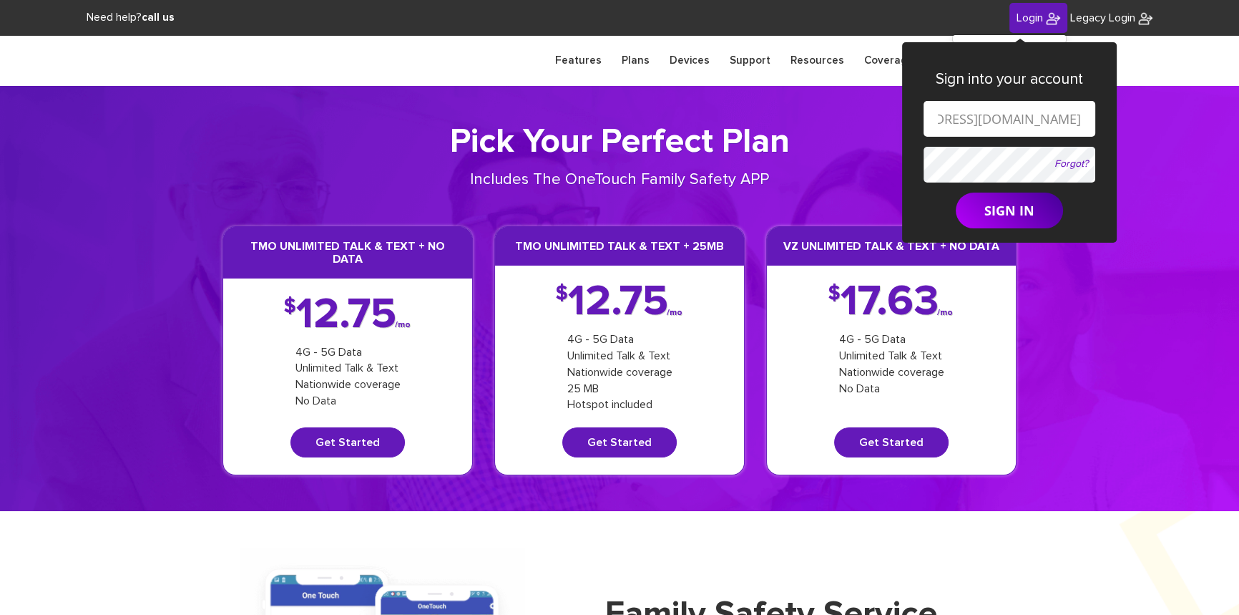
paste input "[PHONE_NUMBER]"
click at [954, 121] on input "shgy9700+845-499-7771@gmail.com" at bounding box center [1010, 119] width 172 height 36
click at [977, 121] on input "shgy9700+845499-7771@gmail.com" at bounding box center [1010, 119] width 172 height 36
type input "shgy9700+8454997771@gmail.com"
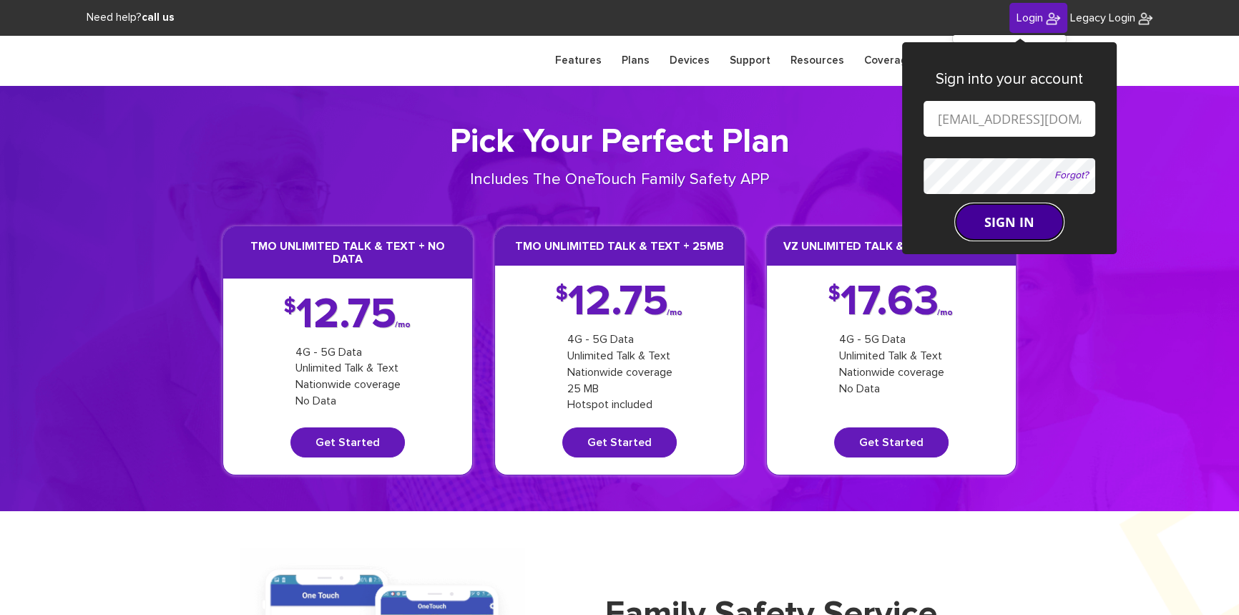
click at [1005, 230] on button "SIGN IN" at bounding box center [1009, 222] width 107 height 36
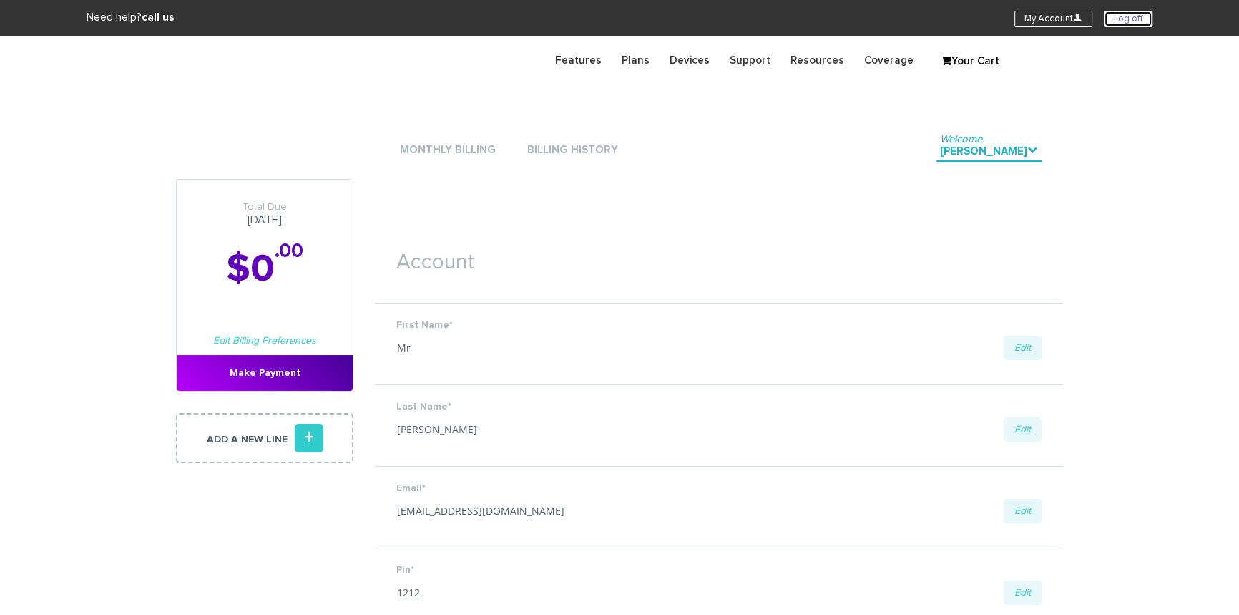
click at [1130, 18] on link "Log off" at bounding box center [1128, 19] width 49 height 16
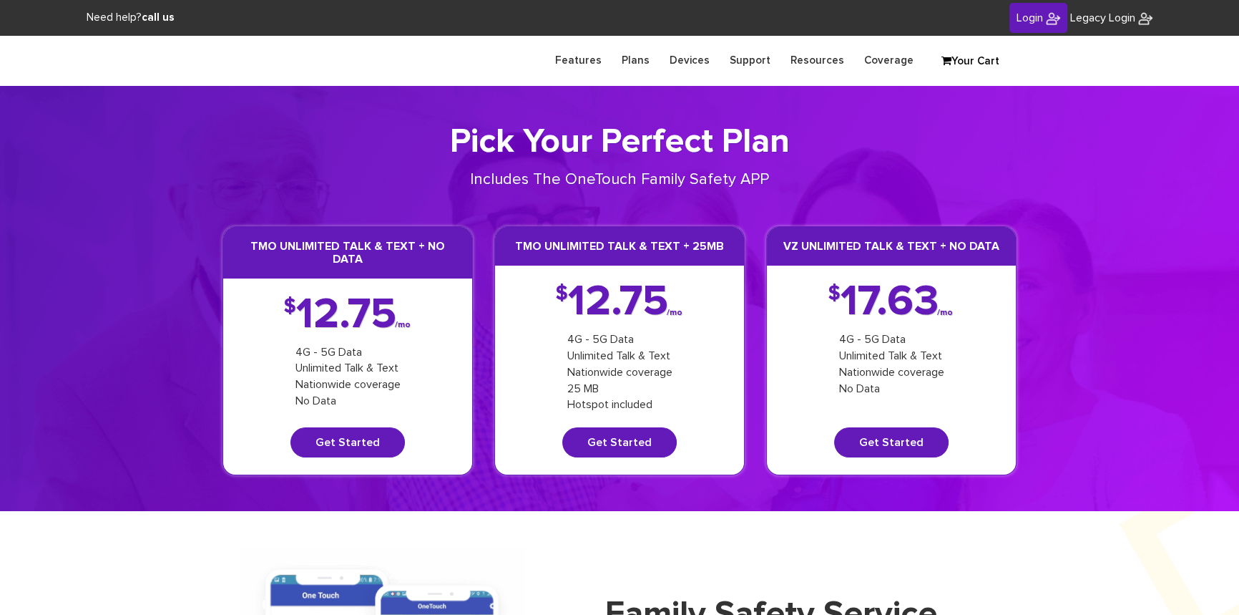
click at [1034, 19] on span "Login" at bounding box center [1030, 17] width 26 height 11
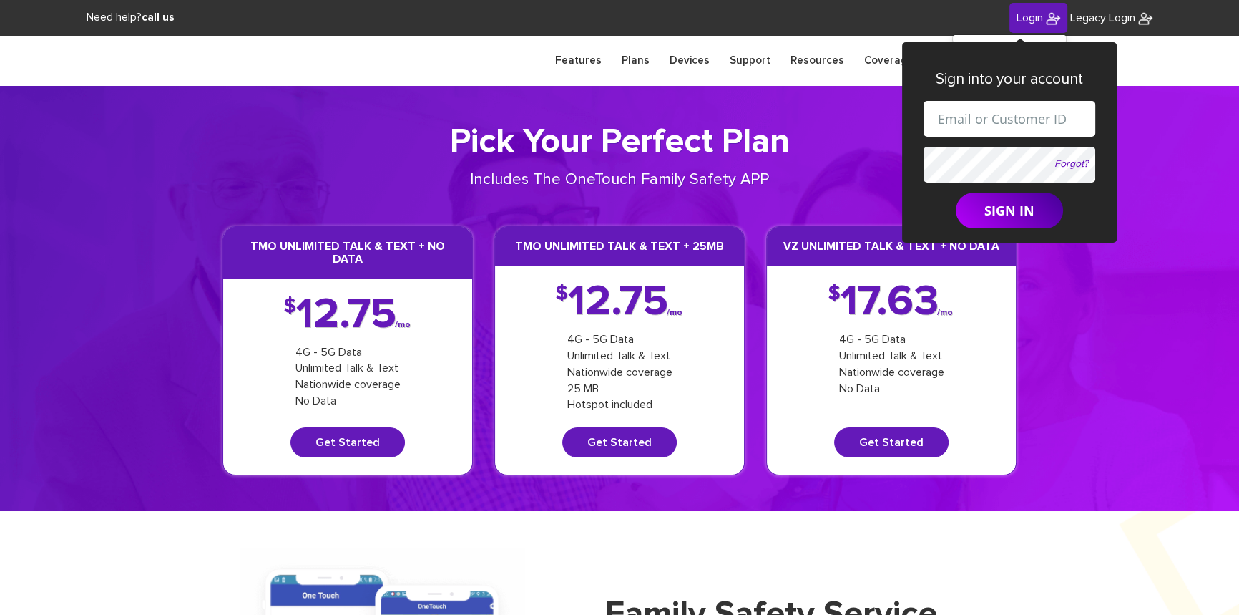
click at [990, 117] on input "text" at bounding box center [1010, 119] width 172 height 36
drag, startPoint x: 997, startPoint y: 119, endPoint x: 1009, endPoint y: 120, distance: 11.5
click at [1009, 120] on input "[EMAIL_ADDRESS][DOMAIN_NAME]" at bounding box center [1010, 119] width 172 height 36
paste input "[PHONE_NUMBER]"
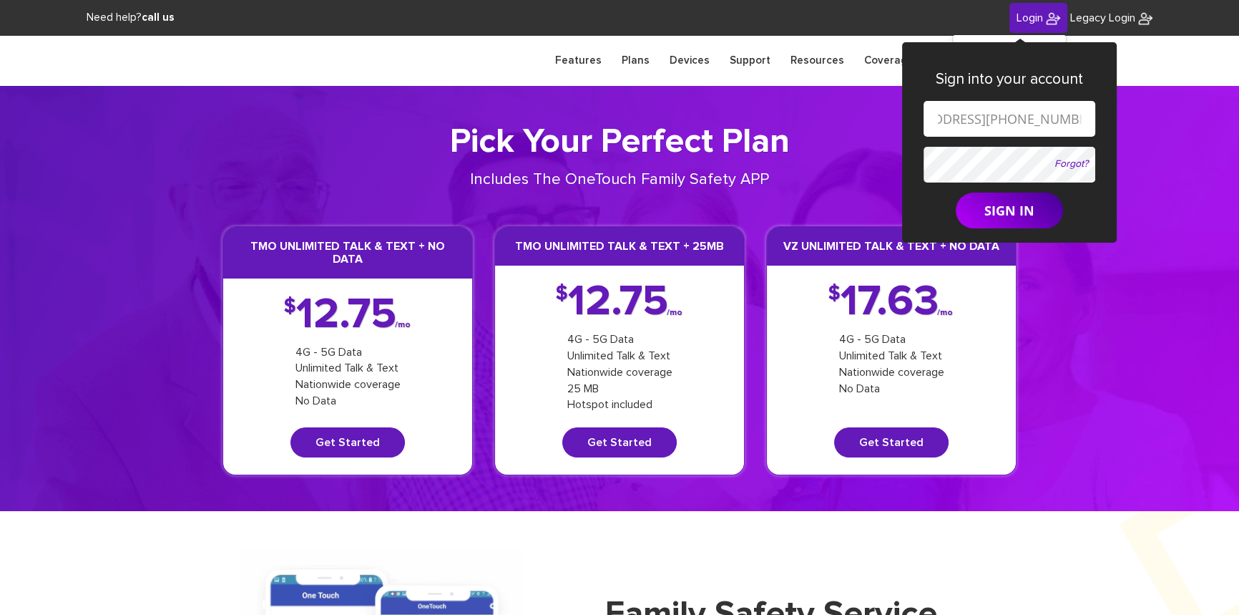
click at [964, 119] on input "[EMAIL_ADDRESS][PHONE_NUMBER][DOMAIN_NAME]" at bounding box center [1010, 119] width 172 height 36
click at [987, 119] on input "shgy9700+845213-8331@gmail.com" at bounding box center [1010, 119] width 172 height 36
type input "[EMAIL_ADDRESS][DOMAIN_NAME]"
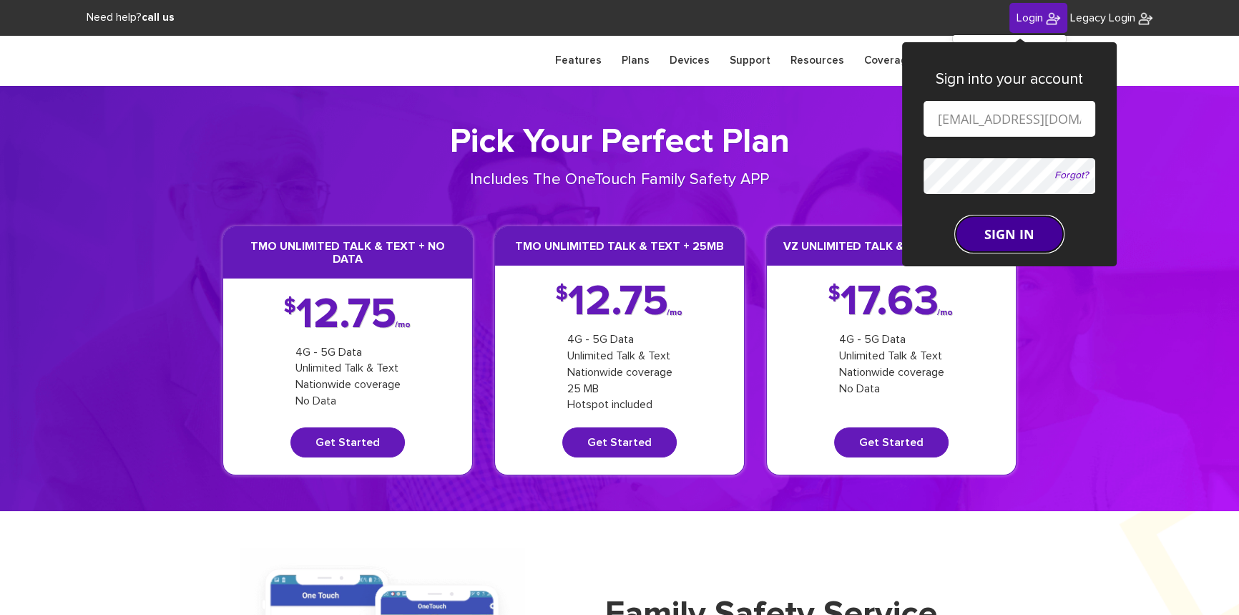
click at [965, 223] on button "SIGN IN" at bounding box center [1009, 234] width 107 height 36
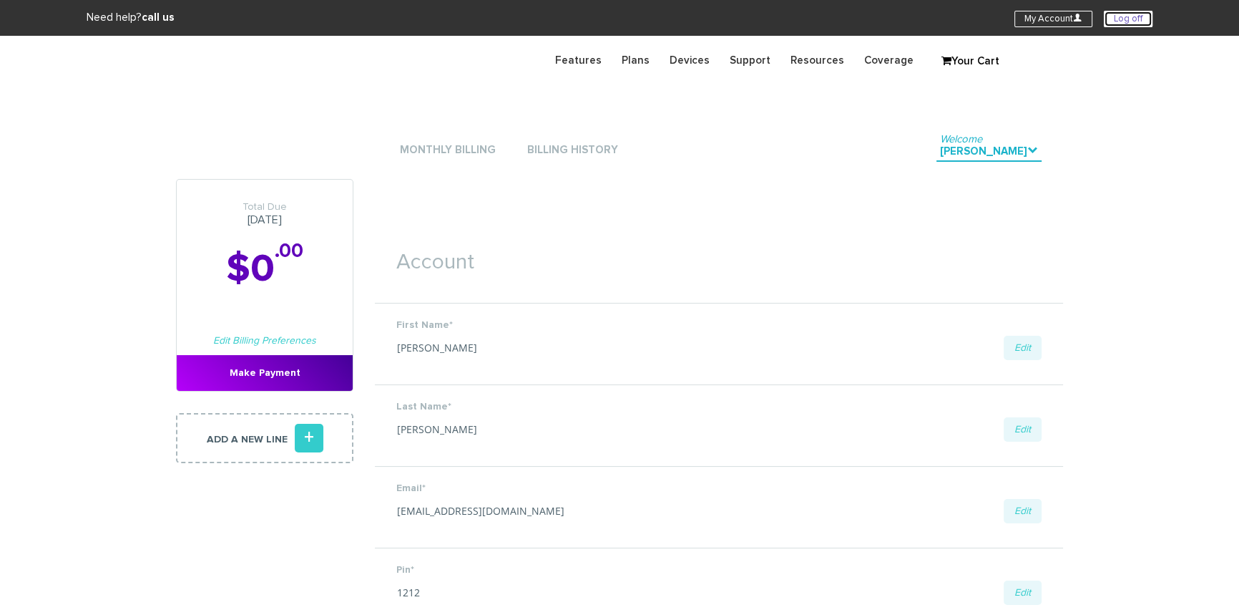
click at [1120, 11] on link "Log off" at bounding box center [1128, 19] width 49 height 16
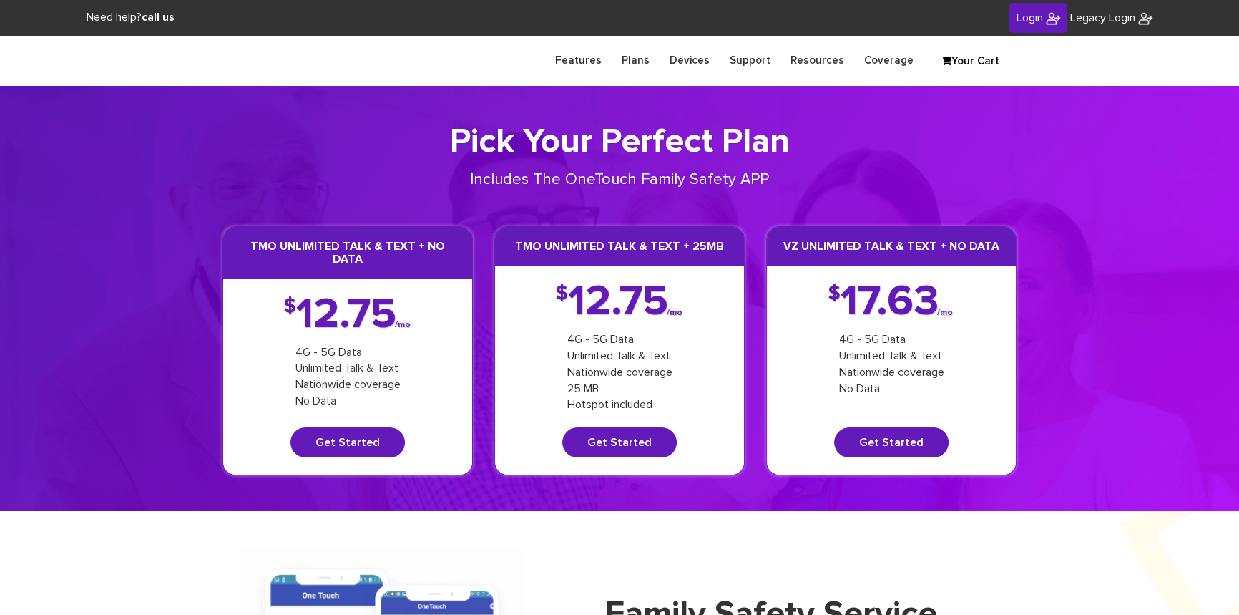
click at [1023, 22] on span "Login" at bounding box center [1030, 17] width 26 height 11
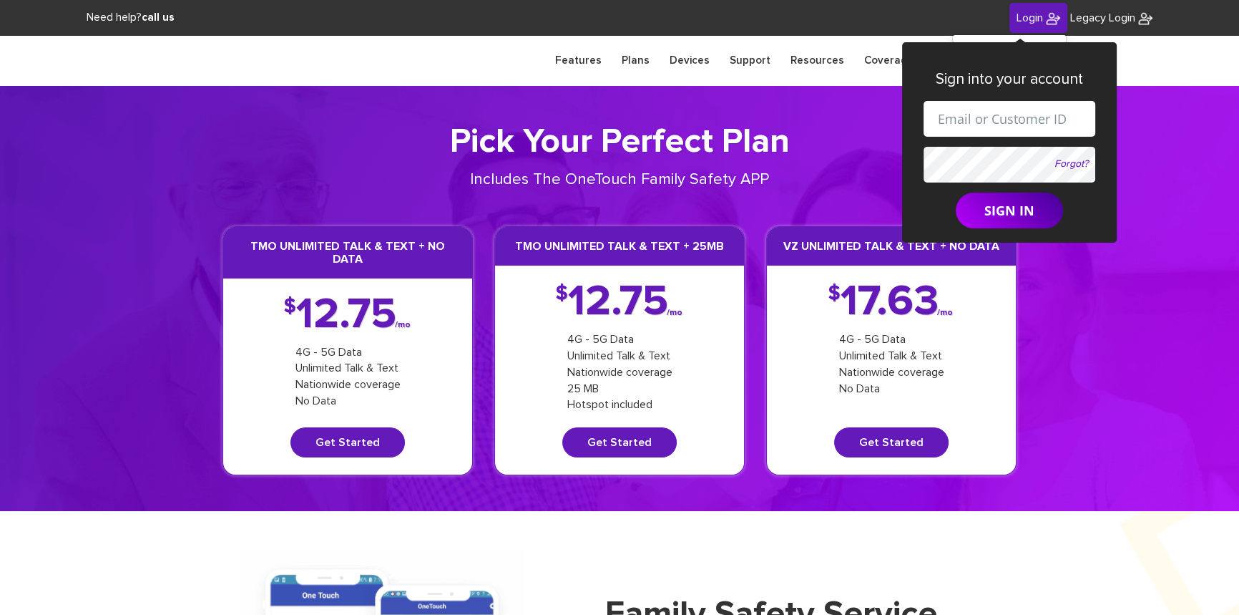
drag, startPoint x: 1011, startPoint y: 111, endPoint x: 1010, endPoint y: 124, distance: 13.6
click at [1011, 111] on input "text" at bounding box center [1010, 119] width 172 height 36
drag, startPoint x: 996, startPoint y: 119, endPoint x: 1016, endPoint y: 119, distance: 20.0
click at [1016, 119] on input "[EMAIL_ADDRESS][DOMAIN_NAME]" at bounding box center [1010, 119] width 172 height 36
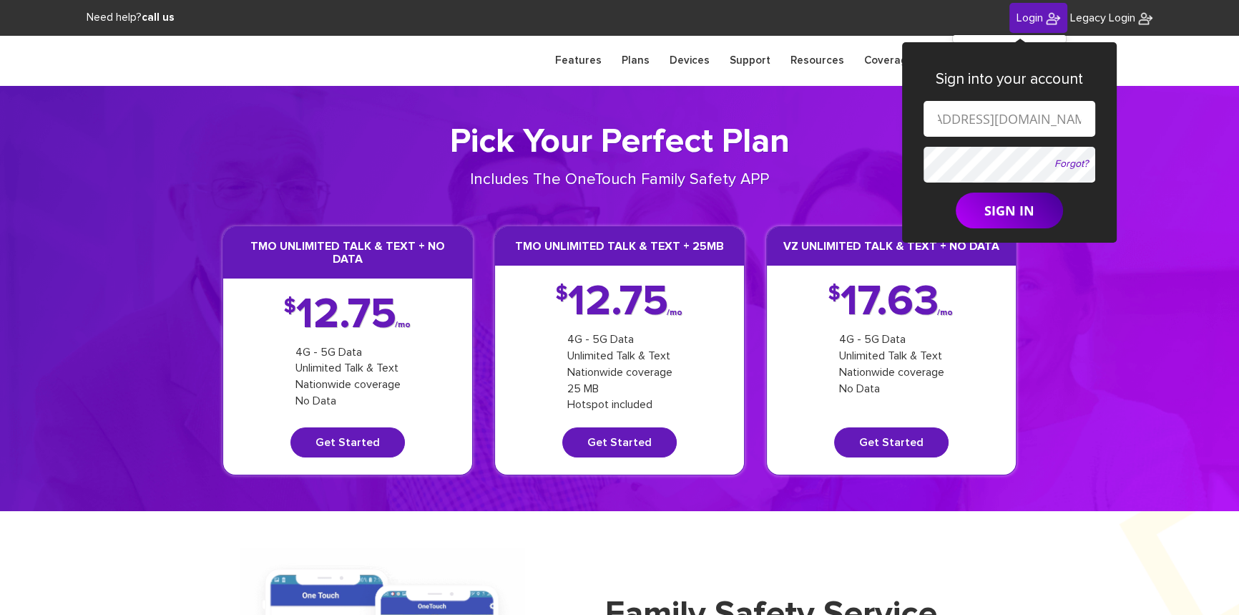
paste input "[PHONE_NUMBER]"
click at [972, 122] on input "shgy9700+845-587-0550@gmail.com" at bounding box center [1010, 119] width 172 height 36
click at [996, 119] on input "shgy9700+845587-0550@gmail.com" at bounding box center [1010, 119] width 172 height 36
type input "[EMAIL_ADDRESS][DOMAIN_NAME]"
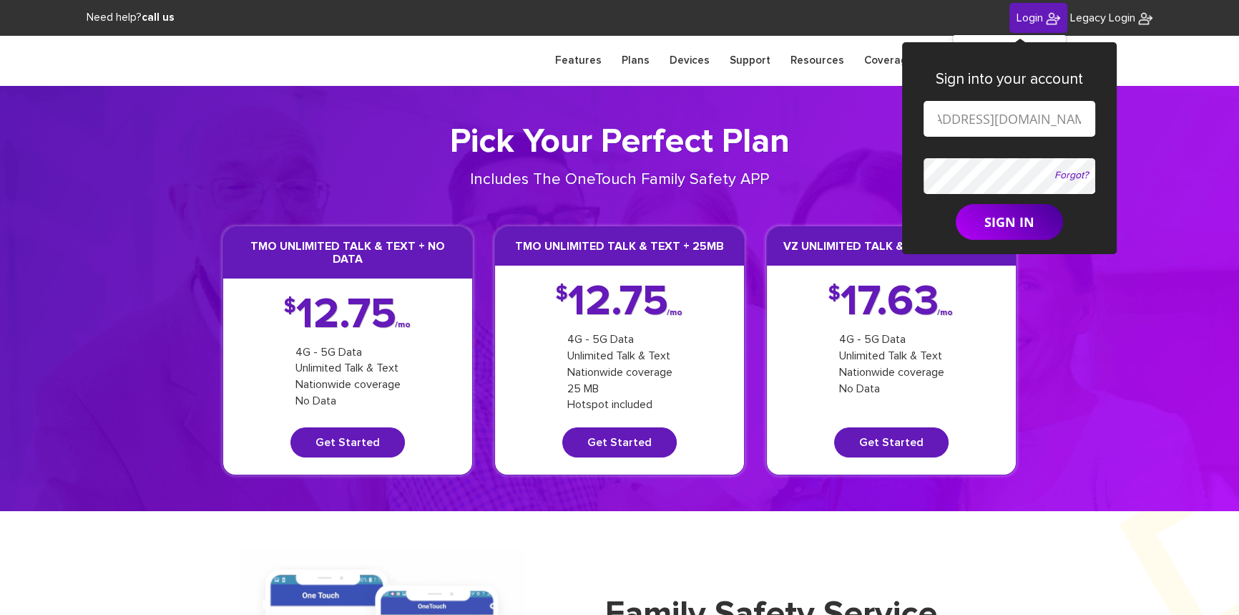
scroll to position [0, 0]
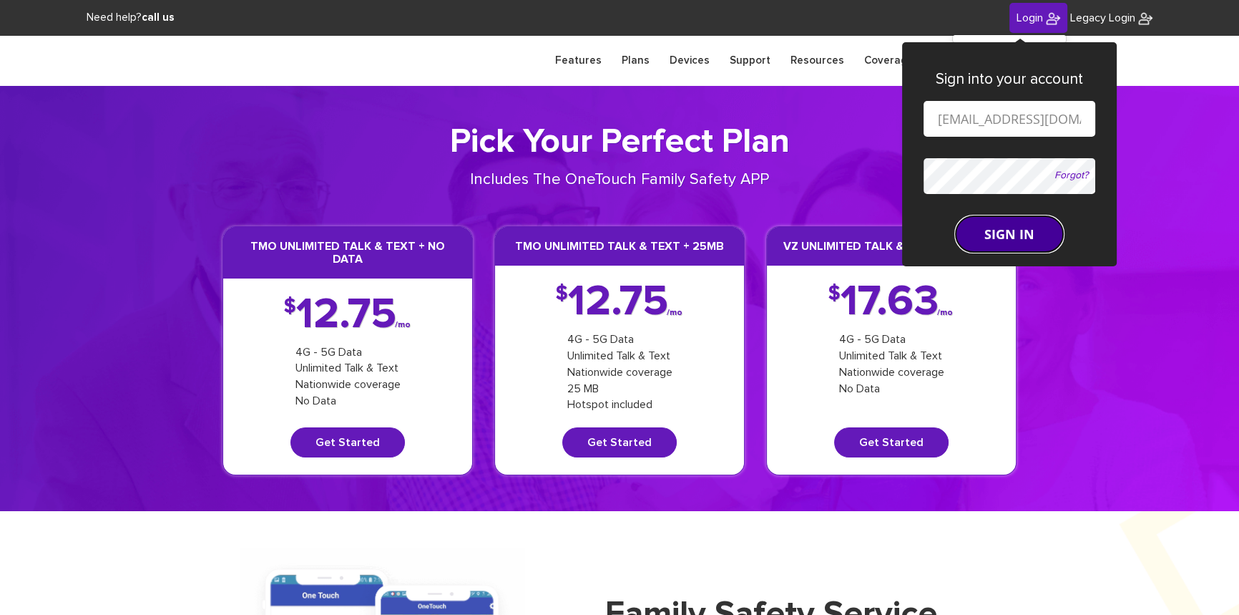
click at [987, 216] on button "SIGN IN" at bounding box center [1009, 234] width 107 height 36
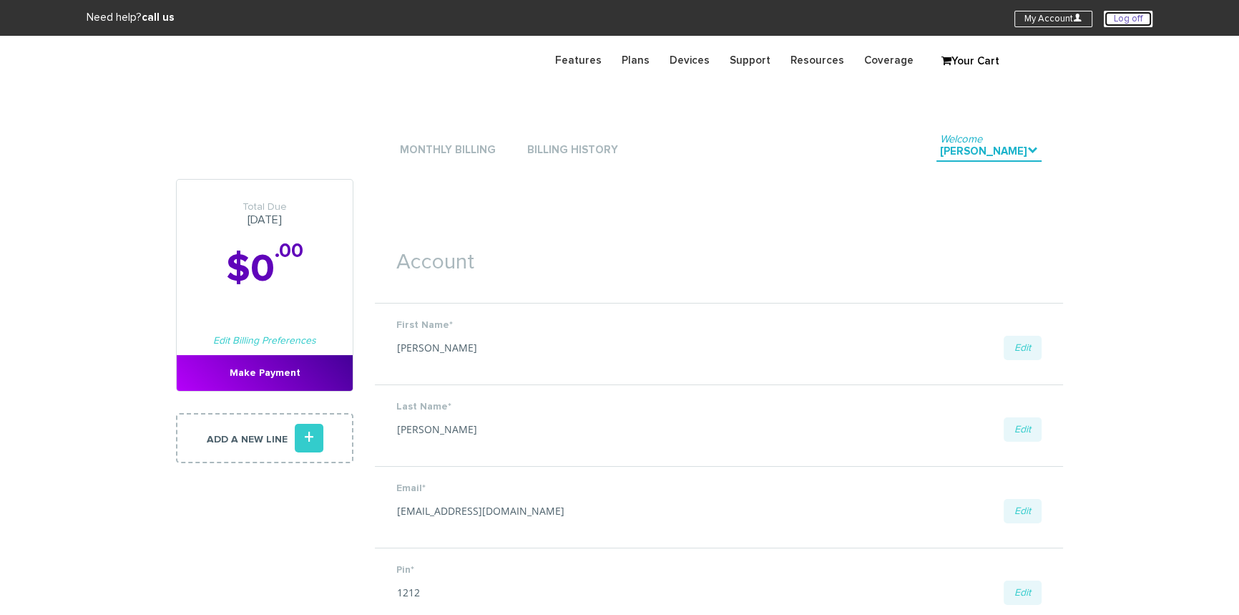
click at [1133, 15] on link "Log off" at bounding box center [1128, 19] width 49 height 16
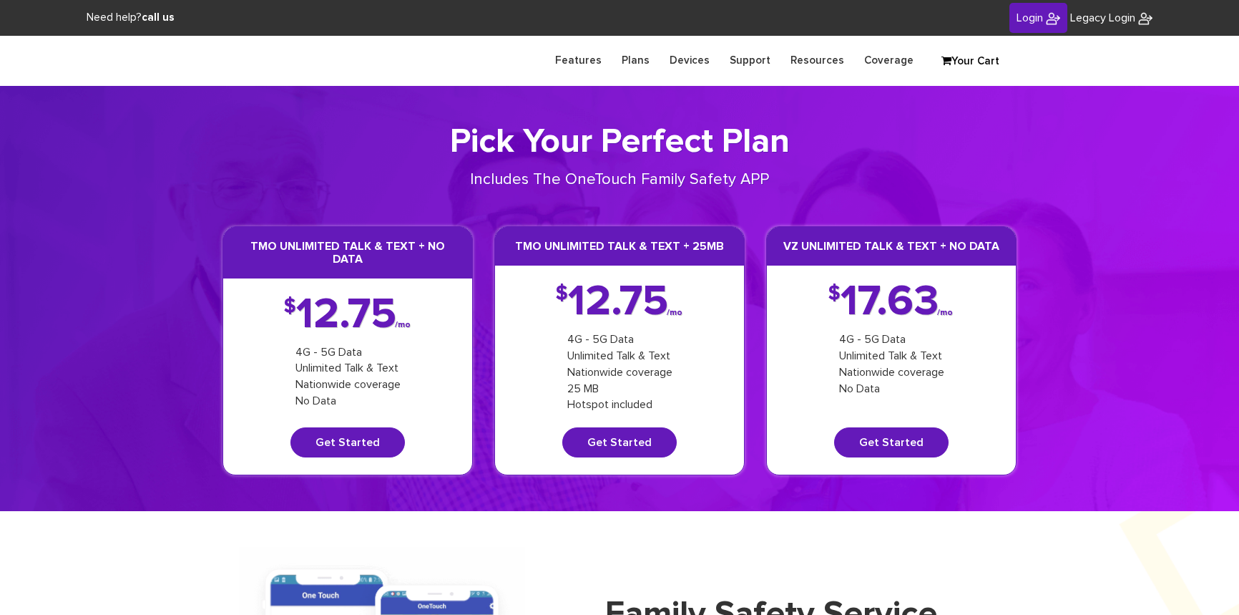
click at [1030, 26] on link "Login" at bounding box center [1039, 18] width 58 height 31
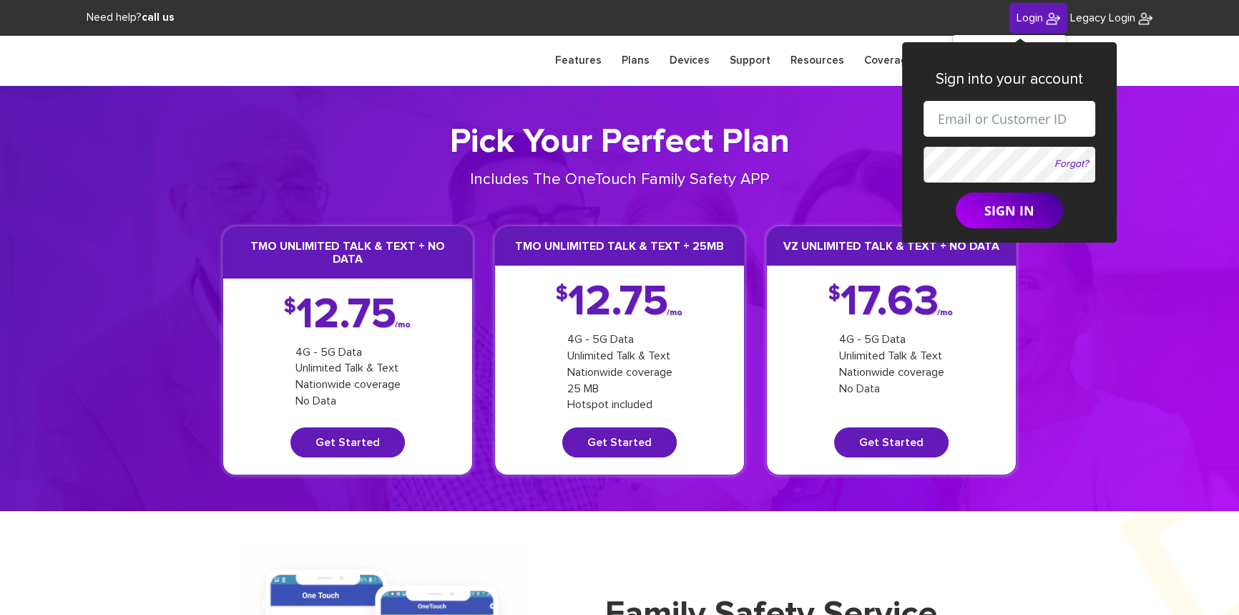
click at [1007, 117] on input "text" at bounding box center [1010, 119] width 172 height 36
drag, startPoint x: 998, startPoint y: 122, endPoint x: 1007, endPoint y: 124, distance: 9.1
click at [1007, 124] on input "shgy9700+9142179266@gmail.com" at bounding box center [1010, 119] width 172 height 36
paste input "845-608-3549"
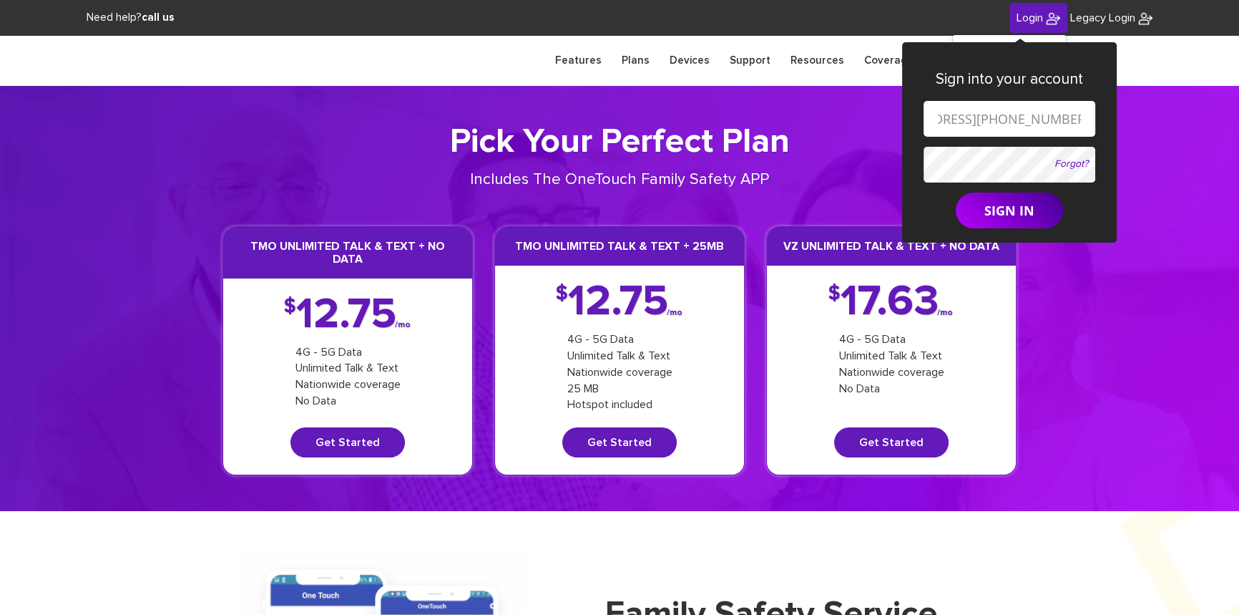
click at [953, 119] on input "shgy9700+845-608-3549@gmail.com" at bounding box center [1010, 119] width 172 height 36
click at [980, 117] on input "shgy9700+845608-3549@gmail.com" at bounding box center [1010, 119] width 172 height 36
type input "shgy9700+8456083549@gmail.com"
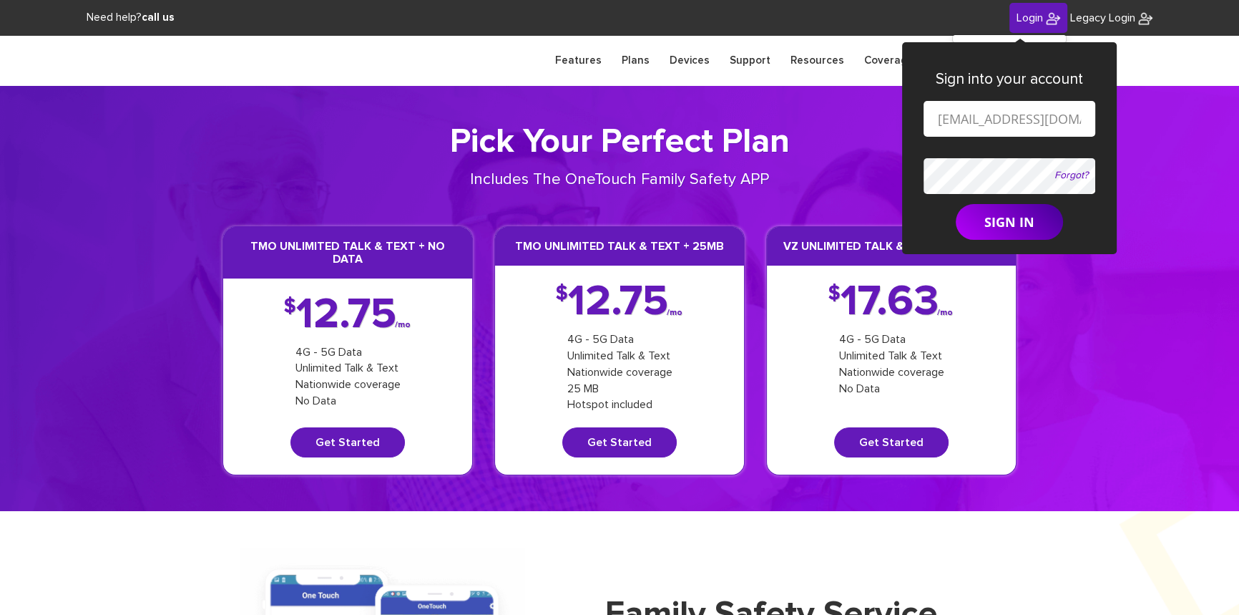
click at [956, 204] on button "SIGN IN" at bounding box center [1009, 222] width 107 height 36
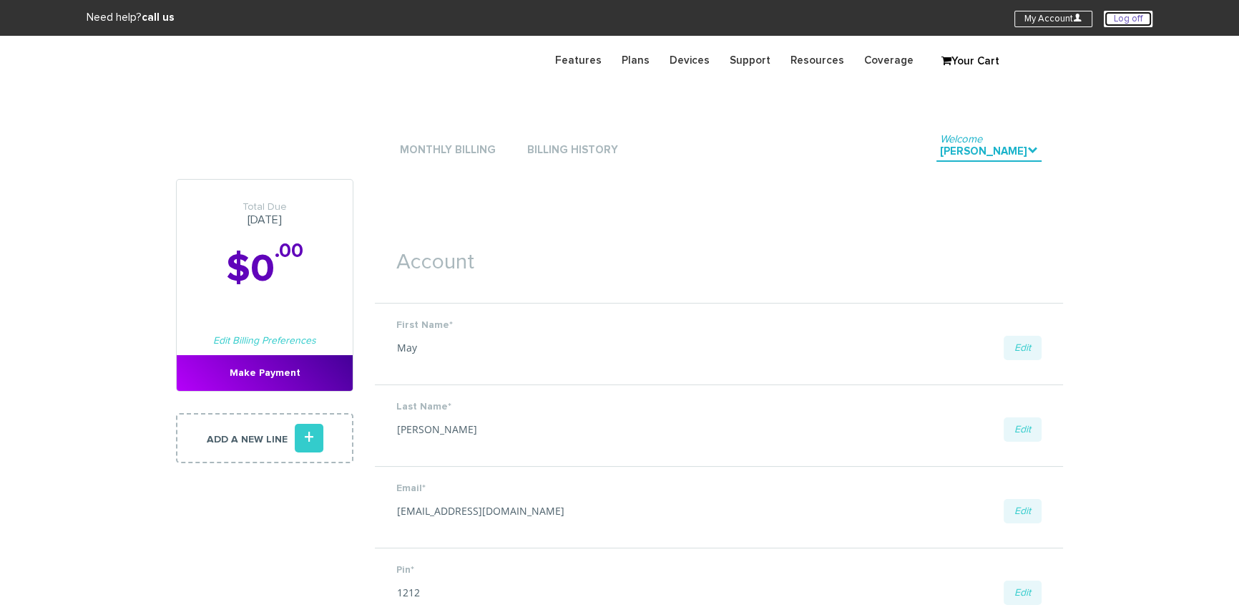
click at [1133, 16] on link "Log off" at bounding box center [1128, 19] width 49 height 16
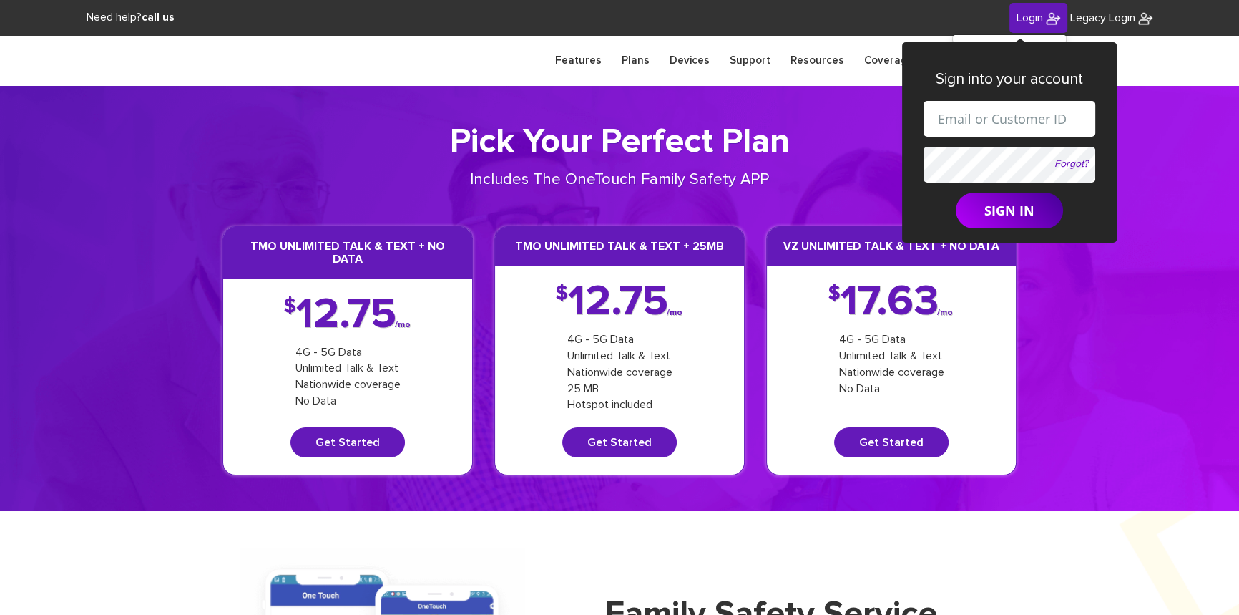
click at [1009, 111] on input "text" at bounding box center [1010, 119] width 172 height 36
drag, startPoint x: 998, startPoint y: 119, endPoint x: 1005, endPoint y: 126, distance: 9.1
click at [1005, 126] on input "shgy9700+9142179266@gmail.com" at bounding box center [1010, 119] width 172 height 36
paste input "[PHONE_NUMBER]"
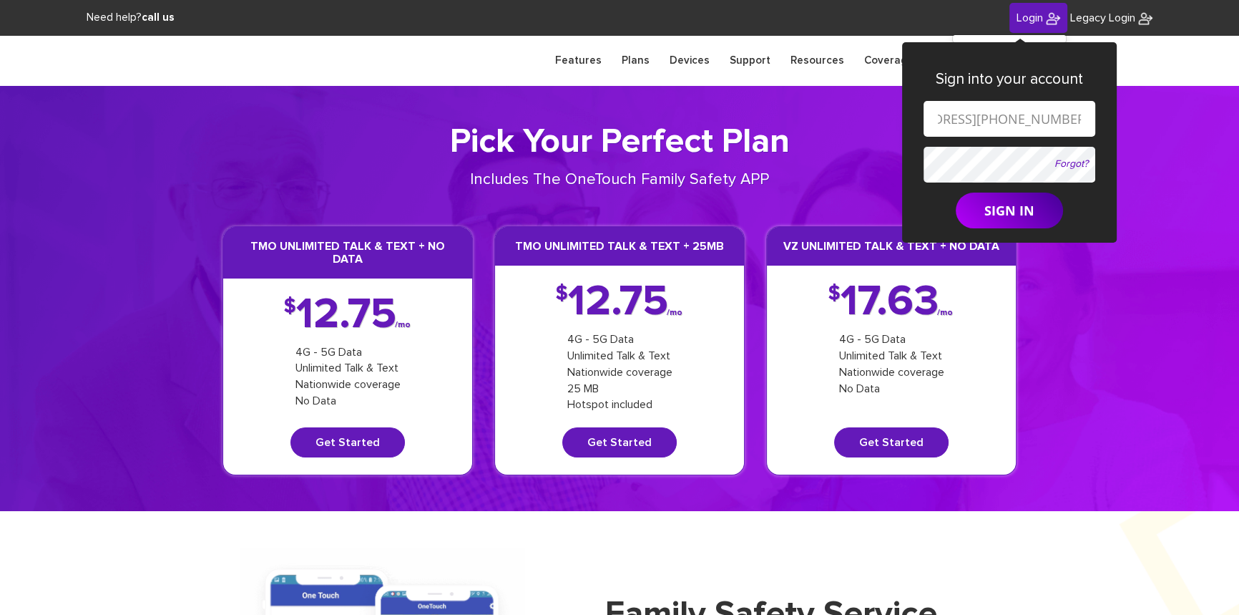
click at [954, 122] on input "shgy9700+845-746-7468@gmail.com" at bounding box center [1010, 119] width 172 height 36
click at [978, 119] on input "shgy9700+845746-7468@gmail.com" at bounding box center [1010, 119] width 172 height 36
type input "[EMAIL_ADDRESS][DOMAIN_NAME]"
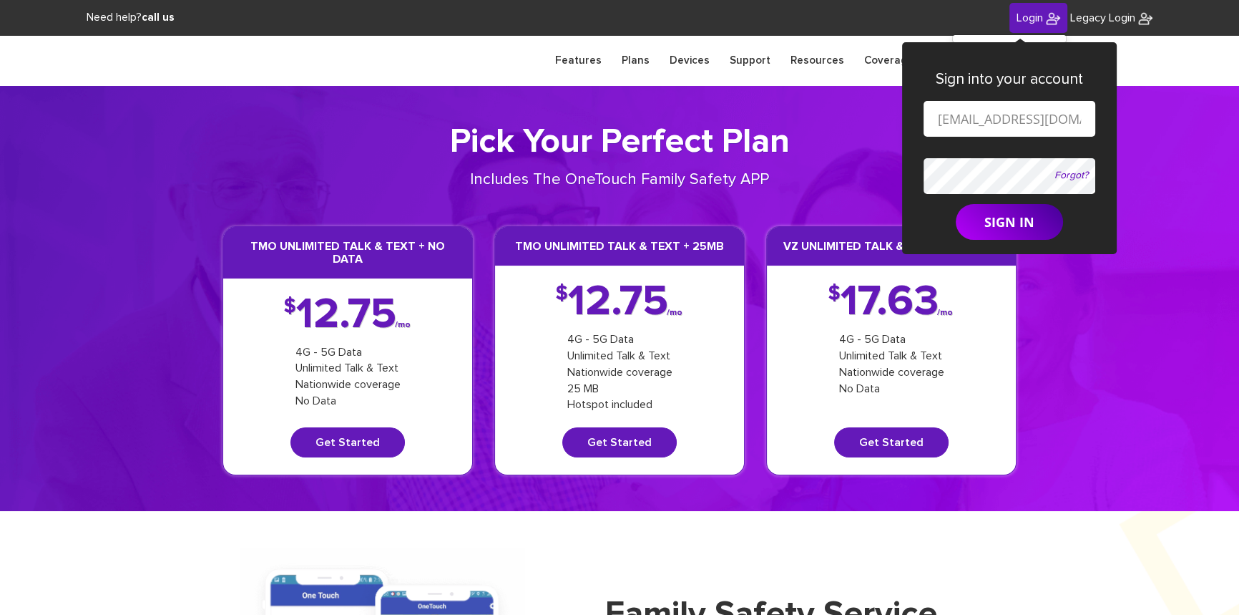
click at [956, 204] on button "SIGN IN" at bounding box center [1009, 222] width 107 height 36
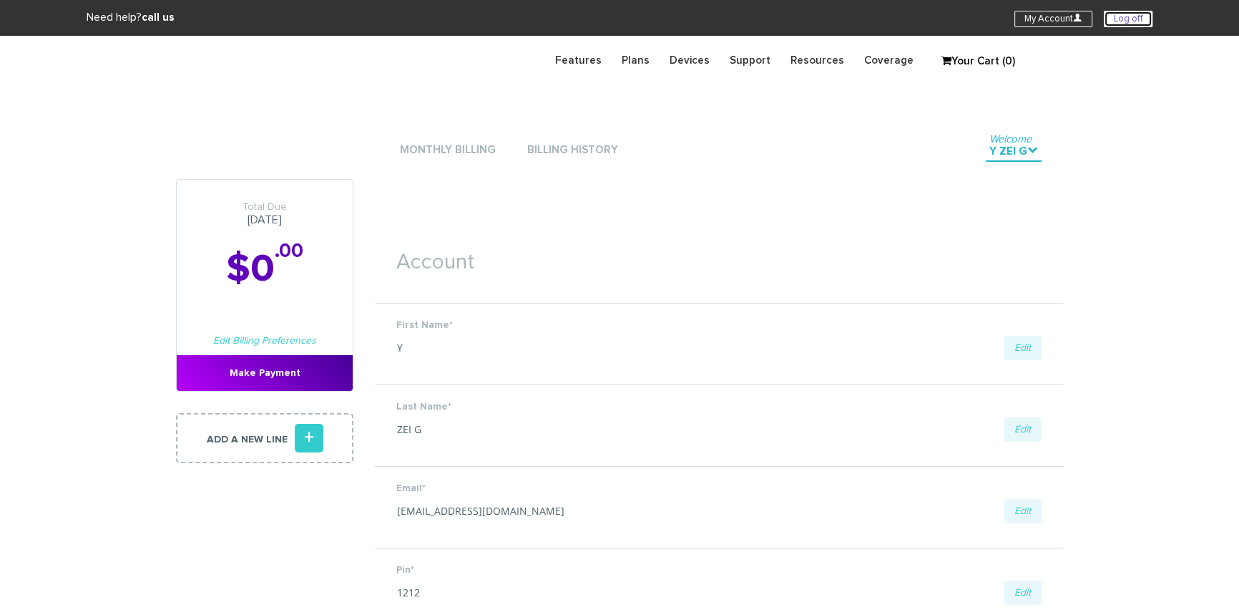
click at [1121, 14] on link "Log off" at bounding box center [1128, 19] width 49 height 16
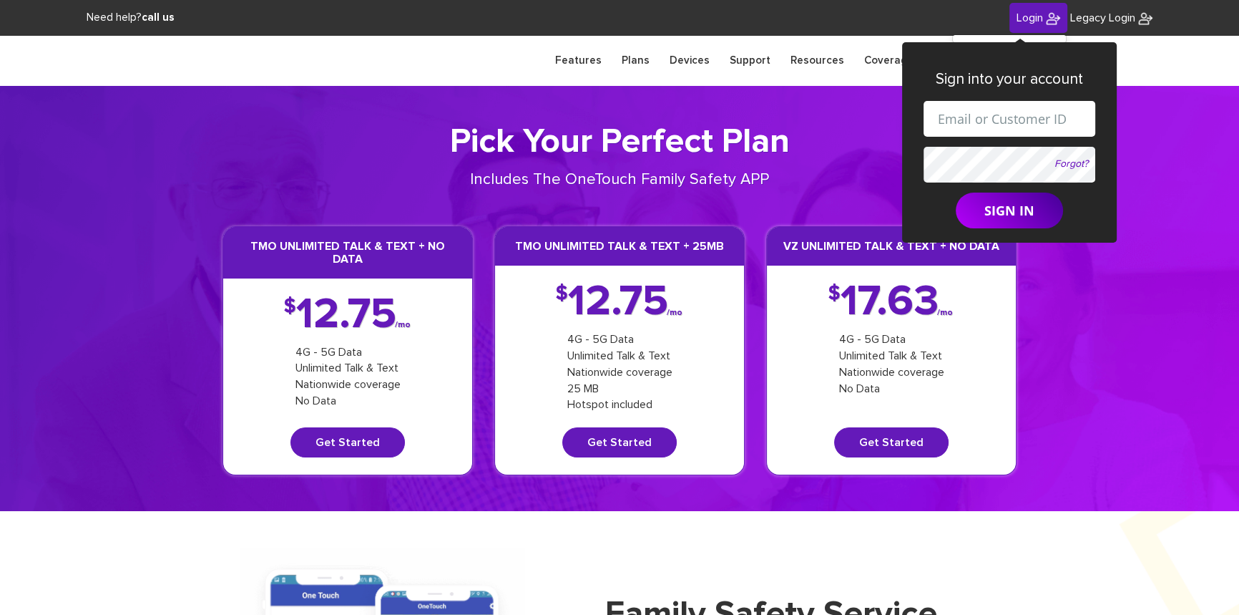
click at [995, 117] on input "text" at bounding box center [1010, 119] width 172 height 36
click at [1000, 122] on input "[EMAIL_ADDRESS][DOMAIN_NAME]" at bounding box center [1010, 119] width 172 height 36
paste input "[PHONE_NUMBER]"
click at [958, 119] on input "shgy9700+845 642 [EMAIL_ADDRESS][DOMAIN_NAME]" at bounding box center [1010, 119] width 172 height 36
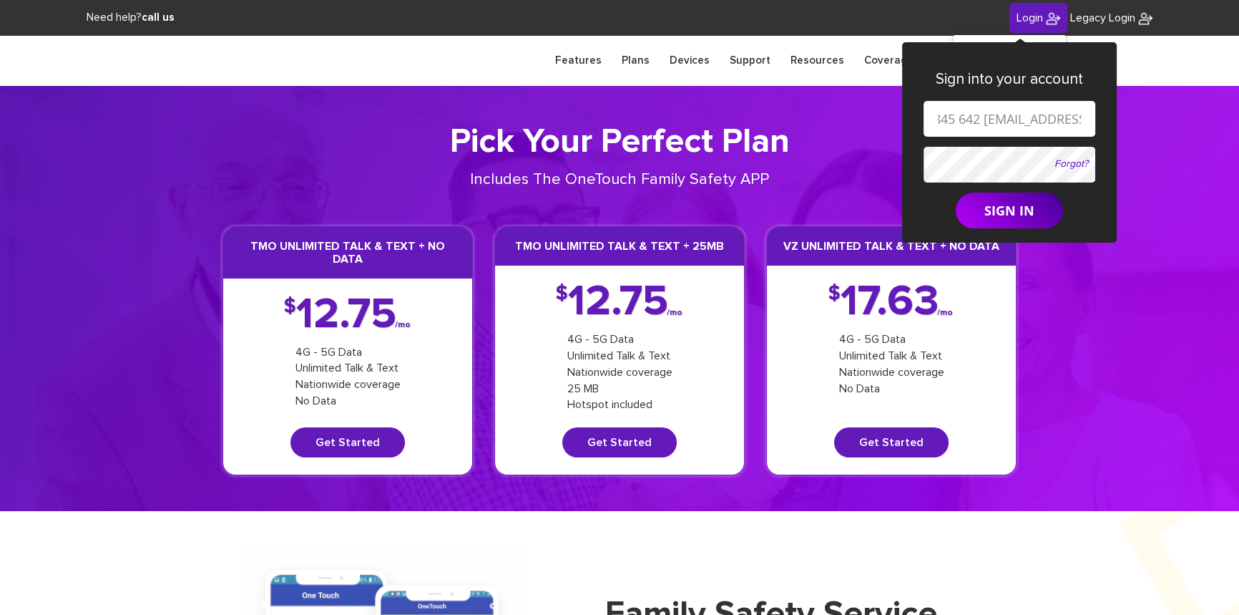
click at [956, 121] on input "shgy9700+845 642 [EMAIL_ADDRESS][DOMAIN_NAME]" at bounding box center [1010, 119] width 172 height 36
click at [975, 117] on input "shgy9700+845642 6154@gmail.com" at bounding box center [1010, 119] width 172 height 36
type input "[EMAIL_ADDRESS][DOMAIN_NAME]"
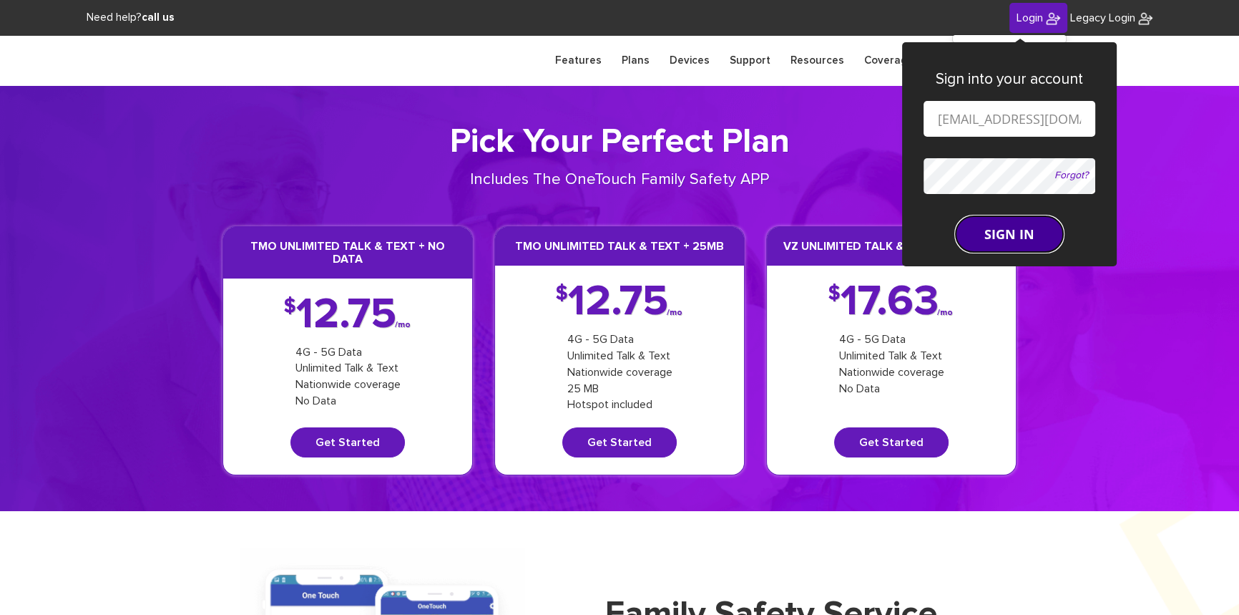
click at [1002, 216] on button "SIGN IN" at bounding box center [1009, 234] width 107 height 36
